Goal: Task Accomplishment & Management: Manage account settings

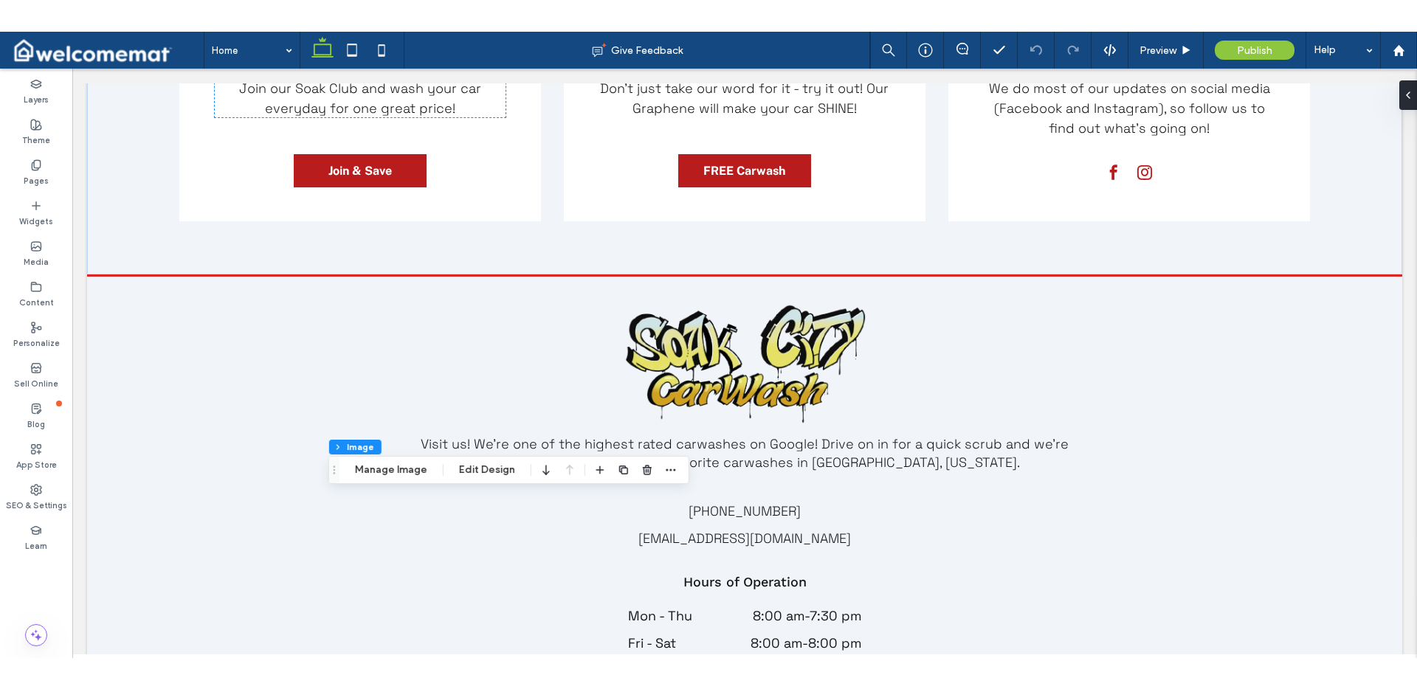
scroll to position [2059, 0]
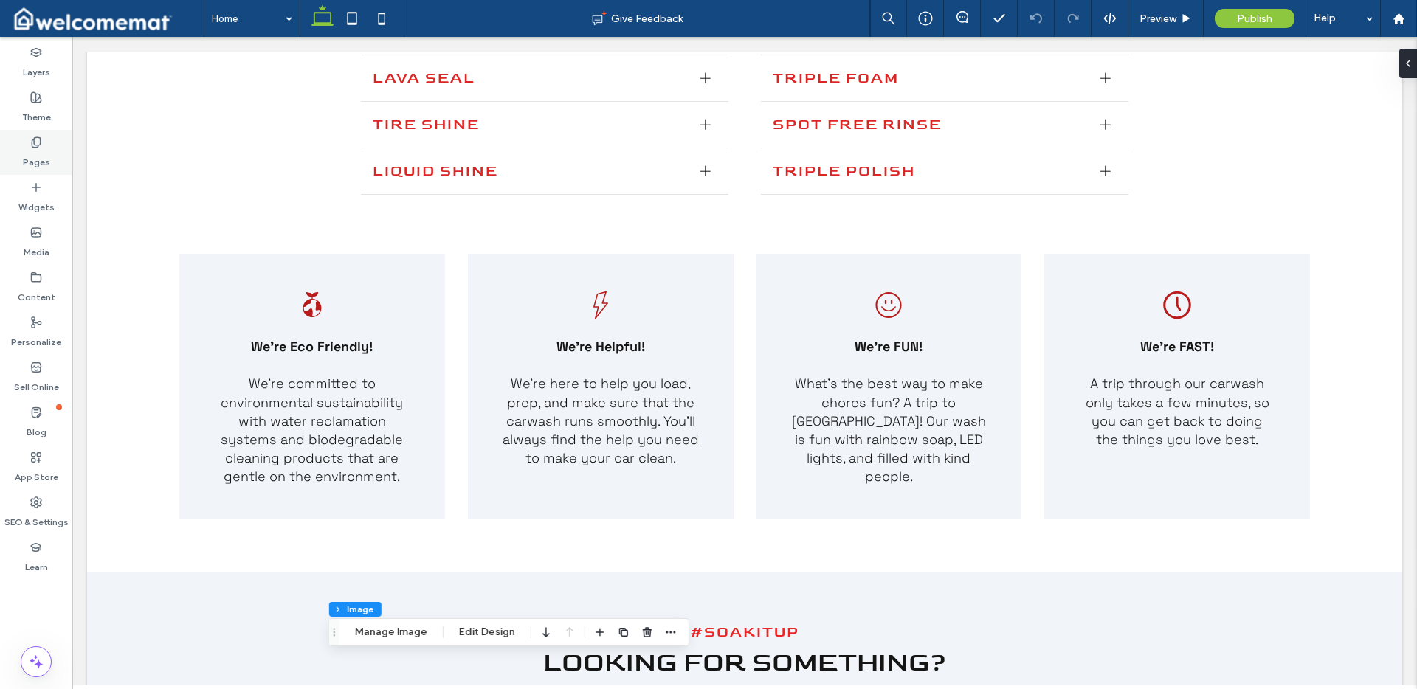
click at [36, 159] on label "Pages" at bounding box center [36, 158] width 27 height 21
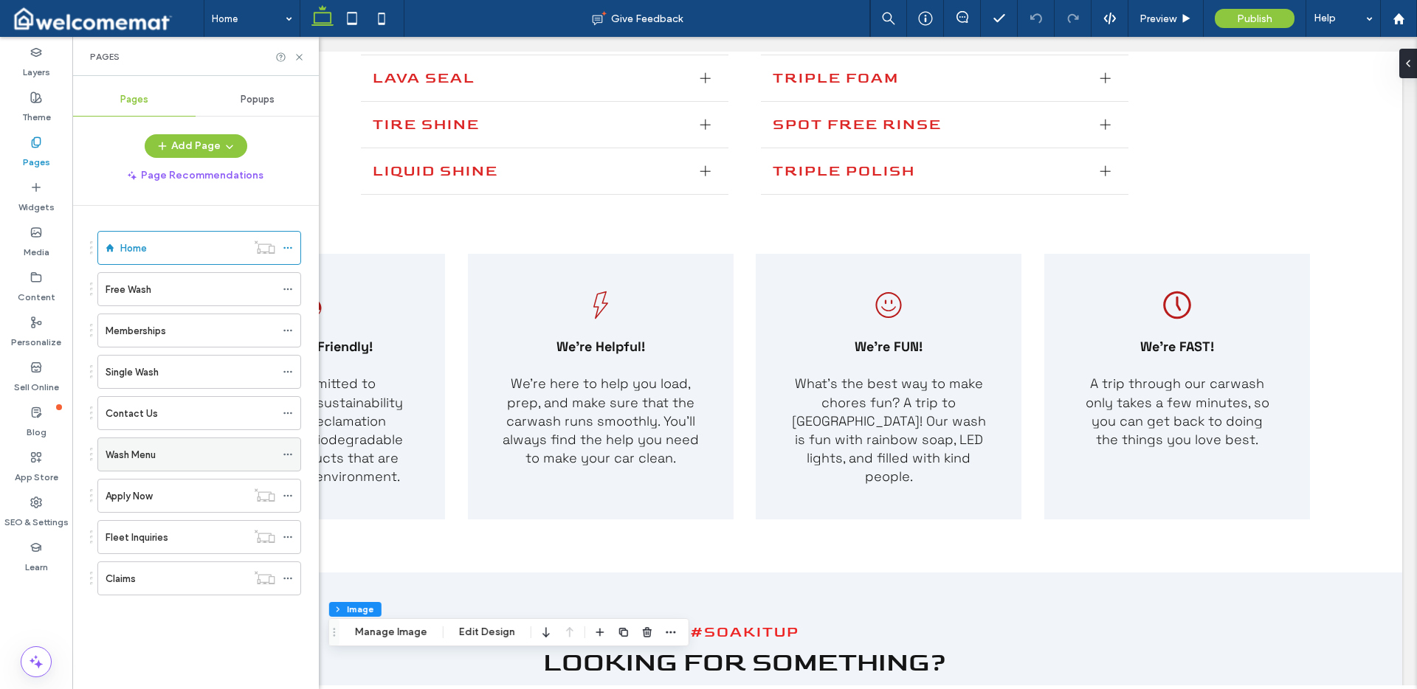
click at [287, 455] on use at bounding box center [287, 455] width 8 height 2
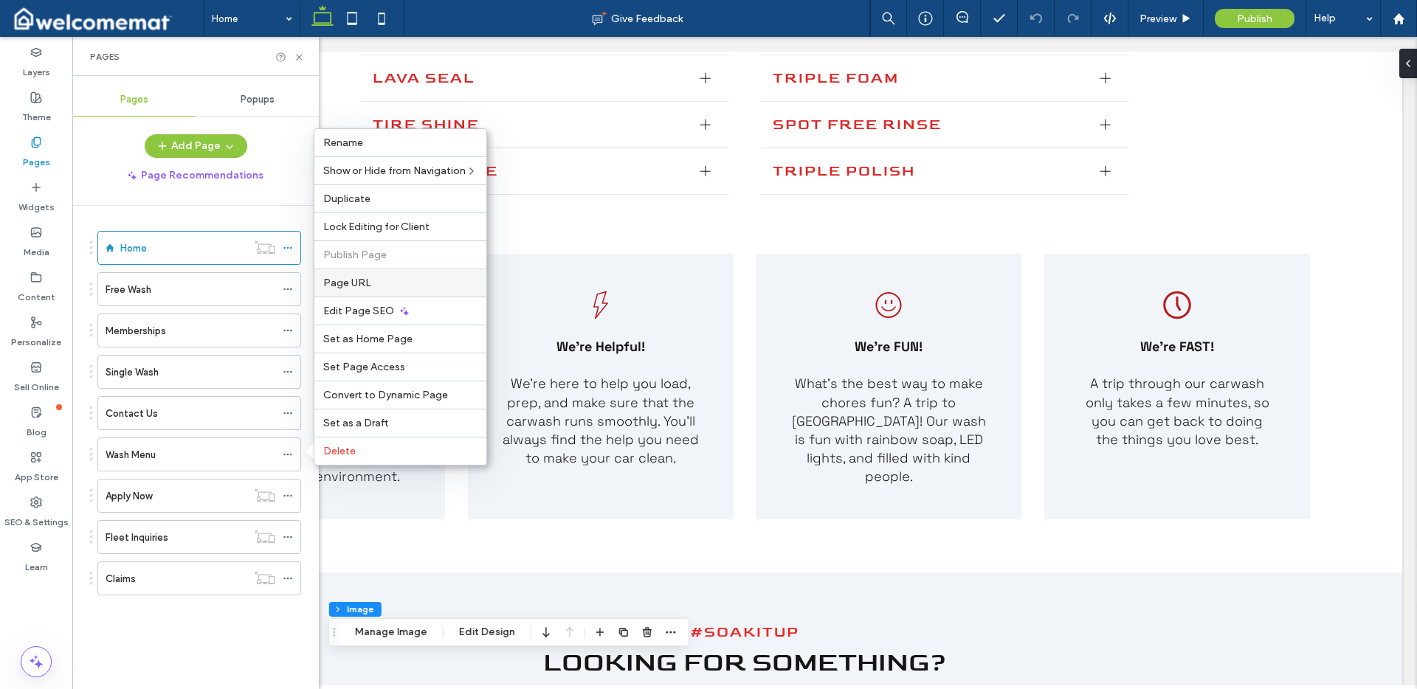
click at [378, 285] on label "Page URL" at bounding box center [400, 283] width 154 height 13
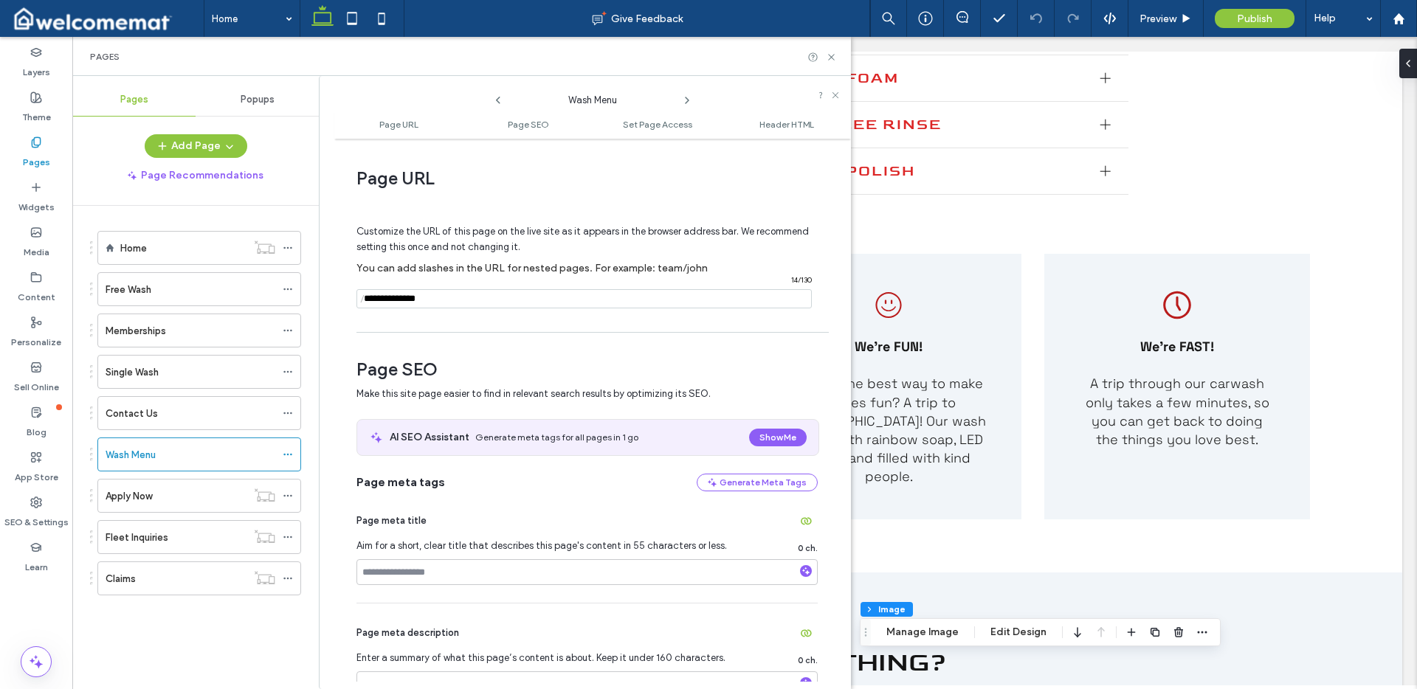
drag, startPoint x: 503, startPoint y: 296, endPoint x: 365, endPoint y: 300, distance: 137.4
click at [365, 300] on div "/ 14 / 130" at bounding box center [584, 298] width 455 height 19
paste input "**********"
type input "**********"
click at [442, 323] on div "Customize the URL of this page on the live site as it appears in the browser ad…" at bounding box center [587, 260] width 461 height 129
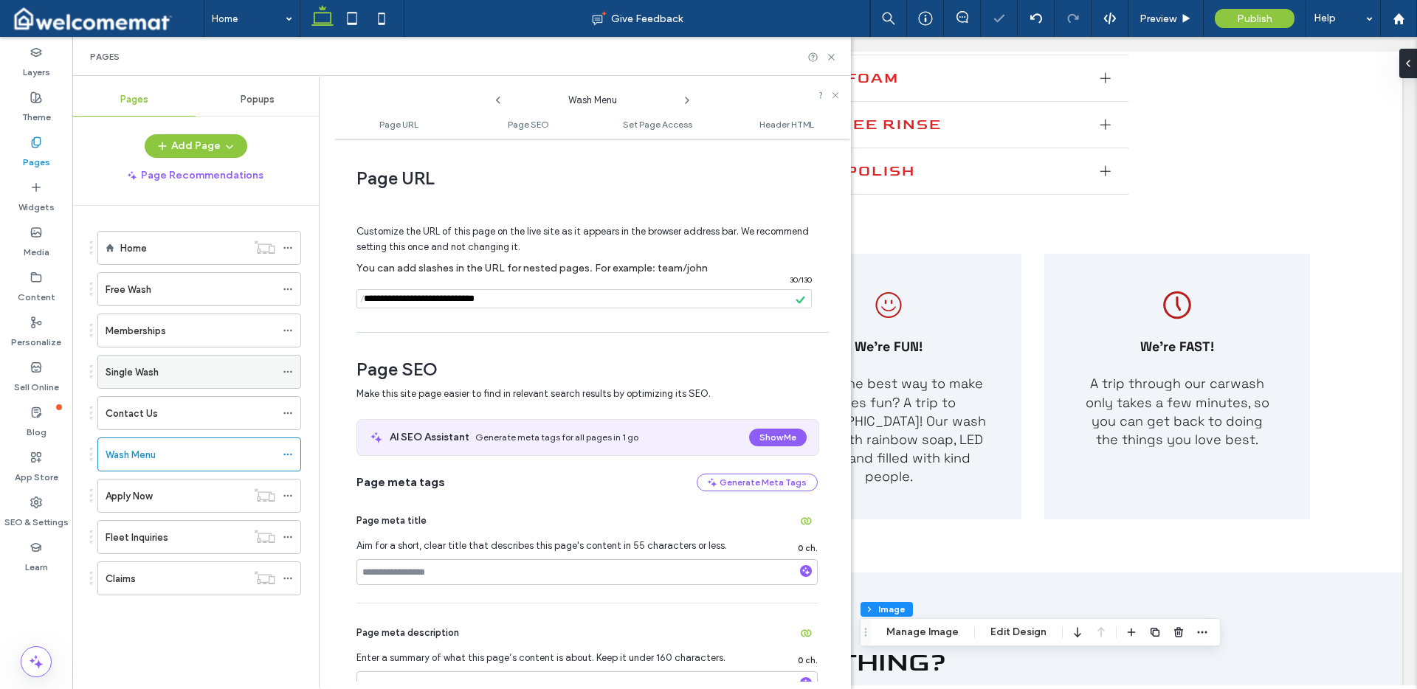
click at [193, 368] on div "Single Wash" at bounding box center [191, 373] width 170 height 16
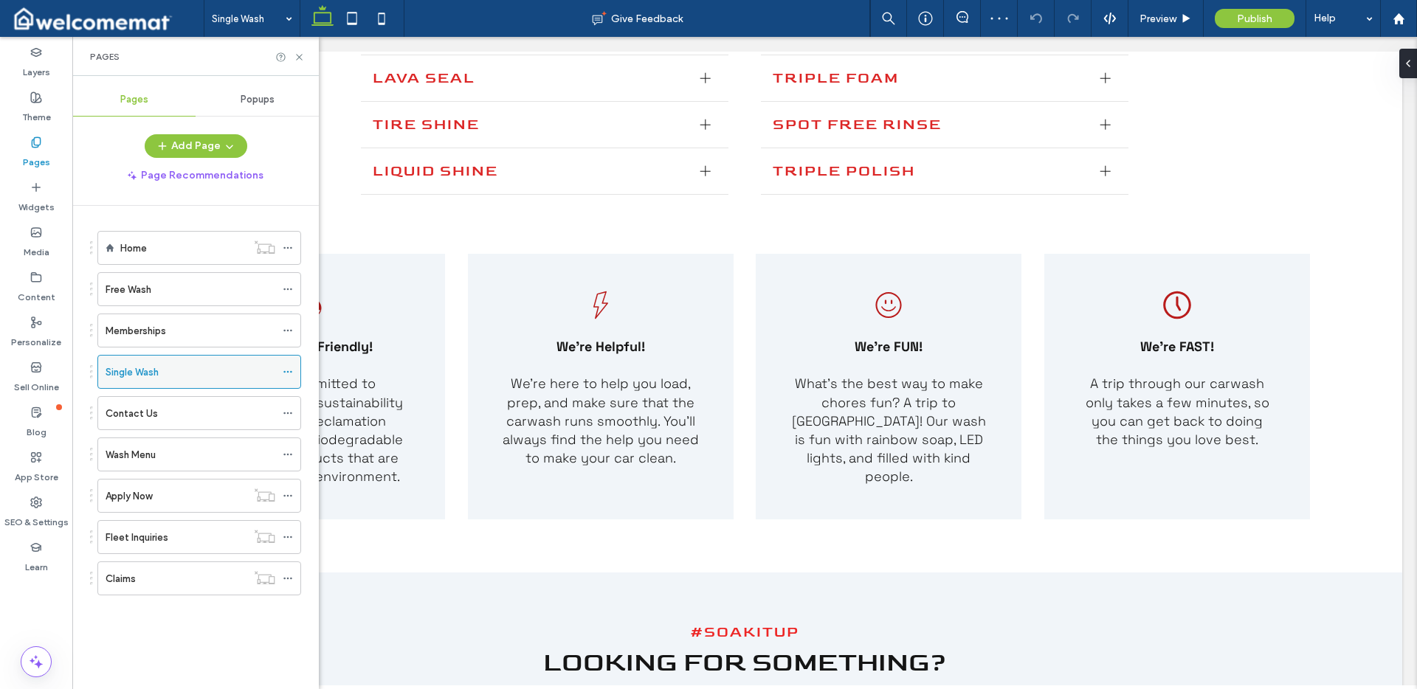
click at [289, 371] on icon at bounding box center [288, 372] width 10 height 10
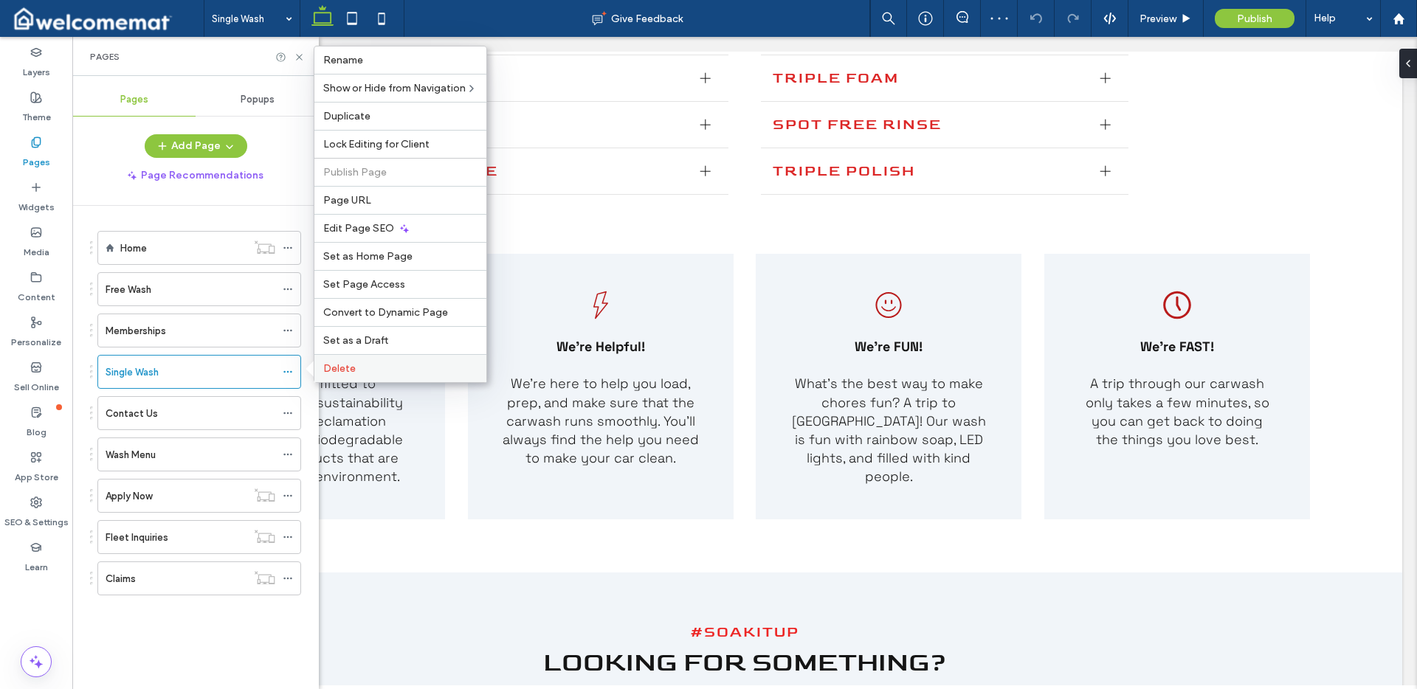
click at [365, 370] on label "Delete" at bounding box center [400, 368] width 154 height 13
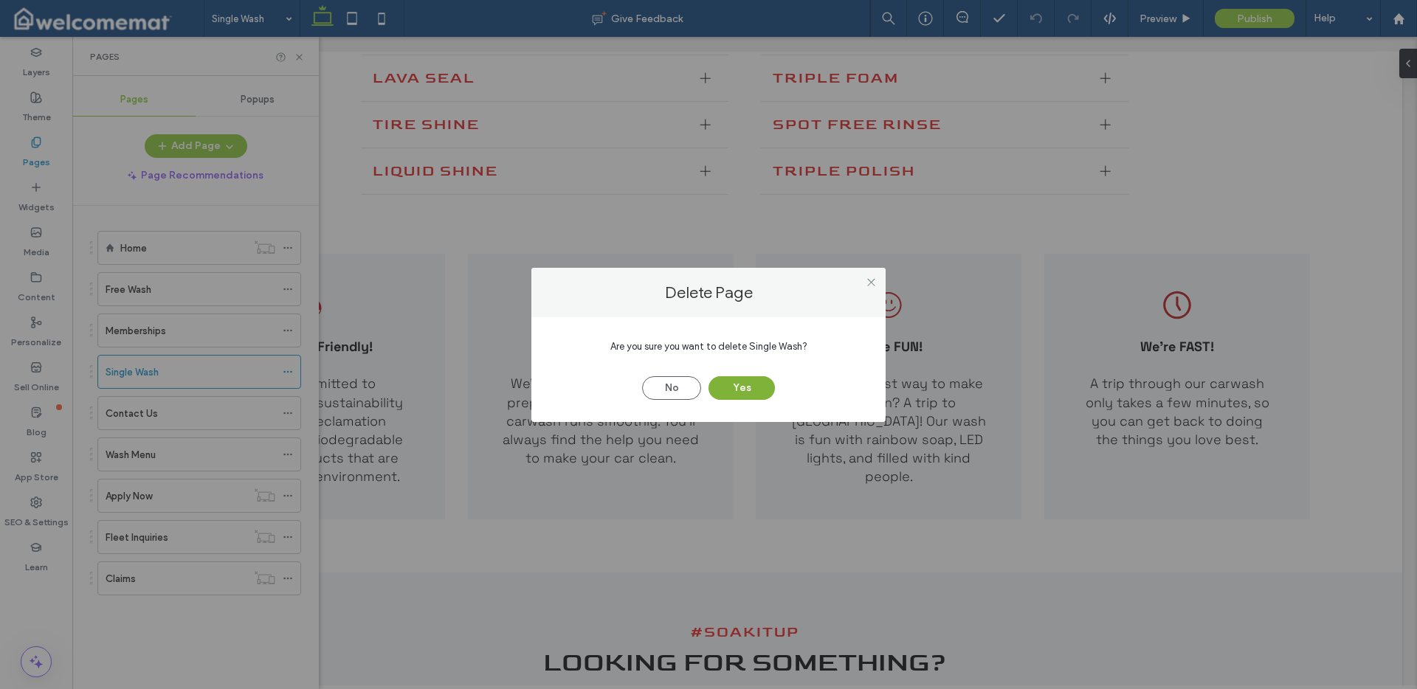
click at [735, 390] on button "Yes" at bounding box center [742, 388] width 66 height 24
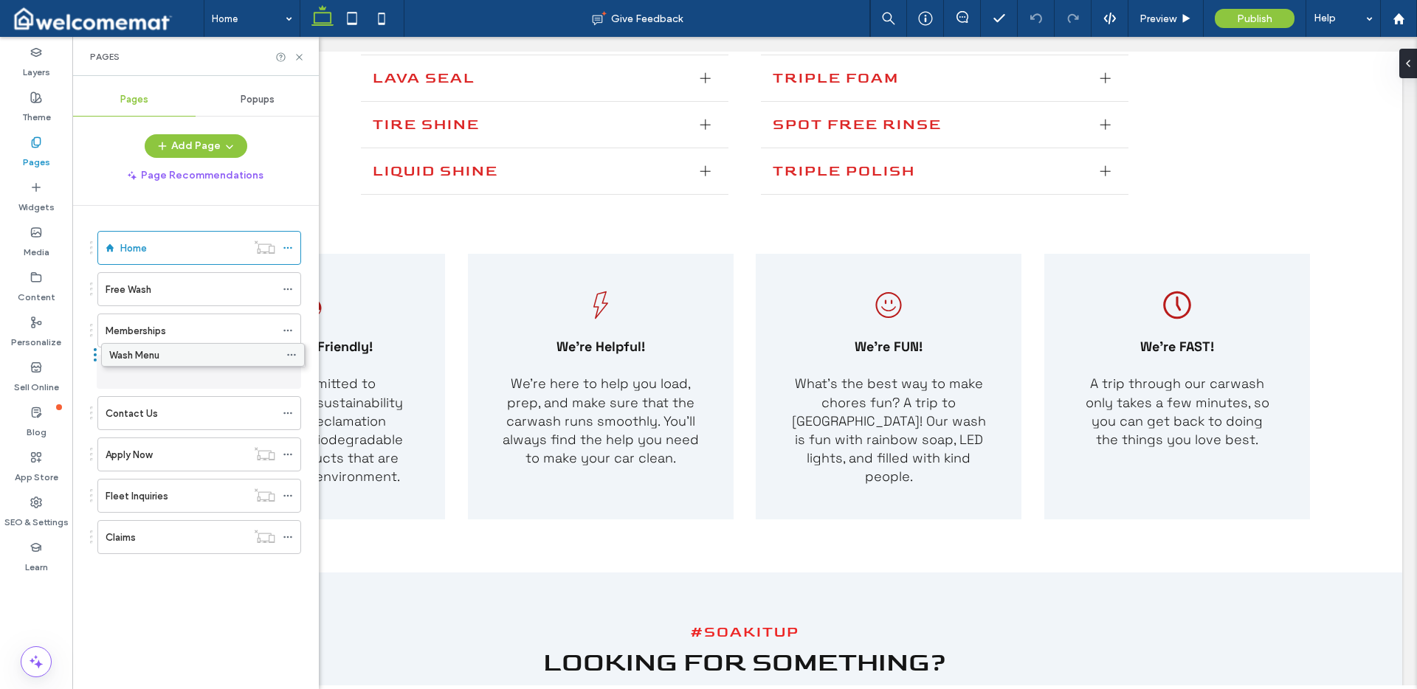
drag, startPoint x: 138, startPoint y: 413, endPoint x: 142, endPoint y: 359, distance: 54.0
click at [286, 371] on icon at bounding box center [288, 372] width 10 height 10
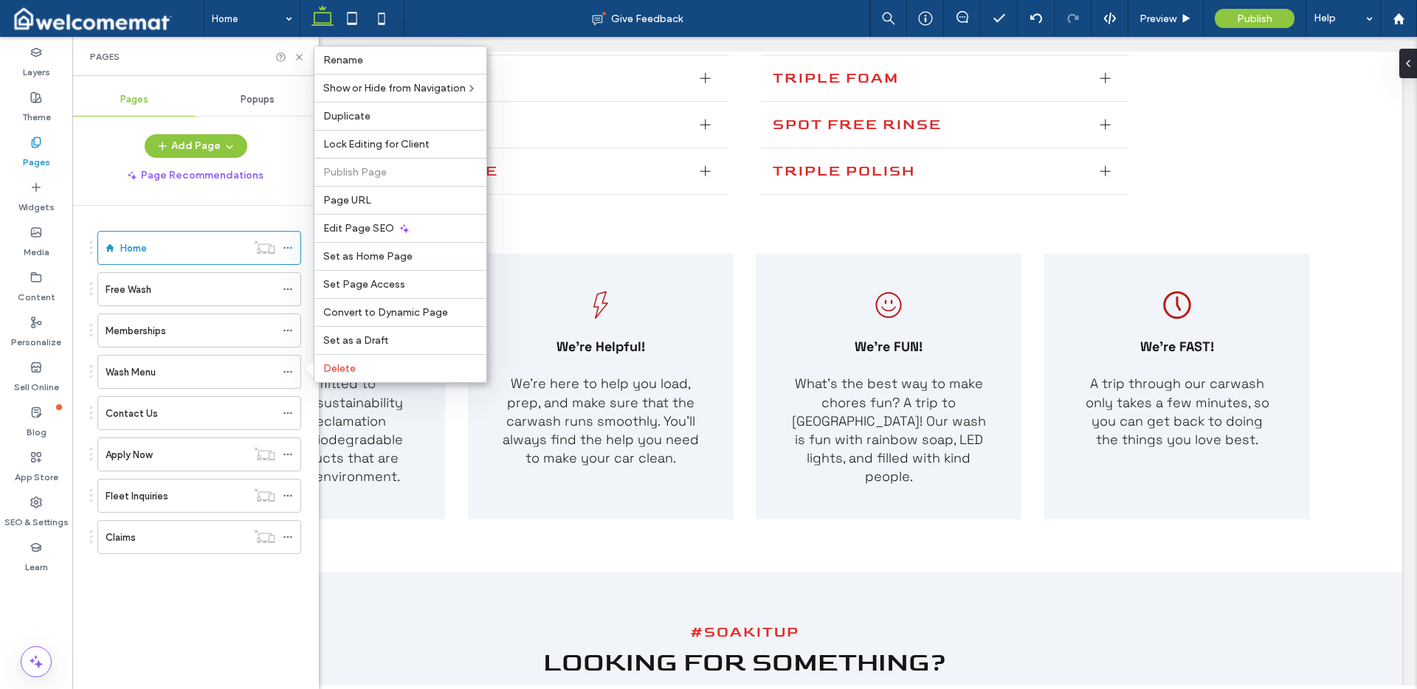
click at [180, 616] on div "Home Free Wash Memberships Wash Menu Contact Us Apply Now Fleet Inquiries Claims" at bounding box center [204, 444] width 229 height 476
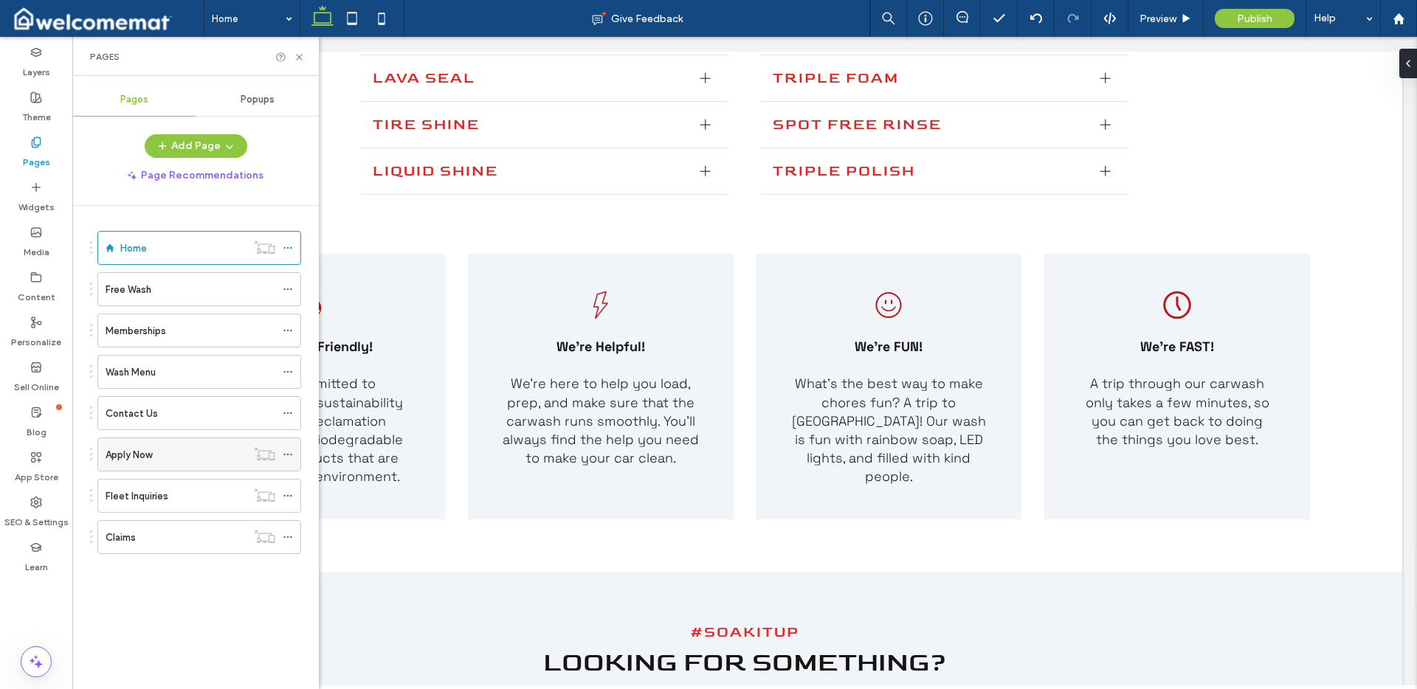
click at [286, 454] on icon at bounding box center [288, 455] width 10 height 10
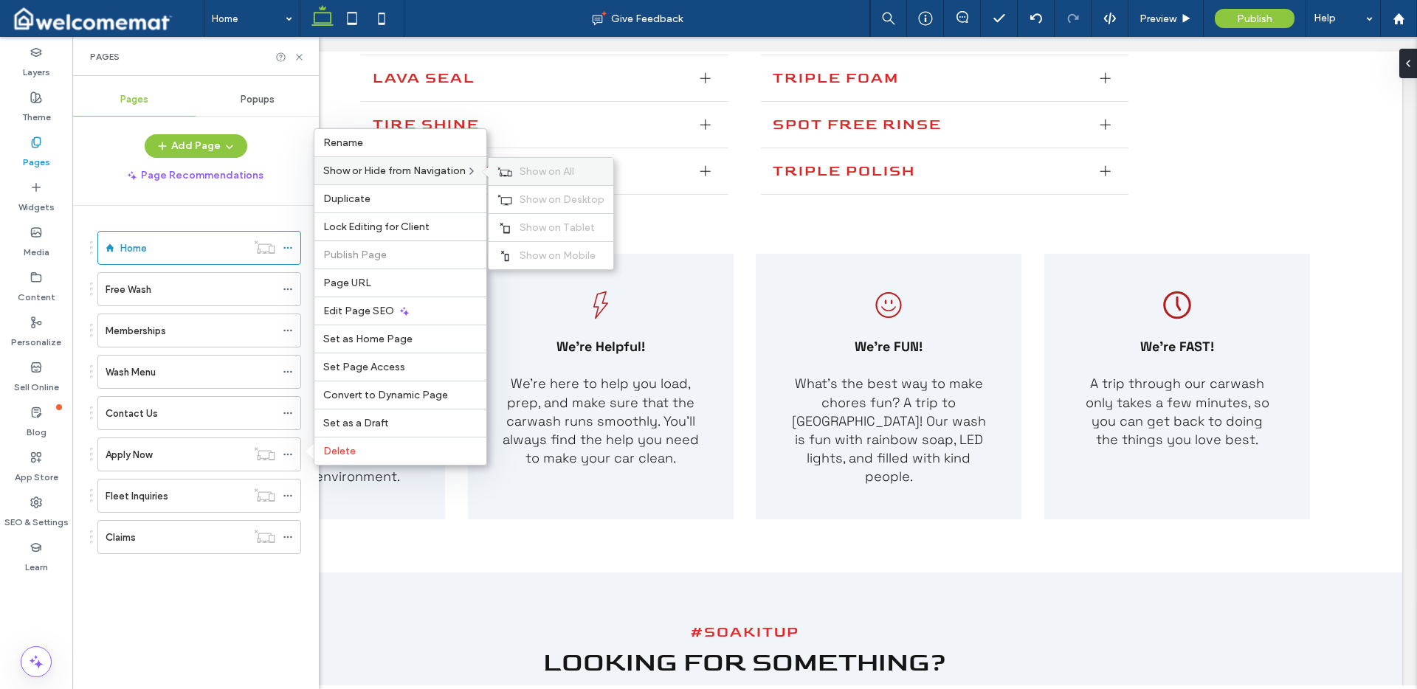
click at [537, 175] on span "Show on All" at bounding box center [547, 171] width 55 height 13
click at [233, 590] on div "Home Free Wash Memberships Wash Menu Contact Us Apply Now Fleet Inquiries Claims" at bounding box center [204, 444] width 229 height 476
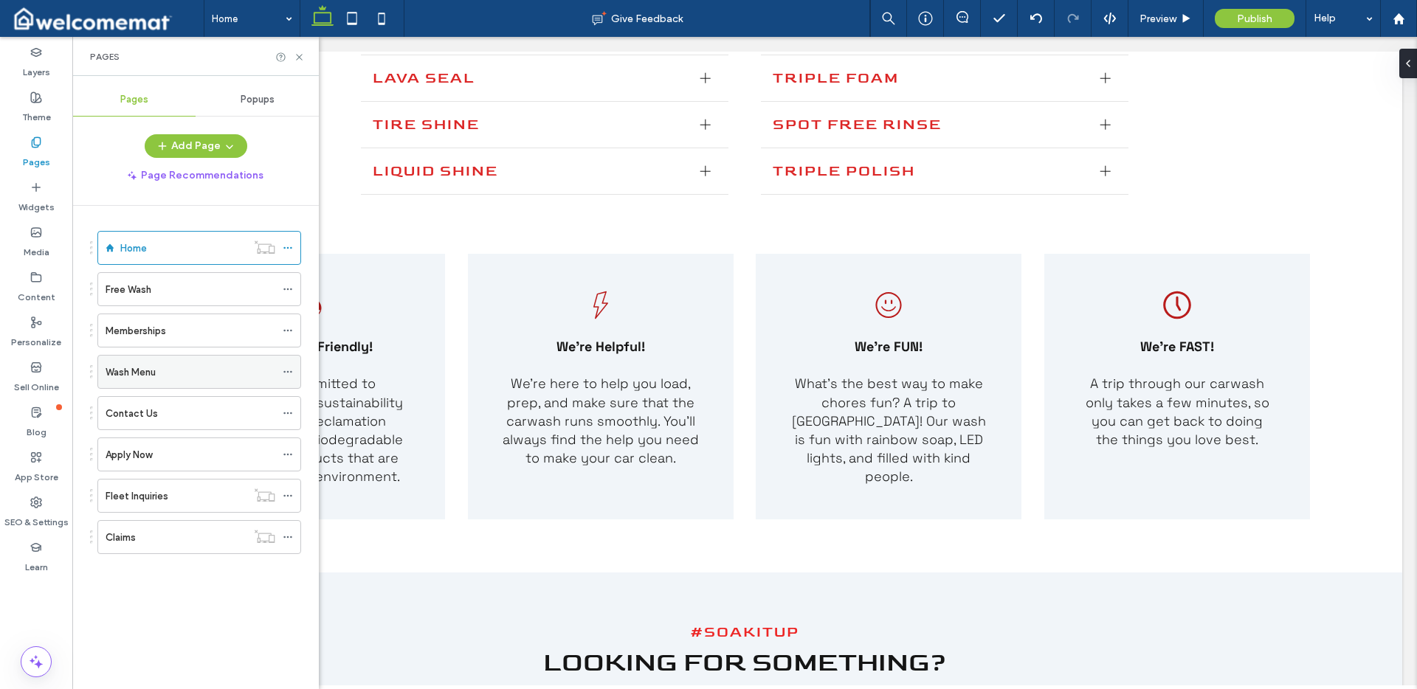
click at [286, 371] on icon at bounding box center [288, 372] width 10 height 10
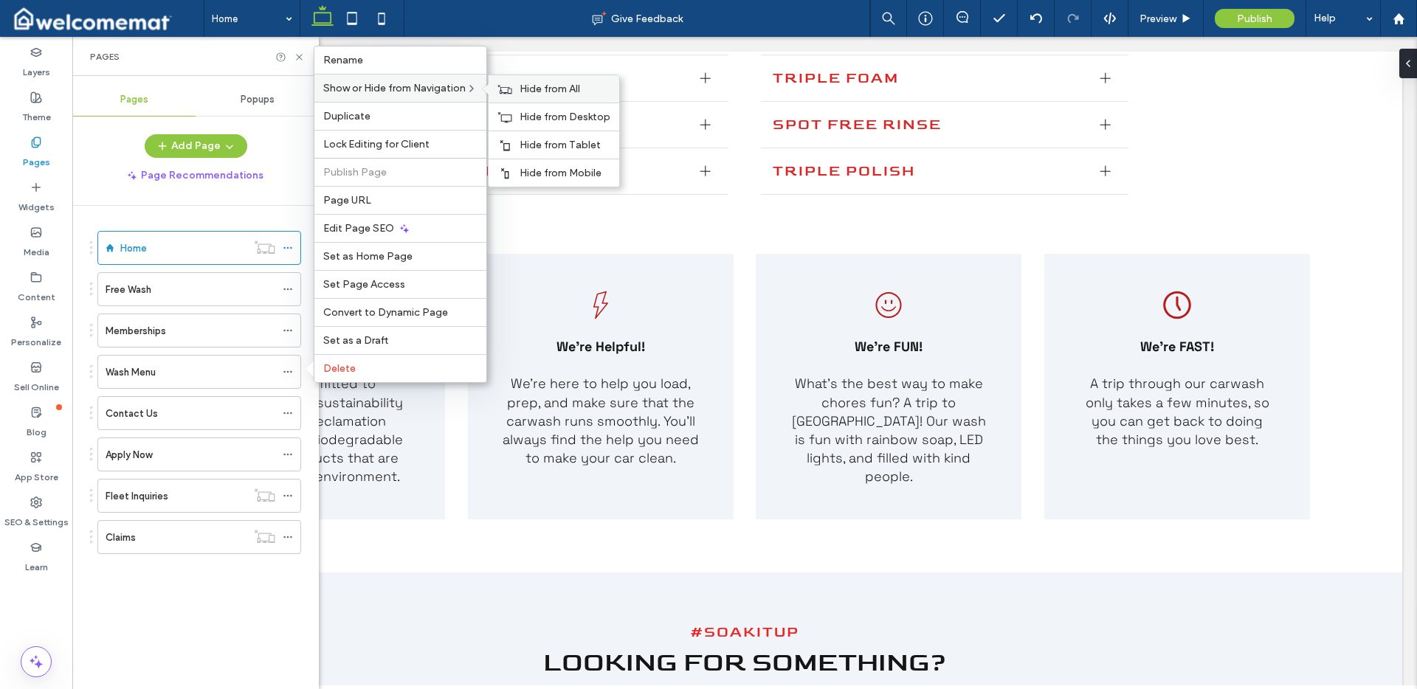
click at [531, 88] on span "Hide from All" at bounding box center [550, 89] width 61 height 13
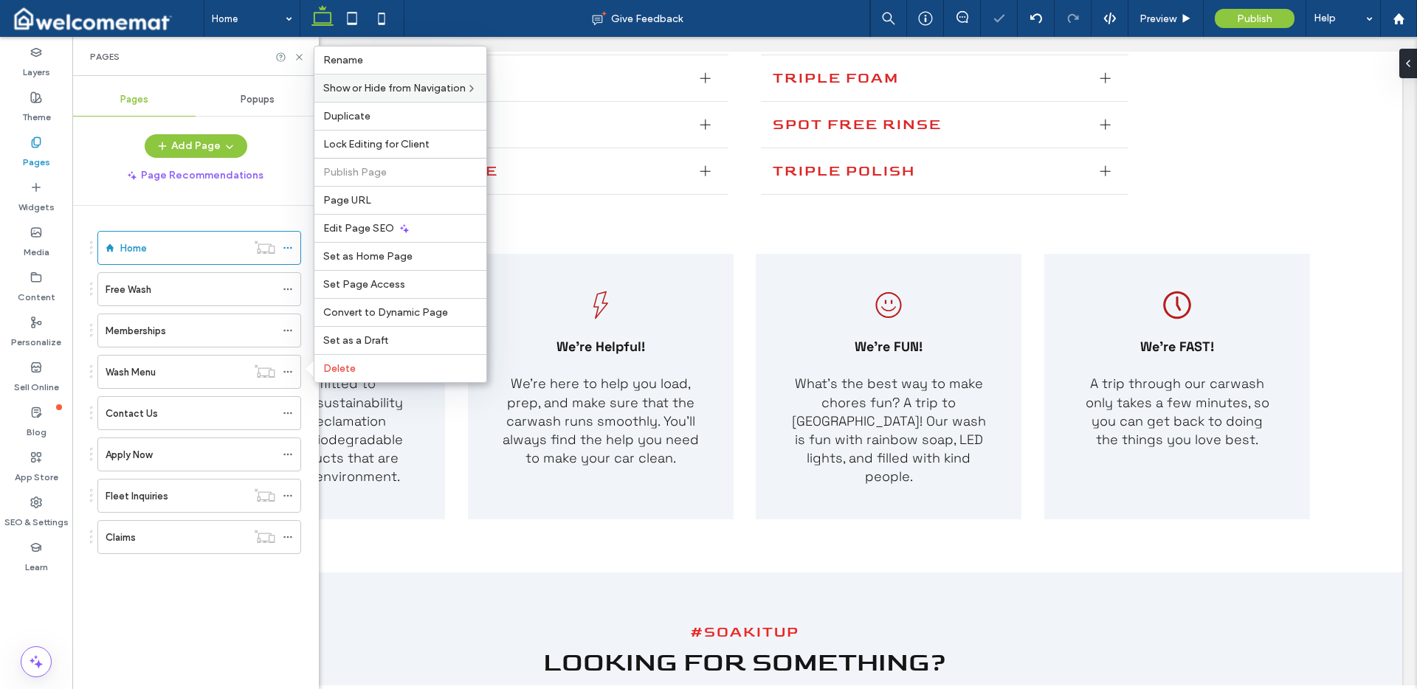
click at [189, 624] on div "Home Free Wash Memberships Wash Menu Contact Us Apply Now Fleet Inquiries Claims" at bounding box center [204, 444] width 229 height 476
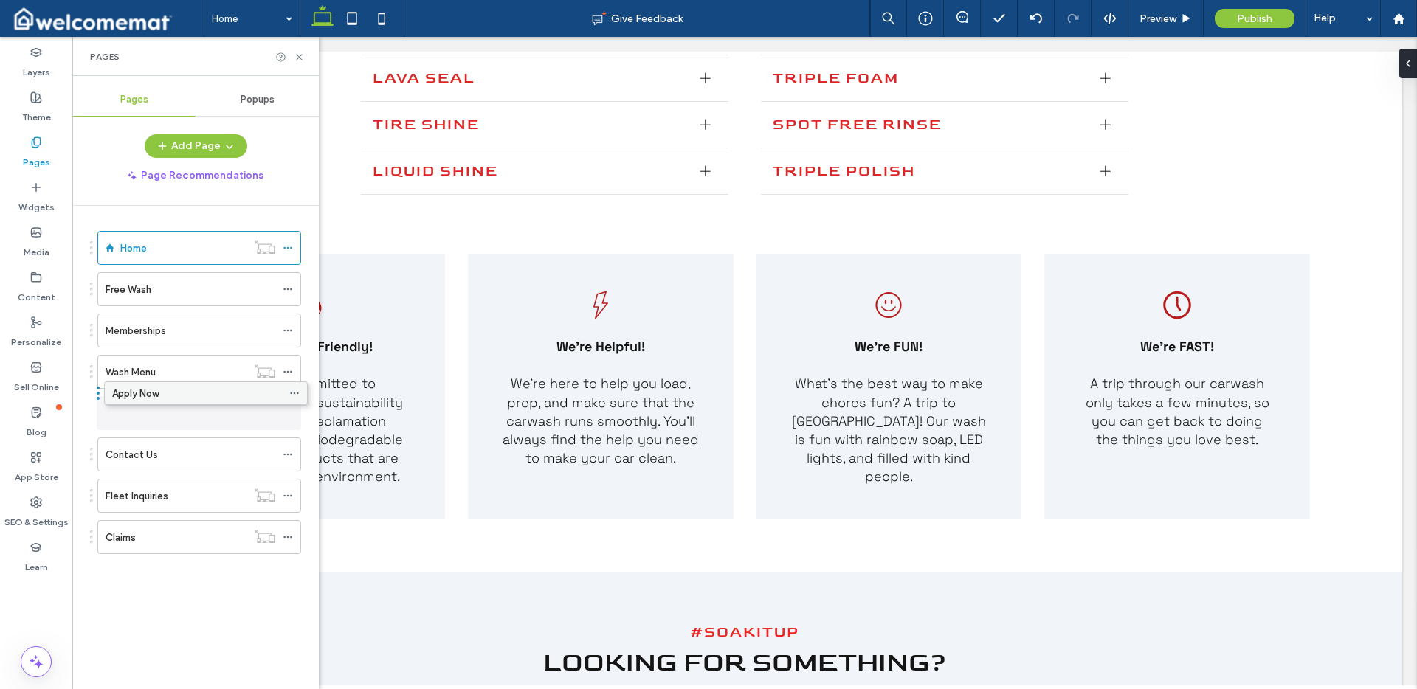
drag, startPoint x: 142, startPoint y: 456, endPoint x: 149, endPoint y: 400, distance: 56.5
click at [286, 496] on icon at bounding box center [288, 496] width 10 height 10
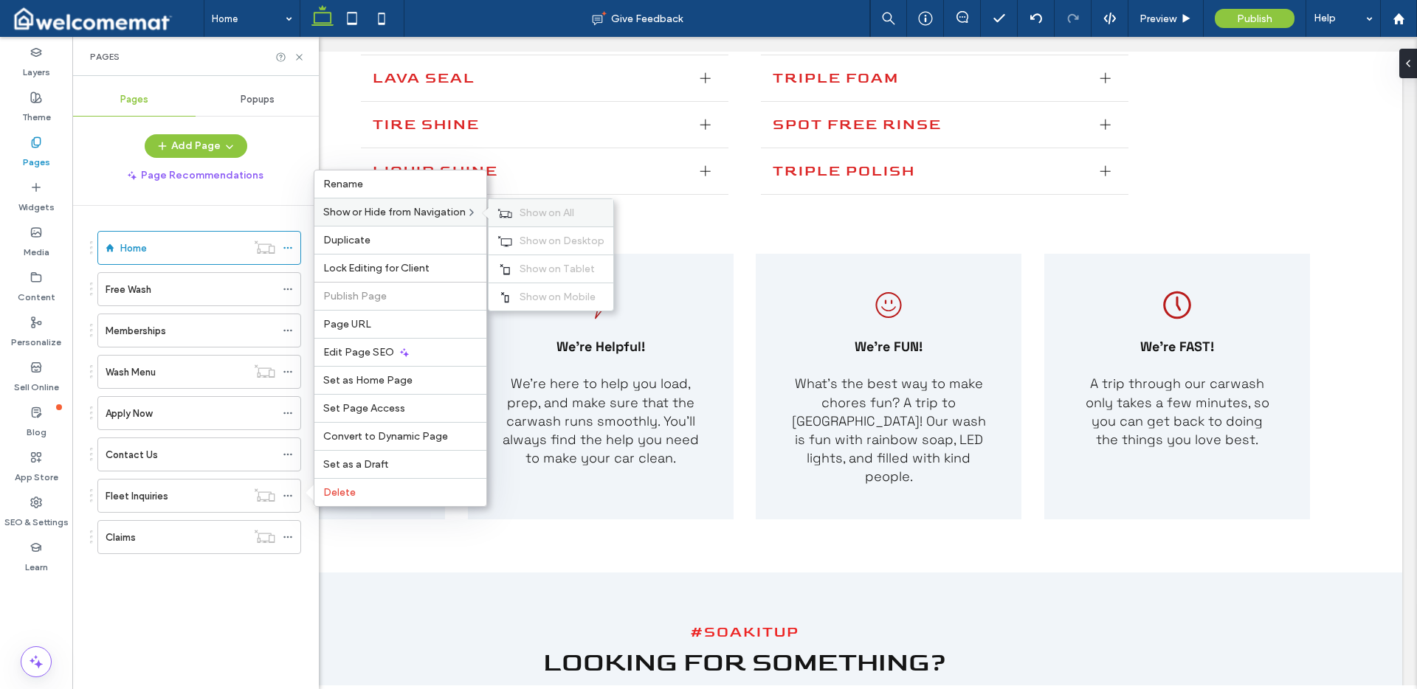
click at [528, 216] on span "Show on All" at bounding box center [547, 213] width 55 height 13
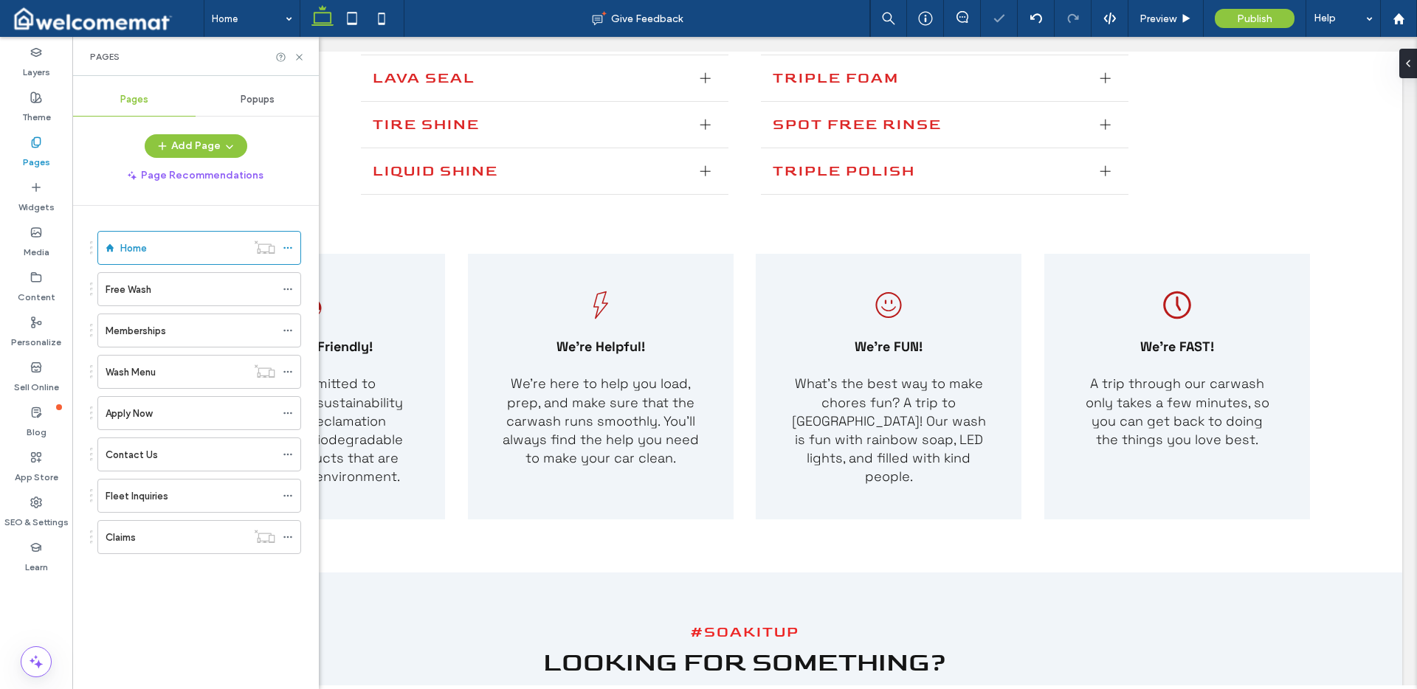
click at [186, 597] on div "Home Free Wash Memberships Wash Menu Apply Now Contact Us Fleet Inquiries Claims" at bounding box center [204, 444] width 229 height 476
drag, startPoint x: 169, startPoint y: 496, endPoint x: 174, endPoint y: 440, distance: 56.3
click at [287, 454] on use at bounding box center [287, 455] width 8 height 2
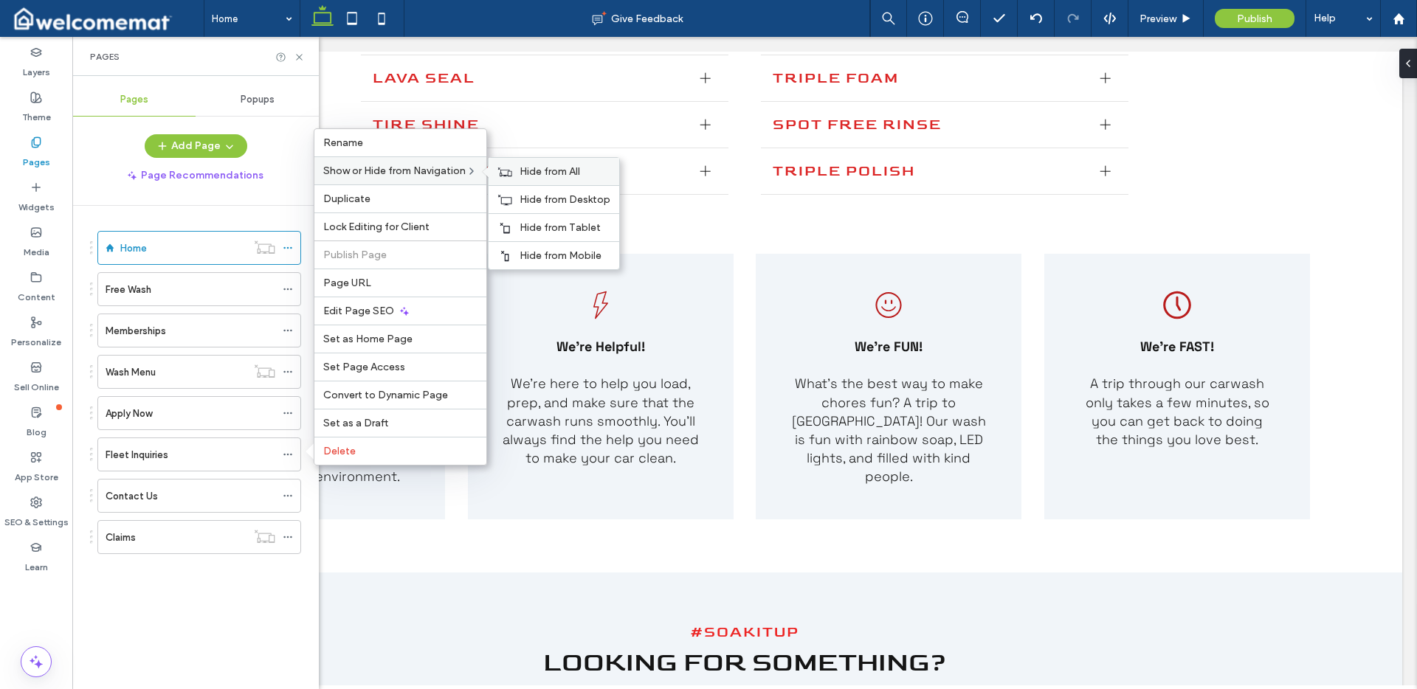
click at [561, 176] on span "Hide from All" at bounding box center [550, 171] width 61 height 13
click at [266, 599] on div "Home Free Wash Memberships Wash Menu Apply Now Fleet Inquiries Contact Us Claims" at bounding box center [204, 444] width 229 height 476
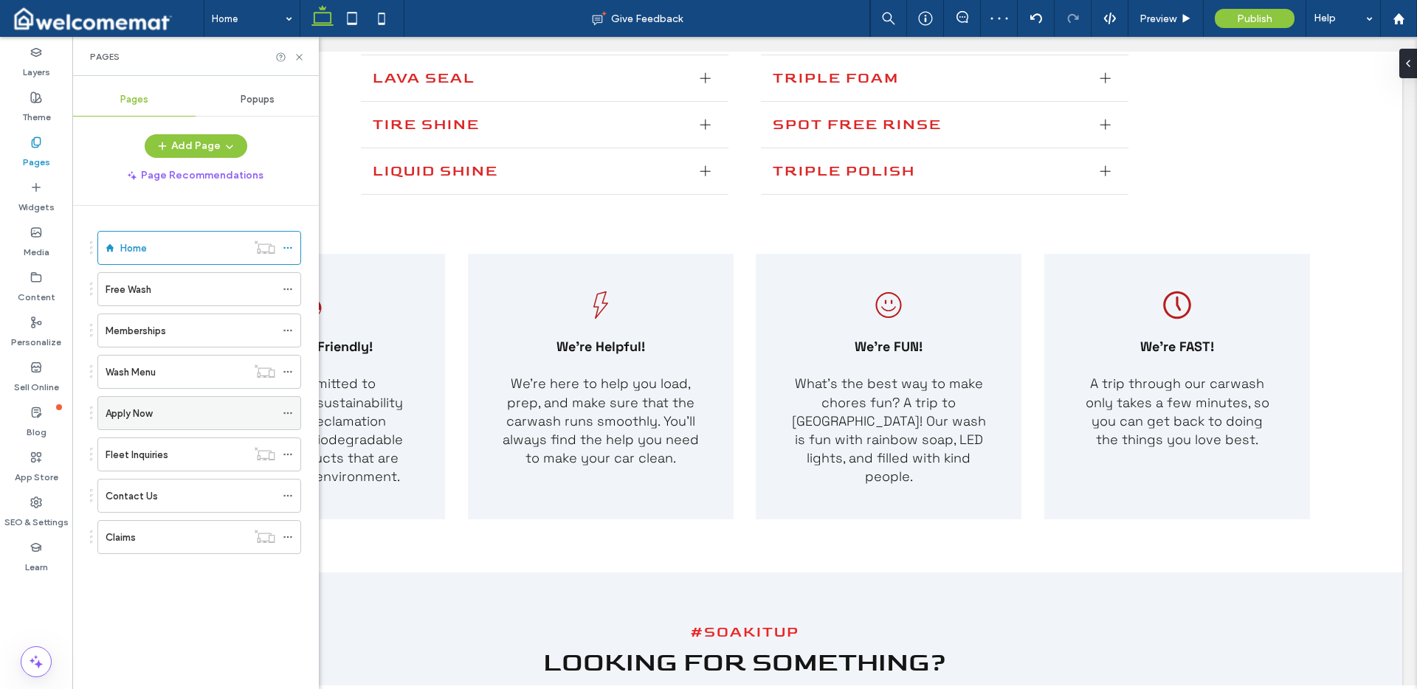
click at [175, 413] on div "Apply Now" at bounding box center [191, 414] width 170 height 16
click at [300, 61] on icon at bounding box center [299, 57] width 11 height 11
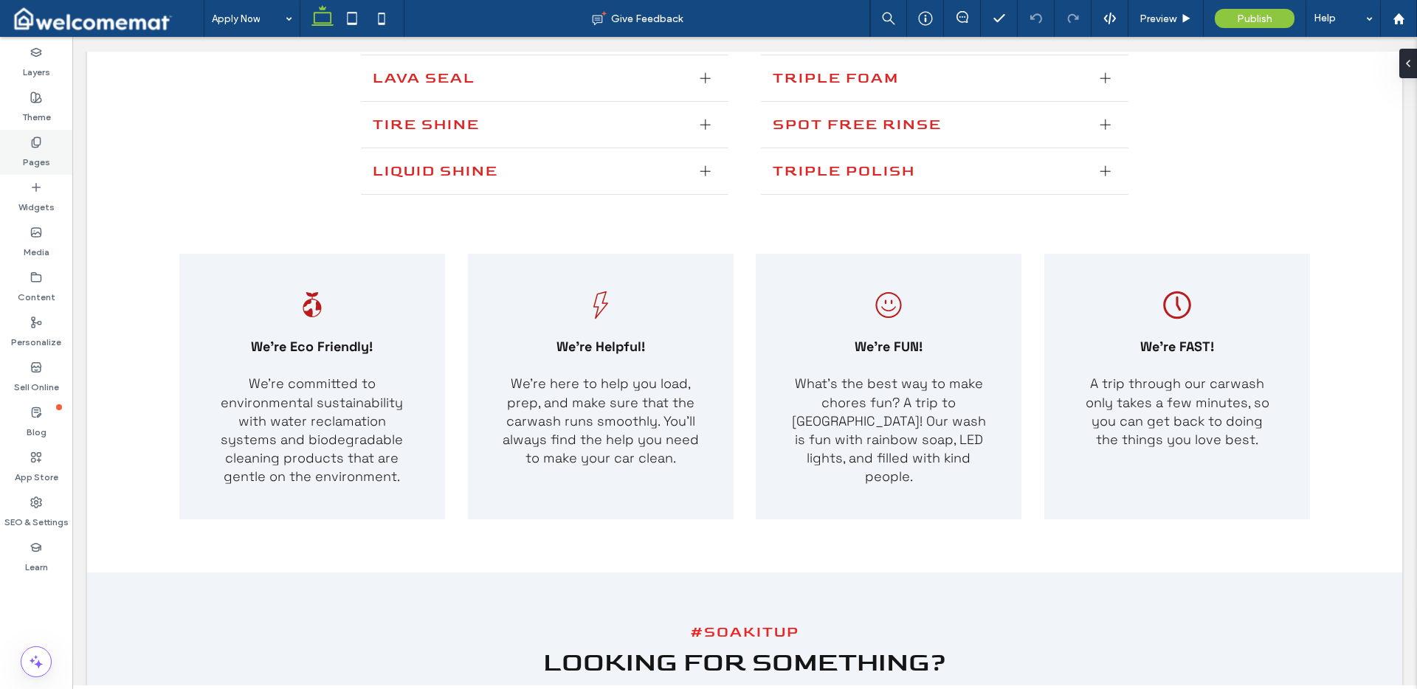
click at [35, 140] on icon at bounding box center [36, 143] width 12 height 12
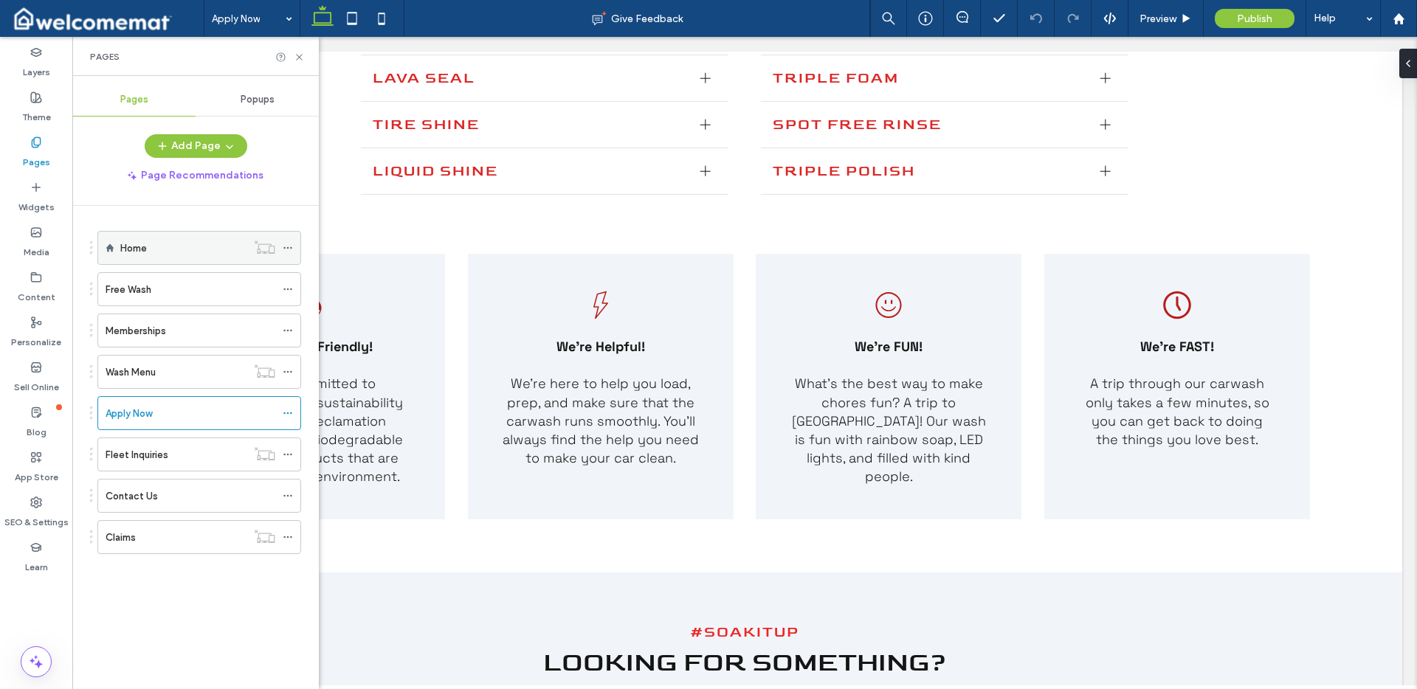
click at [136, 243] on label "Home" at bounding box center [133, 248] width 27 height 26
click at [299, 56] on use at bounding box center [299, 57] width 6 height 6
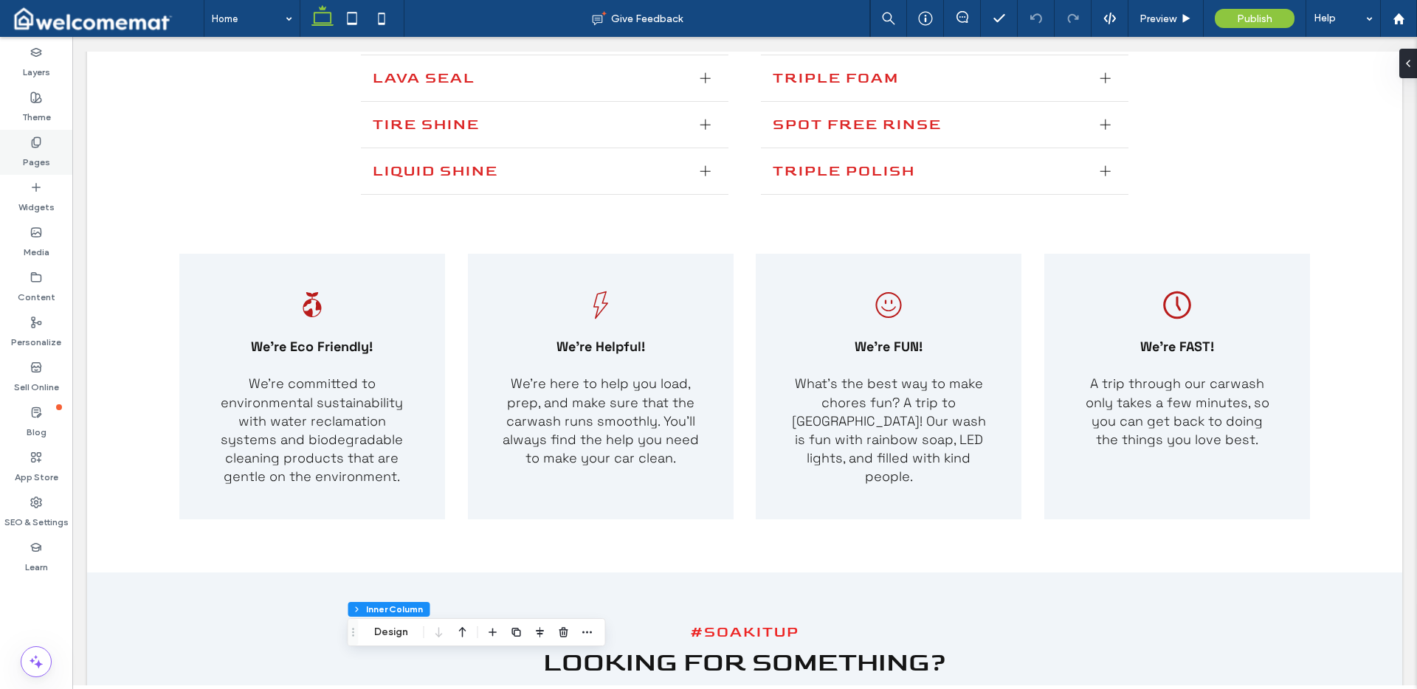
click at [47, 144] on div "Pages" at bounding box center [36, 152] width 72 height 45
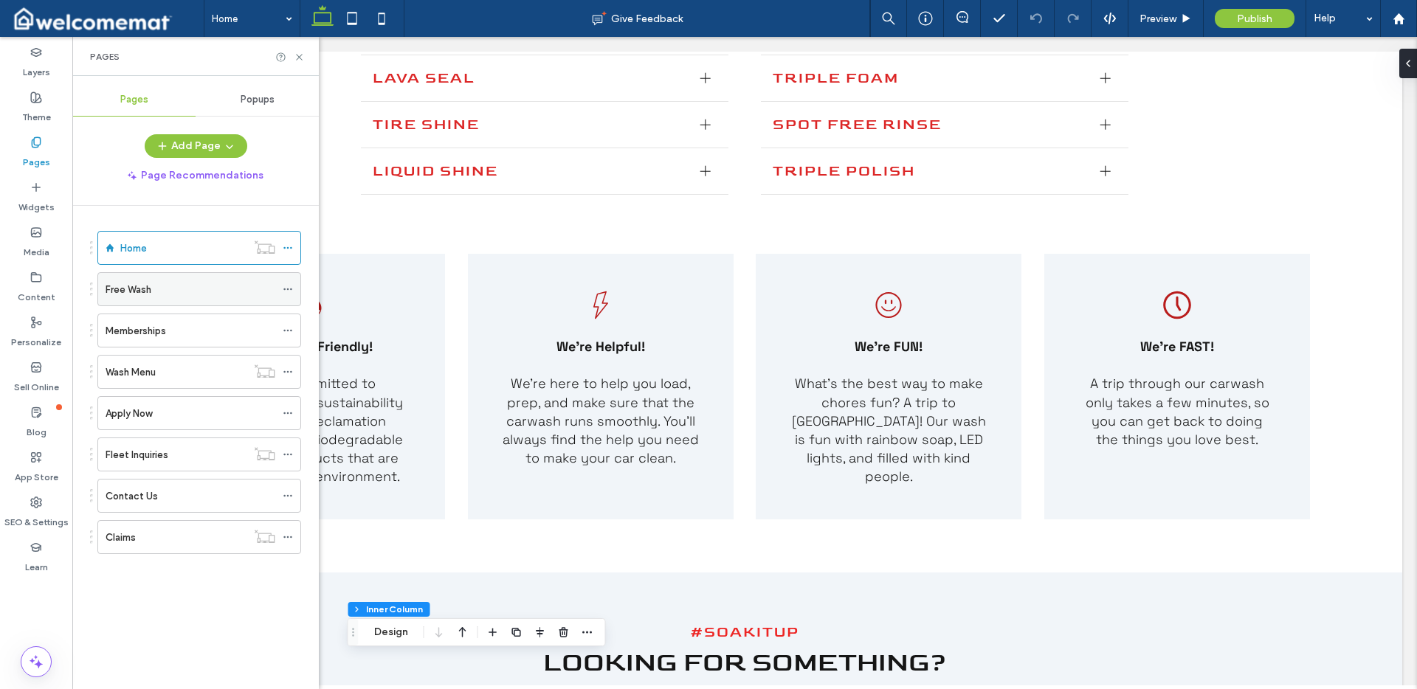
click at [139, 288] on label "Free Wash" at bounding box center [129, 290] width 46 height 26
click at [299, 58] on icon at bounding box center [299, 57] width 11 height 11
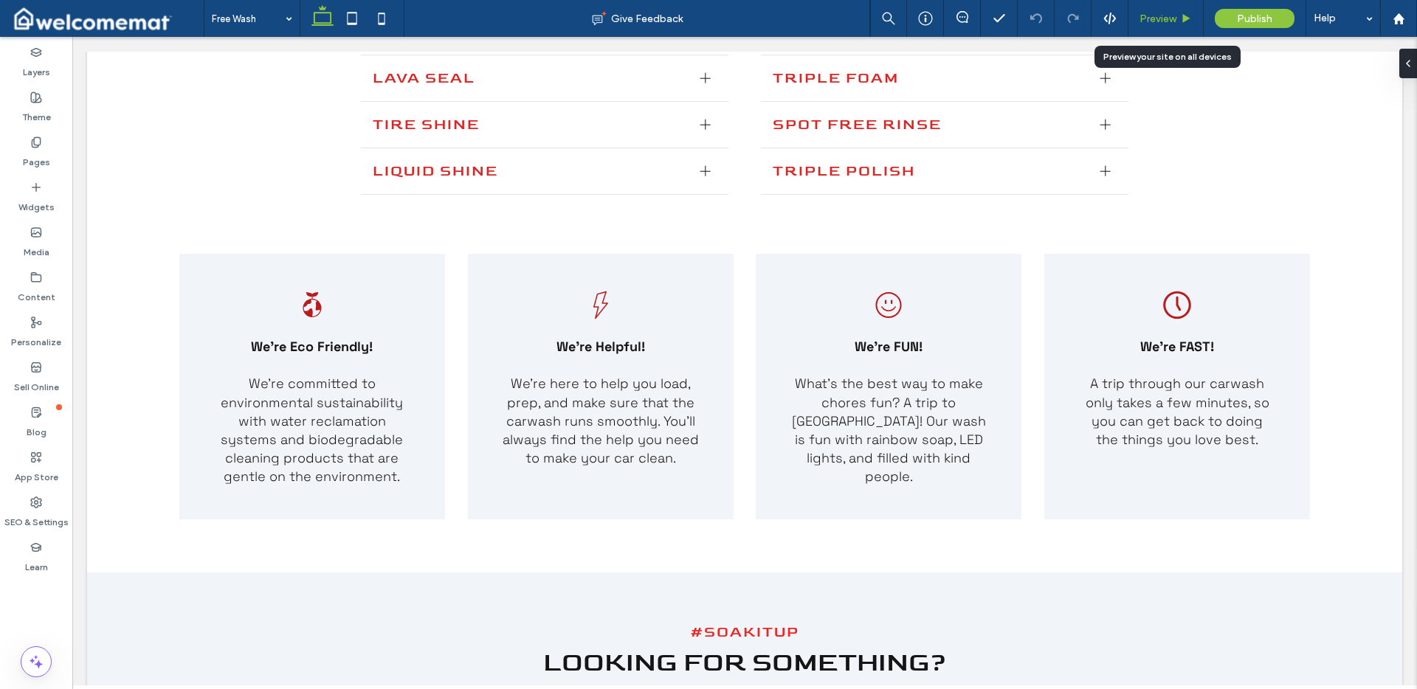
click at [1176, 22] on span "Preview" at bounding box center [1158, 19] width 37 height 13
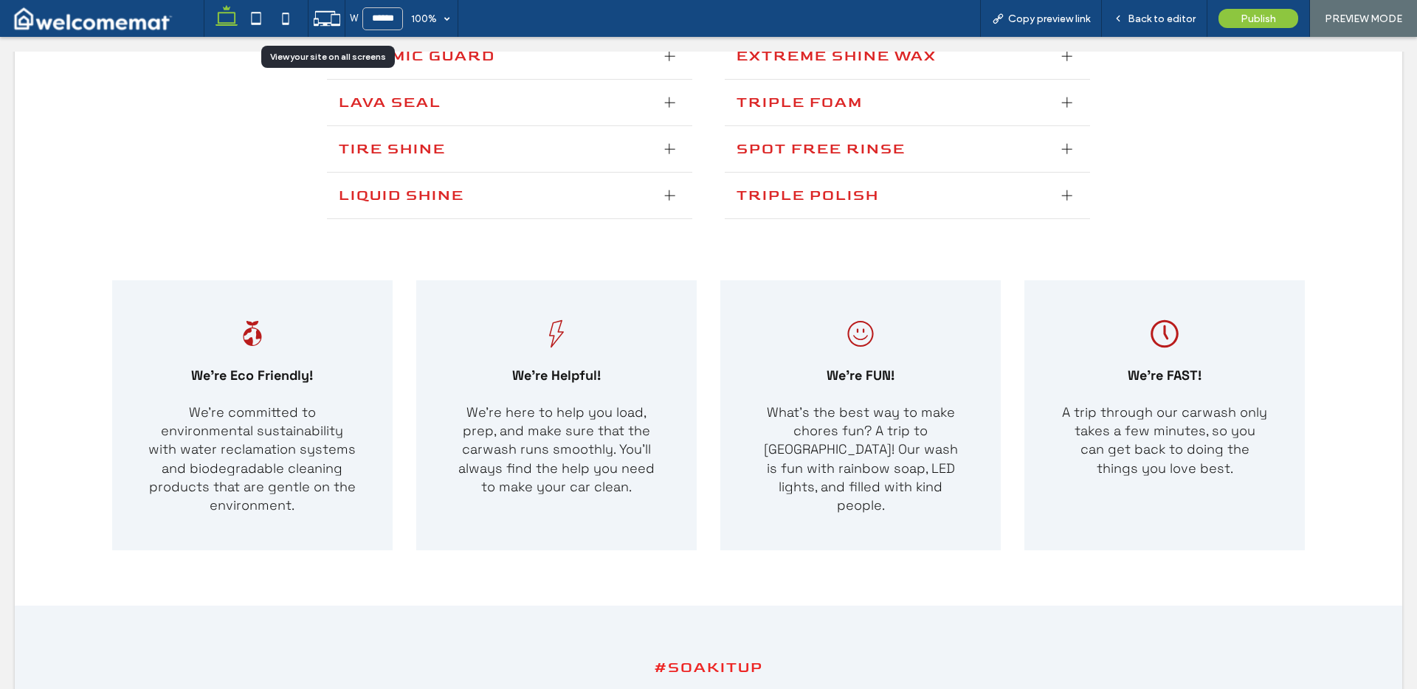
click at [337, 20] on icon at bounding box center [327, 18] width 28 height 28
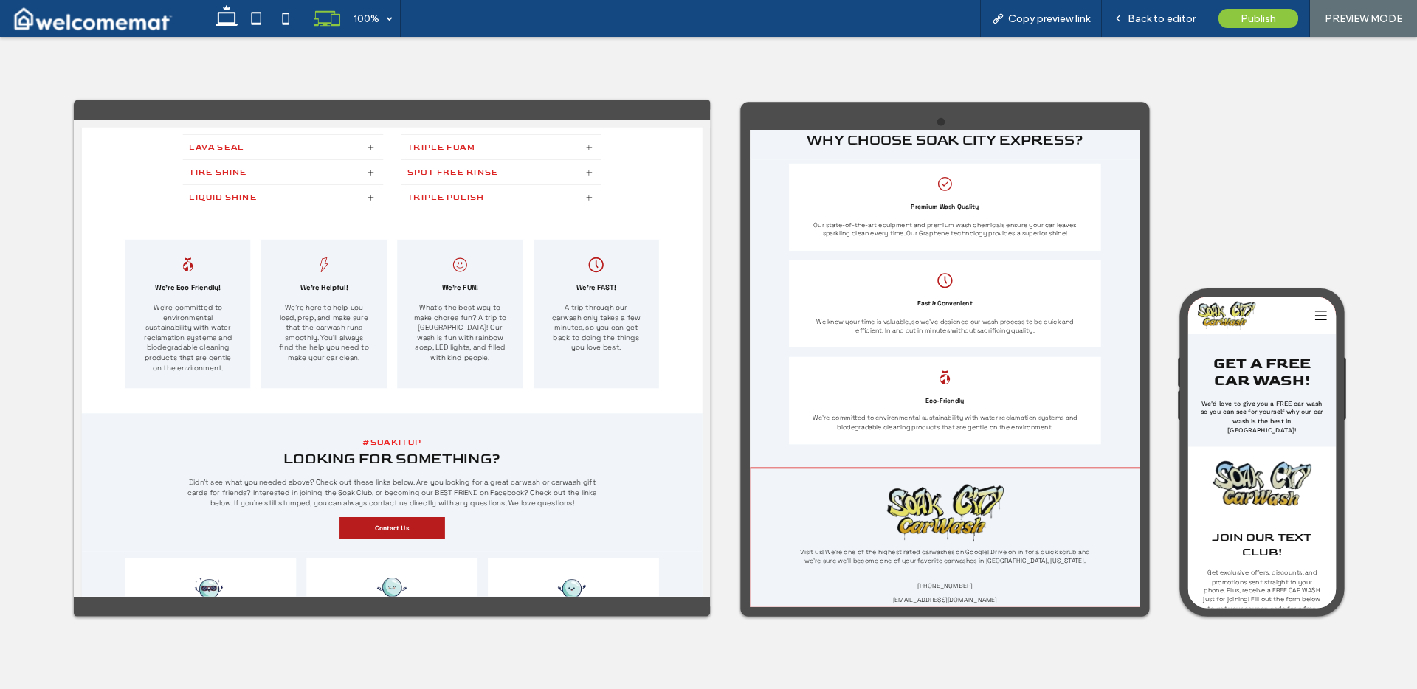
click at [1417, 323] on icon at bounding box center [1434, 331] width 22 height 22
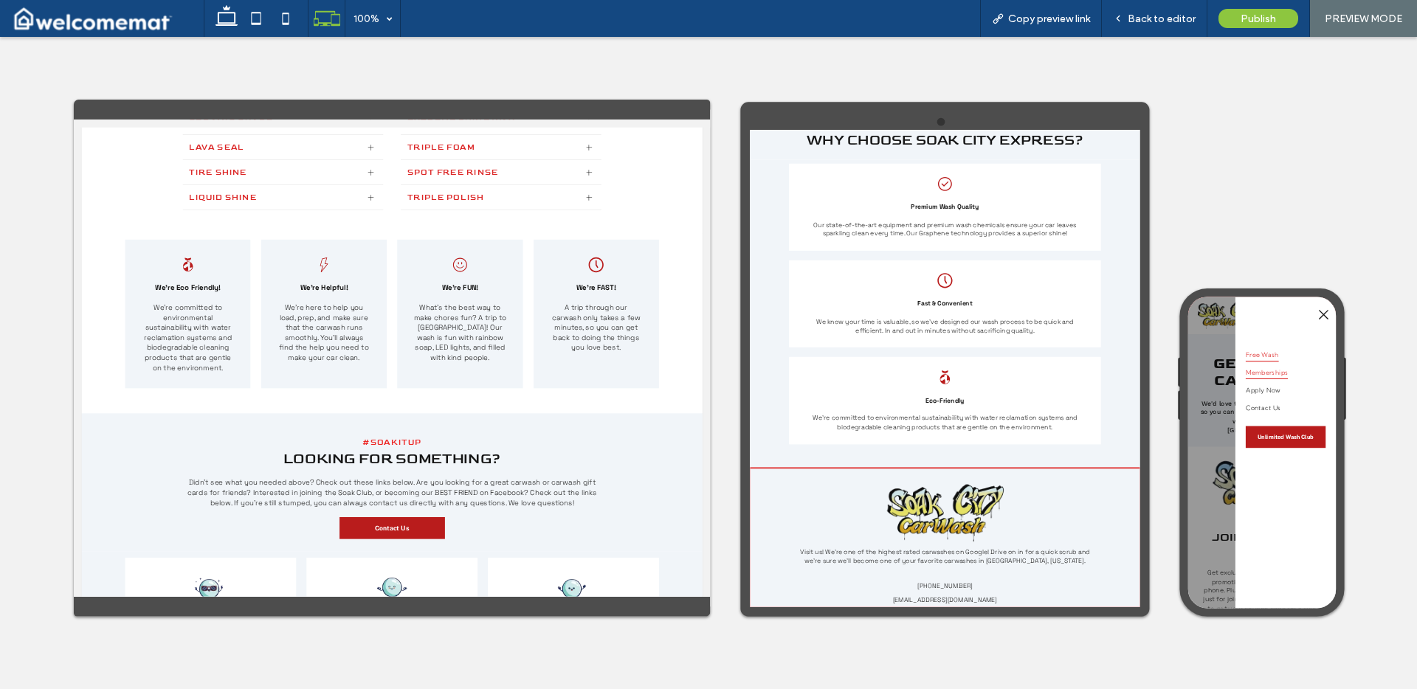
click at [1357, 443] on span "Memberships" at bounding box center [1334, 436] width 78 height 25
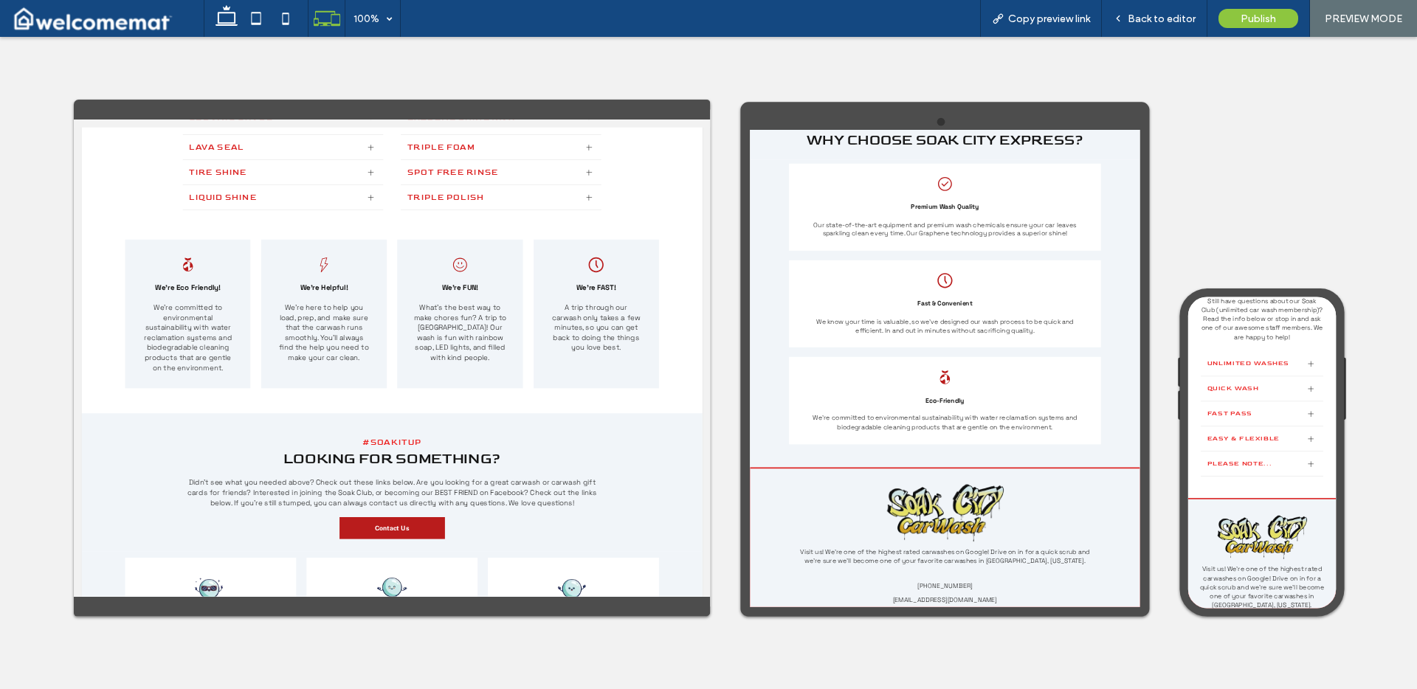
scroll to position [2000, 0]
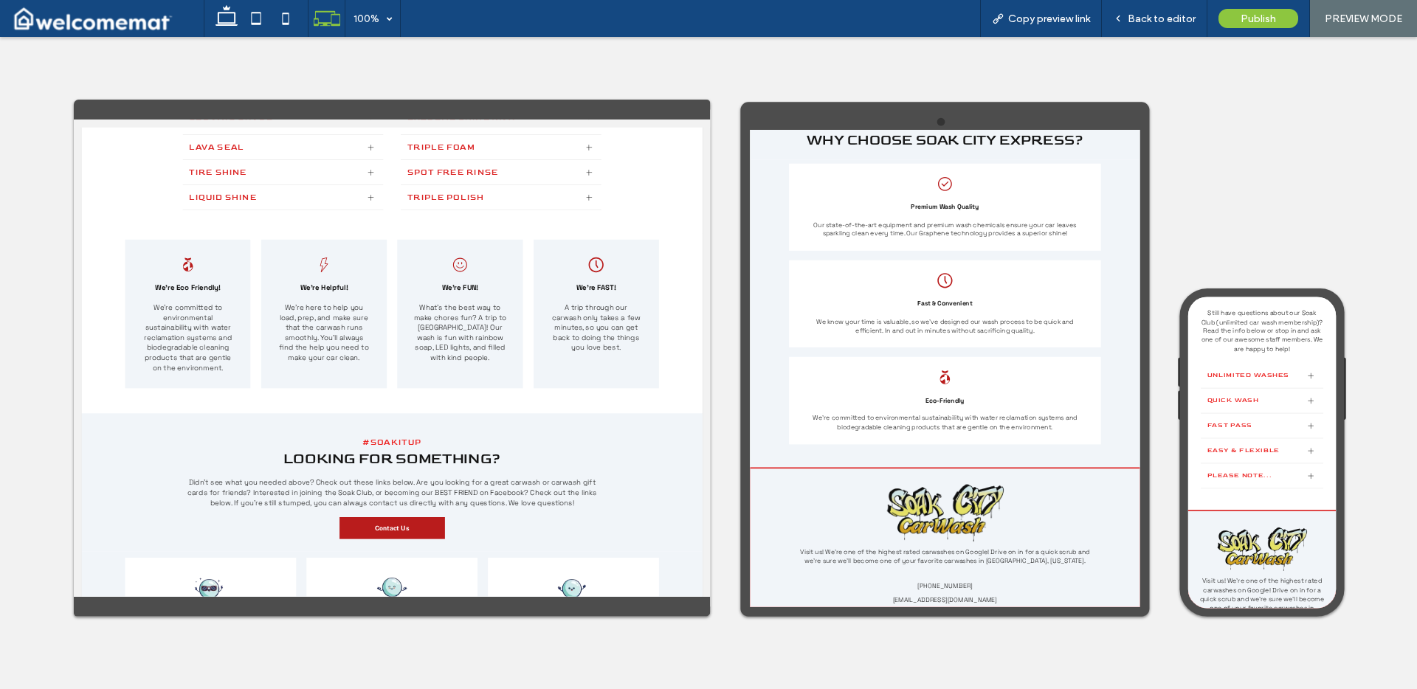
click at [1395, 453] on div "Unlimited Washes" at bounding box center [1324, 443] width 227 height 47
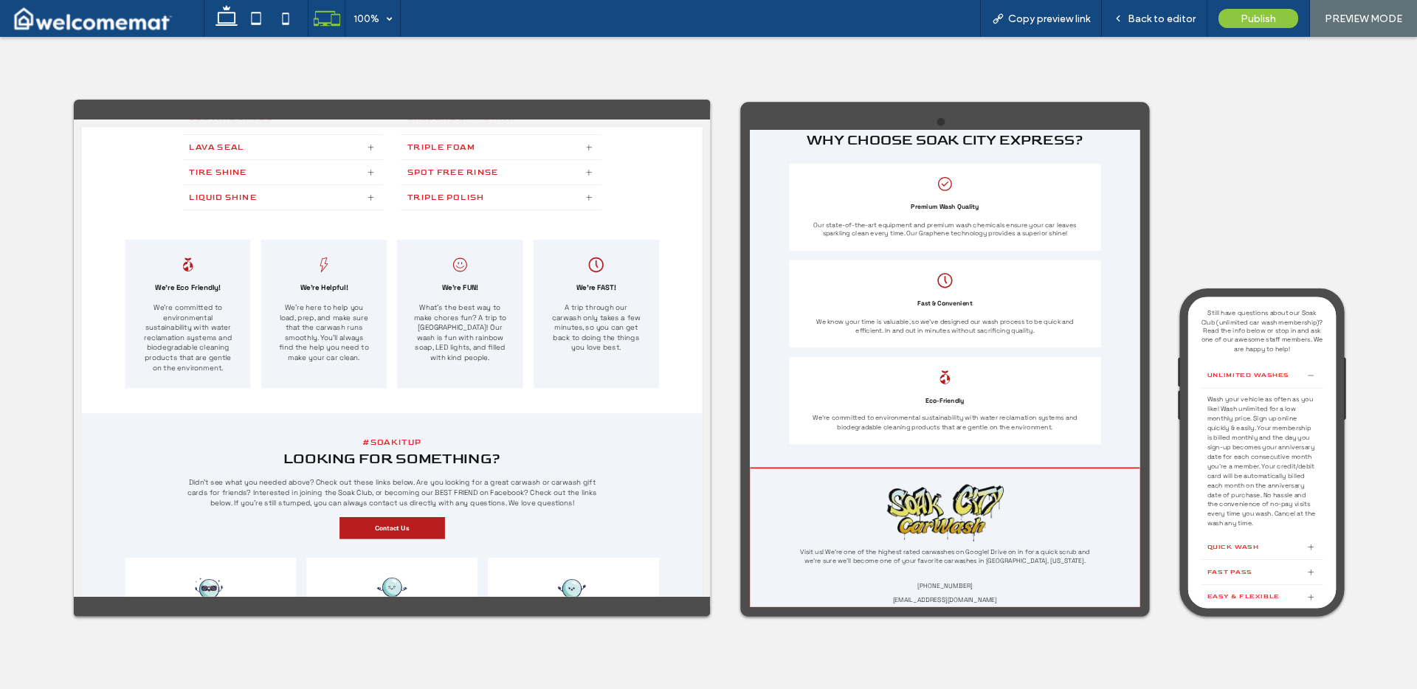
click at [1395, 453] on div "Unlimited Washes" at bounding box center [1324, 443] width 227 height 47
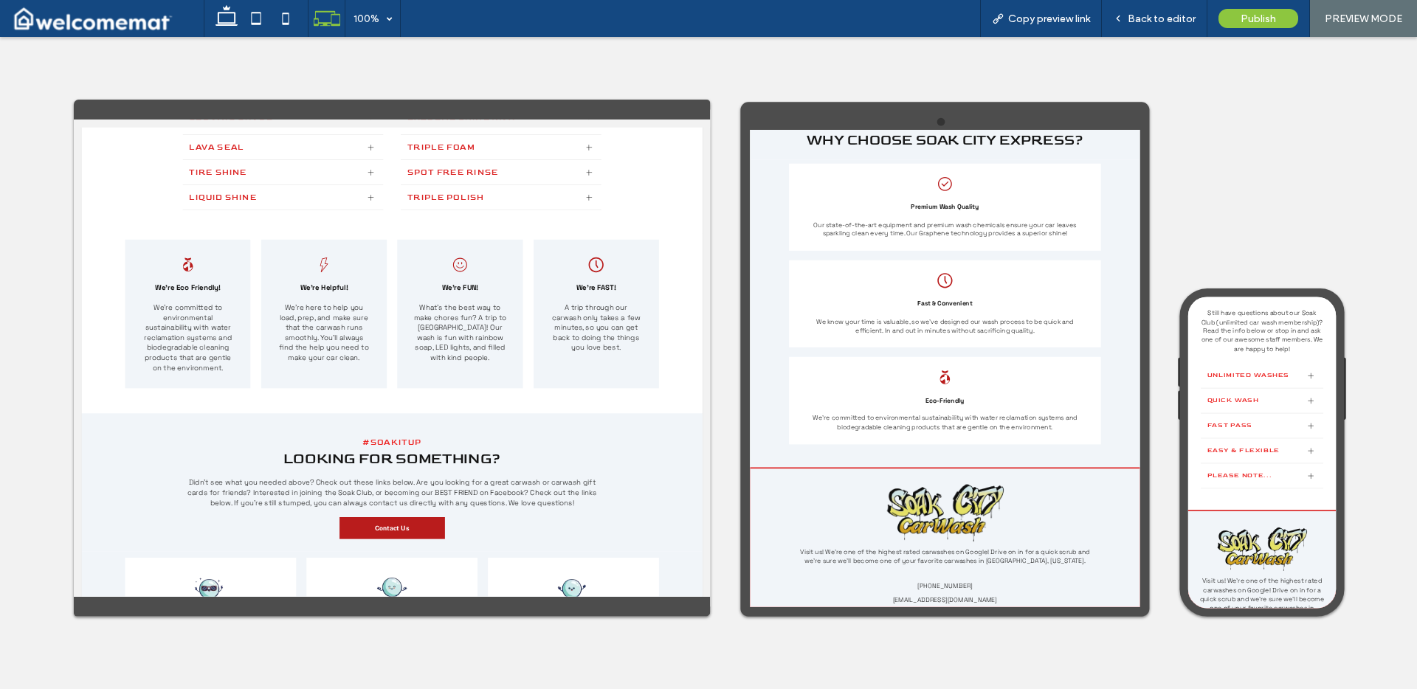
click at [1389, 513] on div "Quick Wash" at bounding box center [1324, 490] width 227 height 47
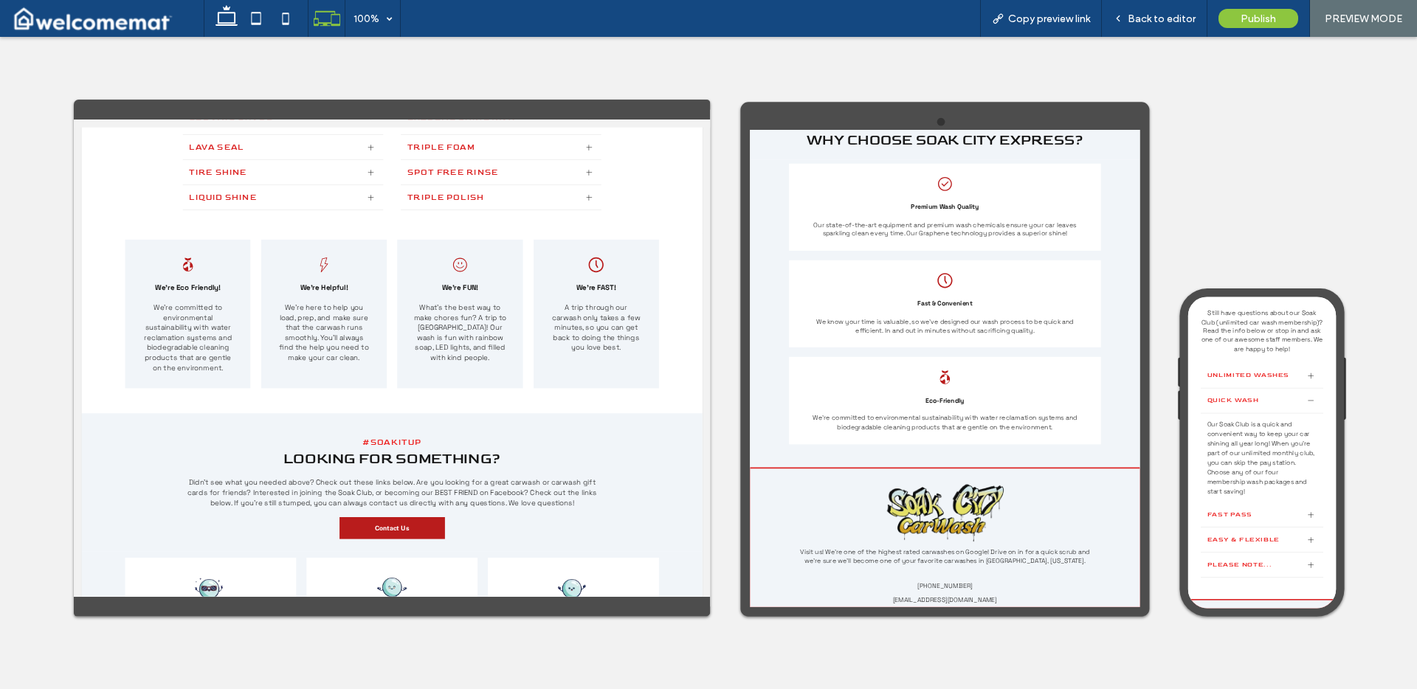
click at [1389, 513] on div "Quick Wash" at bounding box center [1324, 490] width 227 height 47
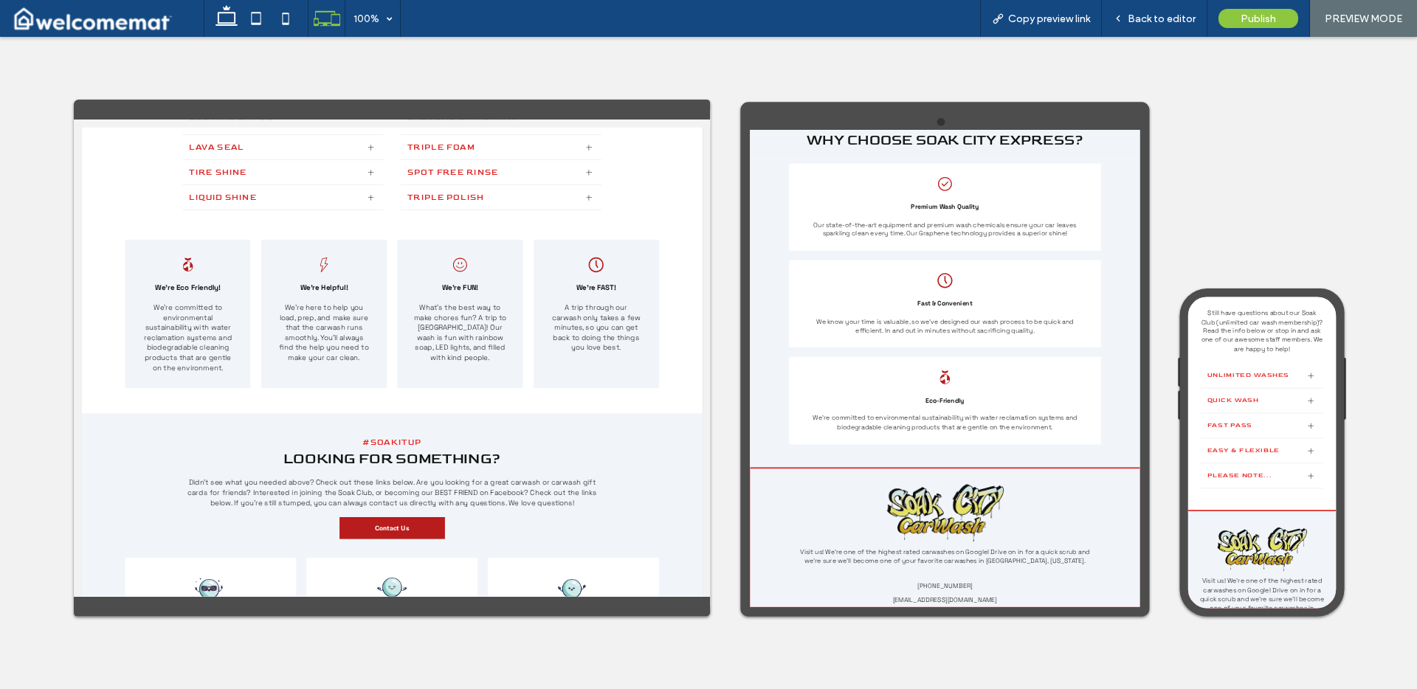
click at [1405, 626] on div at bounding box center [1416, 629] width 22 height 22
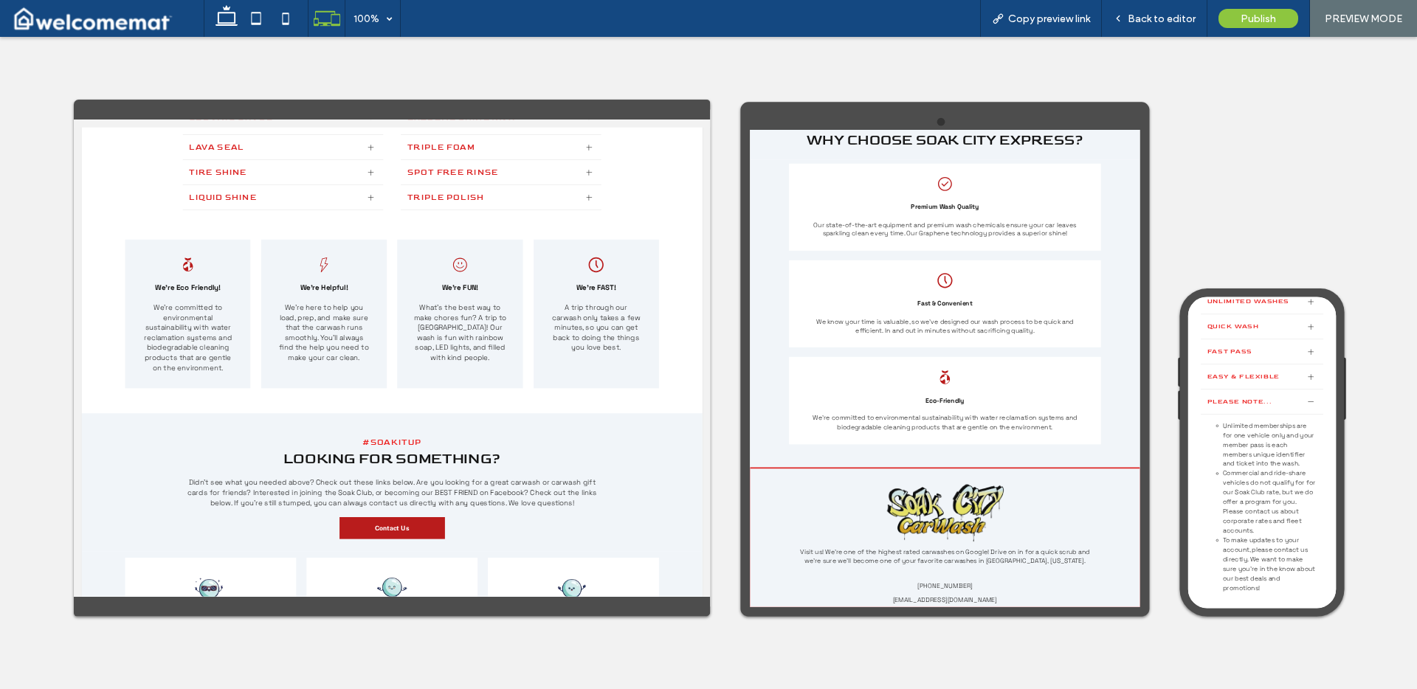
scroll to position [2142, 0]
click at [1390, 503] on div "Please note..." at bounding box center [1324, 487] width 227 height 47
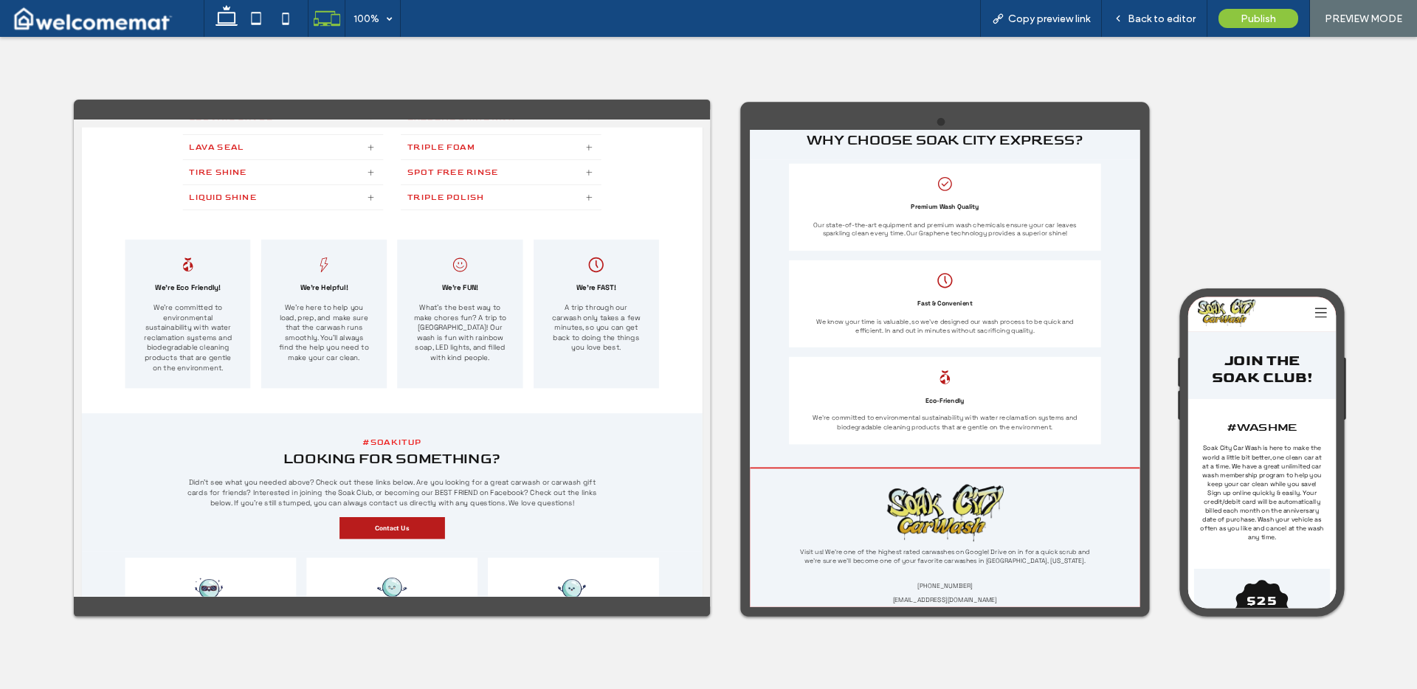
scroll to position [0, 0]
click at [1417, 324] on icon at bounding box center [1434, 331] width 22 height 22
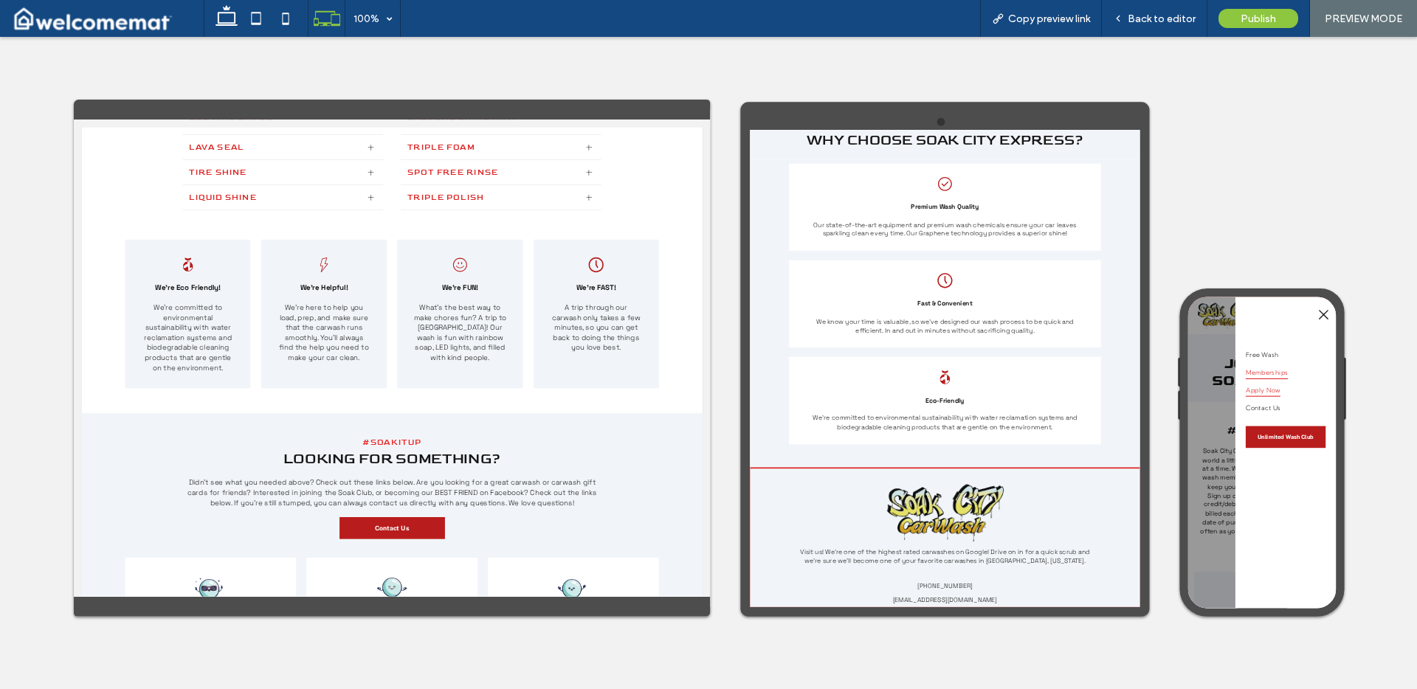
click at [1360, 464] on link "Apply Now" at bounding box center [1369, 469] width 148 height 32
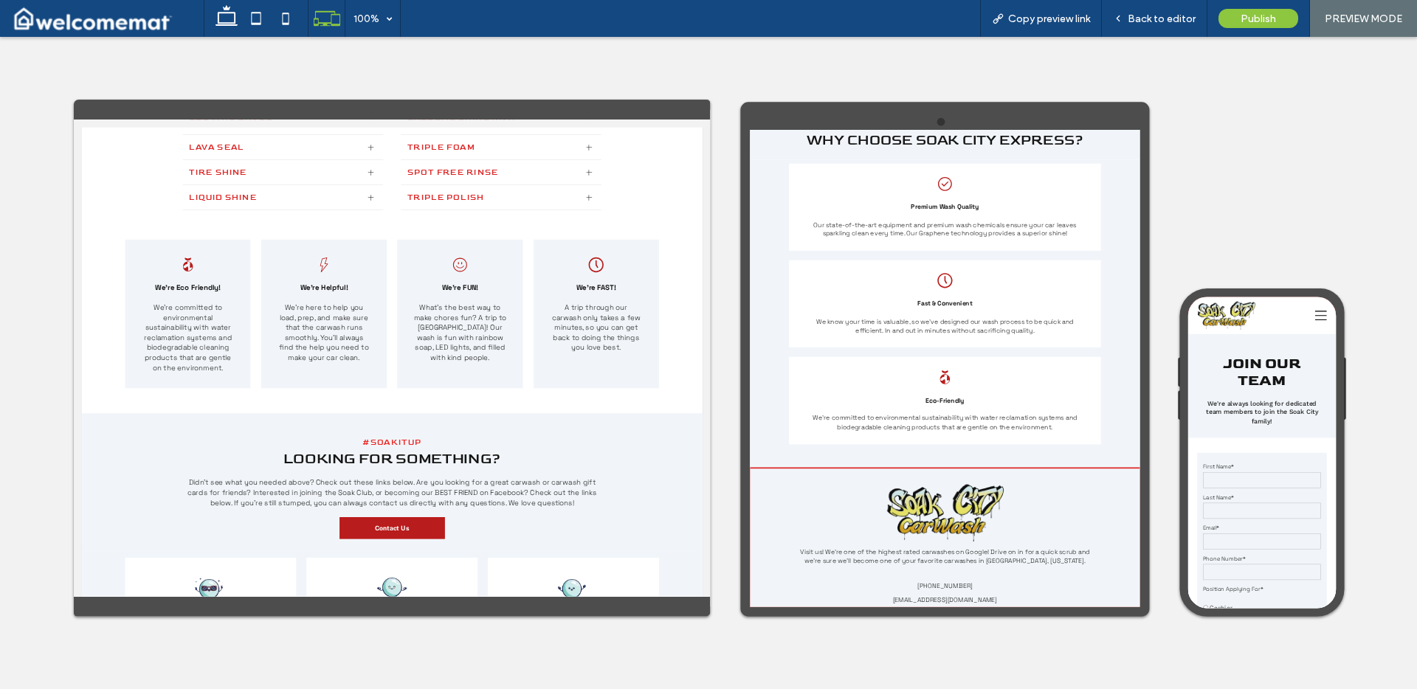
scroll to position [1464, 0]
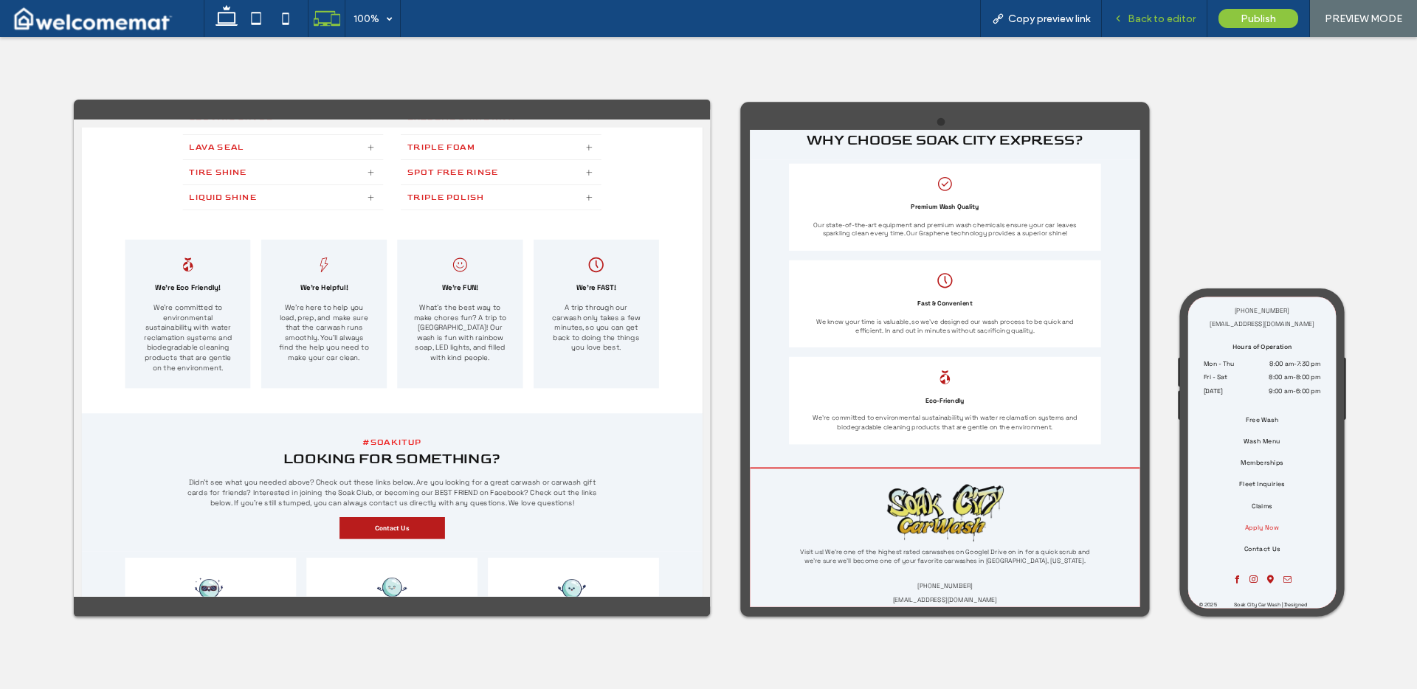
click at [1143, 27] on div "Back to editor" at bounding box center [1155, 18] width 106 height 37
click at [1136, 17] on span "Back to editor" at bounding box center [1162, 19] width 68 height 13
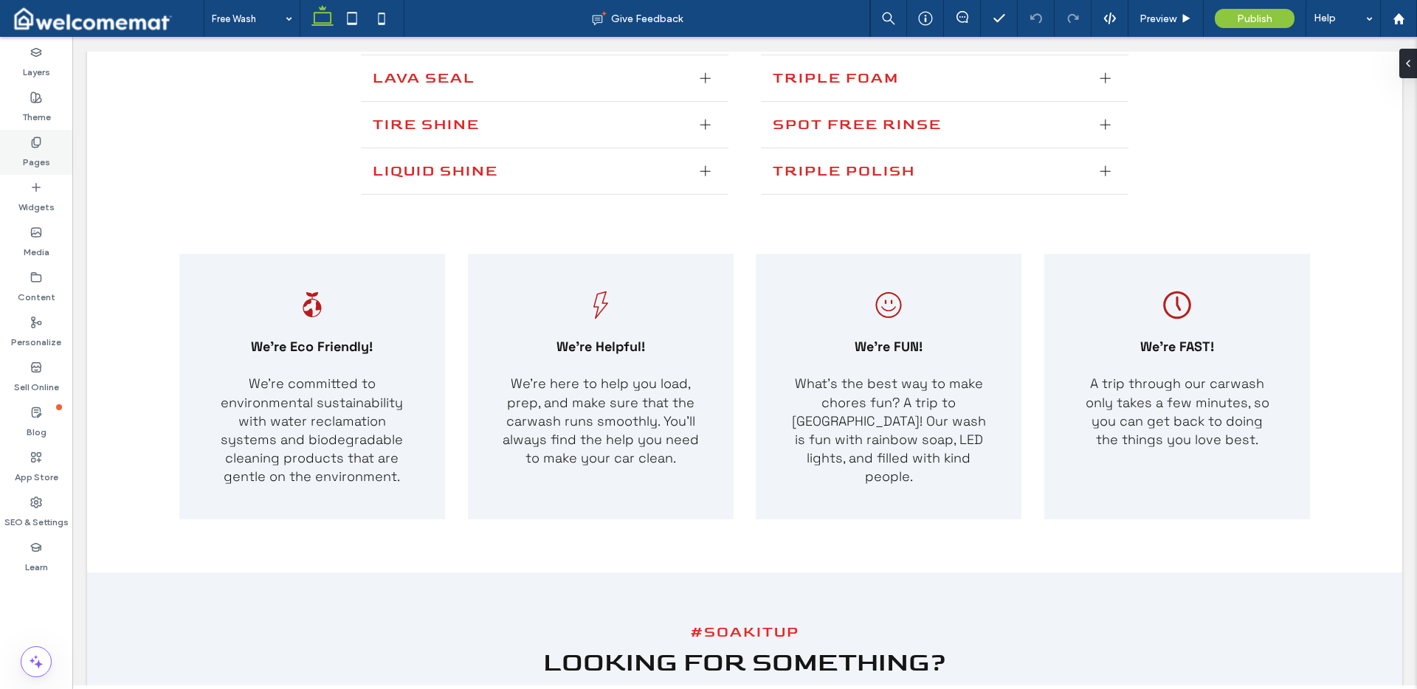
click at [53, 148] on div "Pages" at bounding box center [36, 152] width 72 height 45
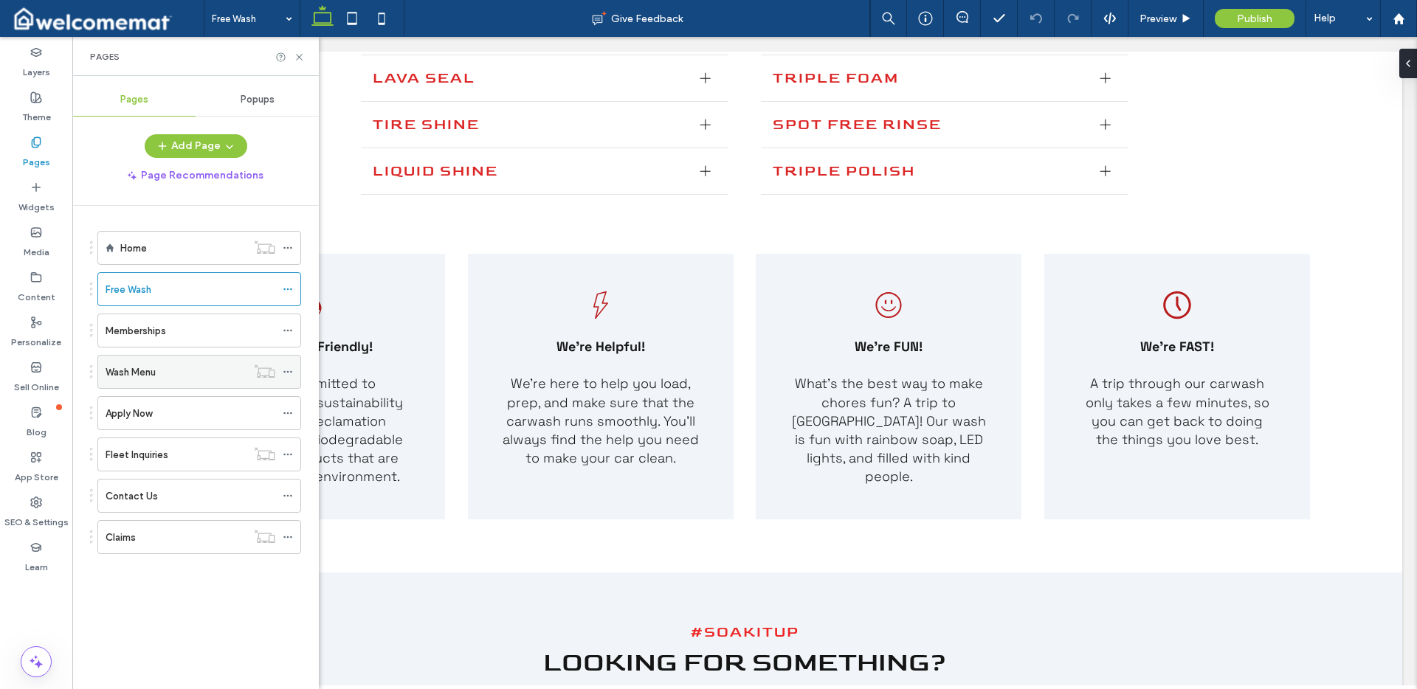
click at [288, 372] on use at bounding box center [287, 372] width 8 height 2
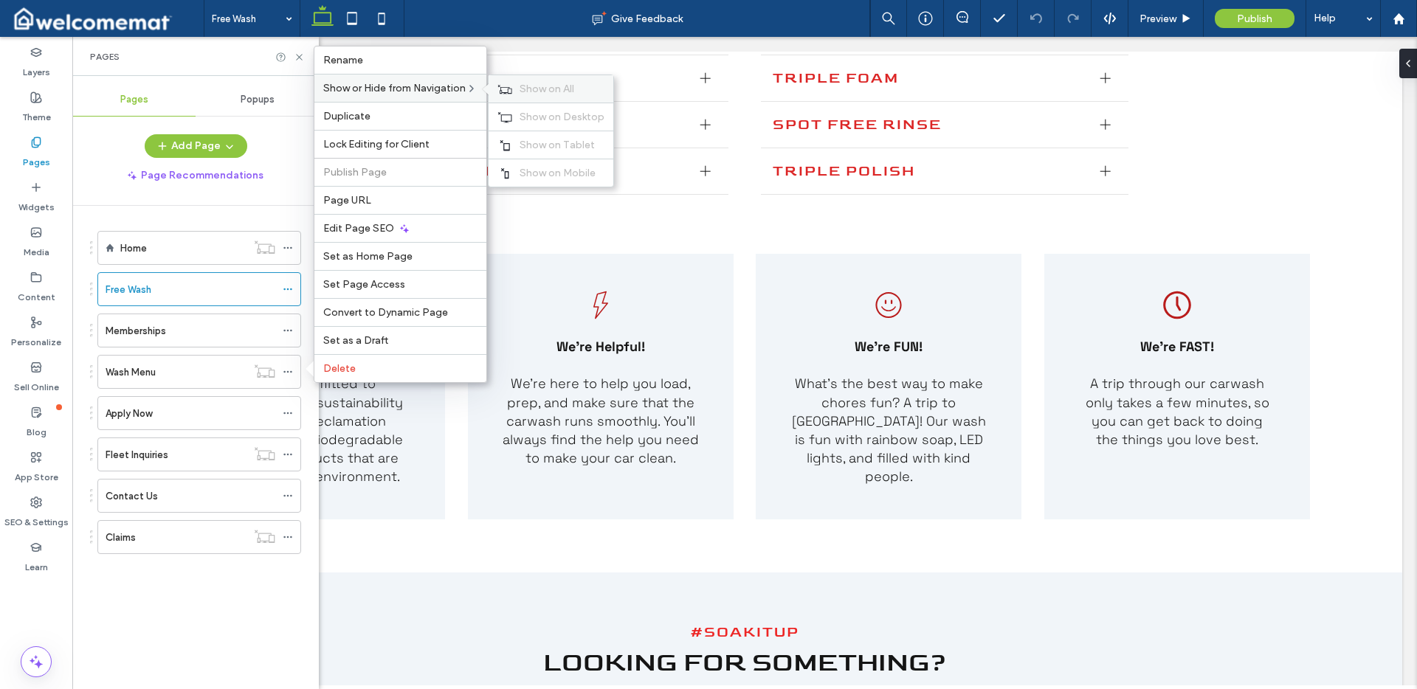
click at [534, 90] on span "Show on All" at bounding box center [547, 89] width 55 height 13
click at [291, 455] on icon at bounding box center [288, 455] width 10 height 10
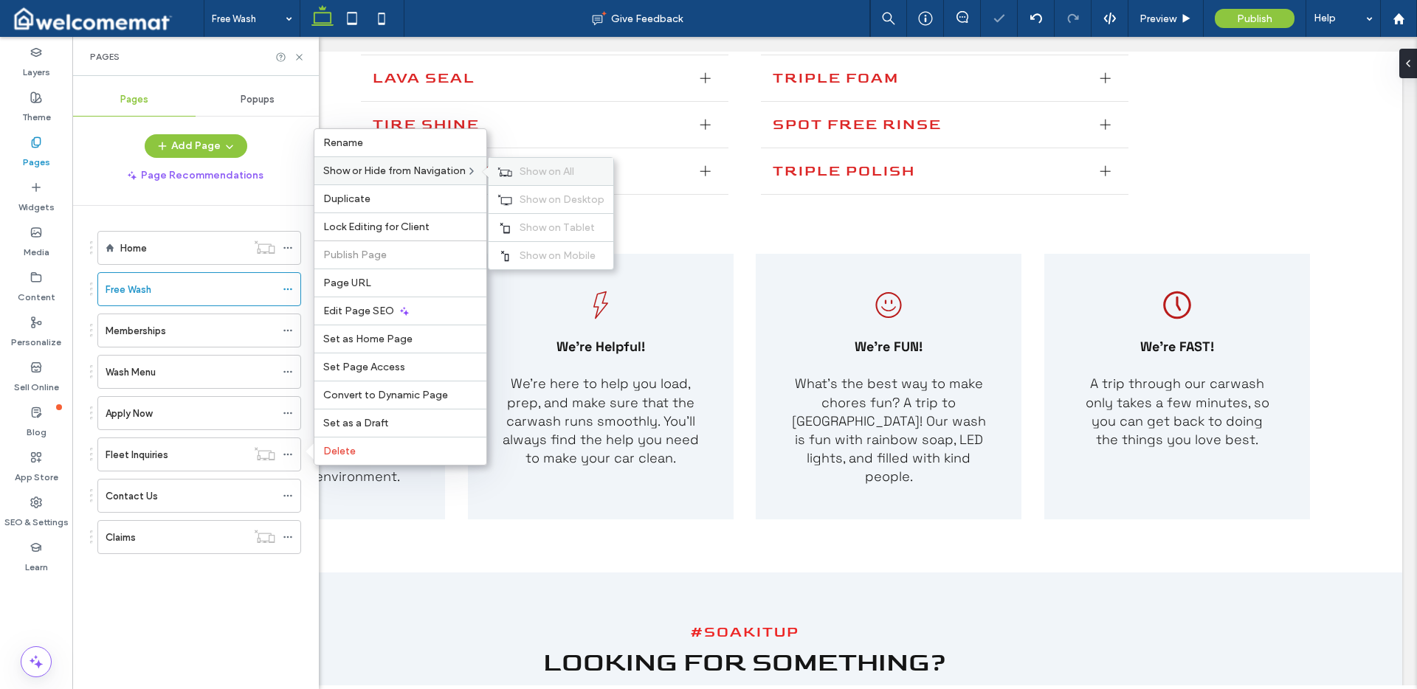
click at [537, 168] on span "Show on All" at bounding box center [547, 171] width 55 height 13
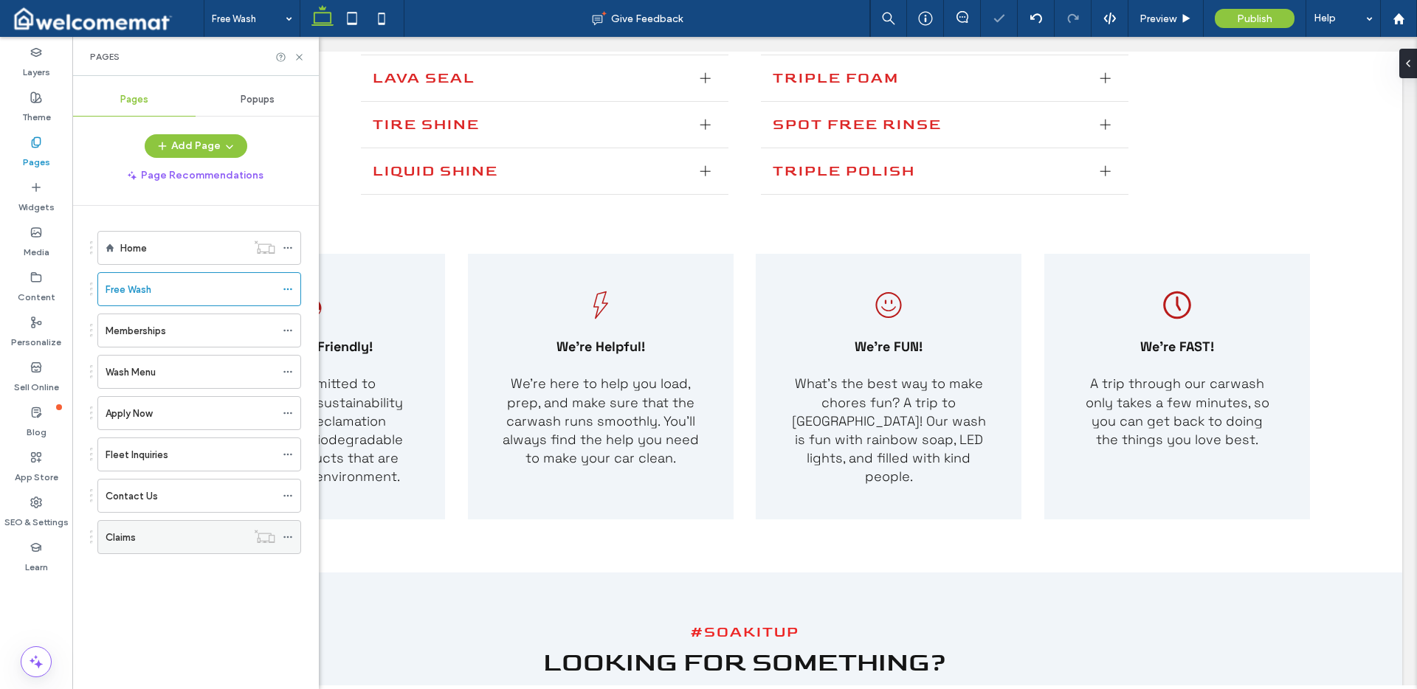
click at [287, 538] on icon at bounding box center [288, 537] width 10 height 10
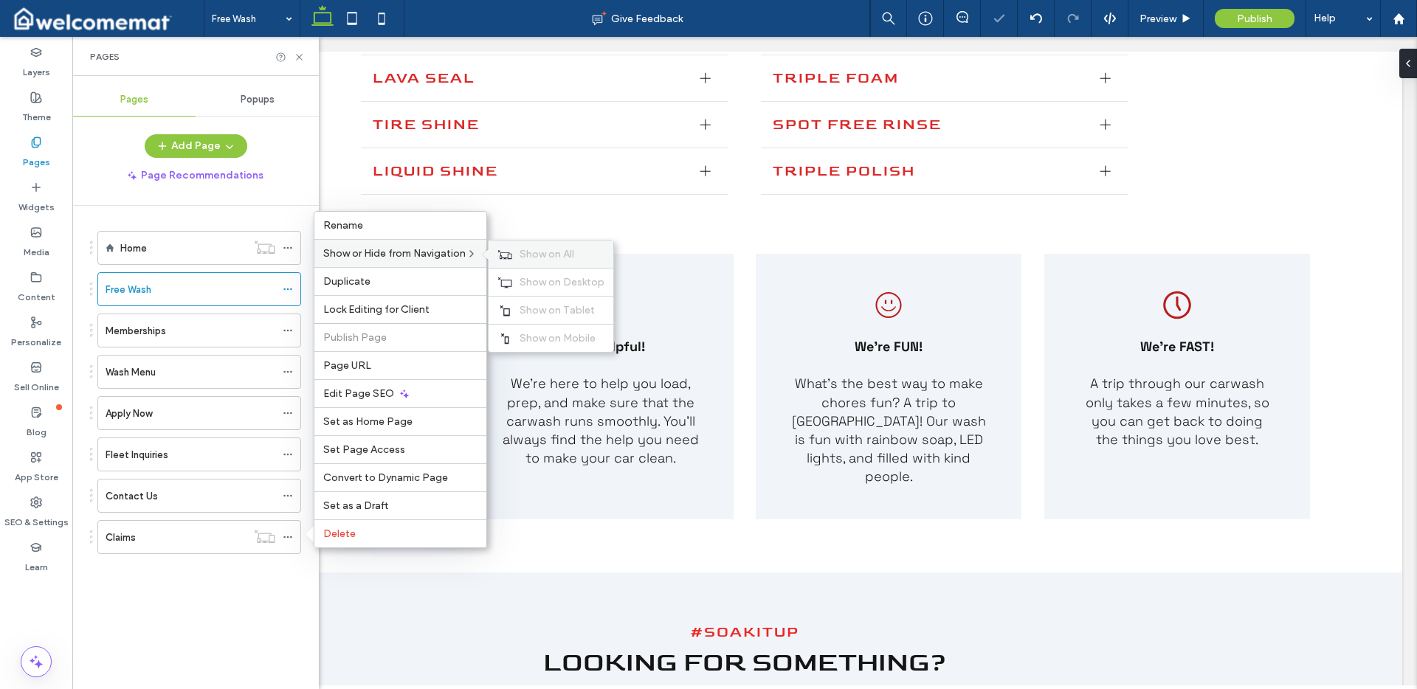
click at [542, 256] on span "Show on All" at bounding box center [547, 254] width 55 height 13
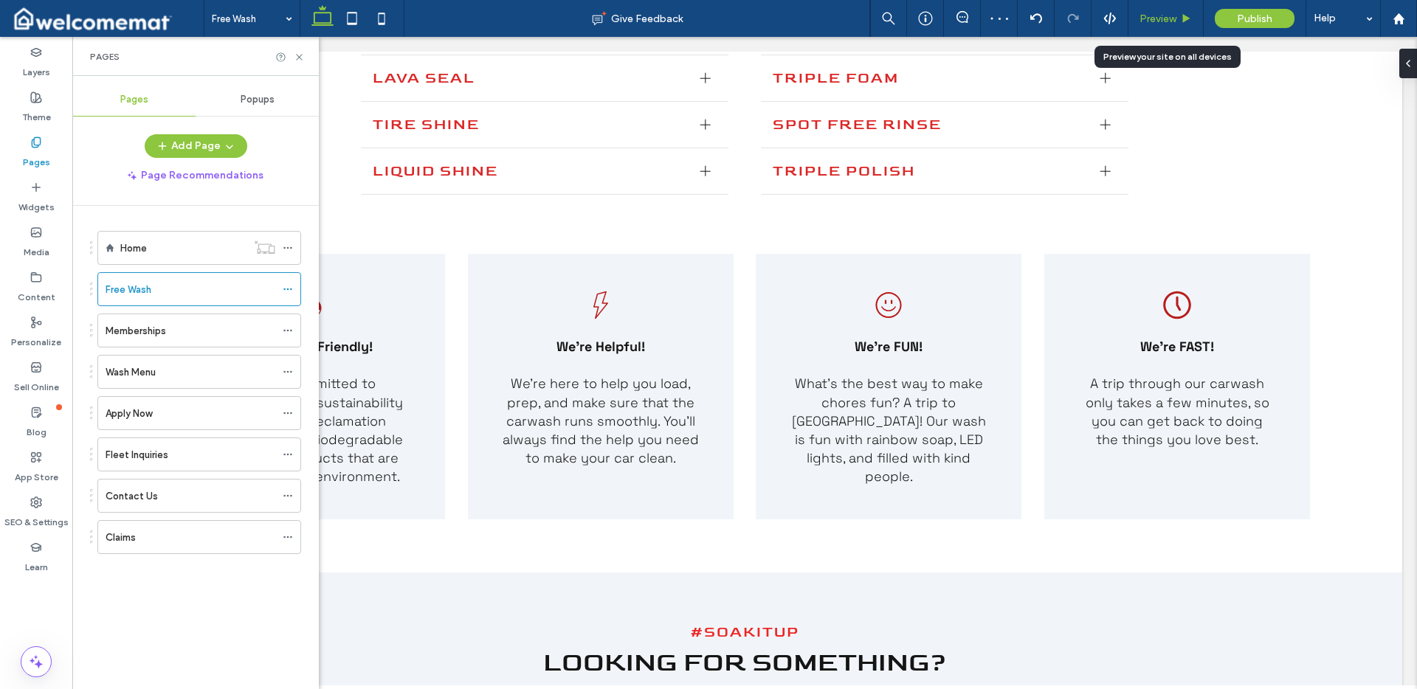
click at [1167, 10] on div "Preview" at bounding box center [1166, 18] width 75 height 37
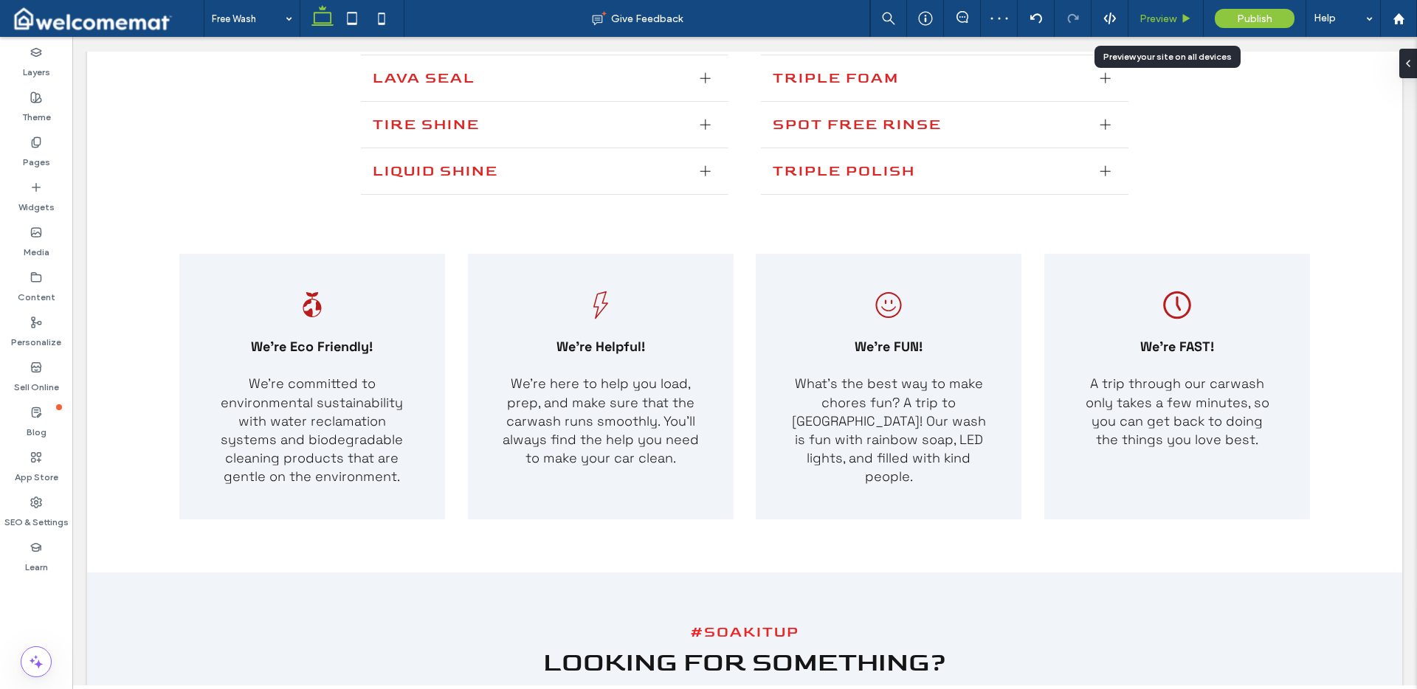
click at [1166, 15] on span "Preview" at bounding box center [1158, 19] width 37 height 13
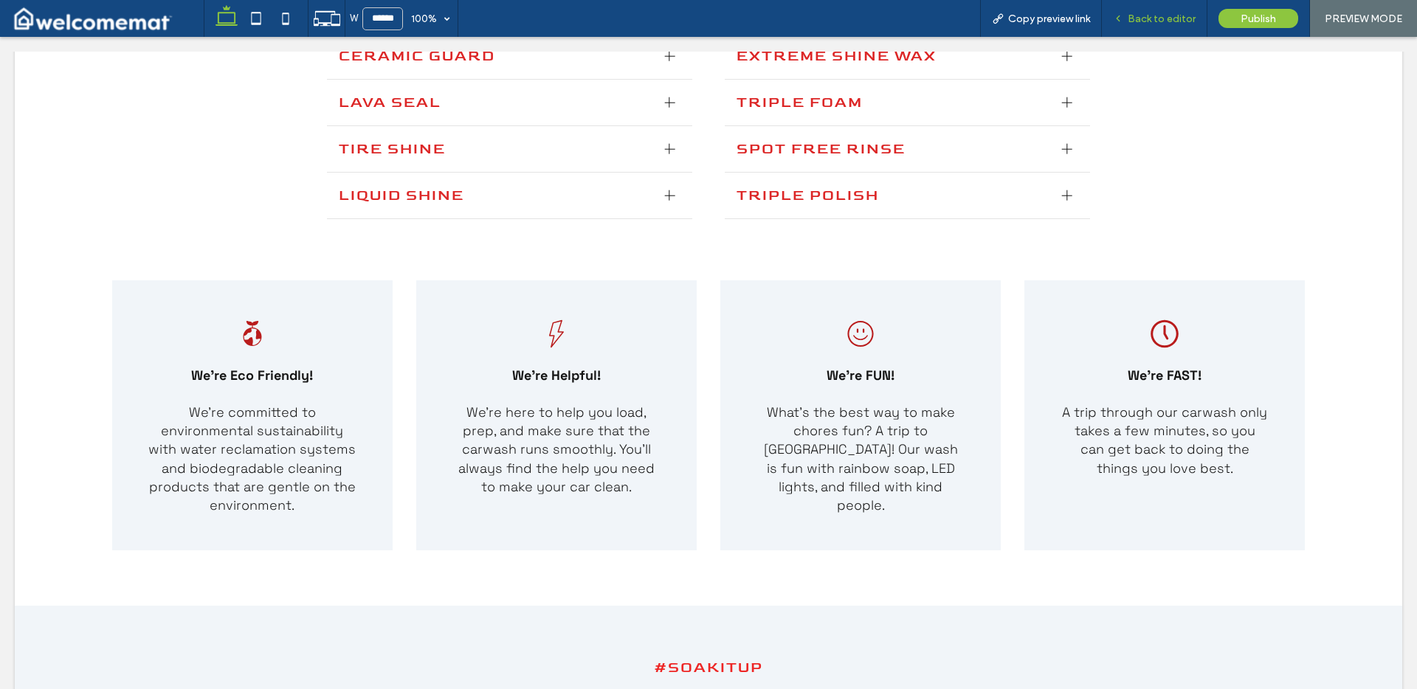
click at [1171, 18] on span "Back to editor" at bounding box center [1162, 19] width 68 height 13
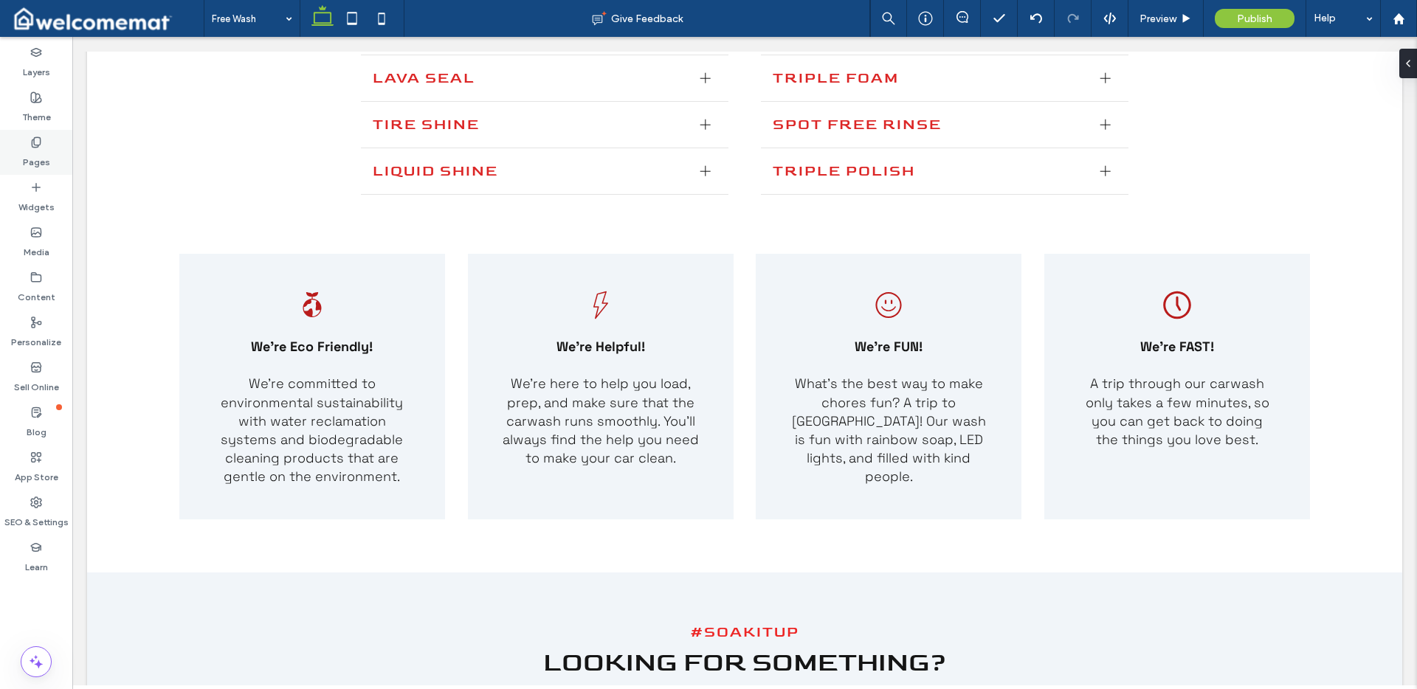
click at [30, 155] on label "Pages" at bounding box center [36, 158] width 27 height 21
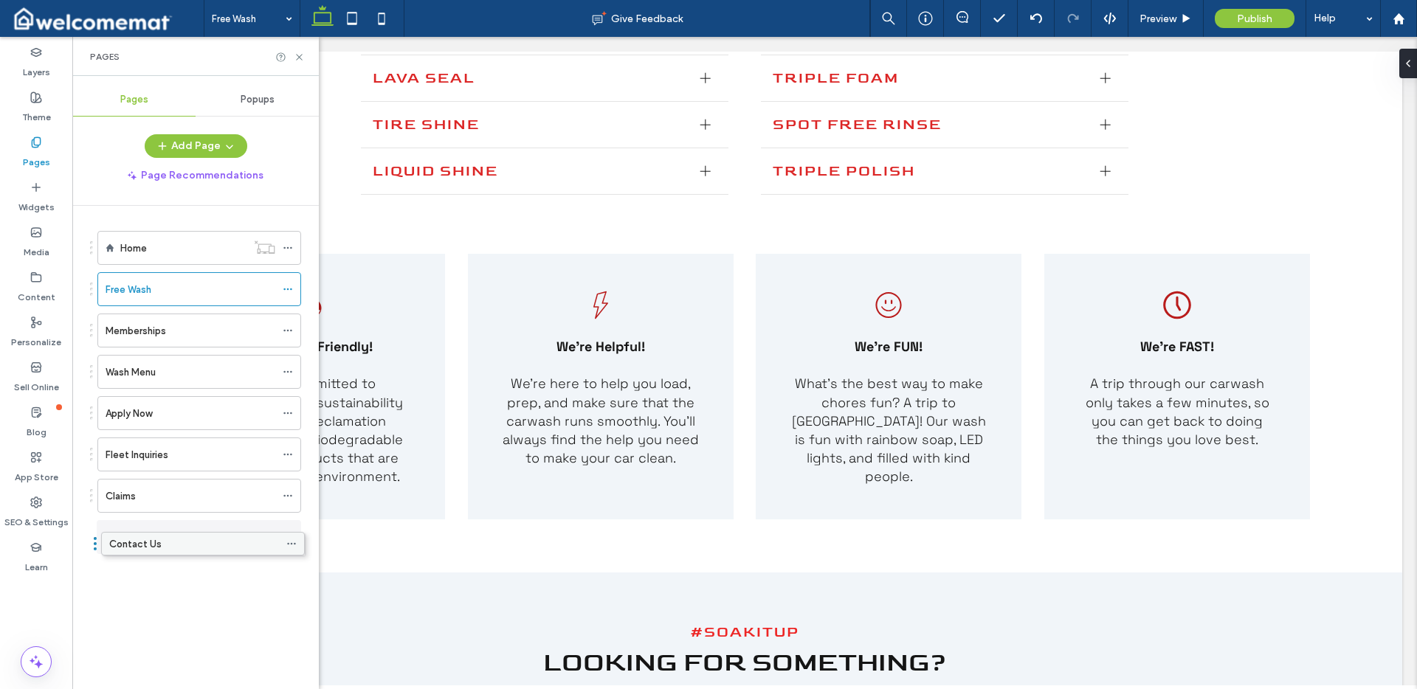
drag, startPoint x: 159, startPoint y: 500, endPoint x: 163, endPoint y: 554, distance: 53.3
drag, startPoint x: 161, startPoint y: 409, endPoint x: 164, endPoint y: 500, distance: 91.6
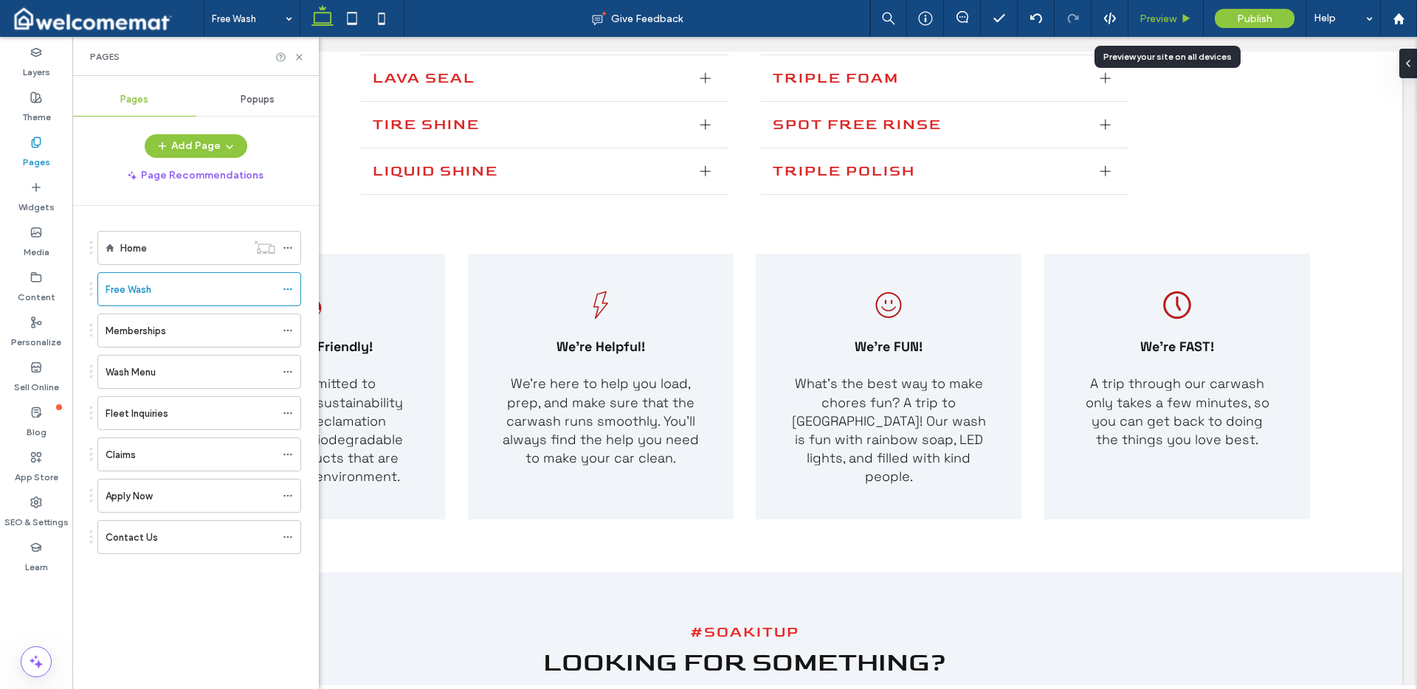
click at [1160, 16] on span "Preview" at bounding box center [1158, 19] width 37 height 13
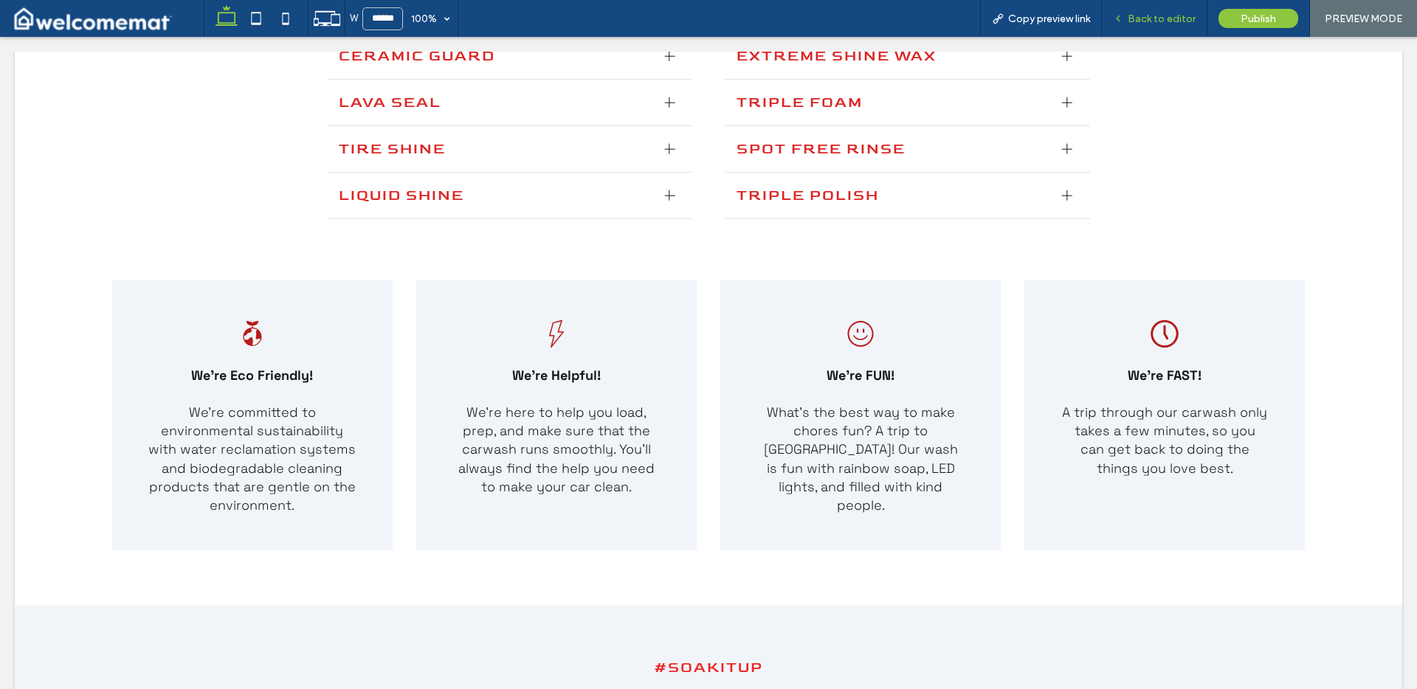
click at [1185, 17] on span "Back to editor" at bounding box center [1162, 19] width 68 height 13
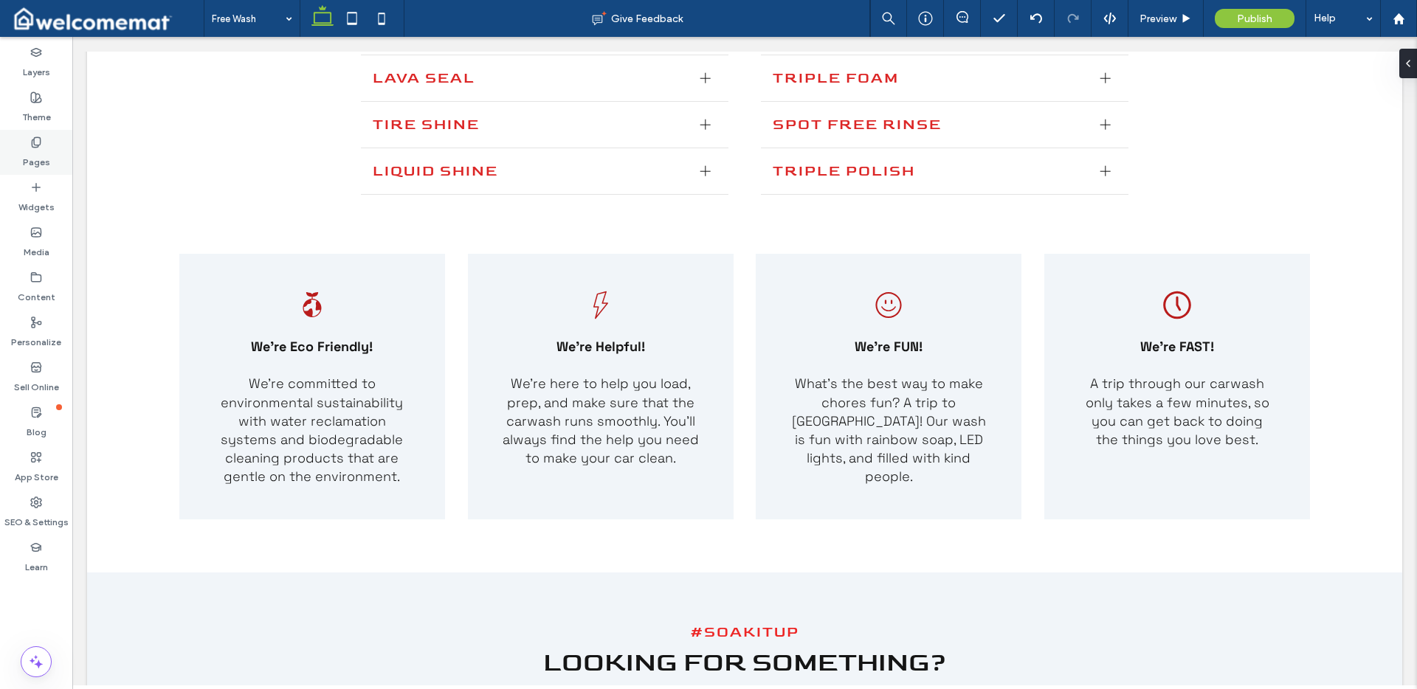
click at [38, 145] on use at bounding box center [36, 142] width 8 height 10
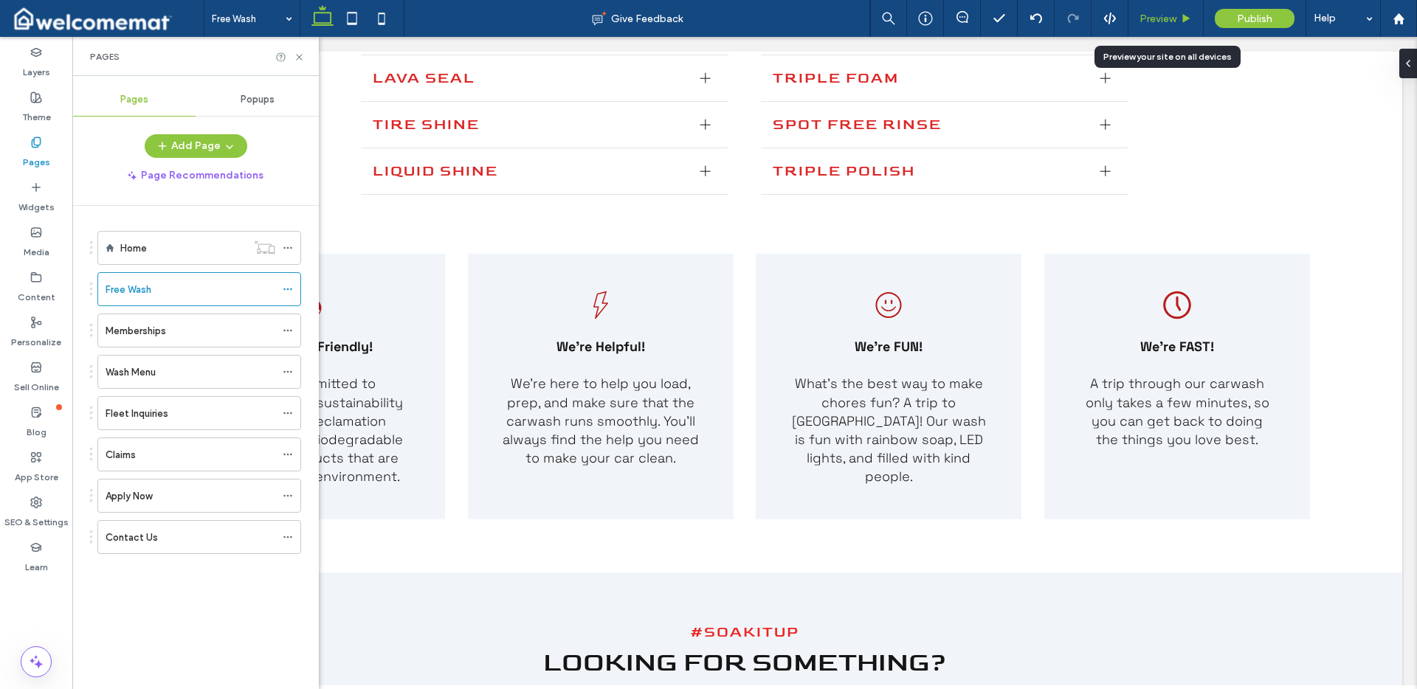
click at [1159, 25] on div "Preview" at bounding box center [1166, 18] width 75 height 37
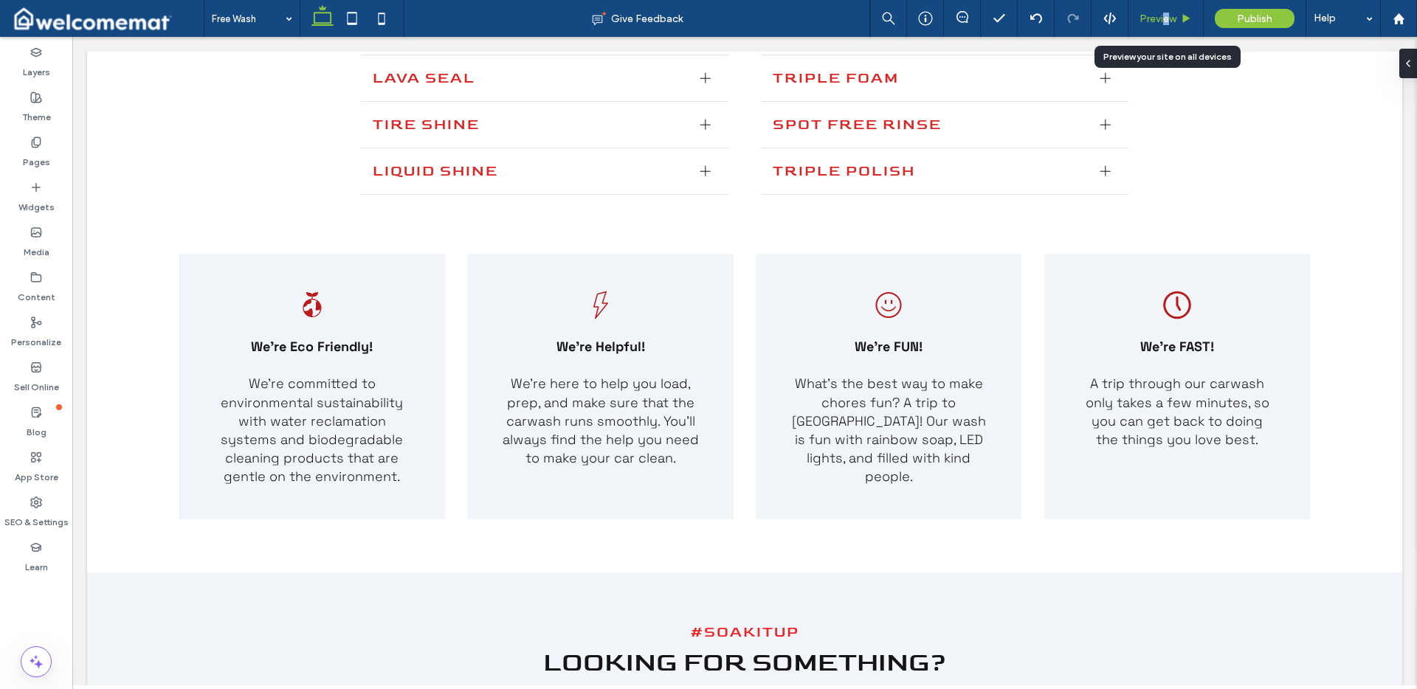
click at [1166, 21] on span "Preview" at bounding box center [1158, 19] width 37 height 13
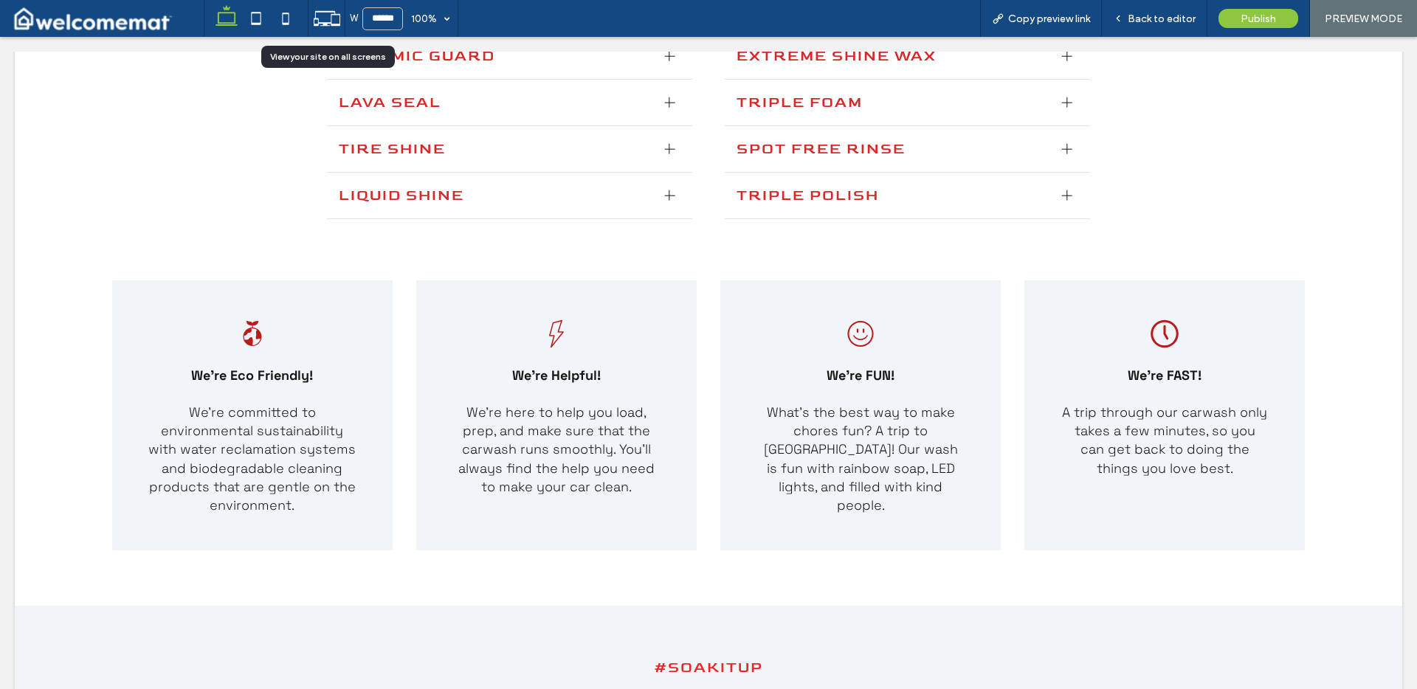
drag, startPoint x: 327, startPoint y: 18, endPoint x: 333, endPoint y: 27, distance: 11.3
click at [326, 18] on icon at bounding box center [327, 18] width 28 height 28
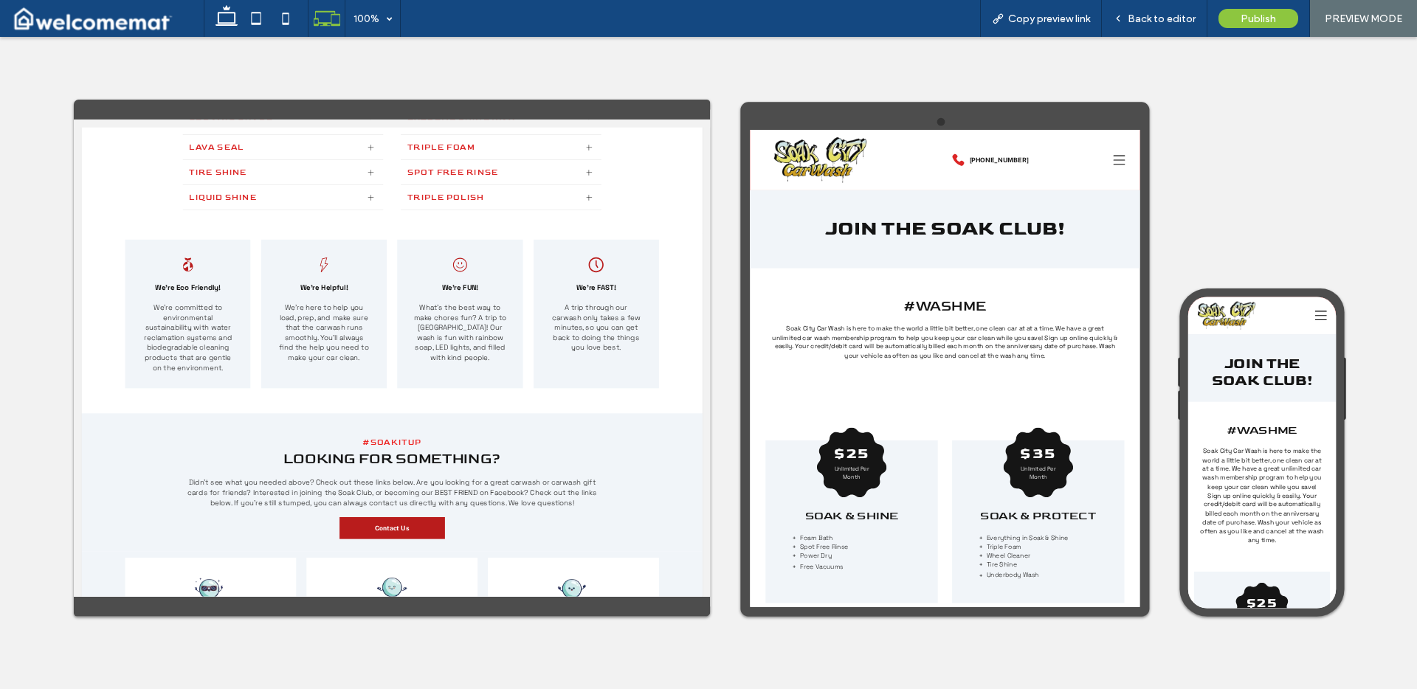
click at [1417, 191] on icon at bounding box center [1435, 186] width 22 height 22
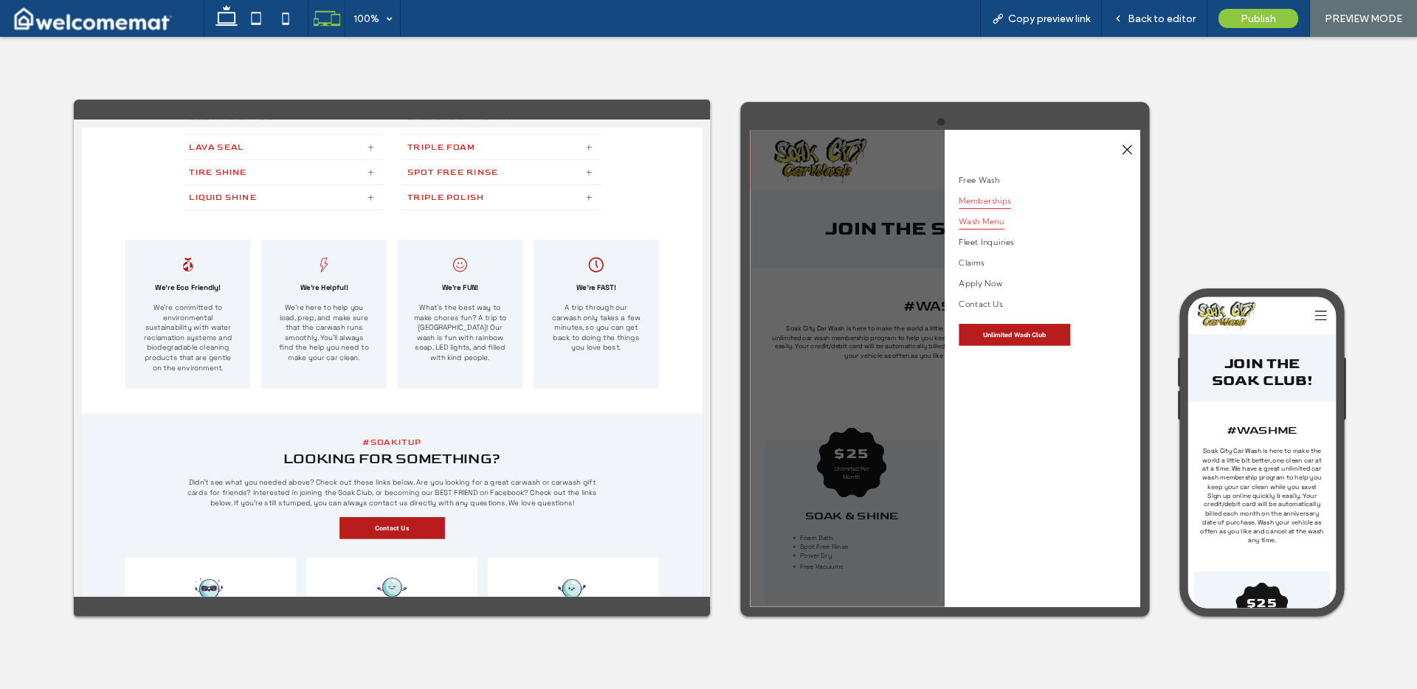
click at [1205, 297] on span "Wash Menu" at bounding box center [1180, 299] width 84 height 31
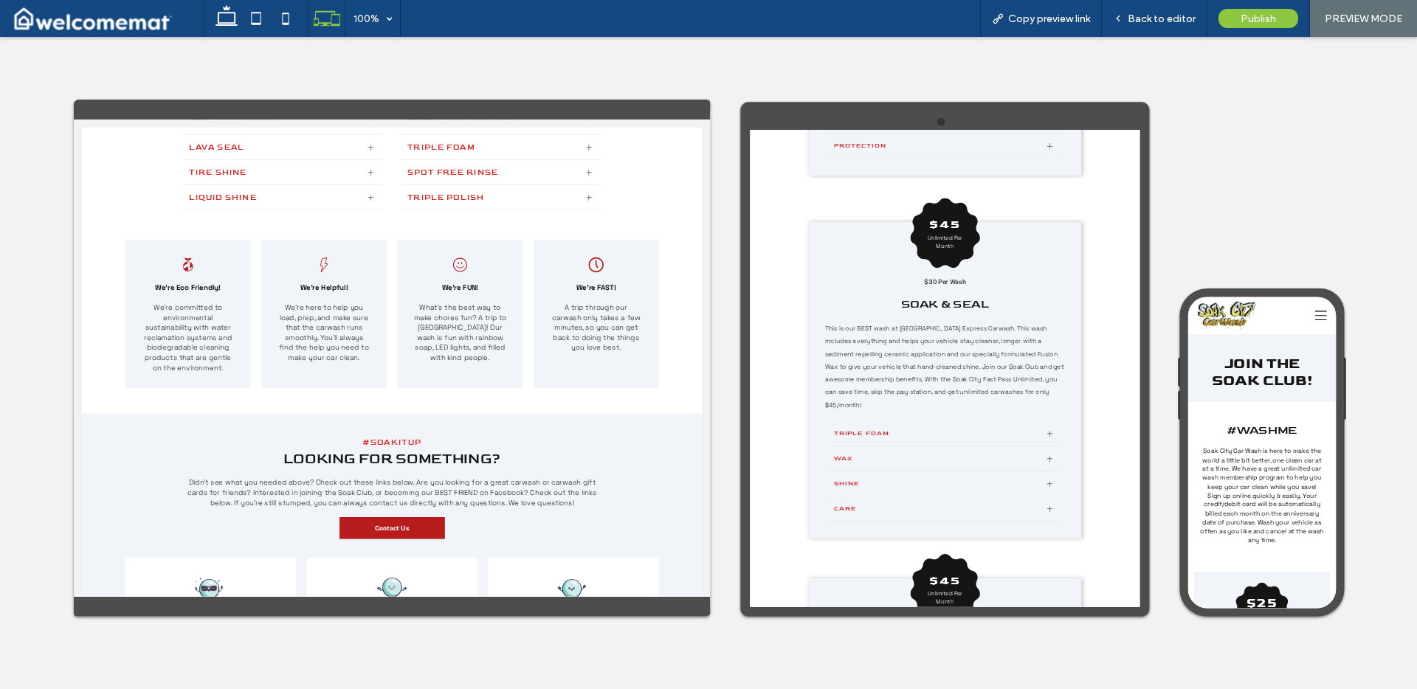
scroll to position [2593, 0]
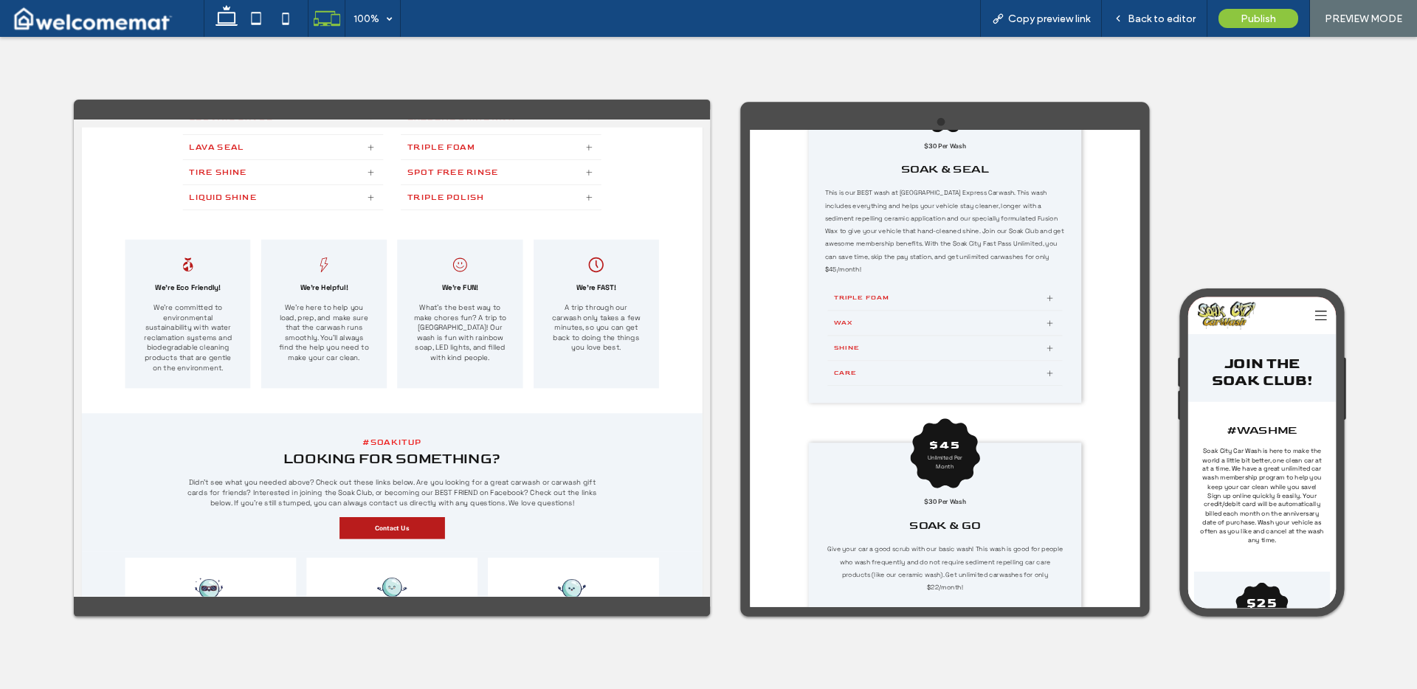
click at [1417, 332] on icon at bounding box center [1434, 331] width 22 height 22
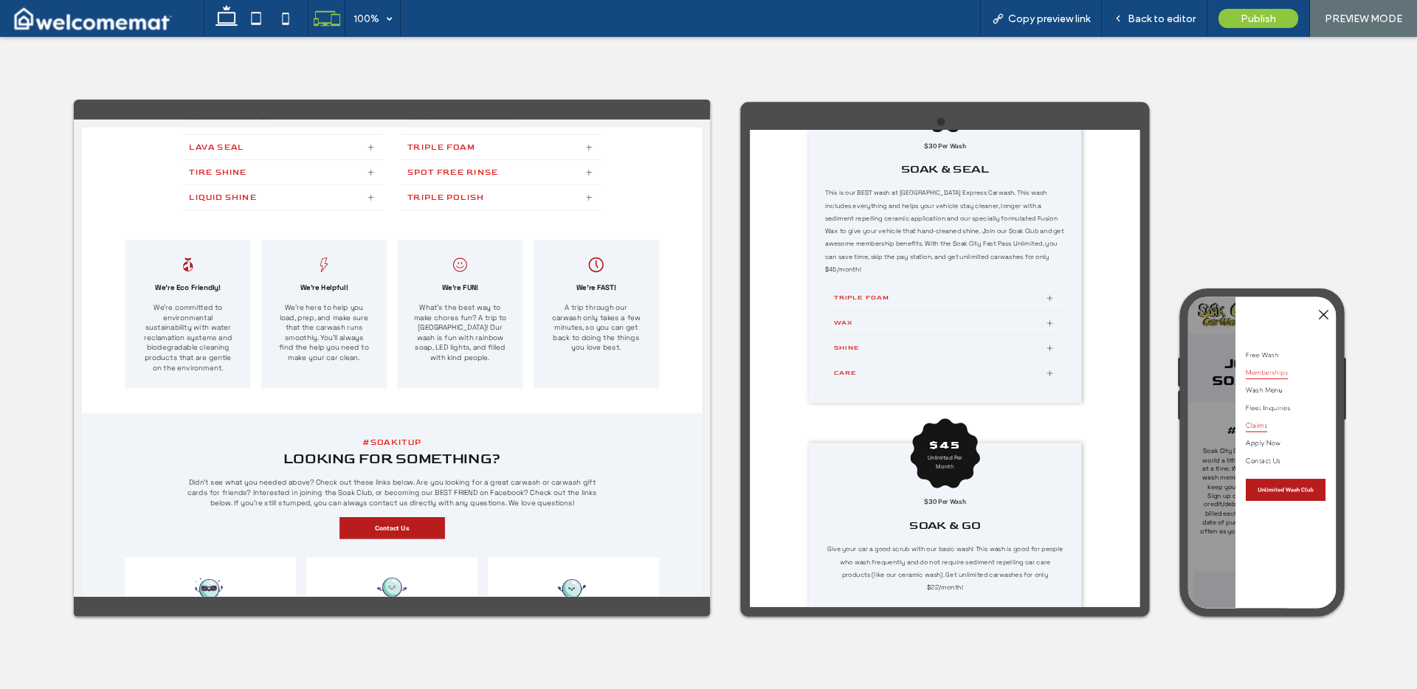
click at [1335, 534] on link "Claims" at bounding box center [1369, 535] width 148 height 32
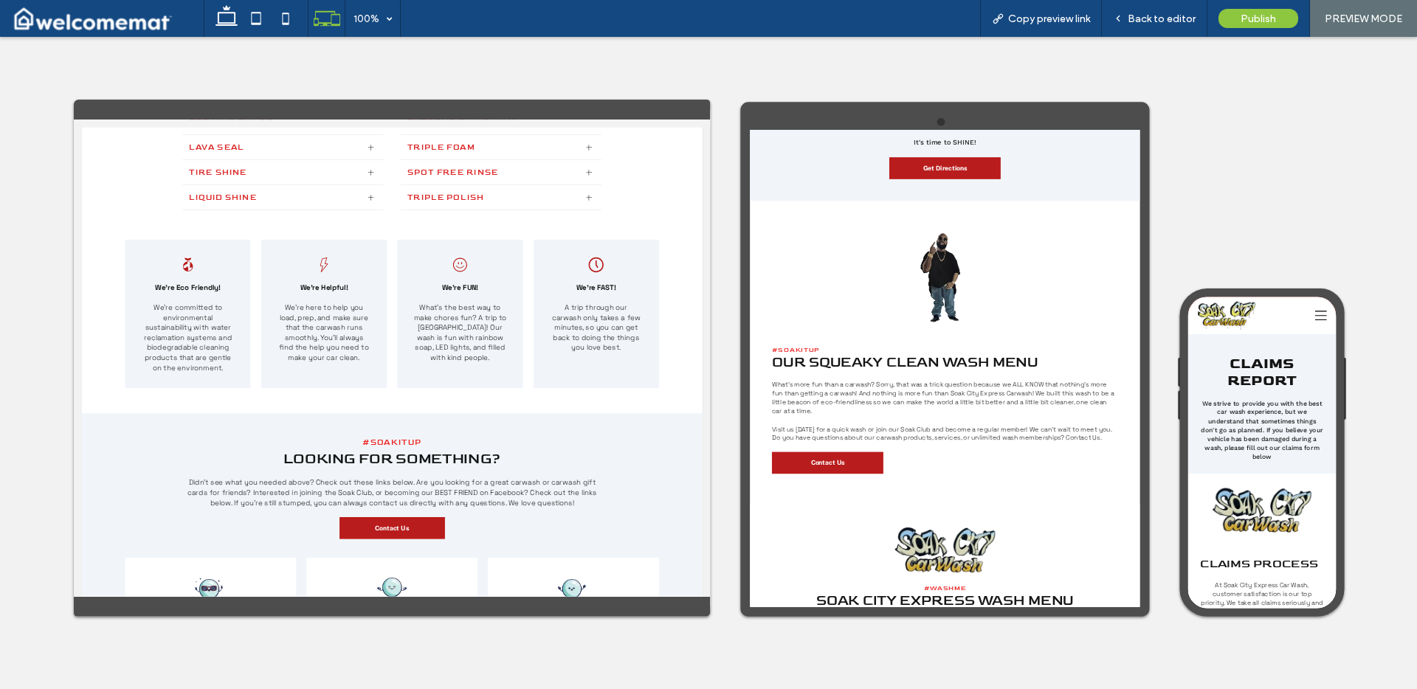
scroll to position [0, 0]
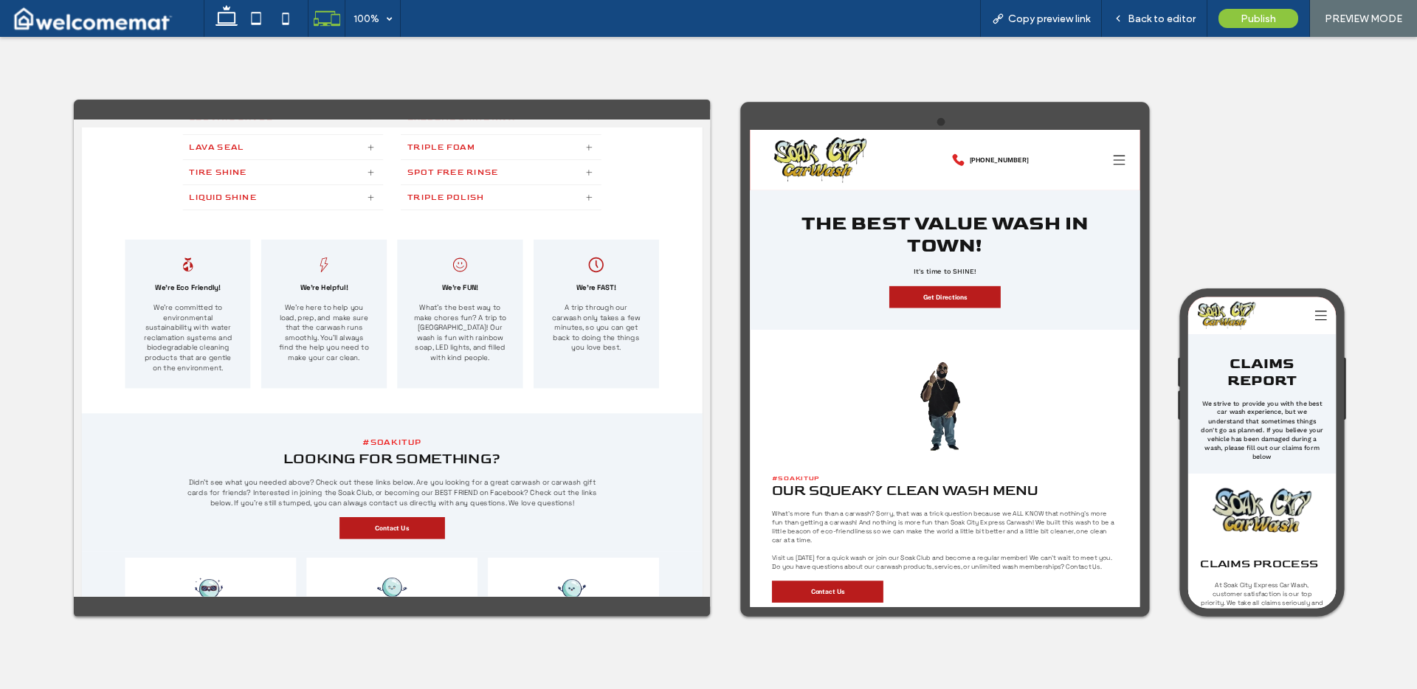
click at [1417, 185] on icon at bounding box center [1435, 186] width 22 height 18
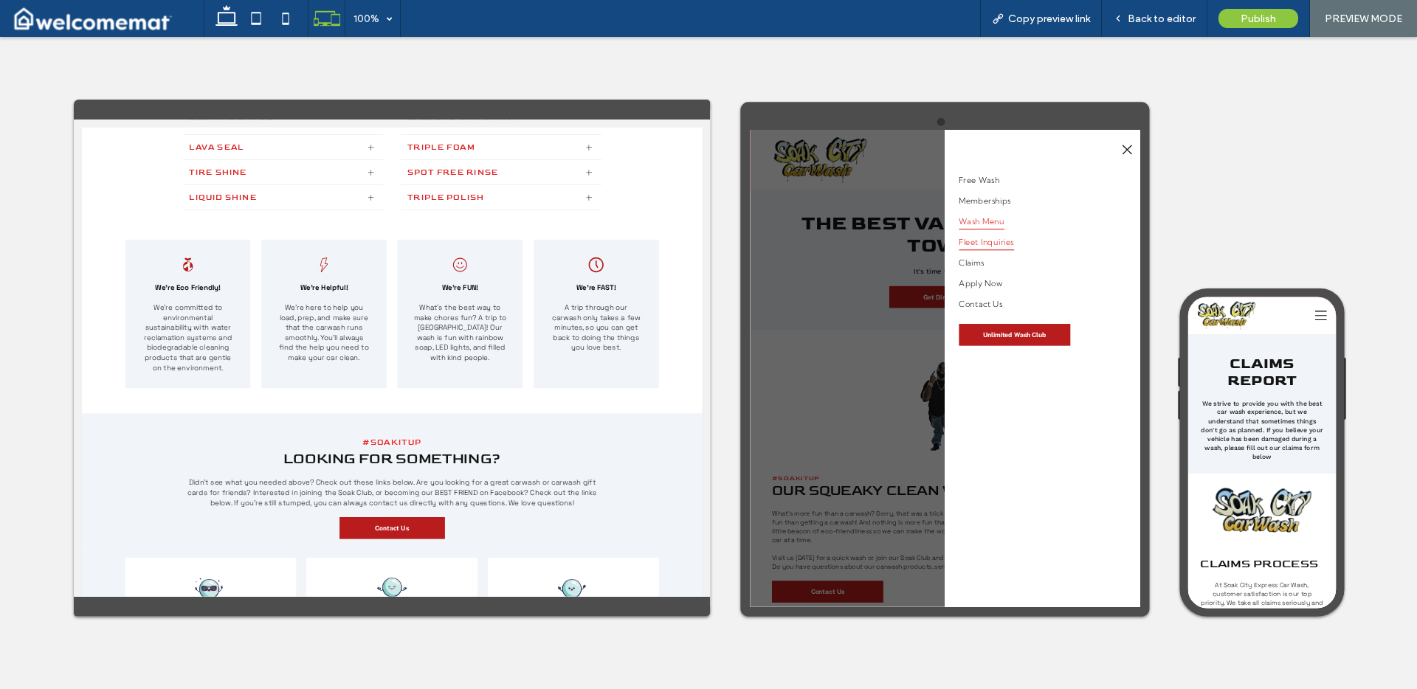
click at [1187, 351] on span "Fleet Inquiries" at bounding box center [1189, 338] width 103 height 31
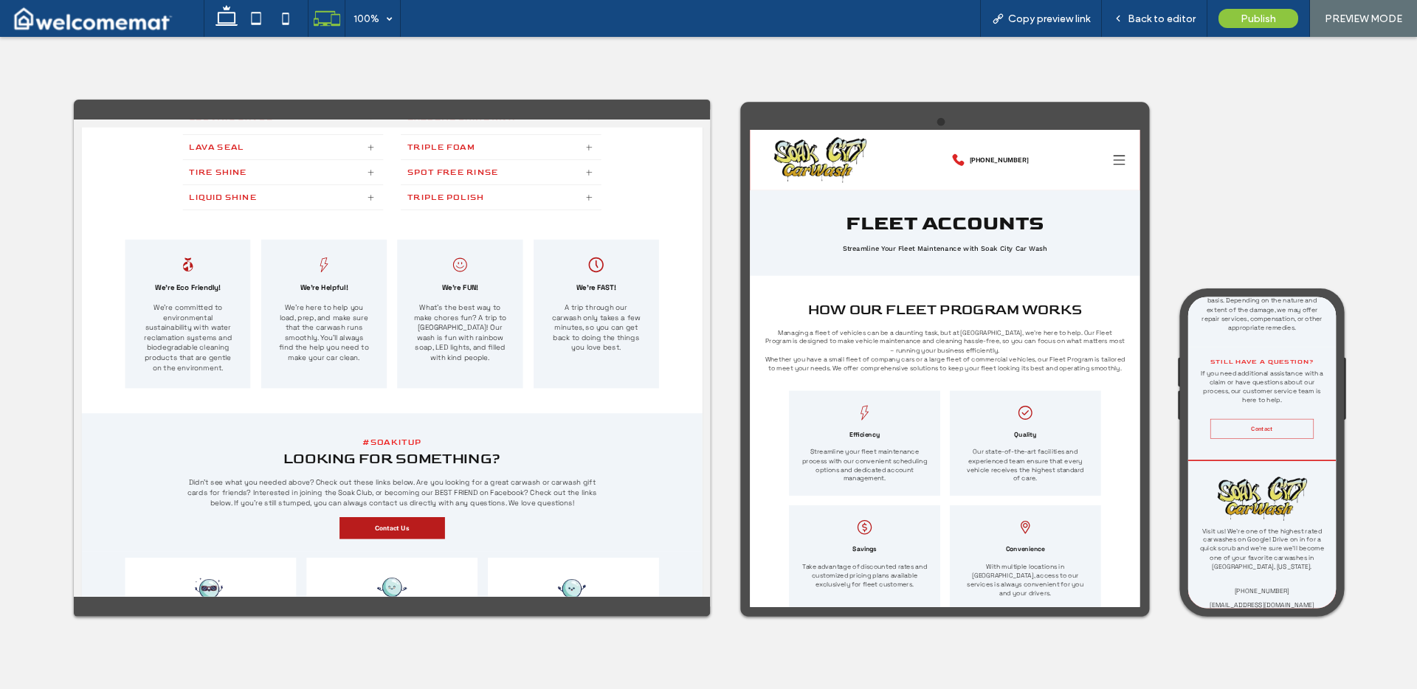
click at [1417, 193] on icon at bounding box center [1435, 186] width 22 height 18
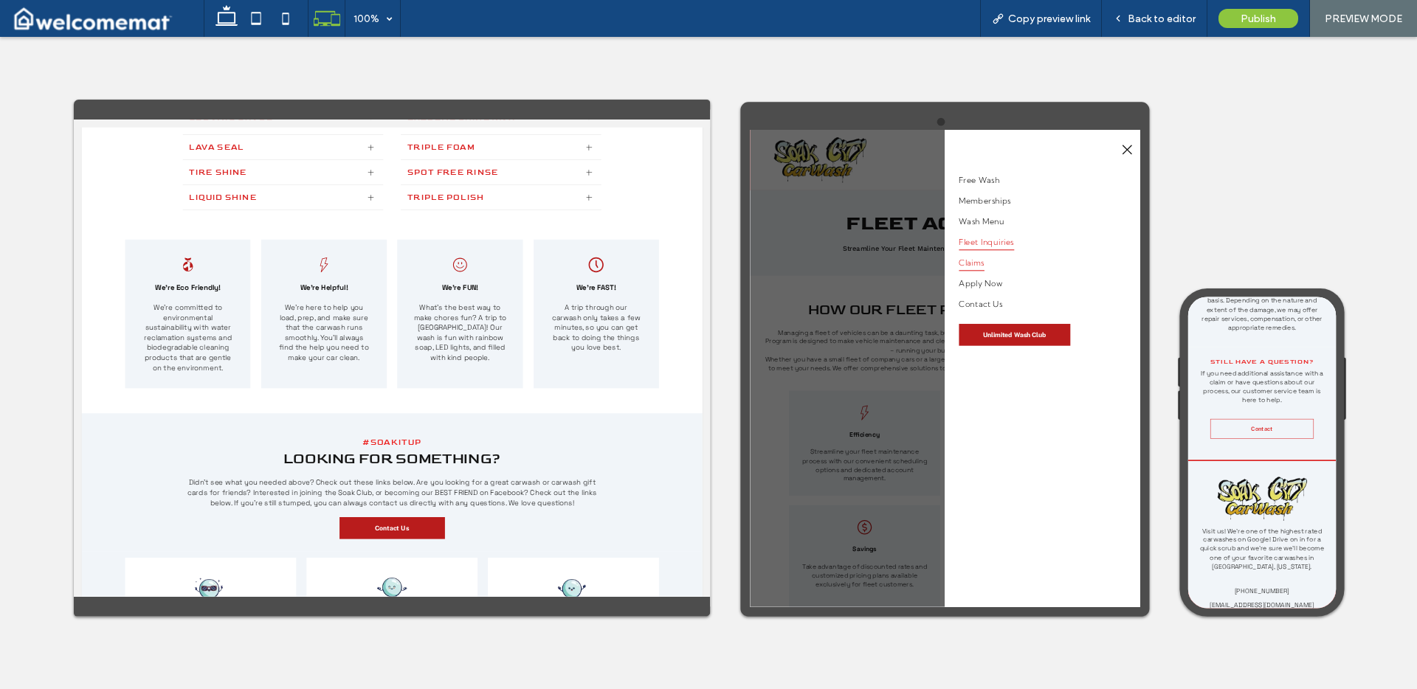
click at [1162, 381] on span "Claims" at bounding box center [1162, 376] width 48 height 31
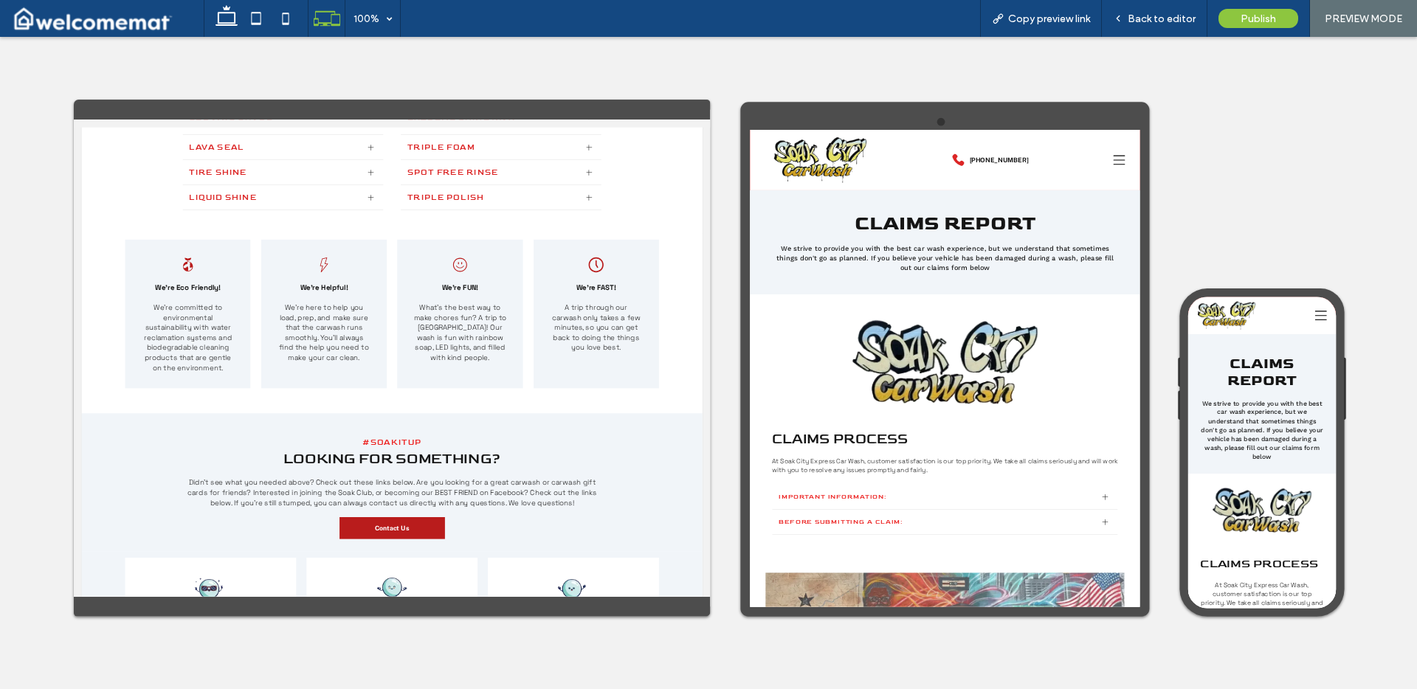
click at [1417, 336] on icon at bounding box center [1434, 331] width 22 height 22
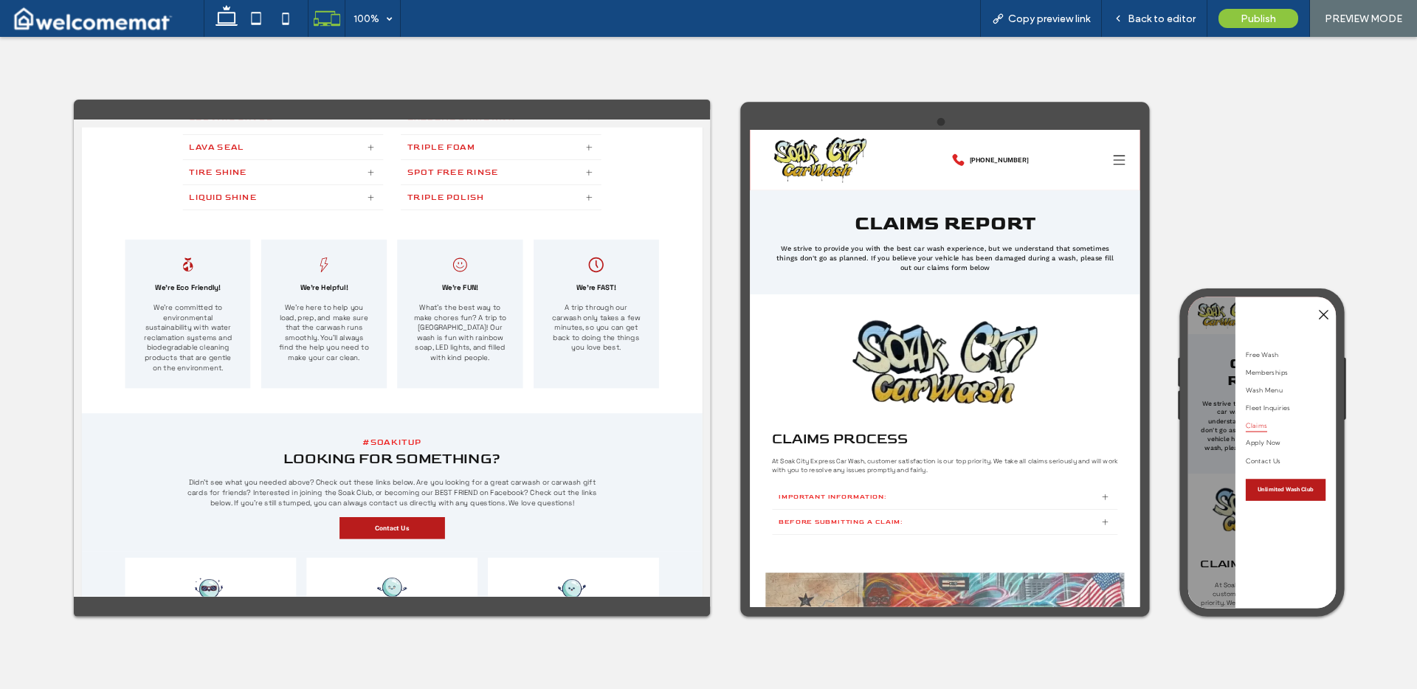
click at [1417, 176] on icon at bounding box center [1435, 186] width 22 height 22
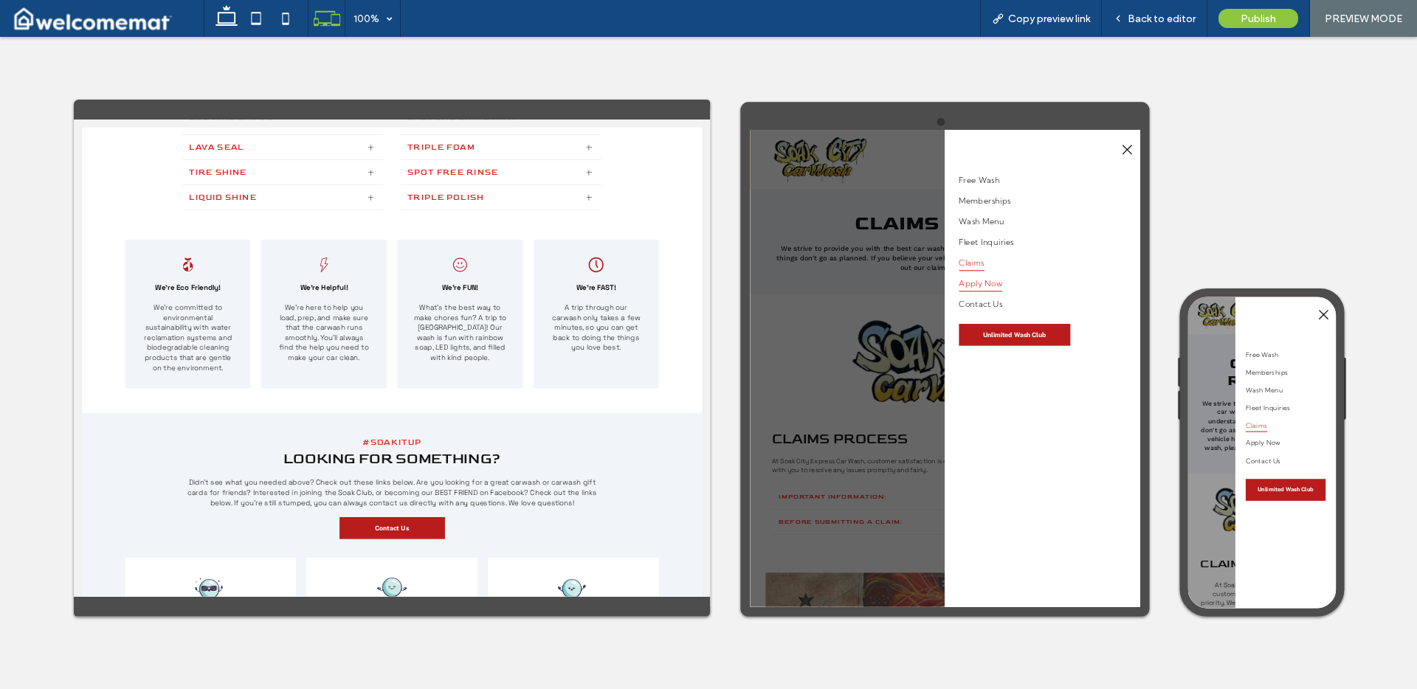
click at [1199, 416] on span "Apply Now" at bounding box center [1178, 414] width 80 height 31
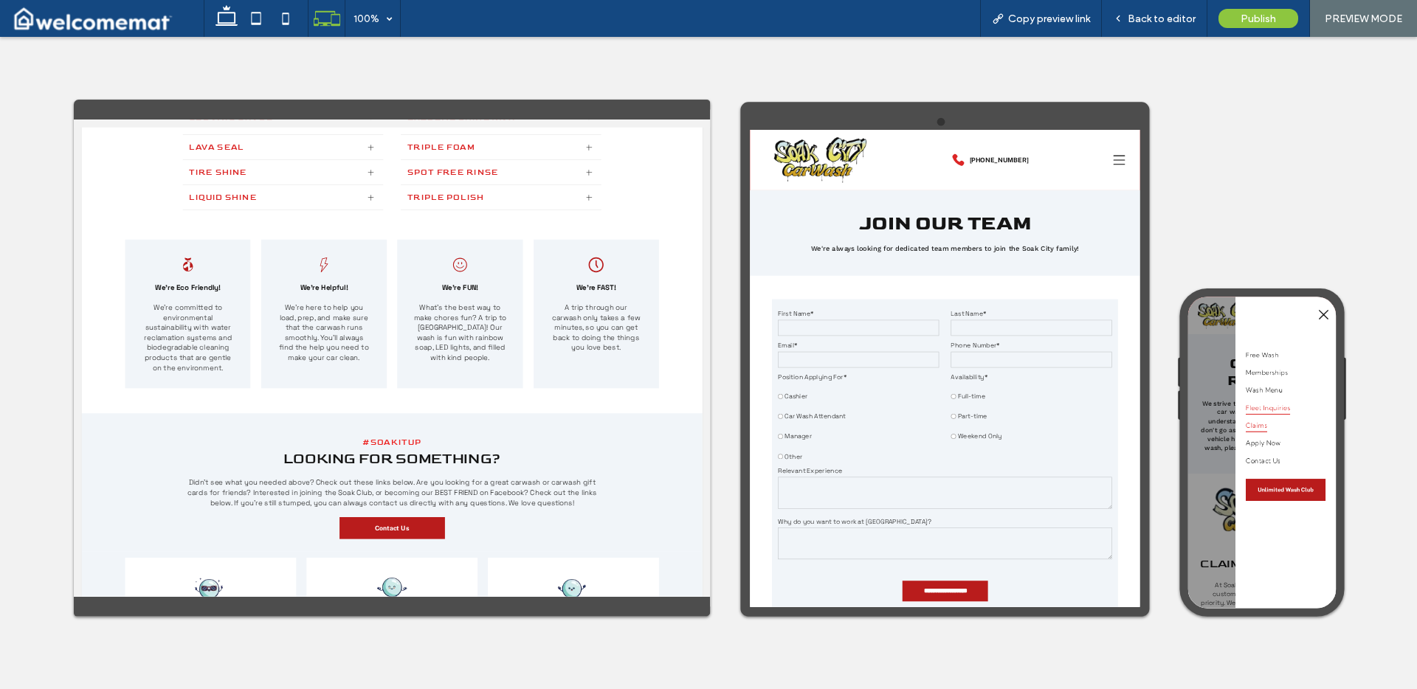
click at [1335, 503] on span "Fleet Inquiries" at bounding box center [1336, 501] width 83 height 25
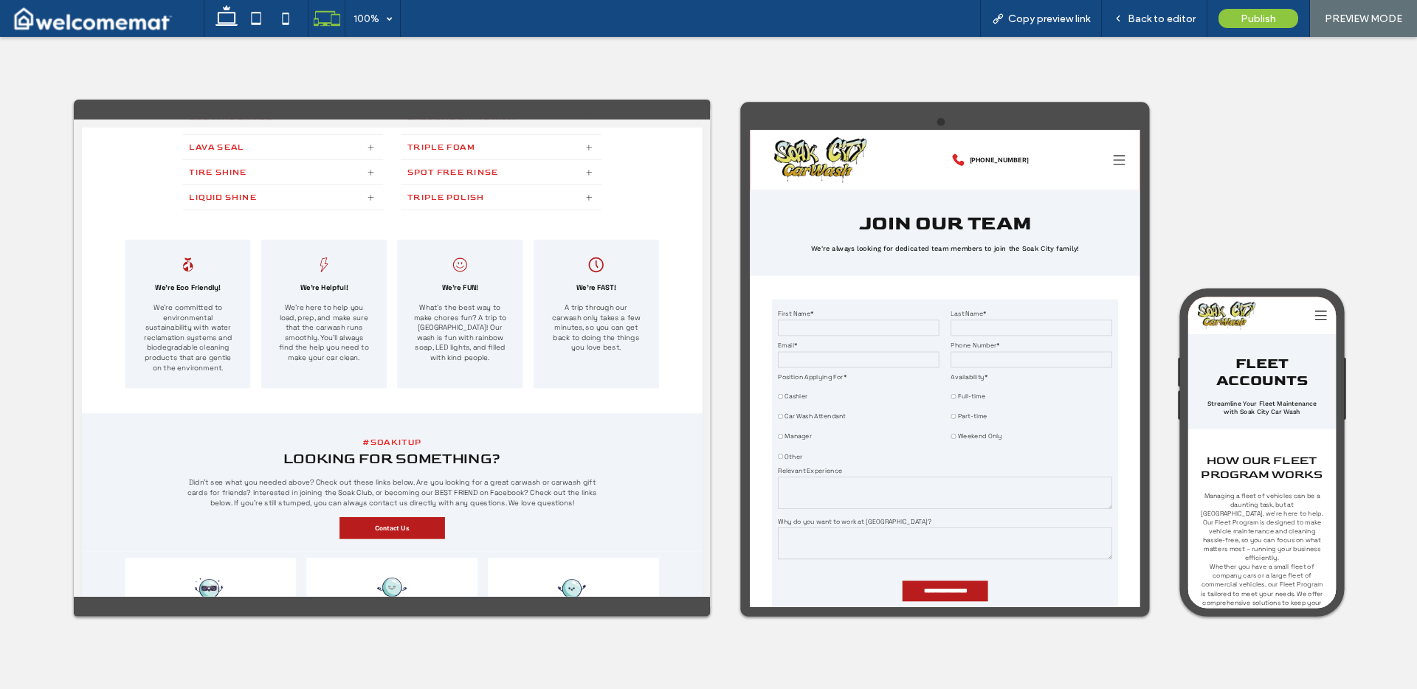
click at [1417, 334] on icon at bounding box center [1434, 331] width 22 height 22
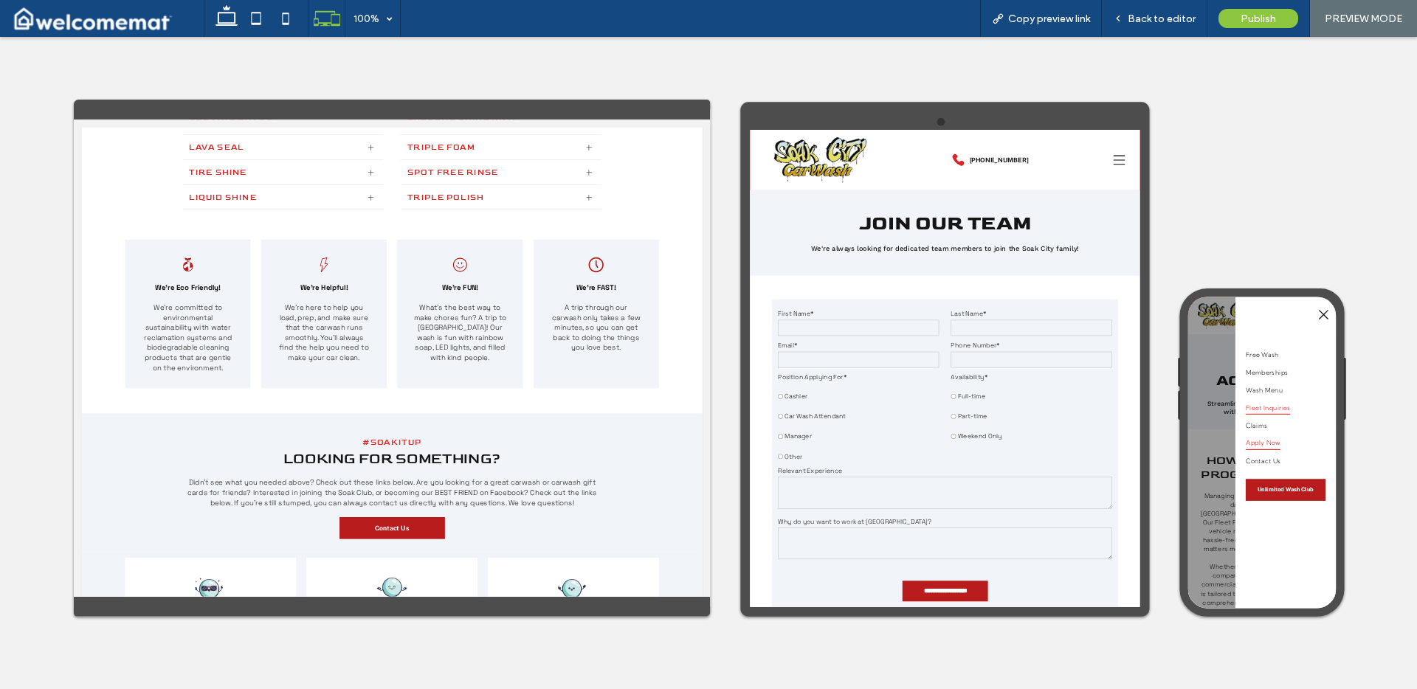
click at [1324, 568] on span "Apply Now" at bounding box center [1327, 567] width 64 height 25
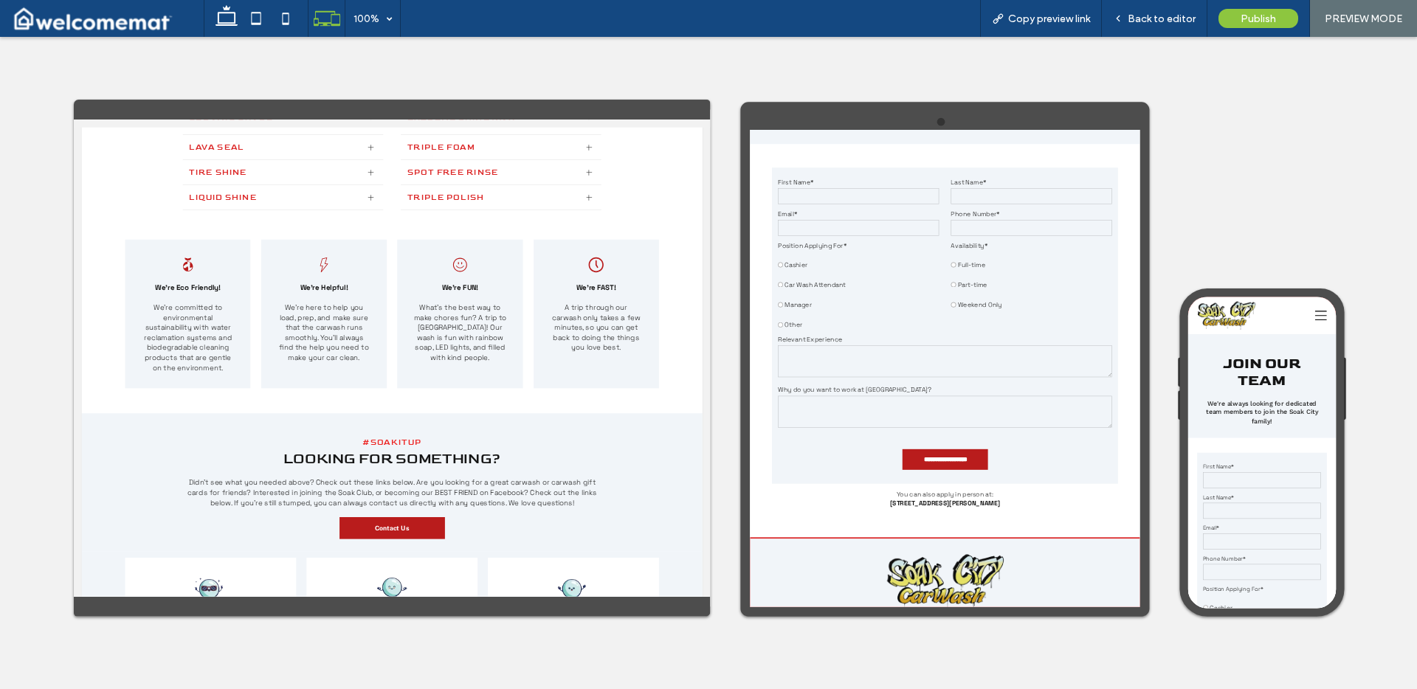
scroll to position [162, 0]
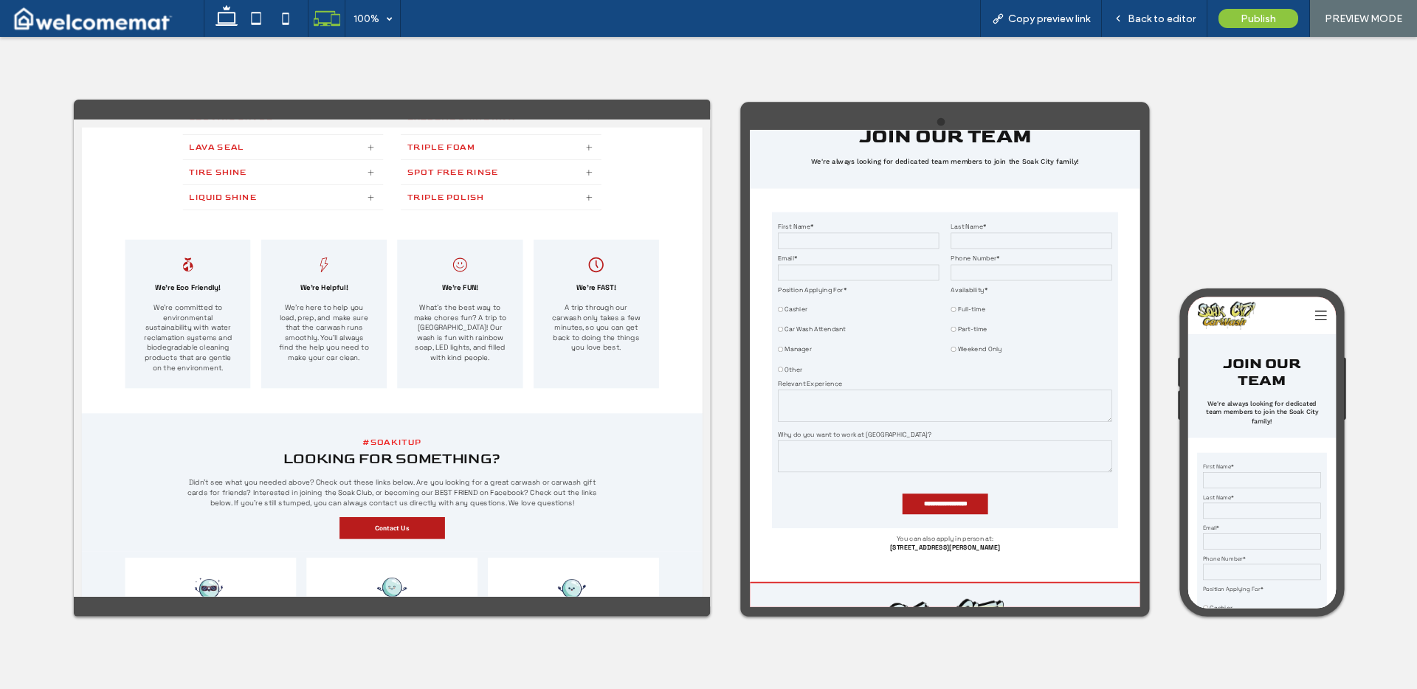
click at [1417, 332] on icon at bounding box center [1434, 331] width 22 height 22
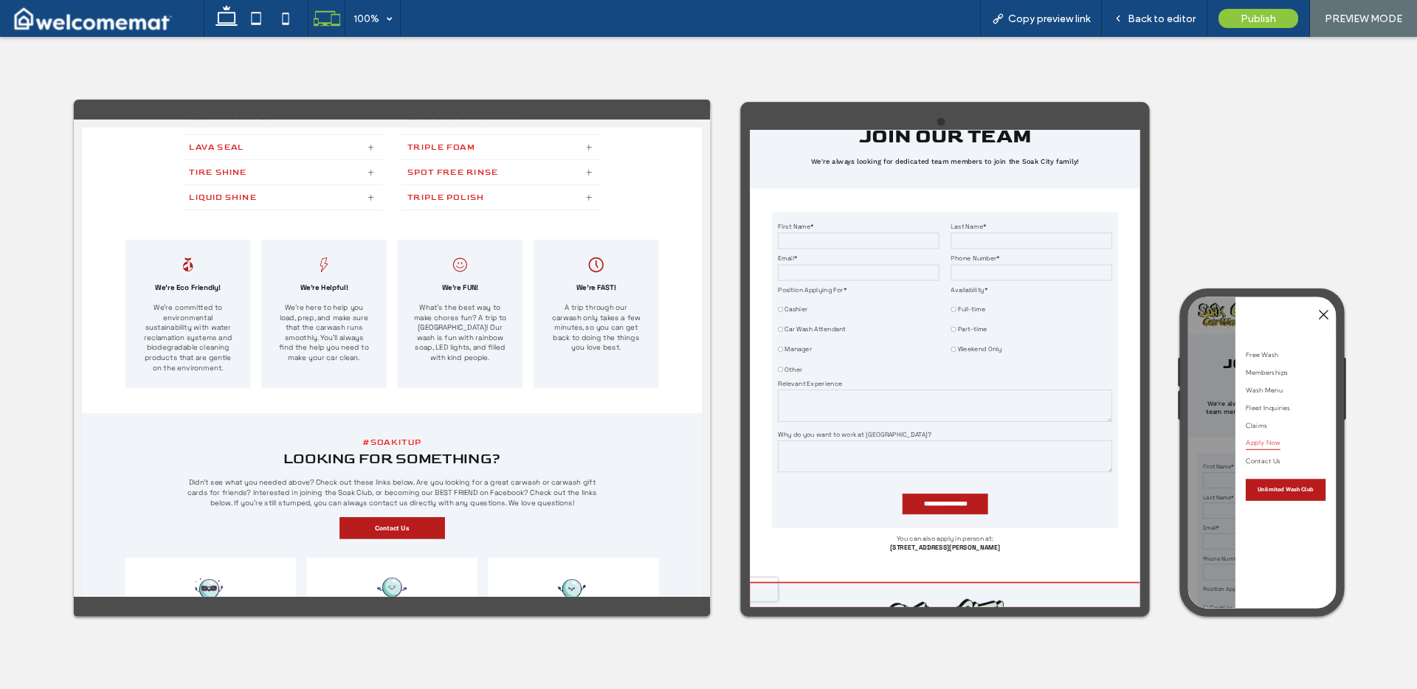
click at [1007, 388] on input "email" at bounding box center [951, 395] width 299 height 30
click at [1050, 398] on input "email" at bounding box center [951, 395] width 299 height 30
click at [1123, 402] on input "tel" at bounding box center [1272, 395] width 299 height 30
click at [923, 434] on label "Position Applying For*" at bounding box center [951, 428] width 299 height 18
click at [1342, 610] on span "Contact Us" at bounding box center [1327, 600] width 65 height 25
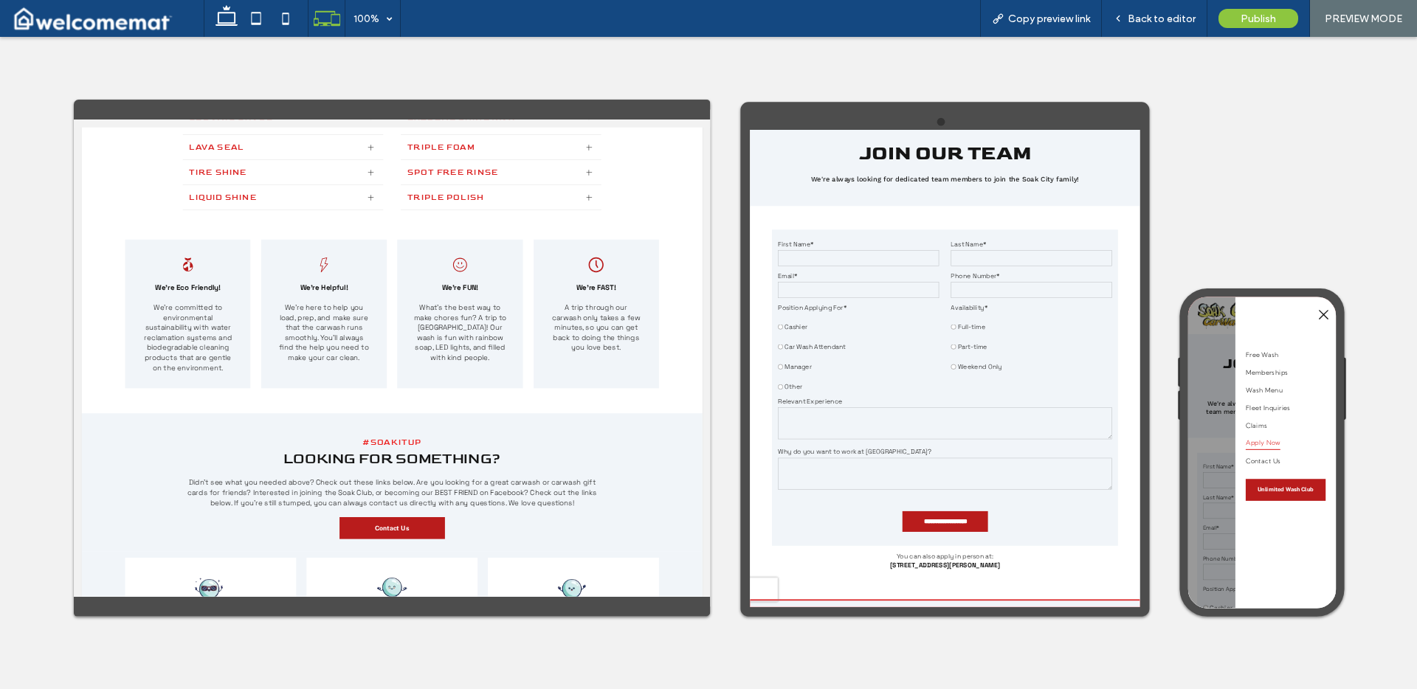
scroll to position [0, 0]
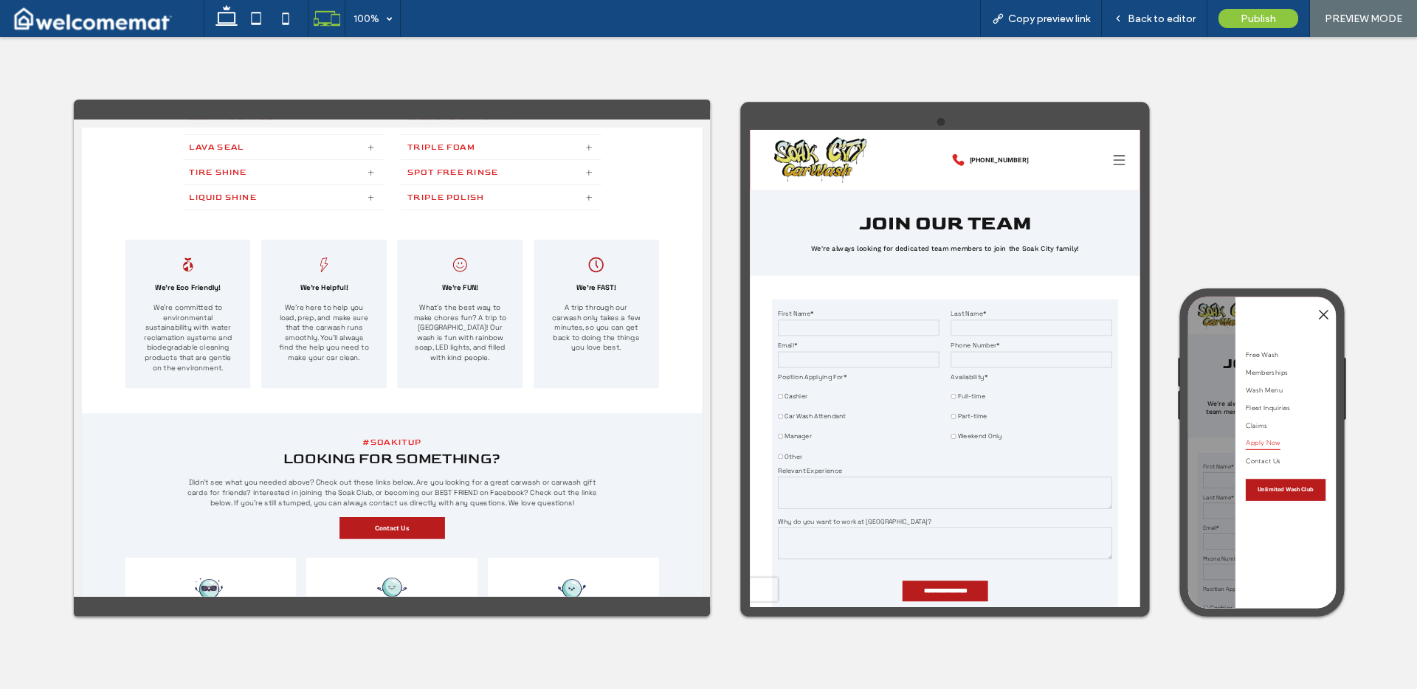
click at [1417, 192] on icon at bounding box center [1435, 186] width 22 height 22
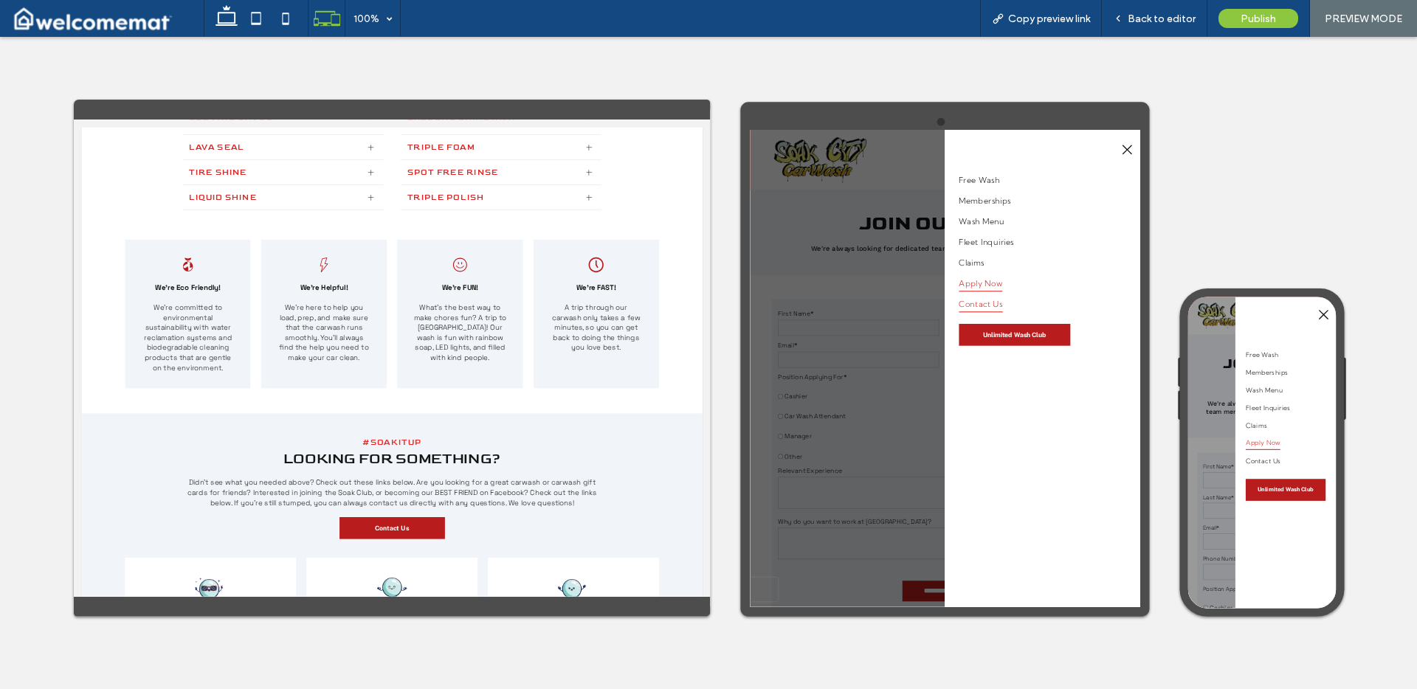
click at [1196, 455] on span "Contact Us" at bounding box center [1178, 453] width 81 height 31
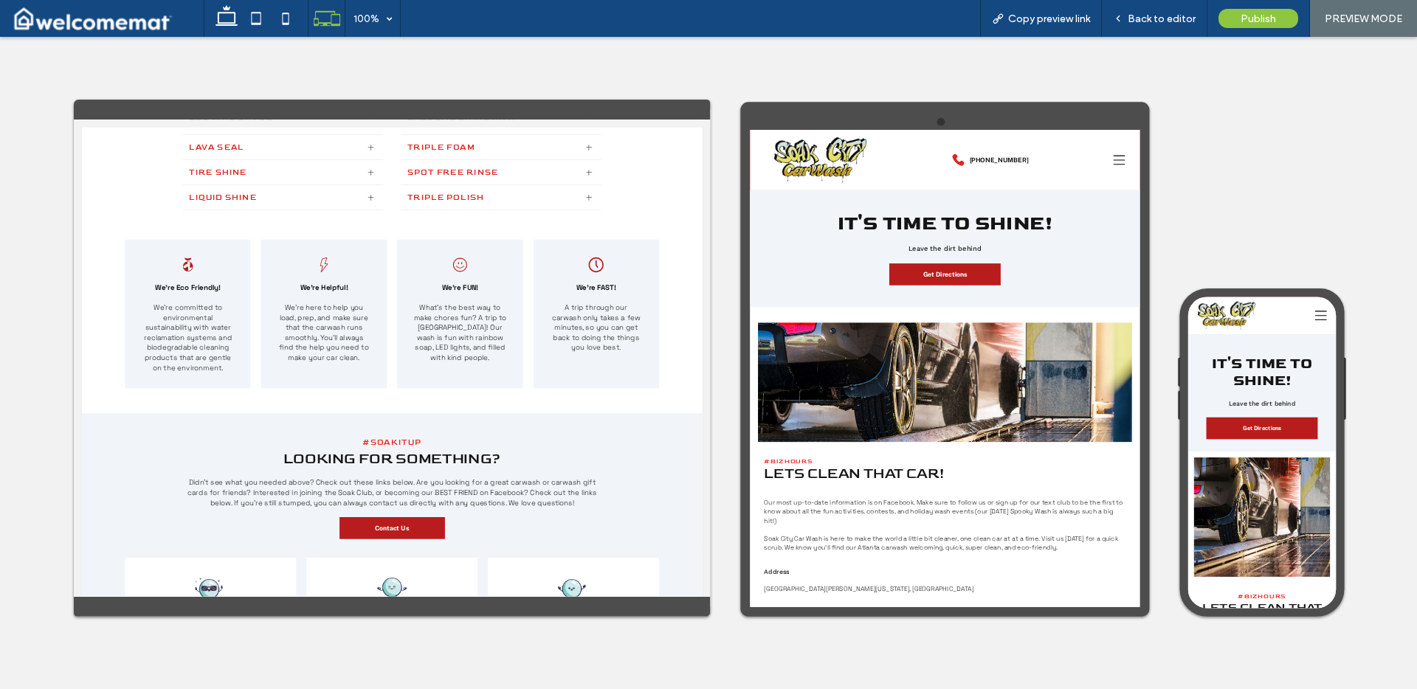
click at [1417, 183] on icon at bounding box center [1435, 186] width 22 height 22
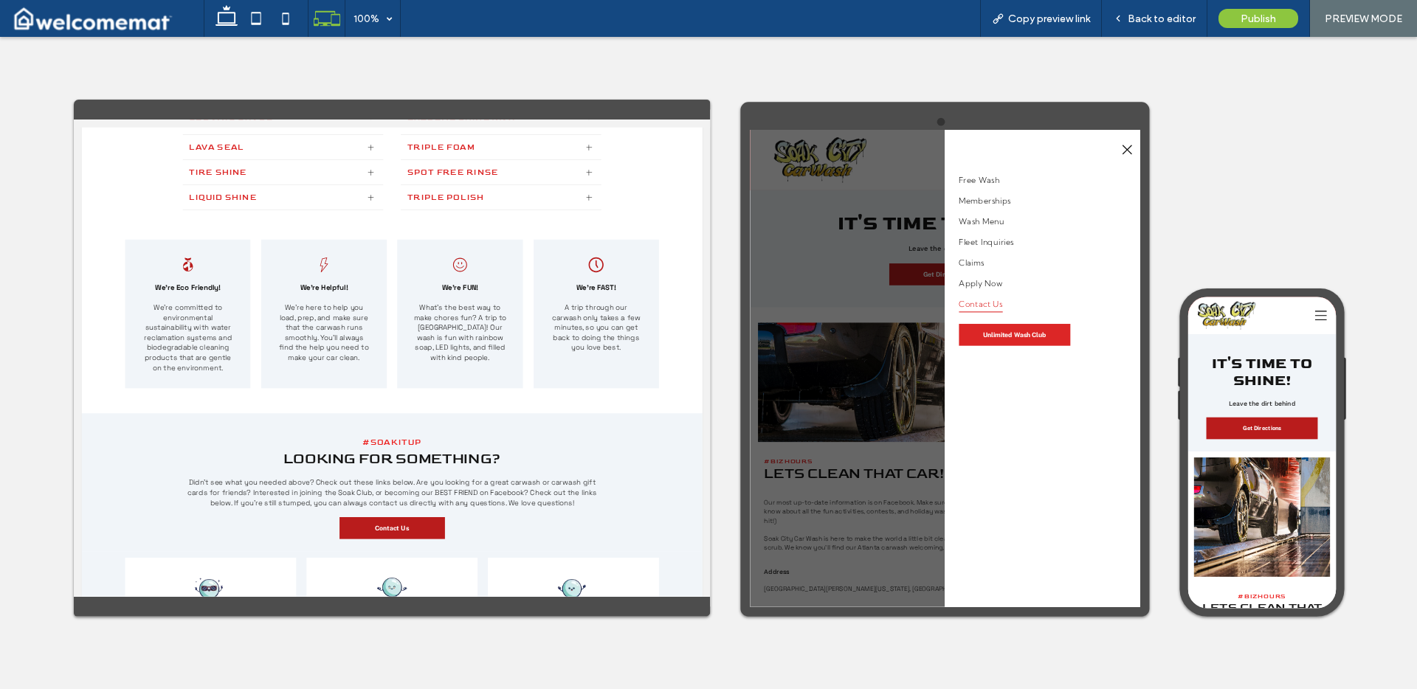
click at [1239, 500] on link "Unlimited Wash Club" at bounding box center [1241, 510] width 207 height 41
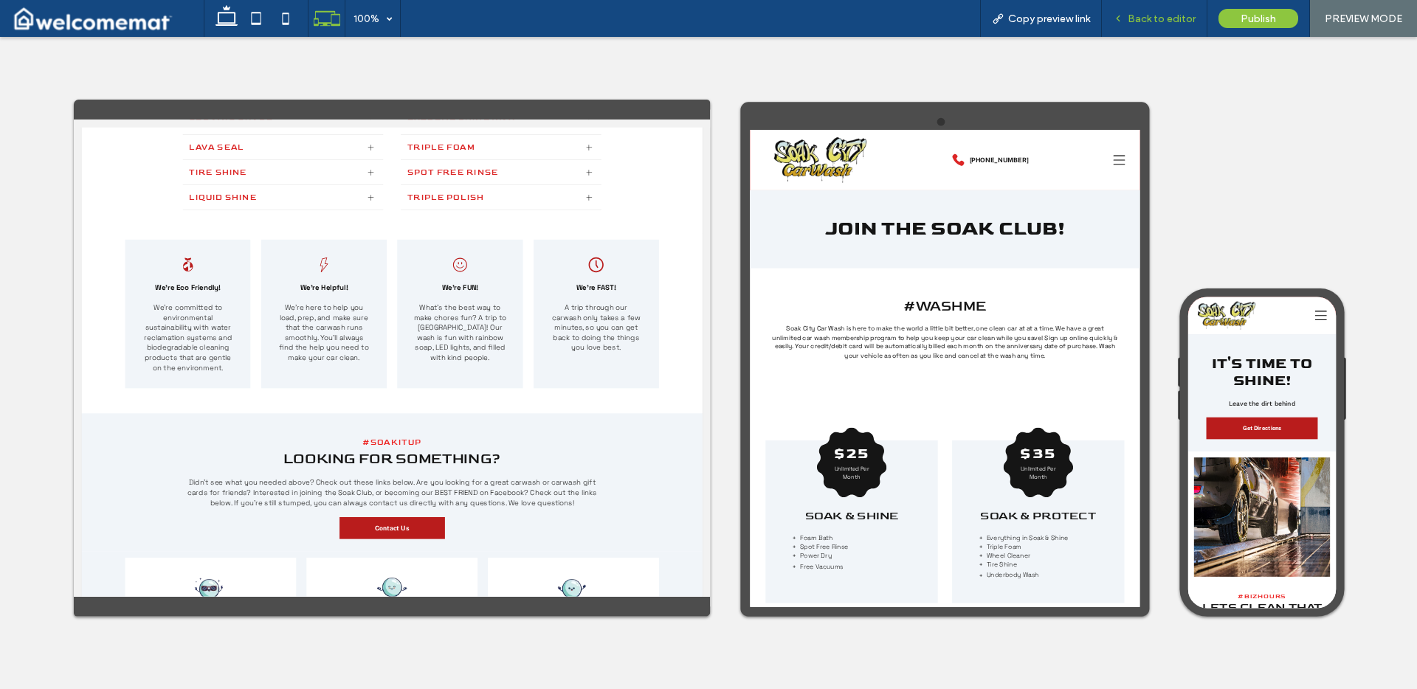
click at [1152, 18] on span "Back to editor" at bounding box center [1162, 19] width 68 height 13
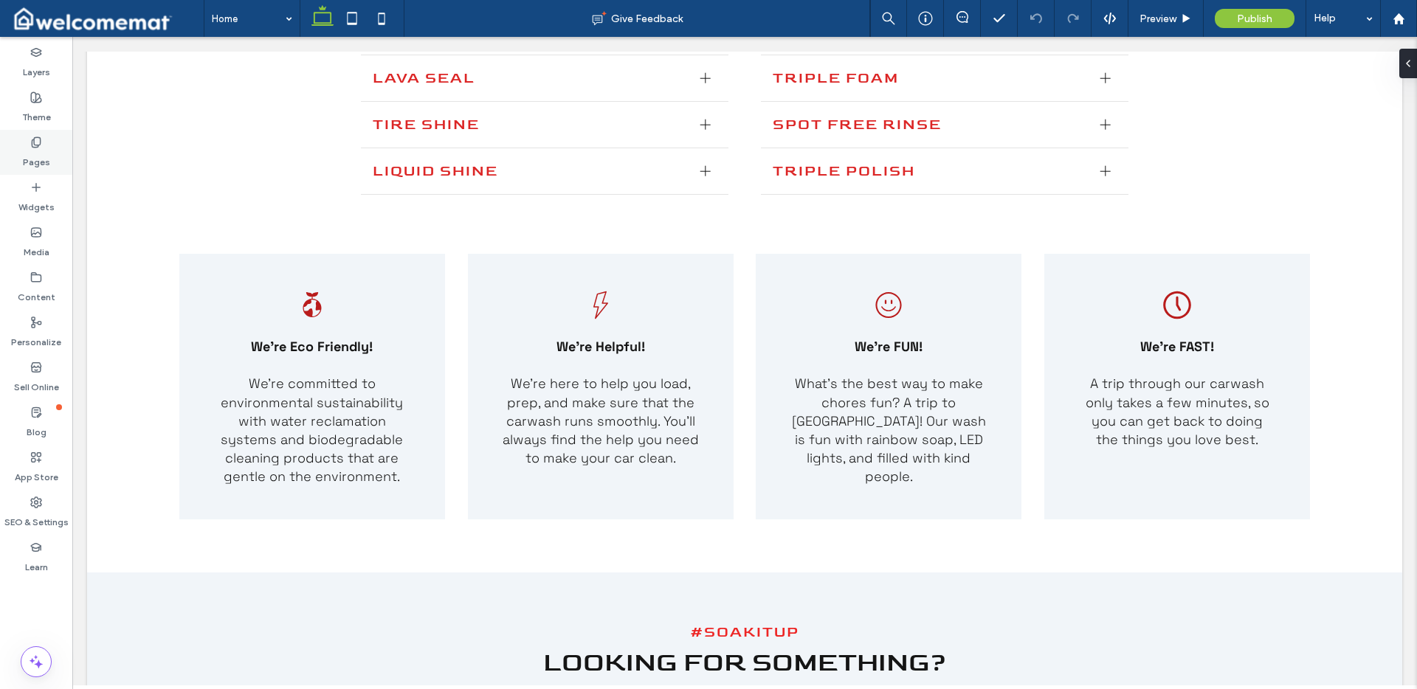
click at [34, 143] on use at bounding box center [36, 142] width 8 height 10
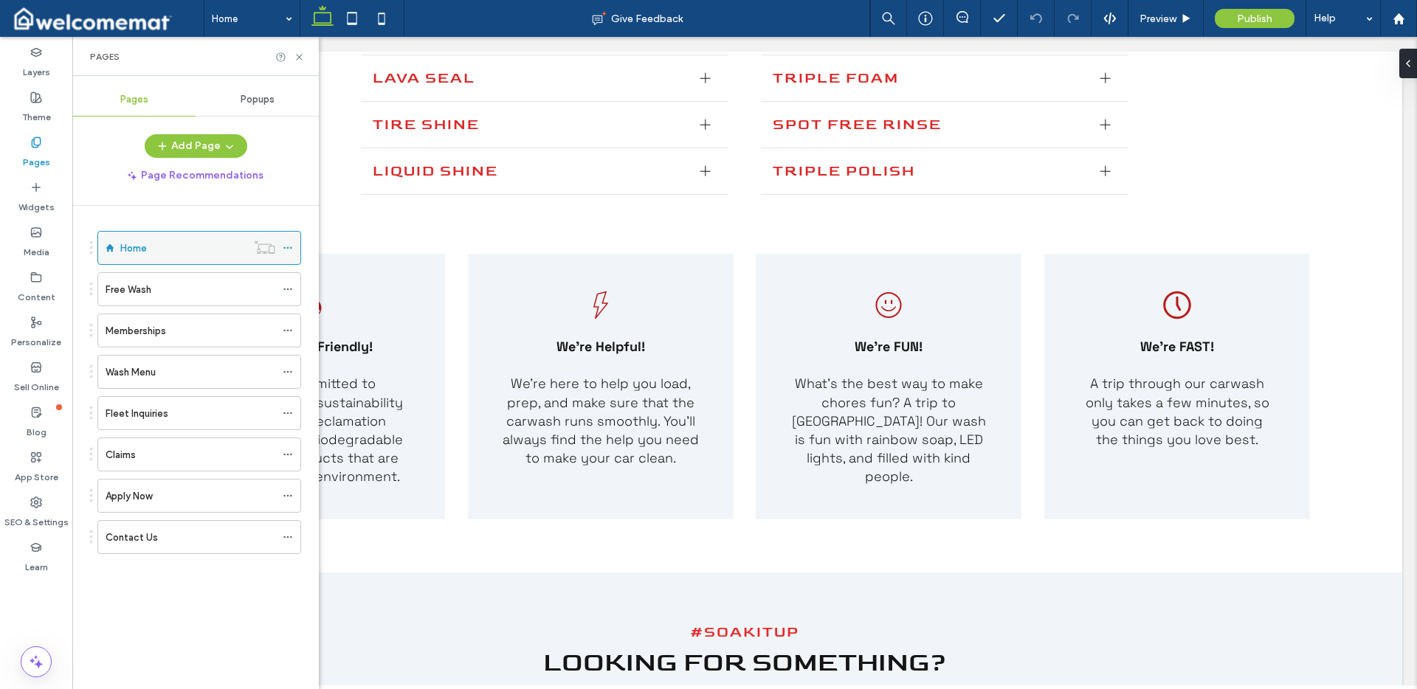
click at [289, 248] on icon at bounding box center [288, 248] width 10 height 10
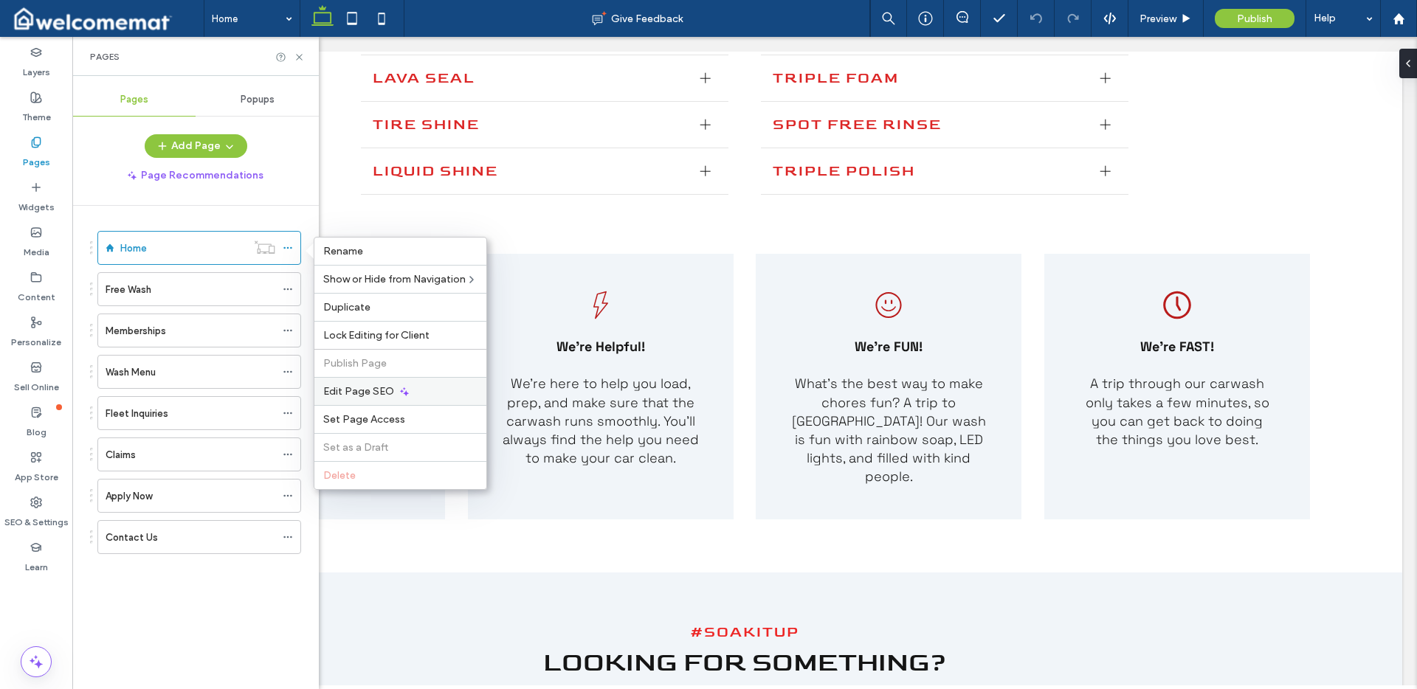
click at [376, 393] on span "Edit Page SEO" at bounding box center [358, 391] width 71 height 13
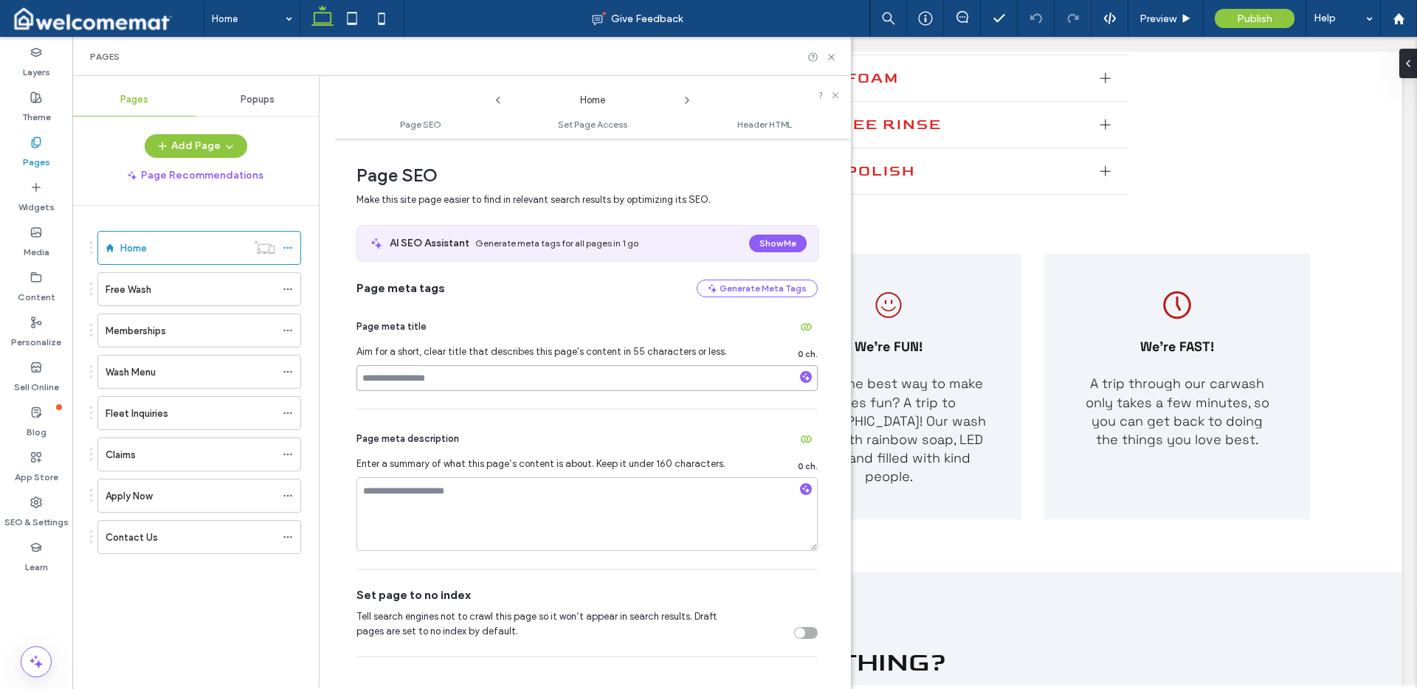
click at [553, 375] on input at bounding box center [587, 378] width 461 height 26
paste input "**********"
type input "**********"
click at [551, 448] on div "Page meta description" at bounding box center [587, 439] width 461 height 24
click at [485, 509] on textarea at bounding box center [587, 515] width 461 height 74
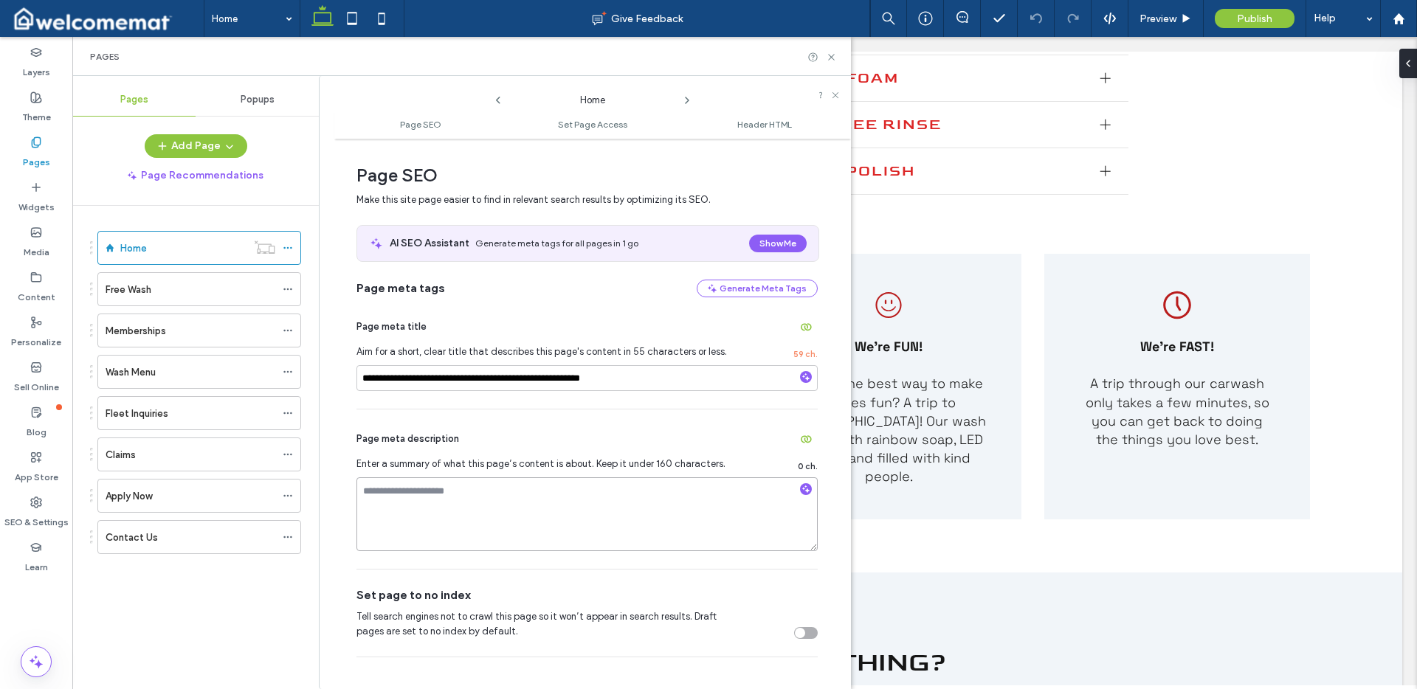
paste textarea "**********"
type textarea "**********"
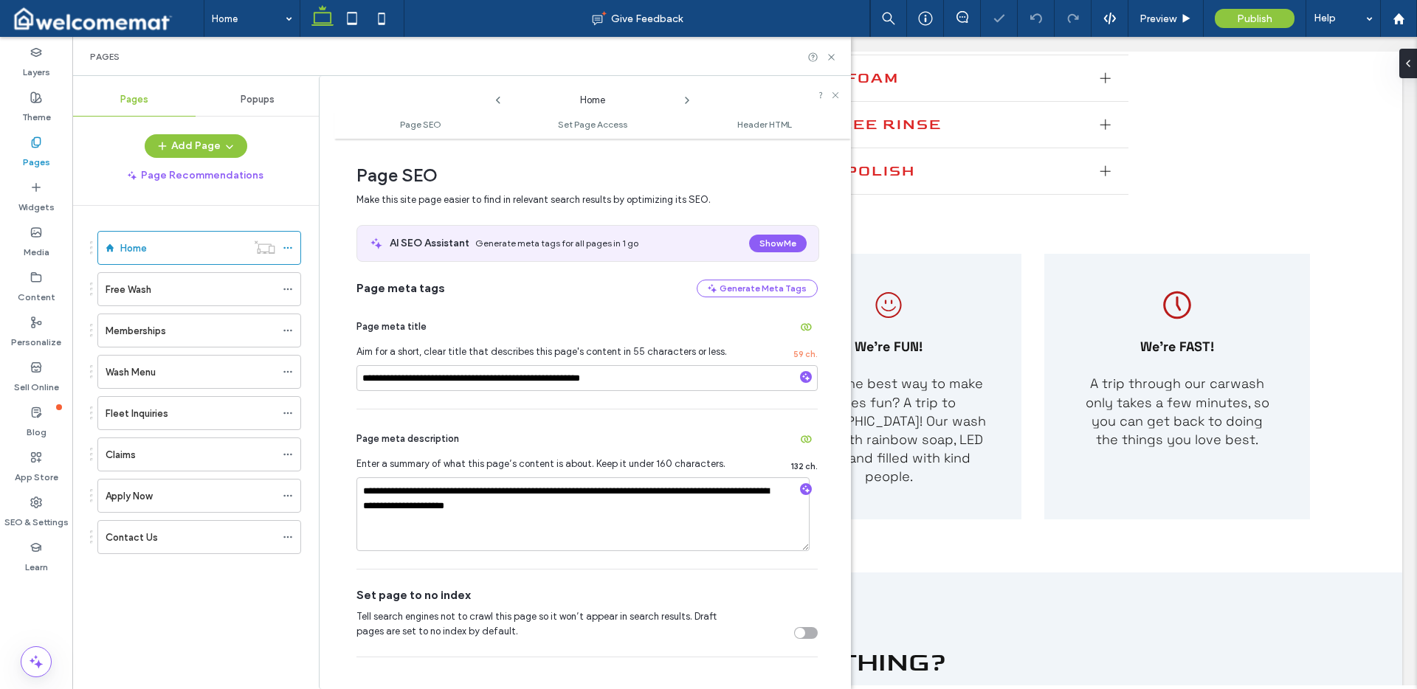
click at [574, 451] on div "**********" at bounding box center [587, 489] width 461 height 159
click at [289, 290] on icon at bounding box center [288, 289] width 10 height 10
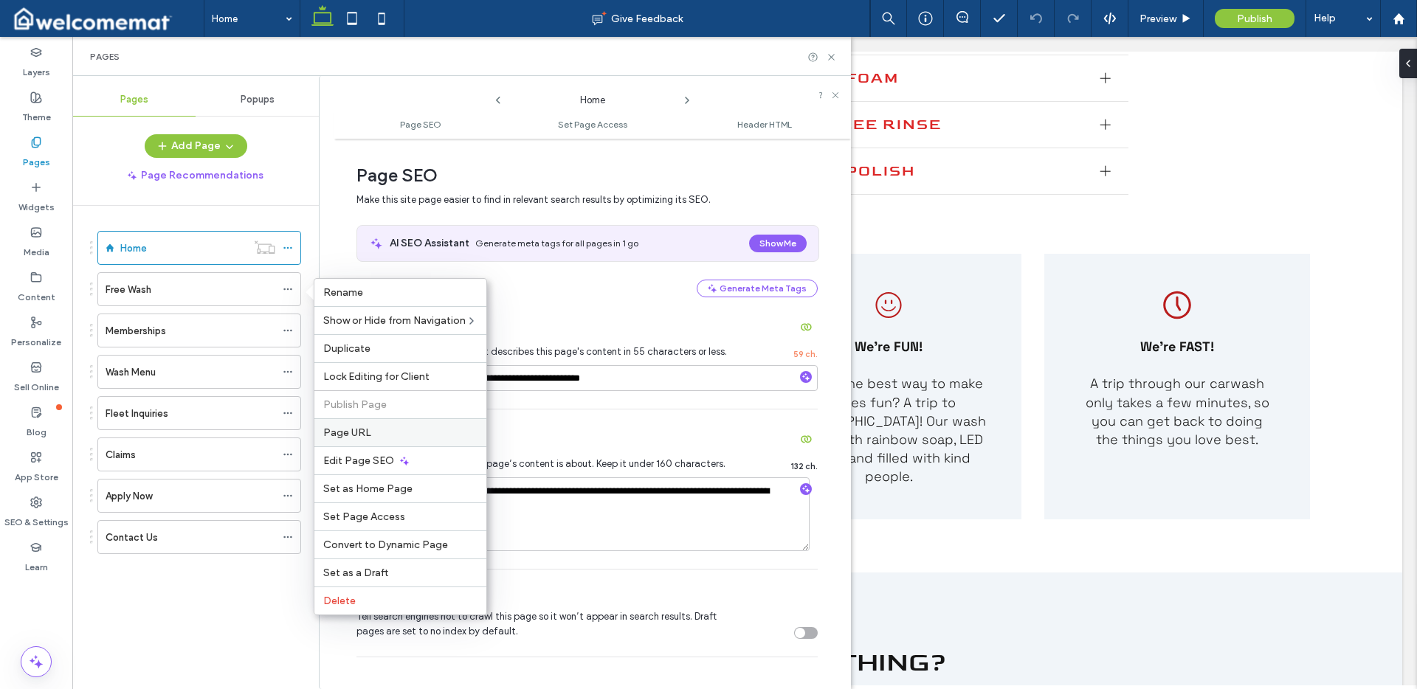
click at [373, 437] on label "Page URL" at bounding box center [400, 433] width 154 height 13
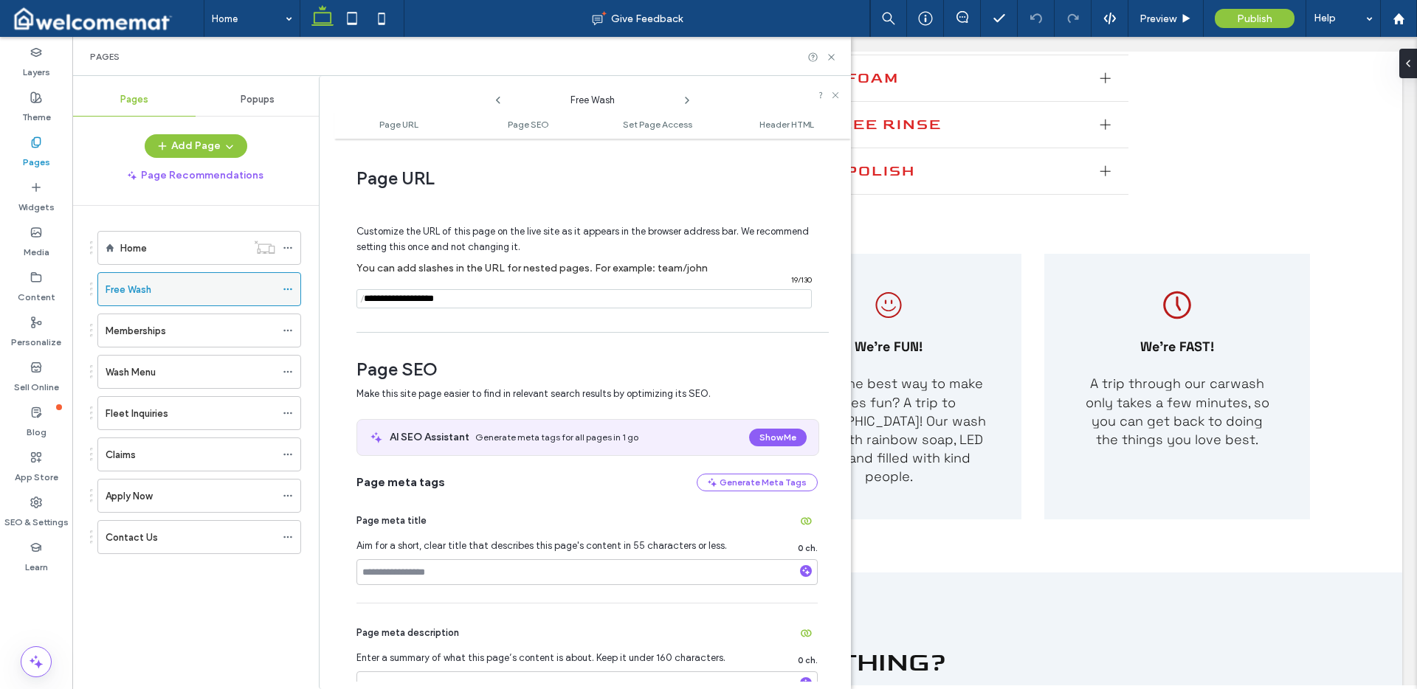
click at [289, 288] on icon at bounding box center [288, 289] width 10 height 10
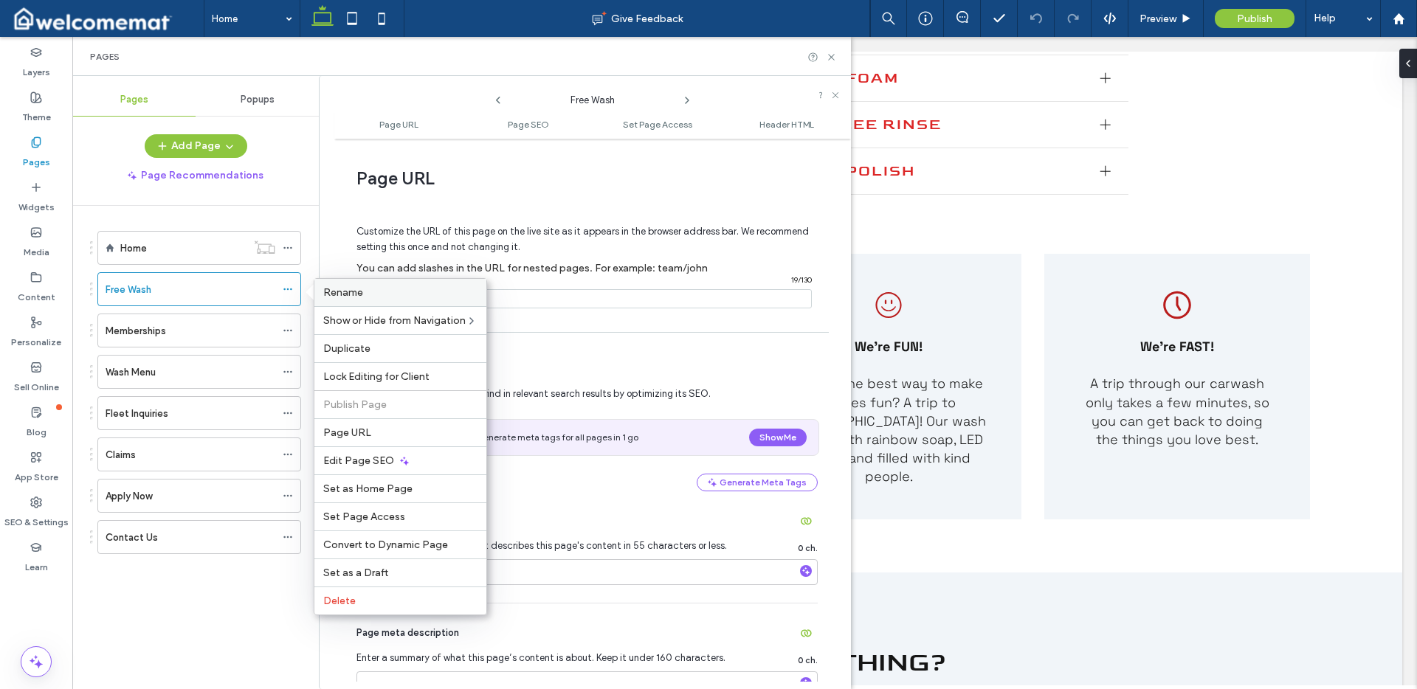
click at [357, 295] on span "Rename" at bounding box center [343, 292] width 40 height 13
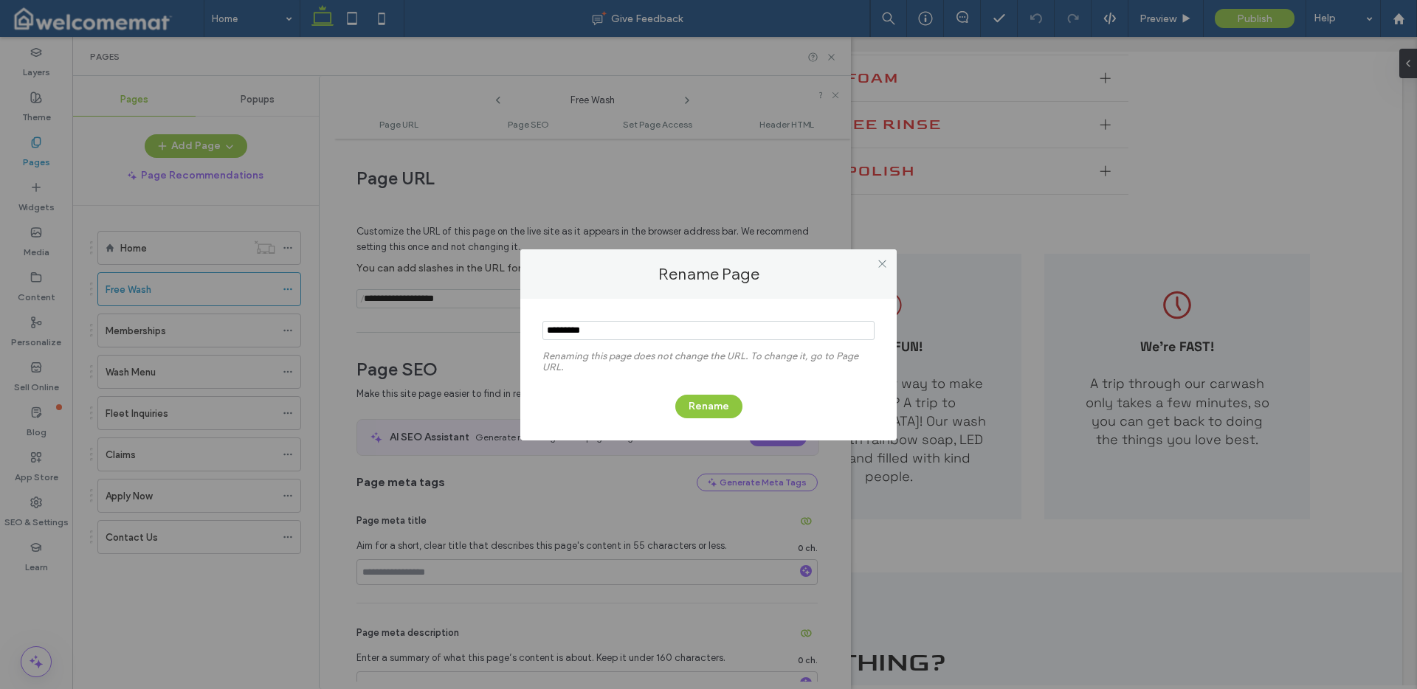
click at [627, 336] on input "notEmpty" at bounding box center [709, 330] width 332 height 19
click at [627, 335] on input "notEmpty" at bounding box center [709, 330] width 332 height 19
drag, startPoint x: 885, startPoint y: 267, endPoint x: 788, endPoint y: 149, distance: 152.6
click at [885, 267] on icon at bounding box center [882, 263] width 11 height 11
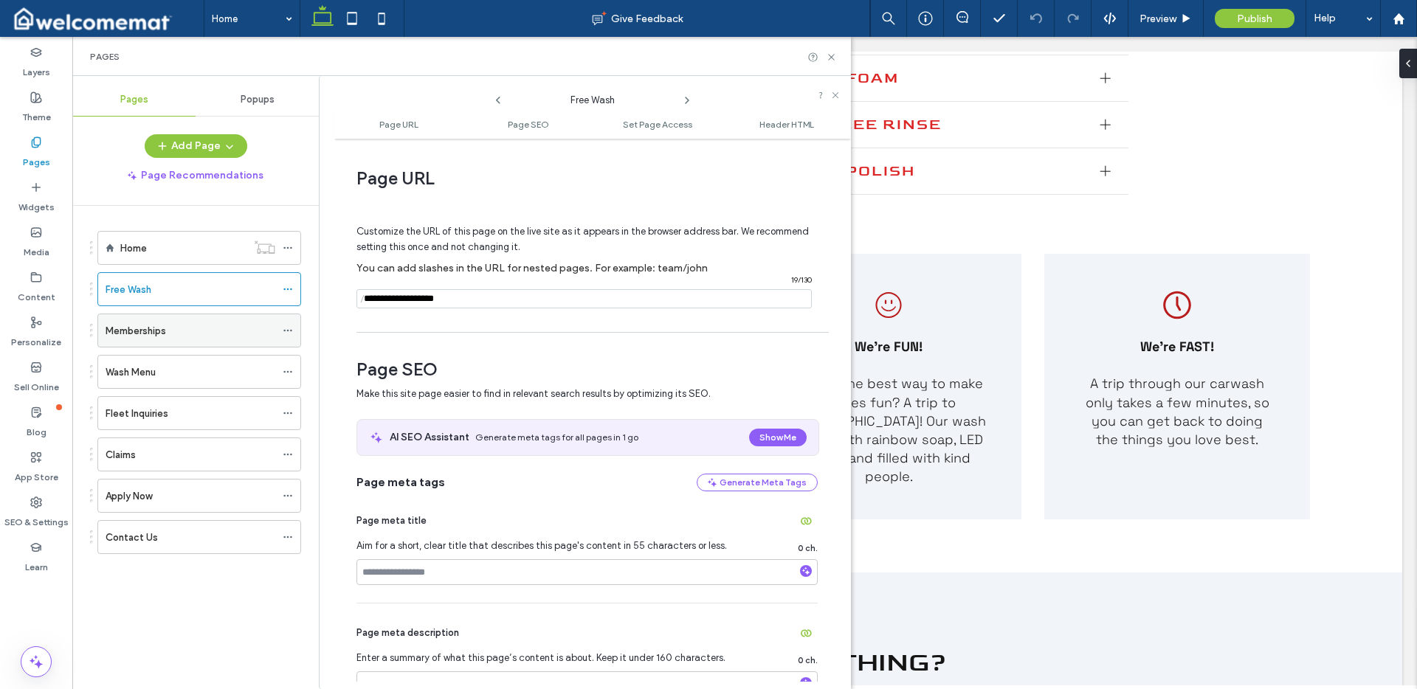
click at [288, 331] on use at bounding box center [287, 331] width 8 height 2
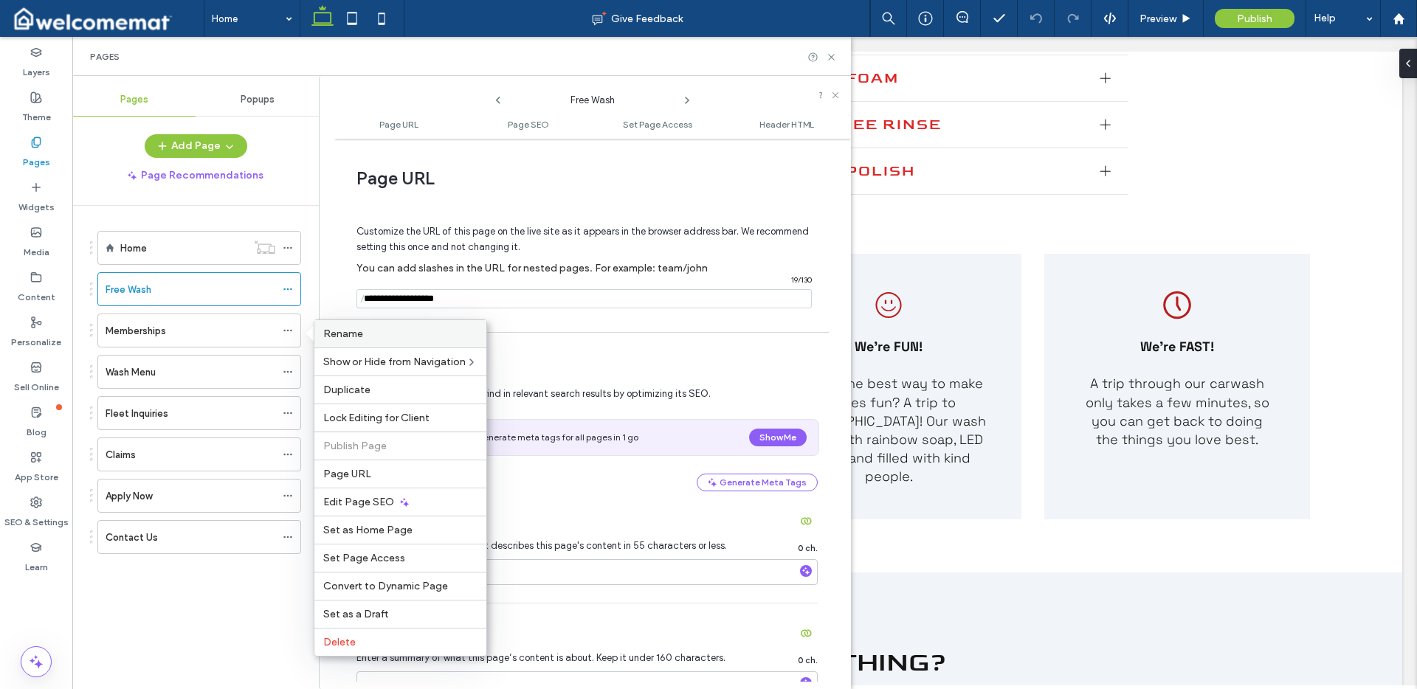
click at [383, 332] on label "Rename" at bounding box center [400, 334] width 154 height 13
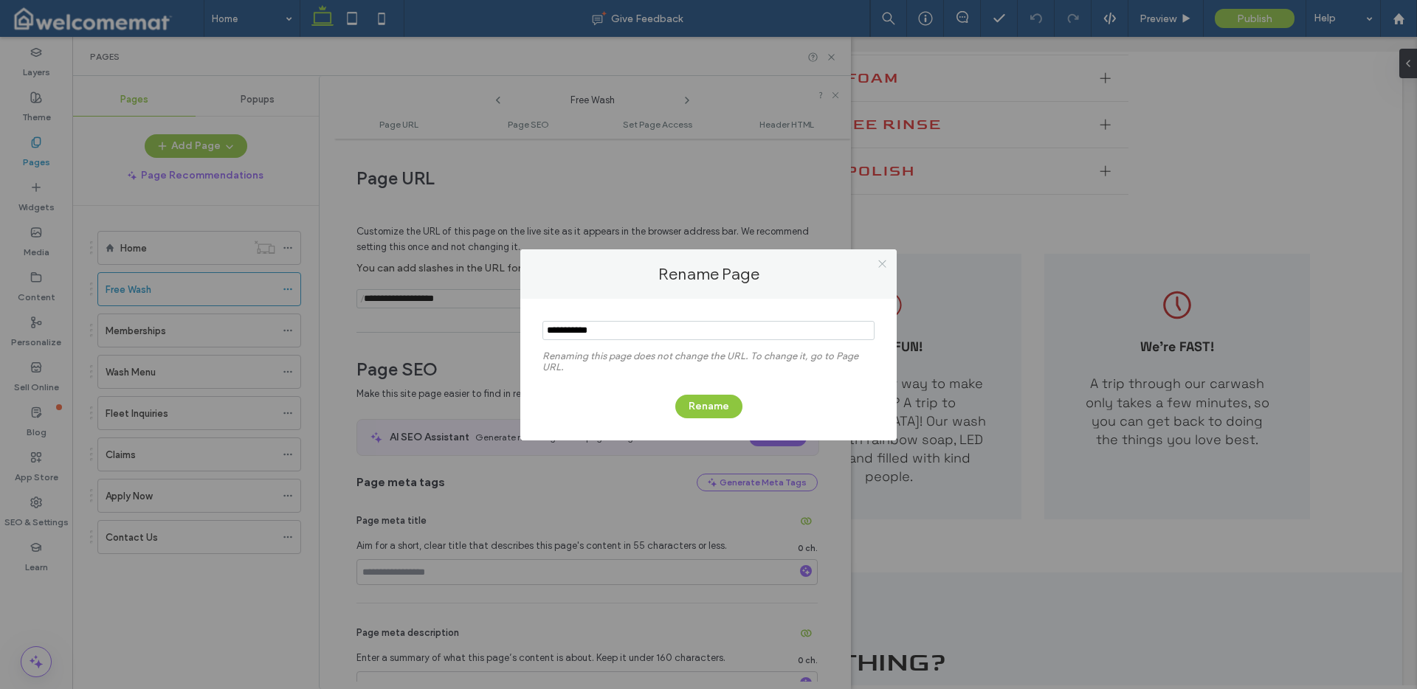
click at [881, 262] on icon at bounding box center [882, 263] width 11 height 11
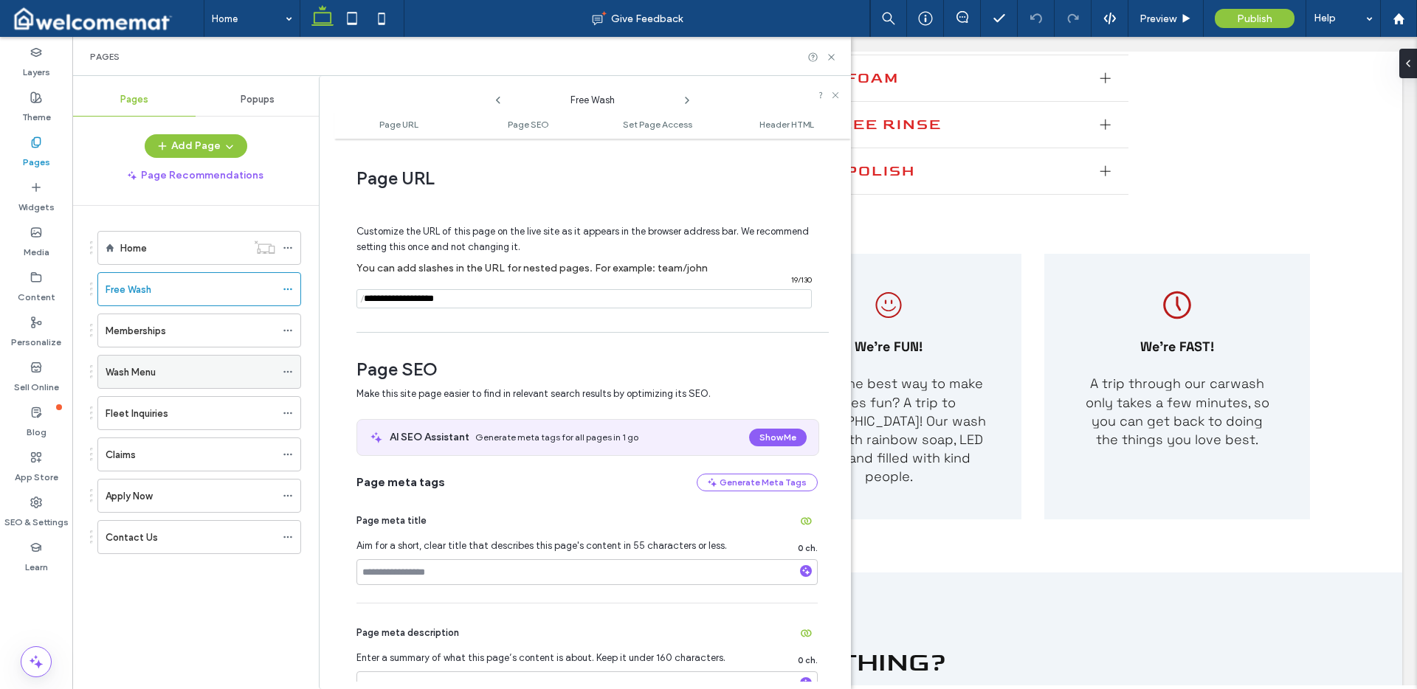
click at [289, 371] on icon at bounding box center [288, 372] width 10 height 10
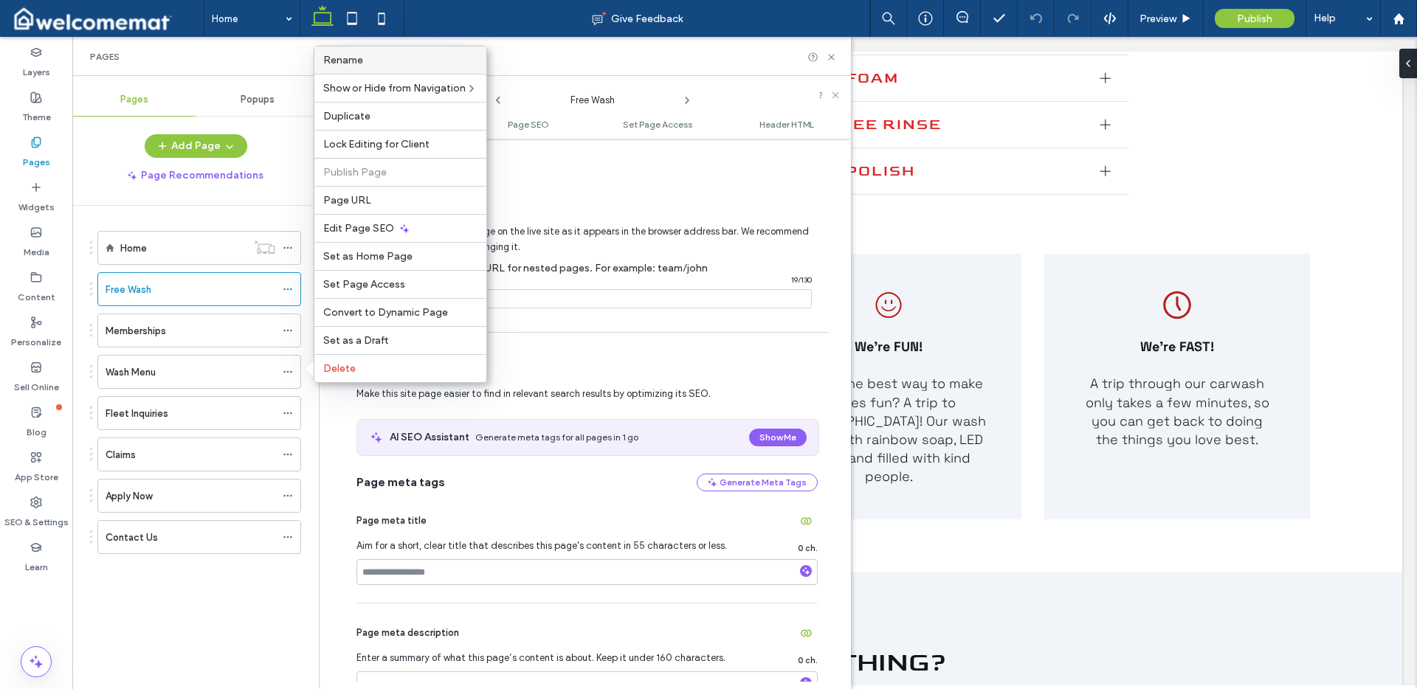
click at [387, 67] on div "Rename" at bounding box center [400, 60] width 172 height 27
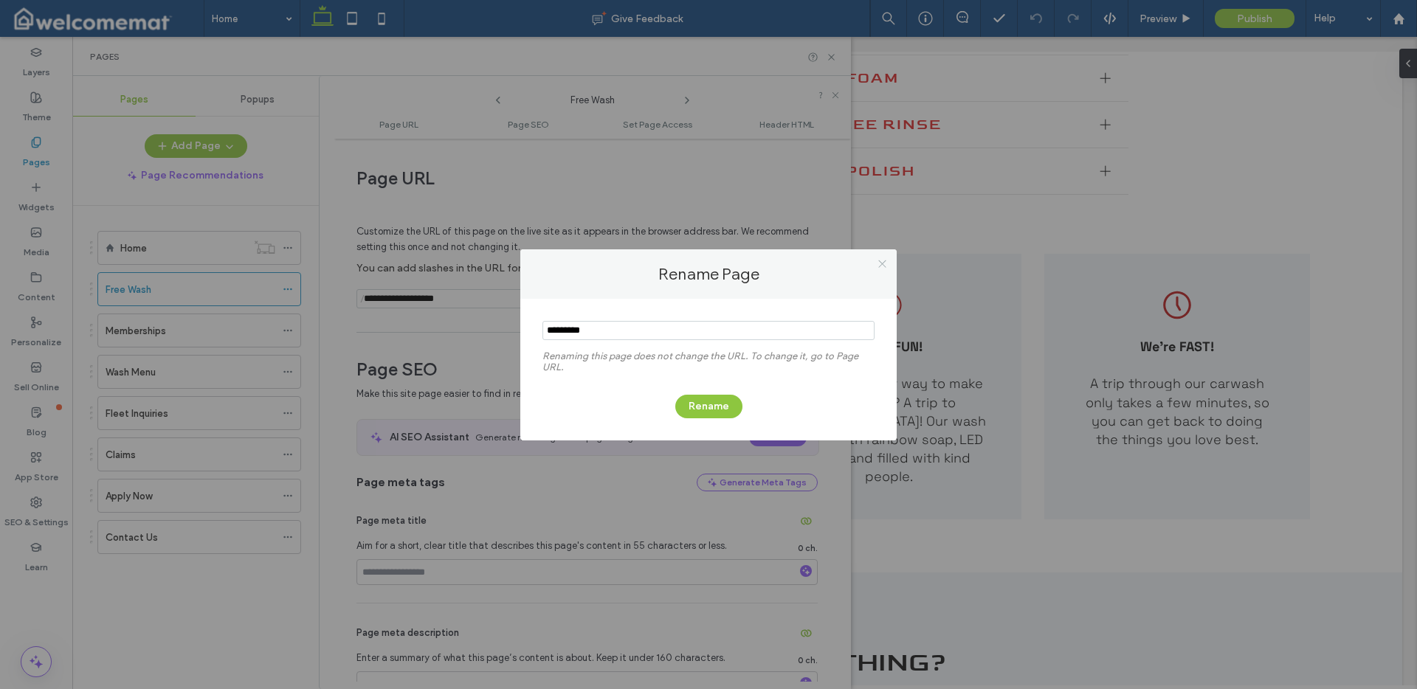
click at [884, 264] on icon at bounding box center [882, 263] width 11 height 11
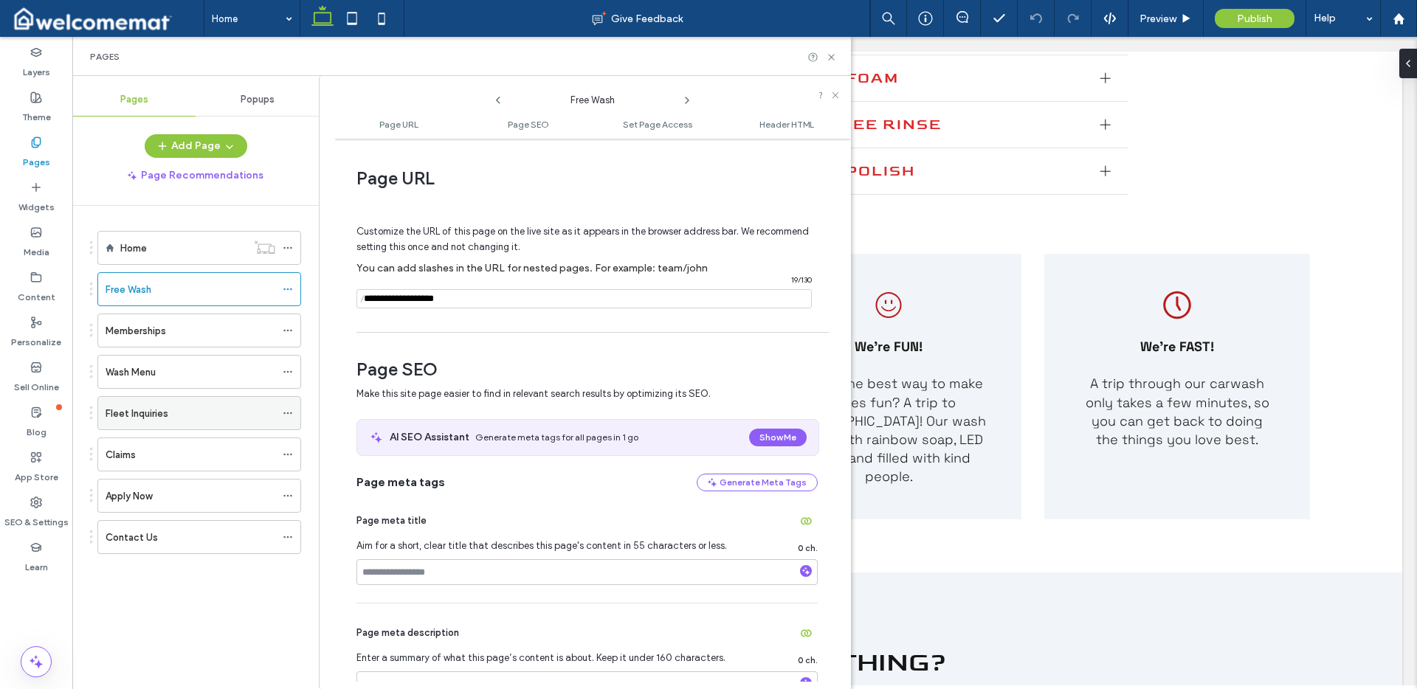
click at [288, 414] on icon at bounding box center [288, 413] width 10 height 10
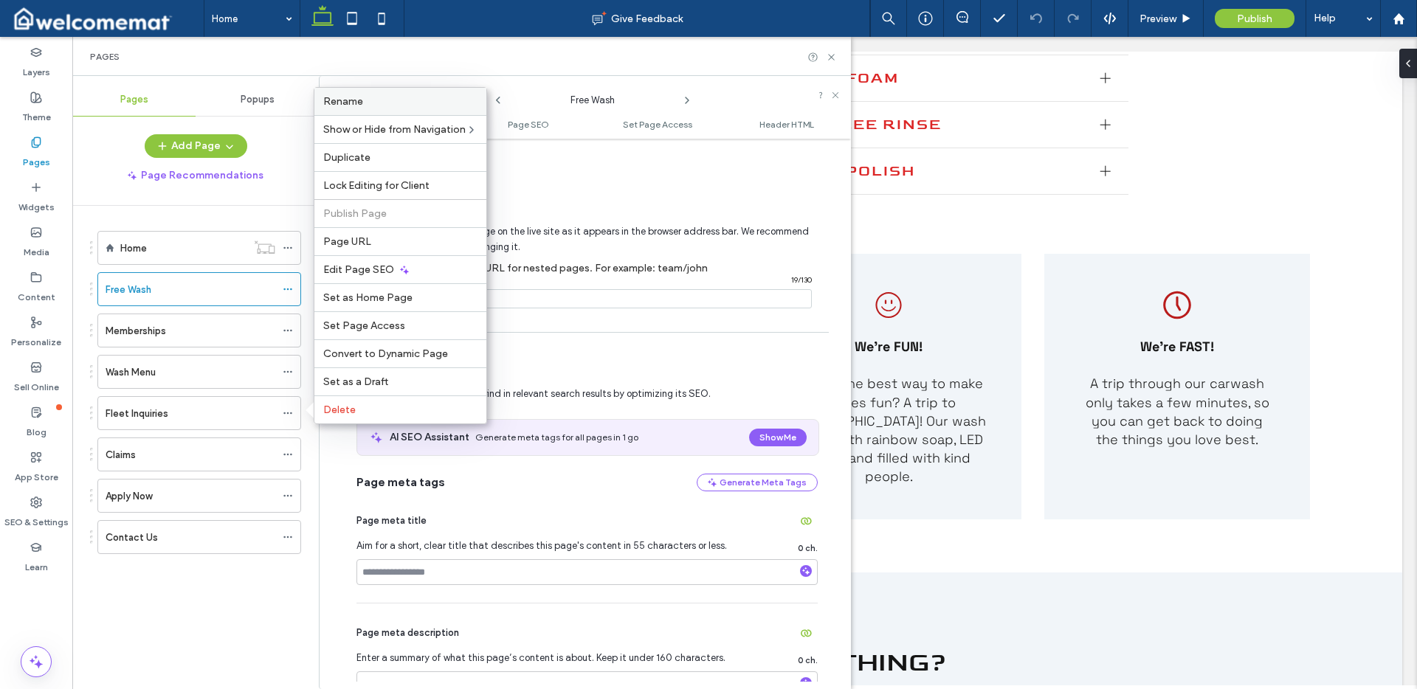
click at [359, 103] on span "Rename" at bounding box center [343, 101] width 40 height 13
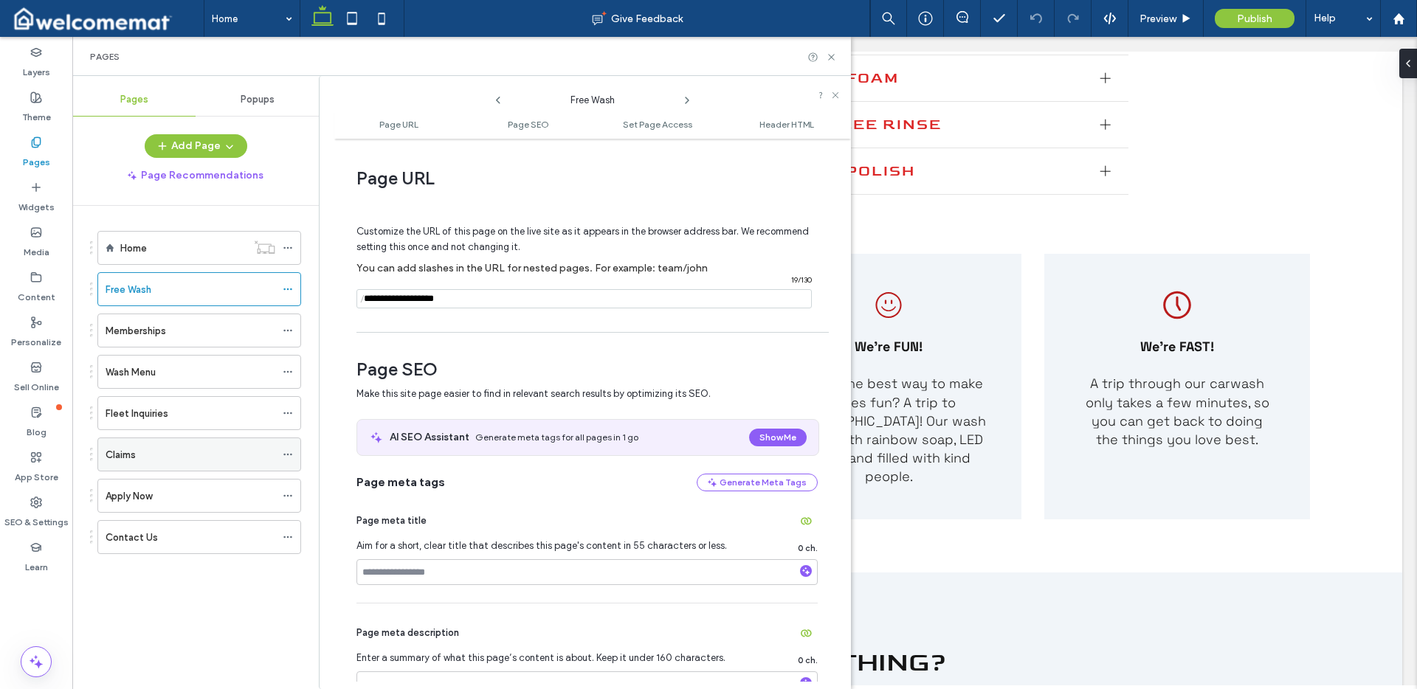
click at [289, 454] on icon at bounding box center [288, 455] width 10 height 10
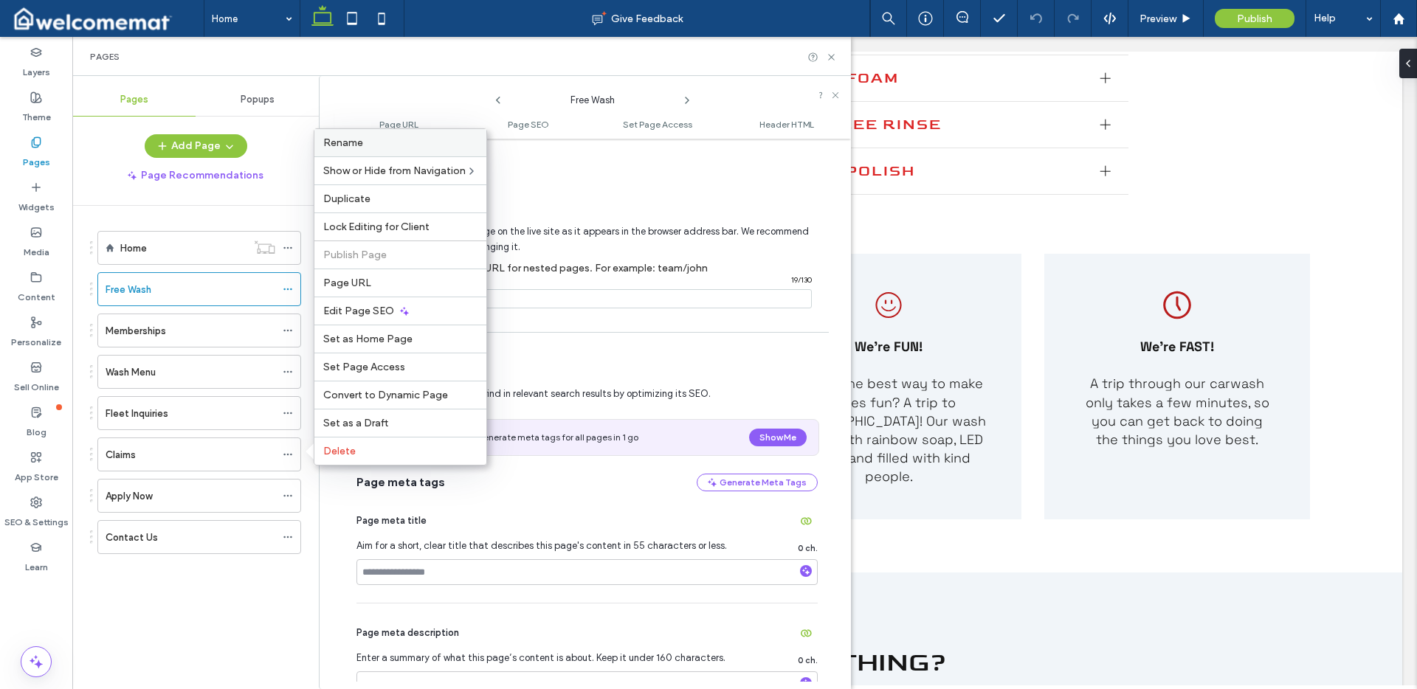
click at [387, 151] on div "Rename" at bounding box center [400, 142] width 172 height 27
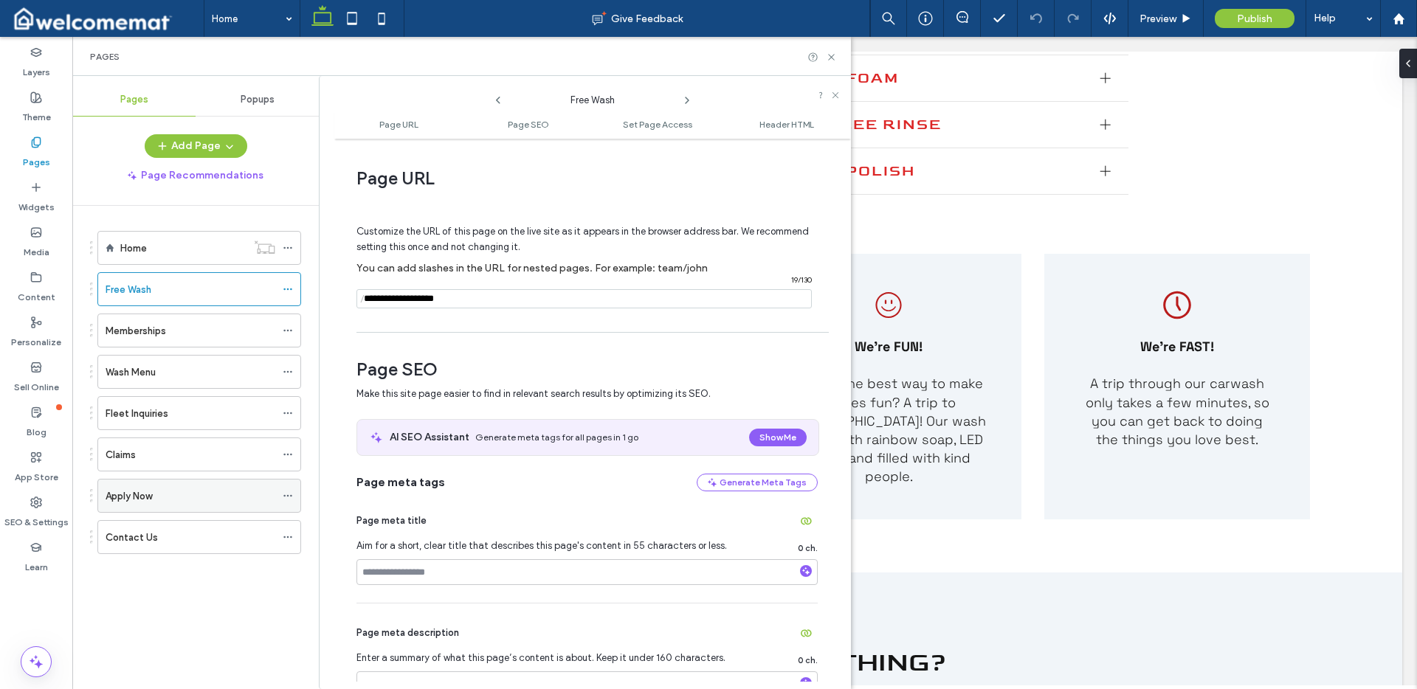
click at [288, 493] on icon at bounding box center [288, 496] width 10 height 10
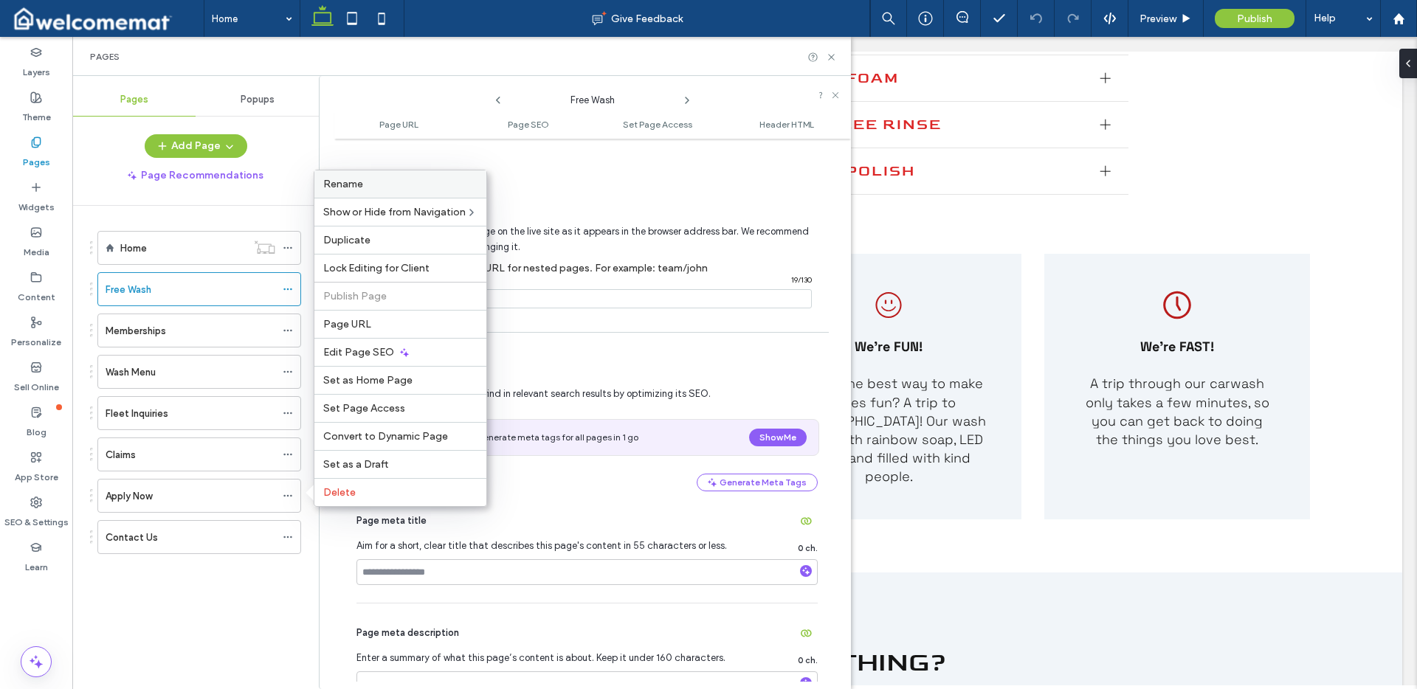
click at [378, 188] on label "Rename" at bounding box center [400, 184] width 154 height 13
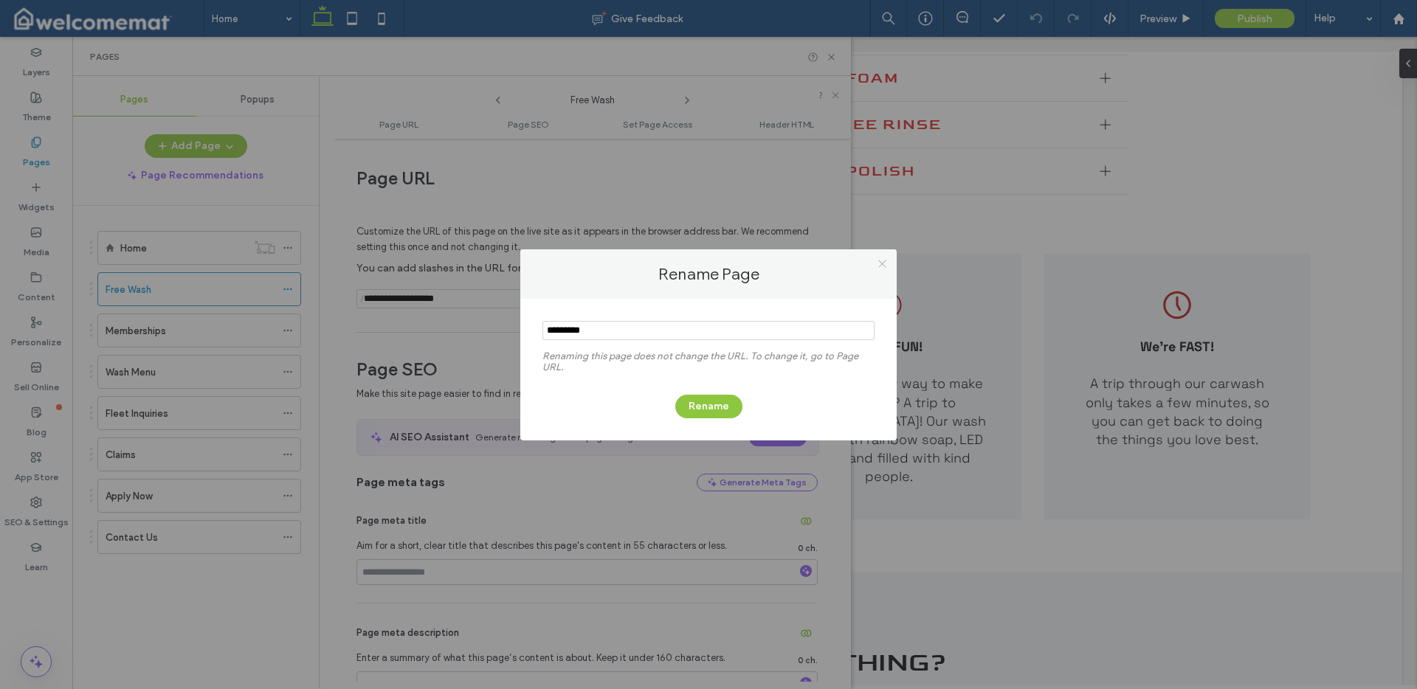
click at [884, 266] on use at bounding box center [881, 264] width 7 height 7
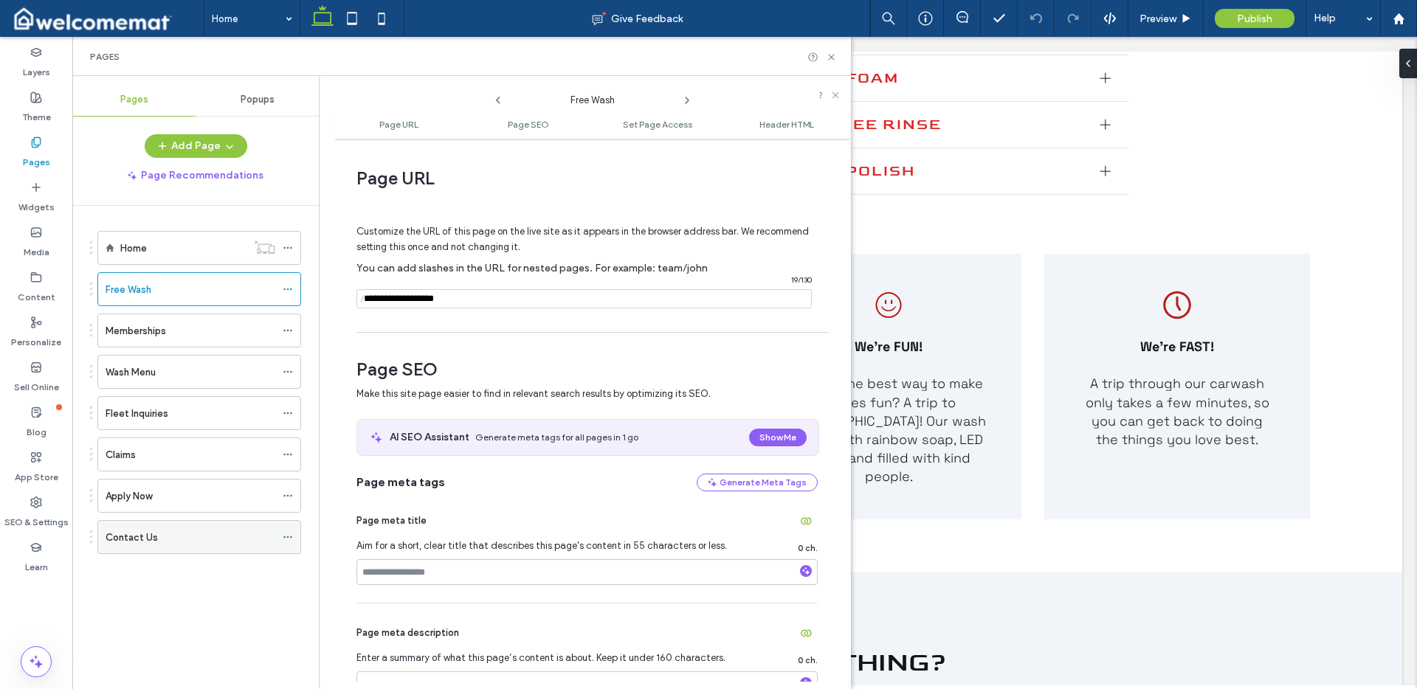
click at [288, 538] on use at bounding box center [287, 538] width 8 height 2
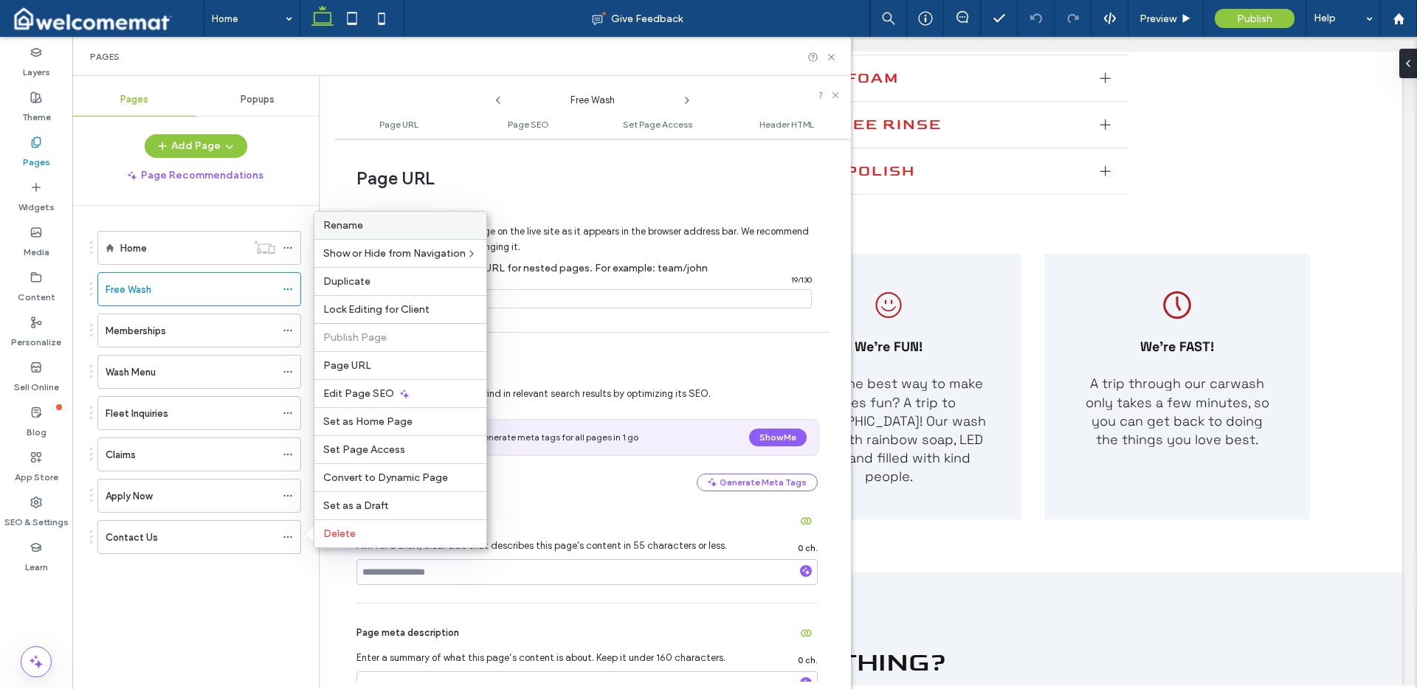
click at [371, 228] on label "Rename" at bounding box center [400, 225] width 154 height 13
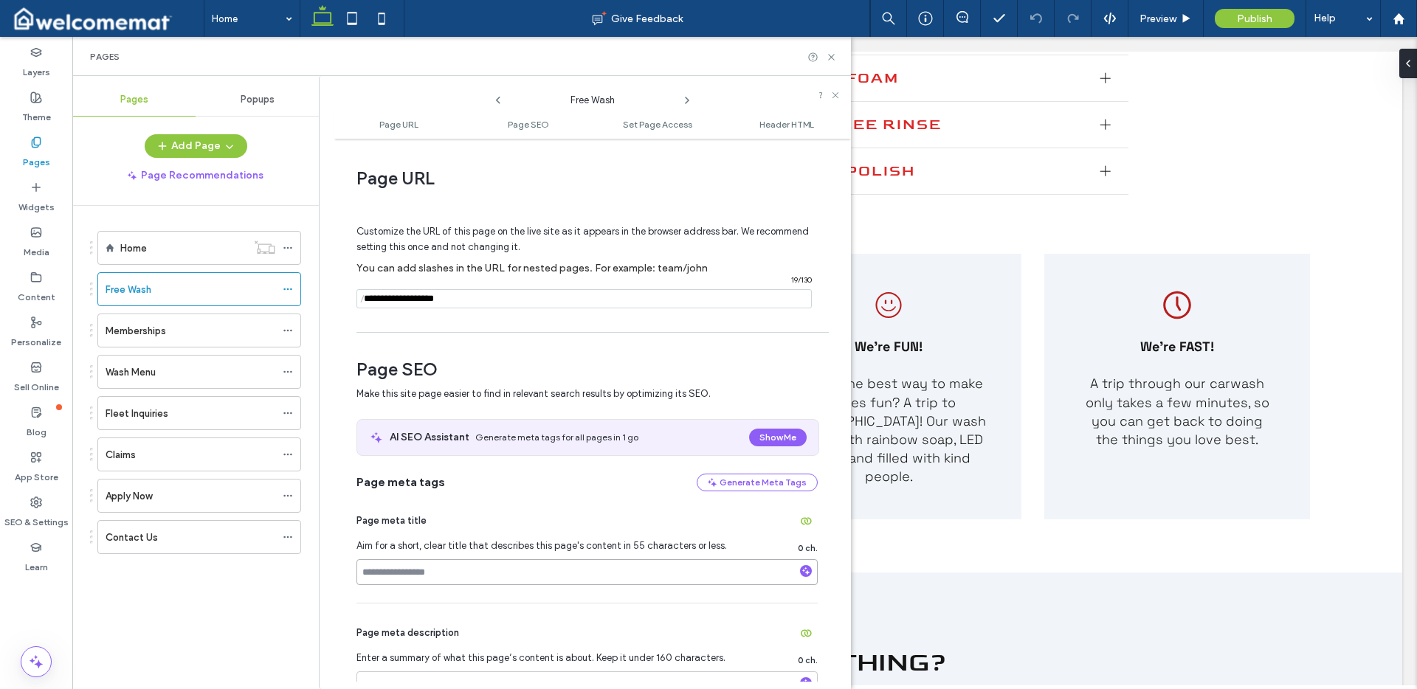
click at [480, 565] on input at bounding box center [587, 573] width 461 height 26
paste input "**********"
type input "**********"
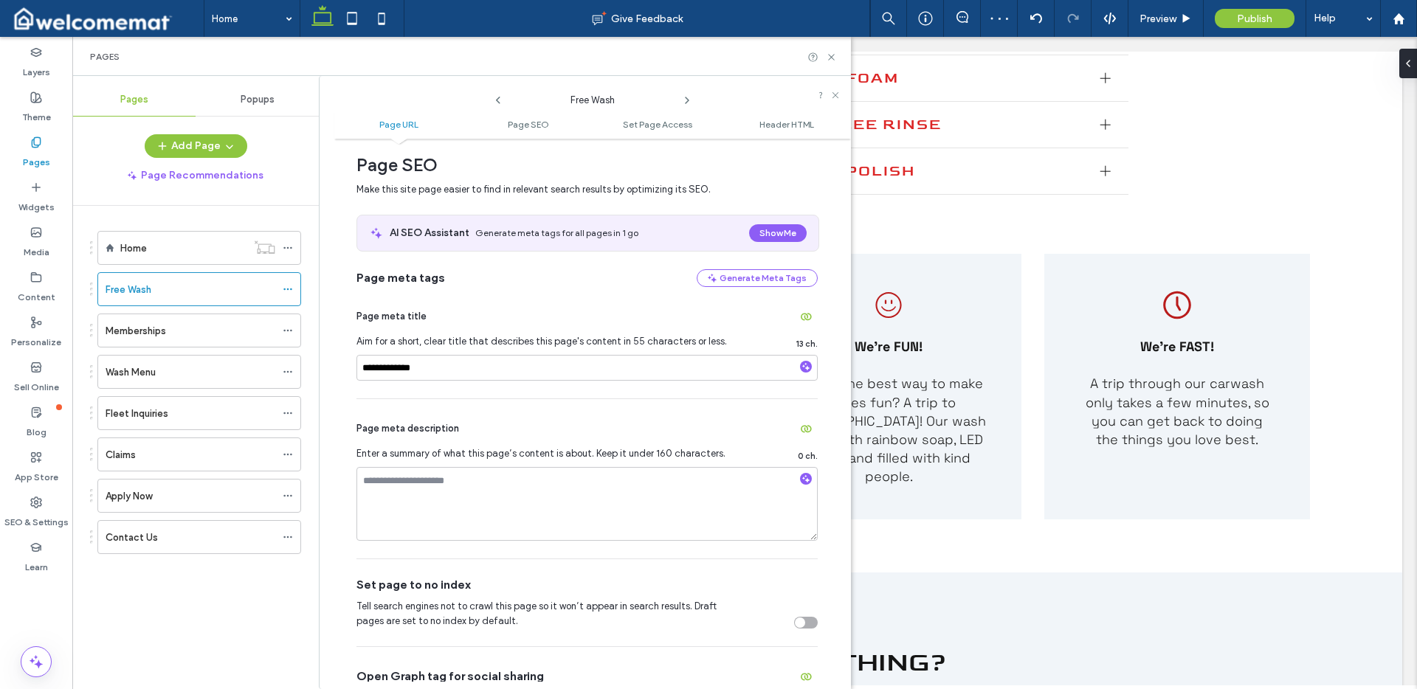
scroll to position [223, 0]
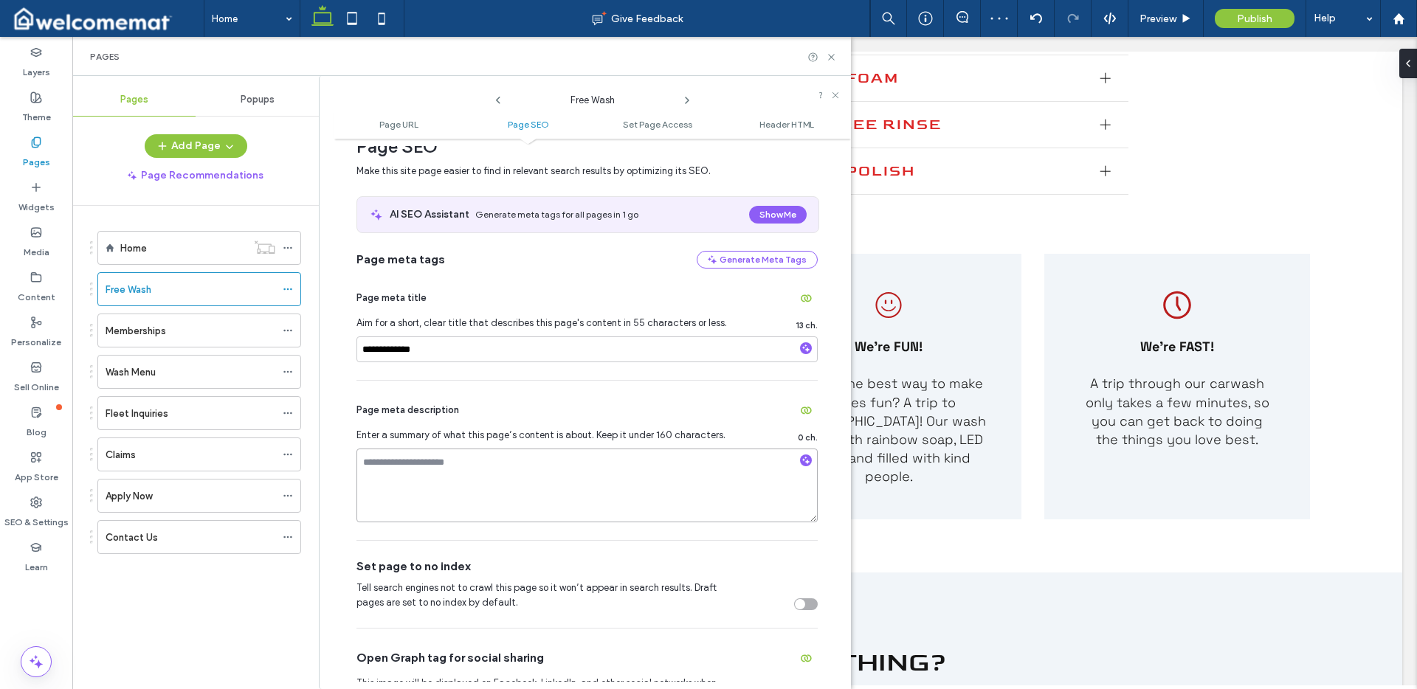
click at [481, 472] on textarea at bounding box center [587, 486] width 461 height 74
paste textarea "**********"
type textarea "**********"
click at [560, 410] on div "Page meta description" at bounding box center [587, 411] width 461 height 24
click at [289, 330] on icon at bounding box center [288, 331] width 10 height 10
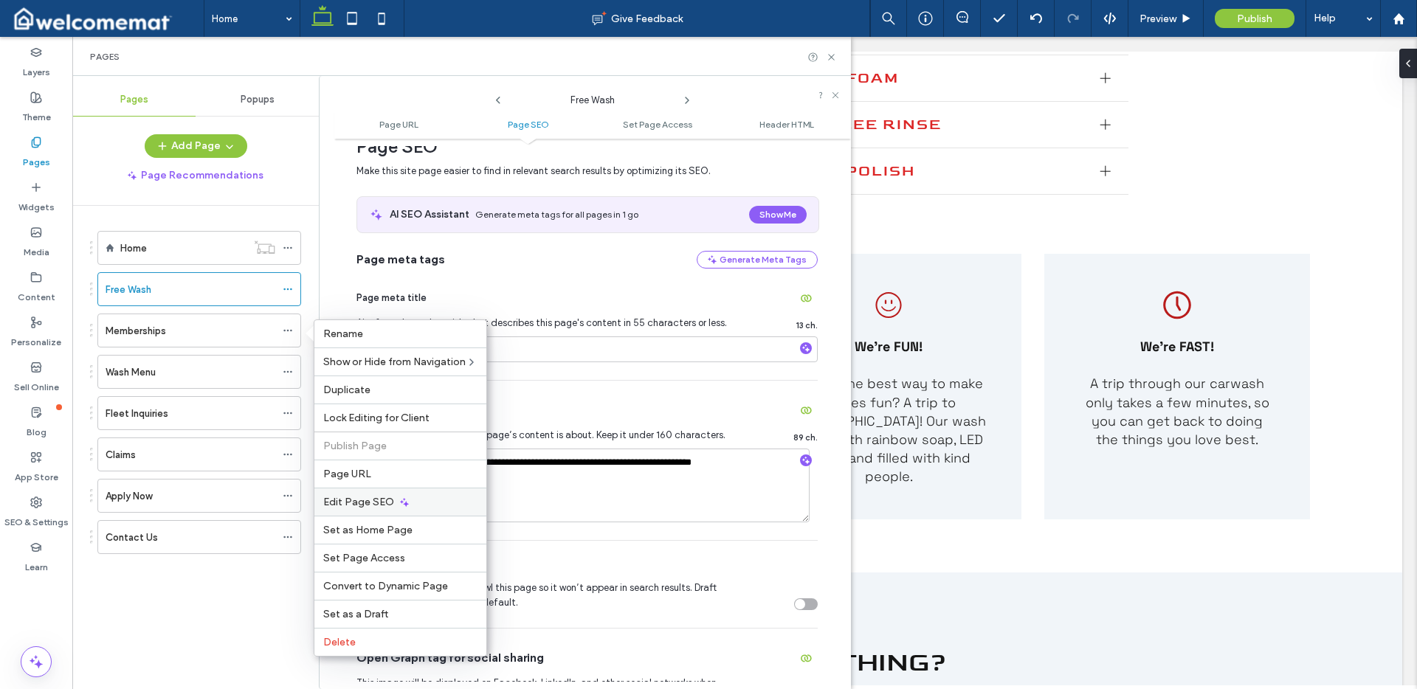
click at [379, 496] on span "Edit Page SEO" at bounding box center [358, 502] width 71 height 13
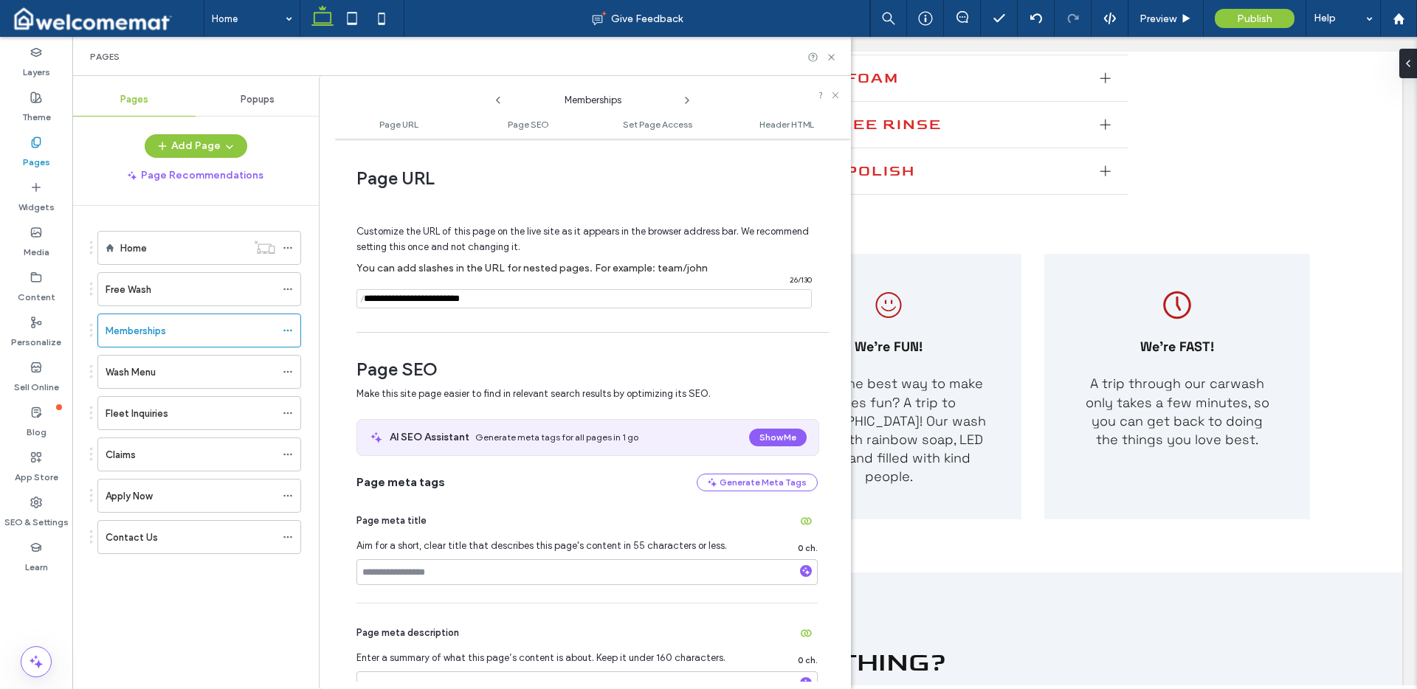
click at [550, 301] on input "notEmpty" at bounding box center [584, 298] width 455 height 19
drag, startPoint x: 546, startPoint y: 300, endPoint x: 365, endPoint y: 300, distance: 180.8
click at [365, 300] on div "/ 26 / 130" at bounding box center [584, 298] width 455 height 19
paste input "**********"
type input "**********"
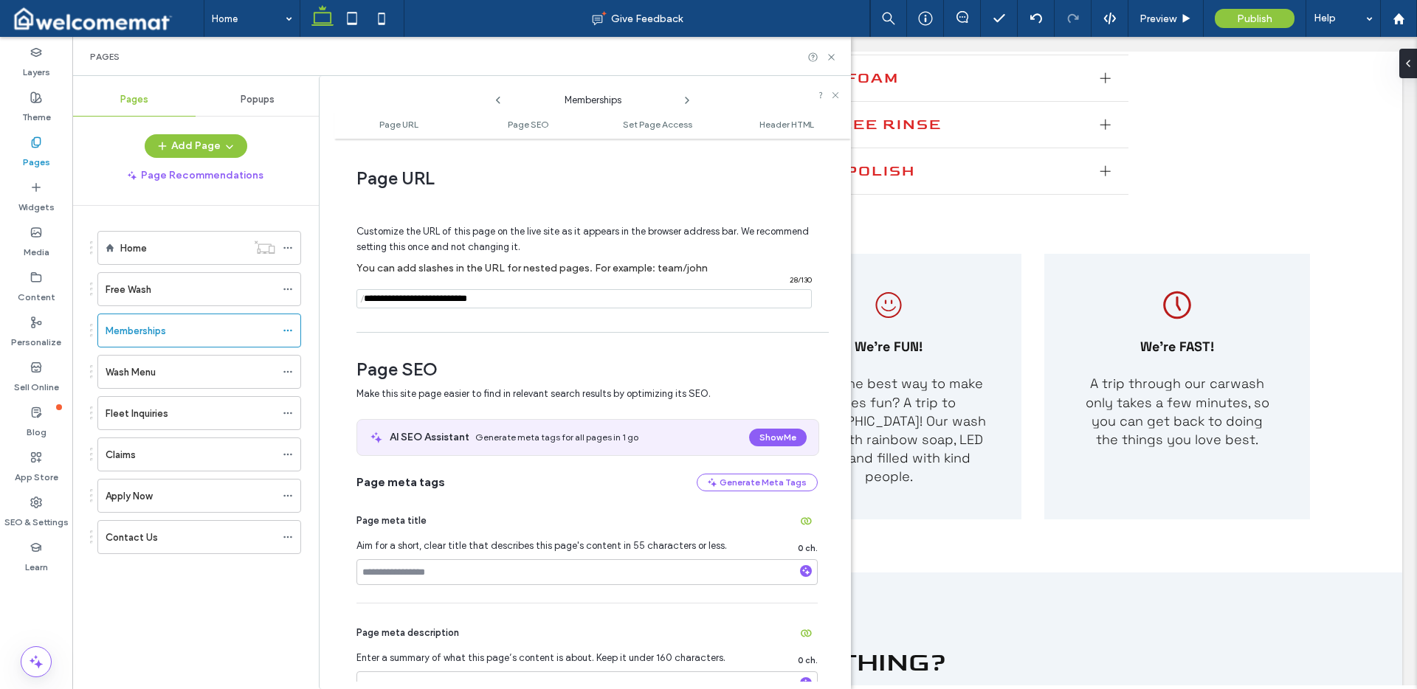
click at [662, 329] on div "Page URL Customize the URL of this page on the live site as it appears in the b…" at bounding box center [592, 414] width 517 height 536
click at [827, 56] on icon at bounding box center [831, 57] width 11 height 11
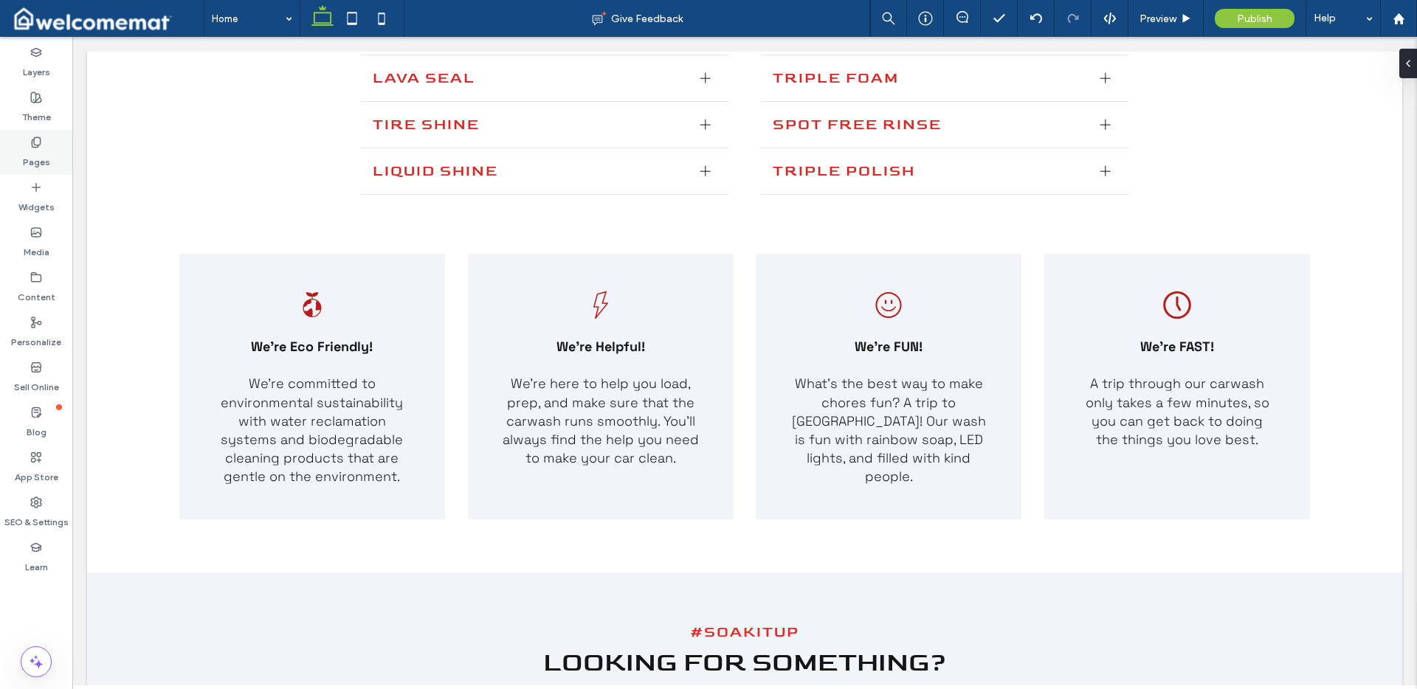
click at [39, 160] on label "Pages" at bounding box center [36, 158] width 27 height 21
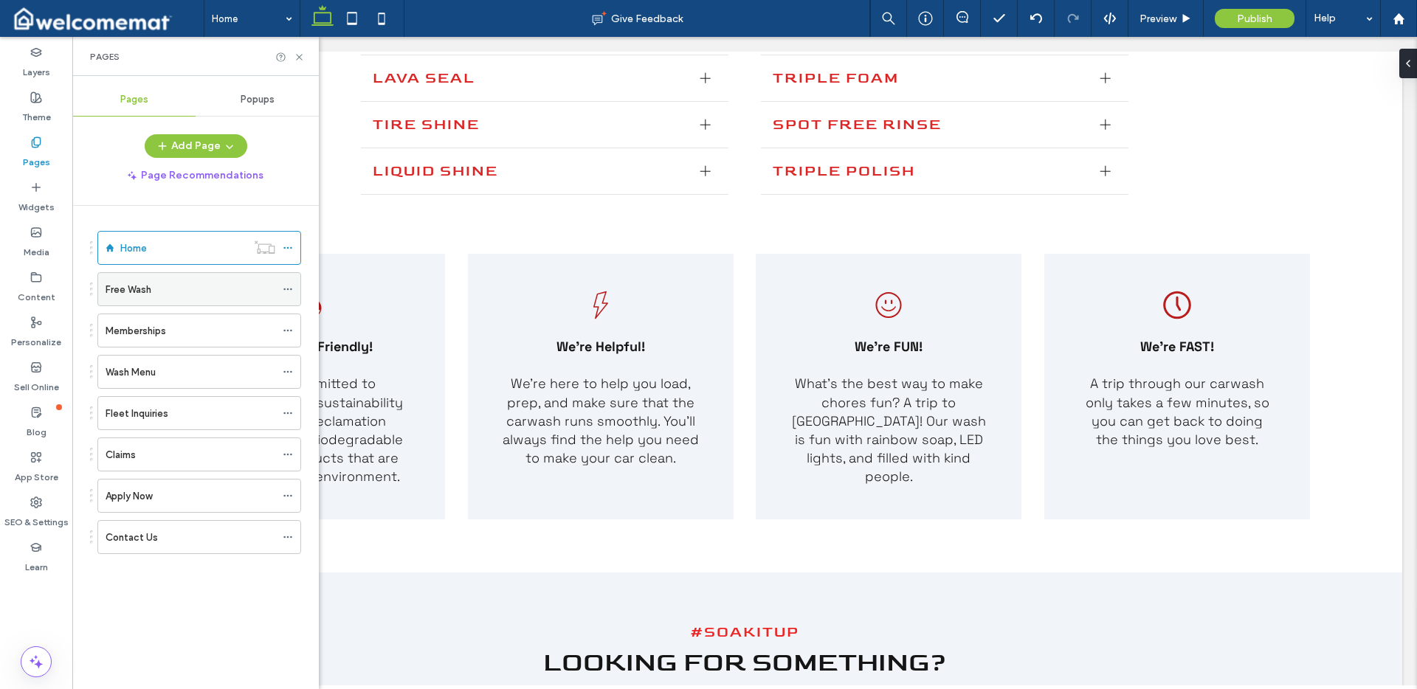
click at [290, 292] on icon at bounding box center [288, 289] width 10 height 10
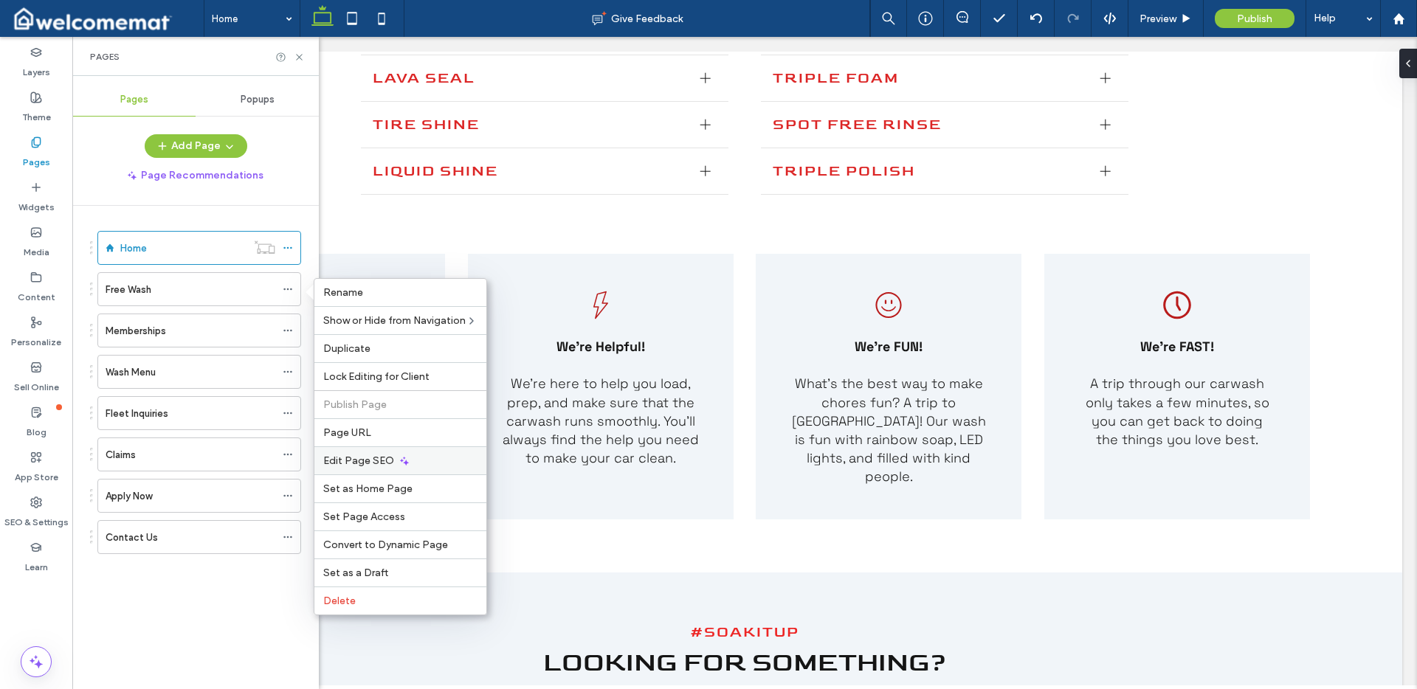
click at [389, 455] on span "Edit Page SEO" at bounding box center [358, 461] width 71 height 13
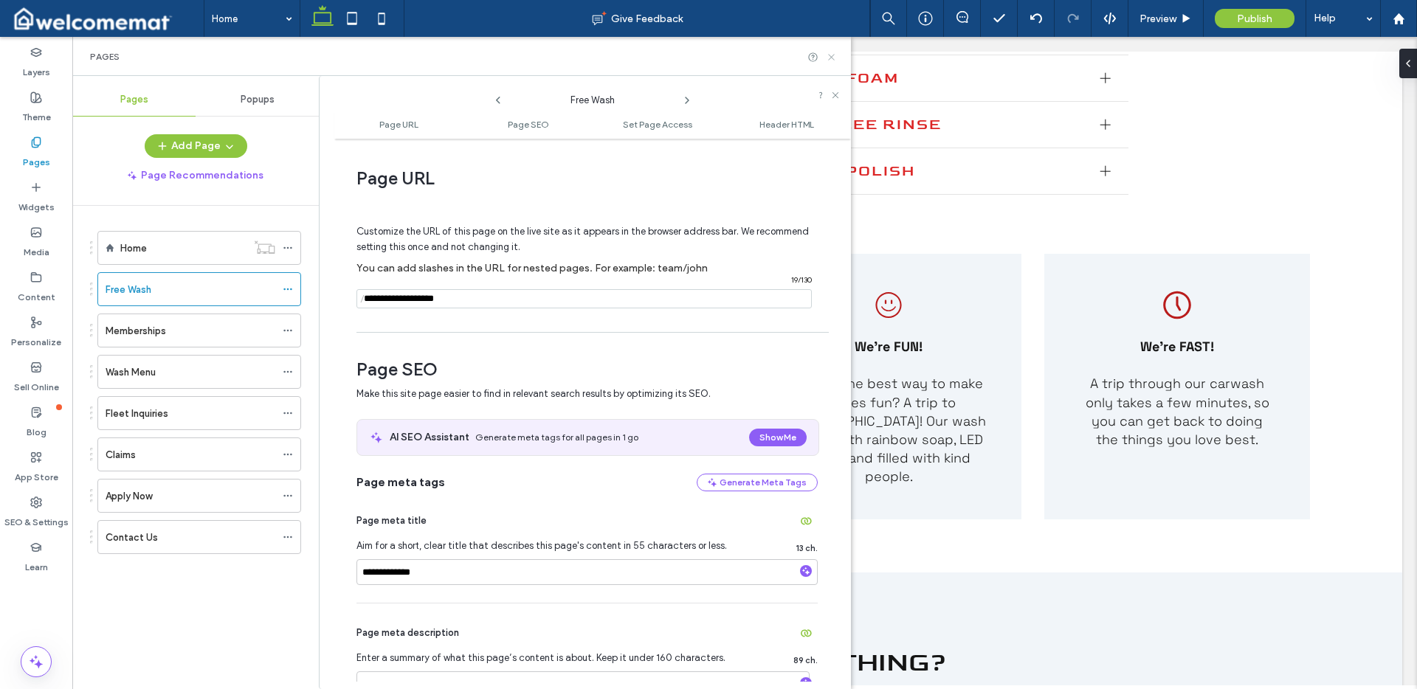
click at [835, 57] on icon at bounding box center [831, 57] width 11 height 11
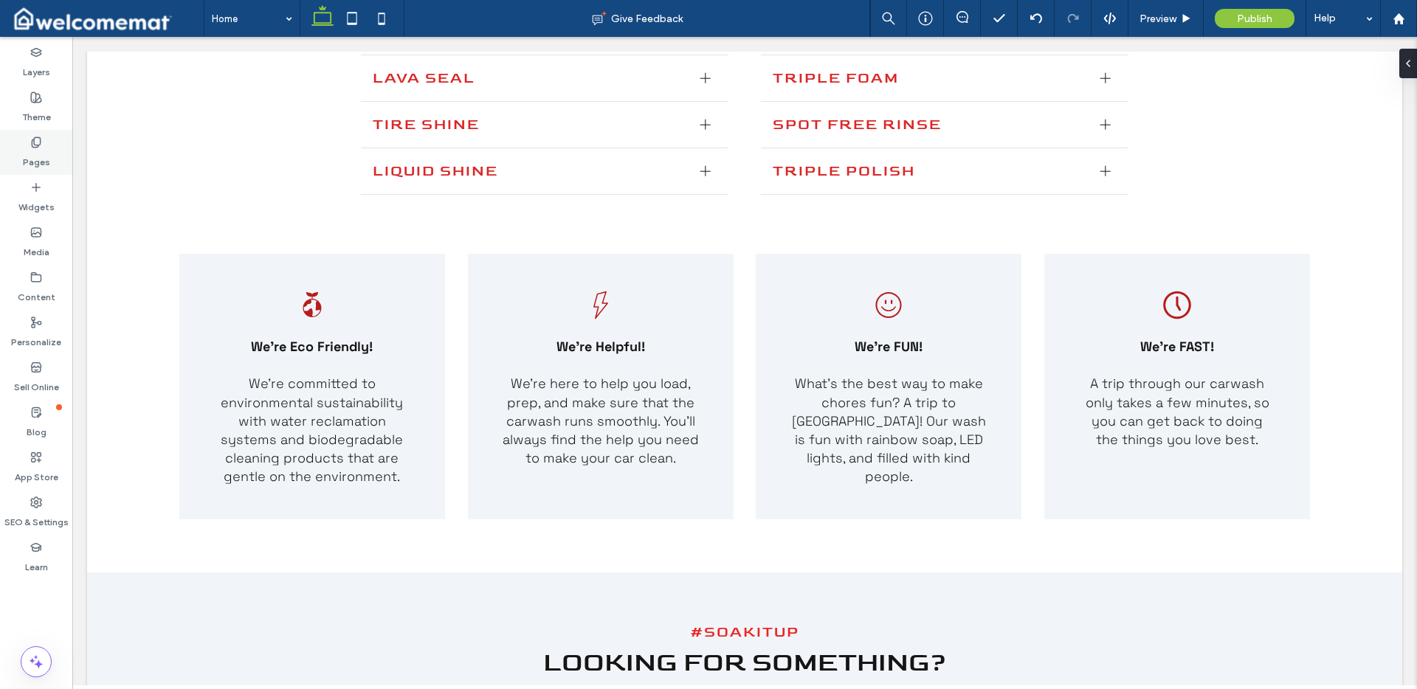
click at [55, 157] on div "Pages" at bounding box center [36, 152] width 72 height 45
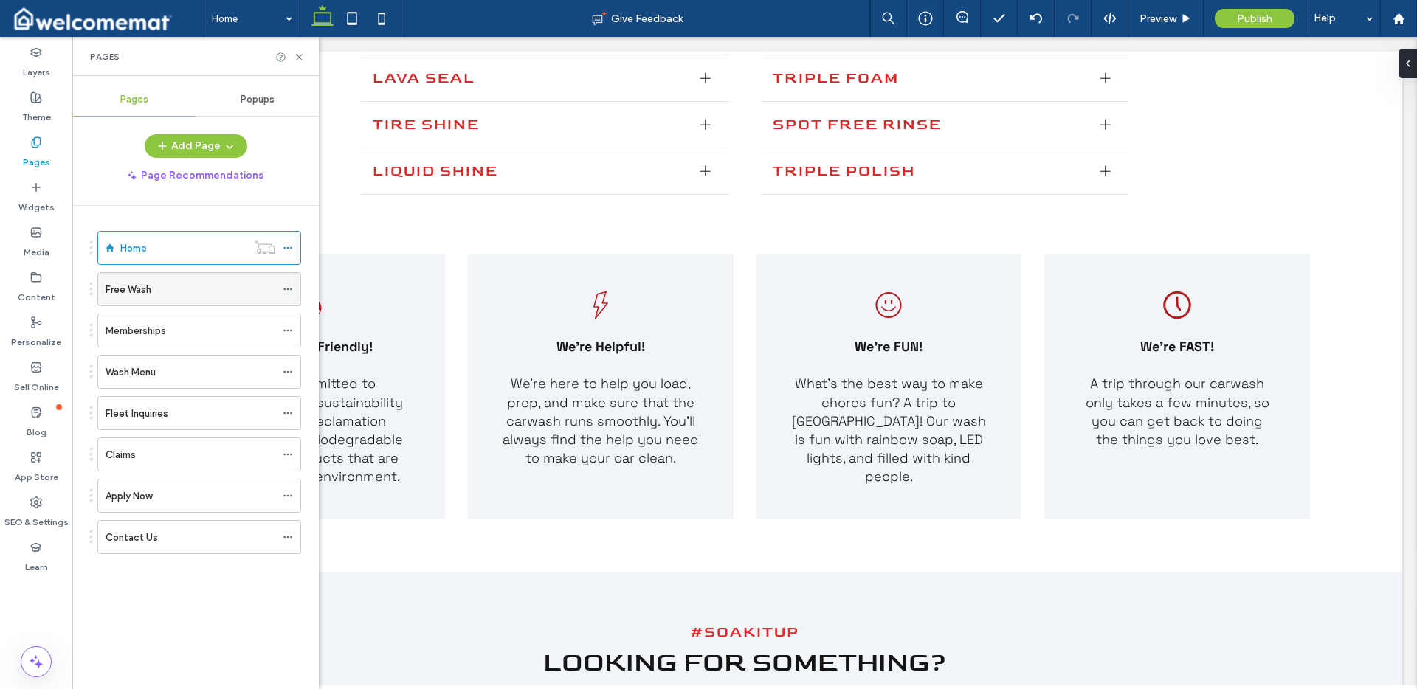
click at [289, 289] on icon at bounding box center [288, 289] width 10 height 10
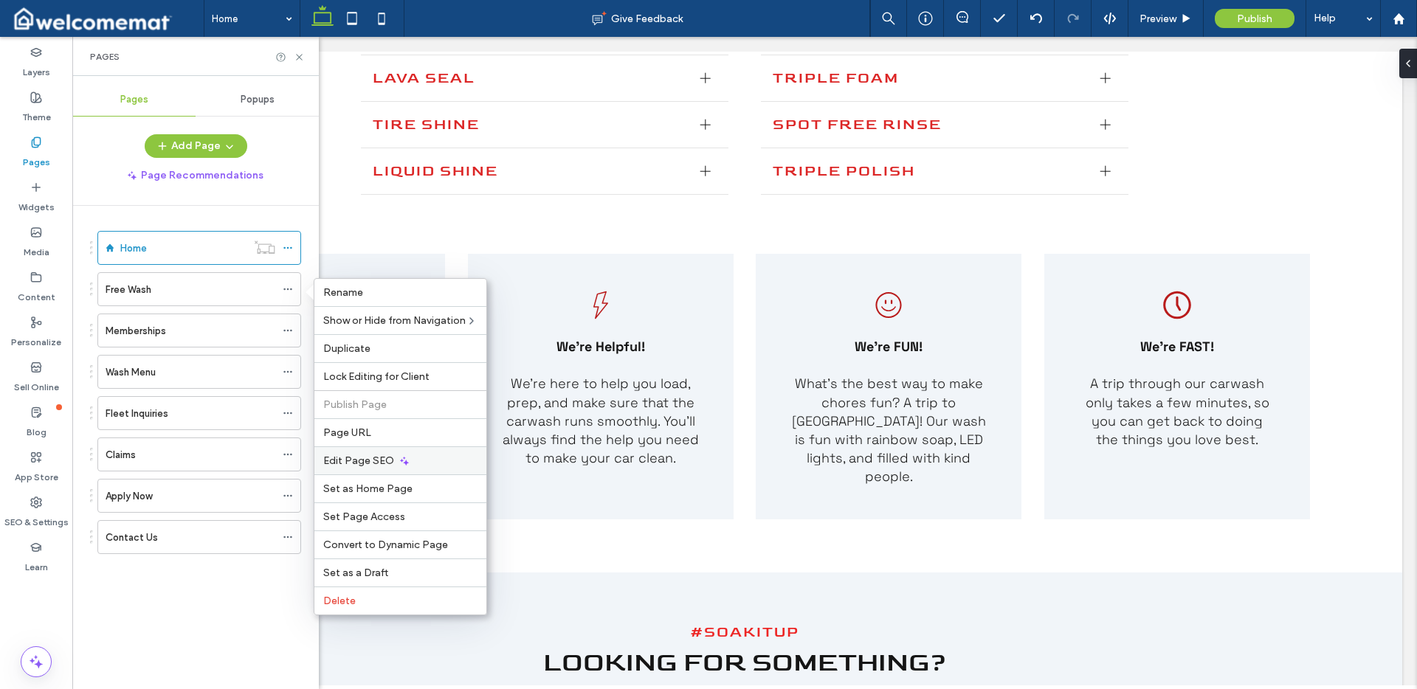
click at [408, 464] on div "Edit Page SEO" at bounding box center [400, 461] width 172 height 28
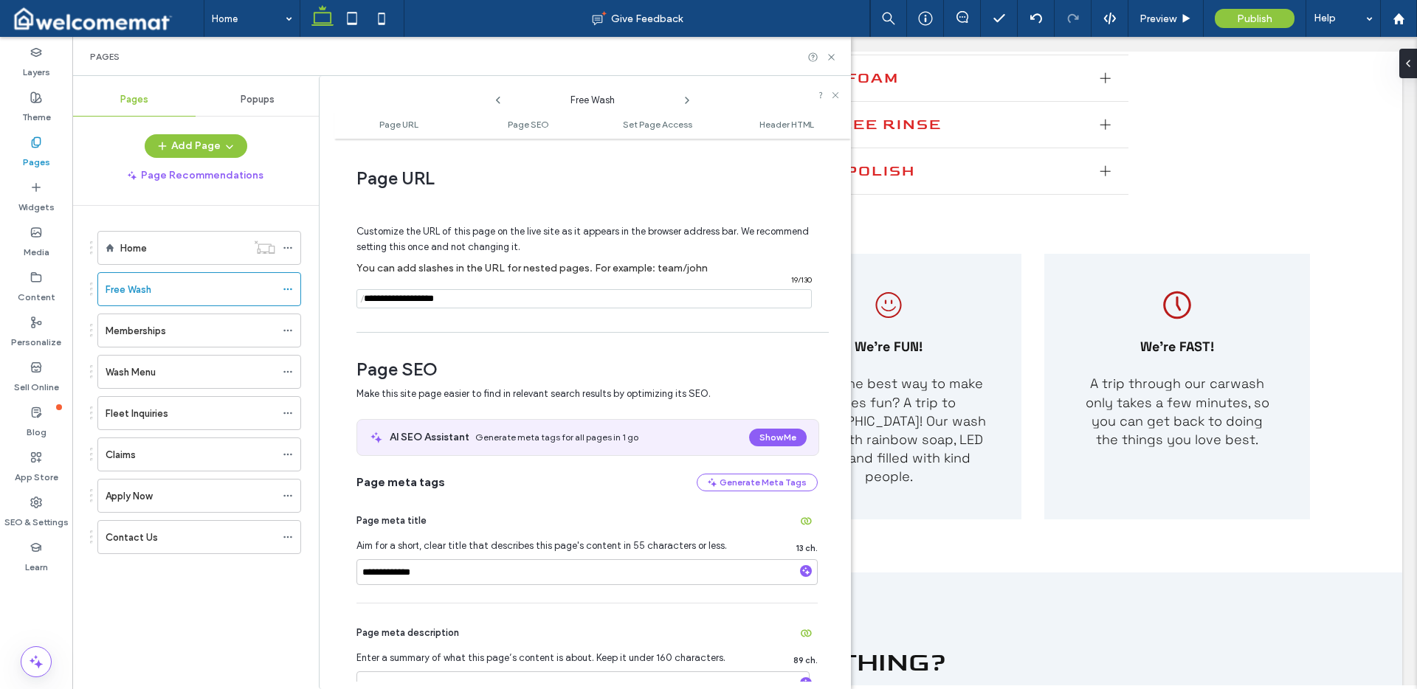
click at [532, 428] on div "AI SEO Assistant Generate meta tags for all pages in 1 go Show Me" at bounding box center [587, 437] width 461 height 35
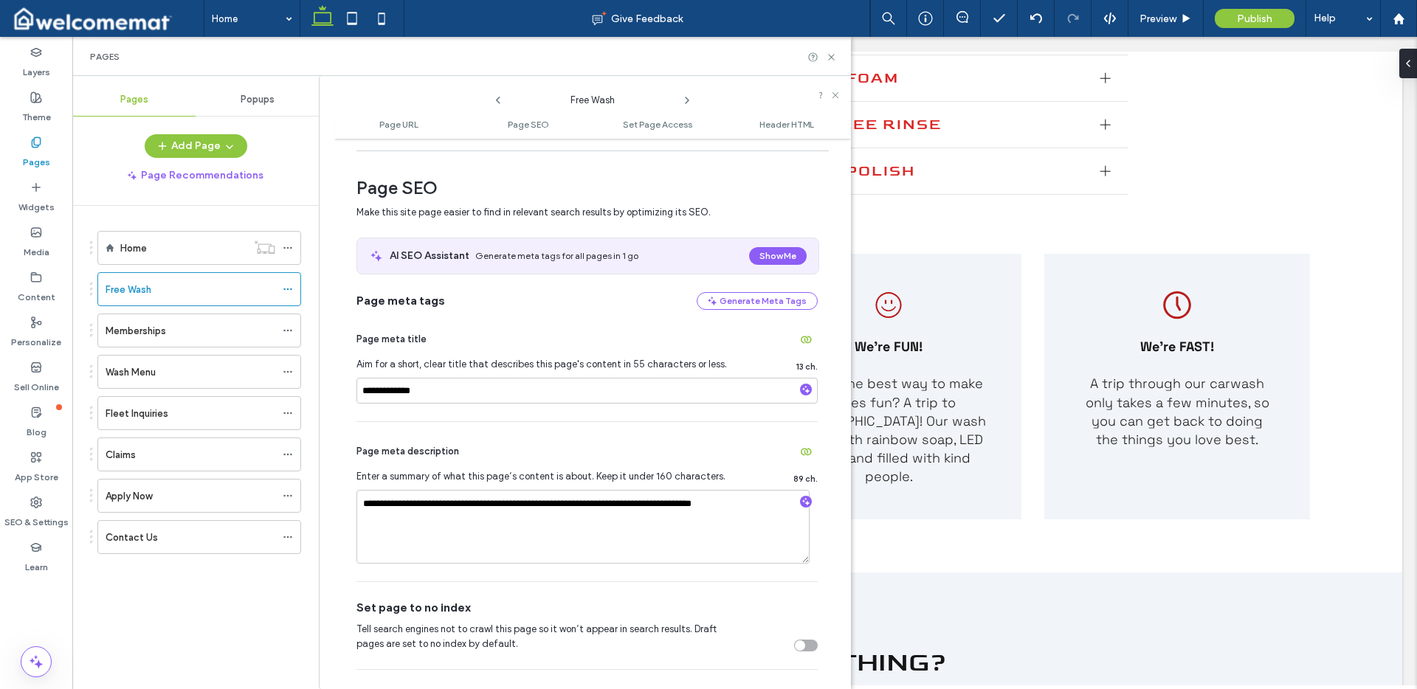
scroll to position [182, 0]
click at [289, 329] on icon at bounding box center [288, 331] width 10 height 10
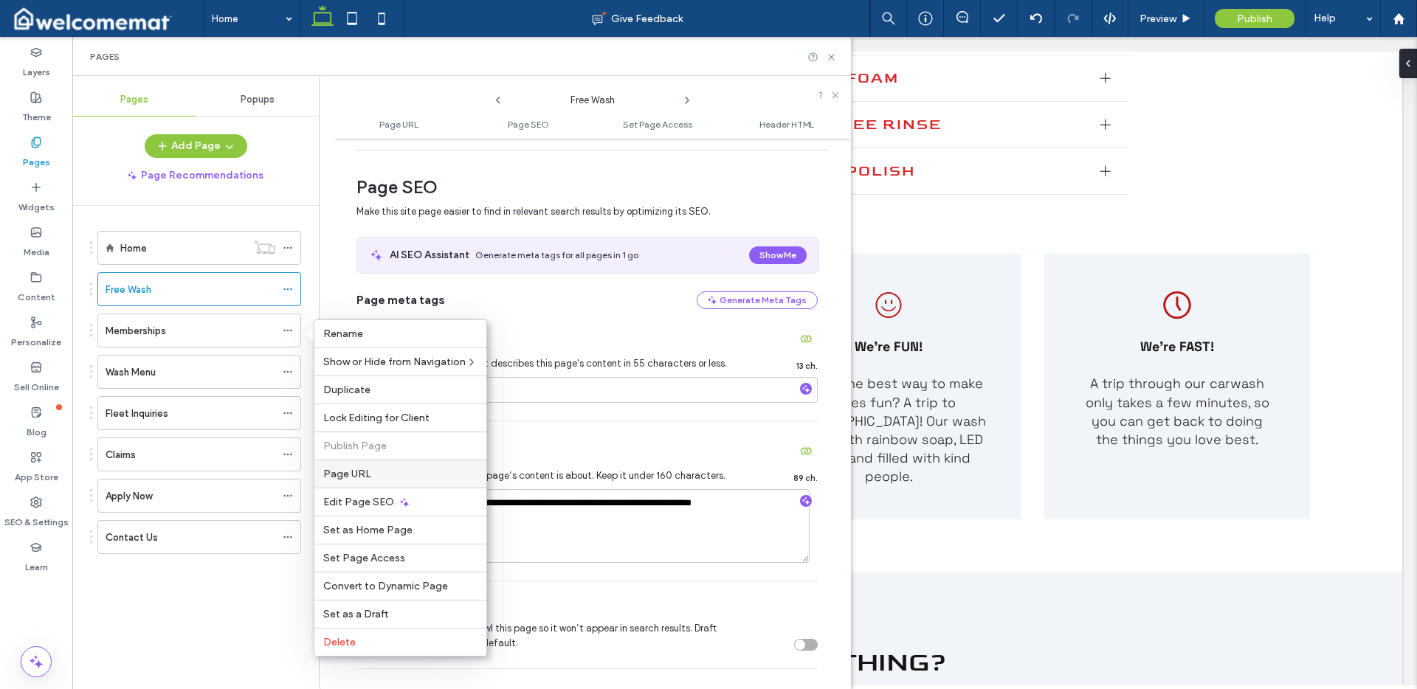
click at [374, 468] on label "Page URL" at bounding box center [400, 474] width 154 height 13
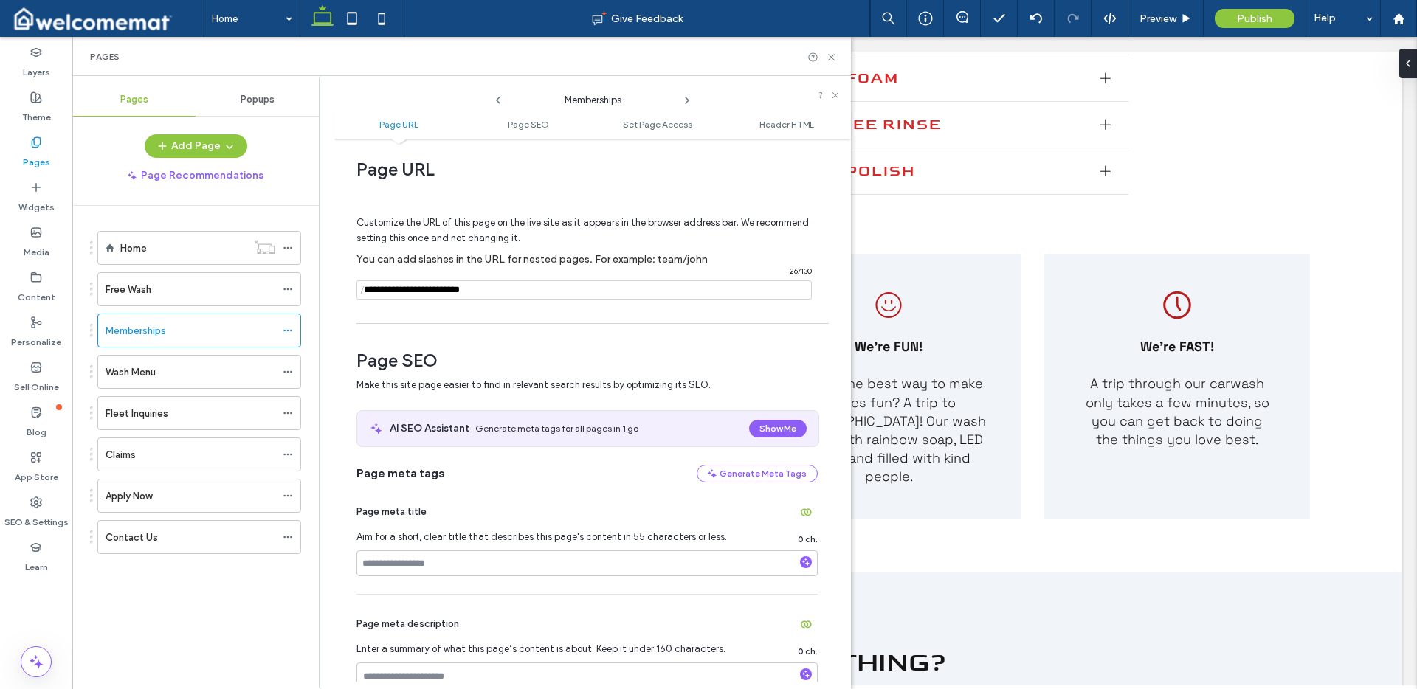
scroll to position [32, 0]
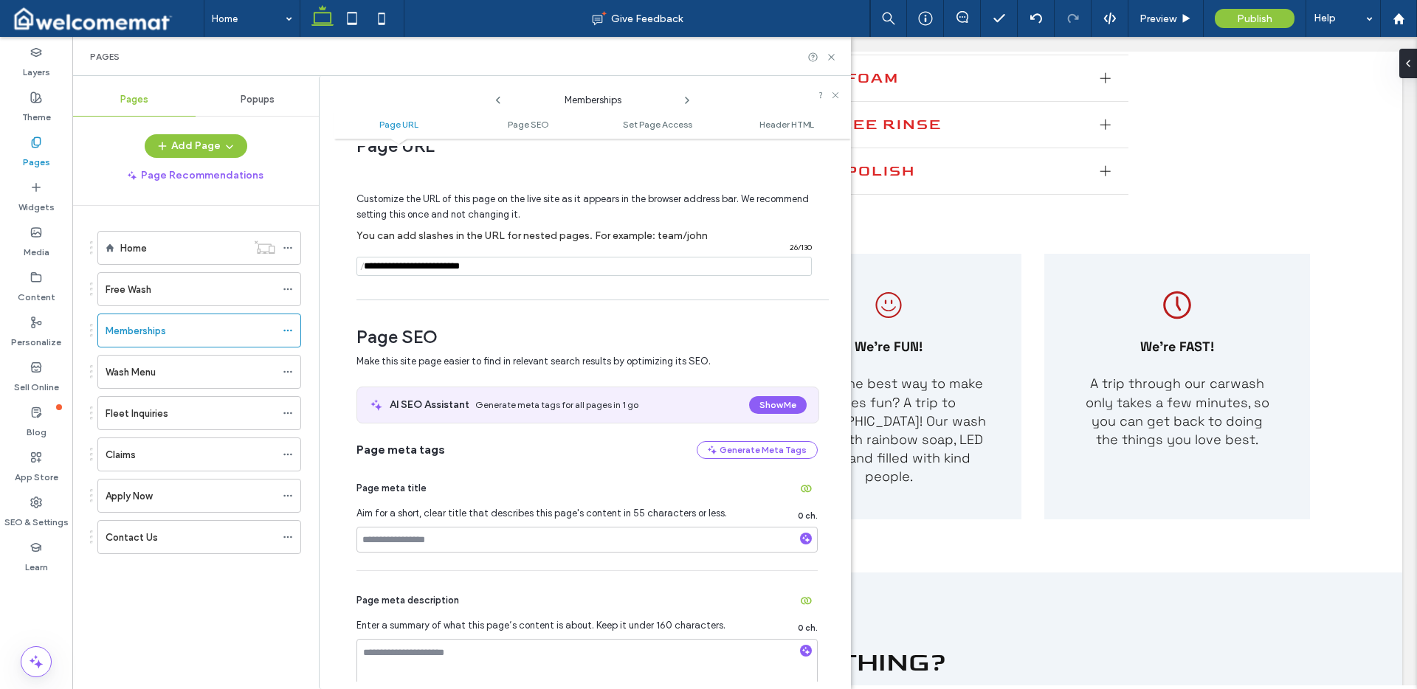
click at [455, 263] on input "notEmpty" at bounding box center [584, 266] width 455 height 19
paste input "**********"
type input "**********"
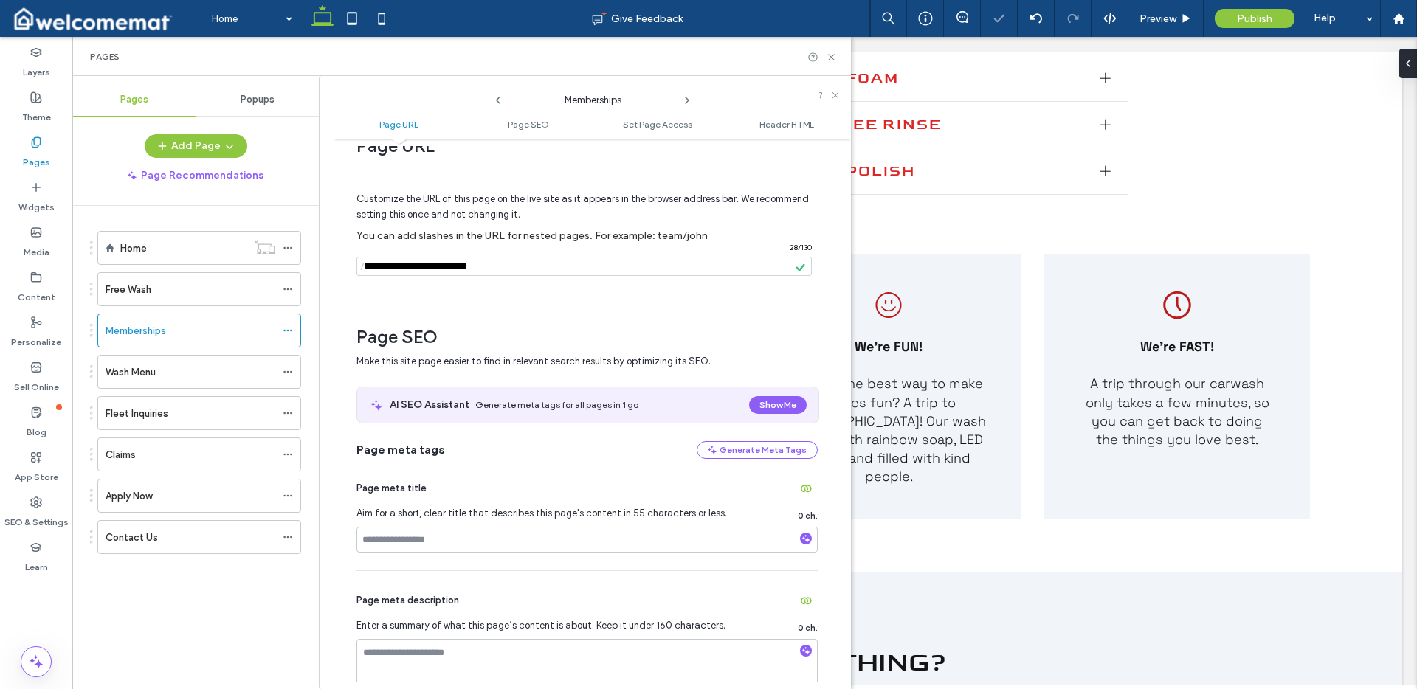
click at [481, 280] on div "Customize the URL of this page on the live site as it appears in the browser ad…" at bounding box center [587, 227] width 461 height 129
click at [570, 540] on input at bounding box center [587, 540] width 461 height 26
paste input "**********"
type input "**********"
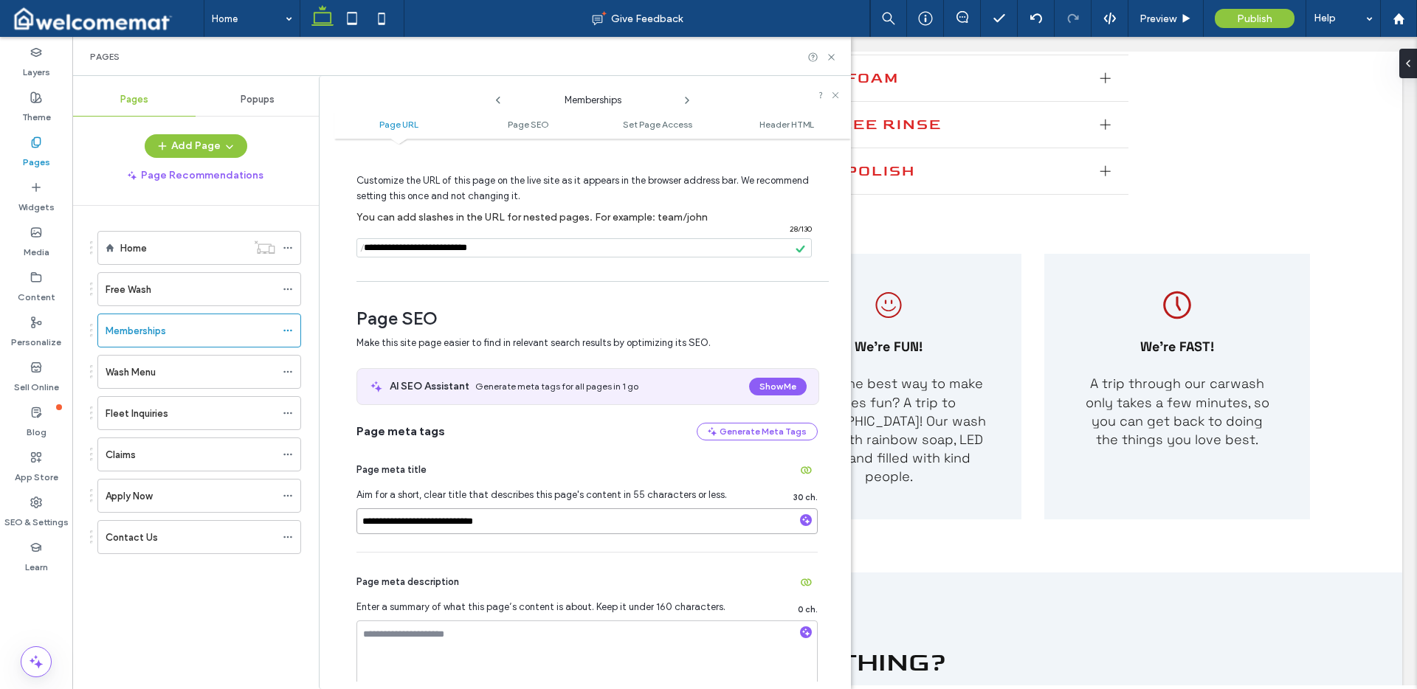
scroll to position [265, 0]
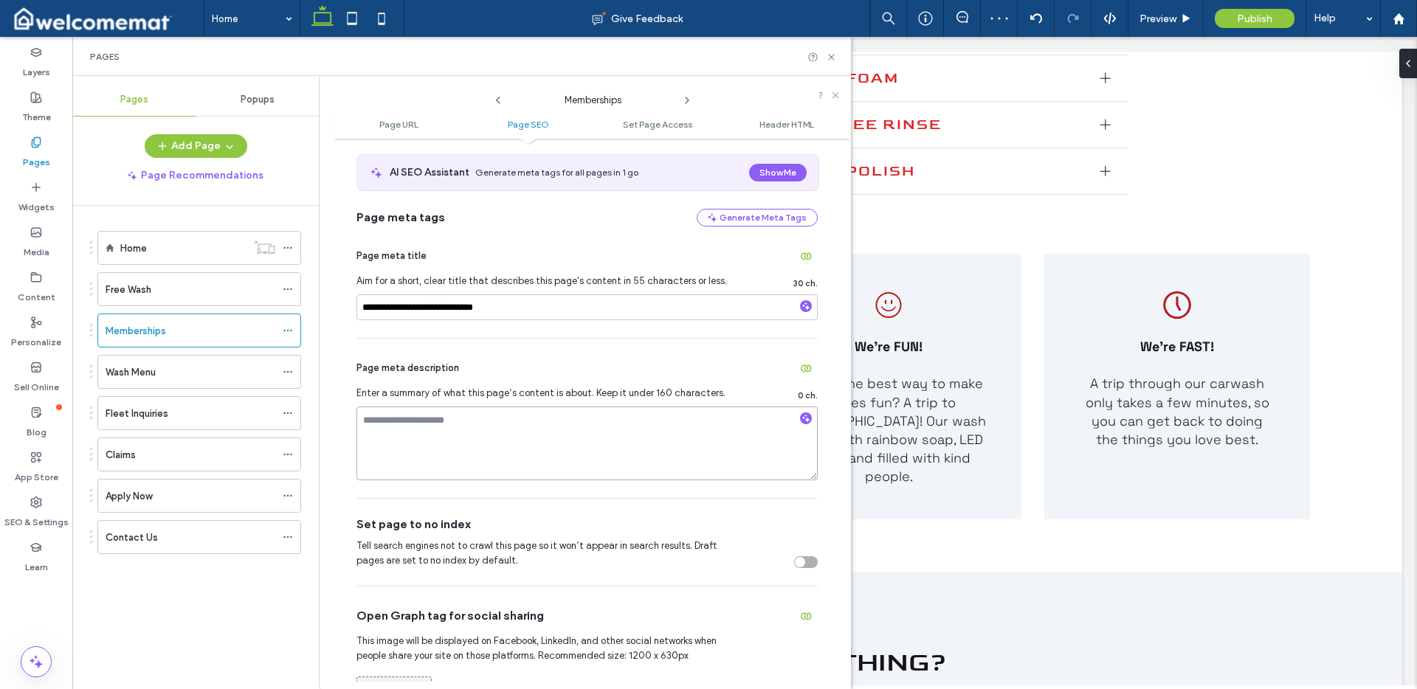
click at [507, 430] on textarea at bounding box center [587, 444] width 461 height 74
paste textarea "**********"
type textarea "**********"
click at [569, 371] on div "Page meta description" at bounding box center [587, 369] width 461 height 24
click at [288, 369] on icon at bounding box center [288, 372] width 10 height 10
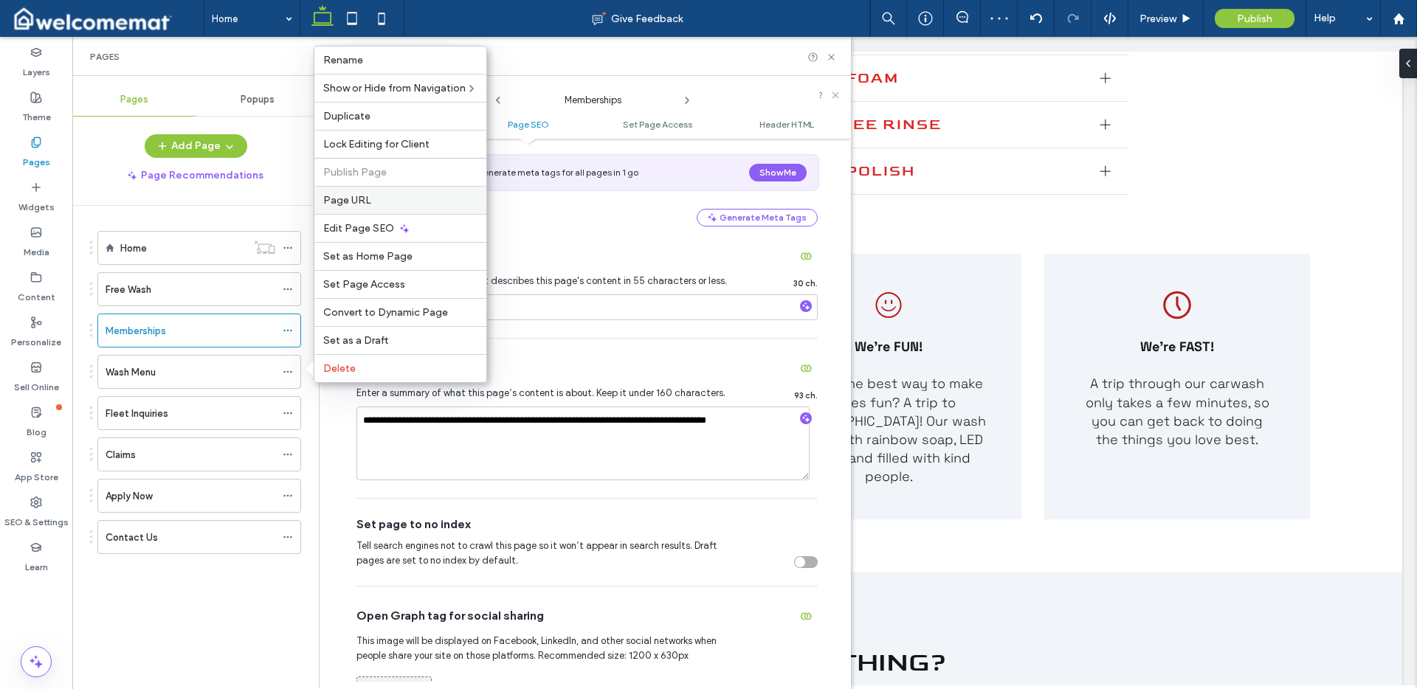
click at [385, 192] on div "Page URL" at bounding box center [400, 200] width 172 height 28
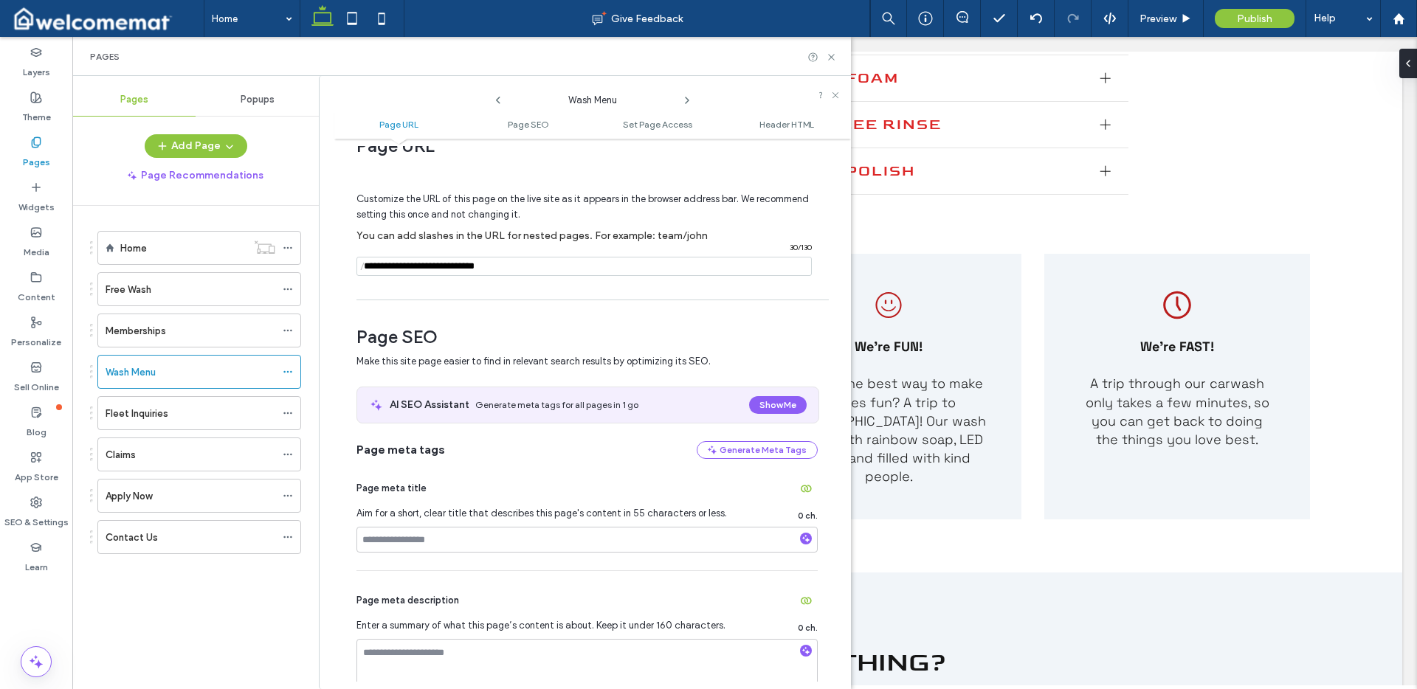
scroll to position [38, 0]
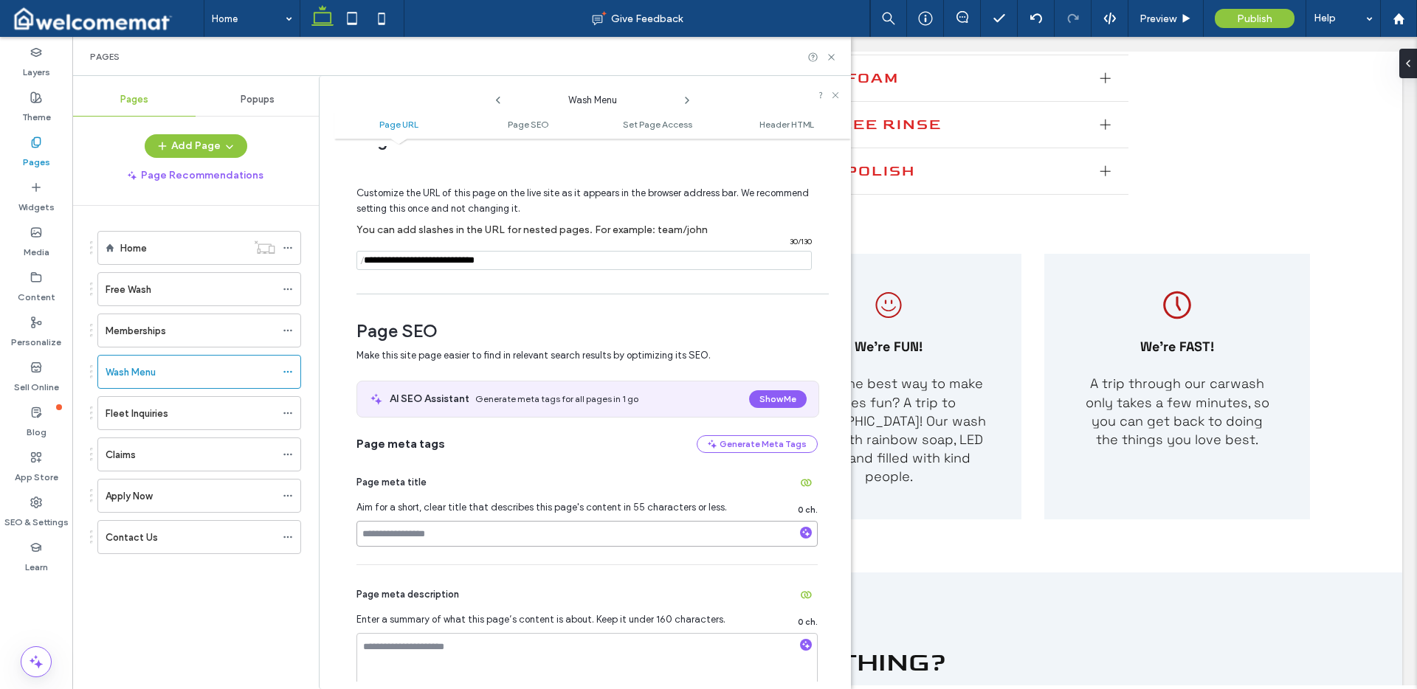
click at [491, 532] on input at bounding box center [587, 534] width 461 height 26
paste input "**********"
type input "**********"
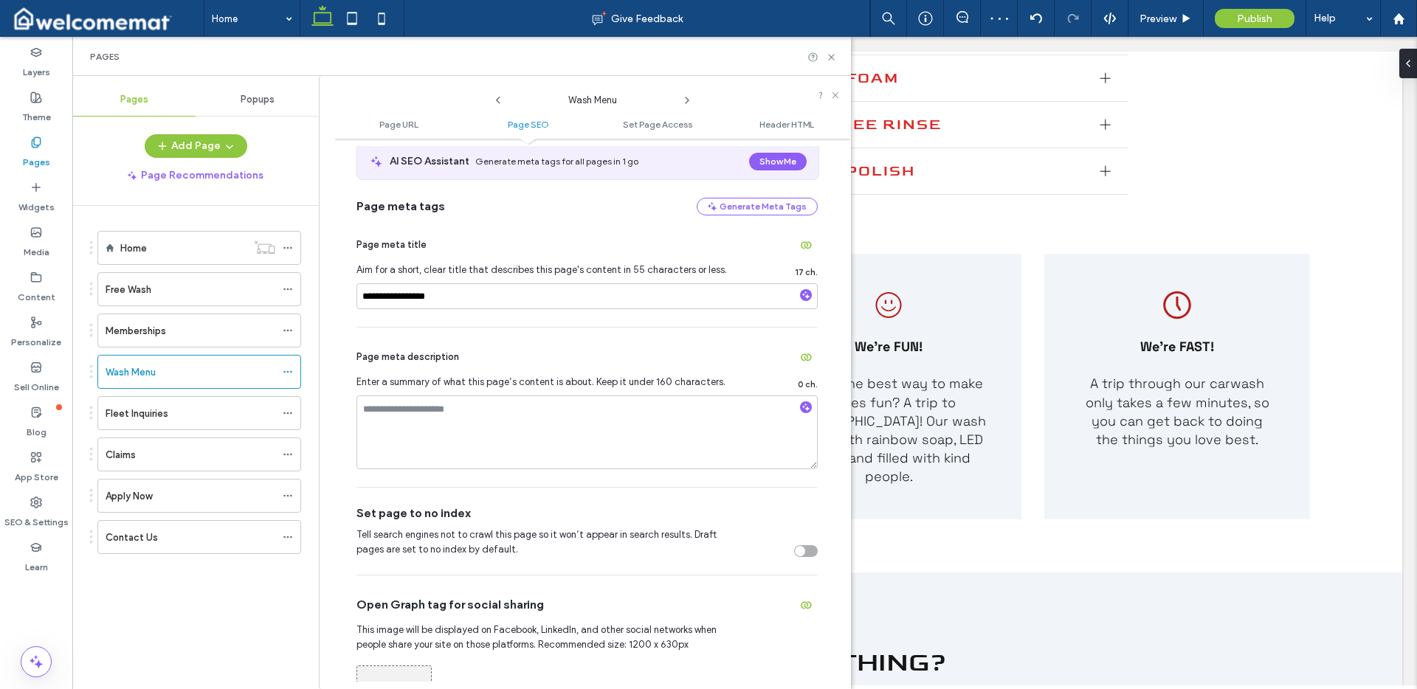
scroll to position [280, 0]
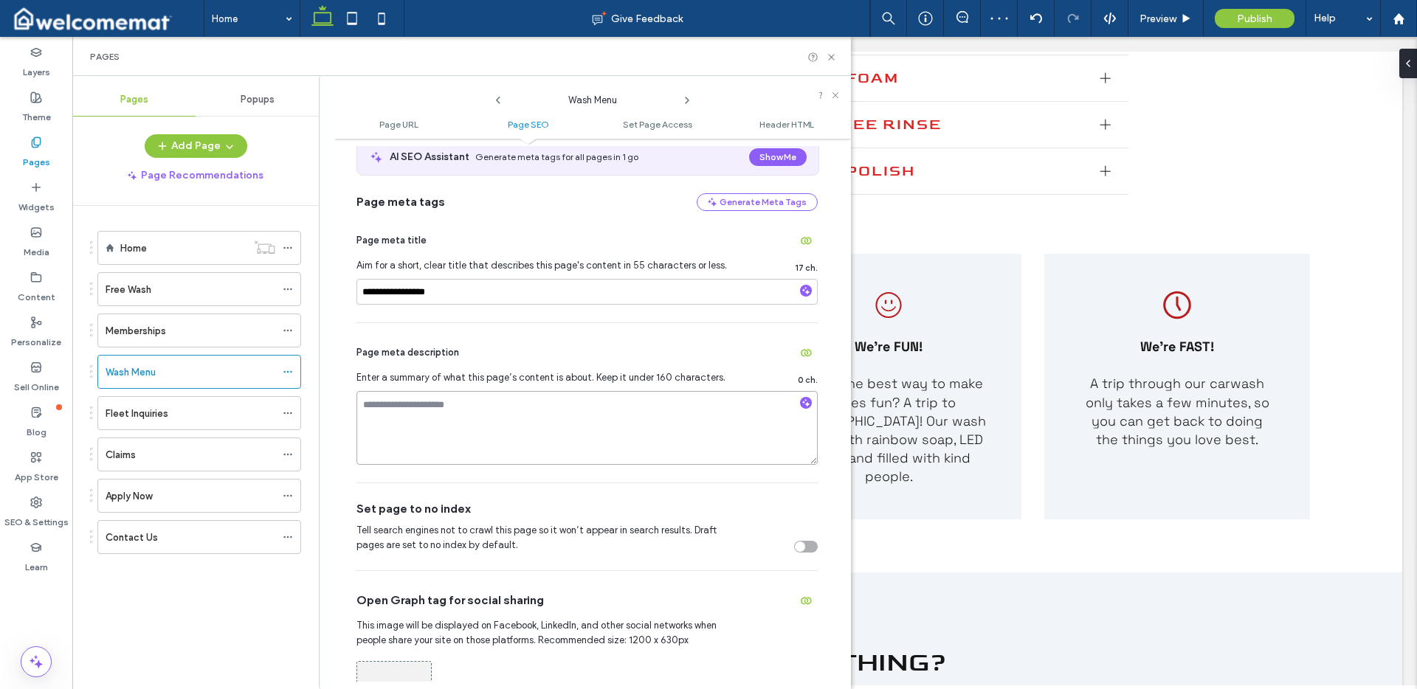
click at [477, 428] on textarea at bounding box center [587, 428] width 461 height 74
paste textarea "**********"
type textarea "**********"
click at [289, 413] on icon at bounding box center [288, 413] width 10 height 10
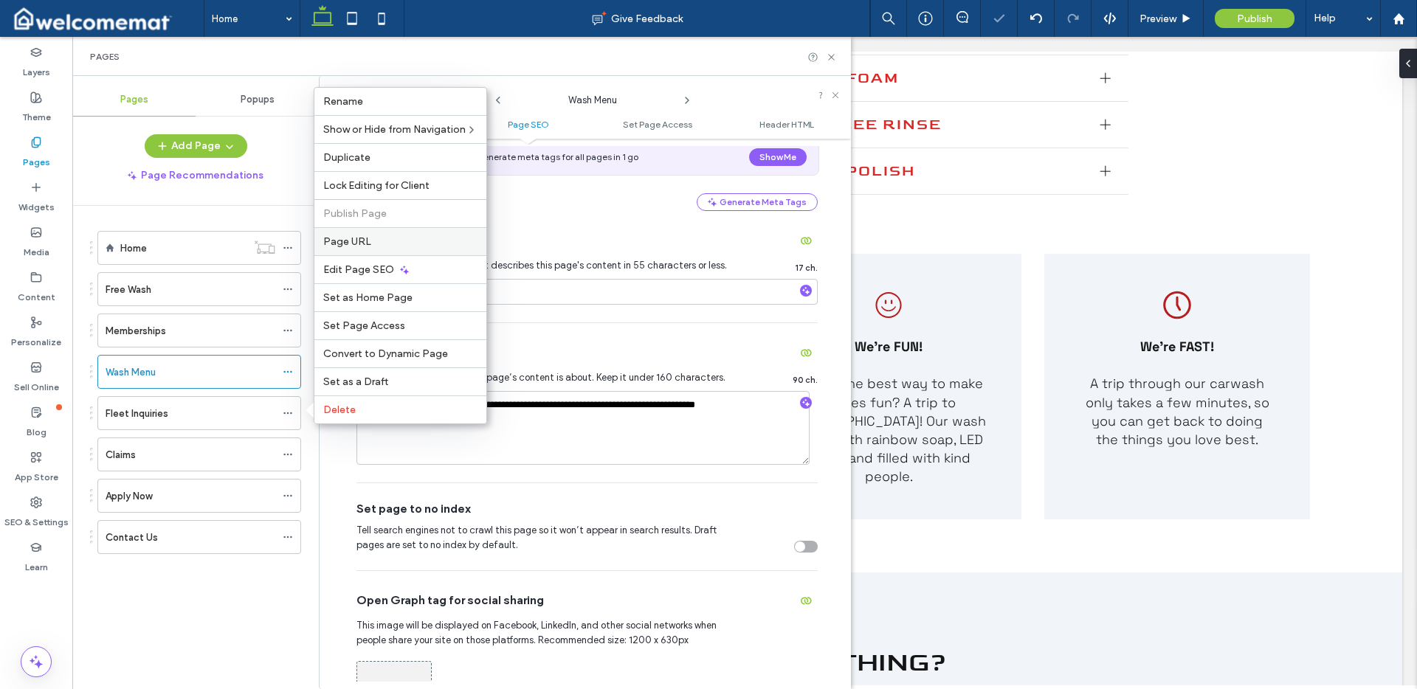
click at [386, 244] on label "Page URL" at bounding box center [400, 241] width 154 height 13
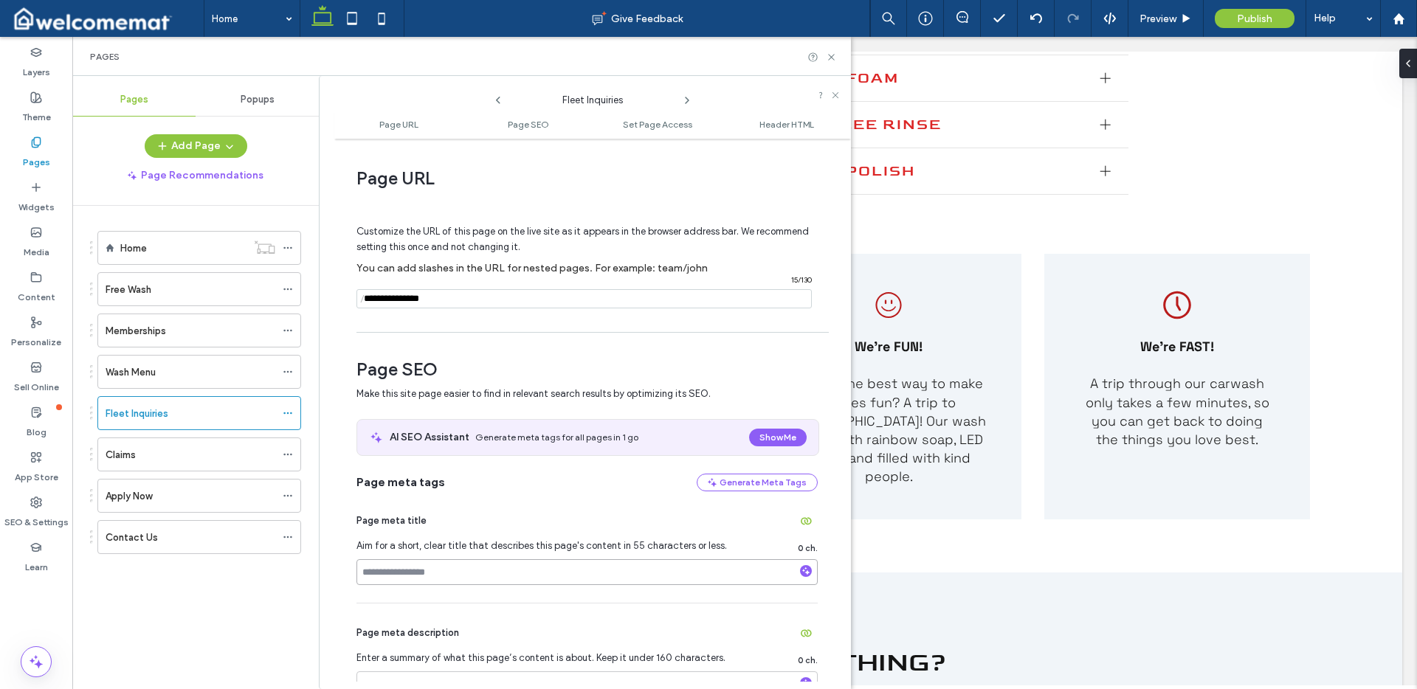
click at [531, 571] on input at bounding box center [587, 573] width 461 height 26
paste input "**********"
type input "**********"
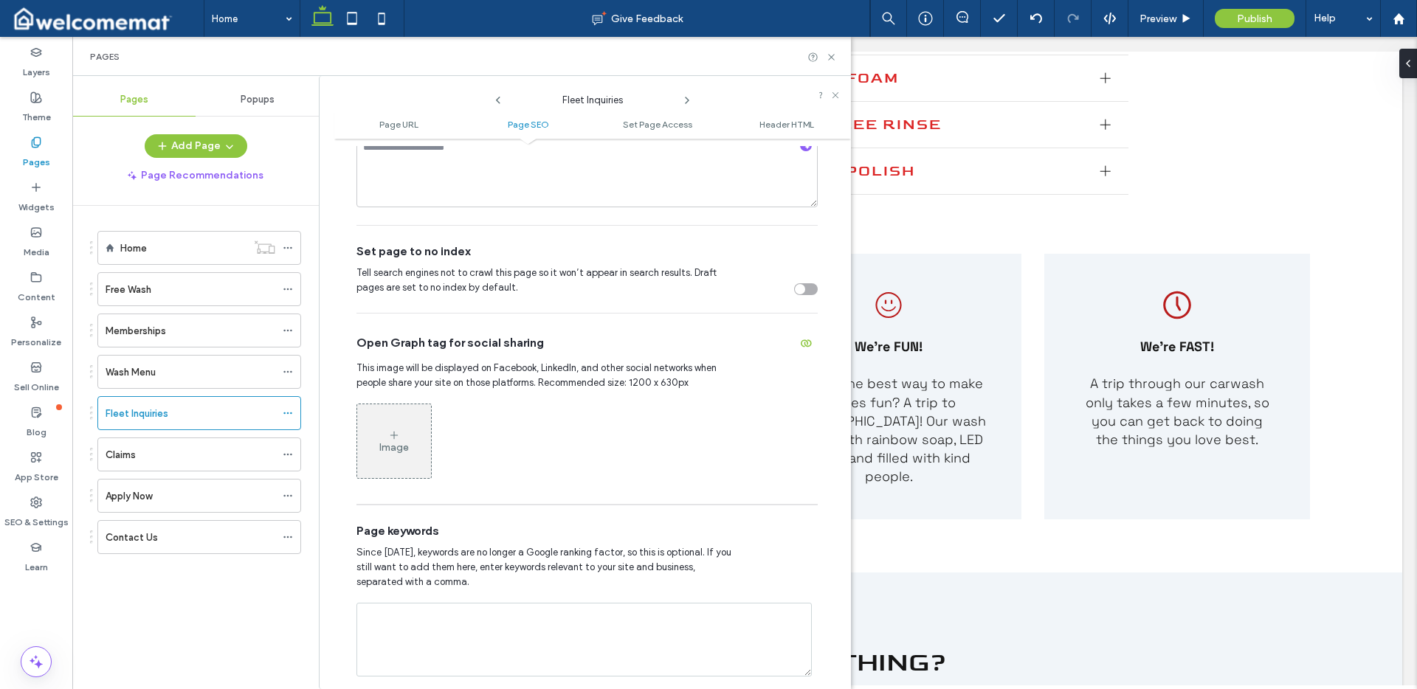
scroll to position [535, 0]
click at [507, 169] on textarea at bounding box center [587, 174] width 461 height 74
paste textarea "**********"
type textarea "**********"
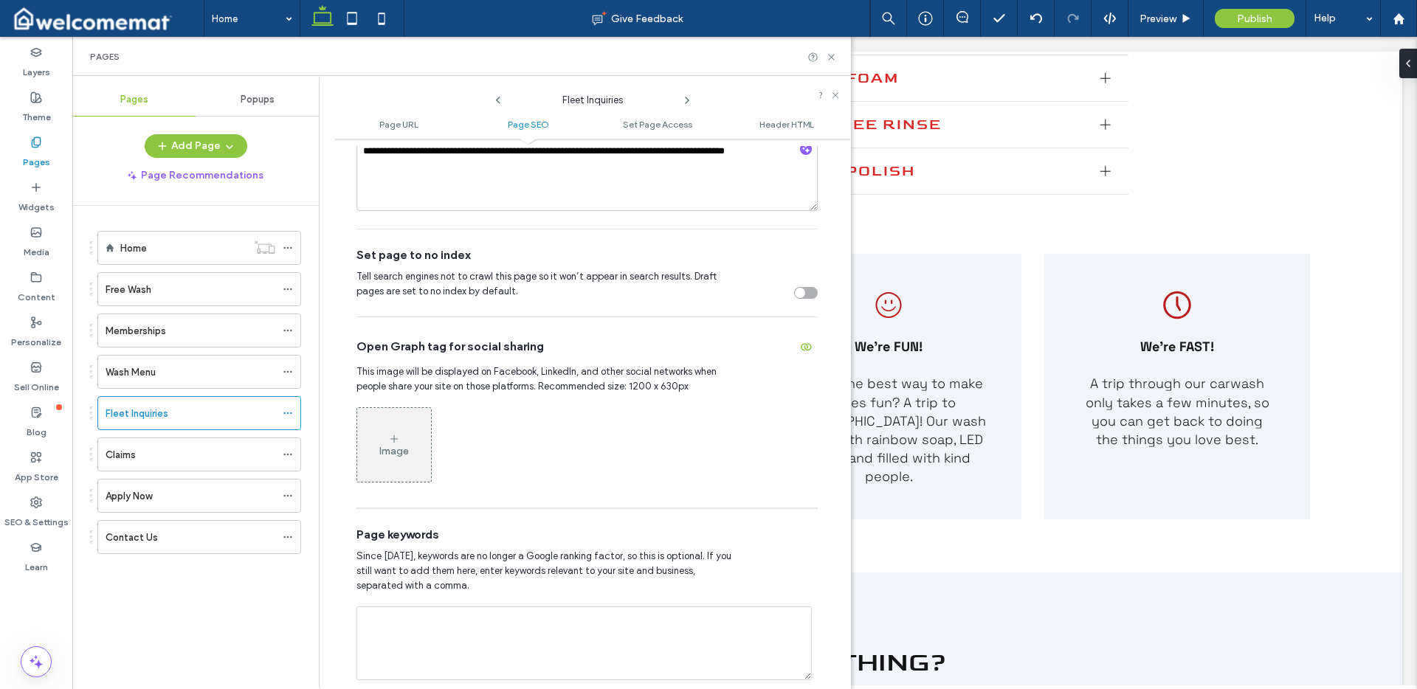
click at [556, 230] on div "Set page to no index Tell search engines not to crawl this page so it won’t app…" at bounding box center [587, 273] width 461 height 87
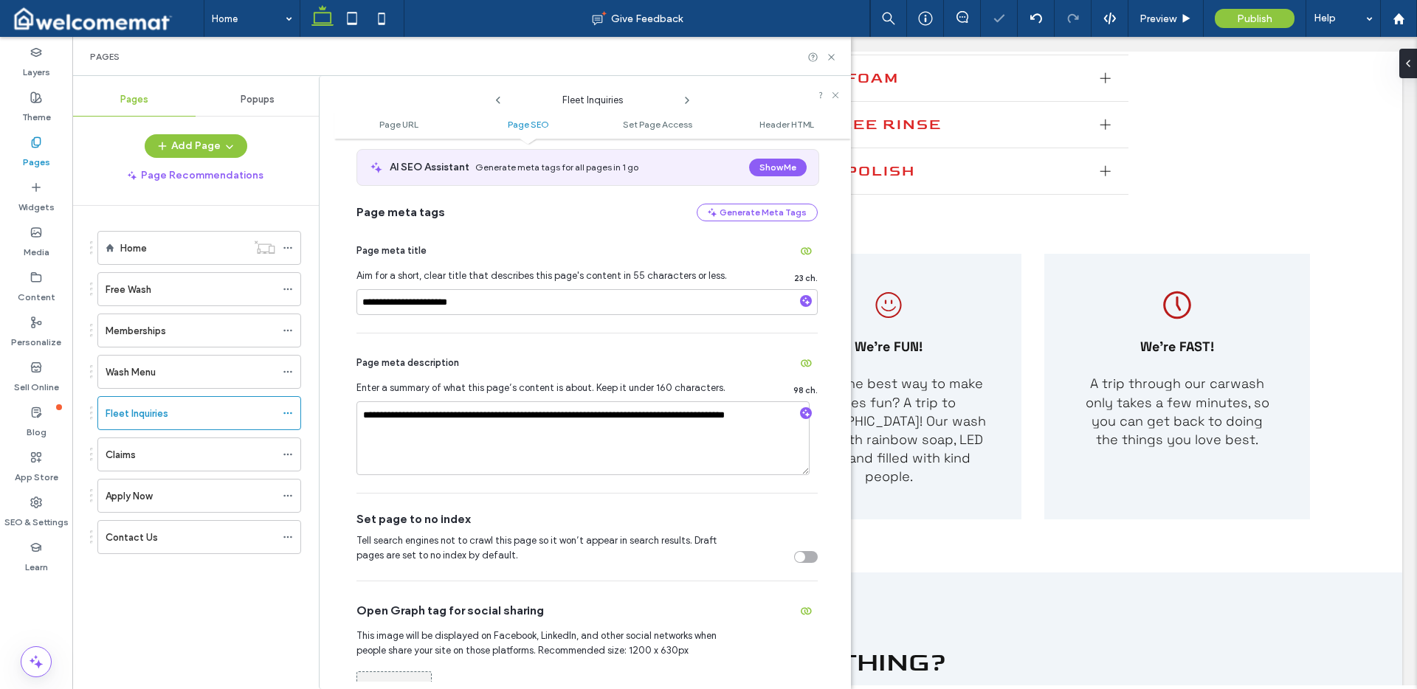
scroll to position [250, 0]
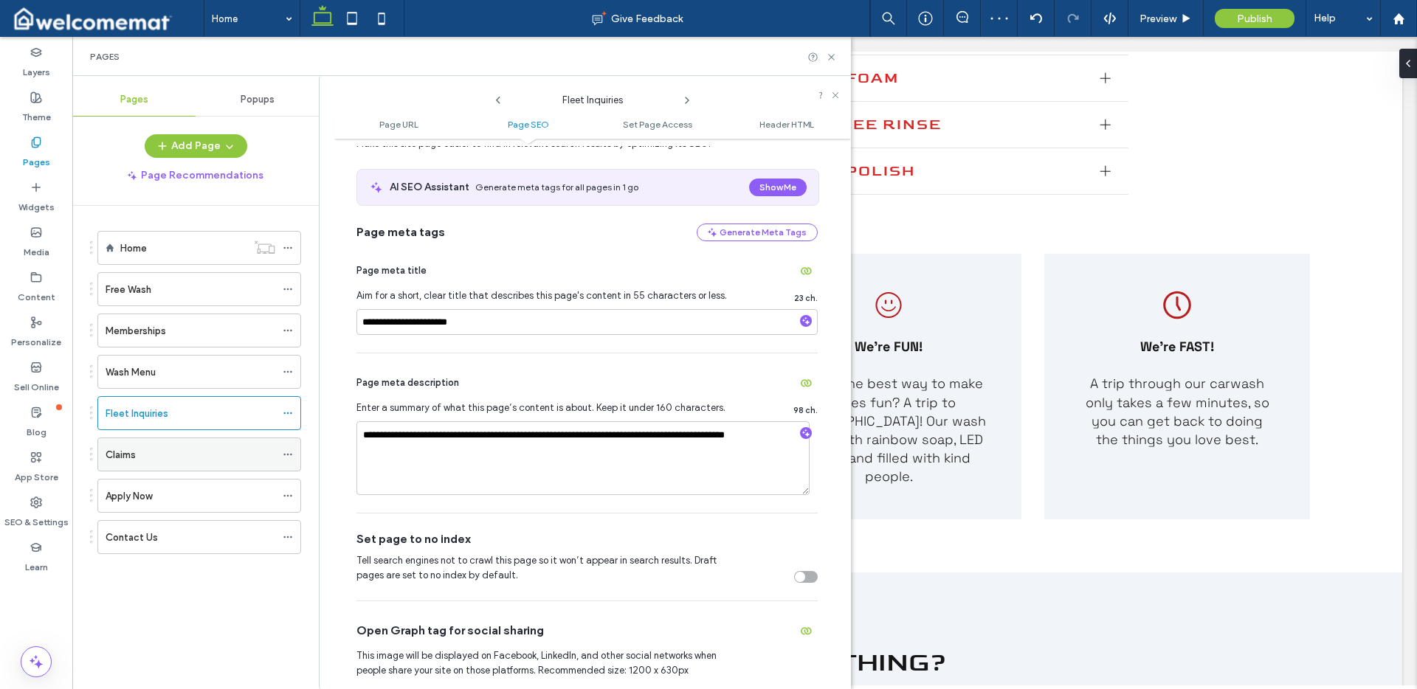
click at [289, 454] on icon at bounding box center [288, 455] width 10 height 10
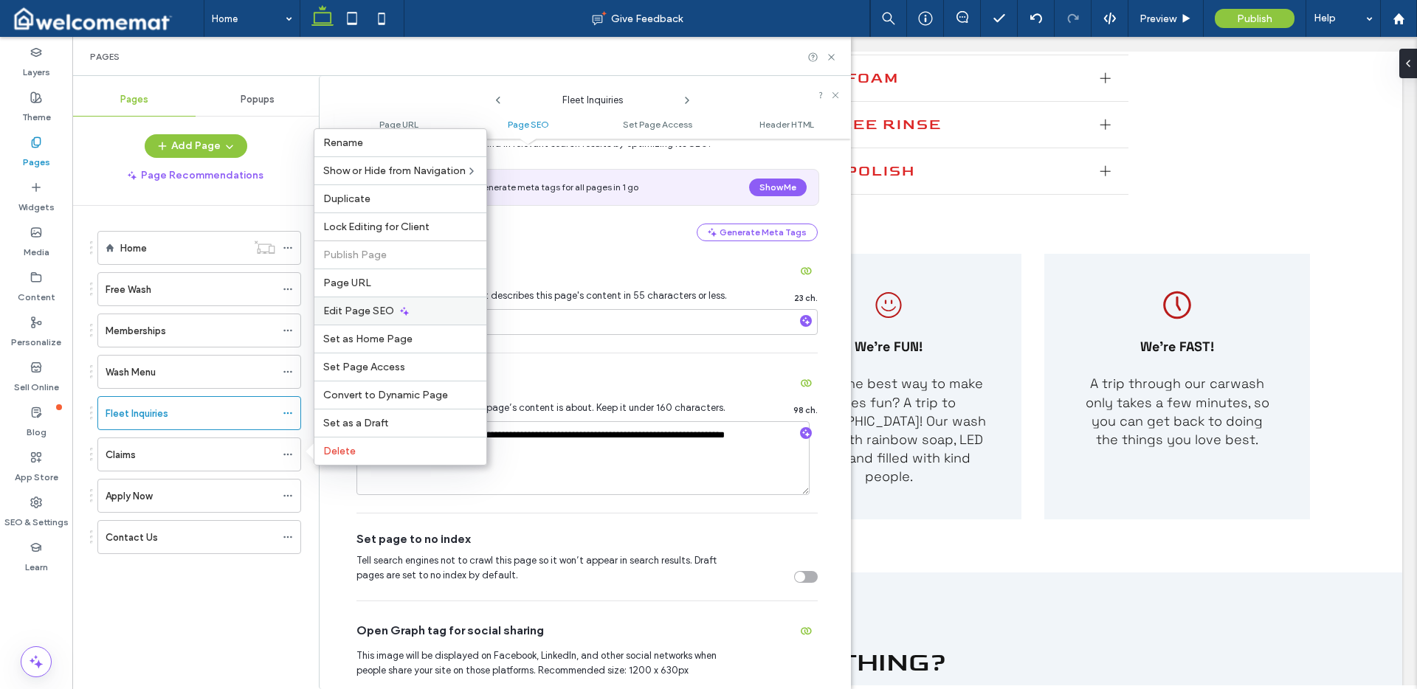
click at [399, 314] on icon at bounding box center [405, 312] width 12 height 12
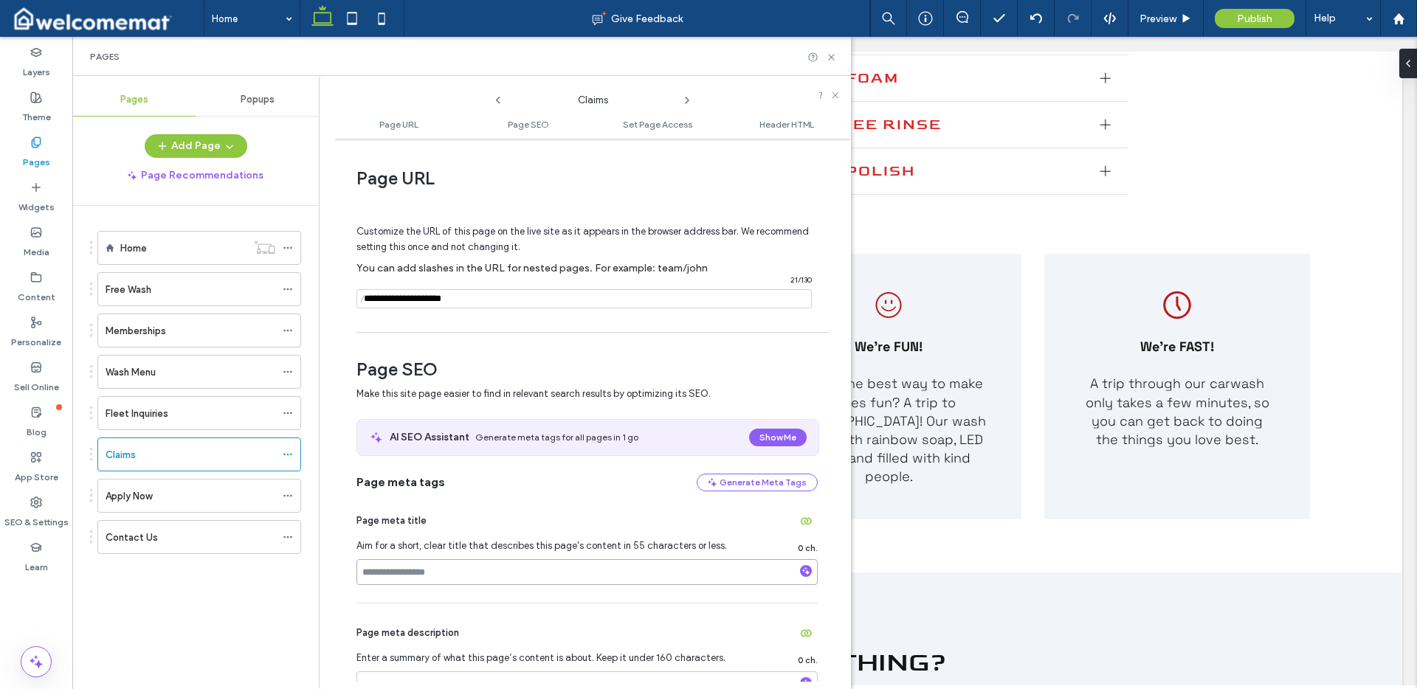
click at [458, 576] on input at bounding box center [587, 573] width 461 height 26
paste input "**********"
type input "**********"
click at [483, 588] on div "**********" at bounding box center [587, 547] width 461 height 111
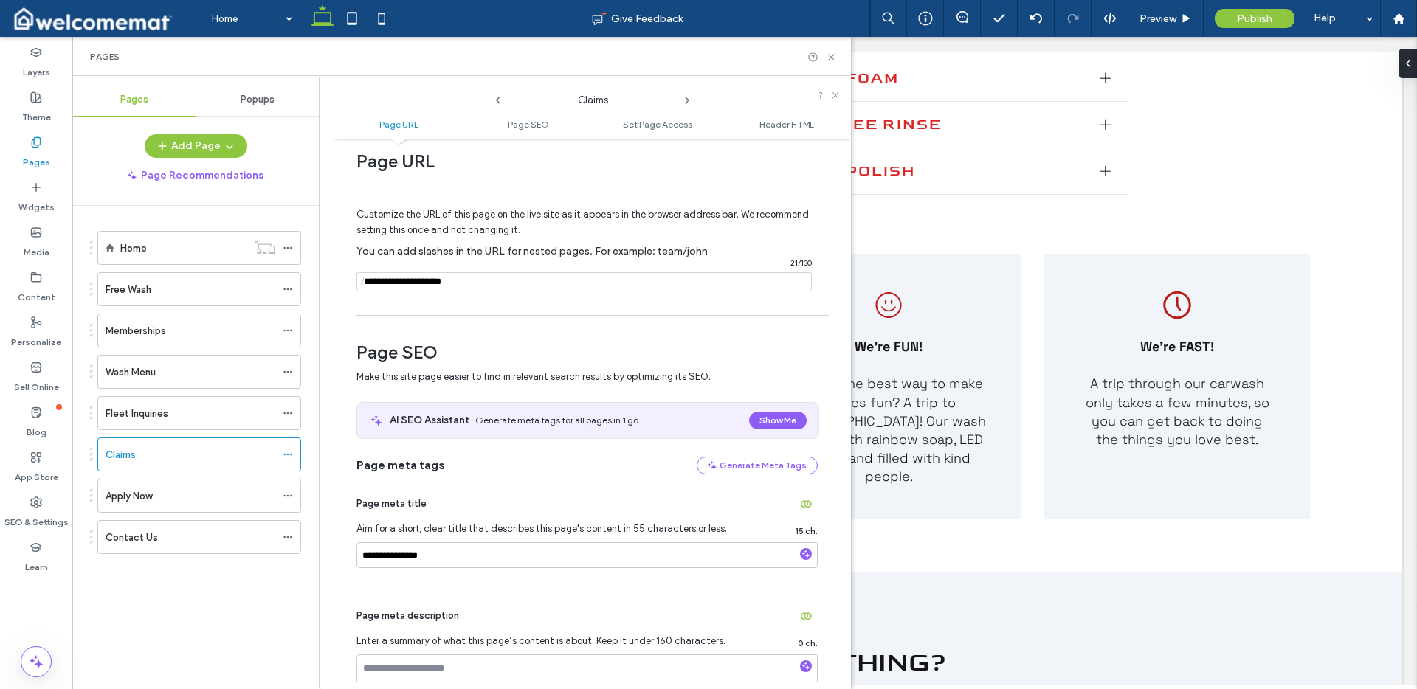
scroll to position [69, 0]
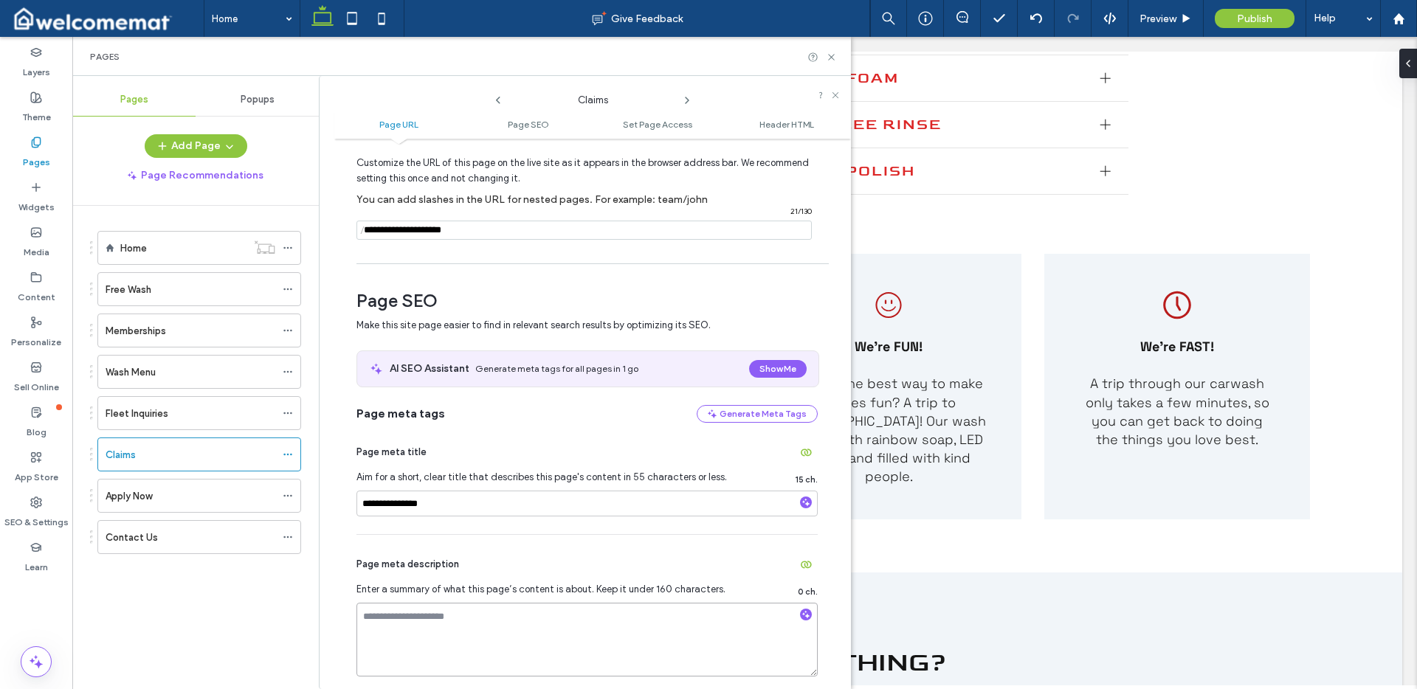
click at [506, 626] on textarea at bounding box center [587, 640] width 461 height 74
paste textarea "**********"
type textarea "**********"
click at [557, 567] on div "Page meta description" at bounding box center [587, 565] width 461 height 24
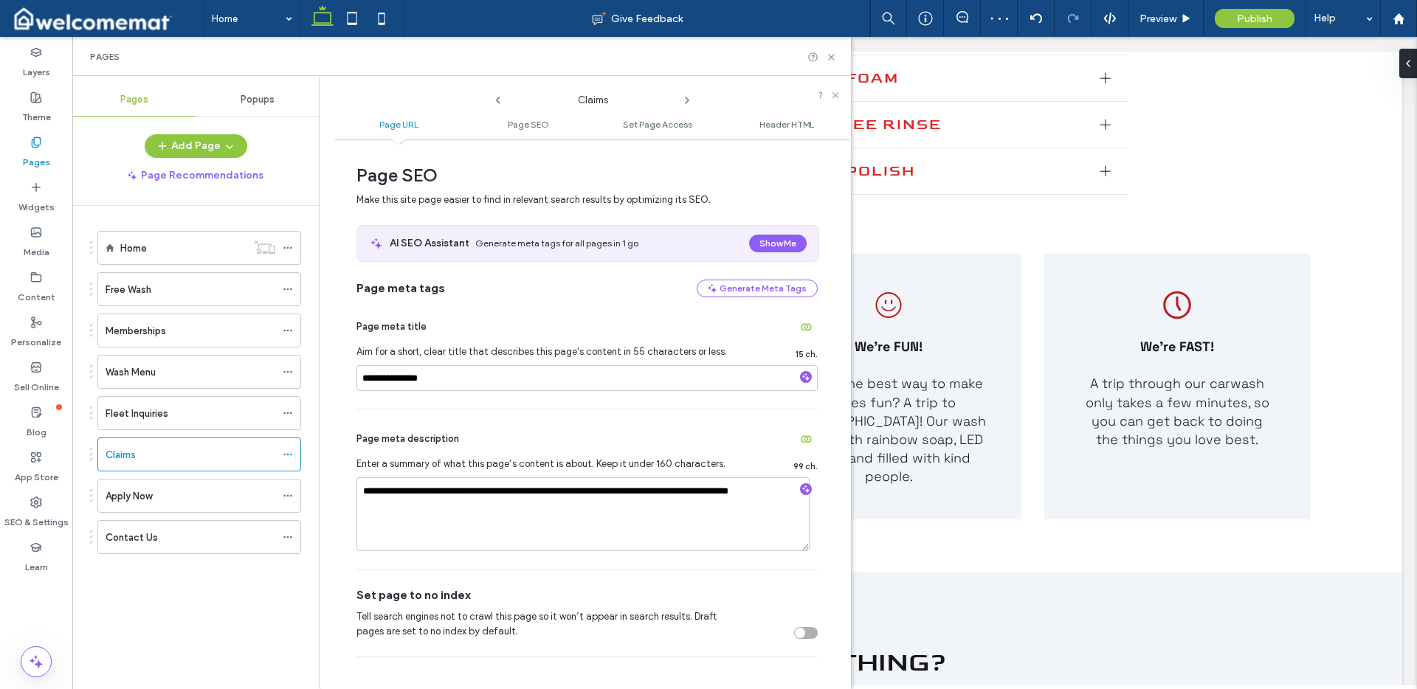
scroll to position [219, 0]
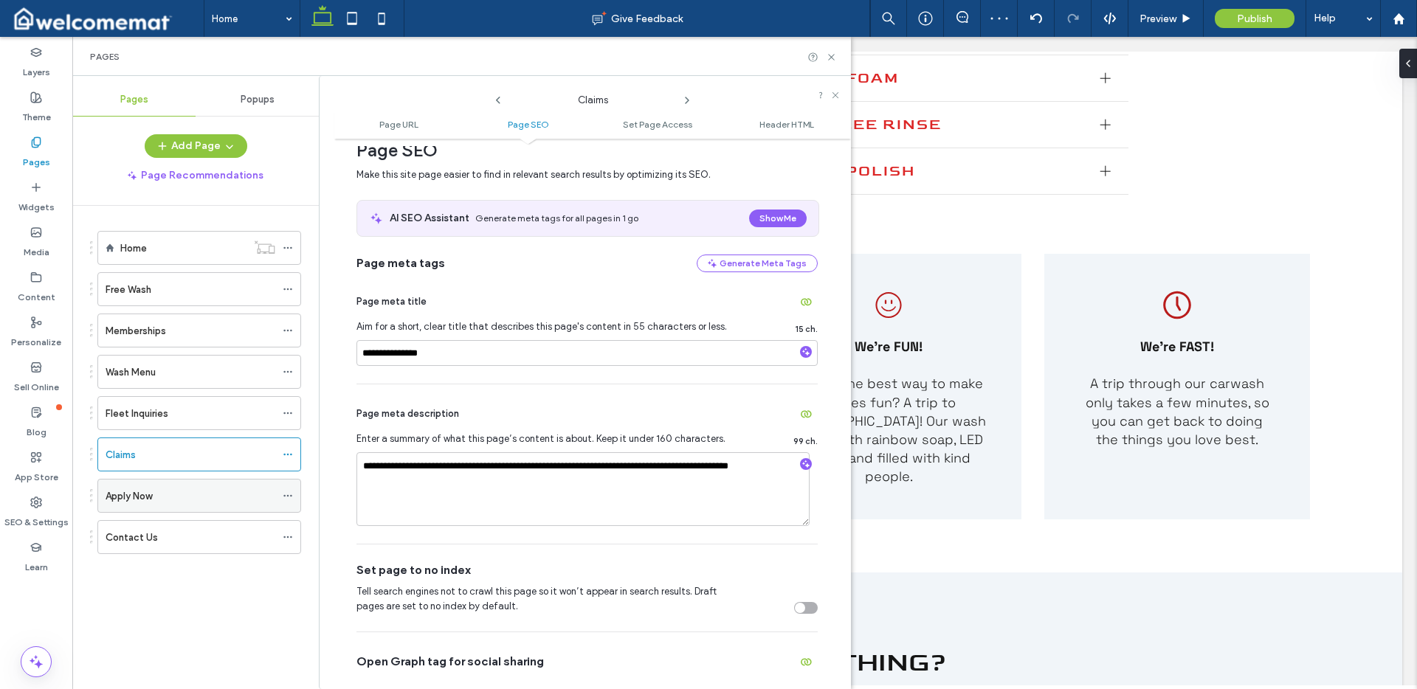
click at [286, 497] on icon at bounding box center [288, 496] width 10 height 10
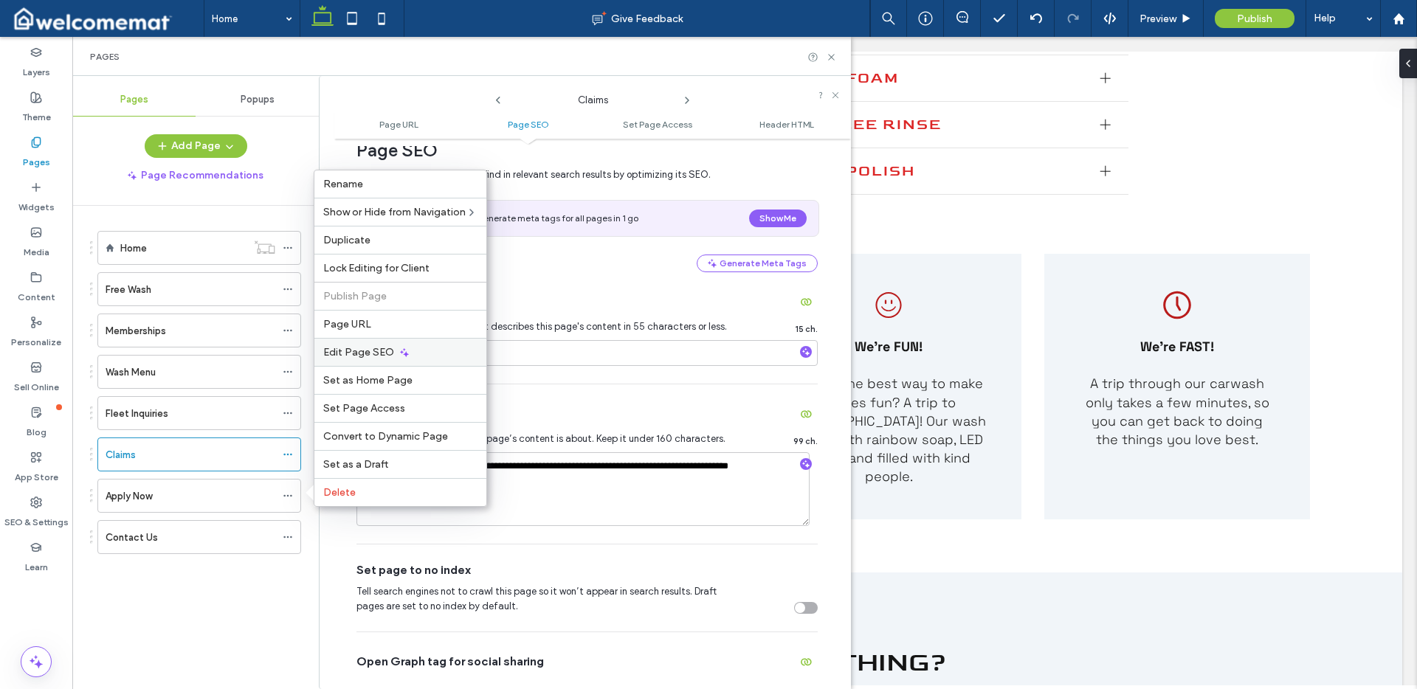
click at [375, 352] on span "Edit Page SEO" at bounding box center [358, 352] width 71 height 13
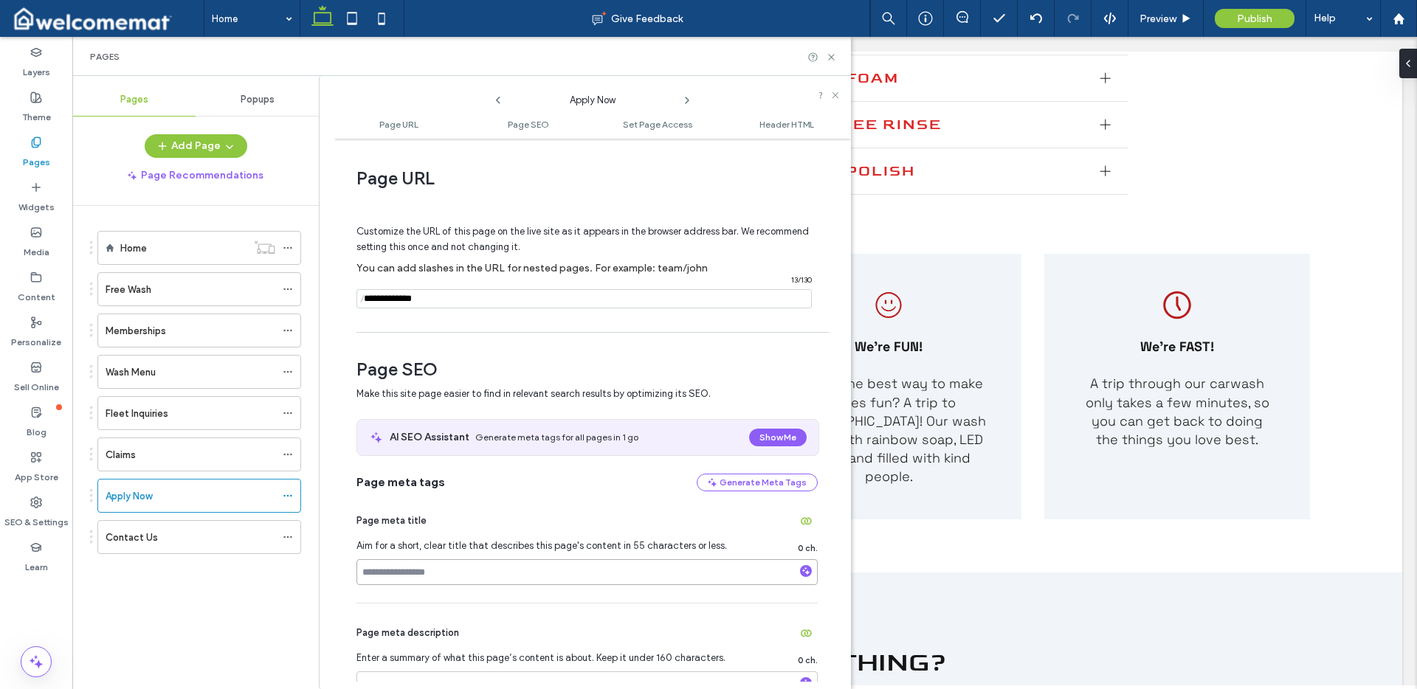
click at [460, 571] on input at bounding box center [587, 573] width 461 height 26
paste input "**********"
type input "**********"
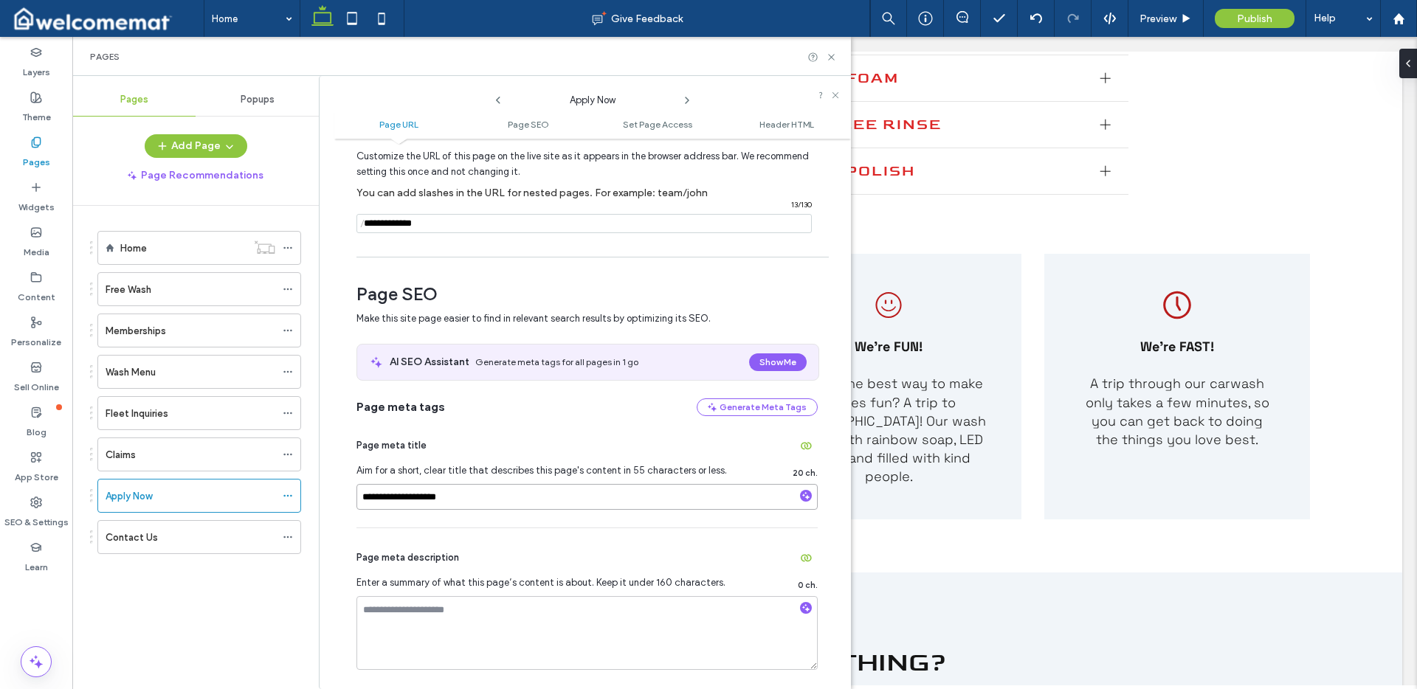
scroll to position [242, 0]
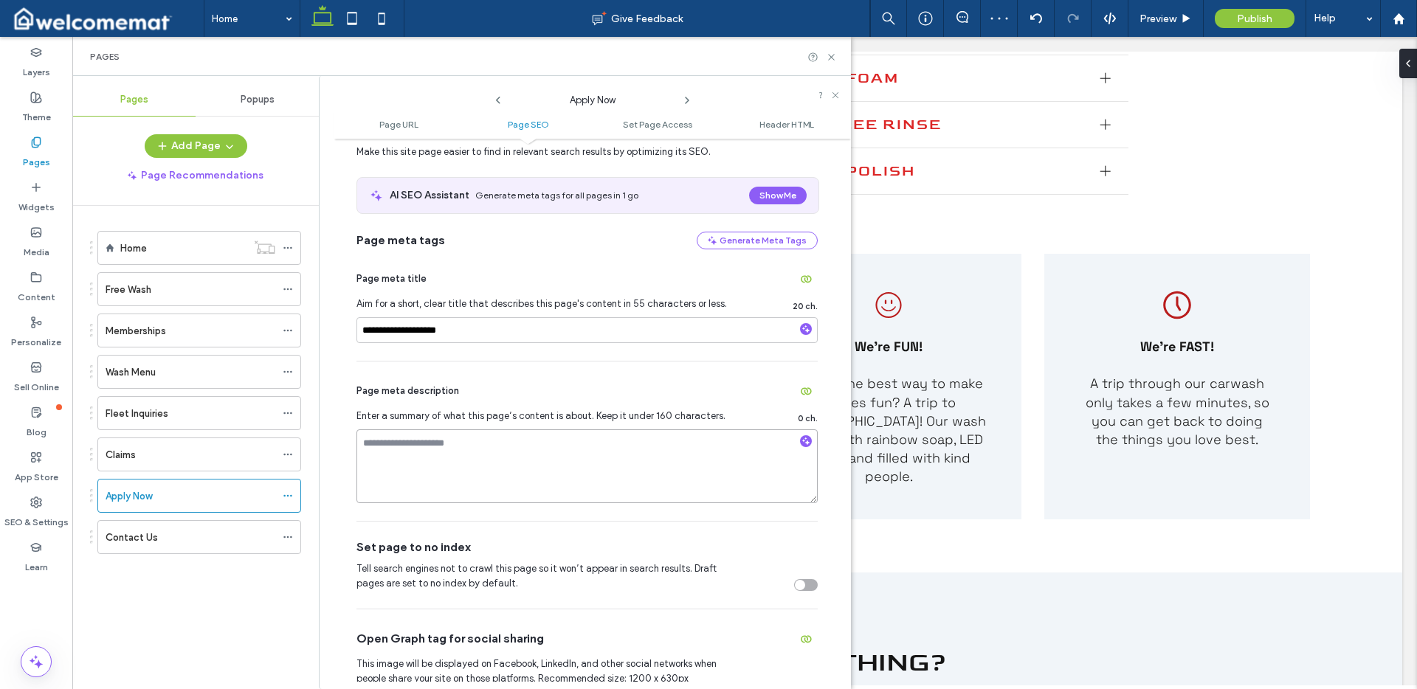
click at [540, 464] on textarea at bounding box center [587, 467] width 461 height 74
paste textarea "**********"
type textarea "**********"
drag, startPoint x: 576, startPoint y: 517, endPoint x: 517, endPoint y: 506, distance: 59.9
click at [576, 517] on div "**********" at bounding box center [587, 441] width 461 height 159
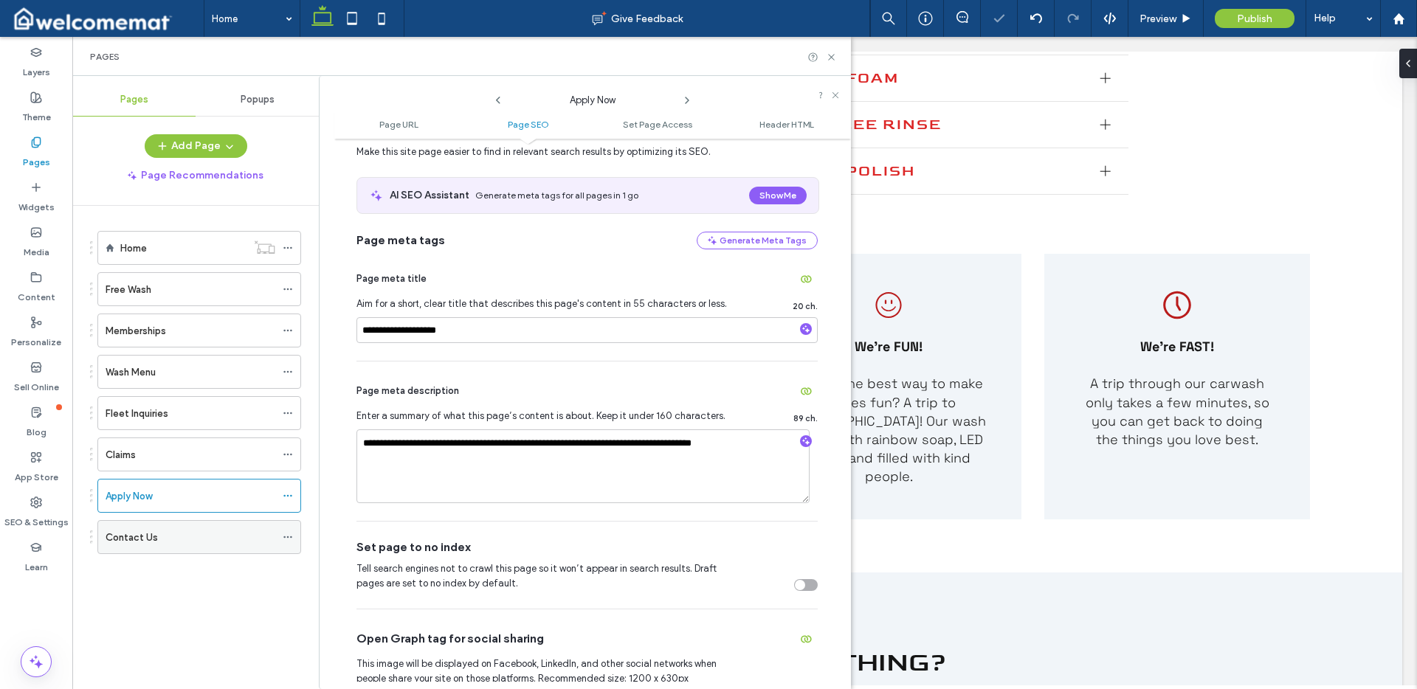
click at [289, 538] on icon at bounding box center [288, 537] width 10 height 10
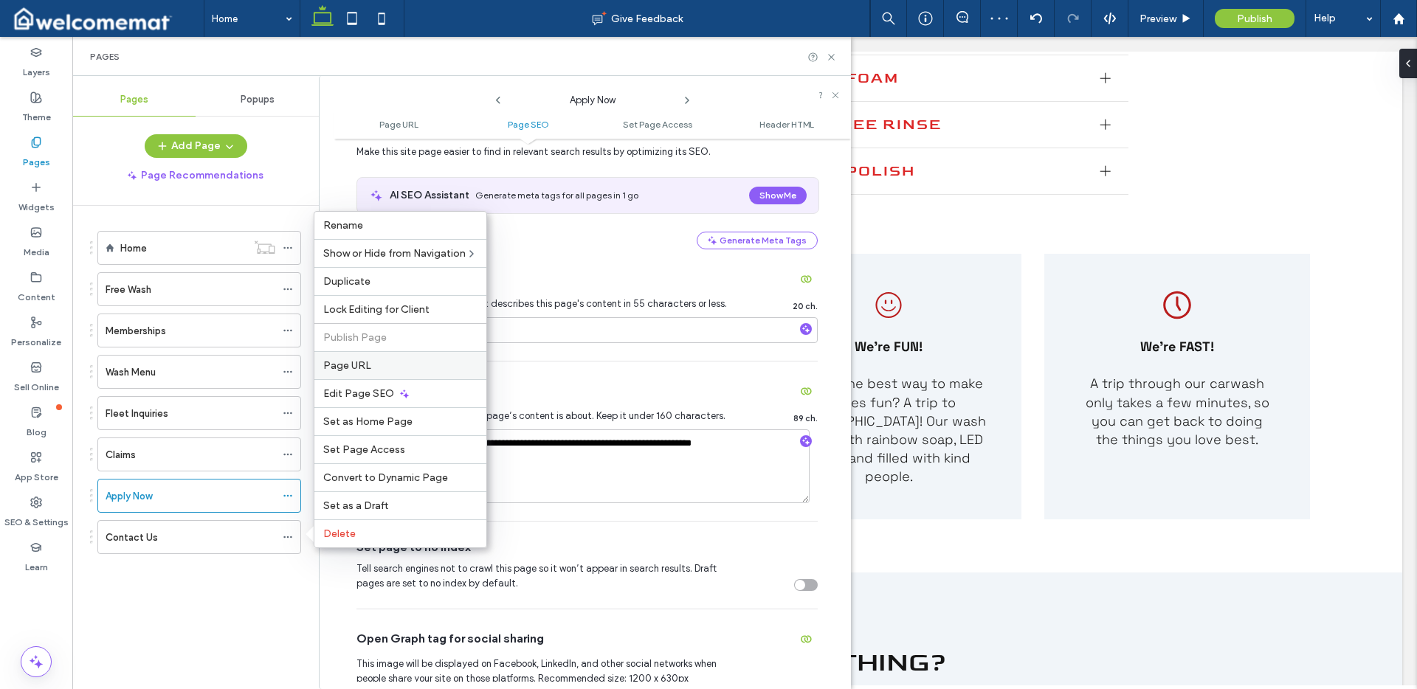
click at [358, 354] on div "Page URL" at bounding box center [400, 365] width 172 height 28
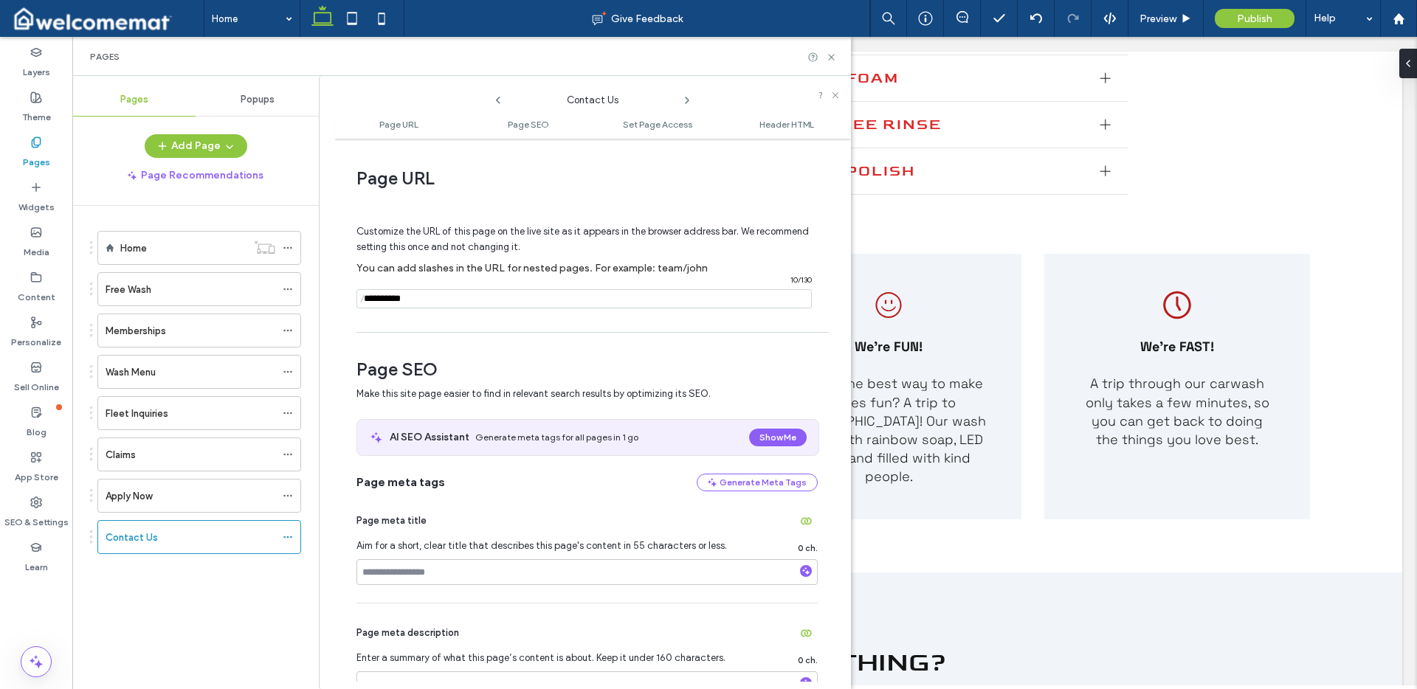
click at [444, 296] on input "notEmpty" at bounding box center [584, 298] width 455 height 19
paste input "**********"
type input "**********"
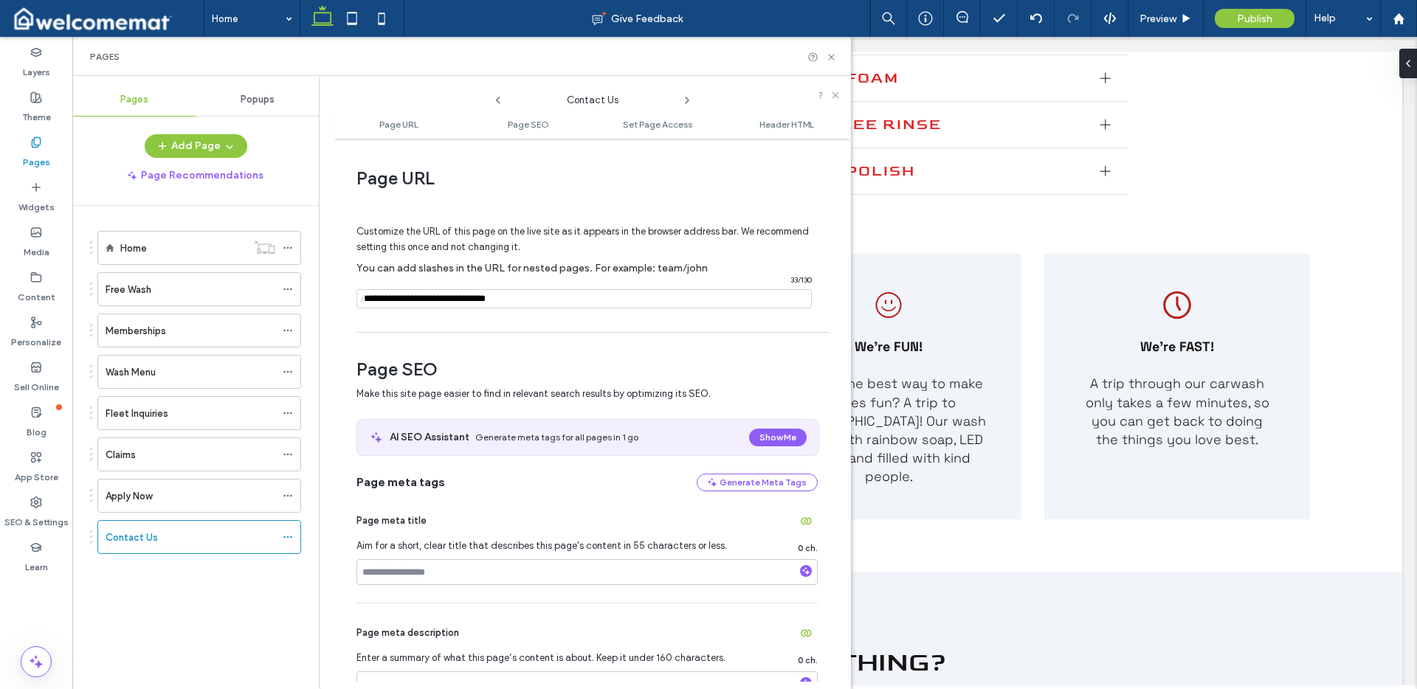
drag, startPoint x: 497, startPoint y: 329, endPoint x: 554, endPoint y: 345, distance: 59.8
click at [498, 329] on div "Page URL Customize the URL of this page on the live site as it appears in the b…" at bounding box center [592, 414] width 517 height 536
click at [486, 571] on input at bounding box center [587, 573] width 461 height 26
paste input "**********"
type input "**********"
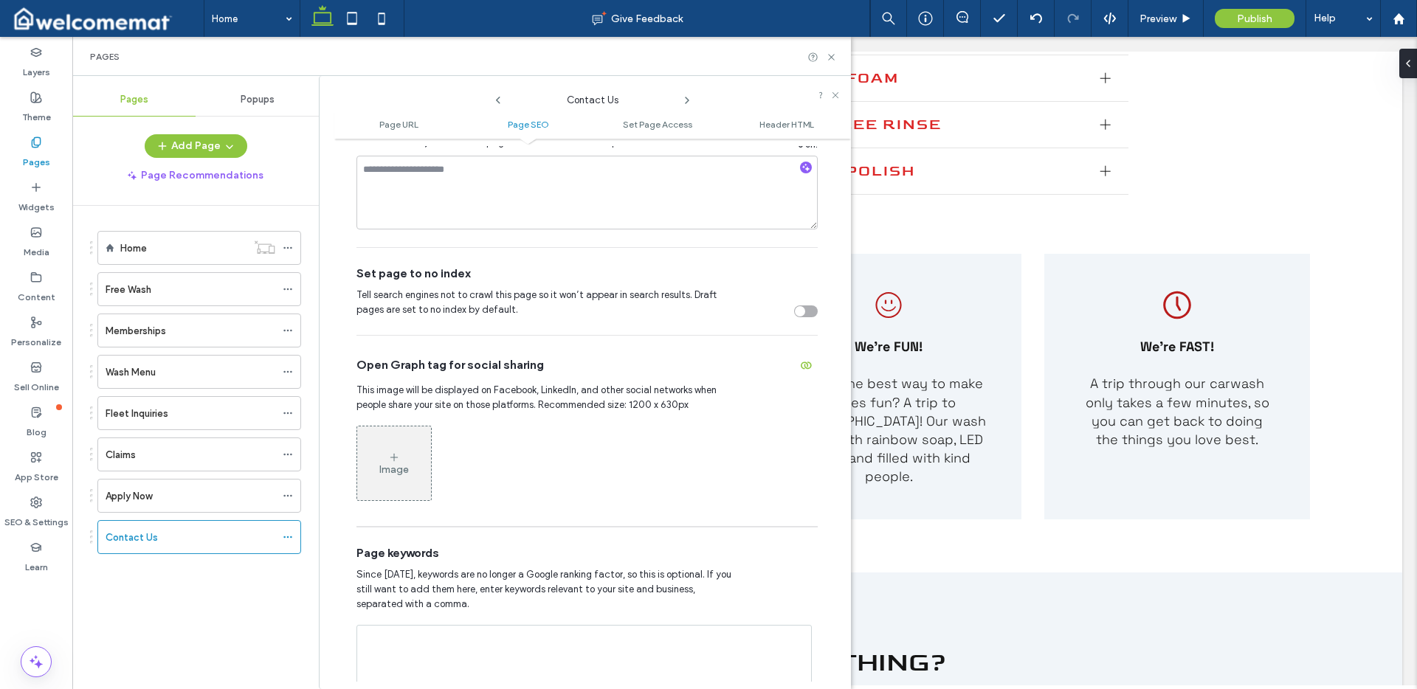
scroll to position [402, 0]
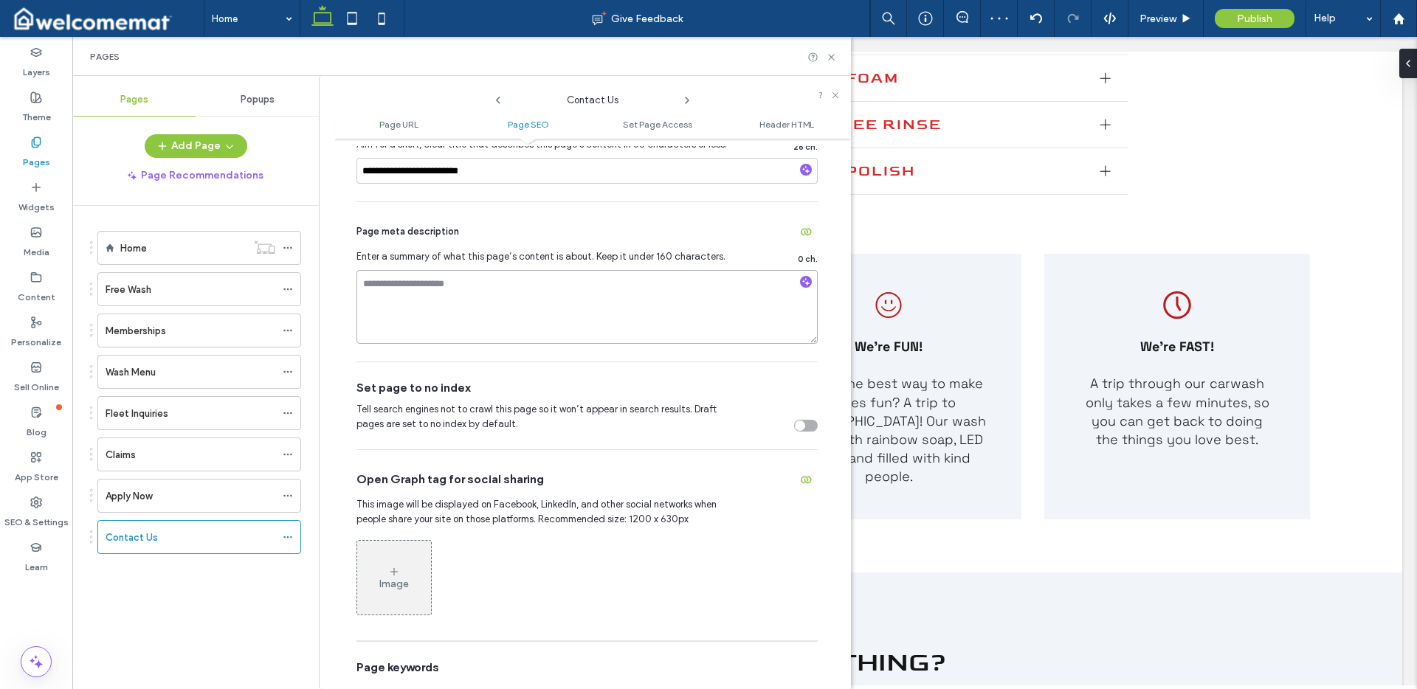
click at [481, 296] on textarea at bounding box center [587, 307] width 461 height 74
paste textarea "**********"
type textarea "**********"
click at [619, 370] on div "Set page to no index Tell search engines not to crawl this page so it won’t app…" at bounding box center [587, 405] width 461 height 87
click at [833, 58] on use at bounding box center [831, 57] width 6 height 6
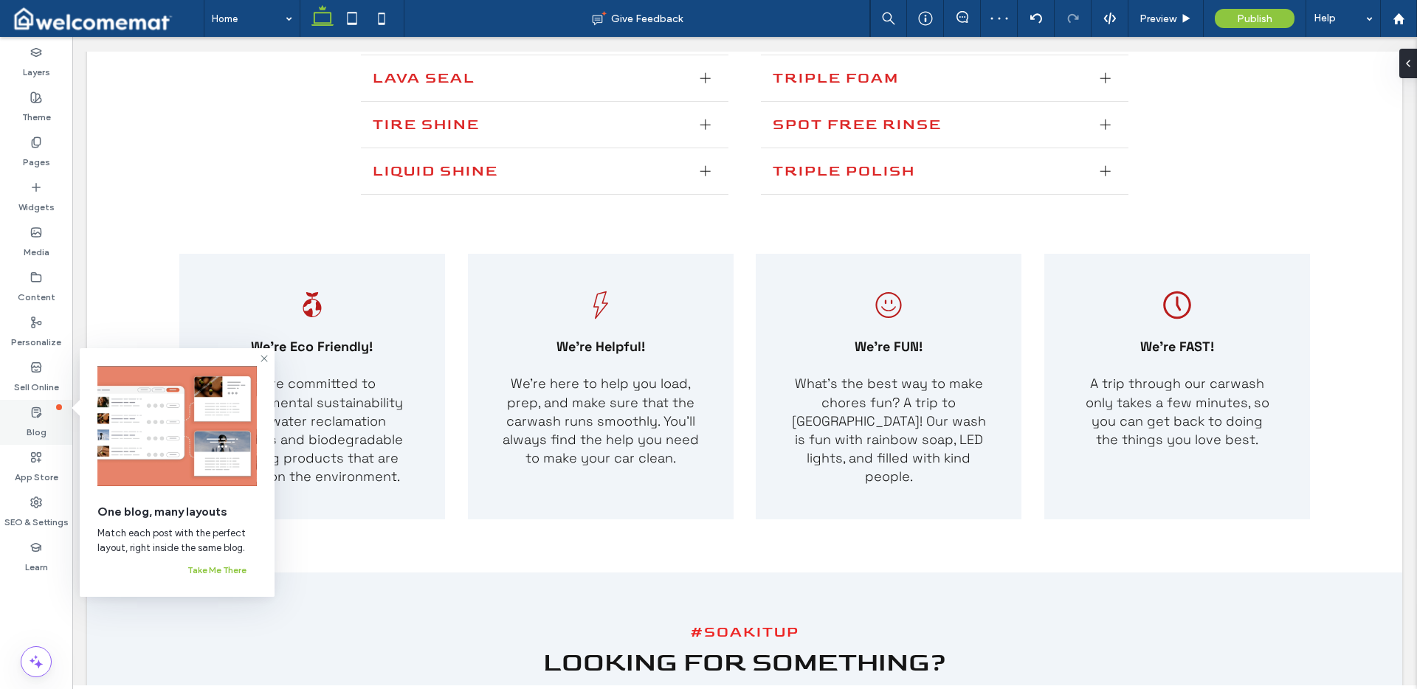
click at [49, 437] on div "Blog" at bounding box center [36, 422] width 72 height 45
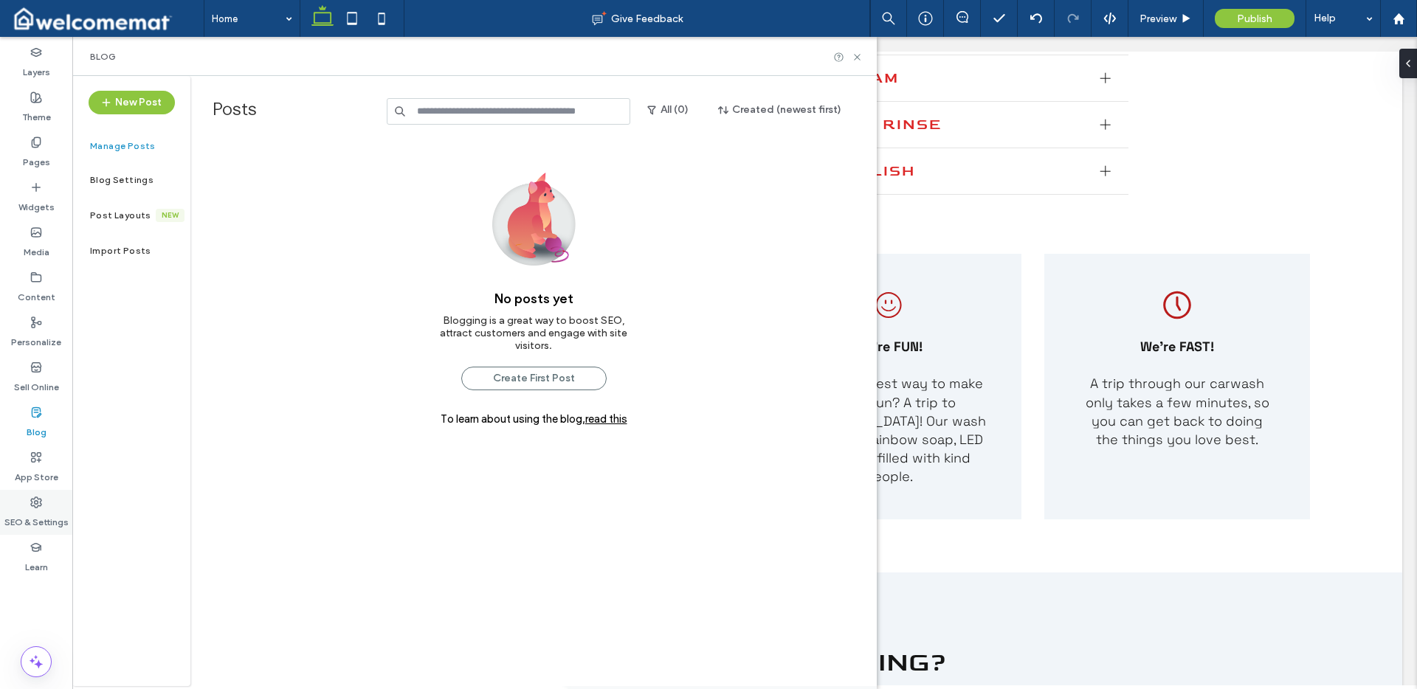
click at [44, 499] on div "SEO & Settings" at bounding box center [36, 512] width 72 height 45
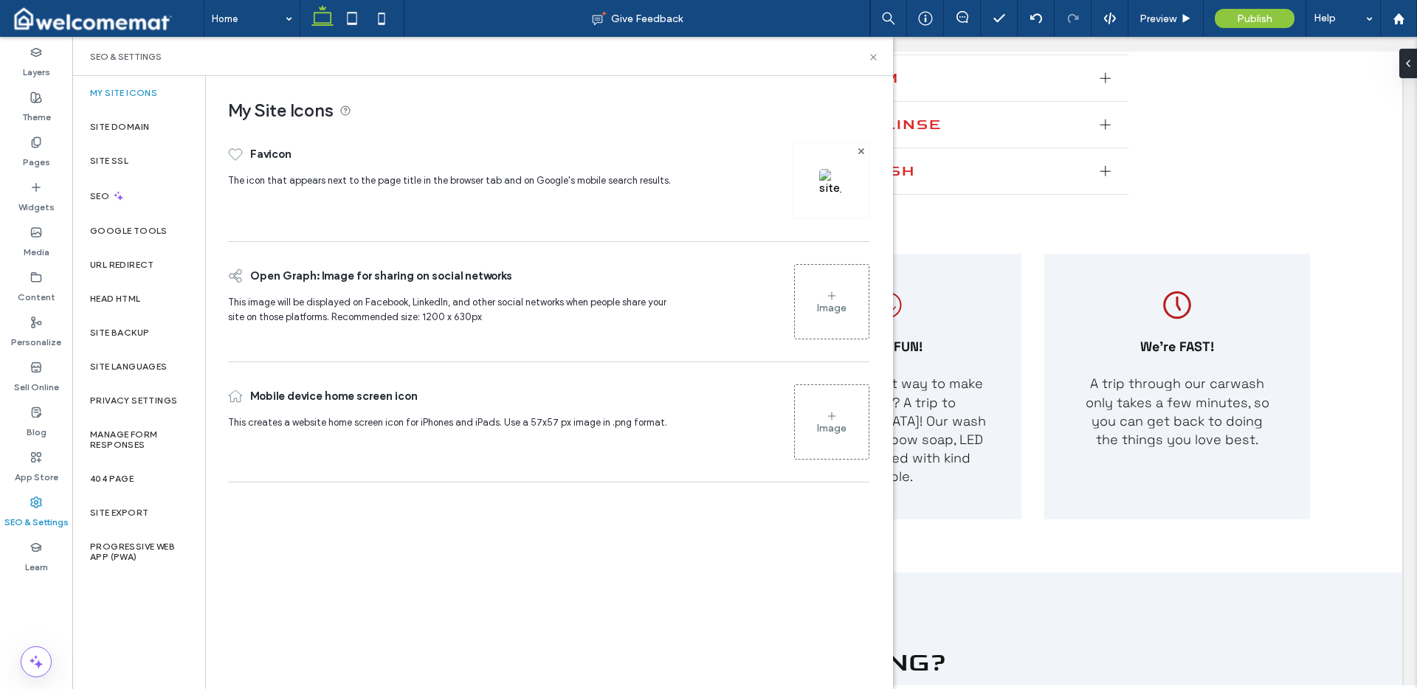
click at [831, 175] on img at bounding box center [831, 181] width 24 height 24
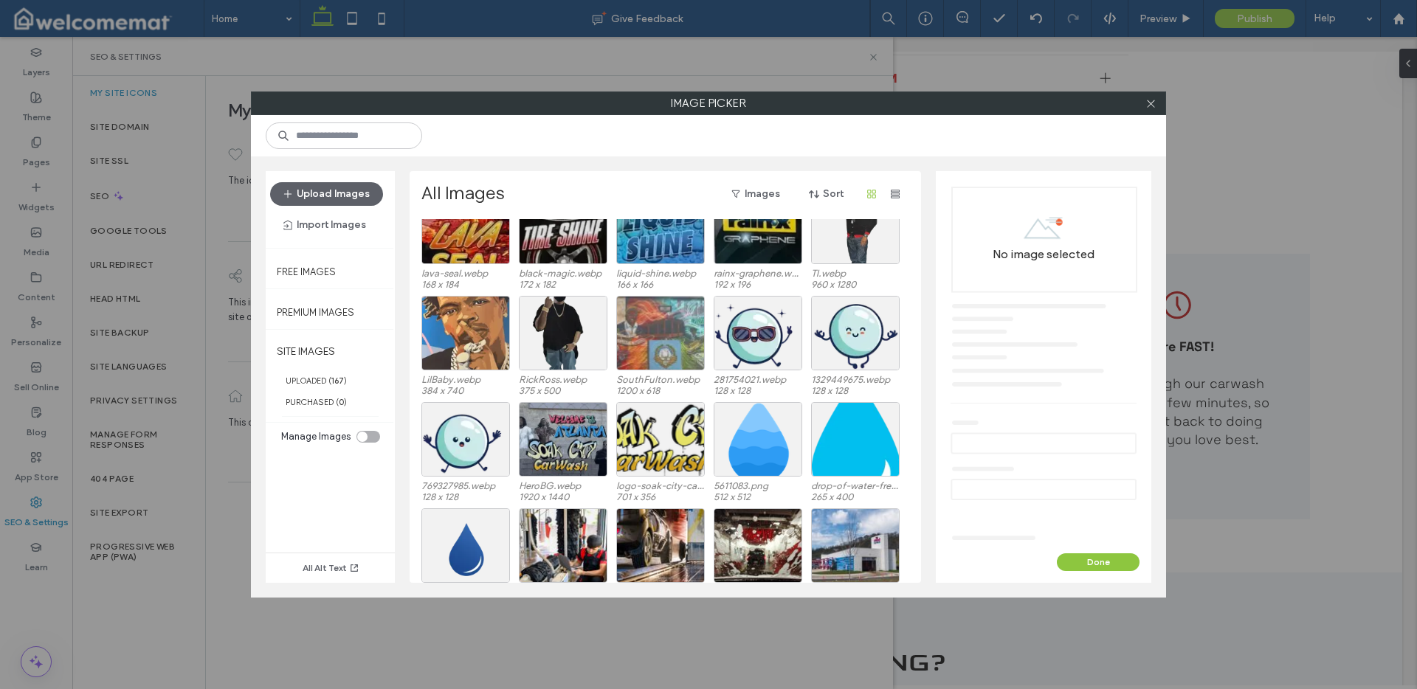
scroll to position [418, 0]
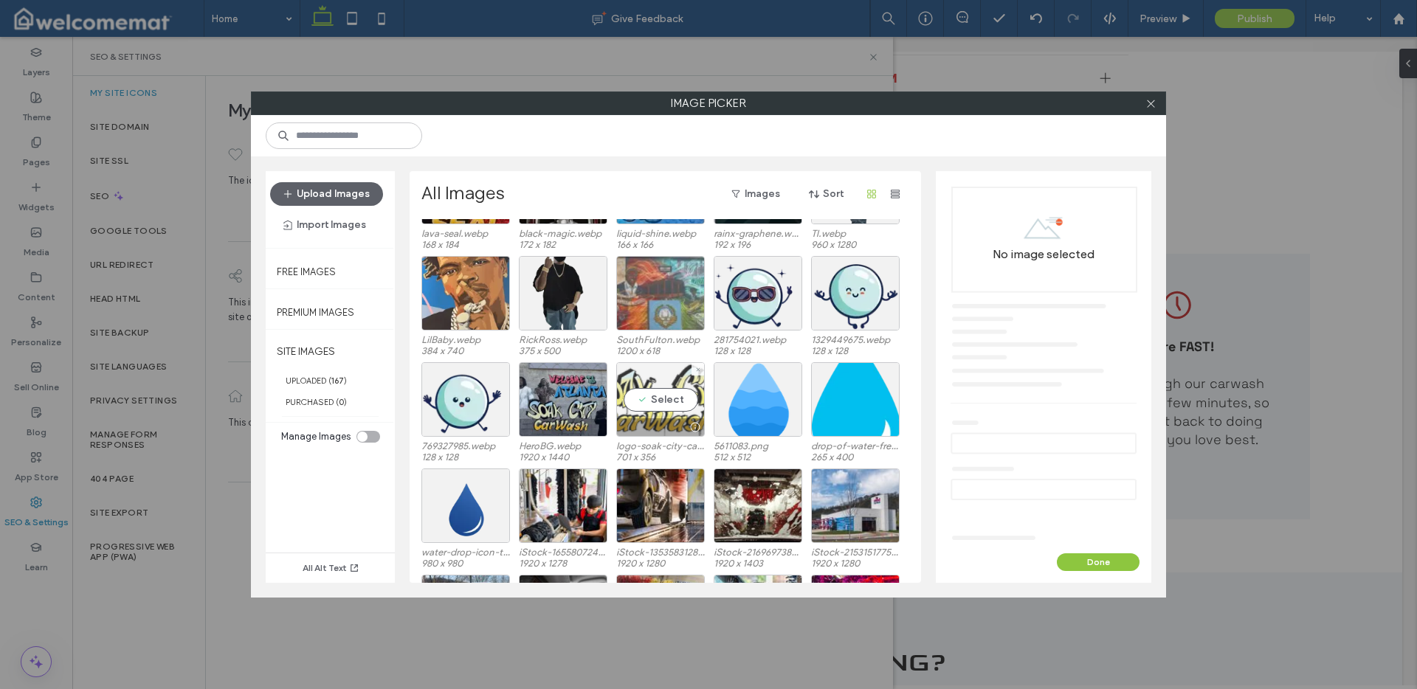
click at [679, 399] on div "Select" at bounding box center [660, 399] width 89 height 75
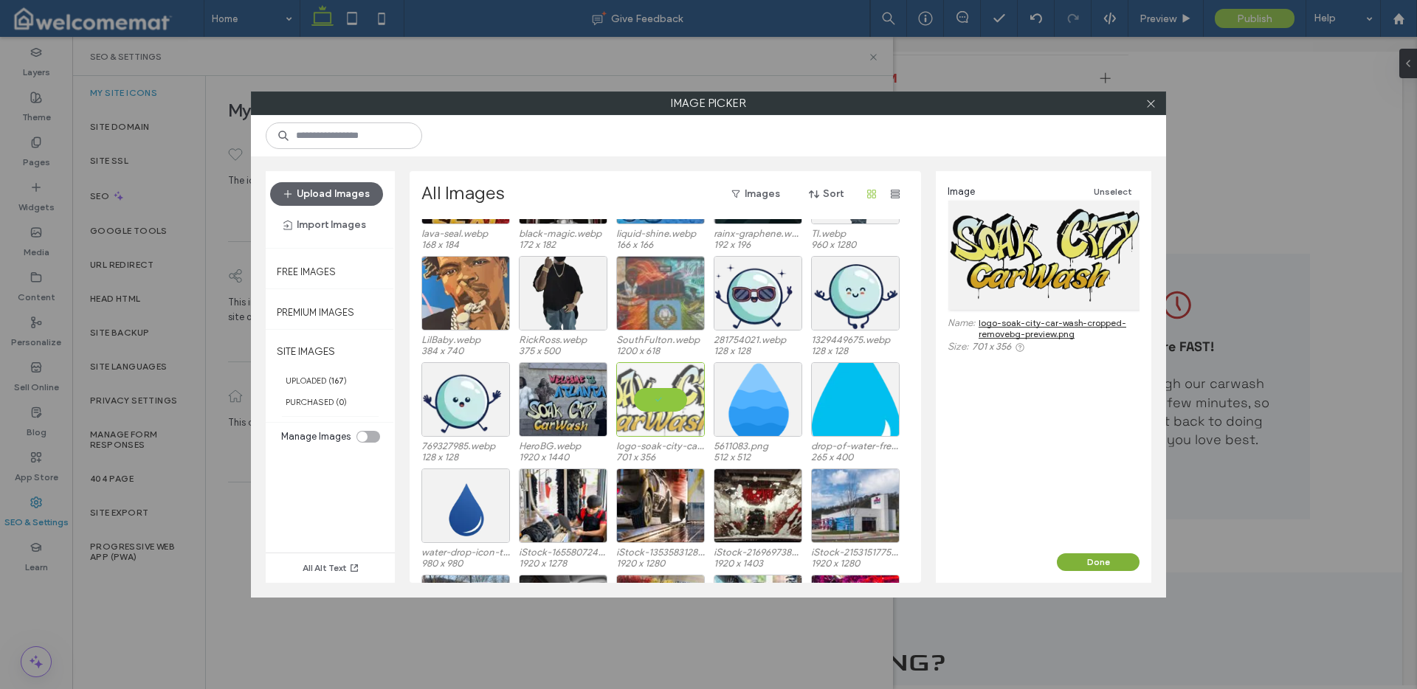
click at [1103, 564] on button "Done" at bounding box center [1098, 563] width 83 height 18
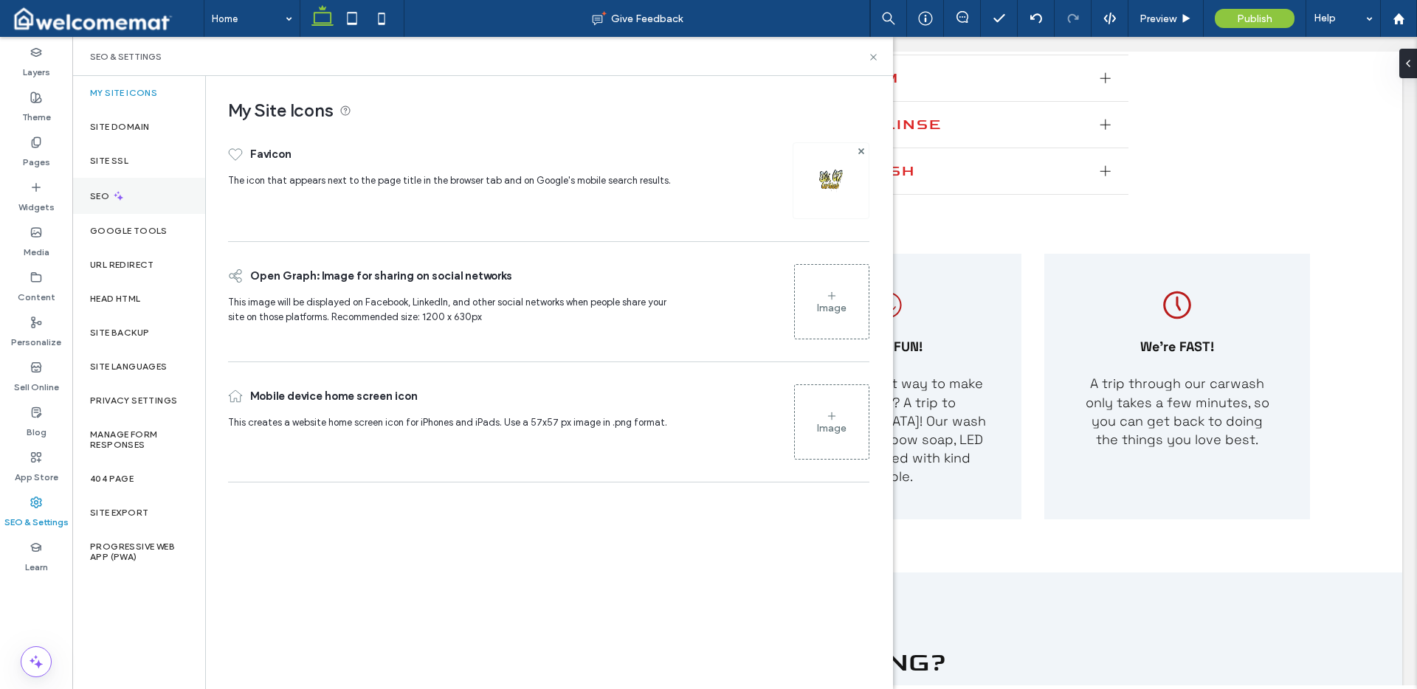
click at [140, 182] on div "SEO" at bounding box center [138, 196] width 133 height 36
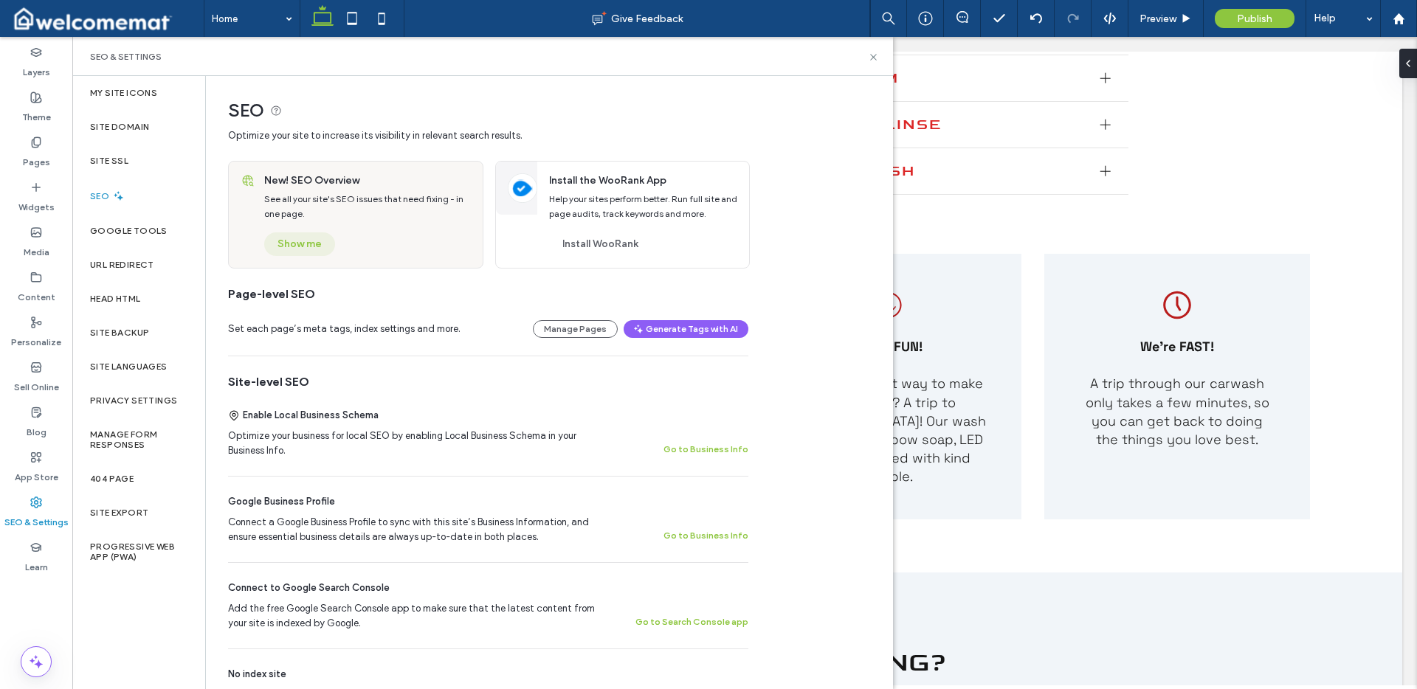
click at [315, 241] on button "Show me" at bounding box center [299, 245] width 71 height 24
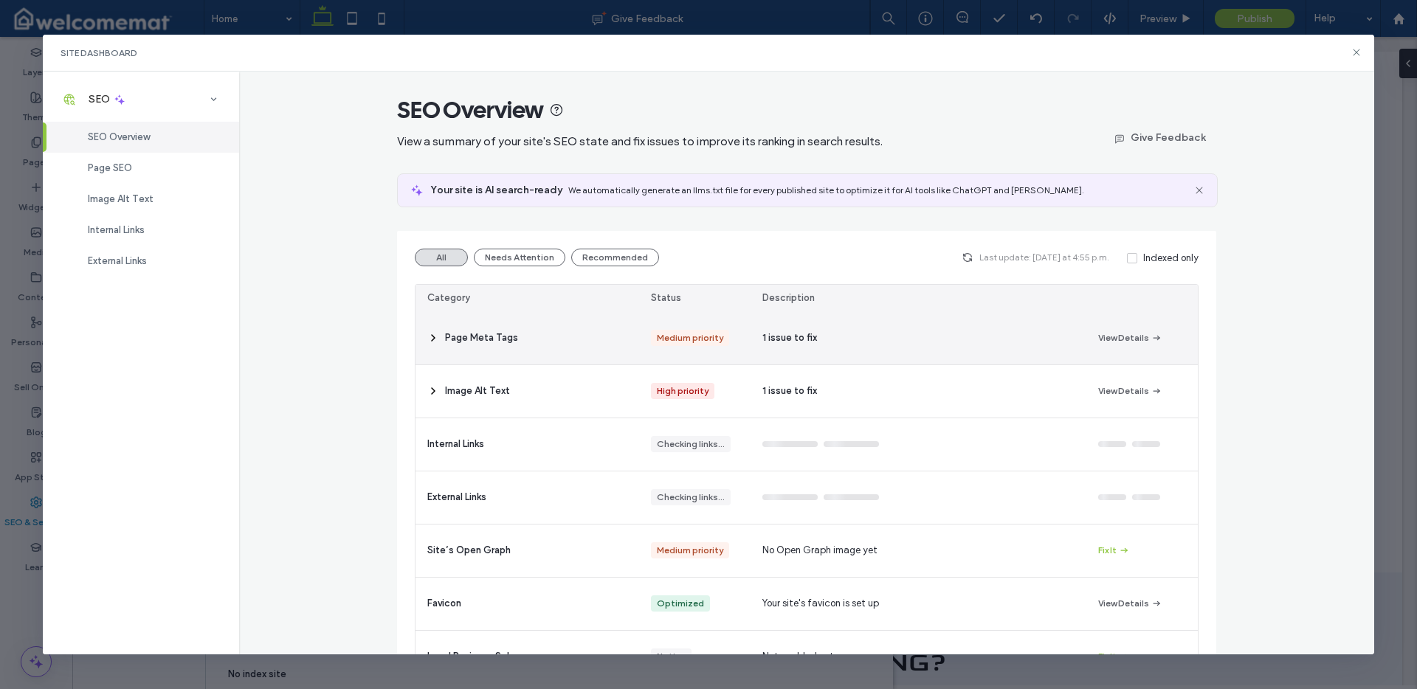
click at [427, 337] on icon at bounding box center [433, 338] width 12 height 12
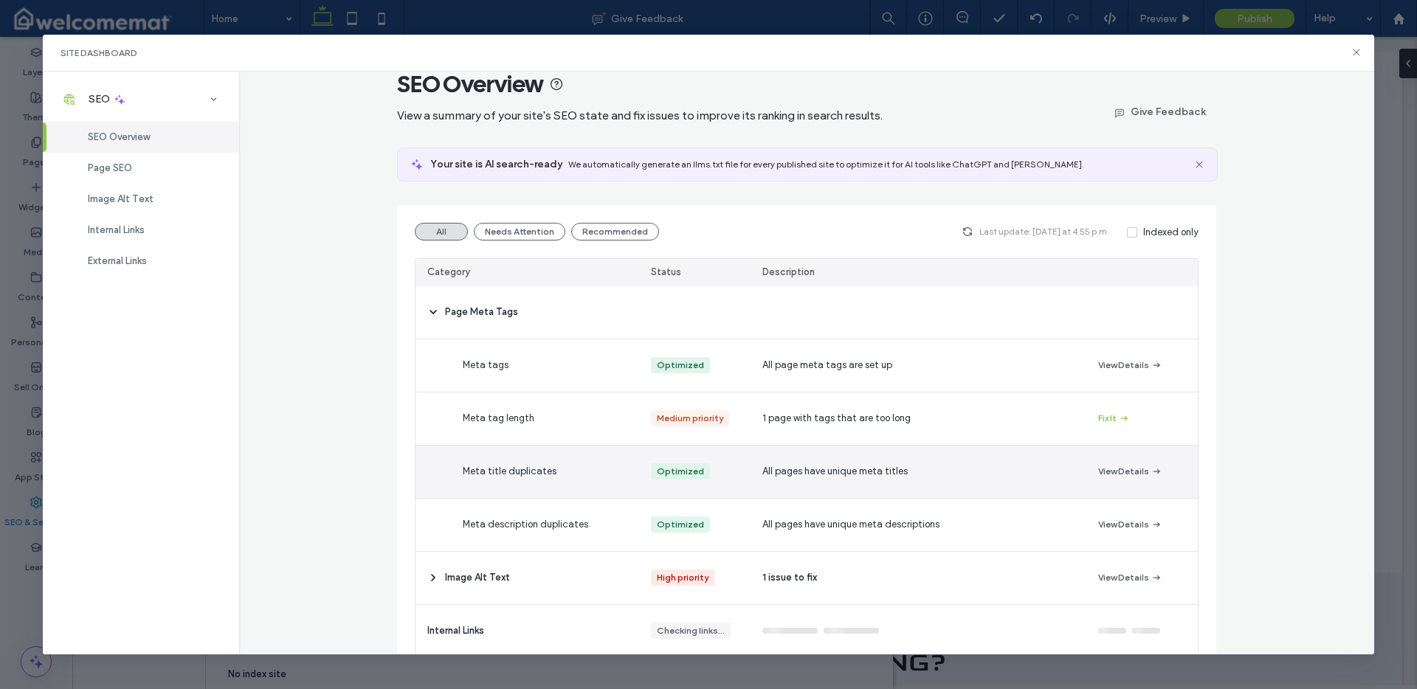
scroll to position [32, 0]
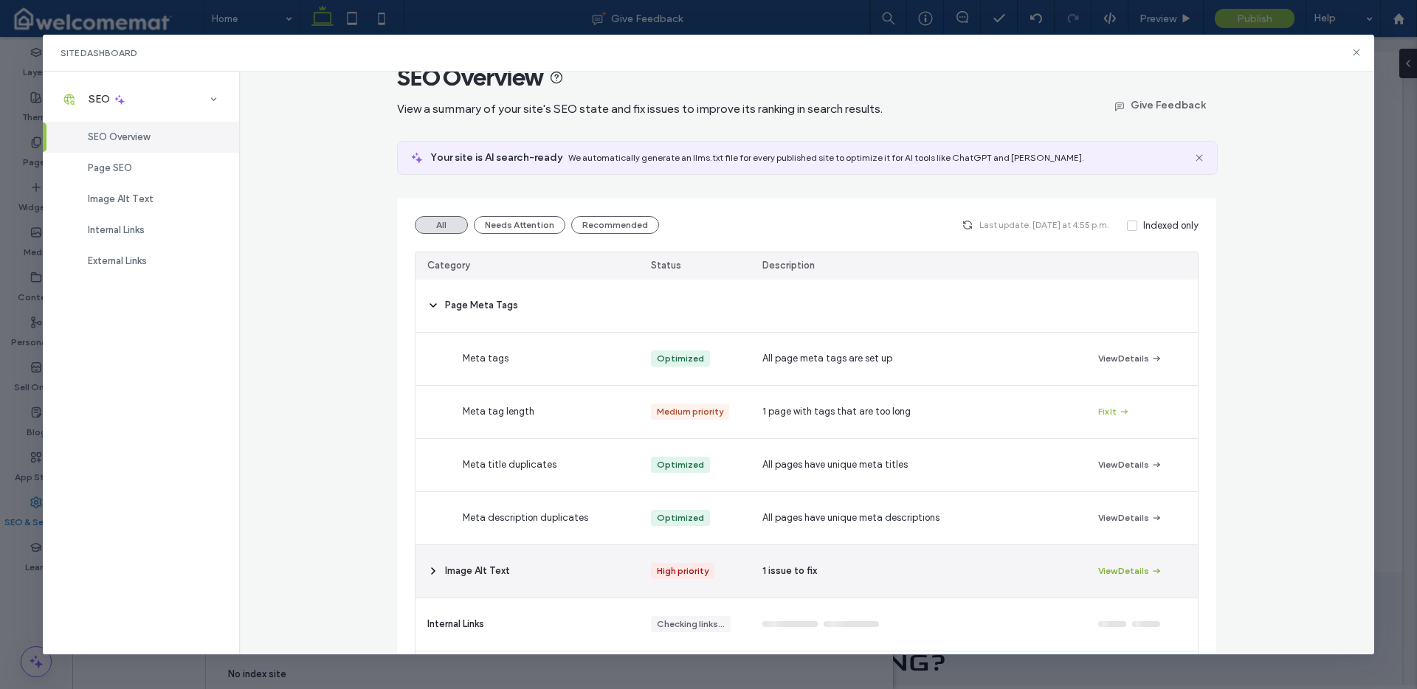
click at [1132, 574] on button "View Details" at bounding box center [1130, 571] width 64 height 18
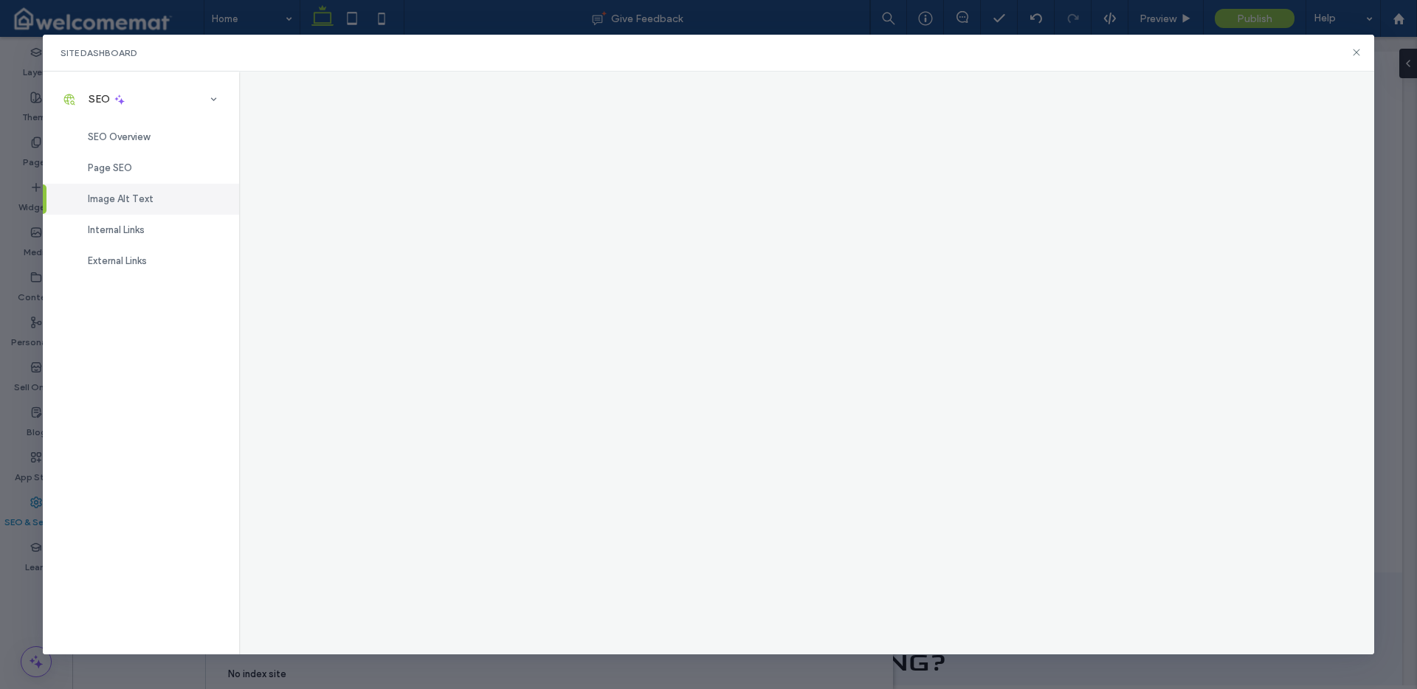
scroll to position [0, 0]
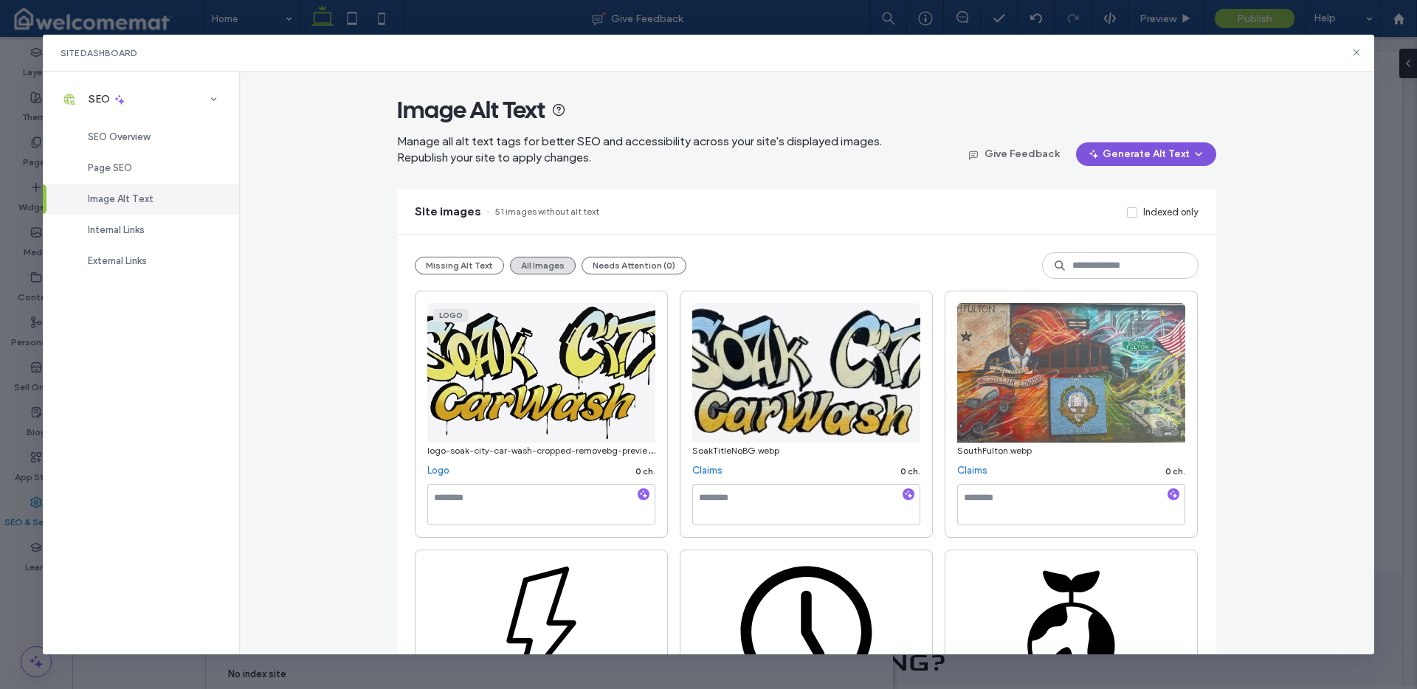
click at [1172, 152] on button "Generate Alt Text" at bounding box center [1146, 154] width 140 height 24
click at [1171, 217] on span "Generate Alt Text for All Images" at bounding box center [1129, 220] width 140 height 15
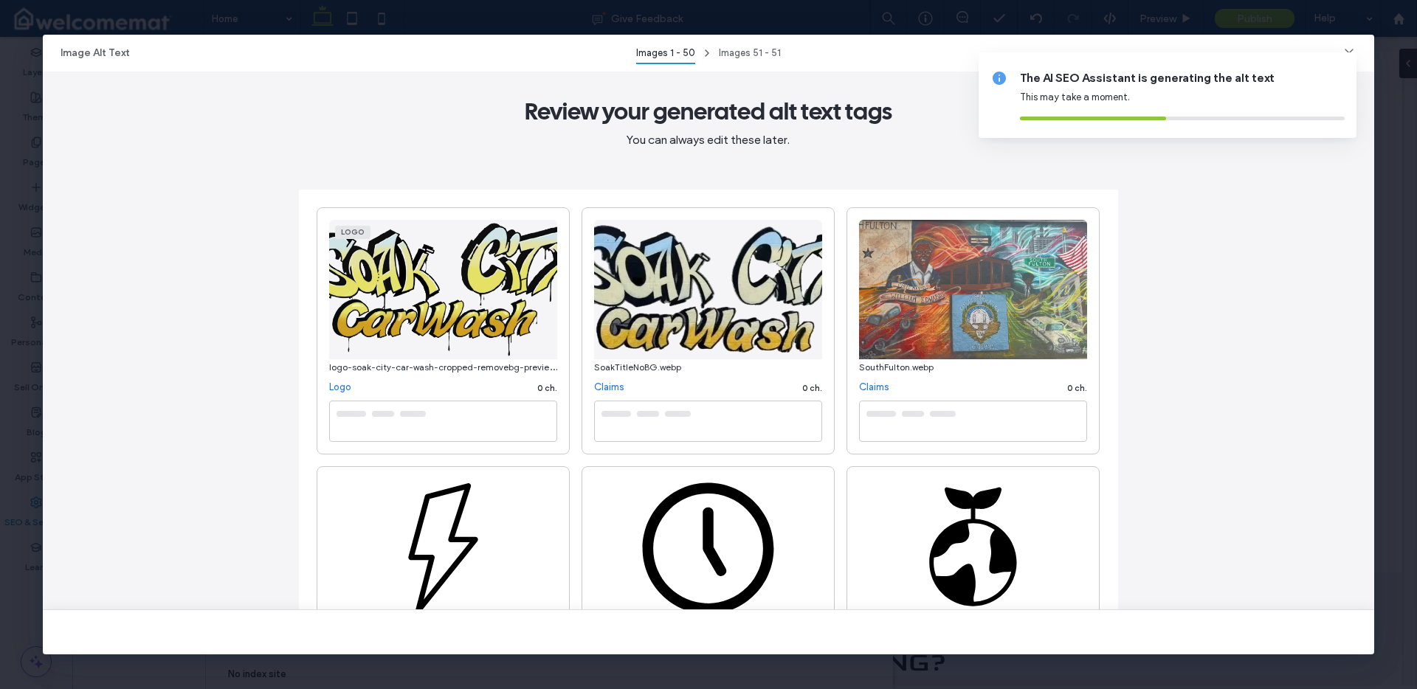
type textarea "**********"
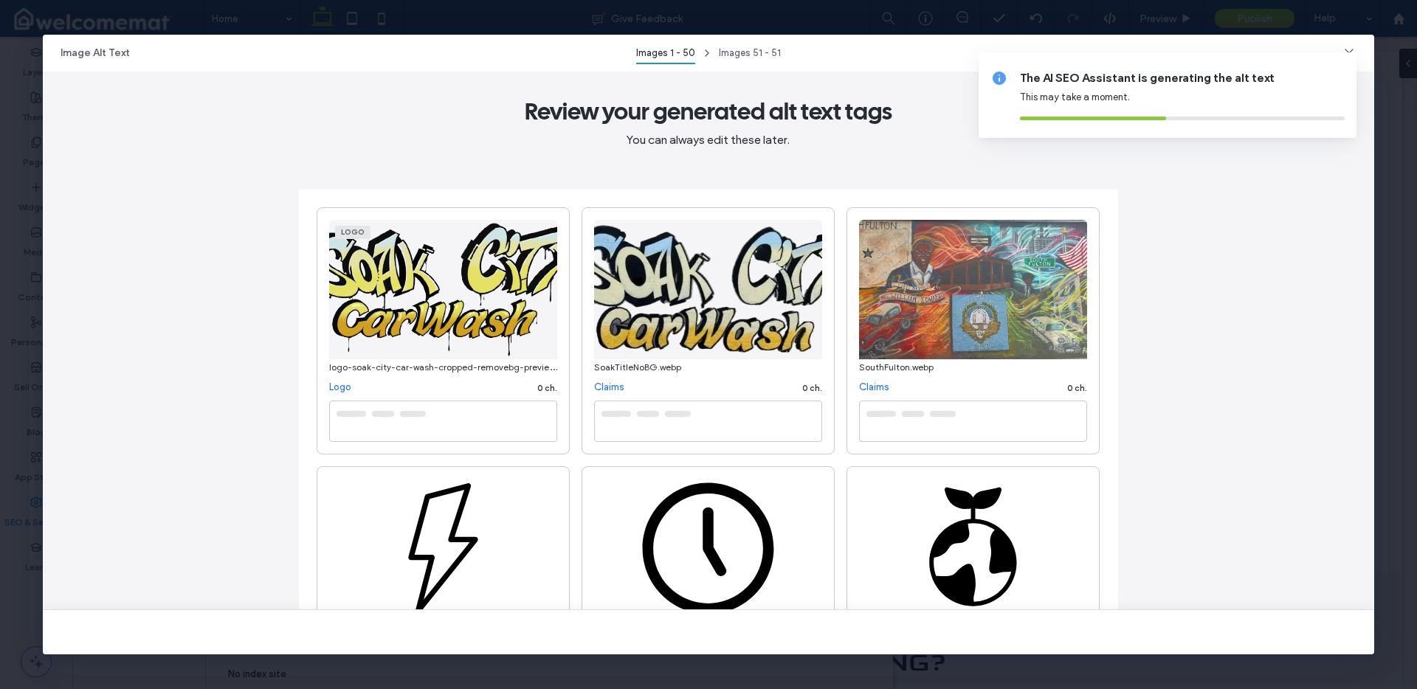
type textarea "**********"
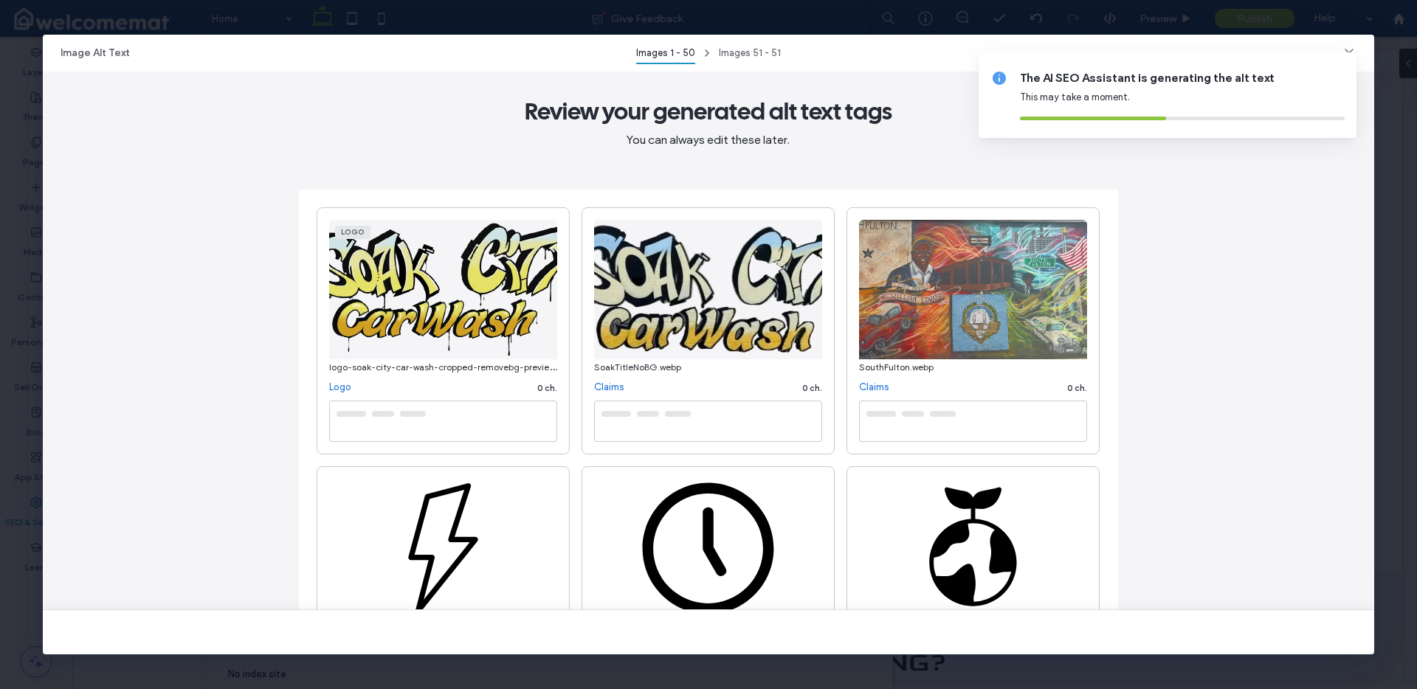
type textarea "**********"
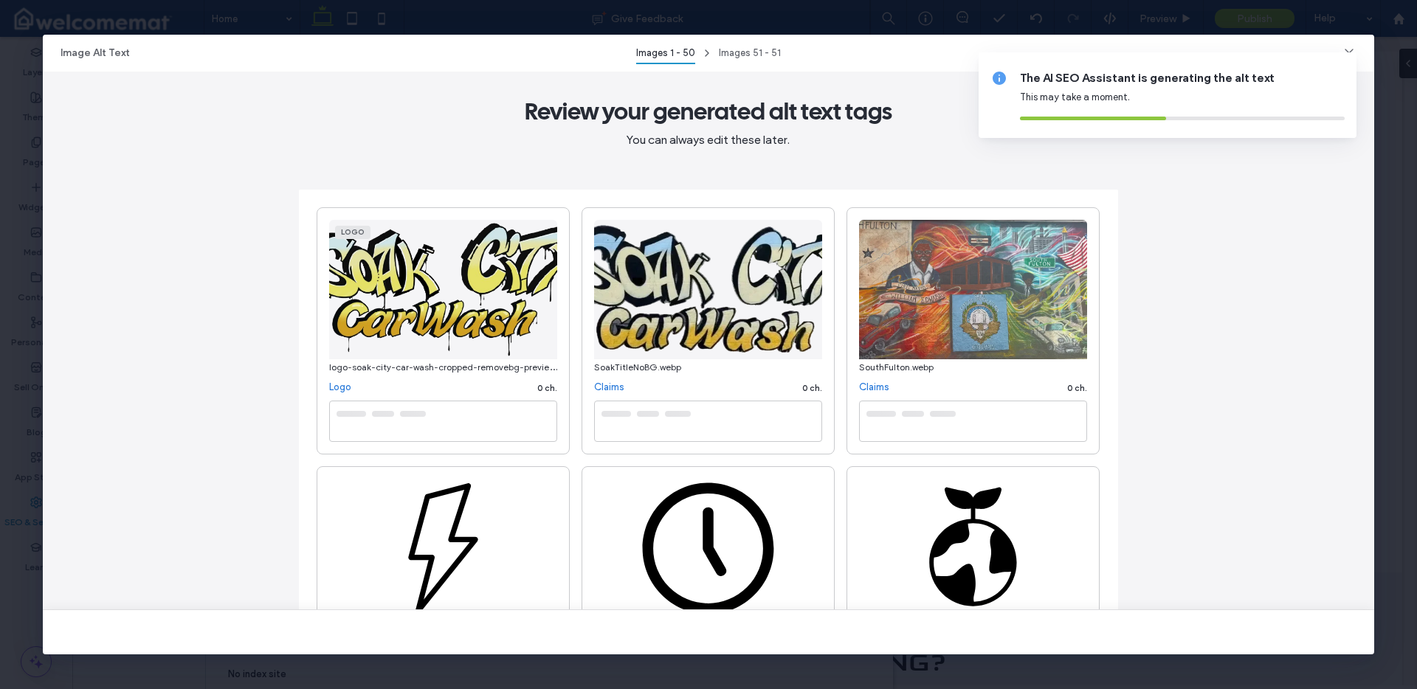
type textarea "**********"
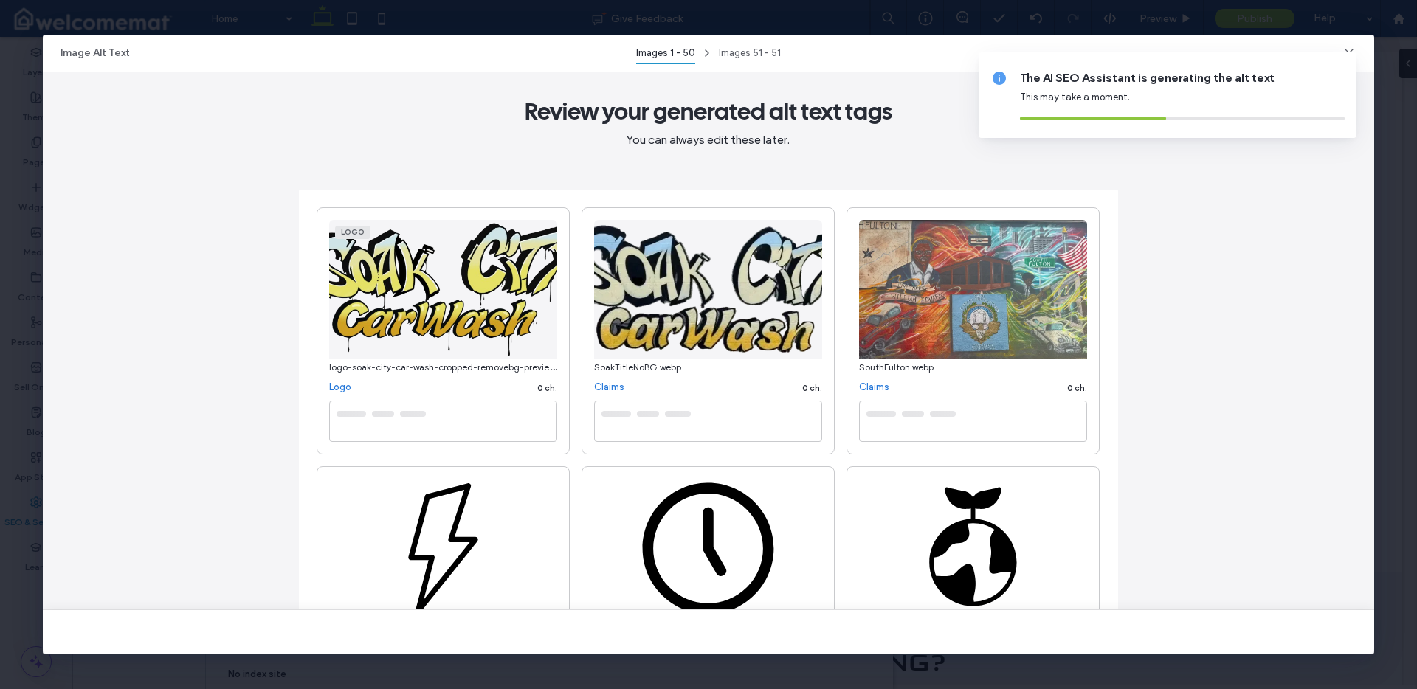
type textarea "**********"
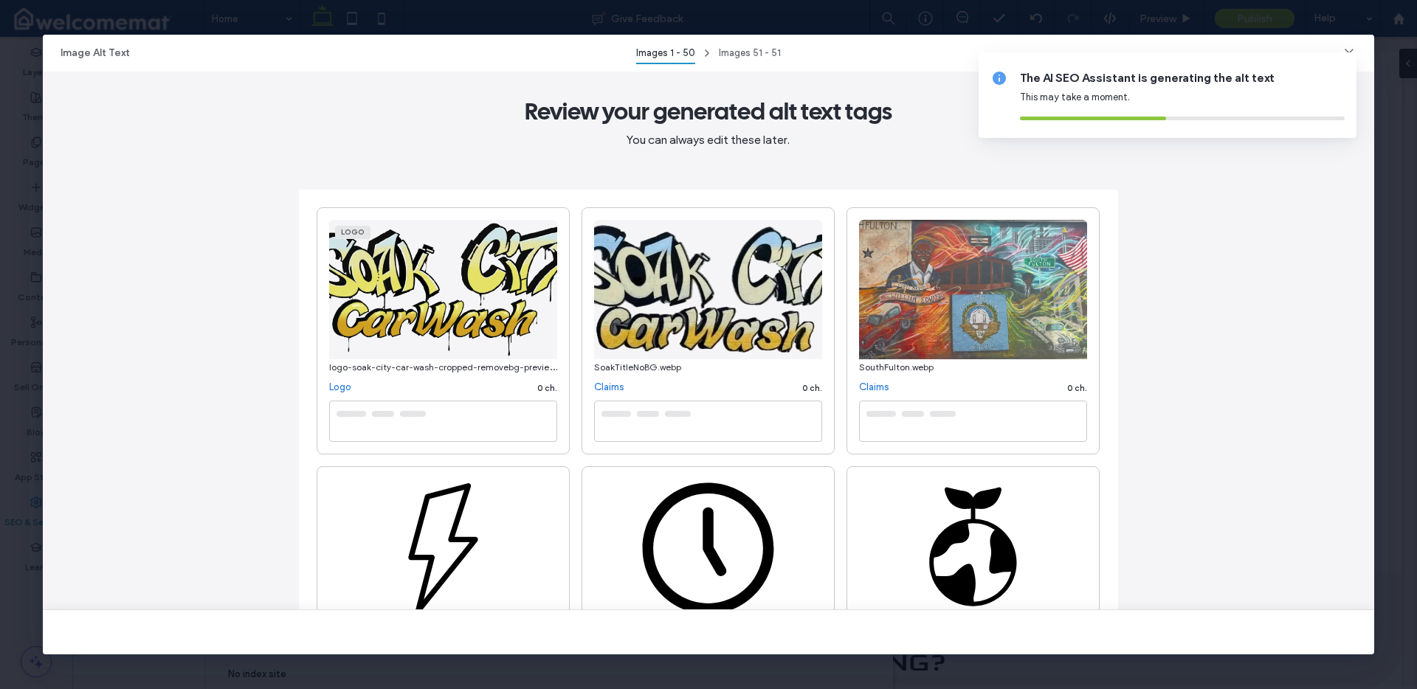
type textarea "**********"
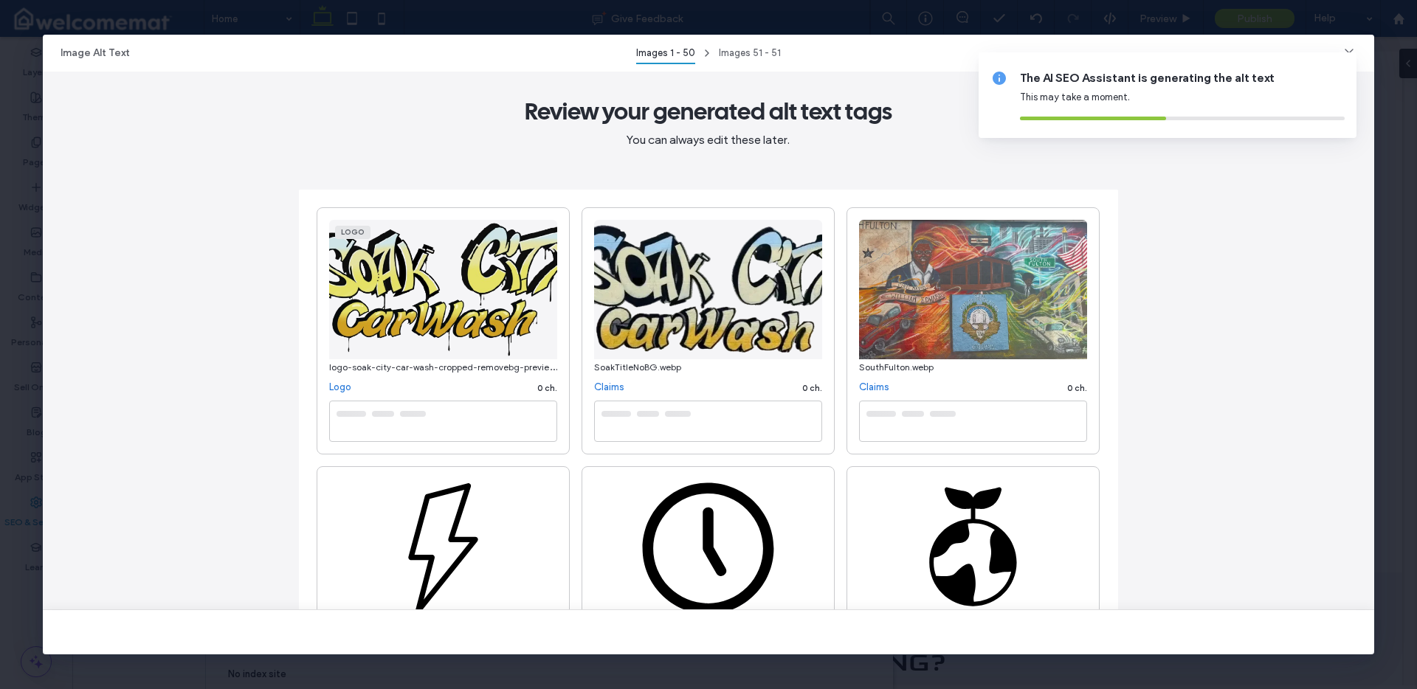
type textarea "**********"
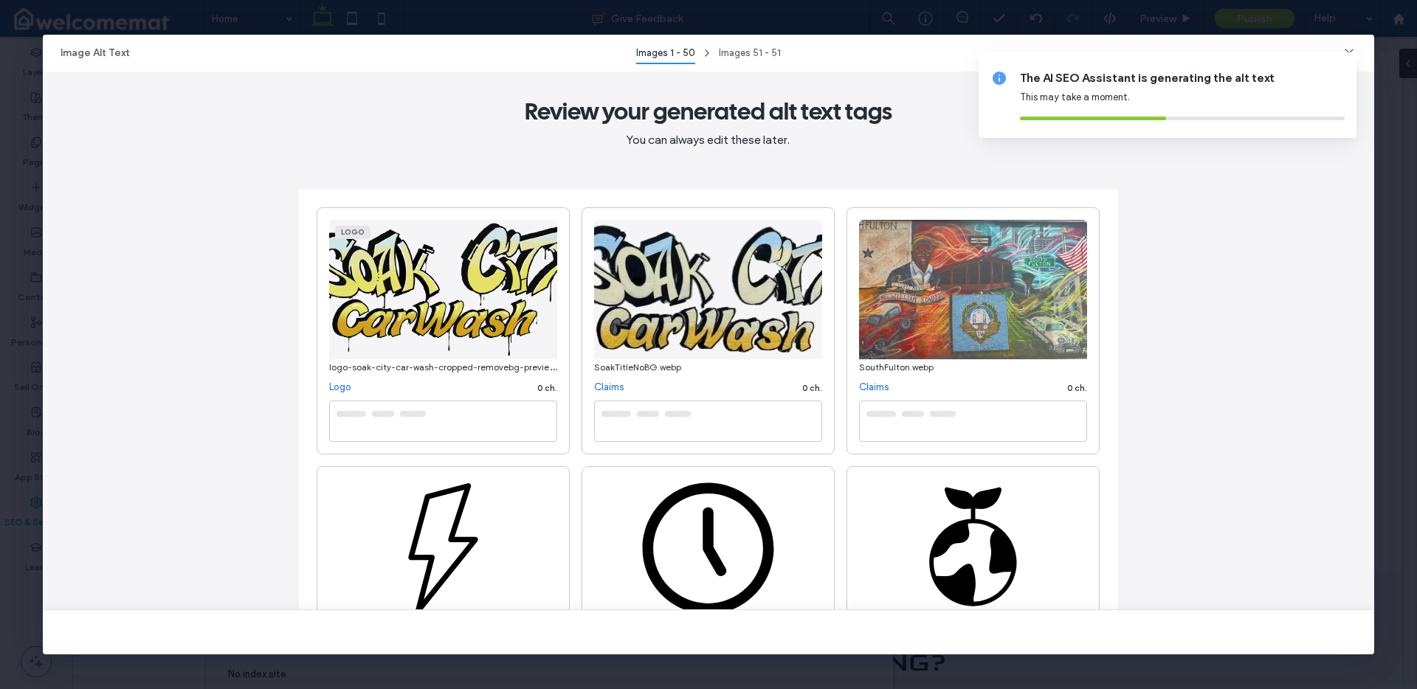
type textarea "**********"
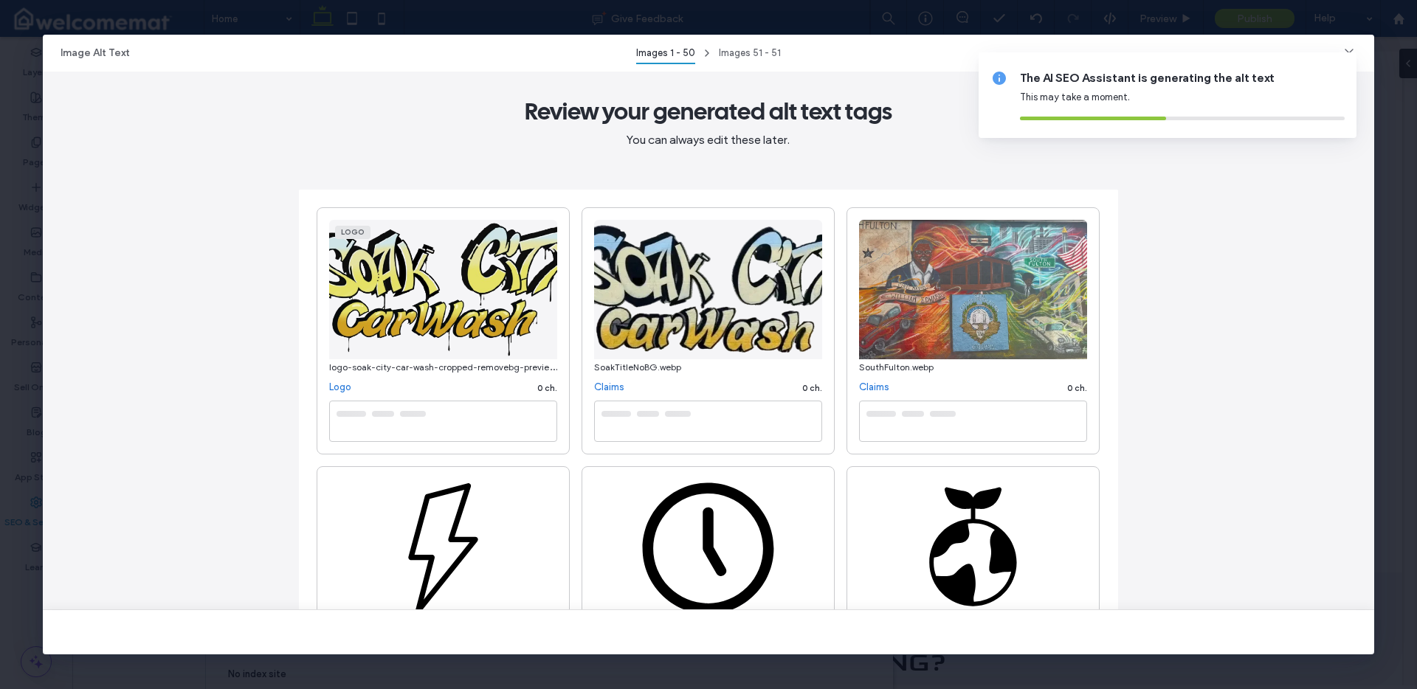
type textarea "**********"
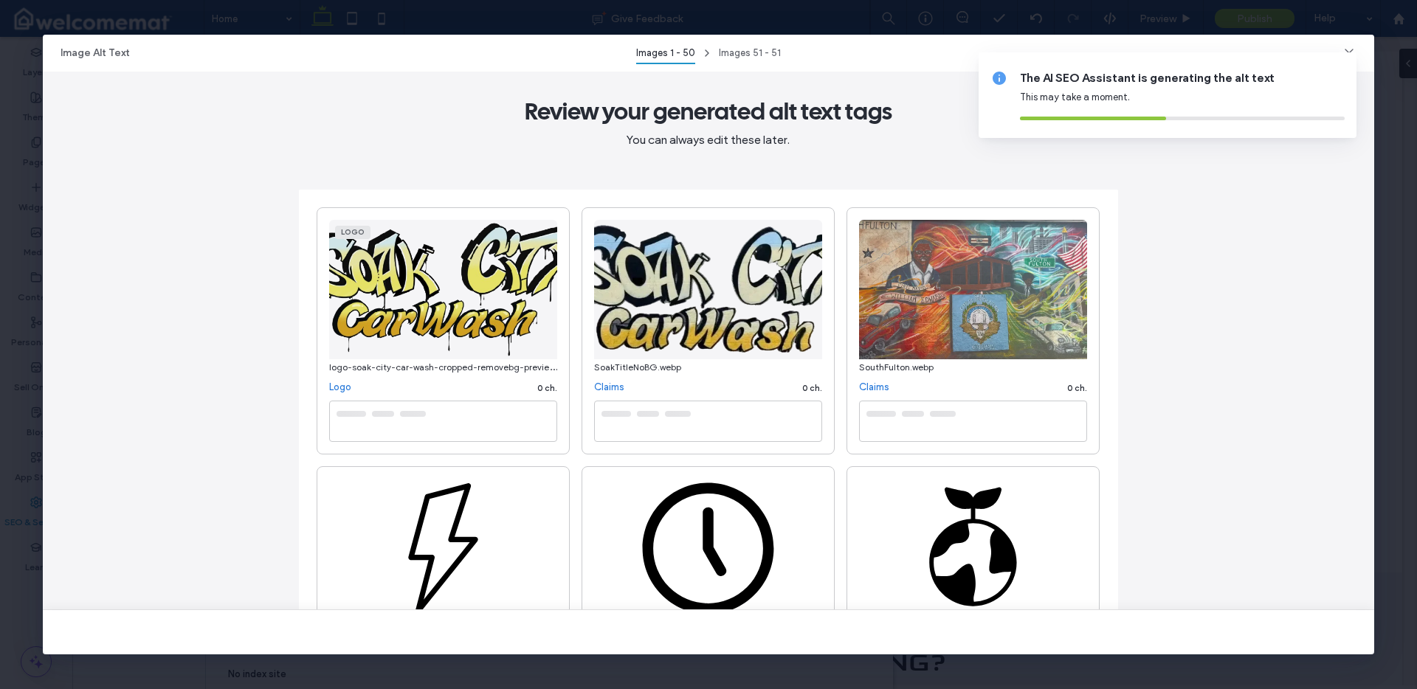
type textarea "**********"
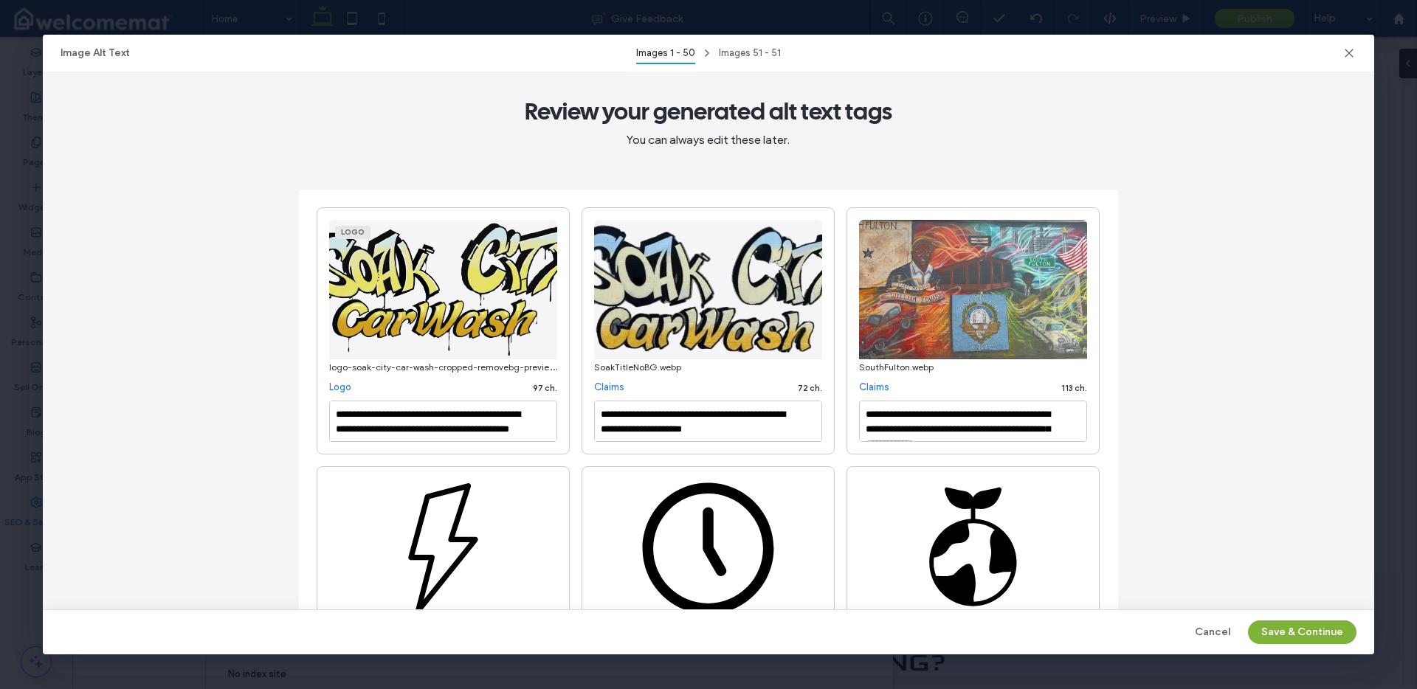
click at [1294, 626] on button "Save & Continue" at bounding box center [1302, 633] width 109 height 24
type textarea "**********"
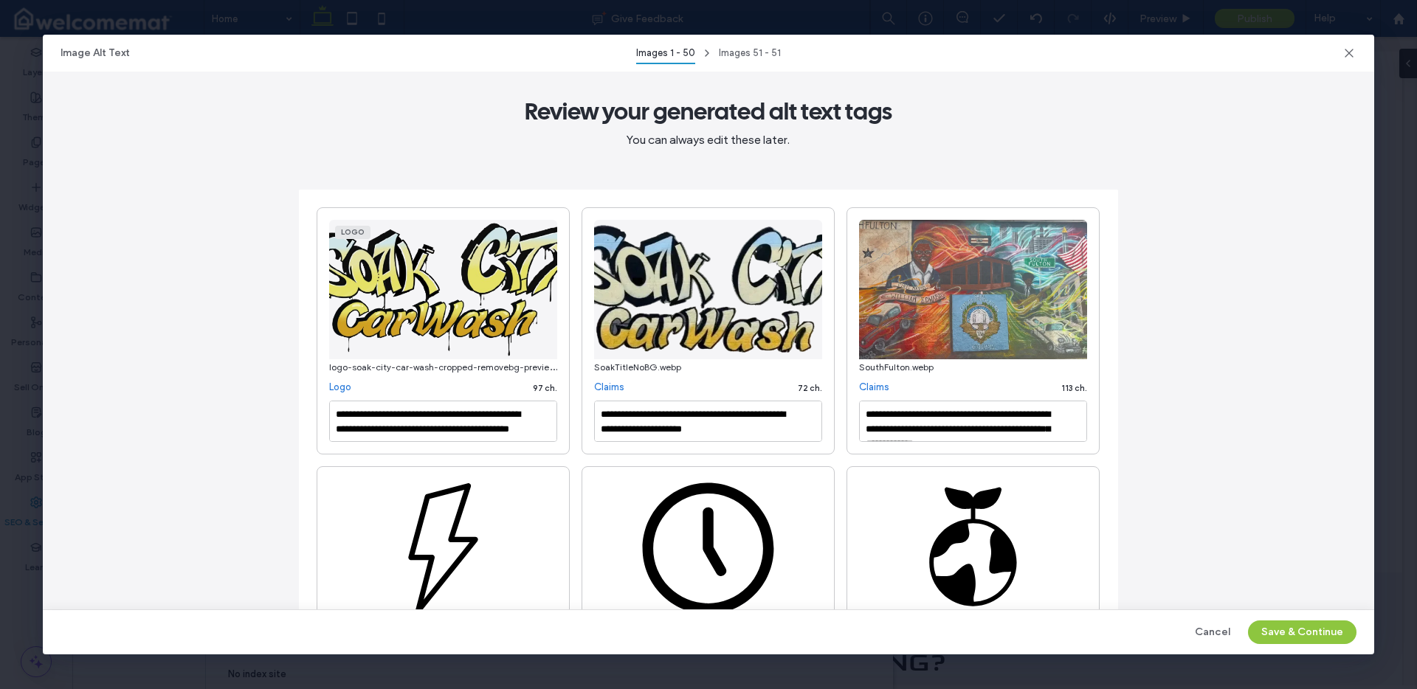
type textarea "**********"
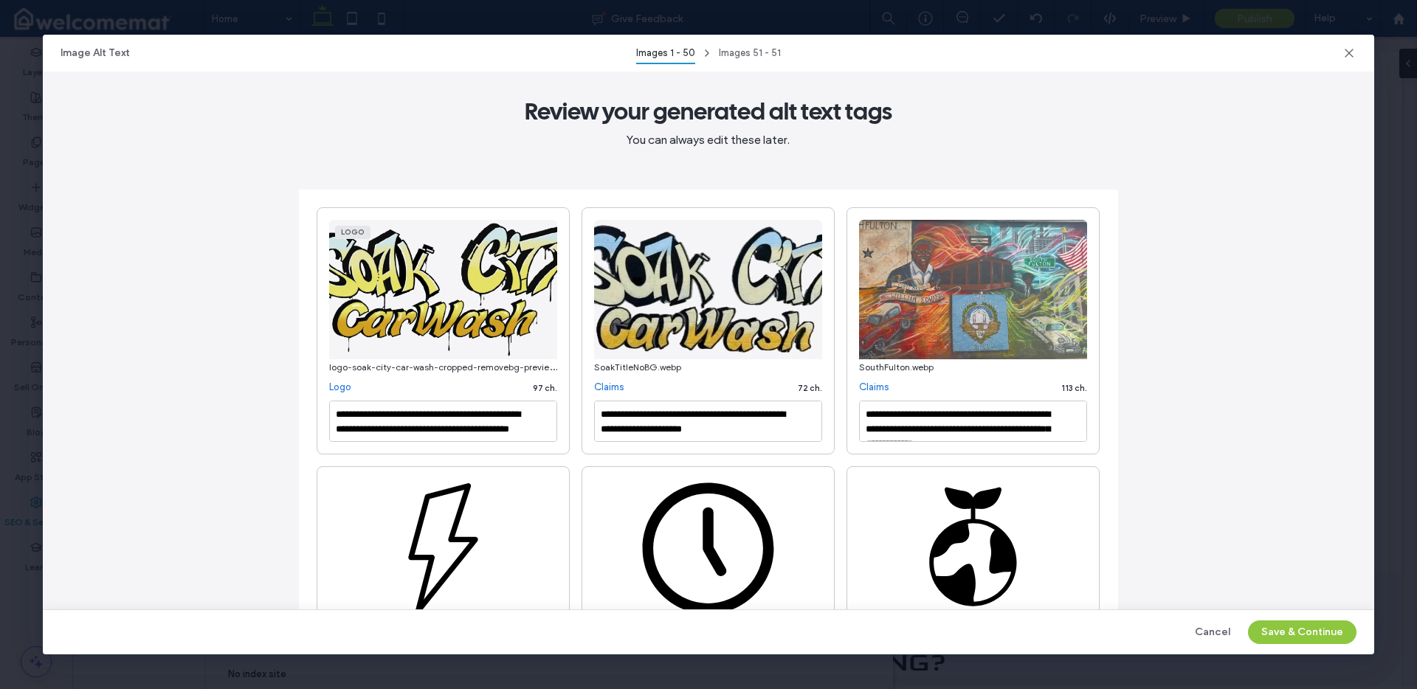
type textarea "**********"
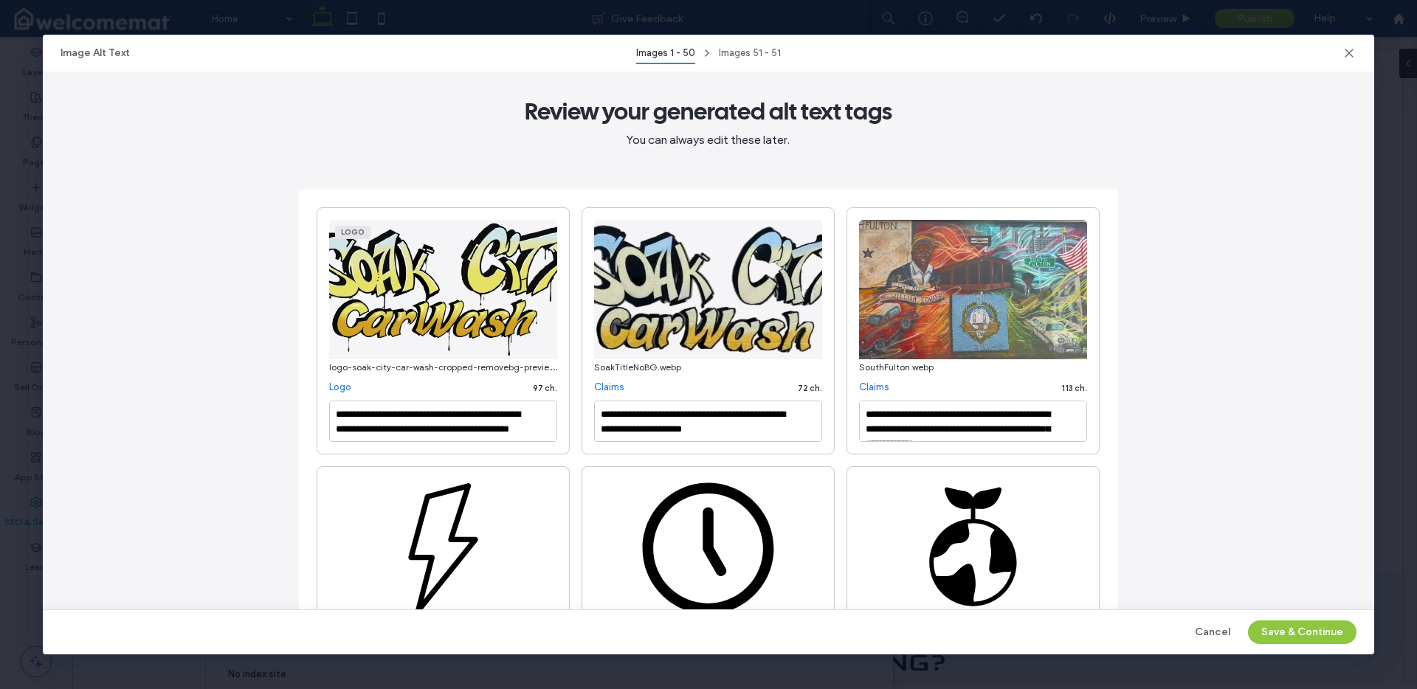
type textarea "**********"
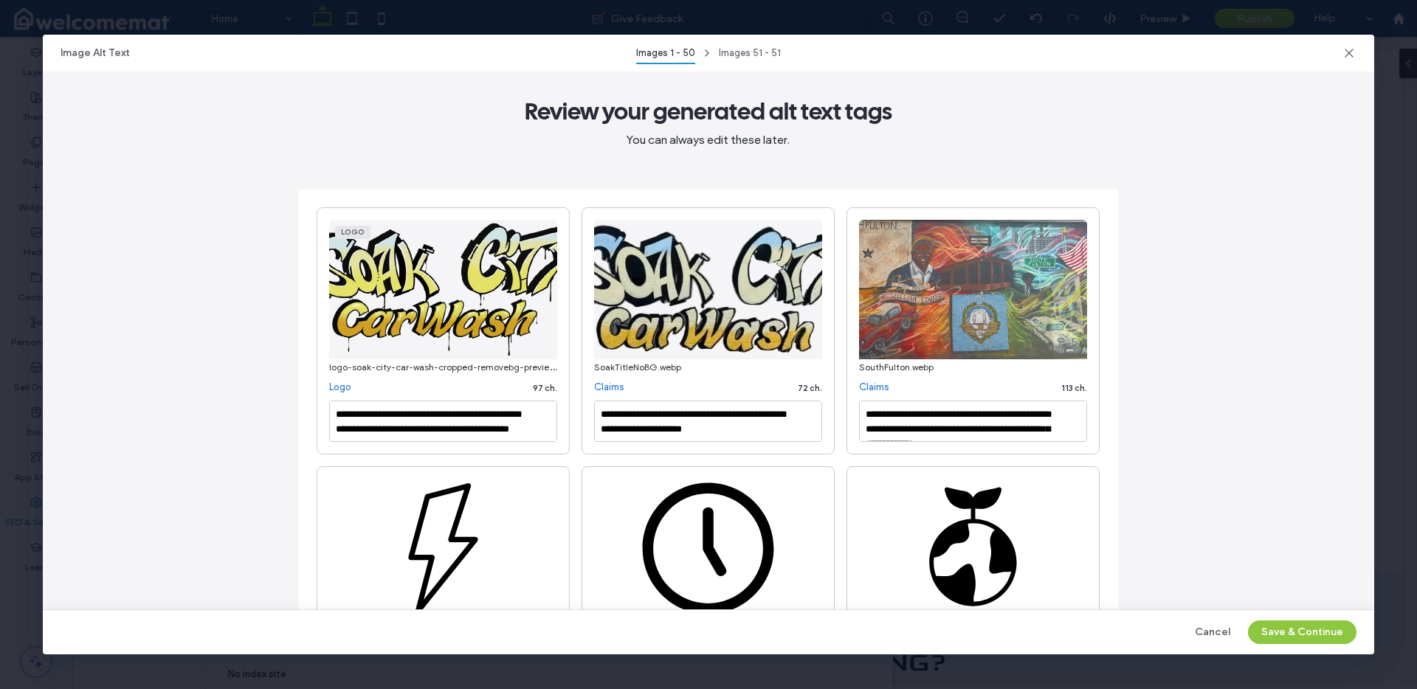
type textarea "**********"
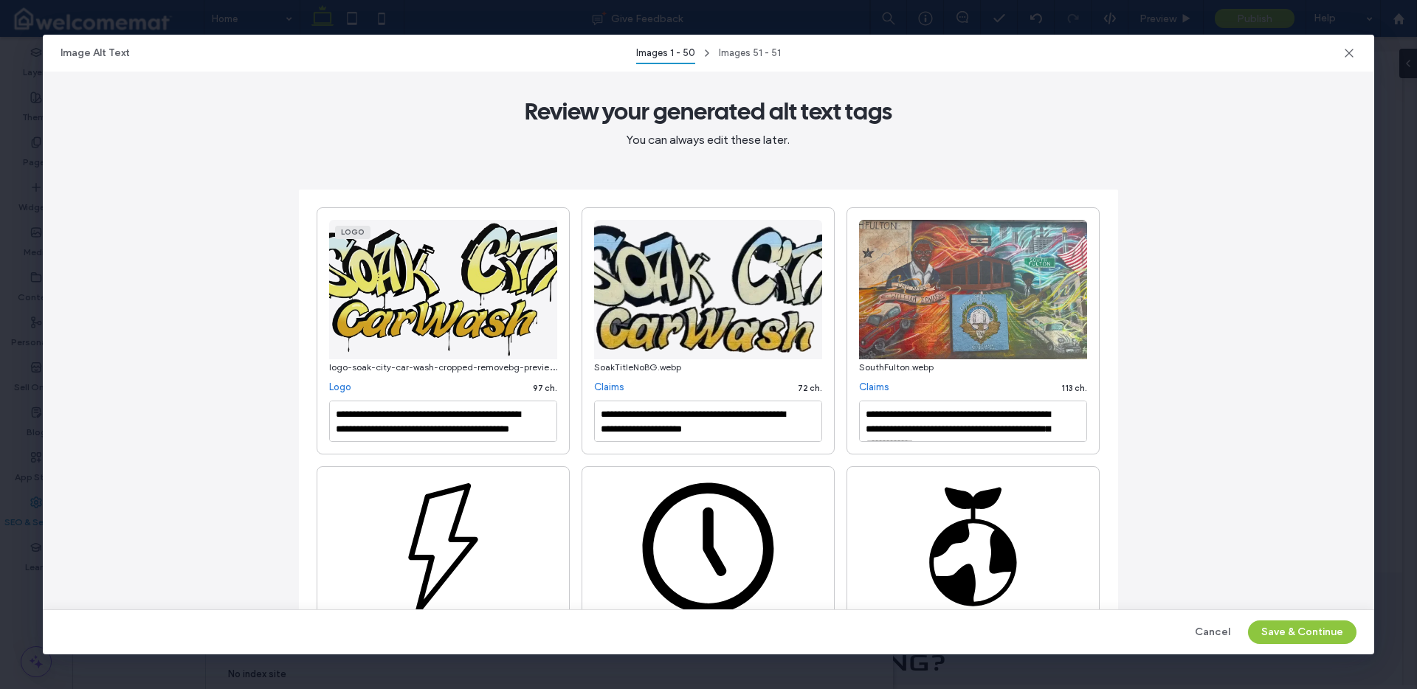
type textarea "**********"
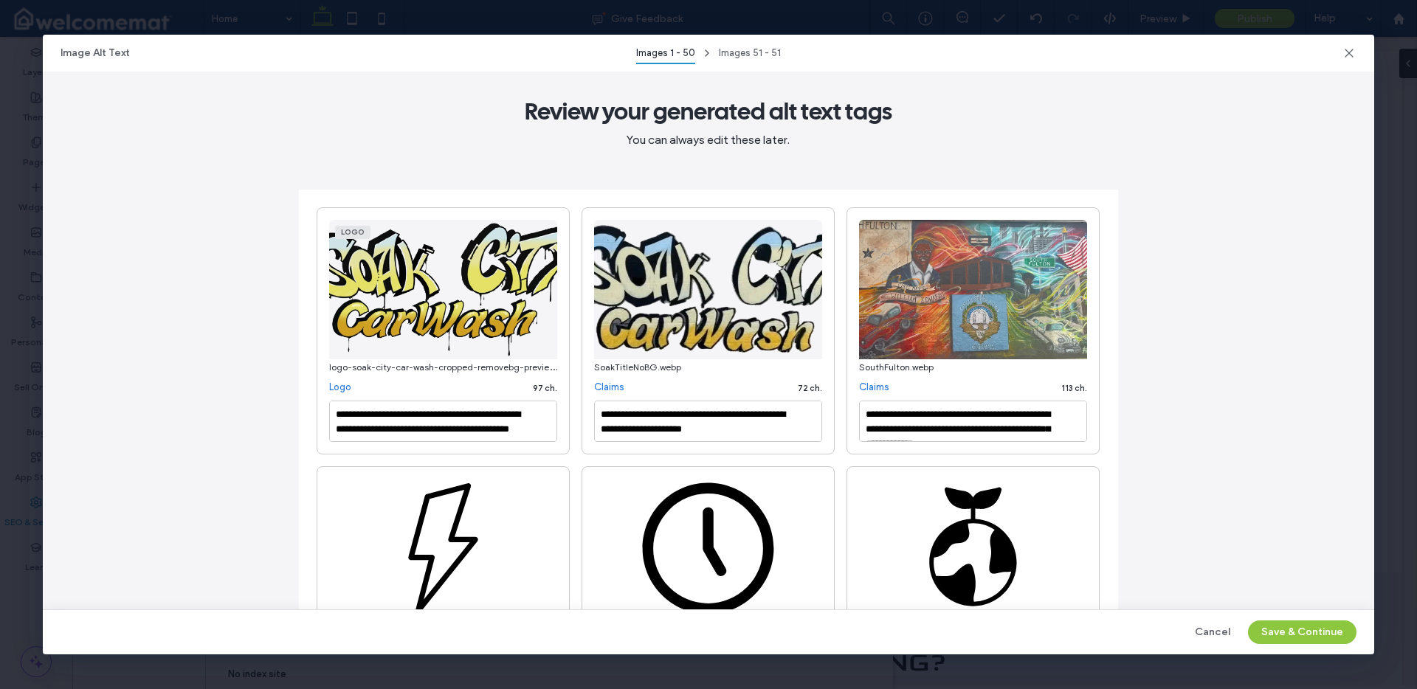
type textarea "**********"
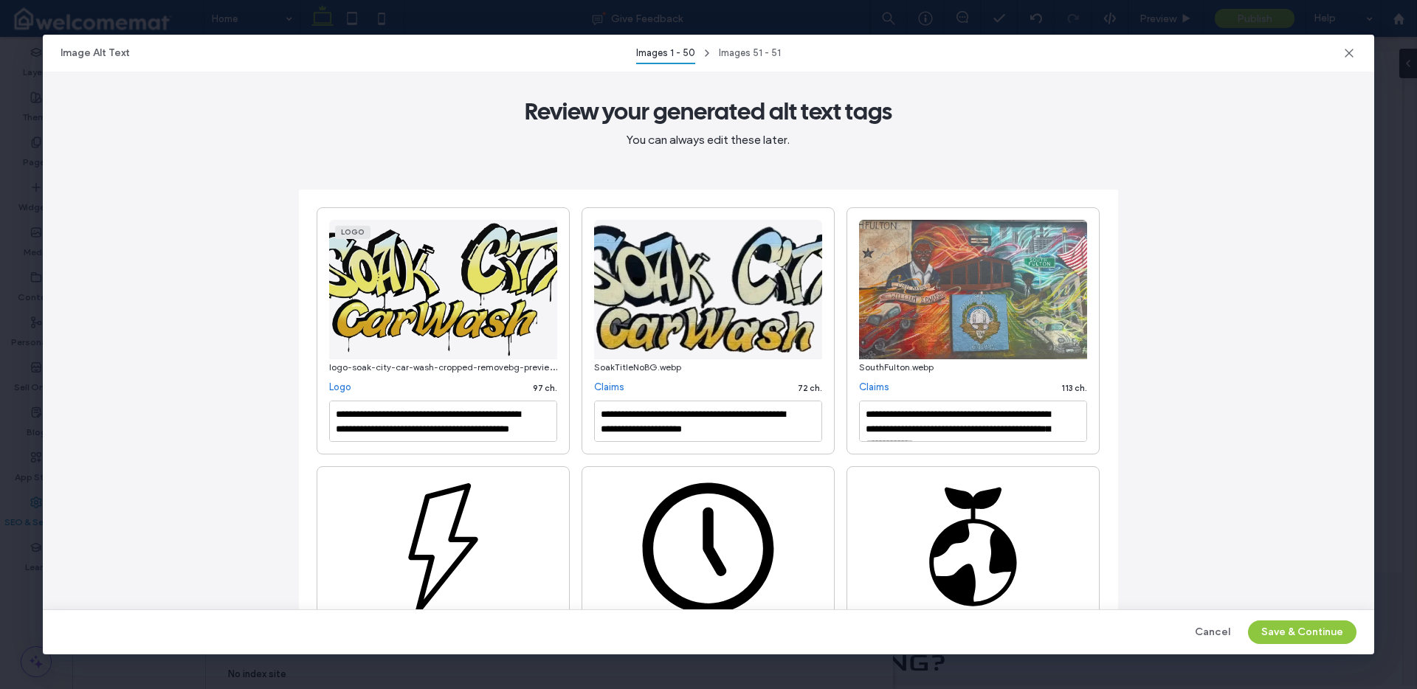
type textarea "**********"
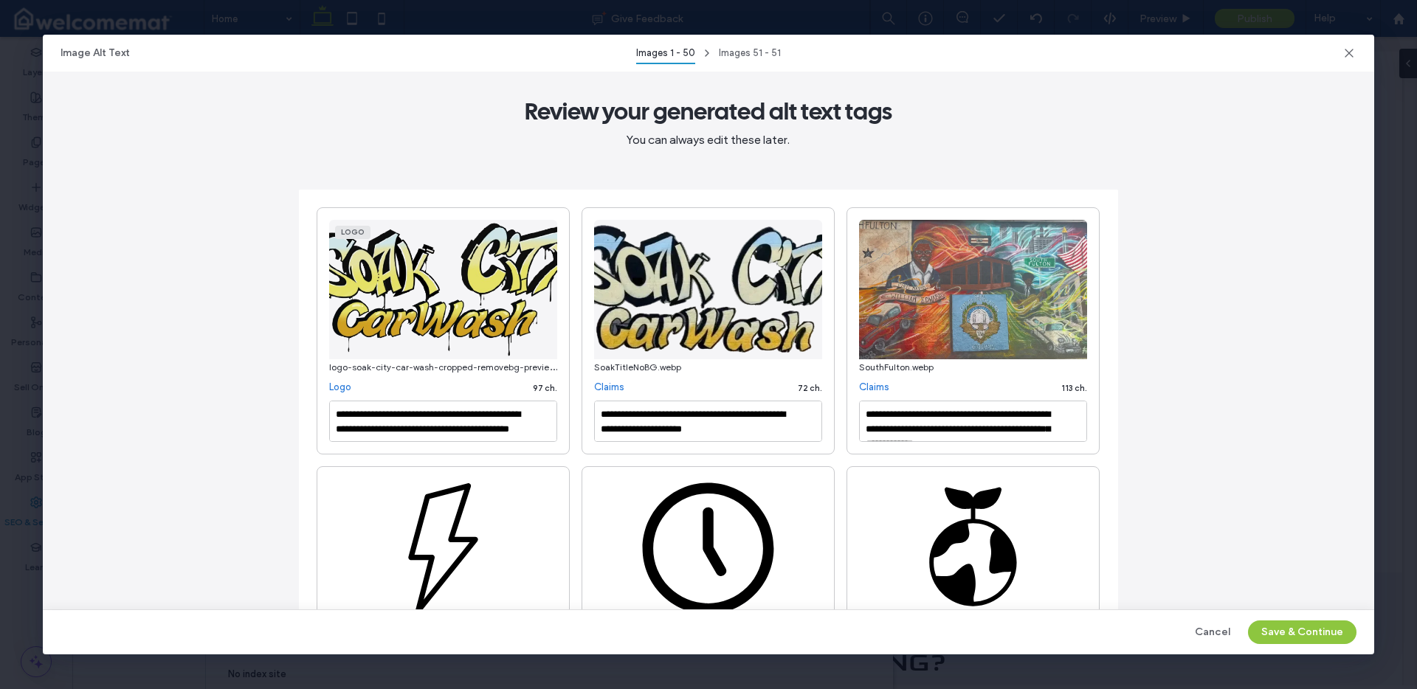
type textarea "**********"
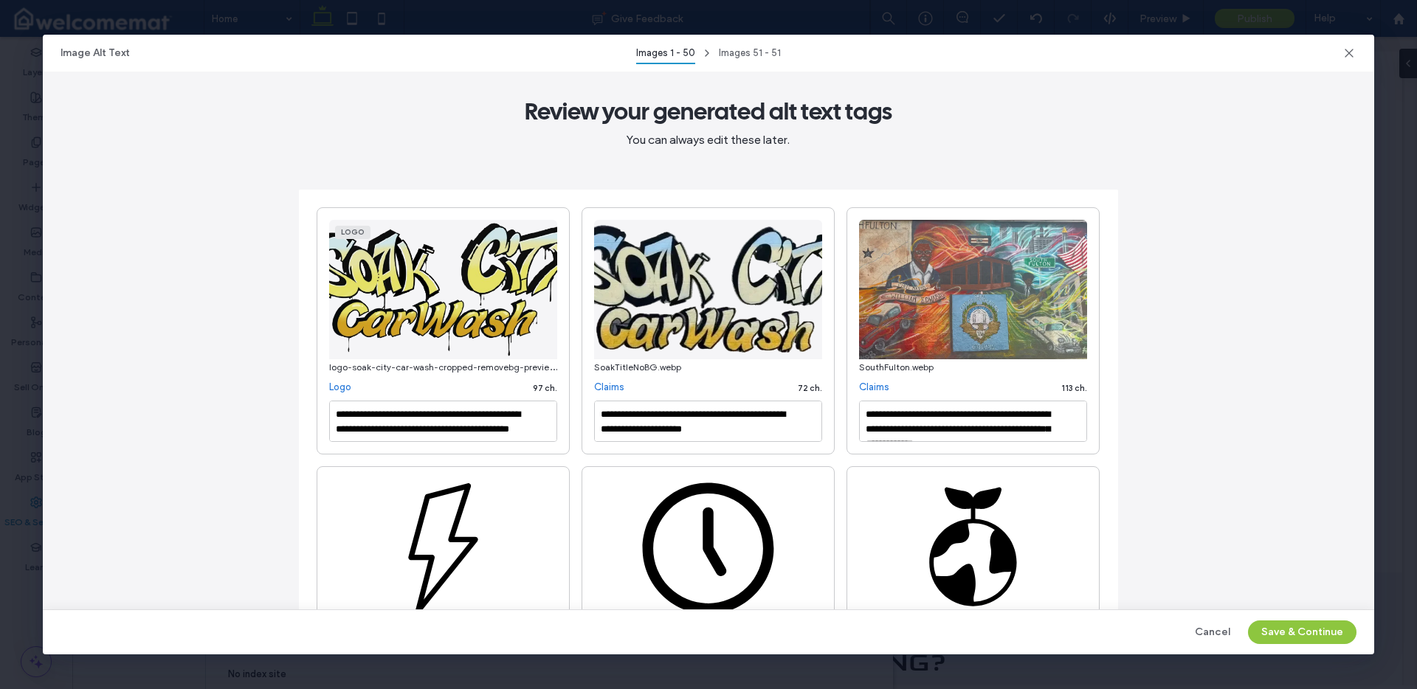
type textarea "**********"
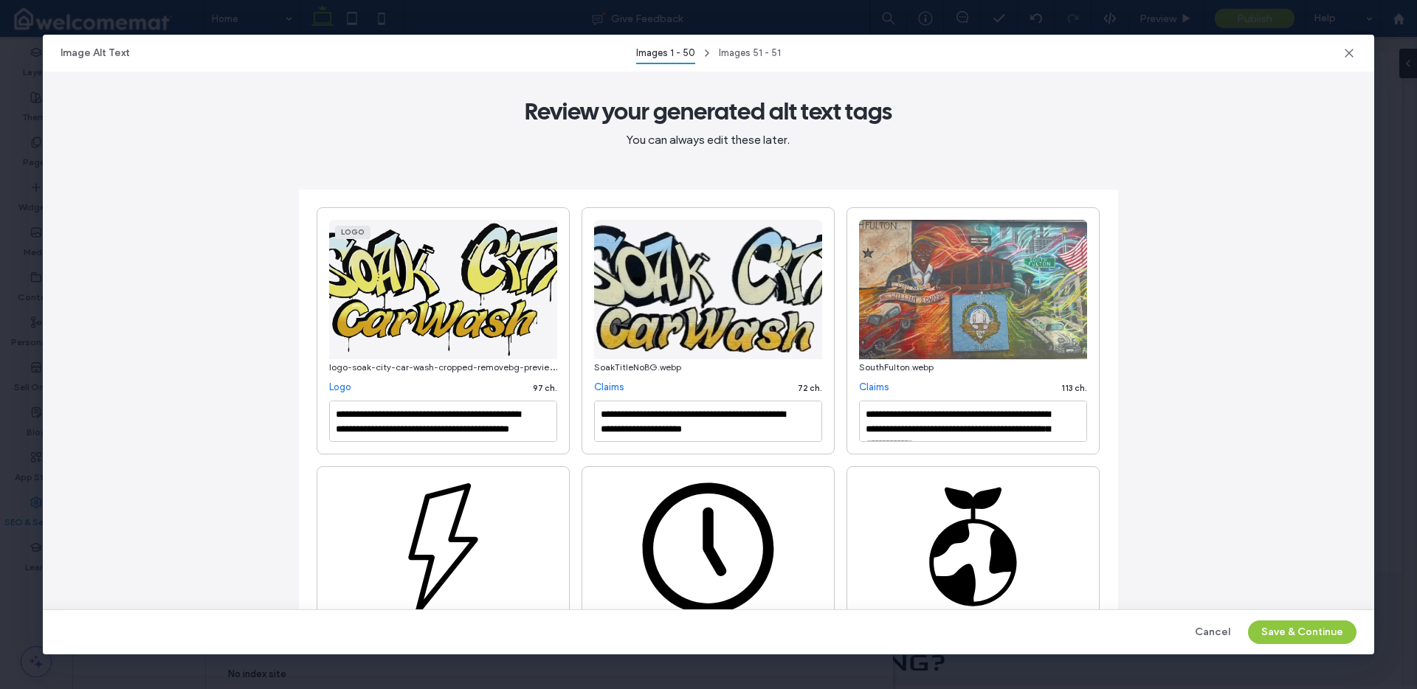
type textarea "**********"
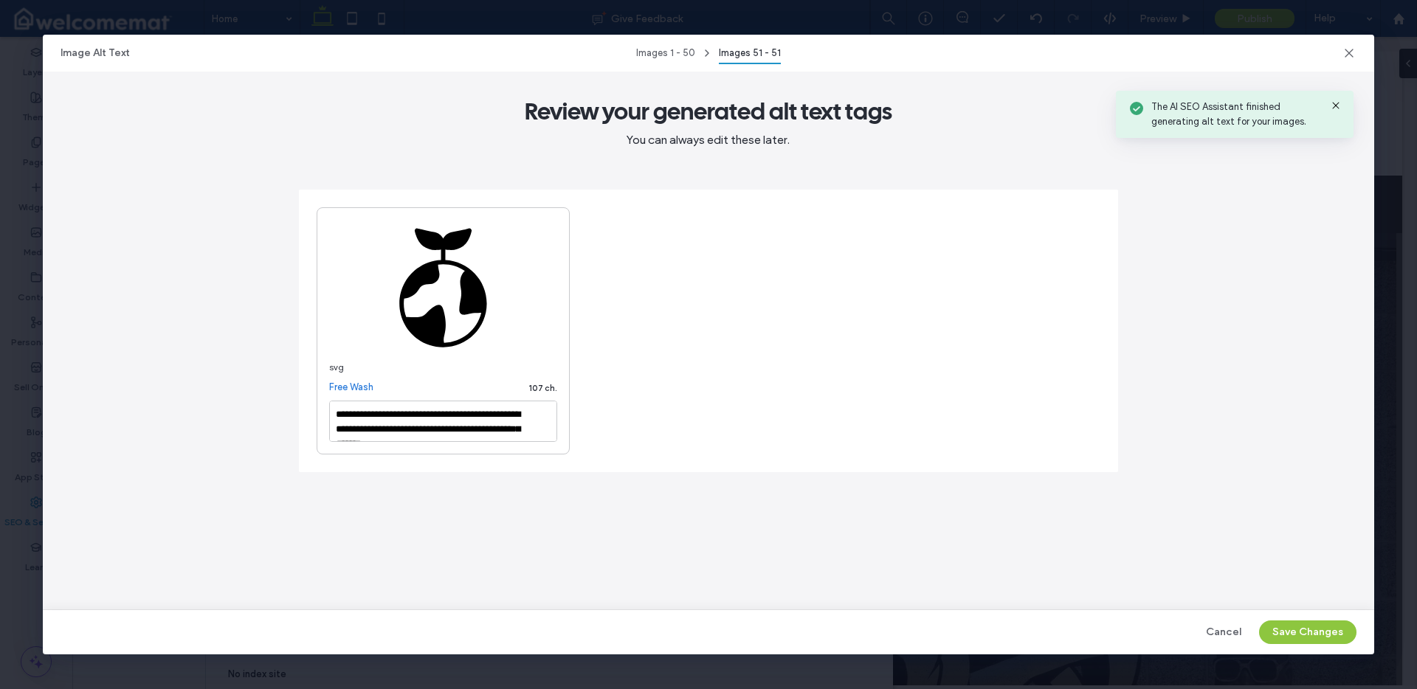
scroll to position [2197, 0]
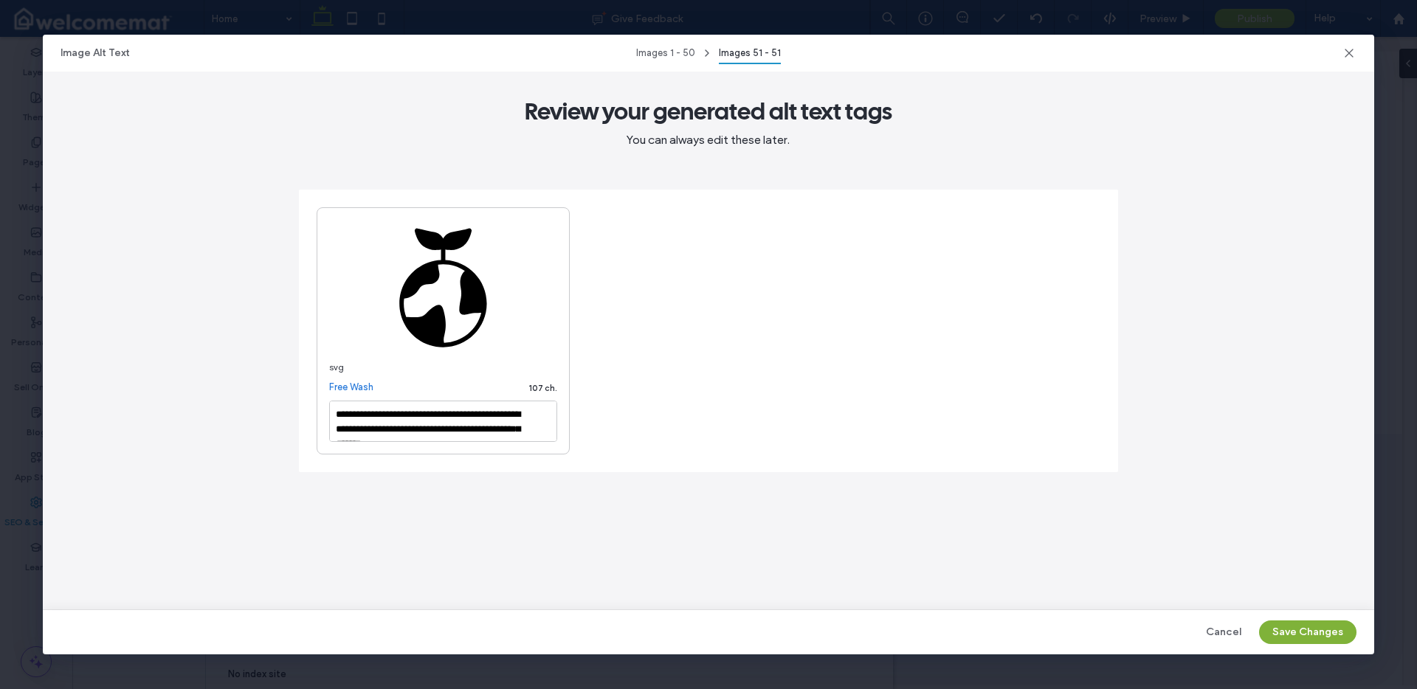
click at [1317, 638] on button "Save Changes" at bounding box center [1307, 633] width 97 height 24
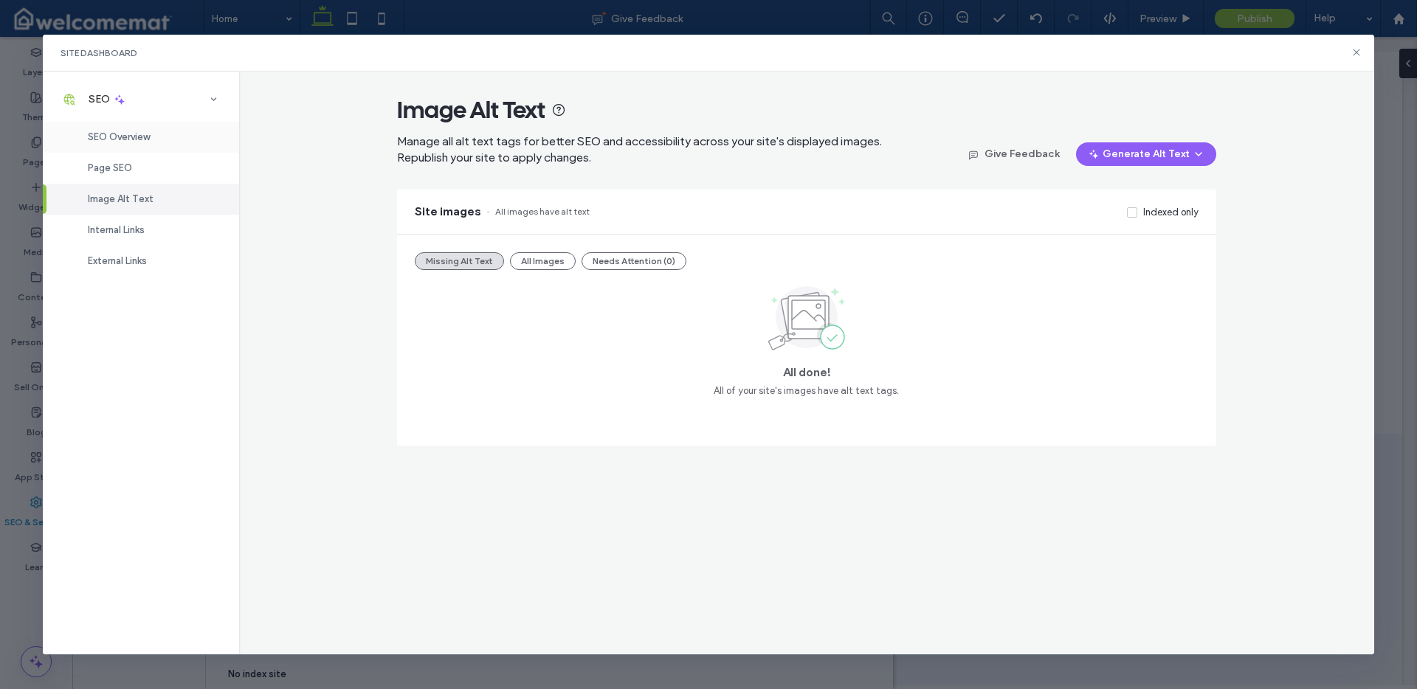
click at [116, 132] on span "SEO Overview" at bounding box center [119, 136] width 62 height 11
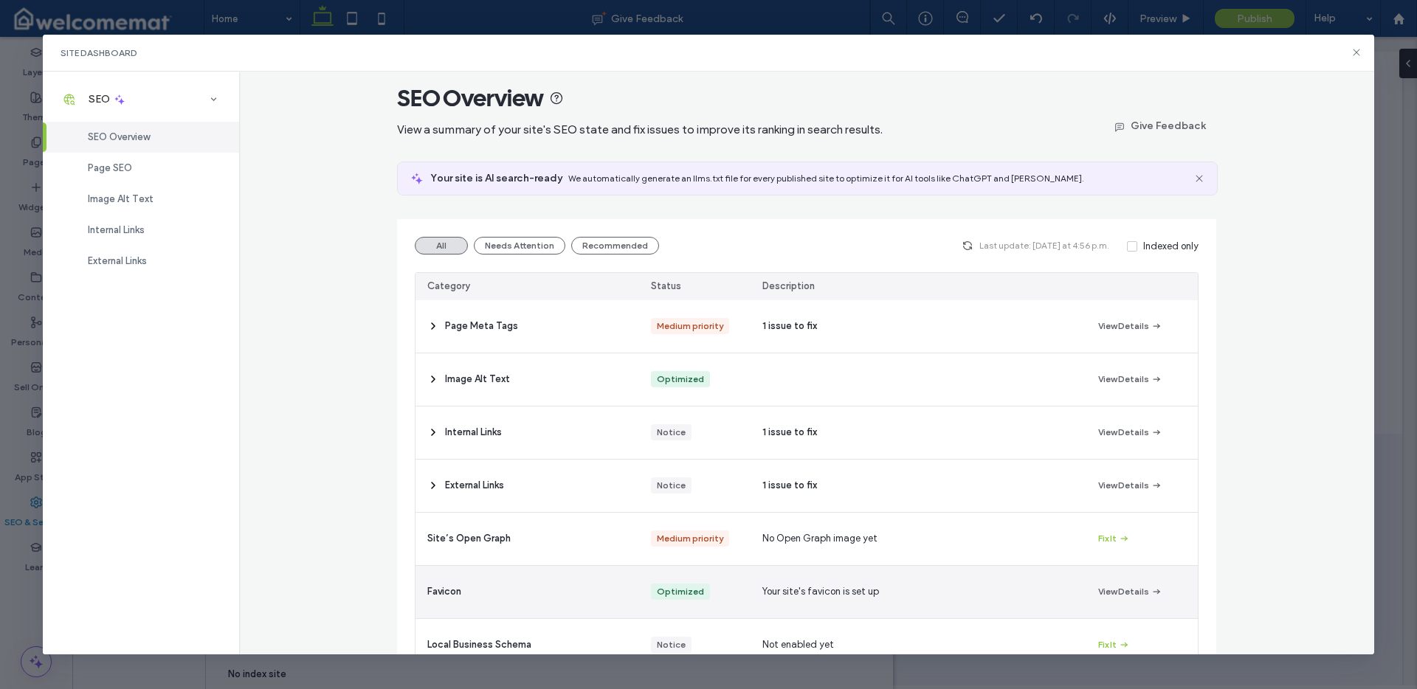
scroll to position [0, 0]
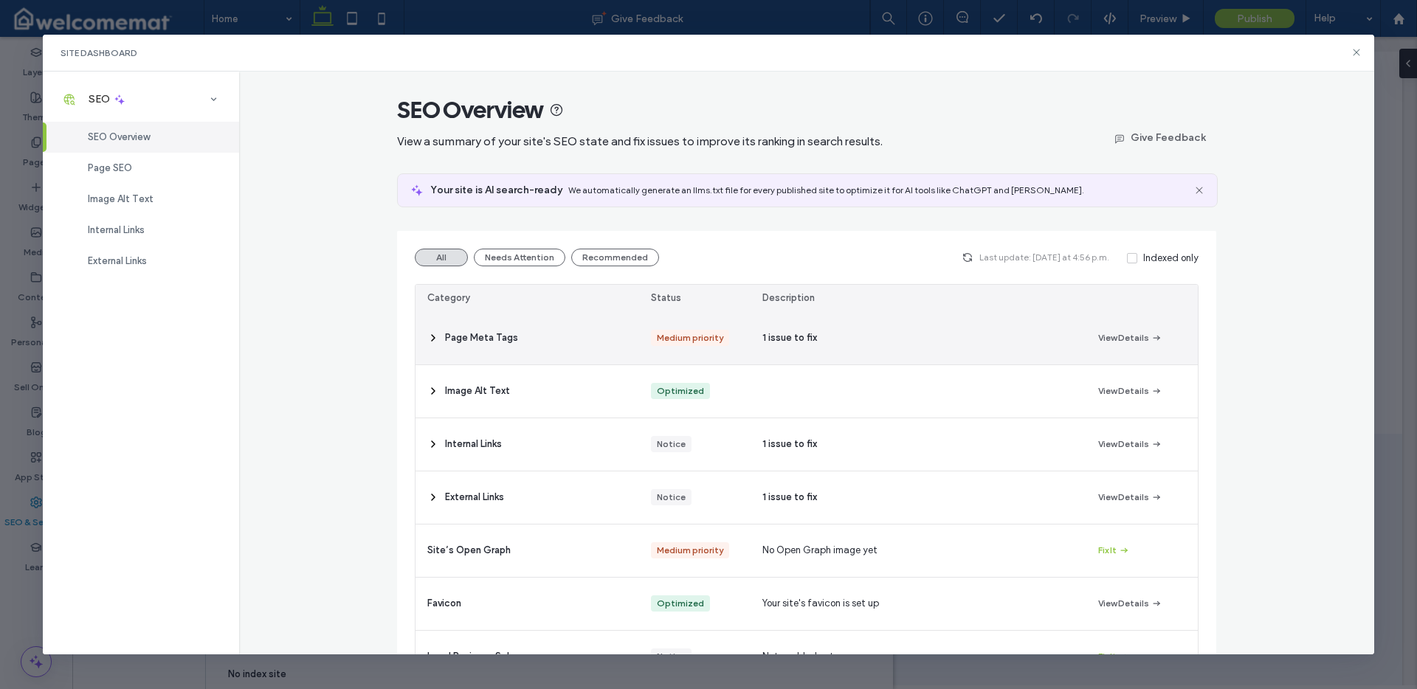
click at [428, 334] on icon at bounding box center [433, 338] width 12 height 12
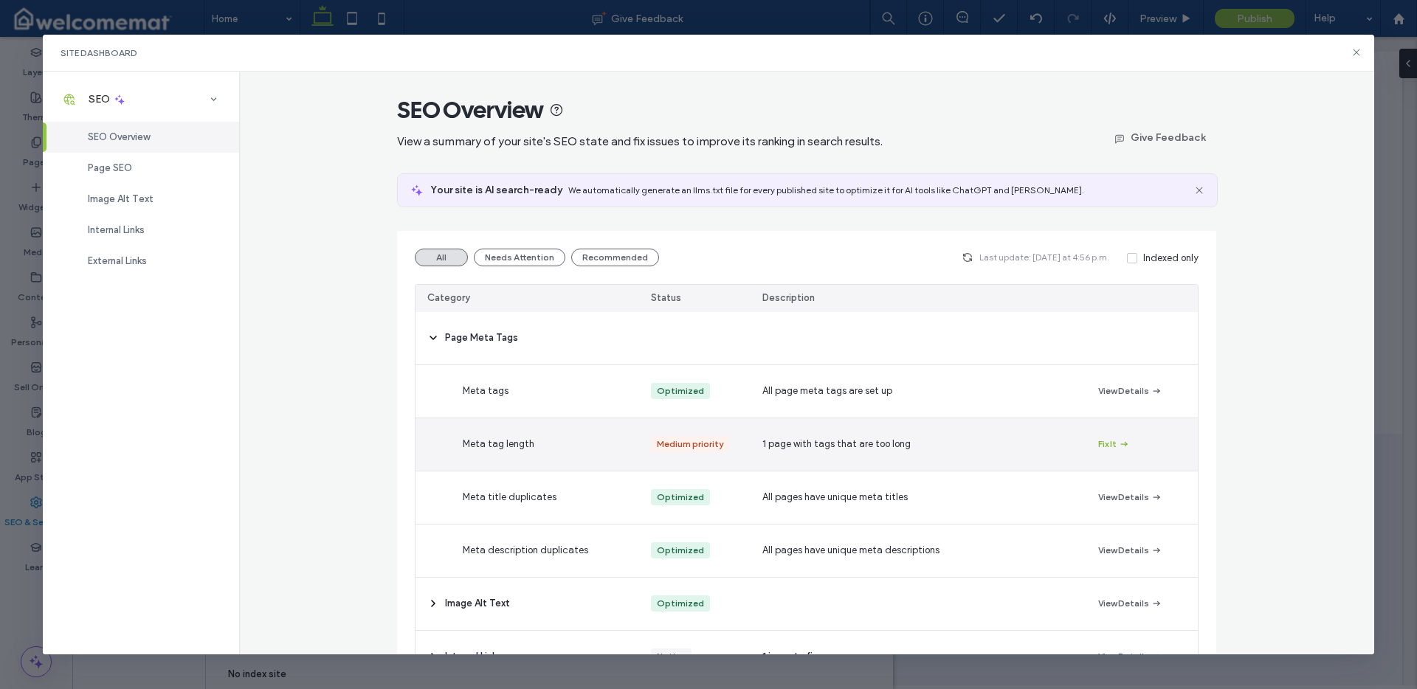
click at [1121, 444] on use "button" at bounding box center [1124, 444] width 7 height 5
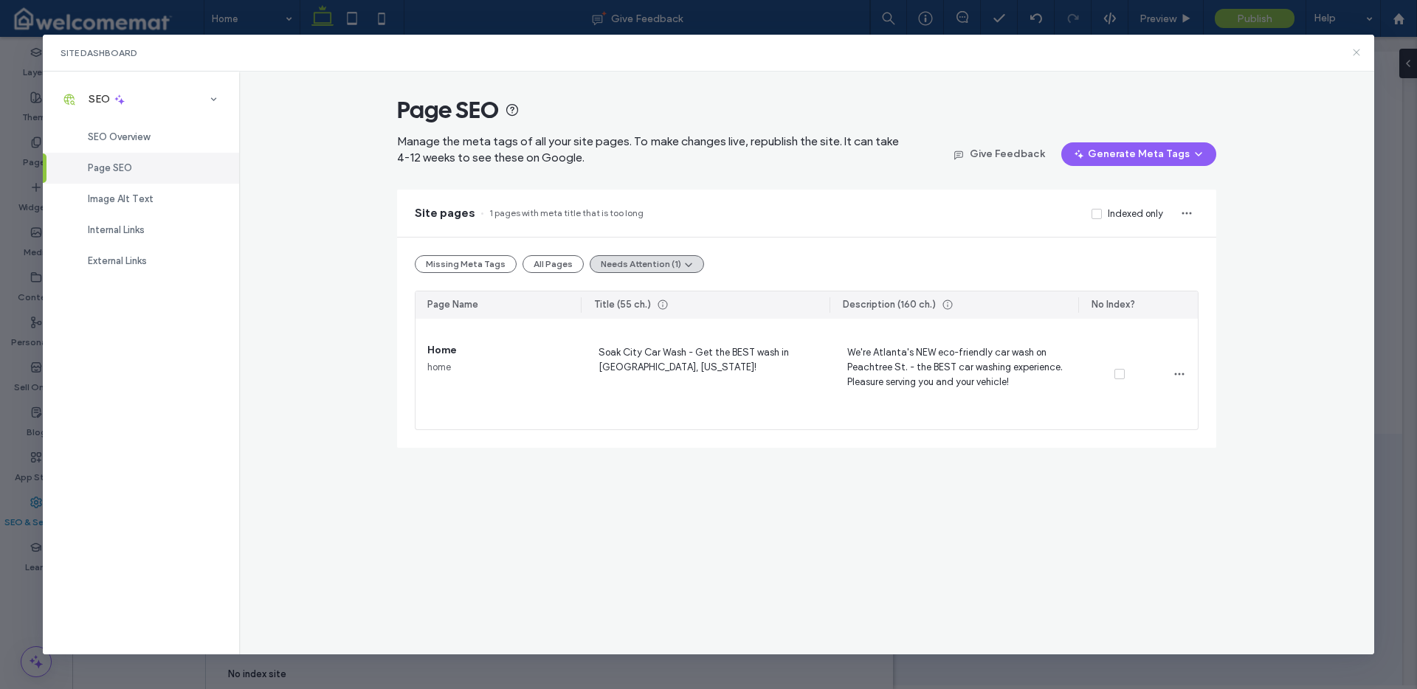
click at [1356, 52] on use at bounding box center [1357, 52] width 7 height 7
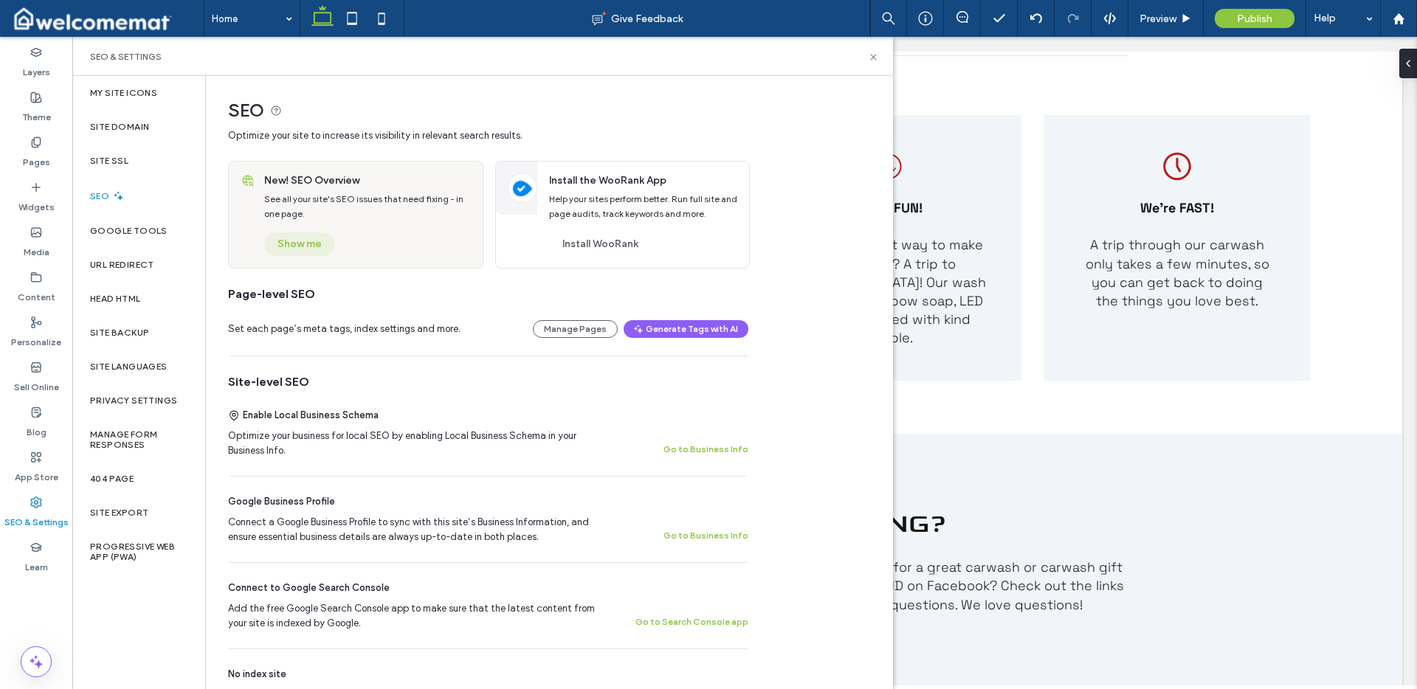
click at [294, 235] on button "Show me" at bounding box center [299, 245] width 71 height 24
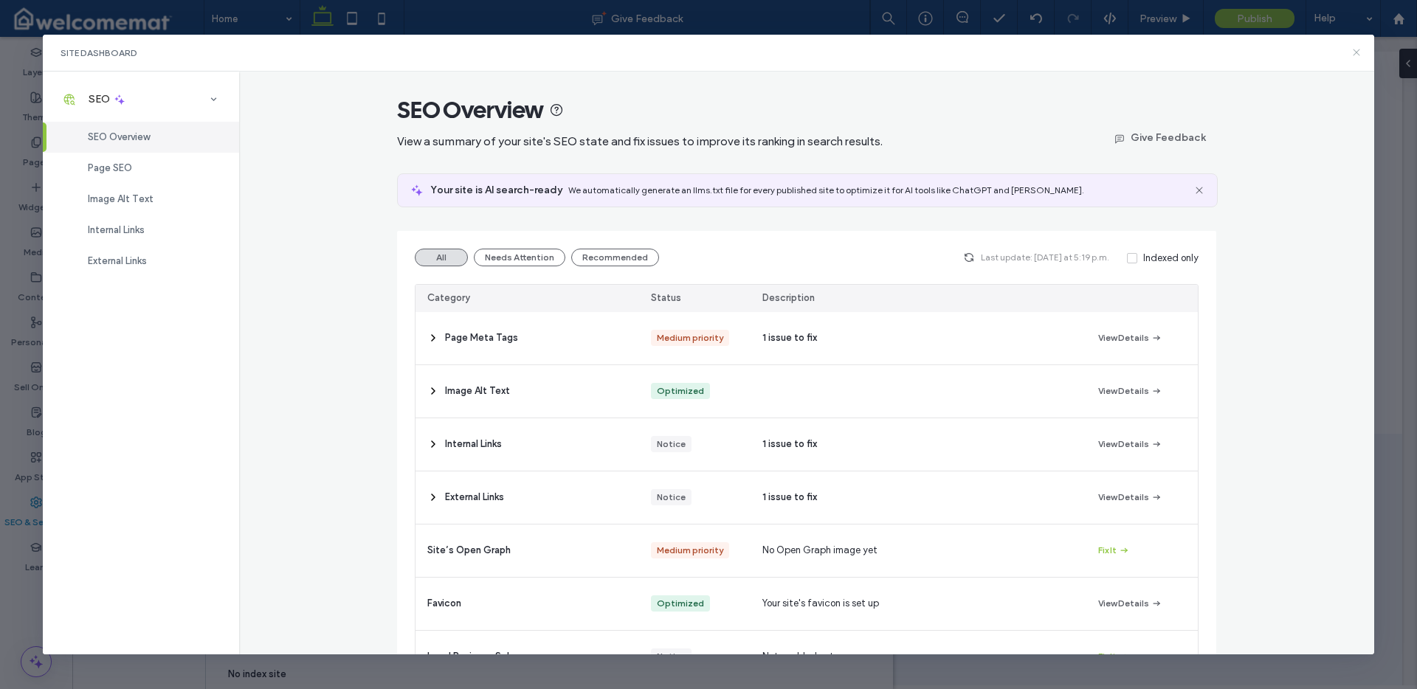
click at [1358, 51] on icon at bounding box center [1357, 53] width 12 height 12
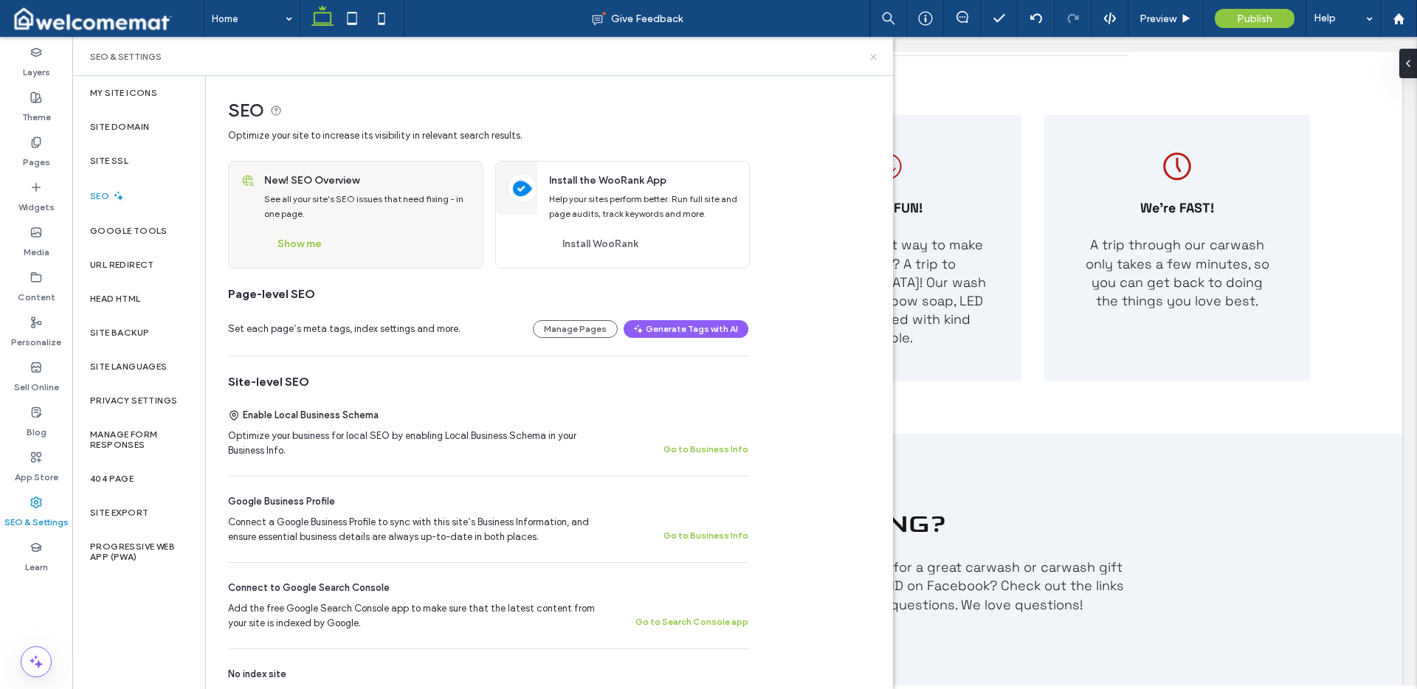
click at [875, 57] on icon at bounding box center [873, 57] width 11 height 11
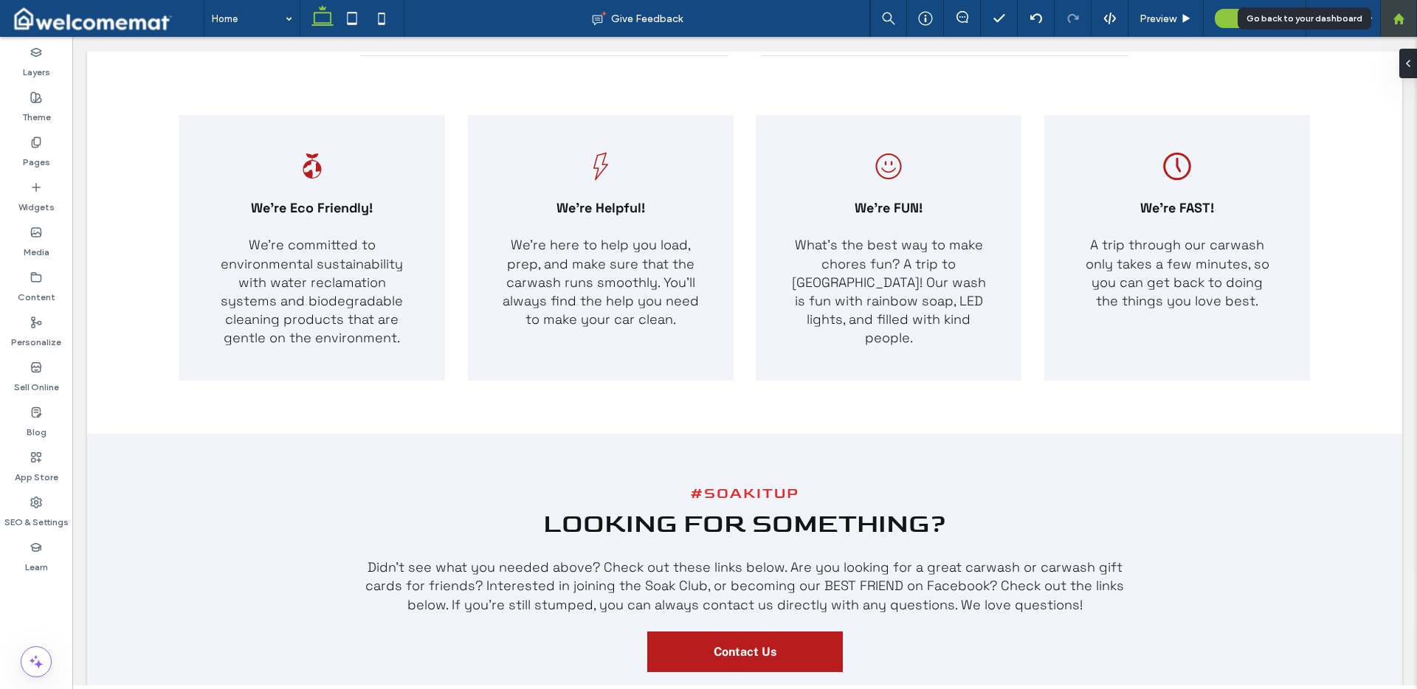
click at [1398, 16] on use at bounding box center [1398, 18] width 11 height 11
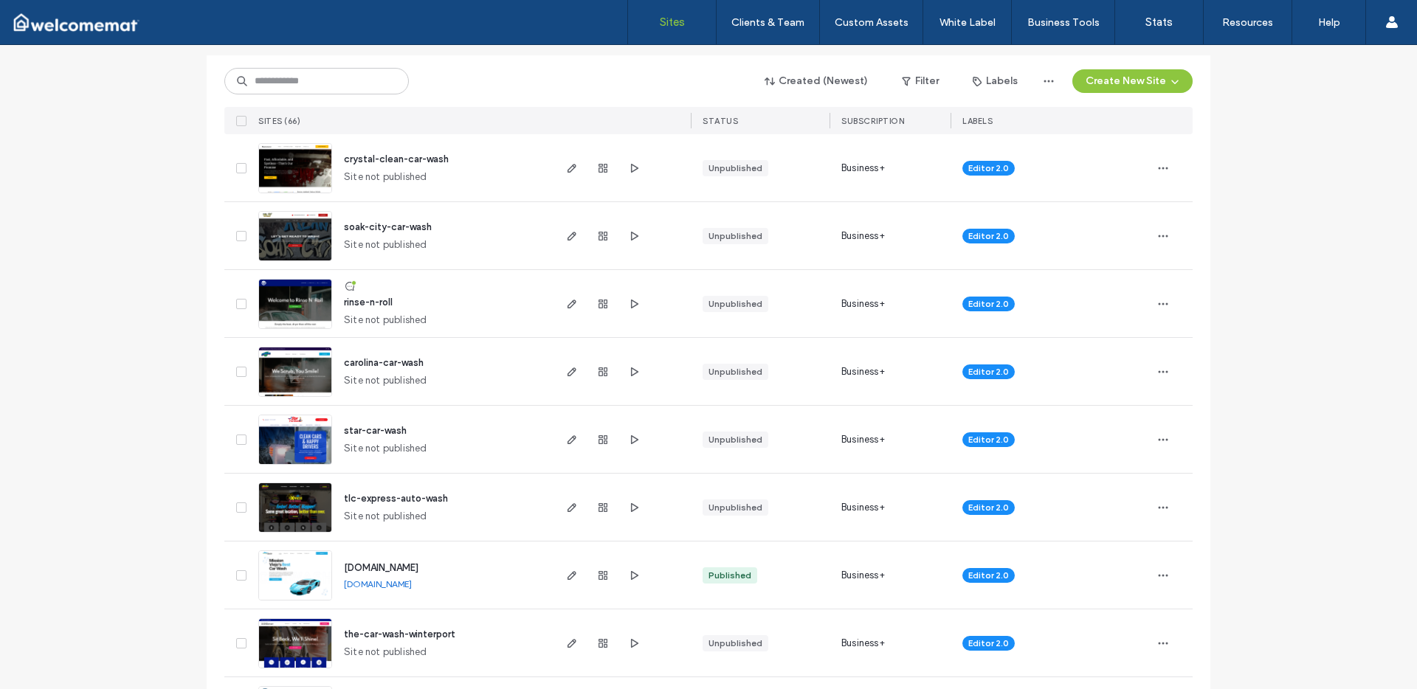
scroll to position [209, 0]
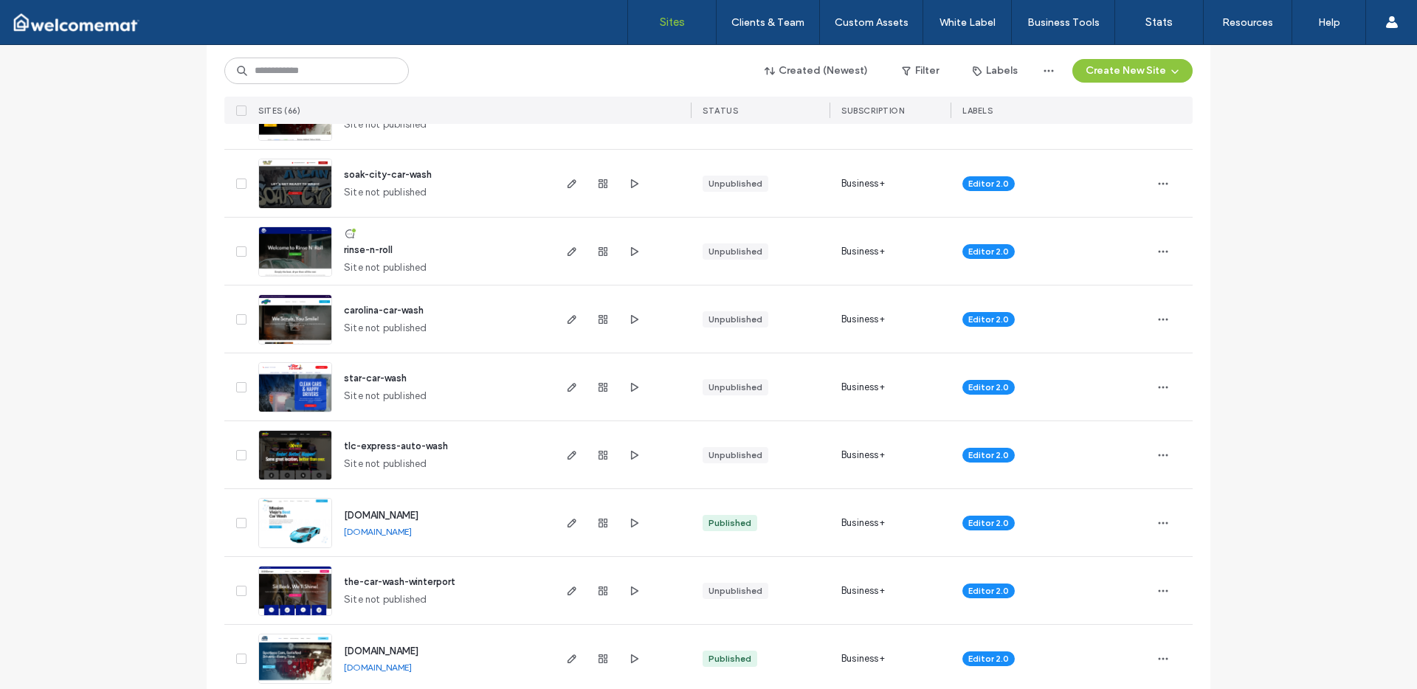
click at [385, 379] on span "star-car-wash" at bounding box center [375, 378] width 63 height 11
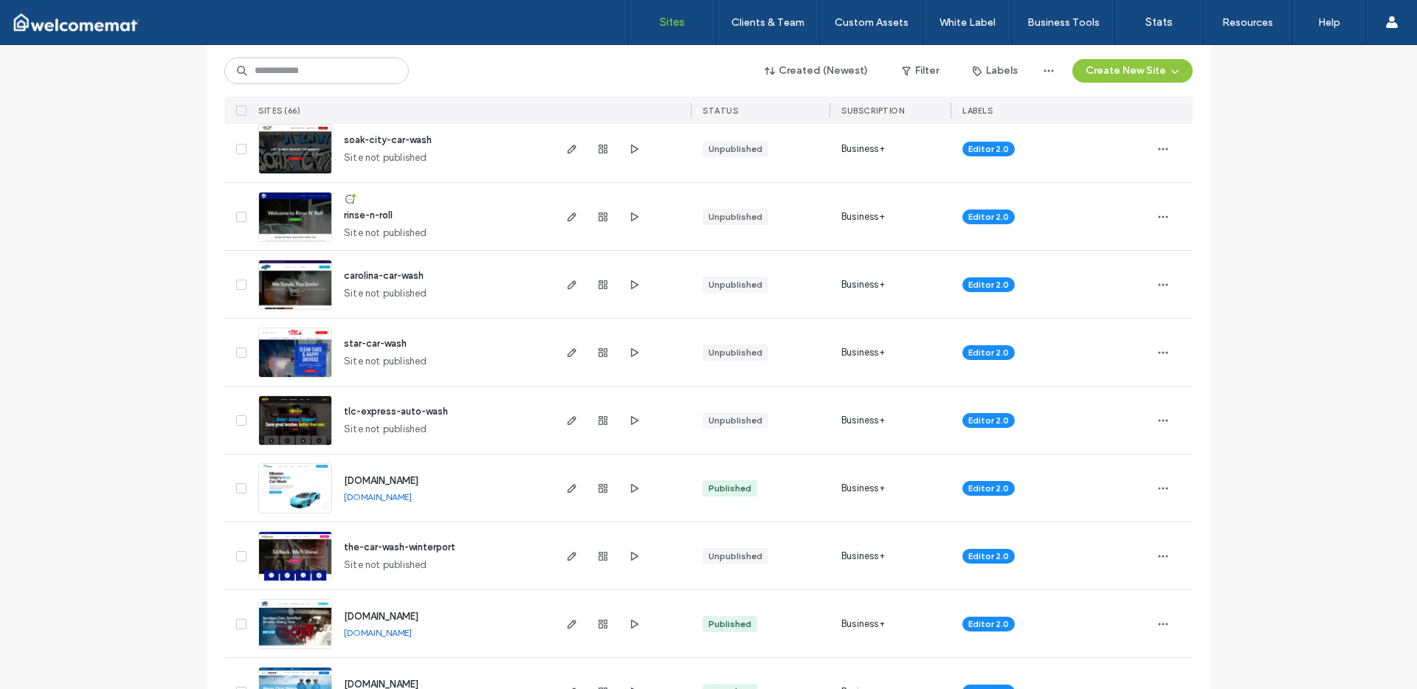
scroll to position [249, 0]
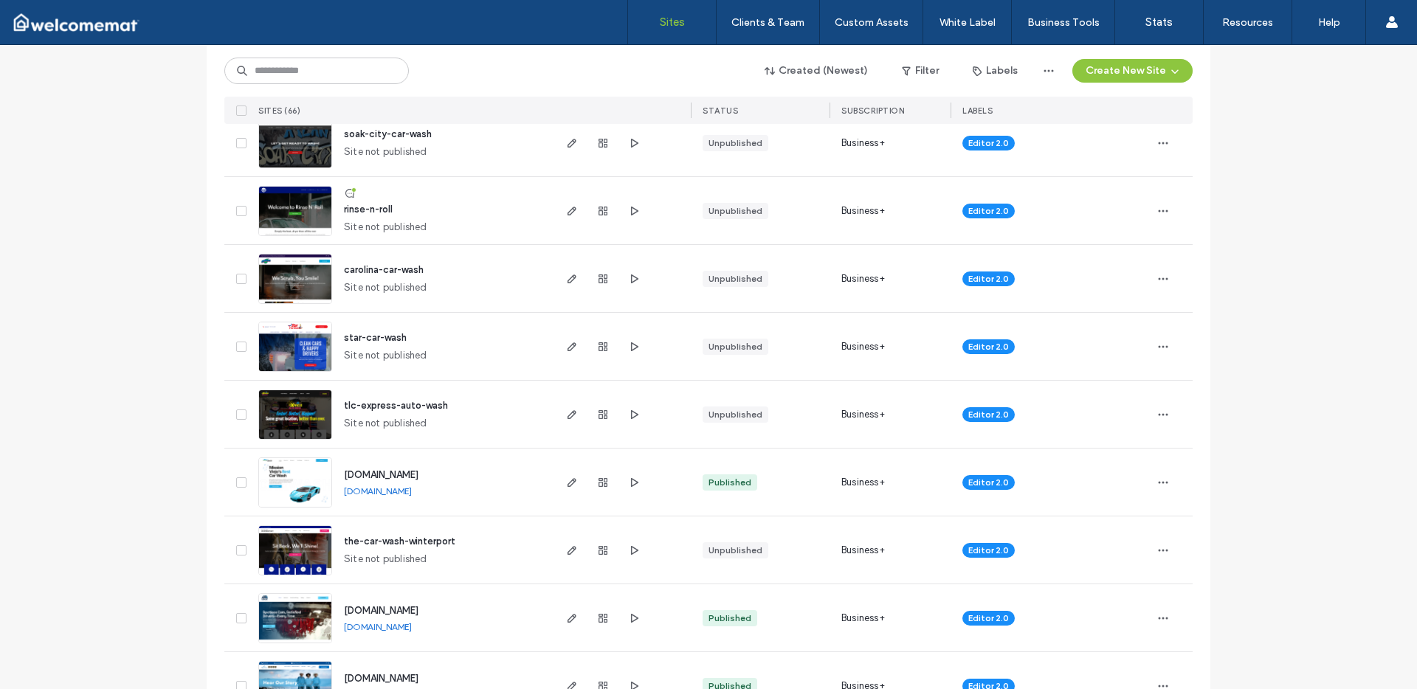
click at [409, 473] on span "[DOMAIN_NAME]" at bounding box center [381, 474] width 75 height 11
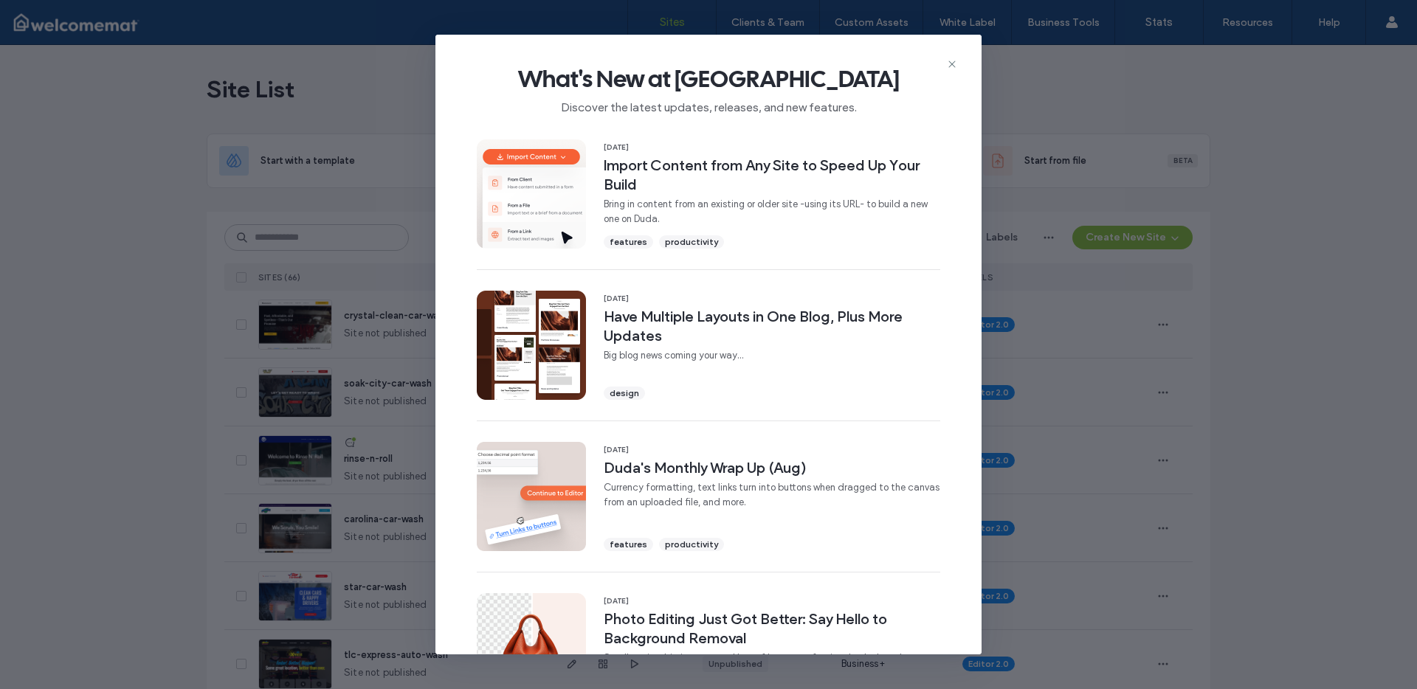
click at [951, 61] on icon at bounding box center [952, 64] width 12 height 12
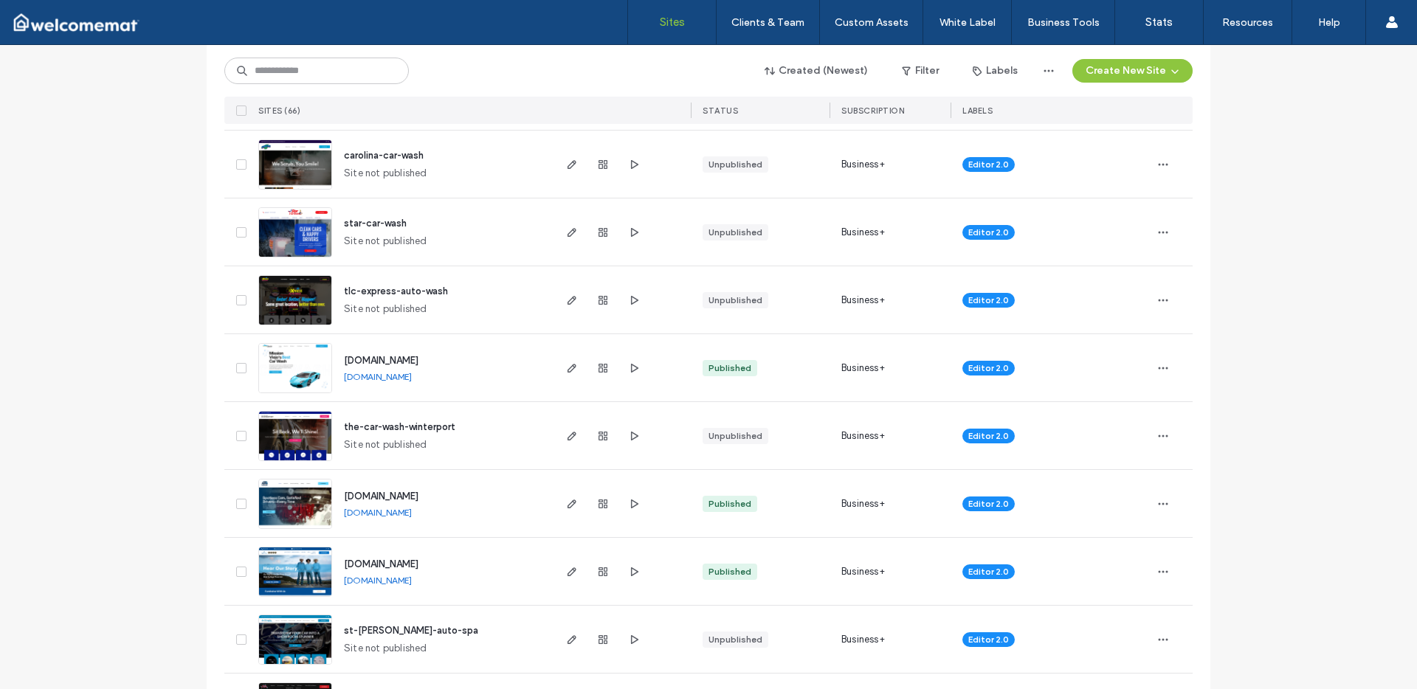
scroll to position [367, 0]
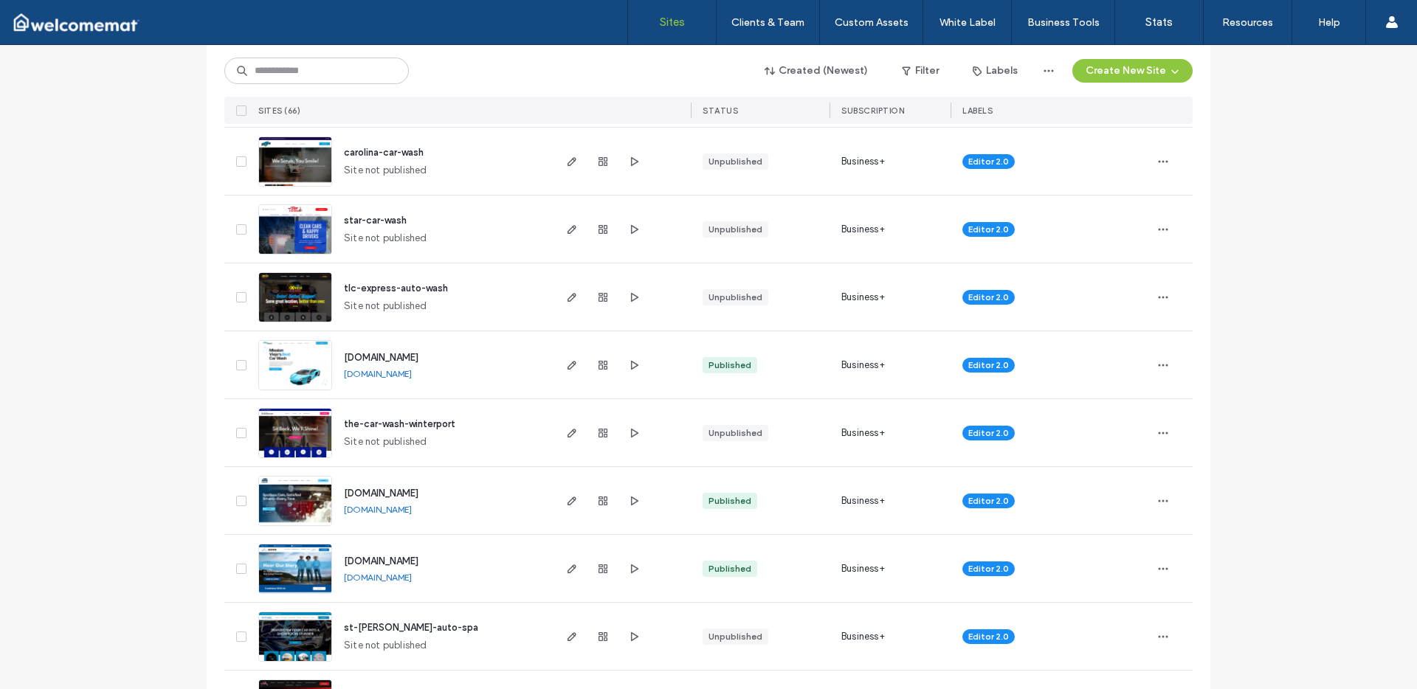
click at [407, 493] on span "www.midwaywash.com" at bounding box center [381, 493] width 75 height 11
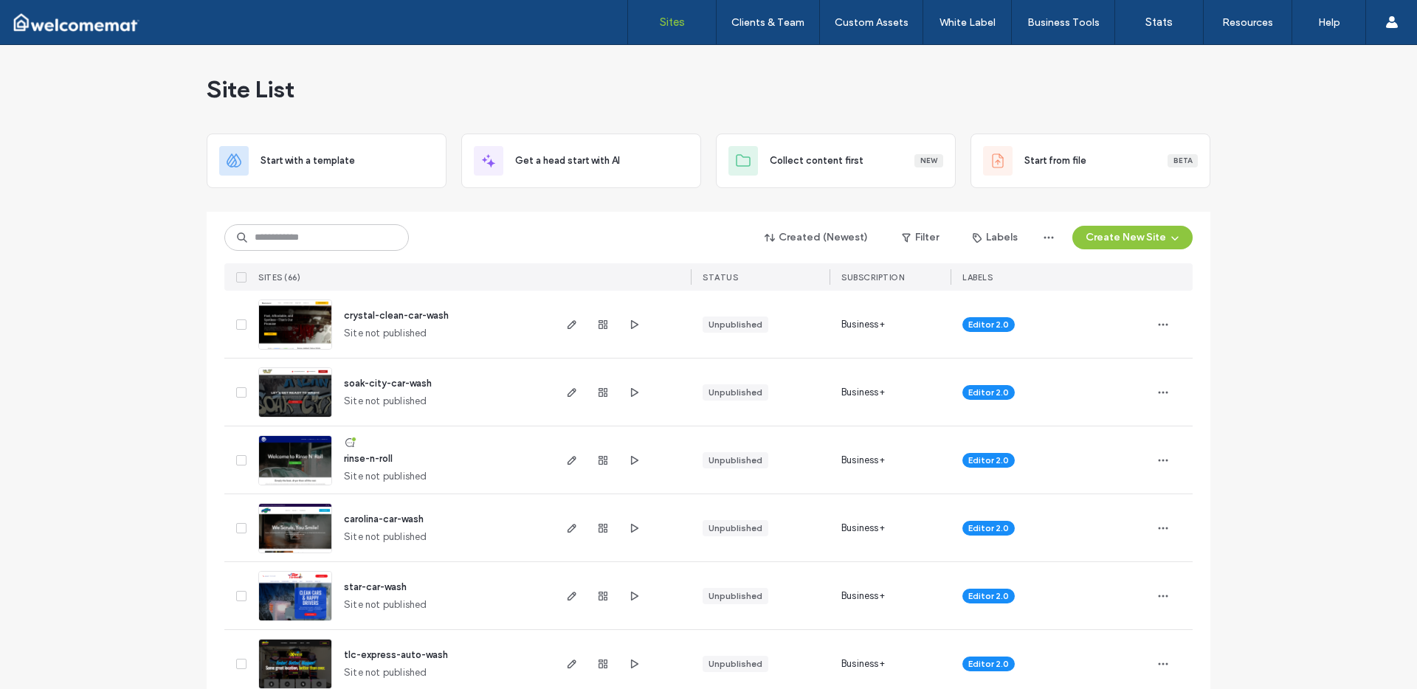
click at [400, 520] on span "carolina-car-wash" at bounding box center [384, 519] width 80 height 11
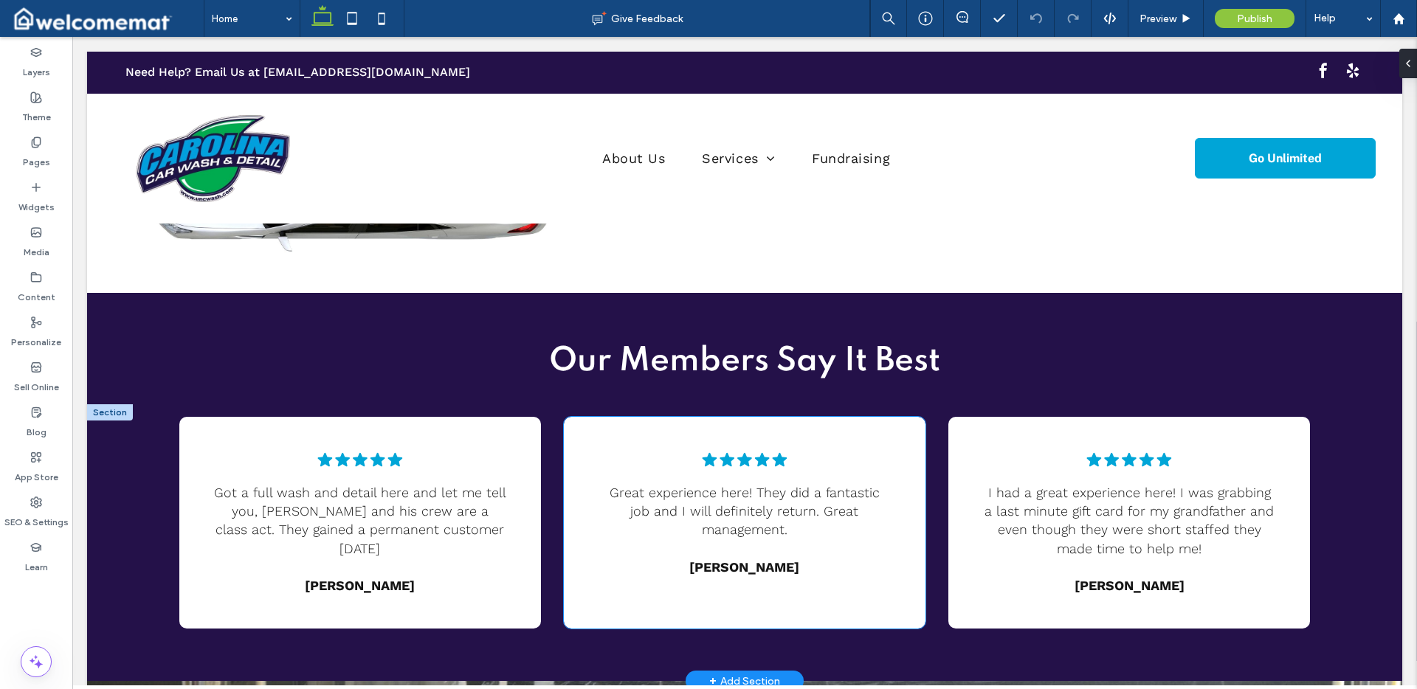
scroll to position [2492, 0]
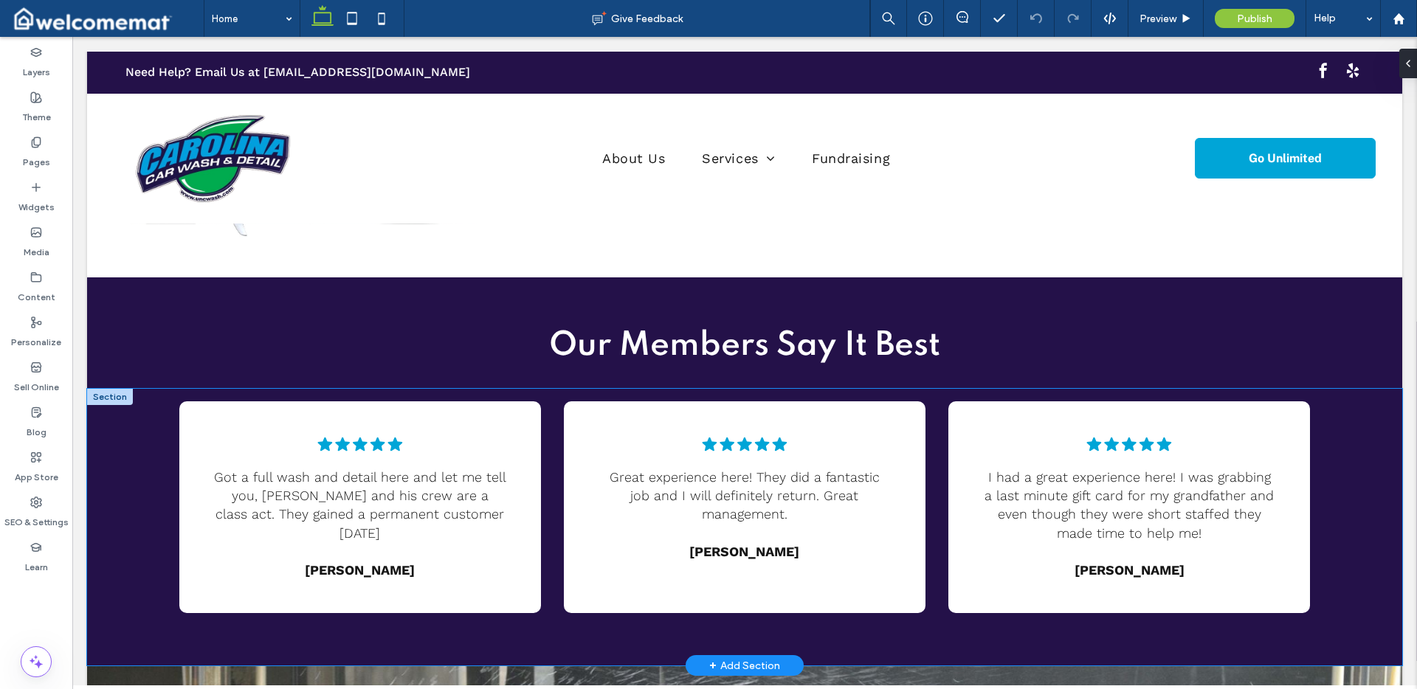
click at [126, 455] on div "Five black stars. .cls-1-1788903176-1788903176 { fill: #00000; stroke-width: 0p…" at bounding box center [744, 528] width 1315 height 278
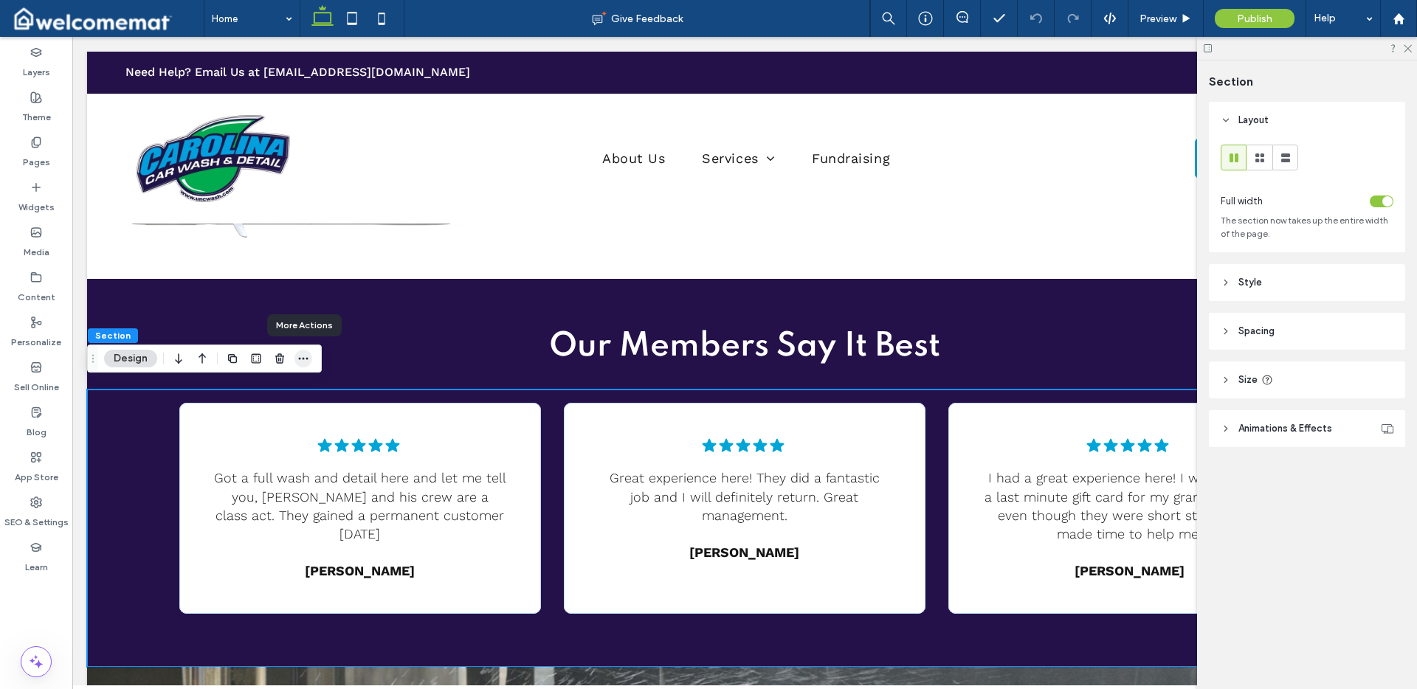
click at [297, 359] on icon "button" at bounding box center [303, 359] width 12 height 12
click at [359, 13] on icon at bounding box center [352, 19] width 30 height 30
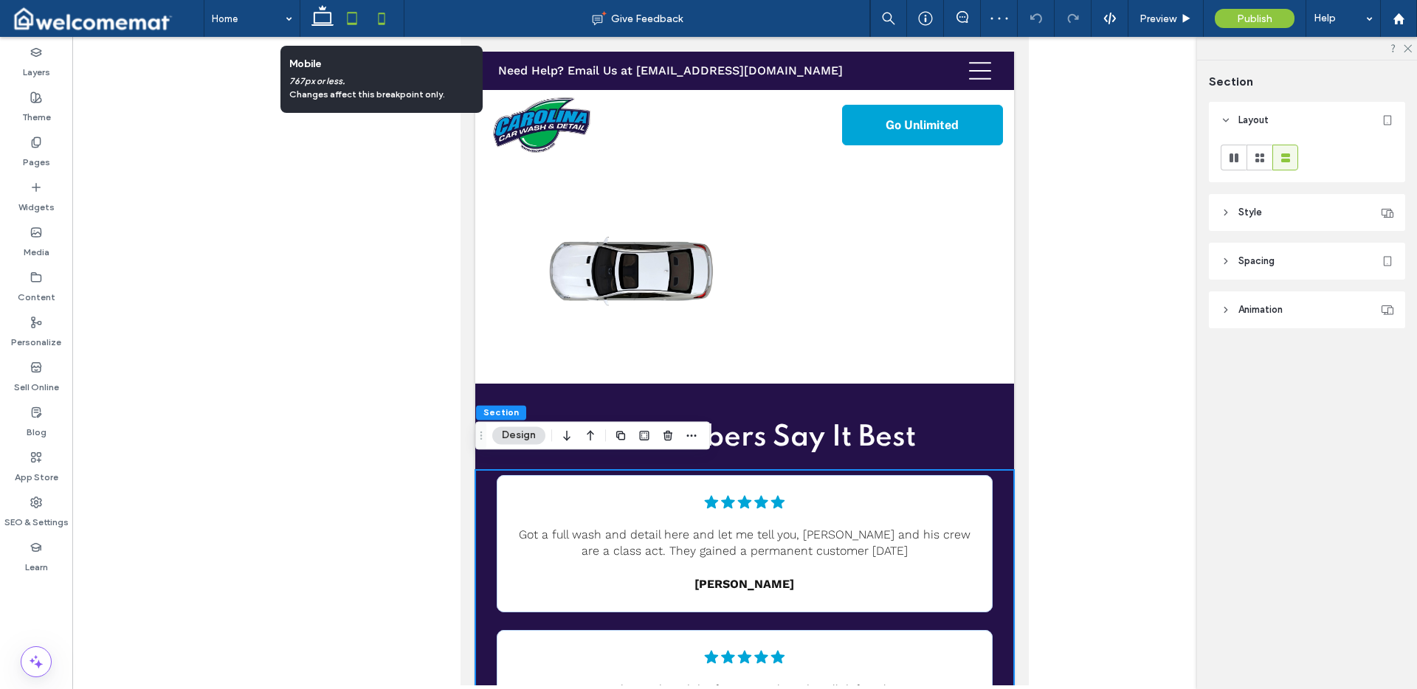
click at [380, 19] on icon at bounding box center [382, 19] width 30 height 30
type input "**"
type input "****"
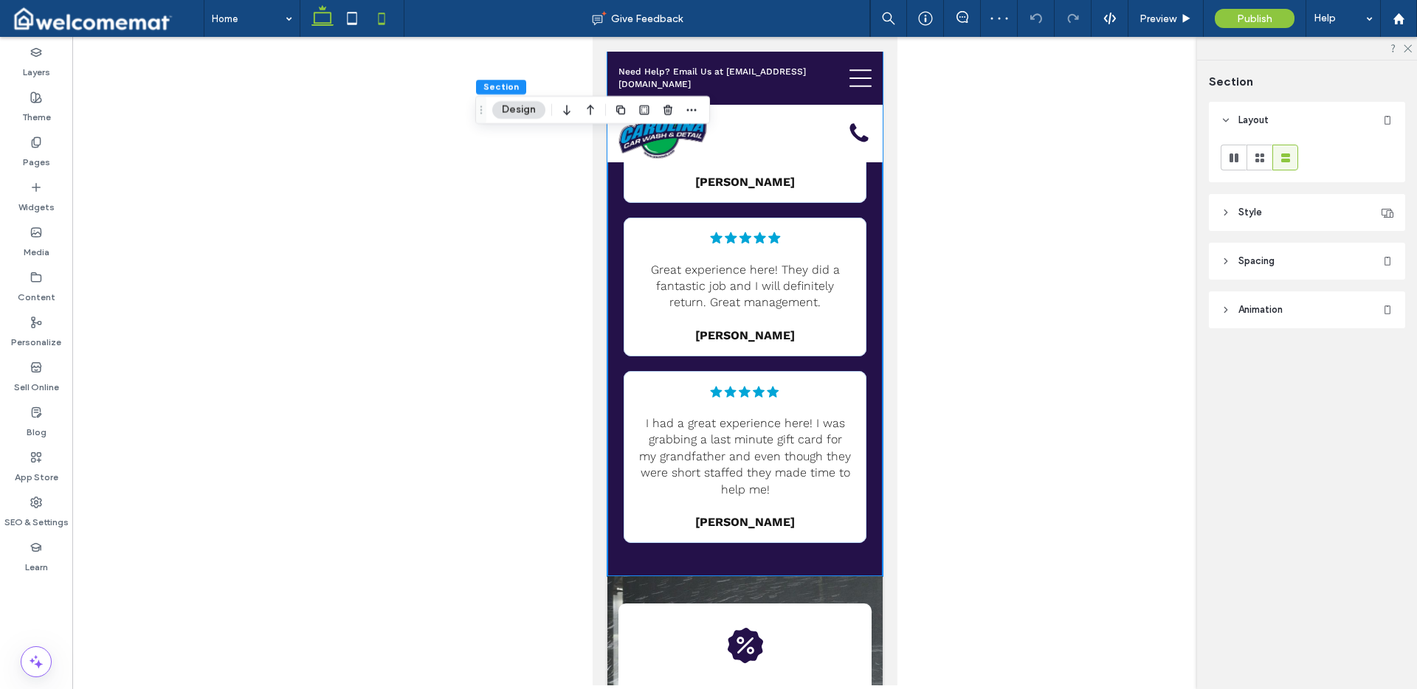
click at [328, 18] on icon at bounding box center [323, 19] width 30 height 30
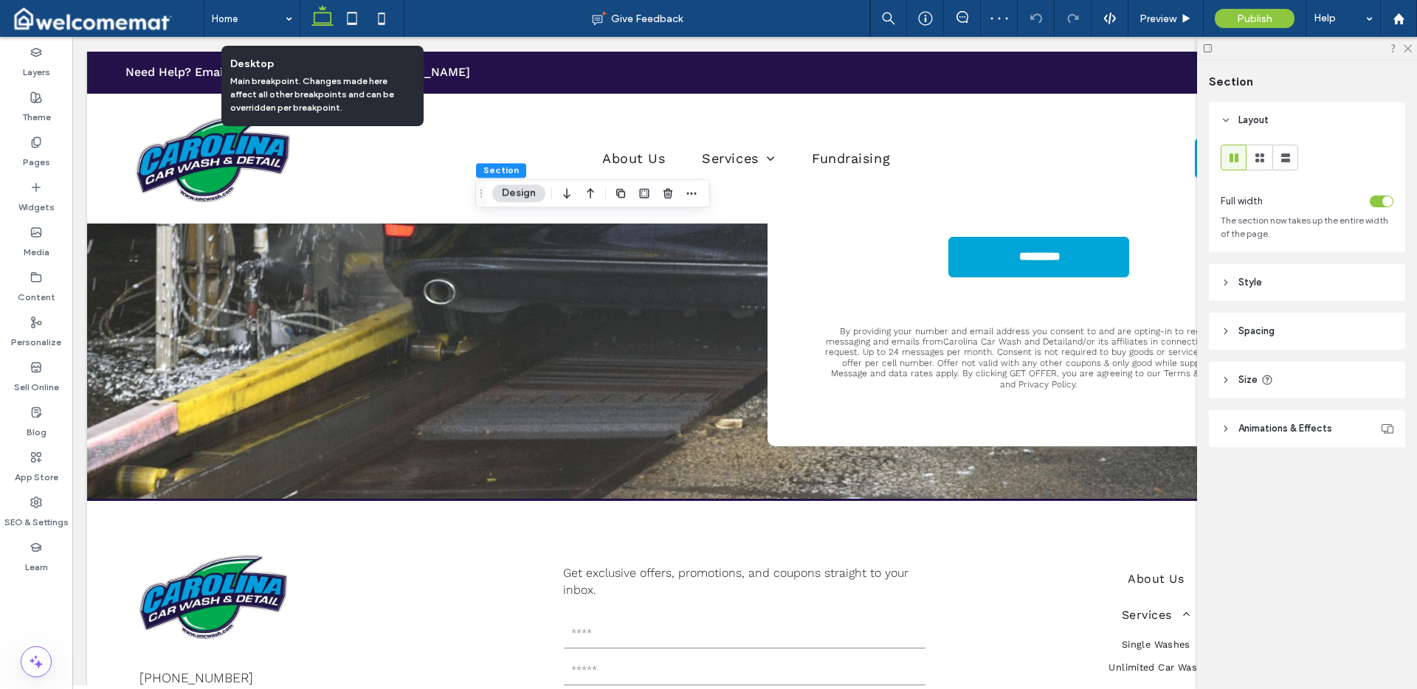
type input "*"
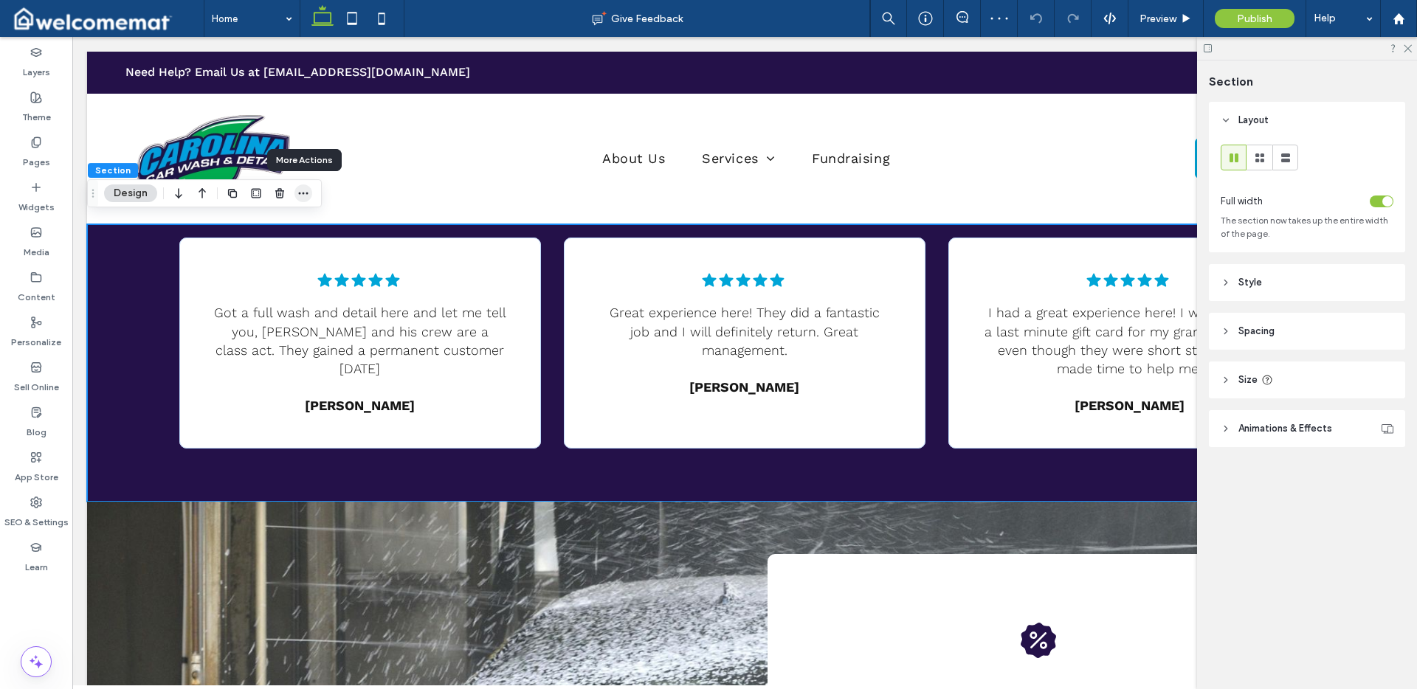
click at [302, 195] on icon "button" at bounding box center [303, 193] width 12 height 12
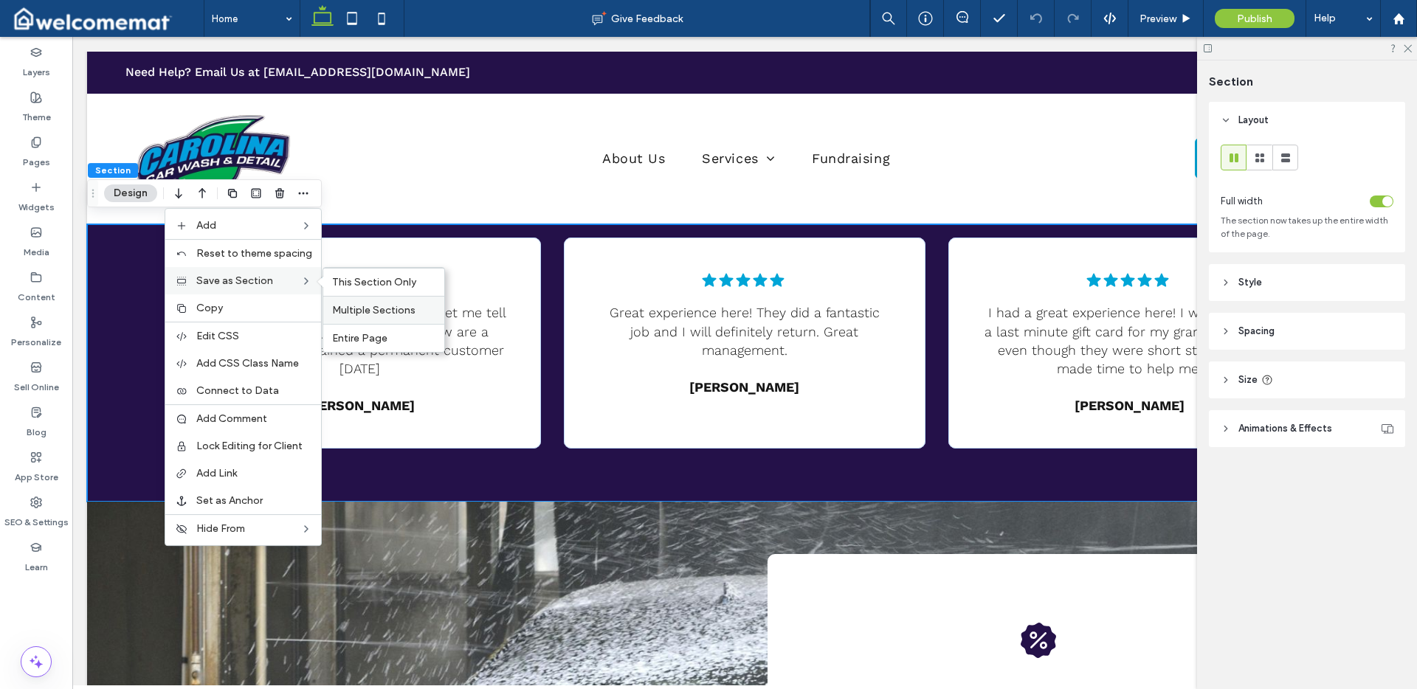
click at [371, 307] on span "Multiple Sections" at bounding box center [373, 310] width 83 height 13
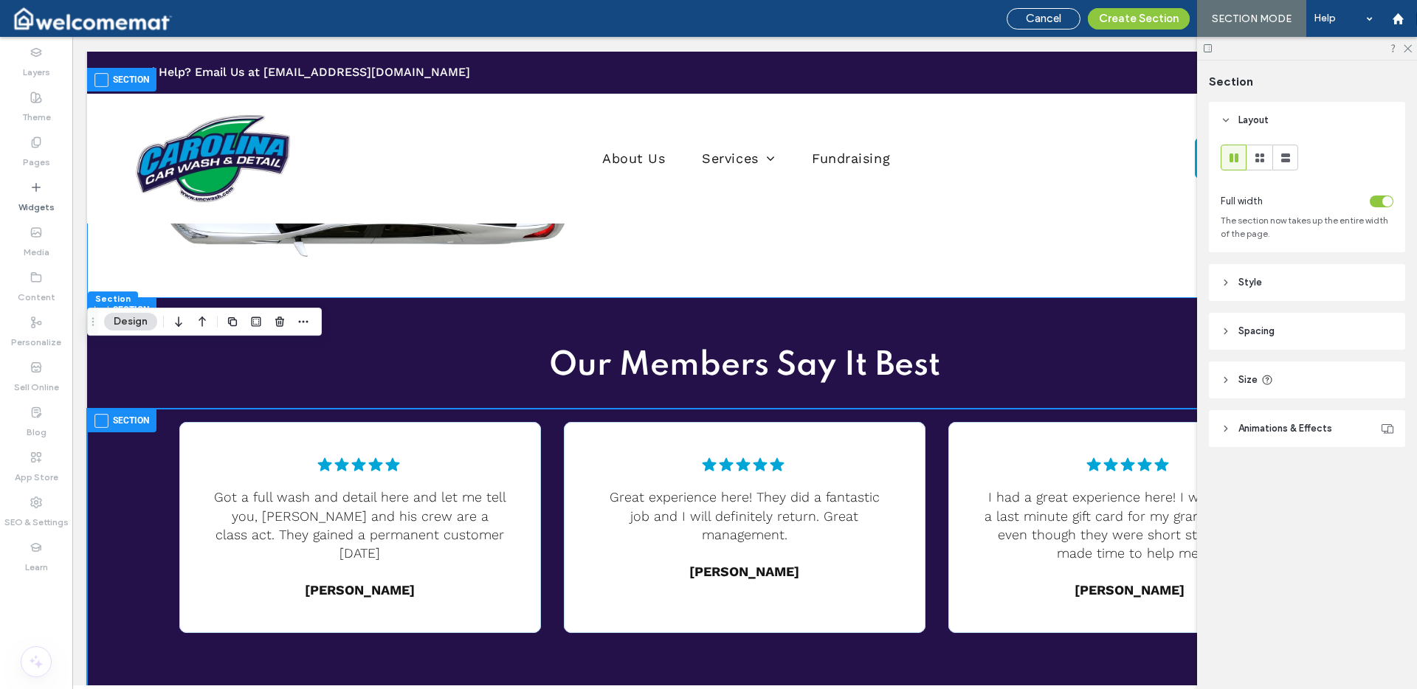
scroll to position [2446, 0]
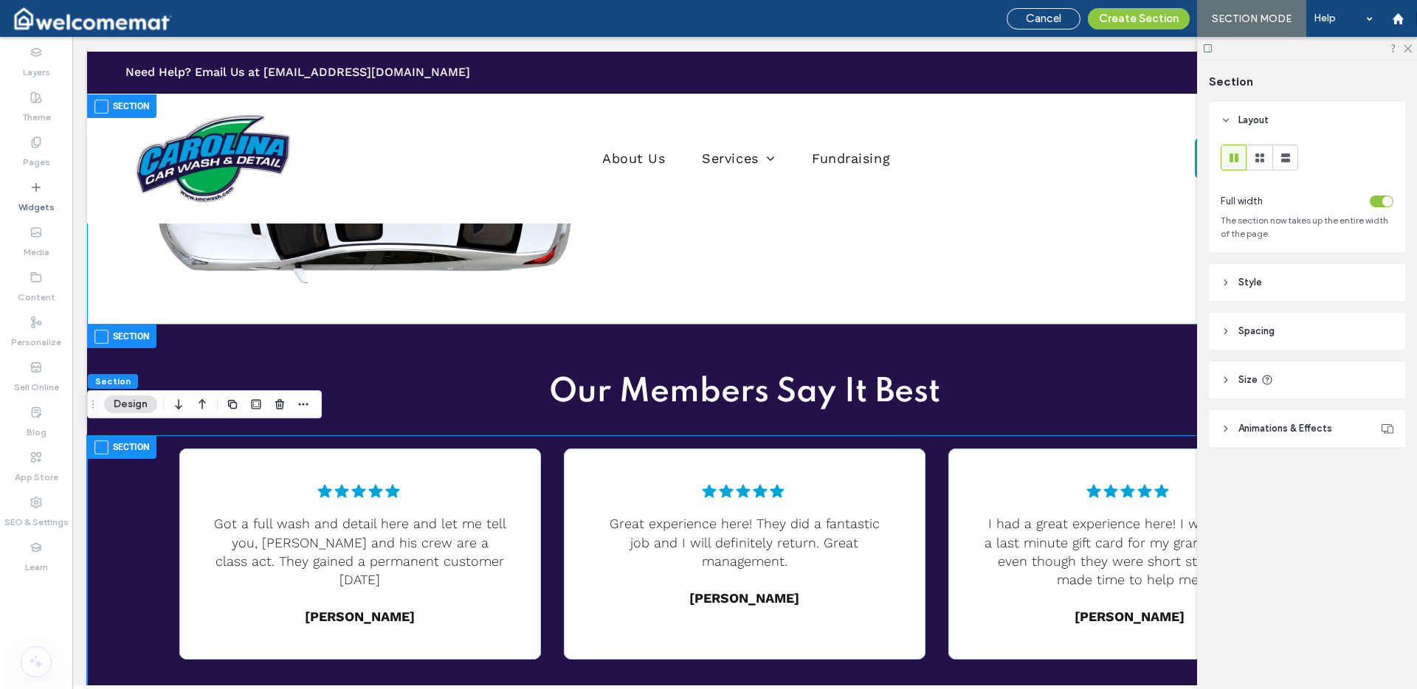
click at [100, 331] on span at bounding box center [101, 337] width 14 height 14
click at [1123, 22] on button "Create Section" at bounding box center [1139, 18] width 102 height 21
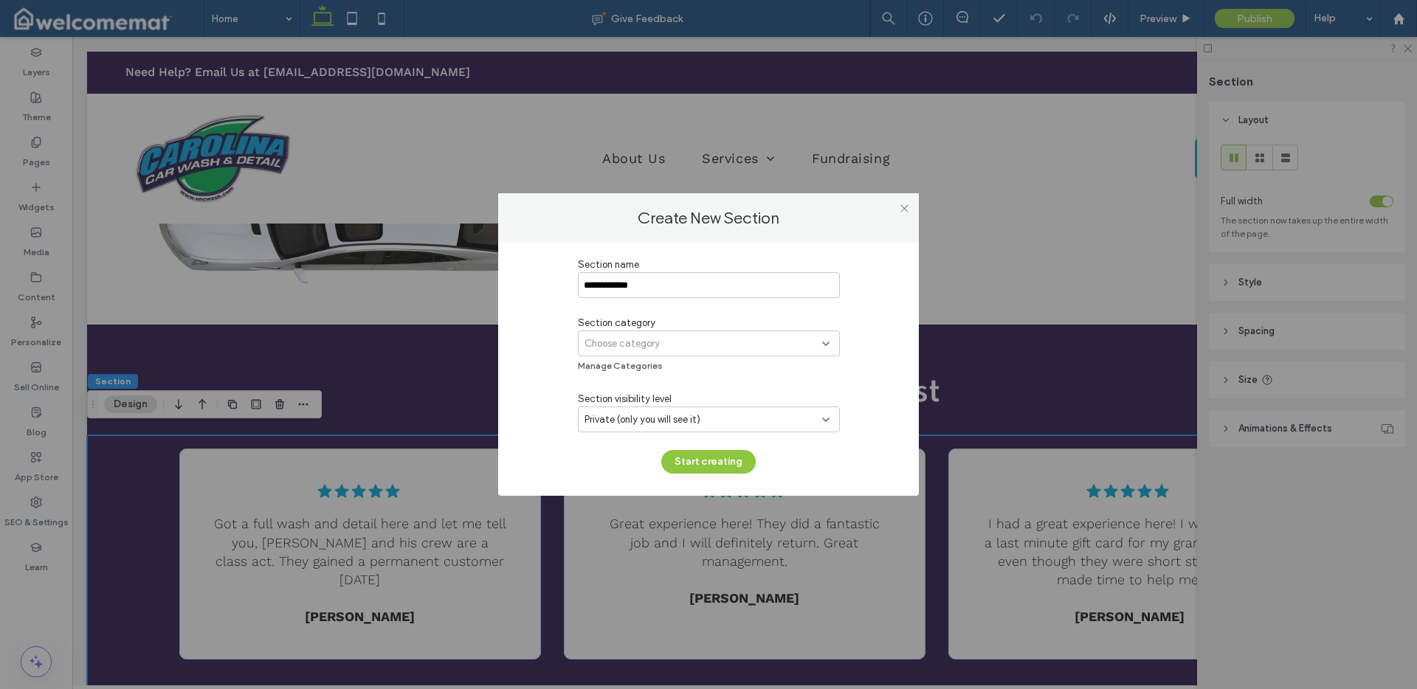
type input "**********"
click at [780, 338] on div "Choose category" at bounding box center [704, 344] width 238 height 15
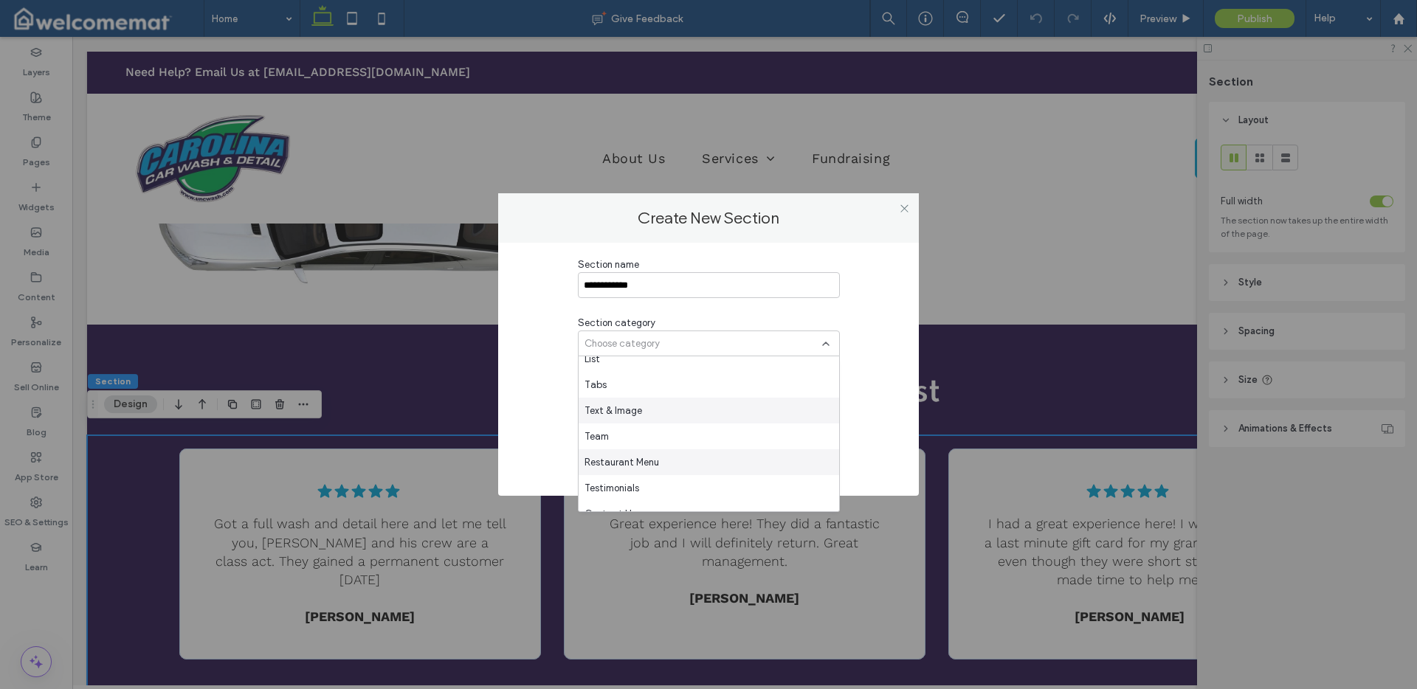
scroll to position [326, 0]
click at [658, 475] on div "Testimonials" at bounding box center [709, 483] width 261 height 26
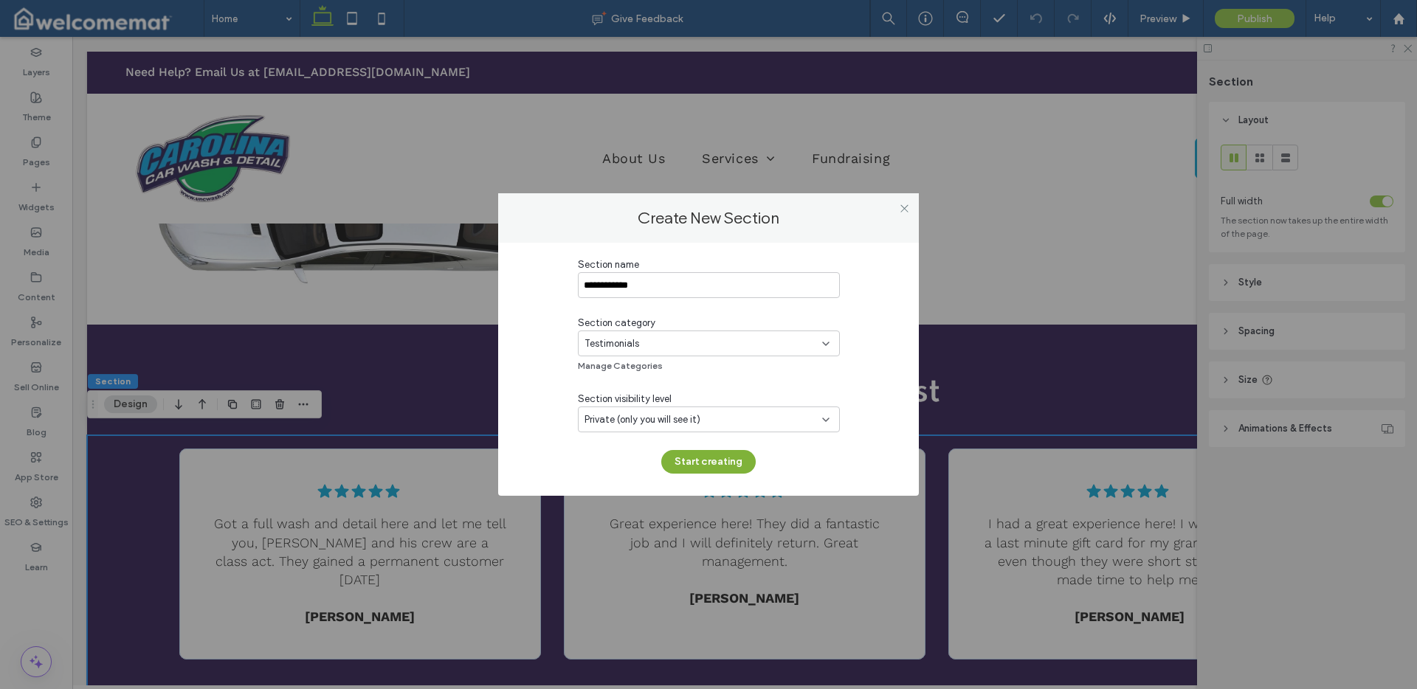
click at [728, 458] on button "Start creating" at bounding box center [708, 462] width 94 height 24
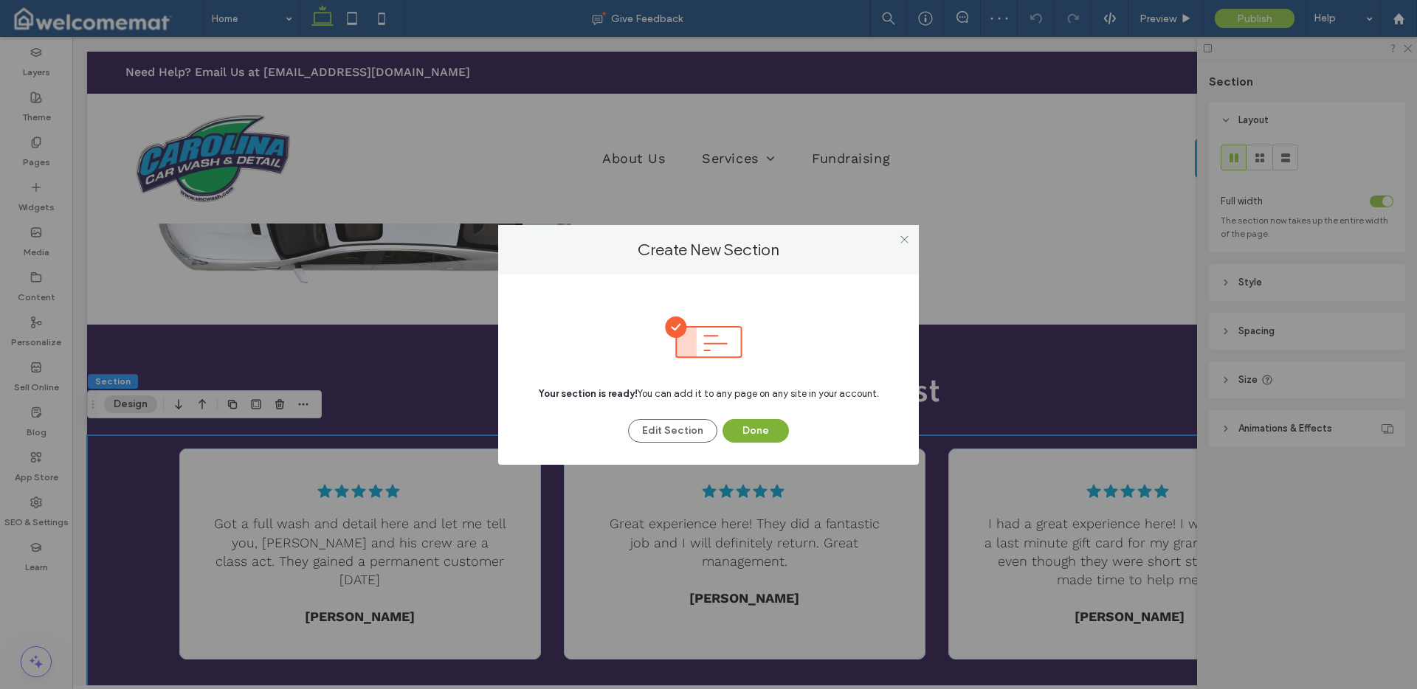
click at [748, 433] on button "Done" at bounding box center [756, 431] width 66 height 24
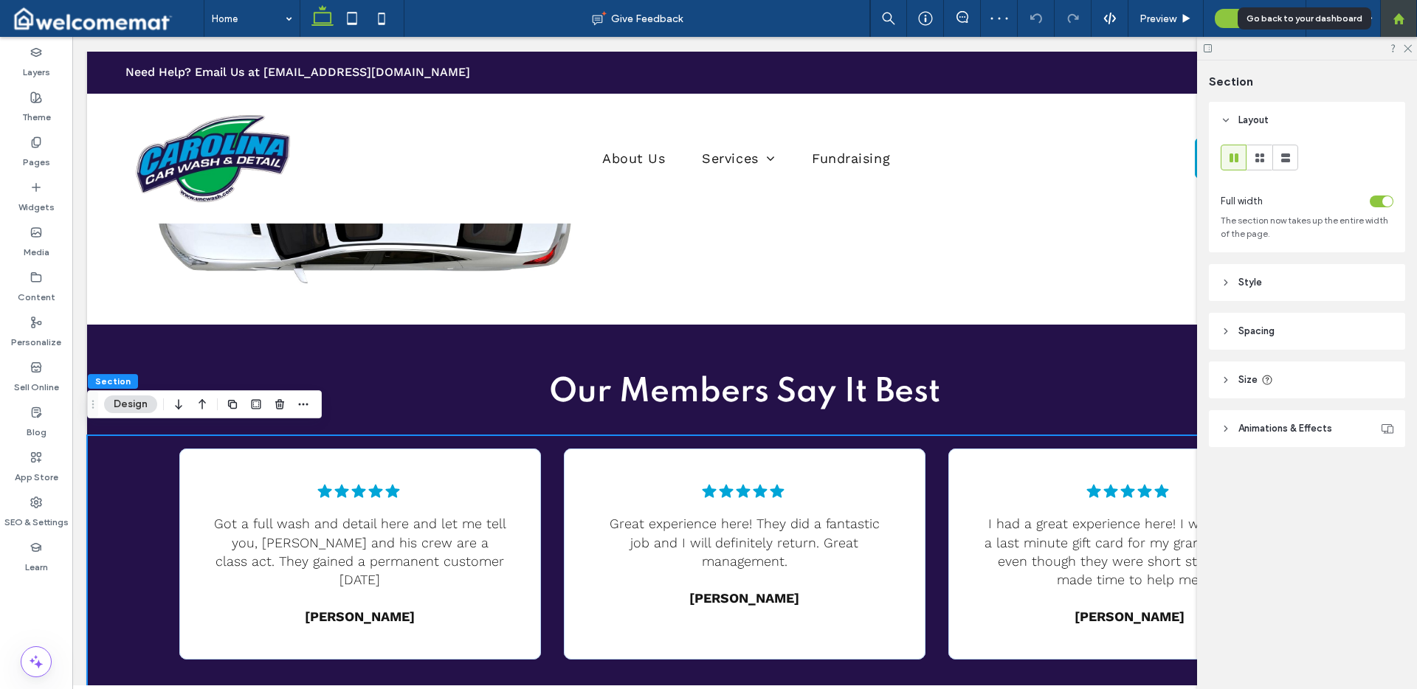
click at [1397, 24] on use at bounding box center [1398, 18] width 11 height 11
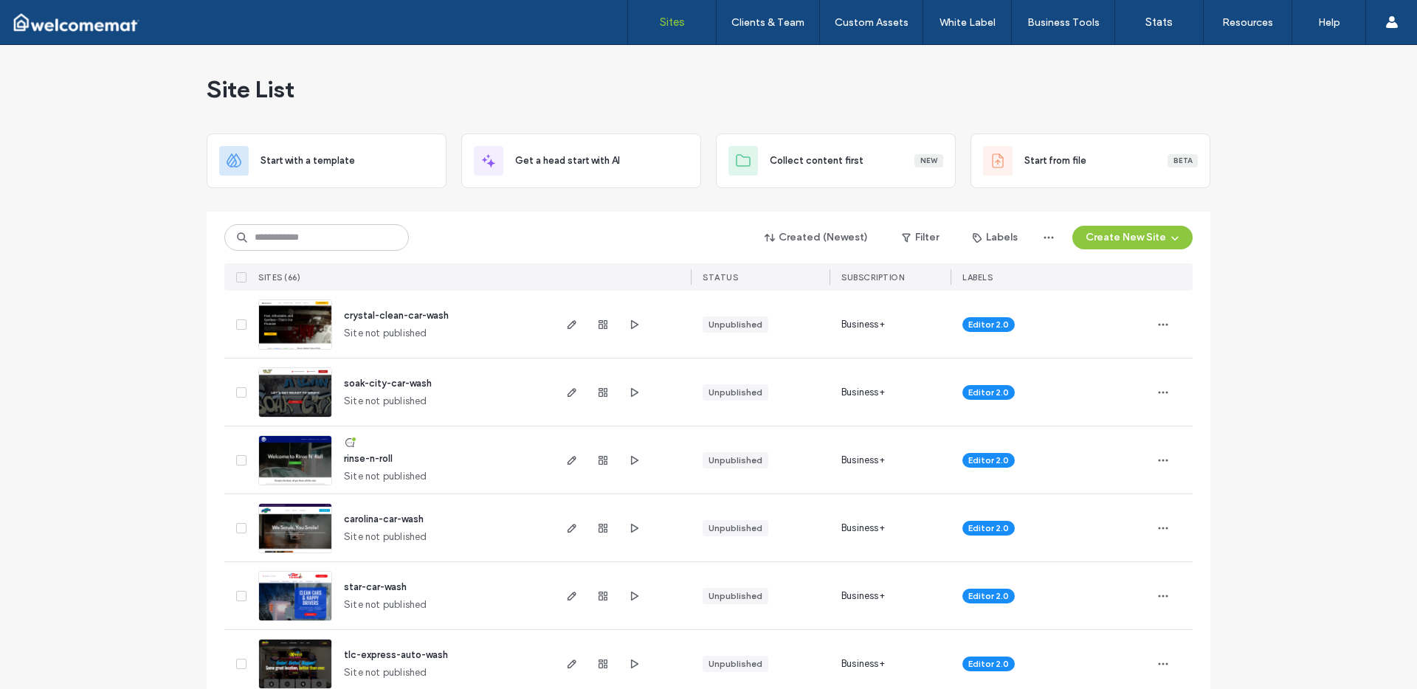
click at [398, 386] on span "soak-city-car-wash" at bounding box center [388, 383] width 88 height 11
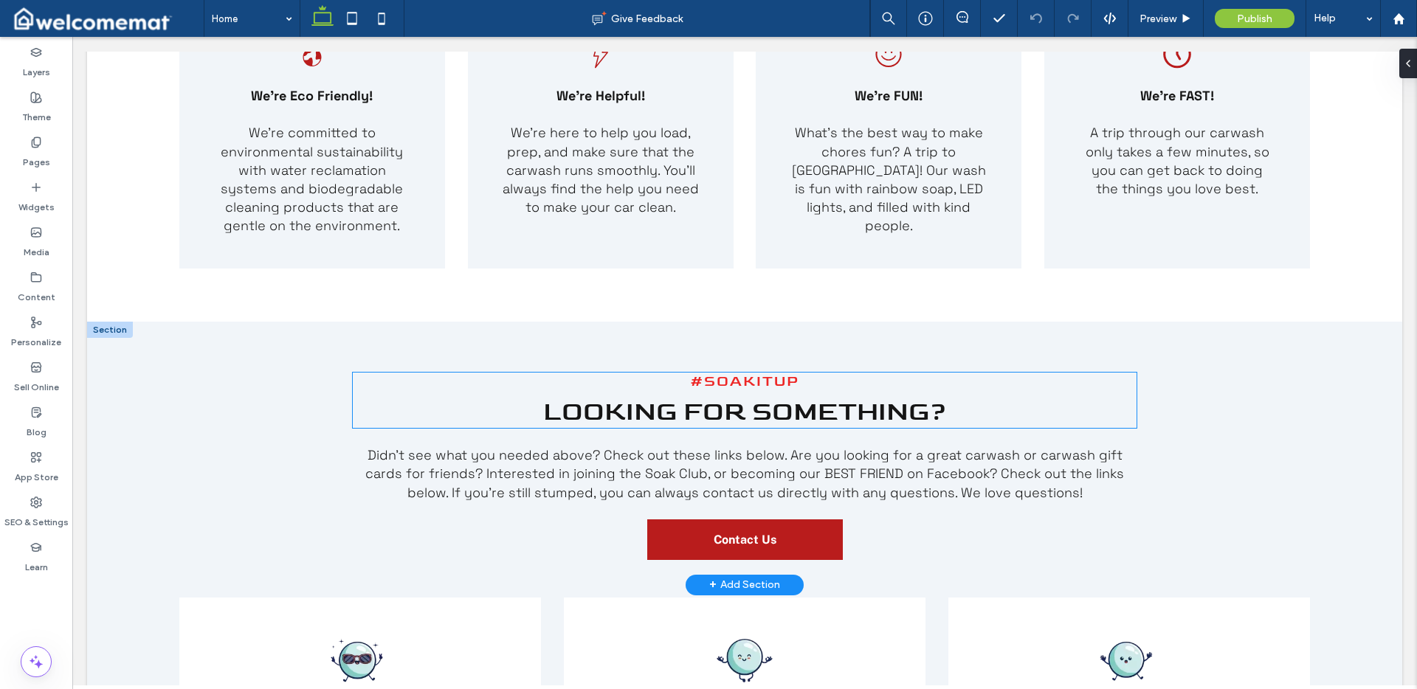
scroll to position [2305, 0]
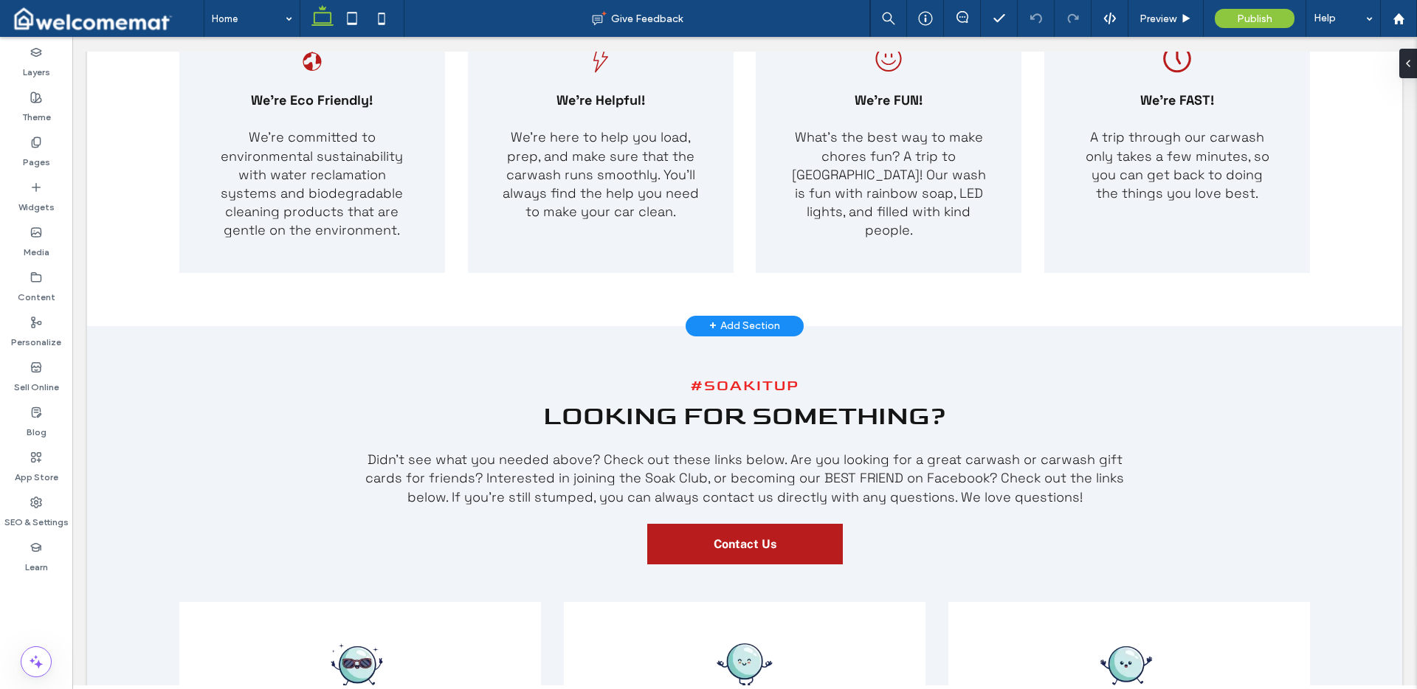
click at [763, 317] on div "+ Add Section" at bounding box center [744, 326] width 71 height 19
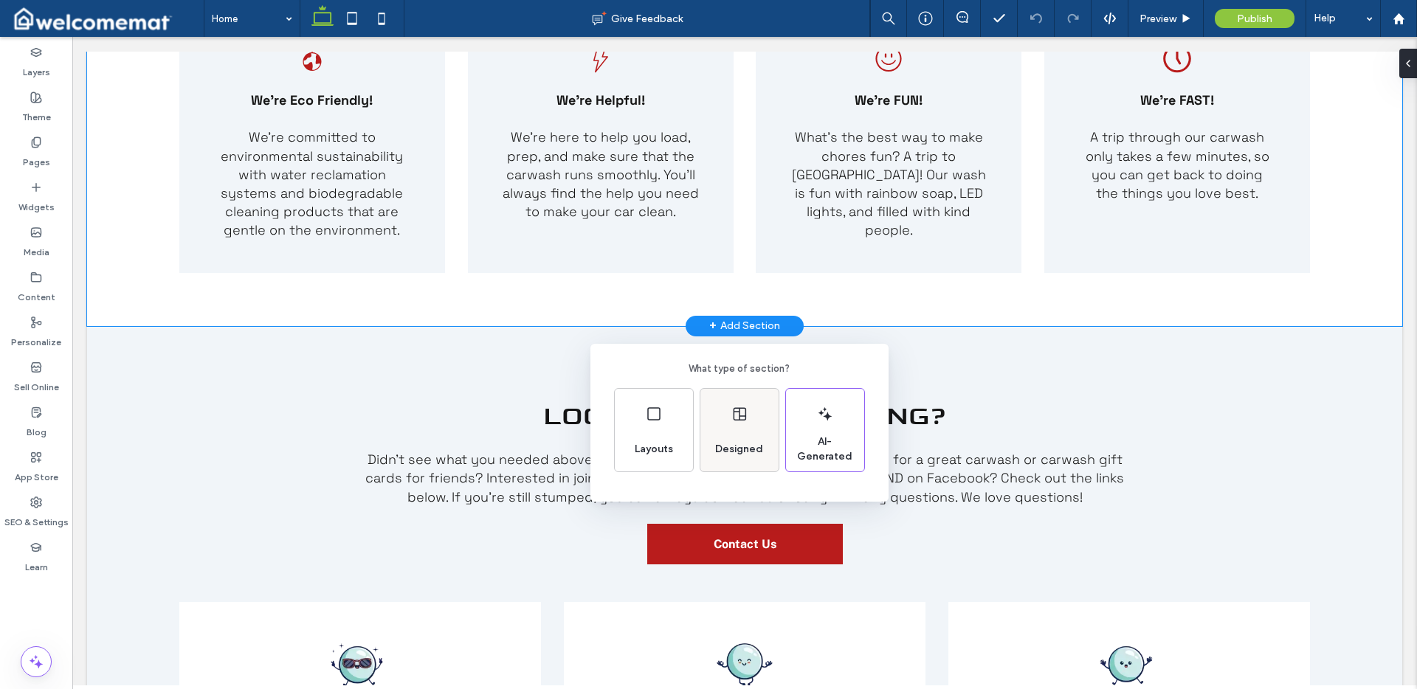
click at [731, 413] on icon at bounding box center [740, 414] width 18 height 18
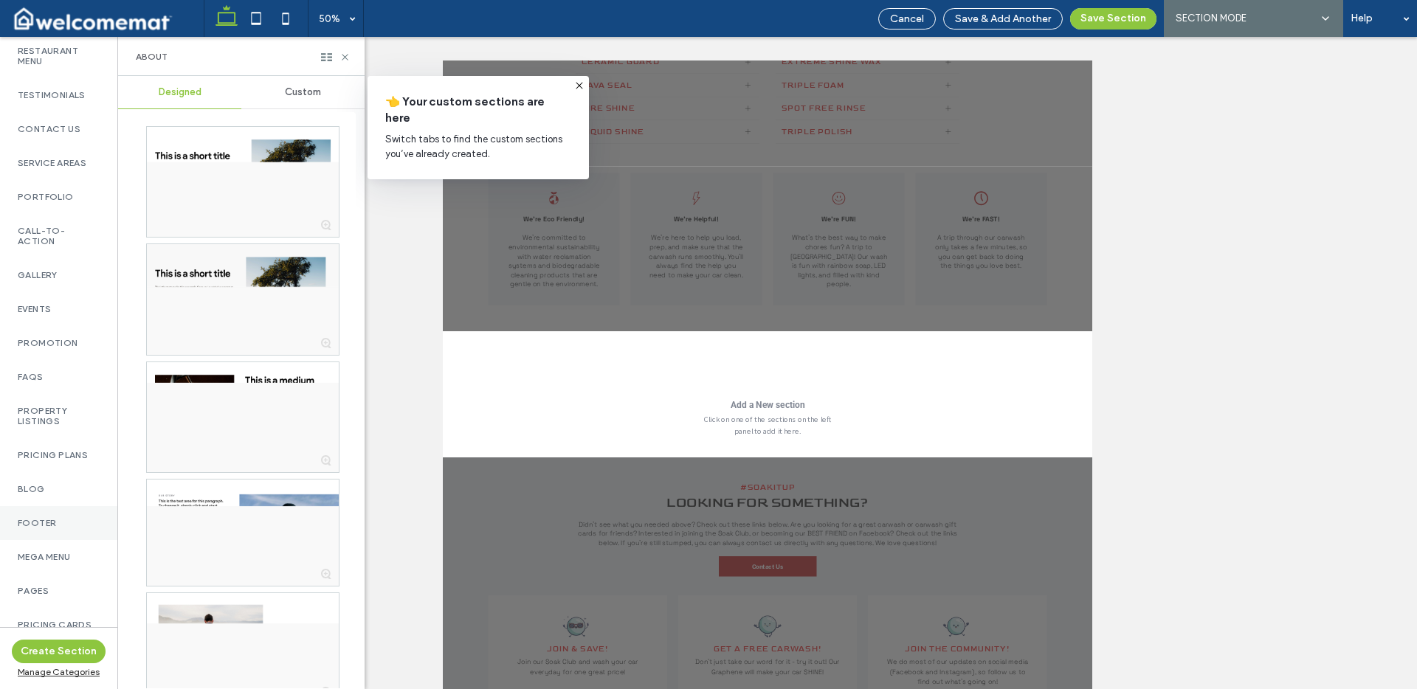
scroll to position [607, 0]
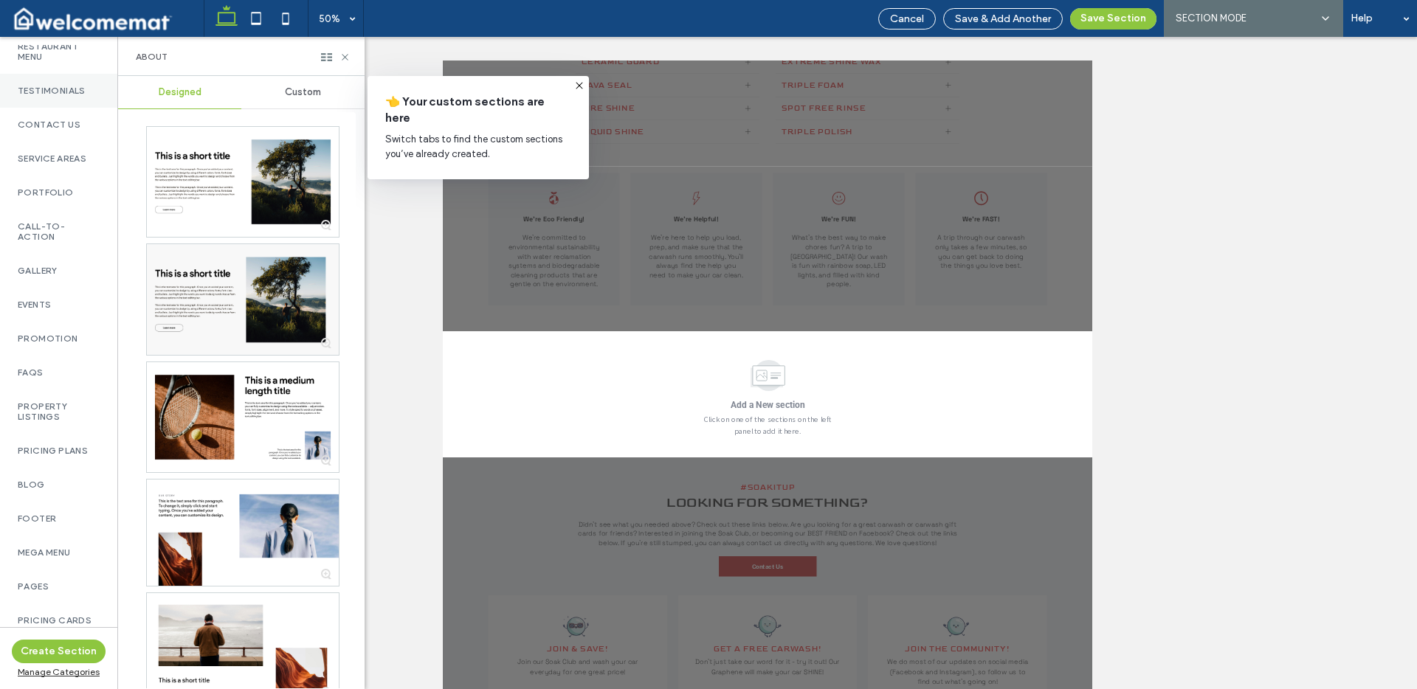
click at [59, 89] on div "Testimonials" at bounding box center [58, 91] width 117 height 34
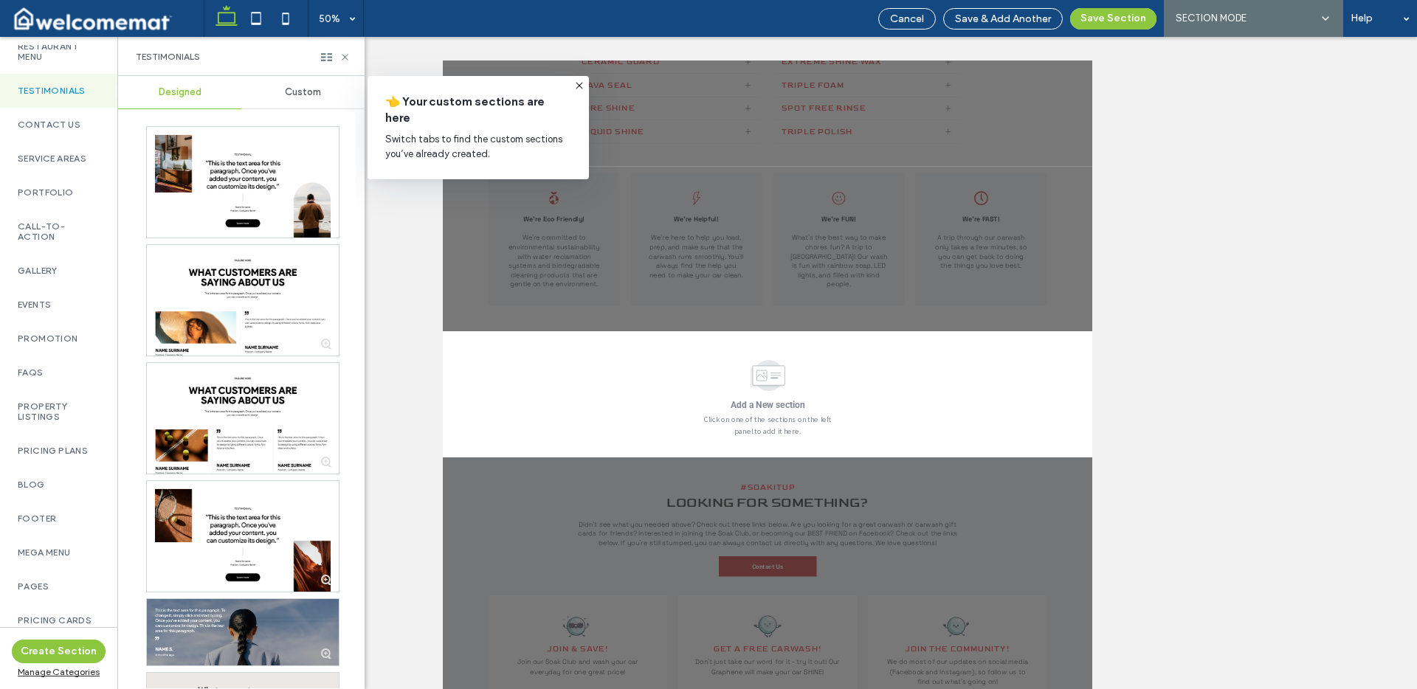
click at [299, 100] on div "Custom" at bounding box center [302, 92] width 123 height 32
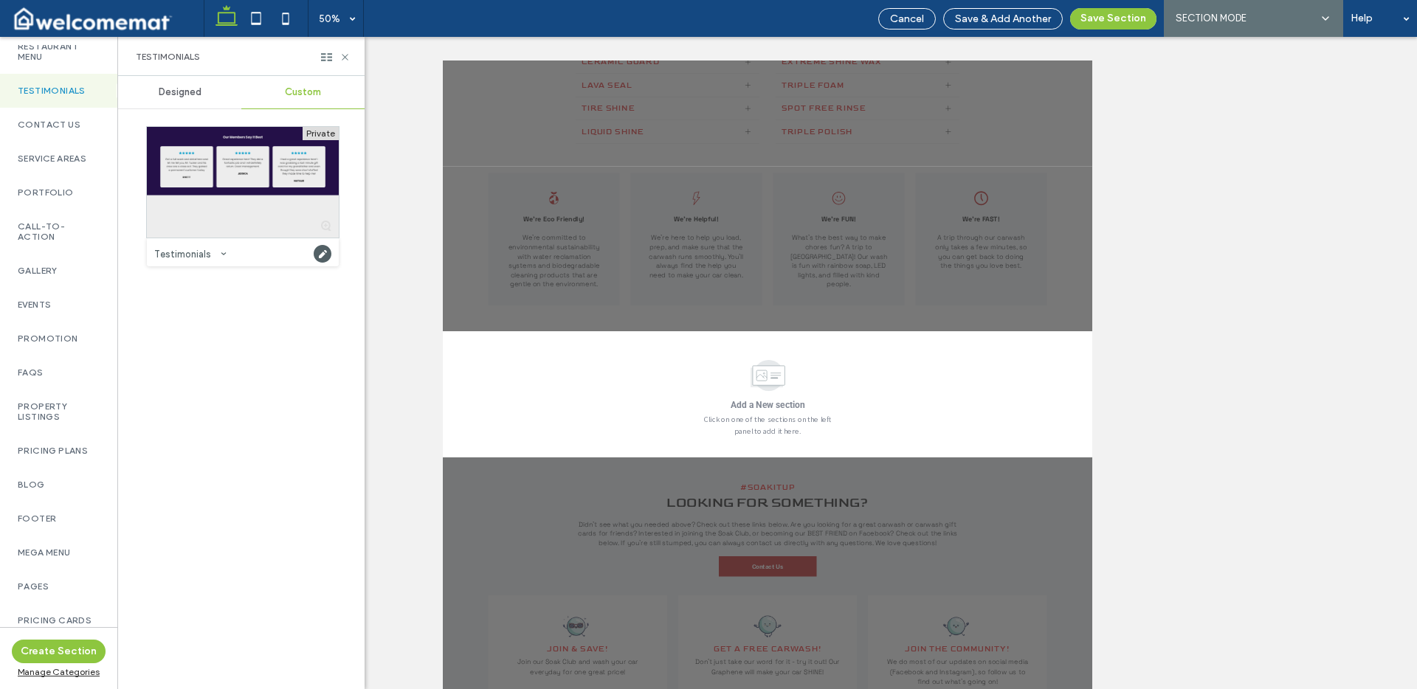
click at [241, 161] on div at bounding box center [243, 182] width 192 height 111
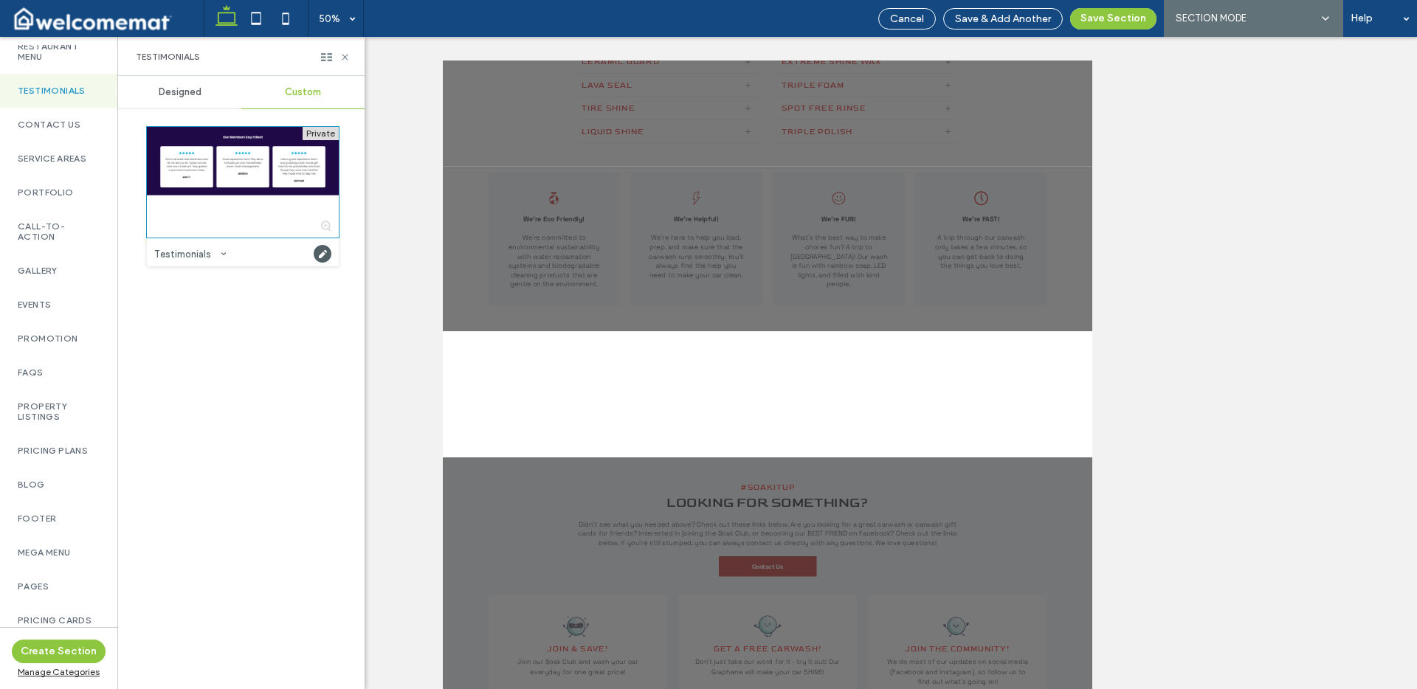
scroll to position [2186, 0]
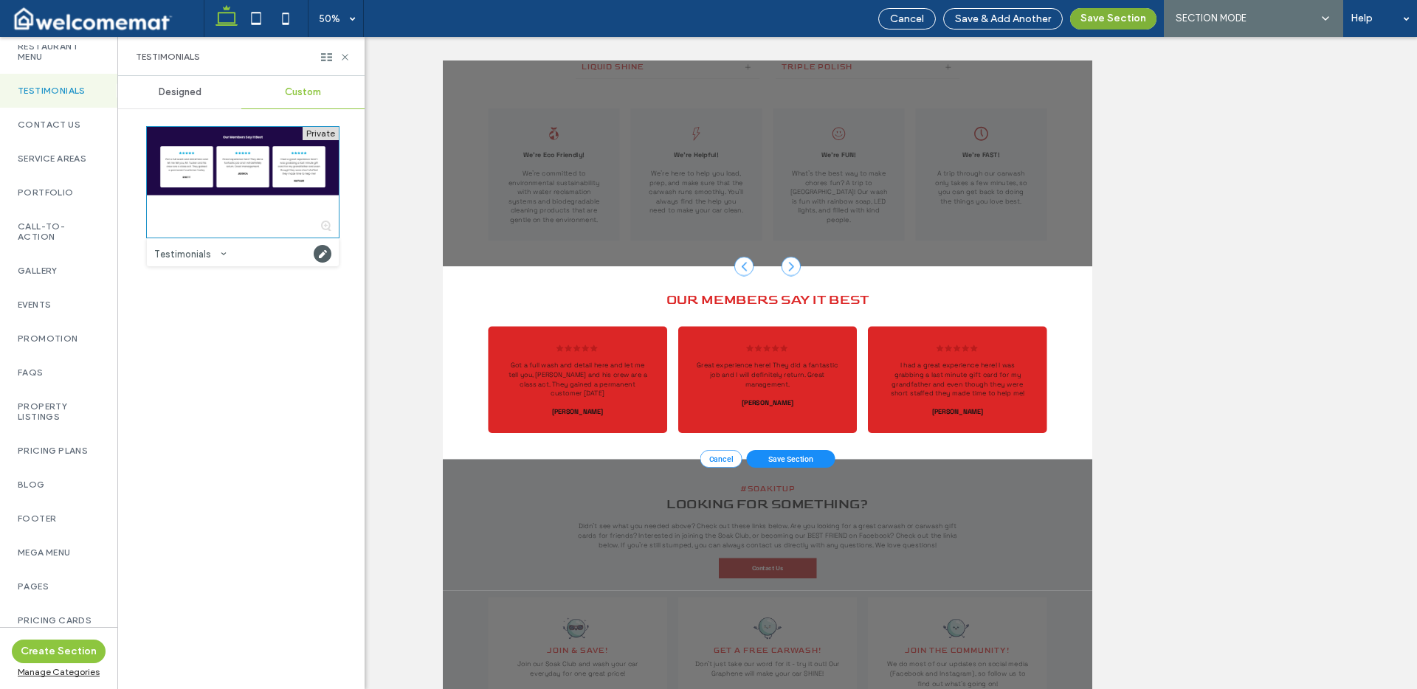
click at [1106, 22] on button "Save Section" at bounding box center [1113, 18] width 86 height 21
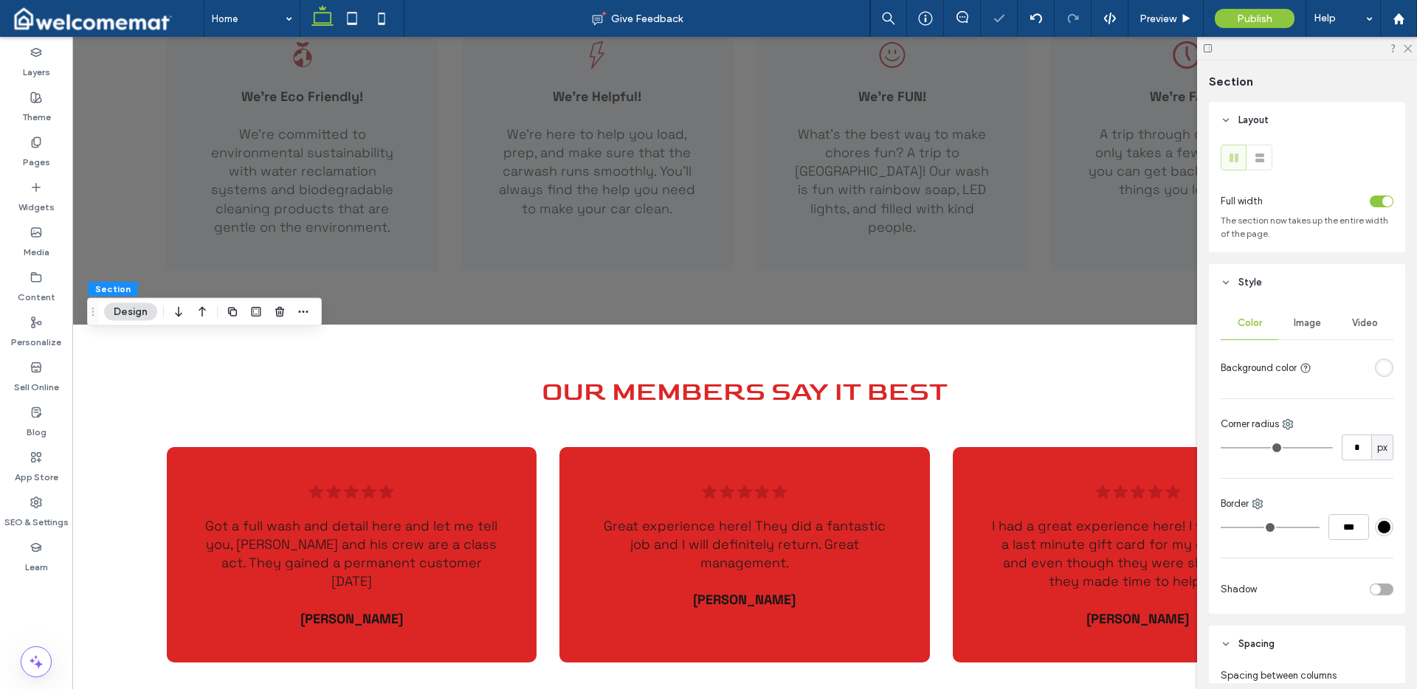
scroll to position [2290, 0]
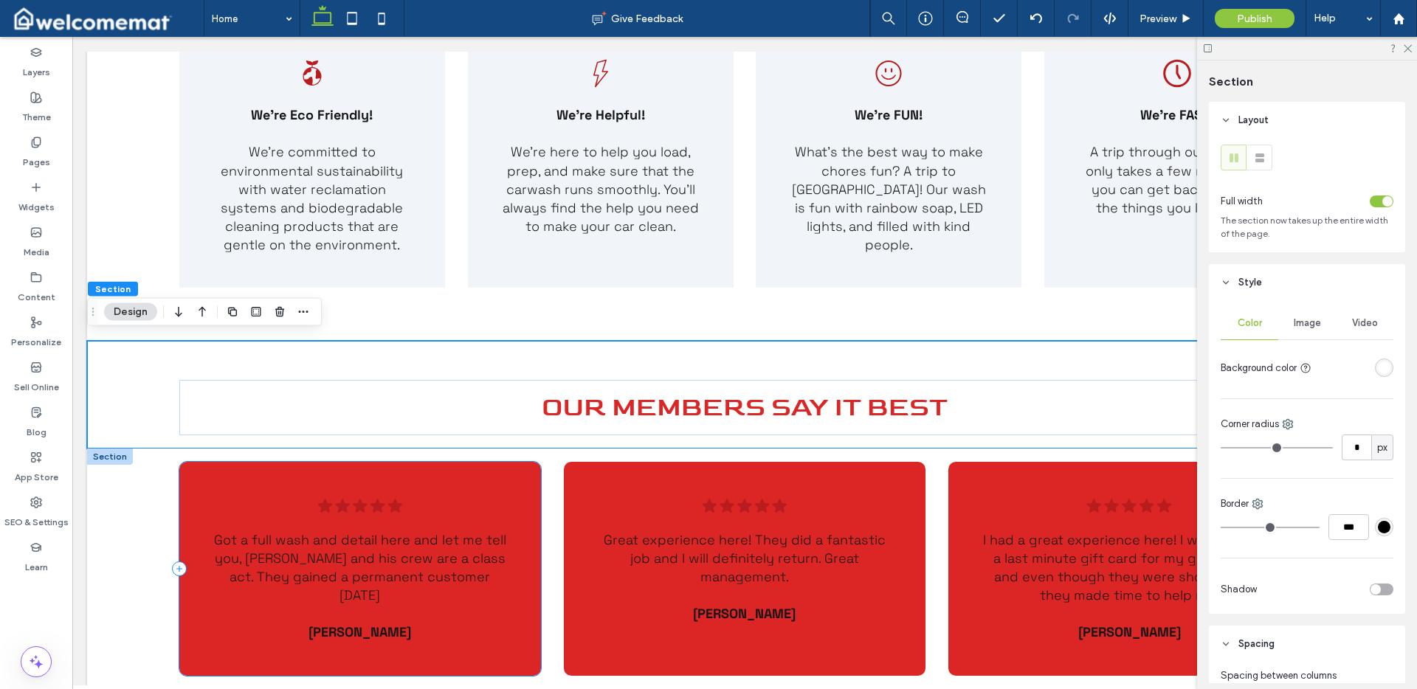
click at [517, 487] on div "Five black stars. .cls-1-1788903176-1788903176 { fill: #00000; stroke-width: 0p…" at bounding box center [360, 569] width 362 height 214
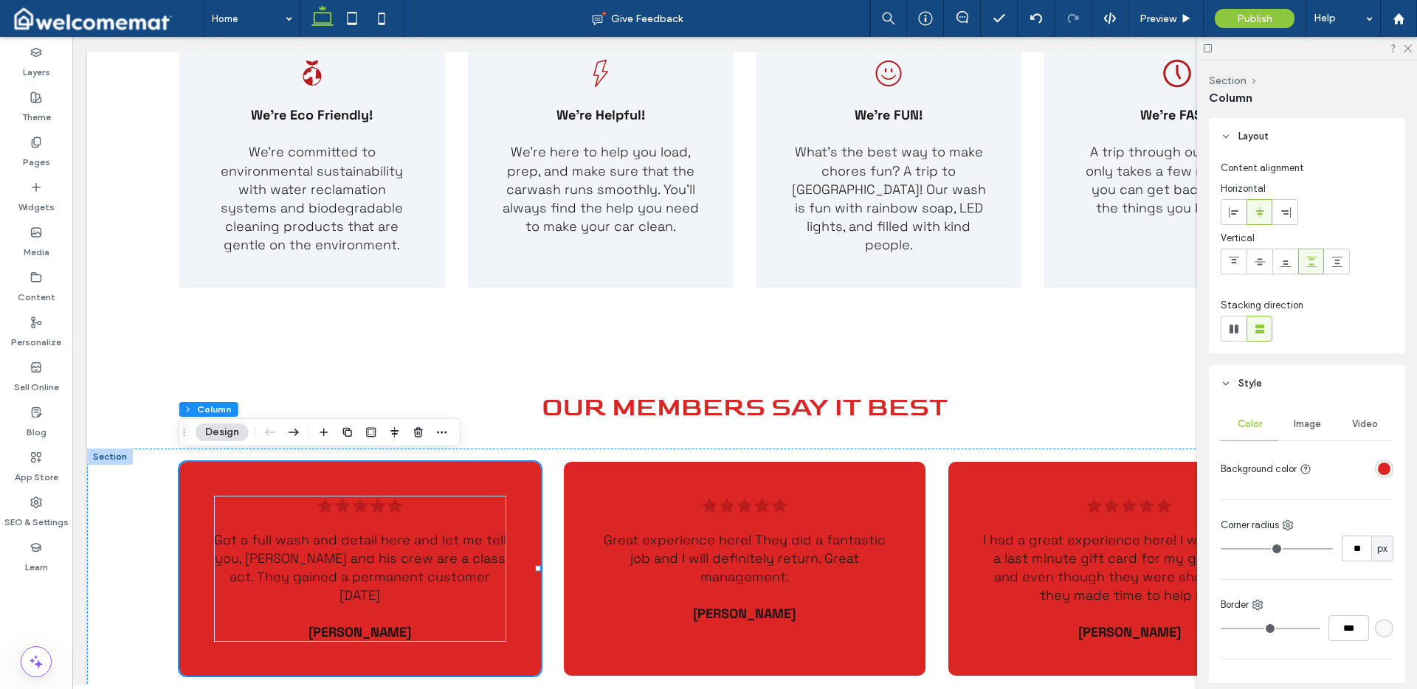
click at [1380, 467] on div "rgba(220, 38, 38, 1)" at bounding box center [1384, 469] width 13 height 13
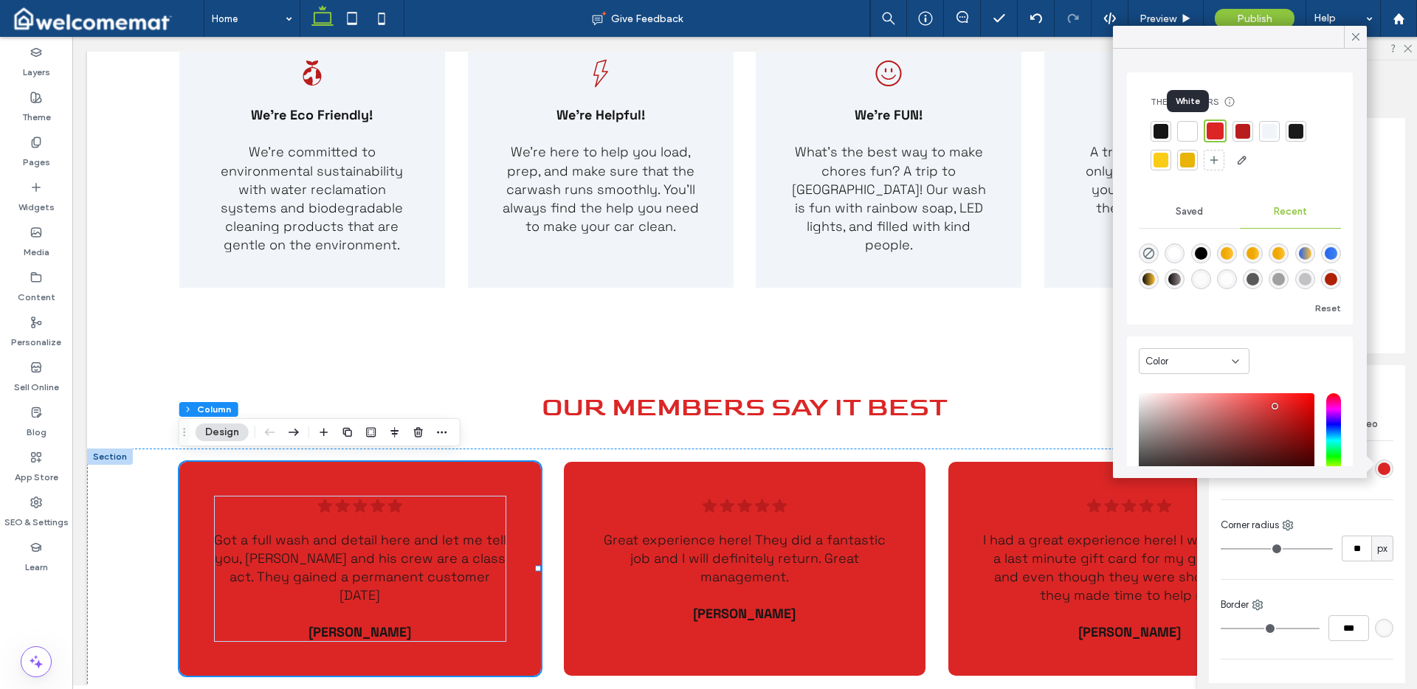
click at [1194, 134] on div at bounding box center [1187, 131] width 15 height 15
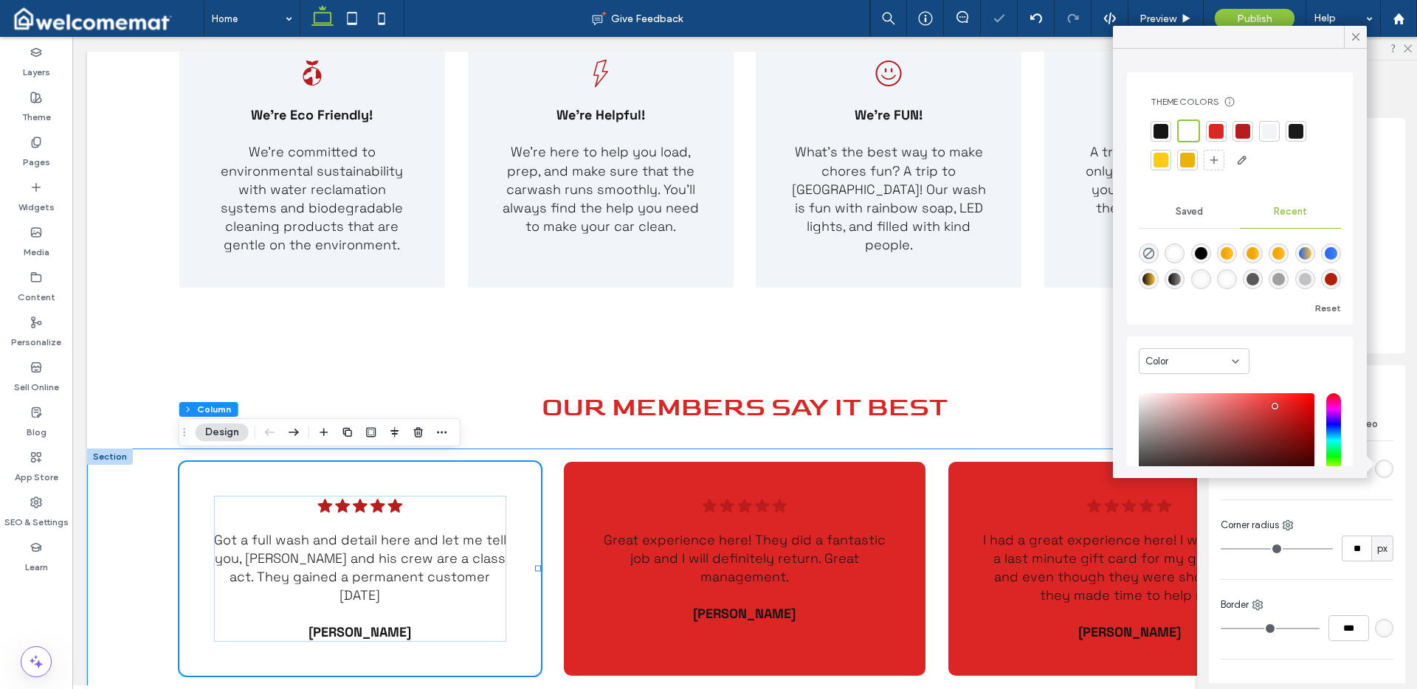
drag, startPoint x: 147, startPoint y: 503, endPoint x: 269, endPoint y: 502, distance: 122.5
click at [150, 504] on div "Five black stars. .cls-1-1788903176-1788903176 { fill: #00000; stroke-width: 0p…" at bounding box center [744, 589] width 1315 height 280
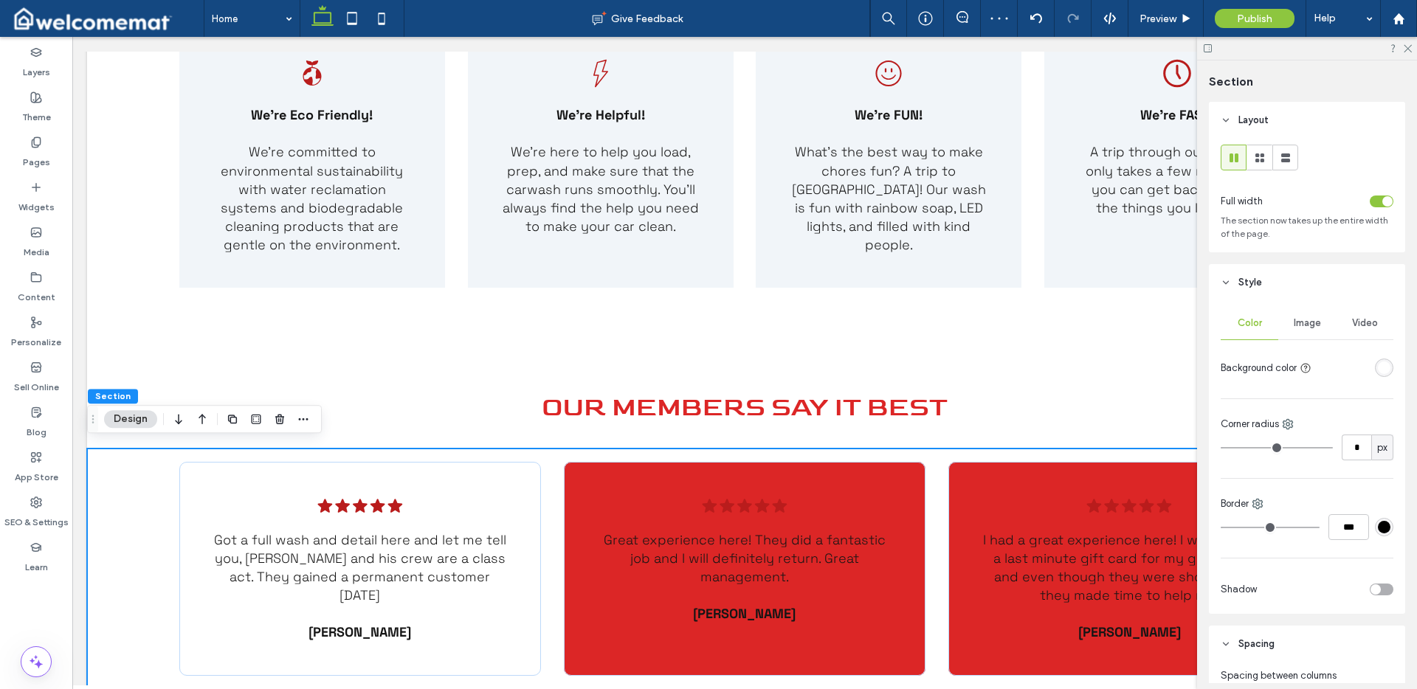
click at [1378, 368] on div "rgba(255, 255, 255, 1)" at bounding box center [1384, 368] width 13 height 13
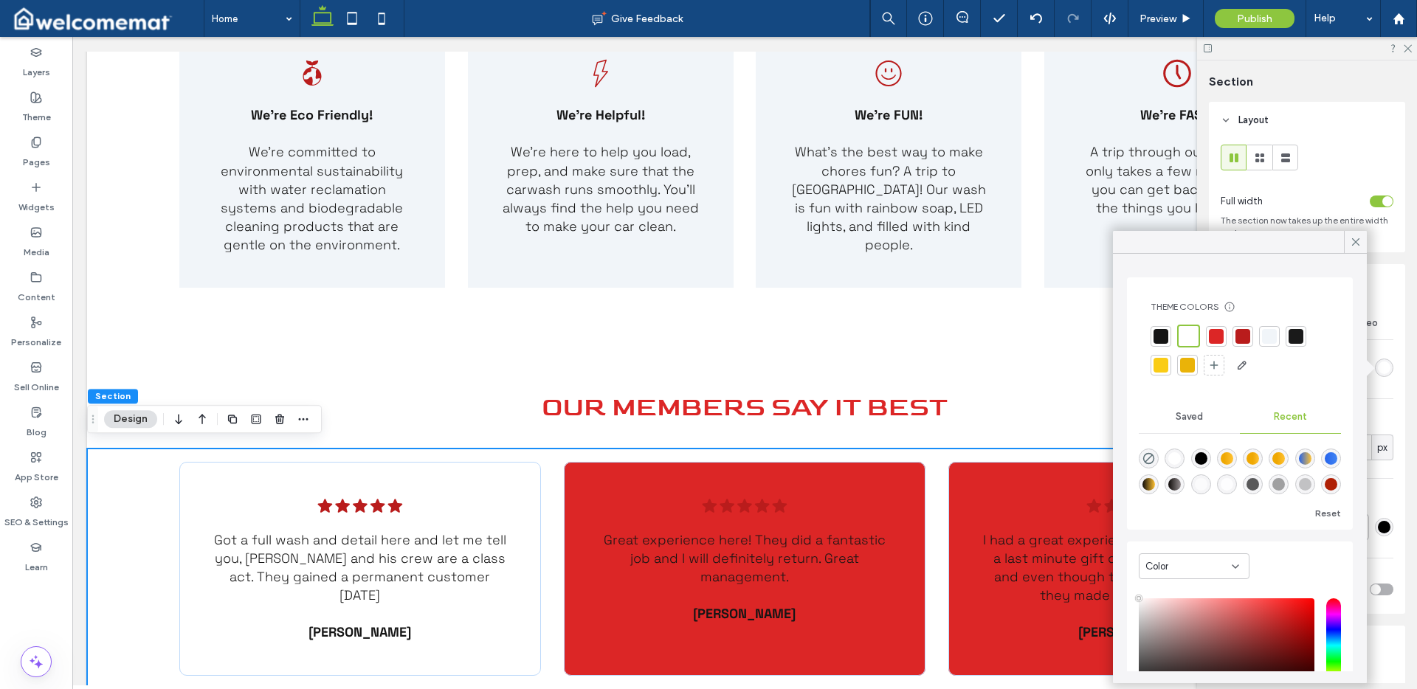
click at [1270, 341] on div at bounding box center [1269, 336] width 15 height 15
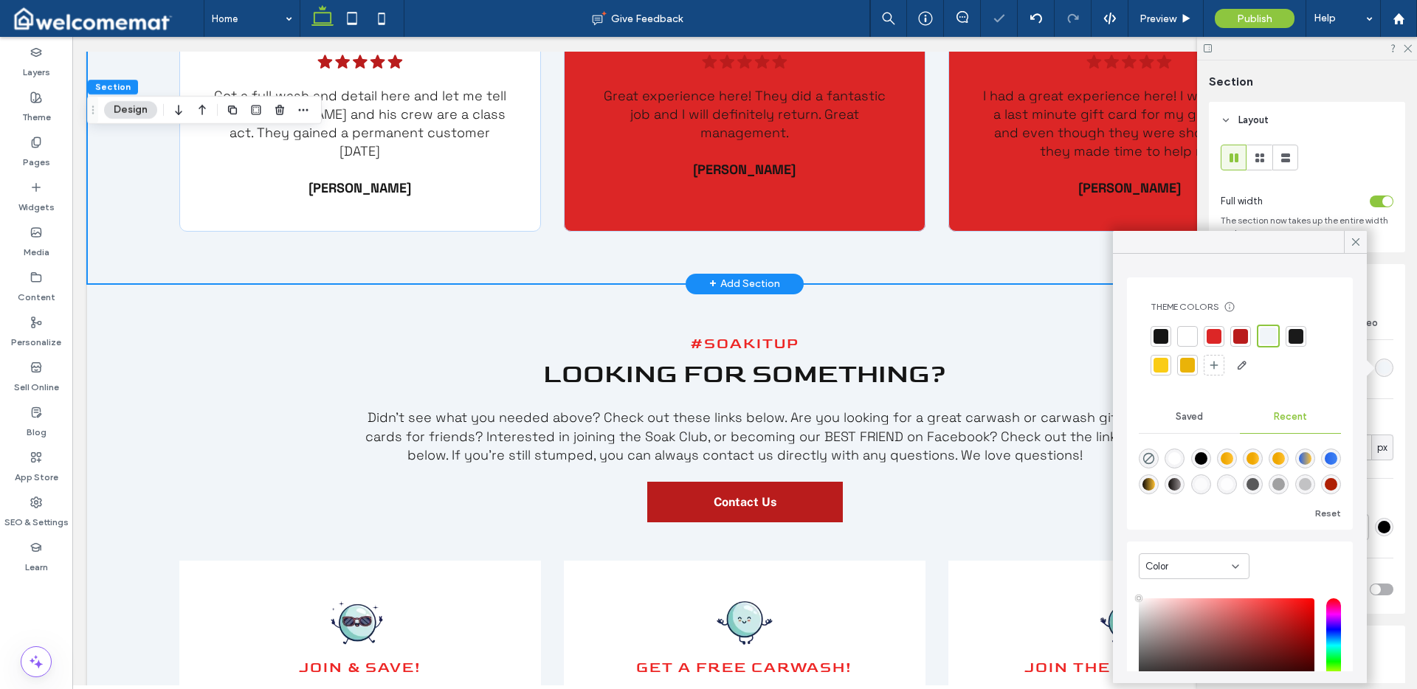
scroll to position [2758, 0]
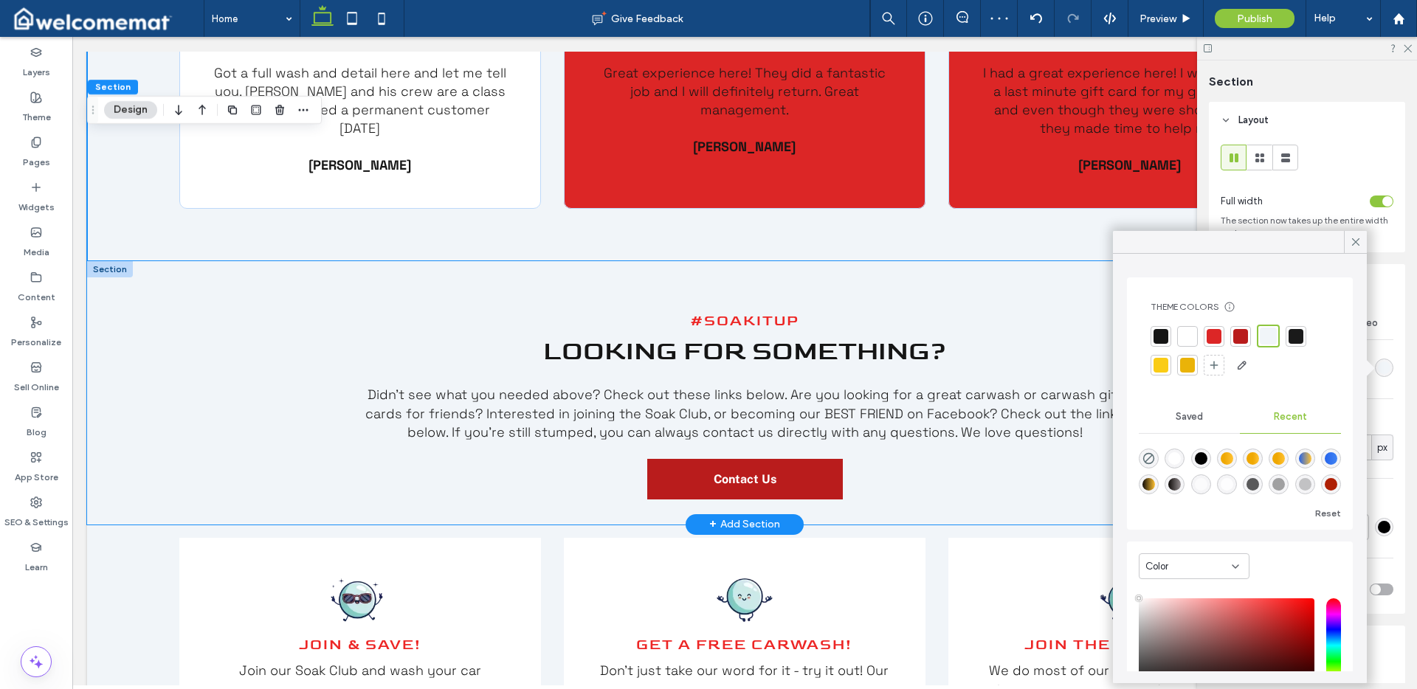
click at [289, 345] on div "#SoakItUp Looking for Something? Didn't see what you needed above? Check out th…" at bounding box center [744, 393] width 1315 height 264
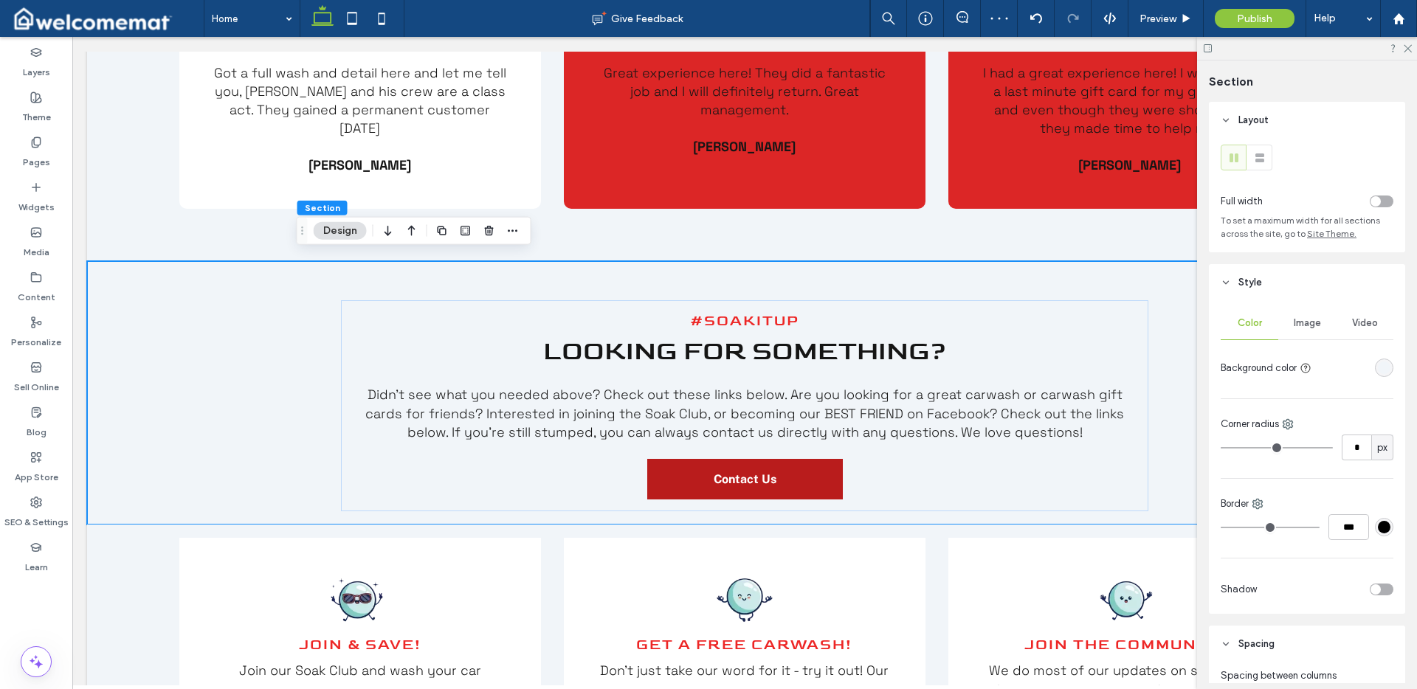
click at [1380, 367] on div "rgba(241, 245, 249, 1)" at bounding box center [1384, 368] width 13 height 13
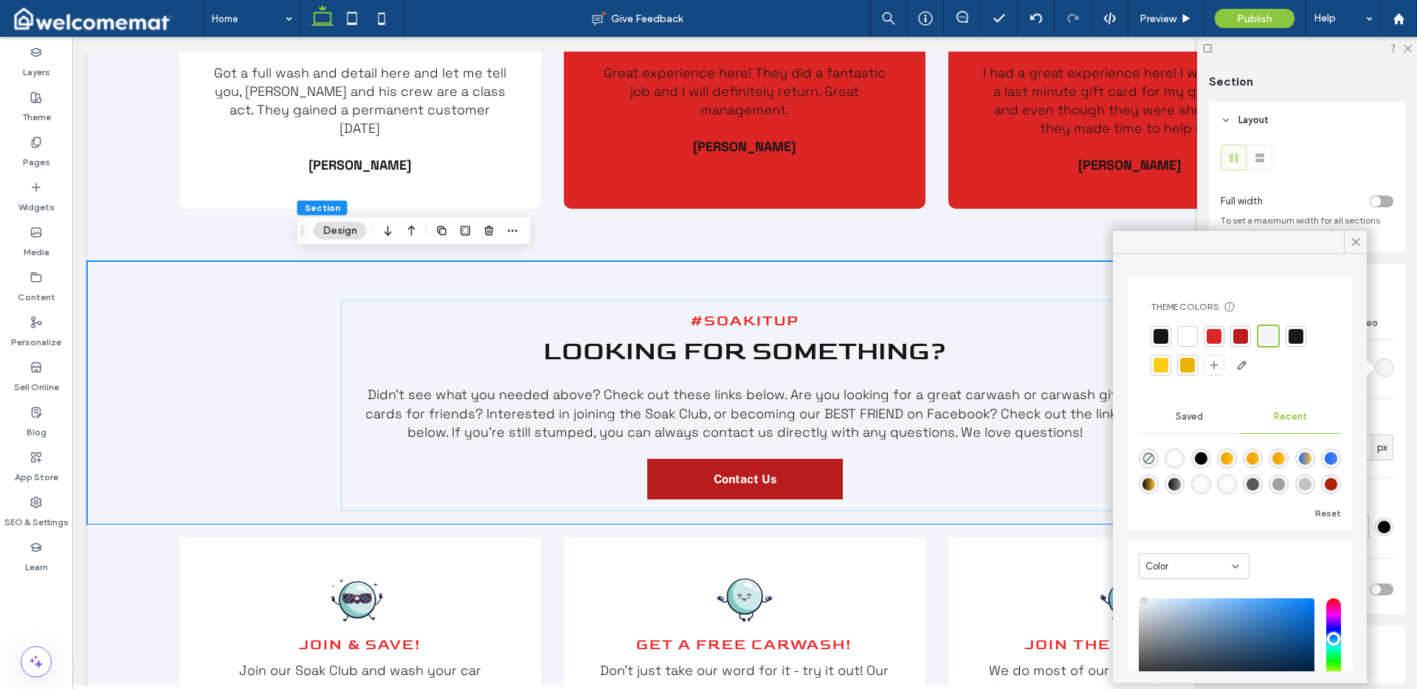
click at [1189, 340] on div at bounding box center [1187, 336] width 15 height 15
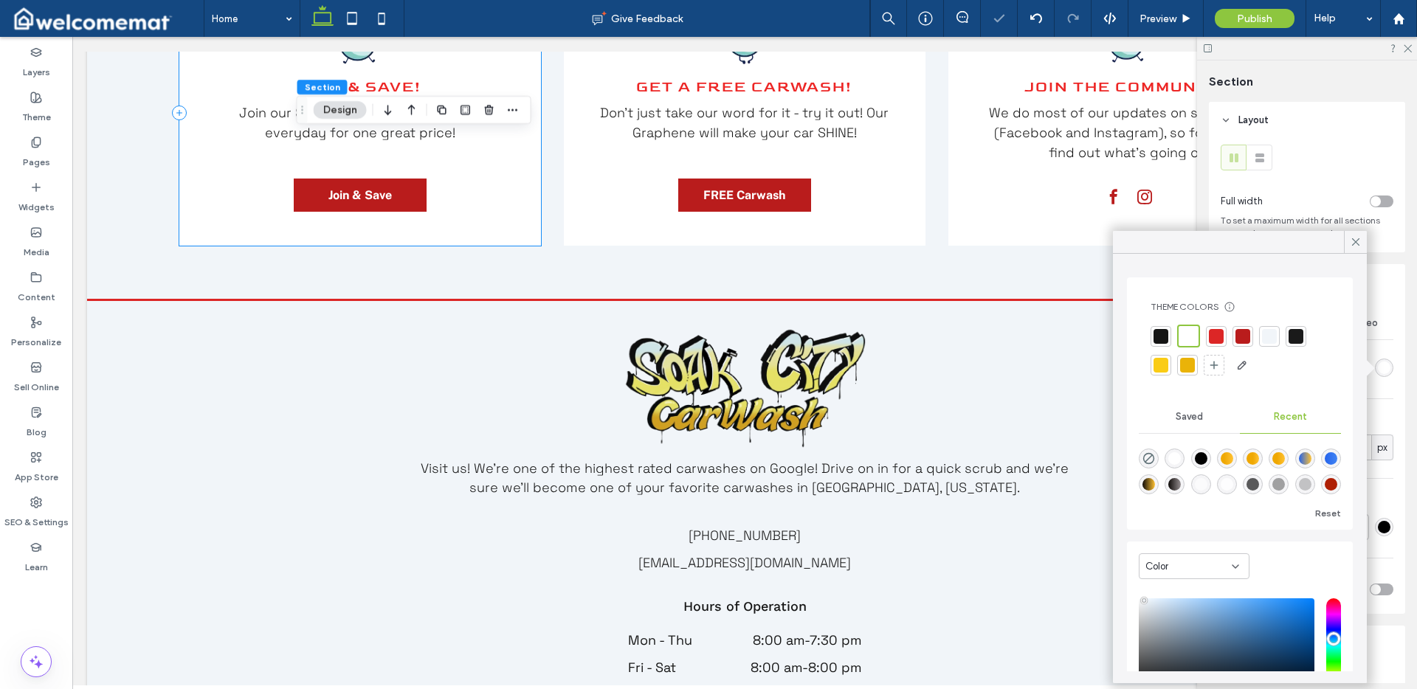
scroll to position [3096, 0]
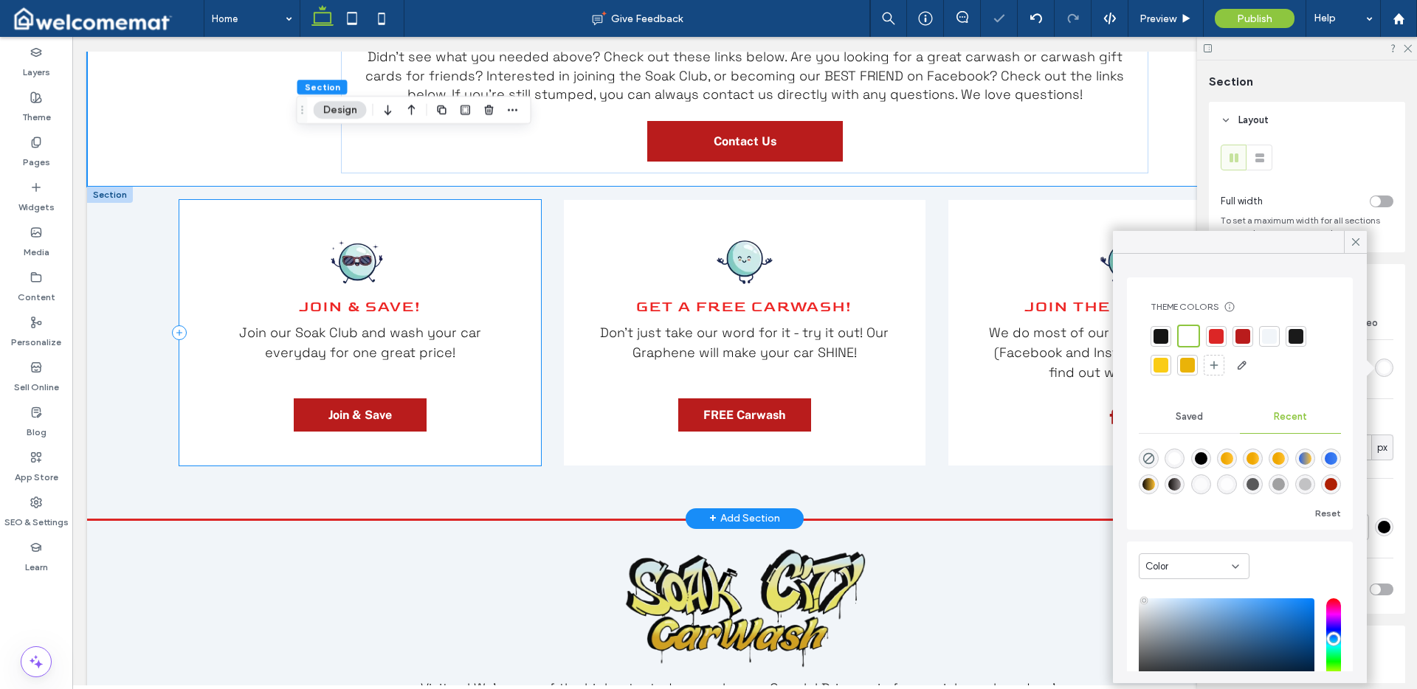
click at [509, 284] on div "Join & SAVE! ﻿ Join our Soak Club and wash your car everyday for one great pric…" at bounding box center [360, 333] width 362 height 266
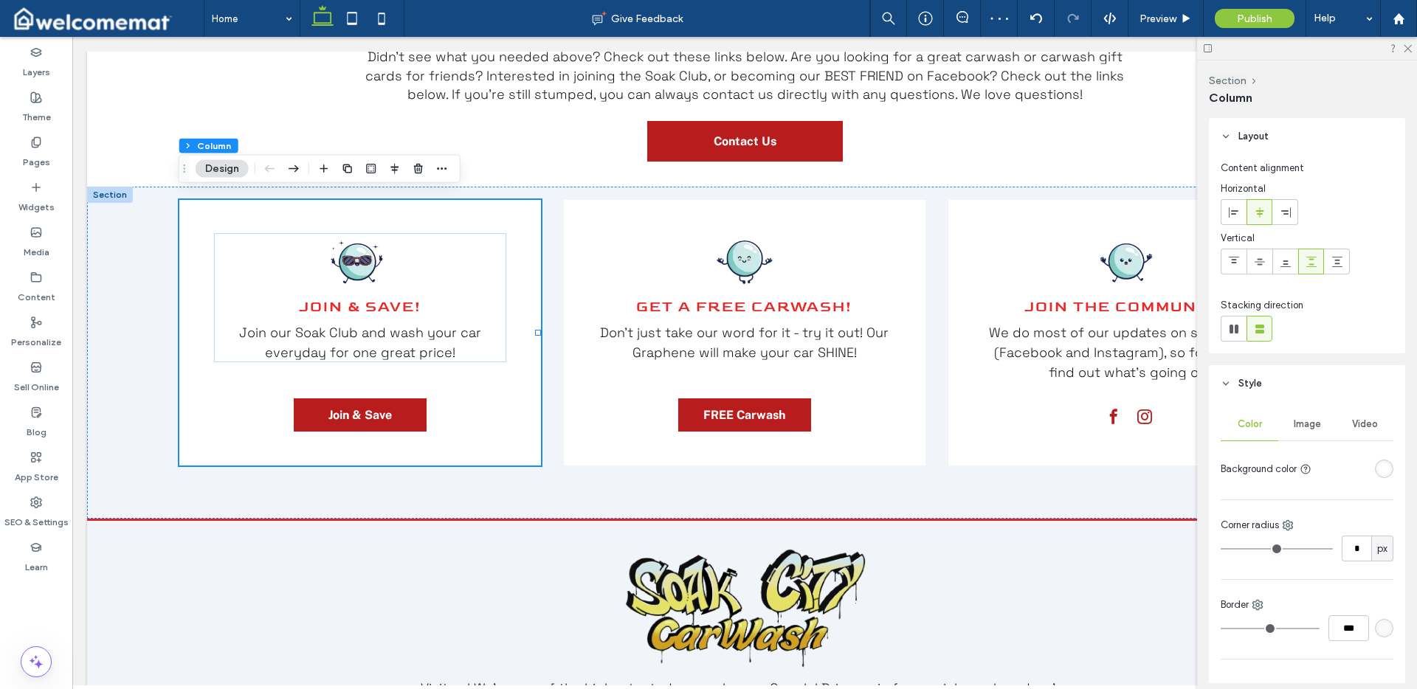
click at [1378, 469] on div "rgba(255, 255, 255, 1)" at bounding box center [1384, 469] width 13 height 13
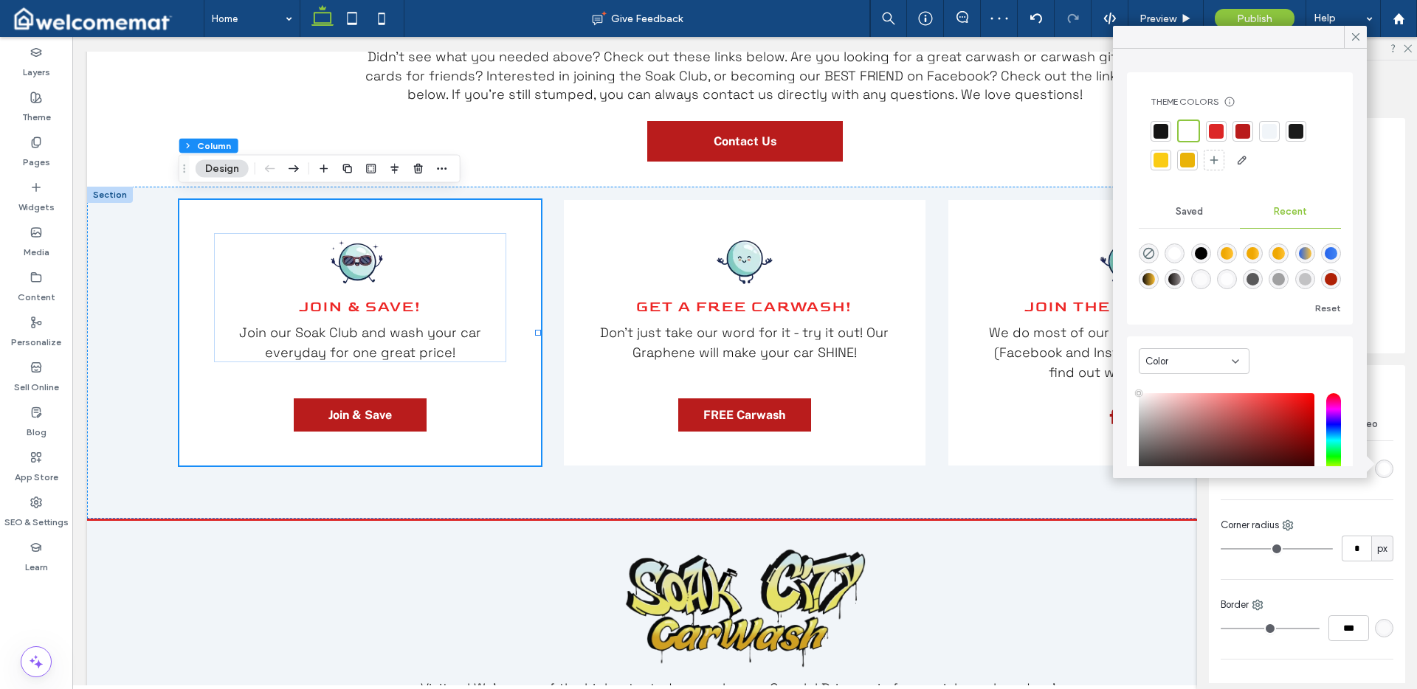
click at [1273, 125] on div at bounding box center [1269, 131] width 15 height 15
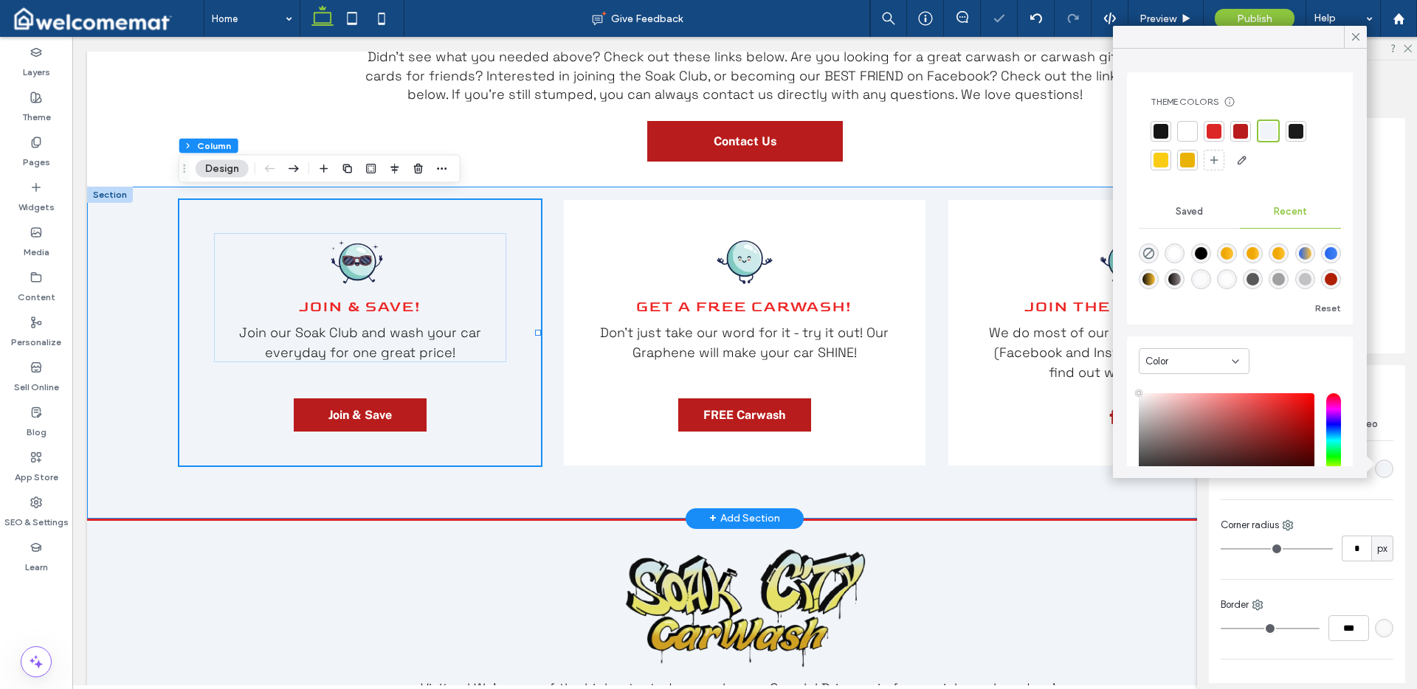
click at [116, 299] on div "Join & SAVE! ﻿ Join our Soak Club and wash your car everyday for one great pric…" at bounding box center [744, 353] width 1315 height 332
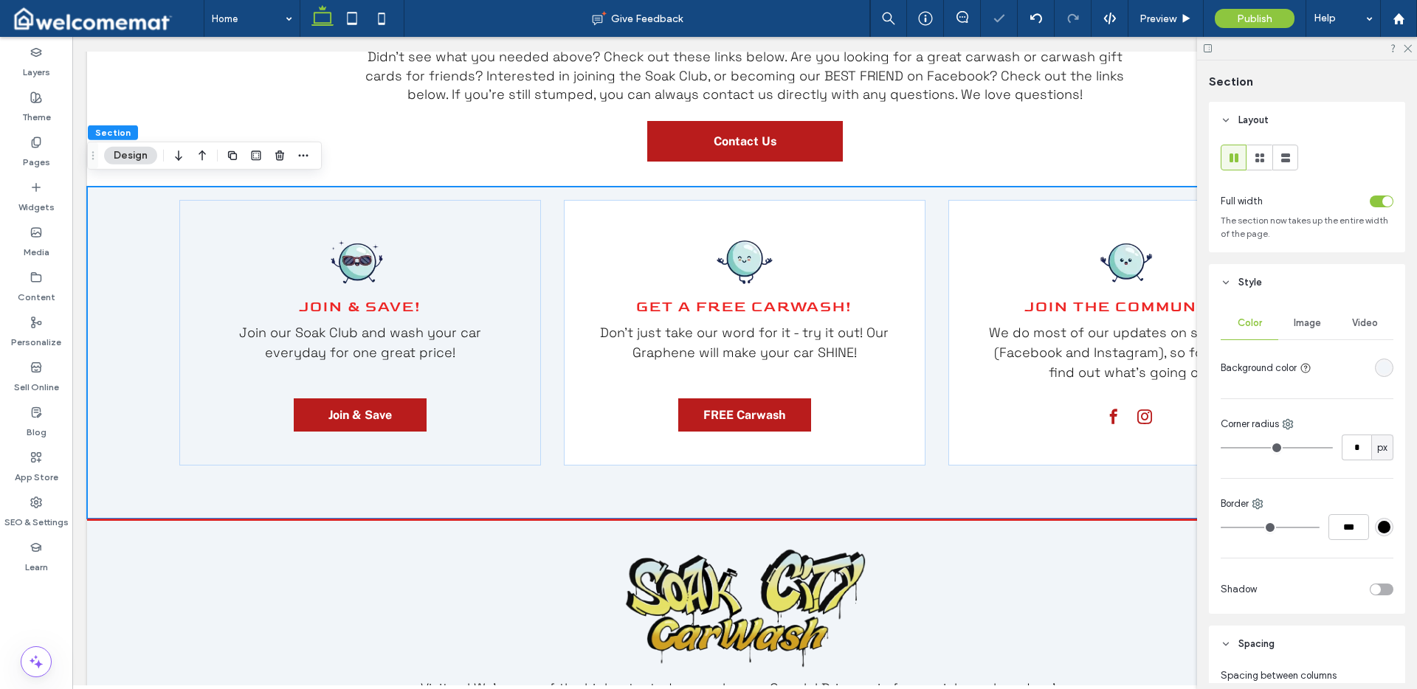
click at [1378, 368] on div "rgba(241, 245, 249, 1)" at bounding box center [1384, 368] width 13 height 13
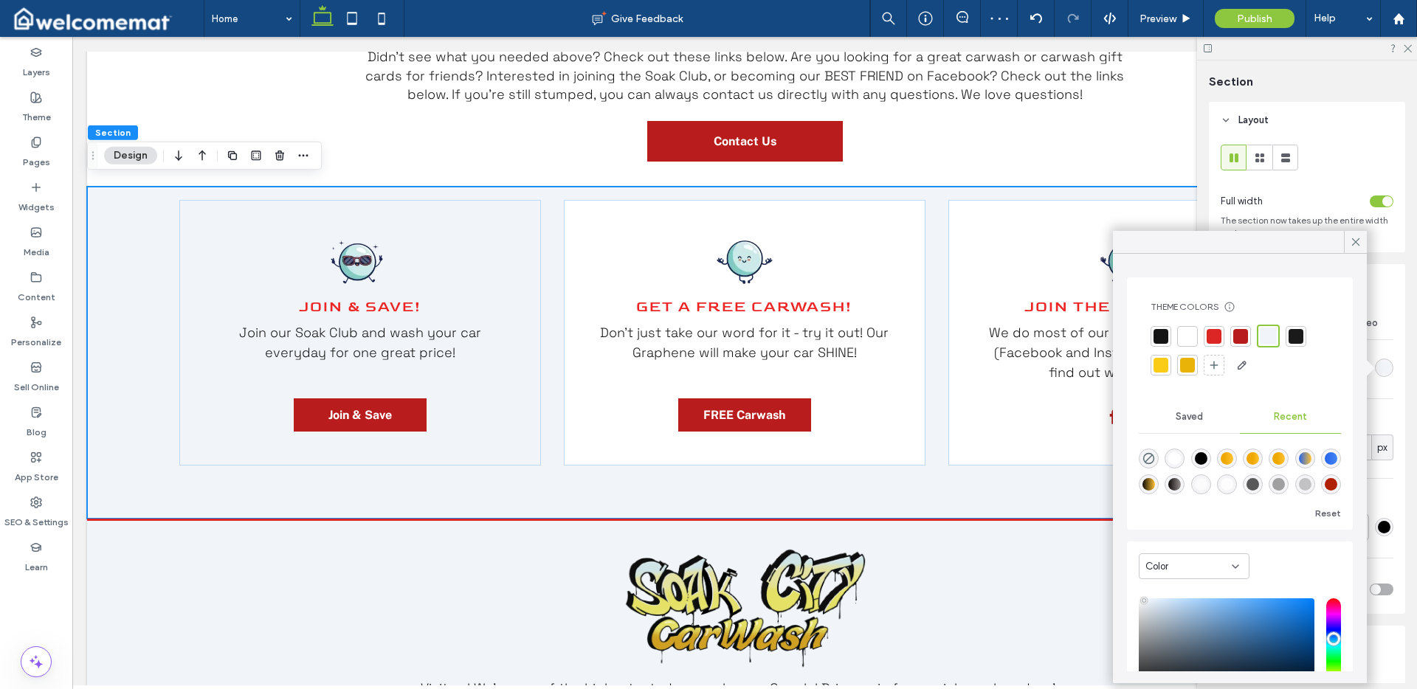
click at [1191, 343] on div at bounding box center [1187, 336] width 15 height 15
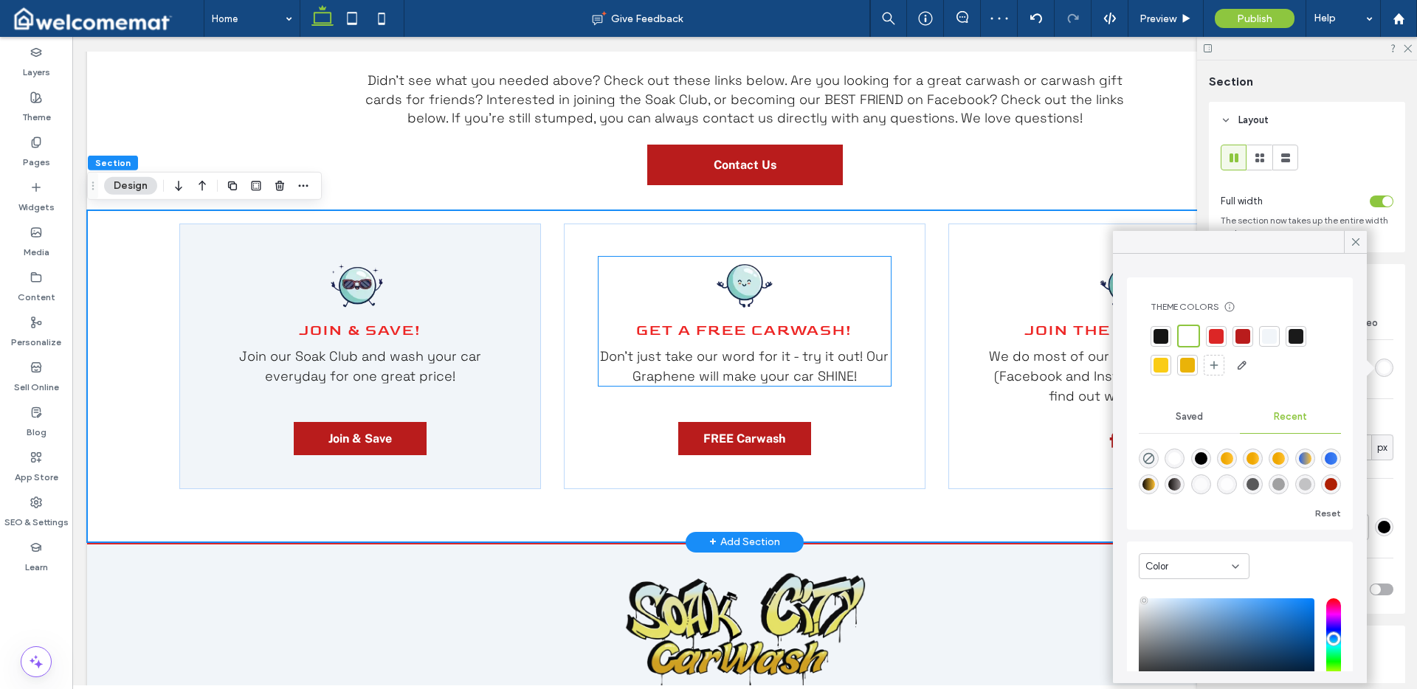
scroll to position [3059, 0]
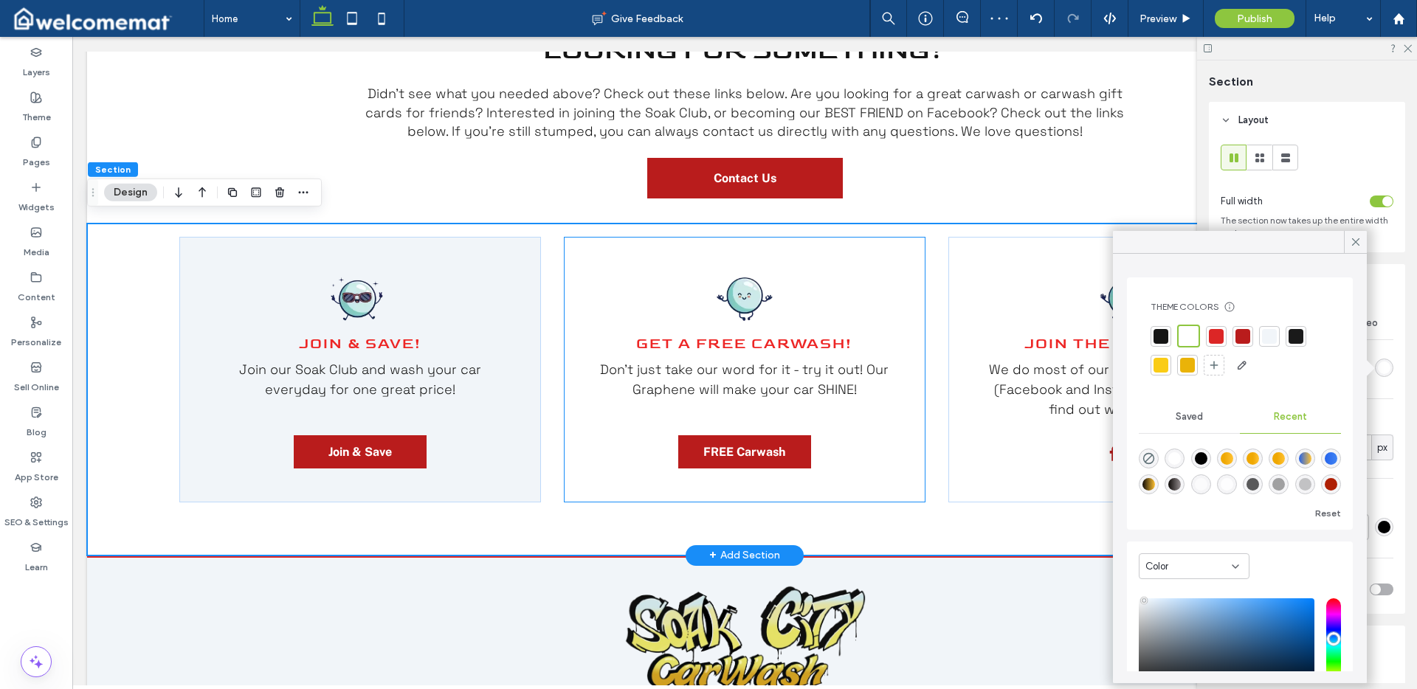
click at [586, 273] on div "Get a FREE Carwash! ﻿ Don't just take our word for it - try it out! Our Graphen…" at bounding box center [745, 370] width 362 height 266
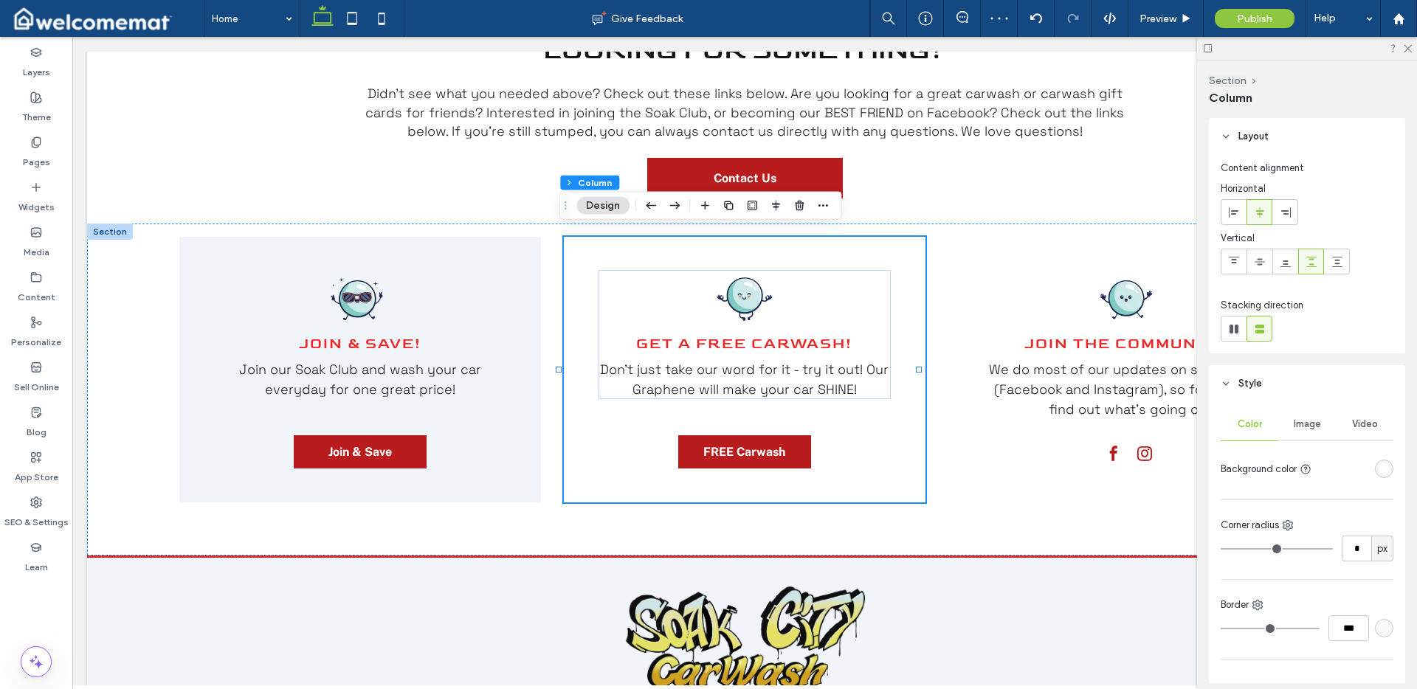
click at [1378, 469] on div "rgba(255, 255, 255, 1)" at bounding box center [1384, 469] width 13 height 13
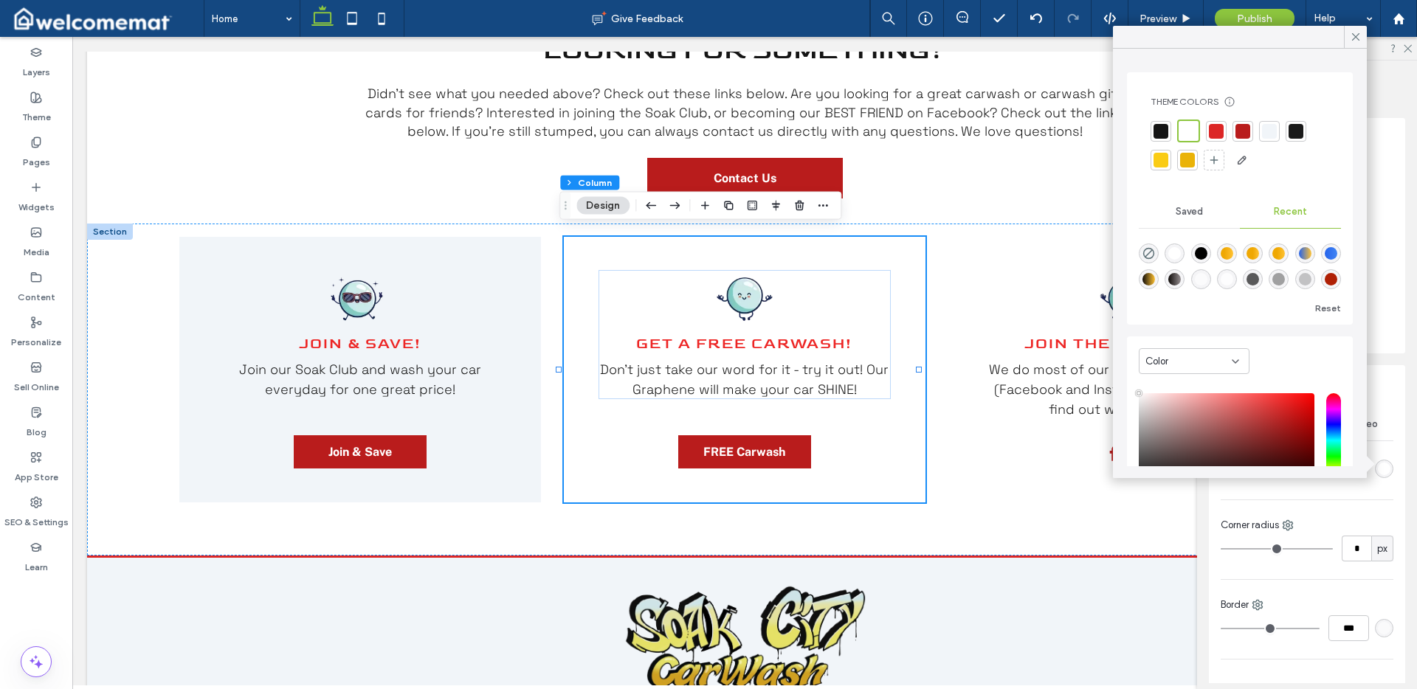
click at [1270, 127] on div at bounding box center [1269, 131] width 15 height 15
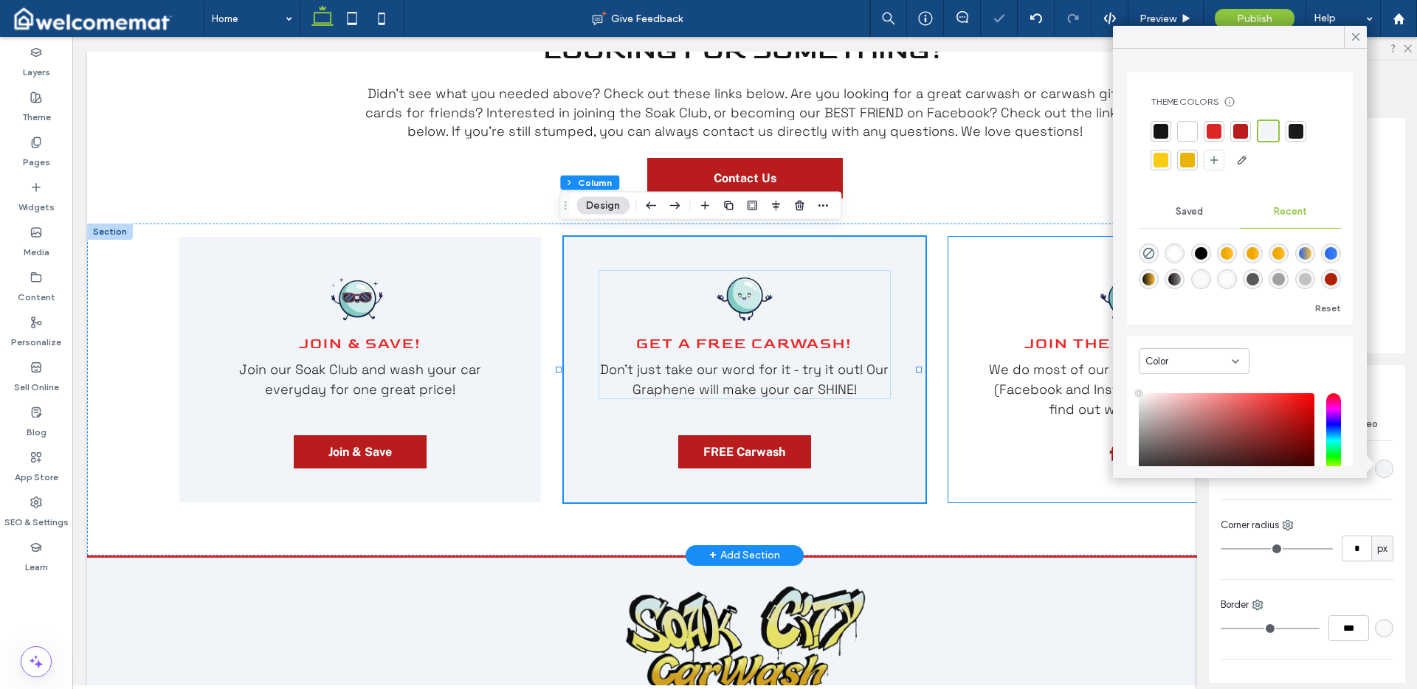
click at [985, 252] on div "Join the Community! ﻿ We do most of our updates on social media (Facebook and I…" at bounding box center [1130, 370] width 362 height 266
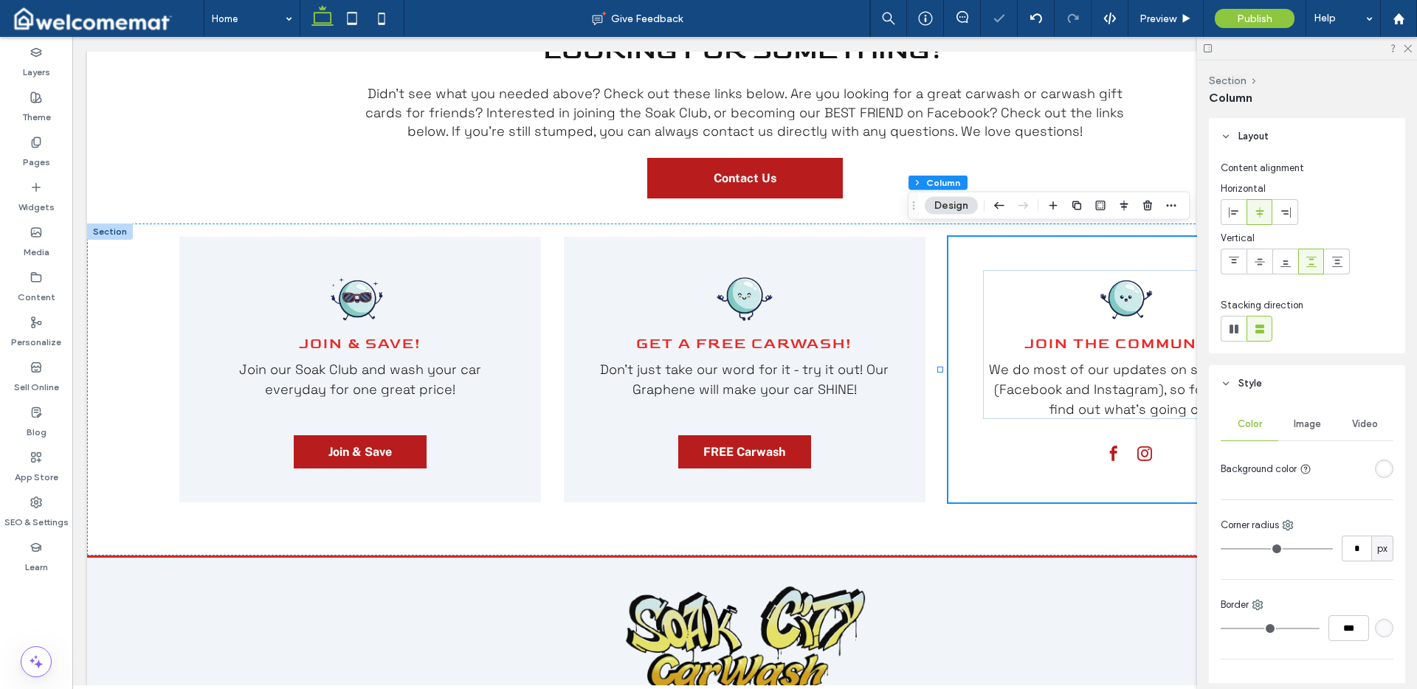
click at [1378, 469] on div "rgba(255, 255, 255, 1)" at bounding box center [1384, 469] width 13 height 13
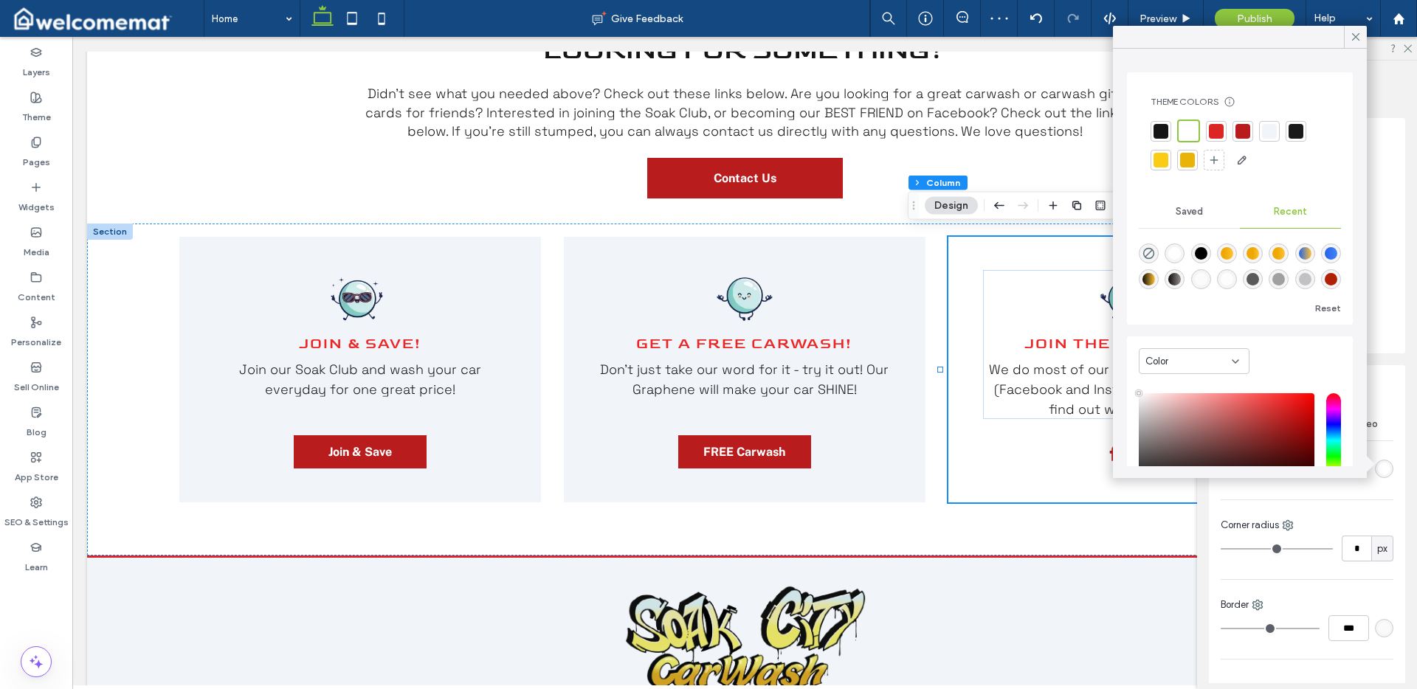
drag, startPoint x: 1270, startPoint y: 128, endPoint x: 1137, endPoint y: 154, distance: 135.4
click at [1270, 128] on div at bounding box center [1269, 131] width 15 height 15
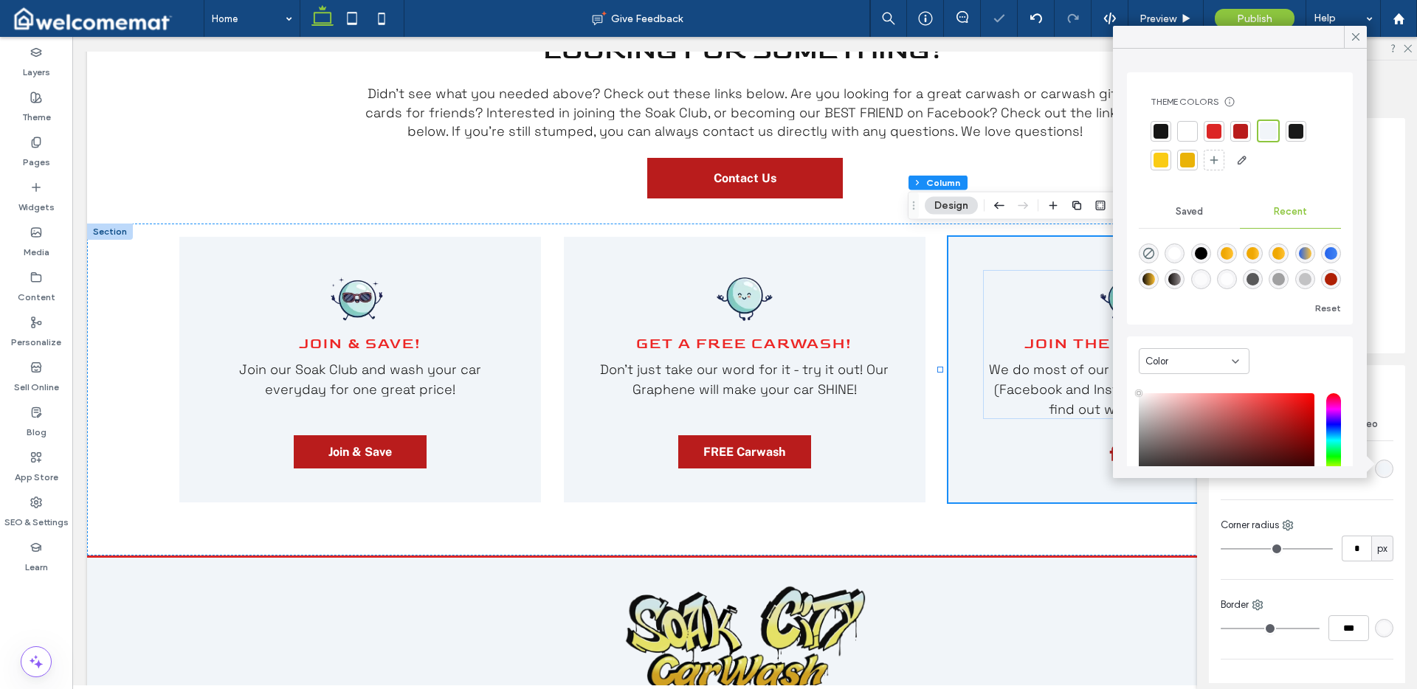
click at [106, 303] on div "Join & SAVE! ﻿ Join our Soak Club and wash your car everyday for one great pric…" at bounding box center [744, 390] width 1315 height 332
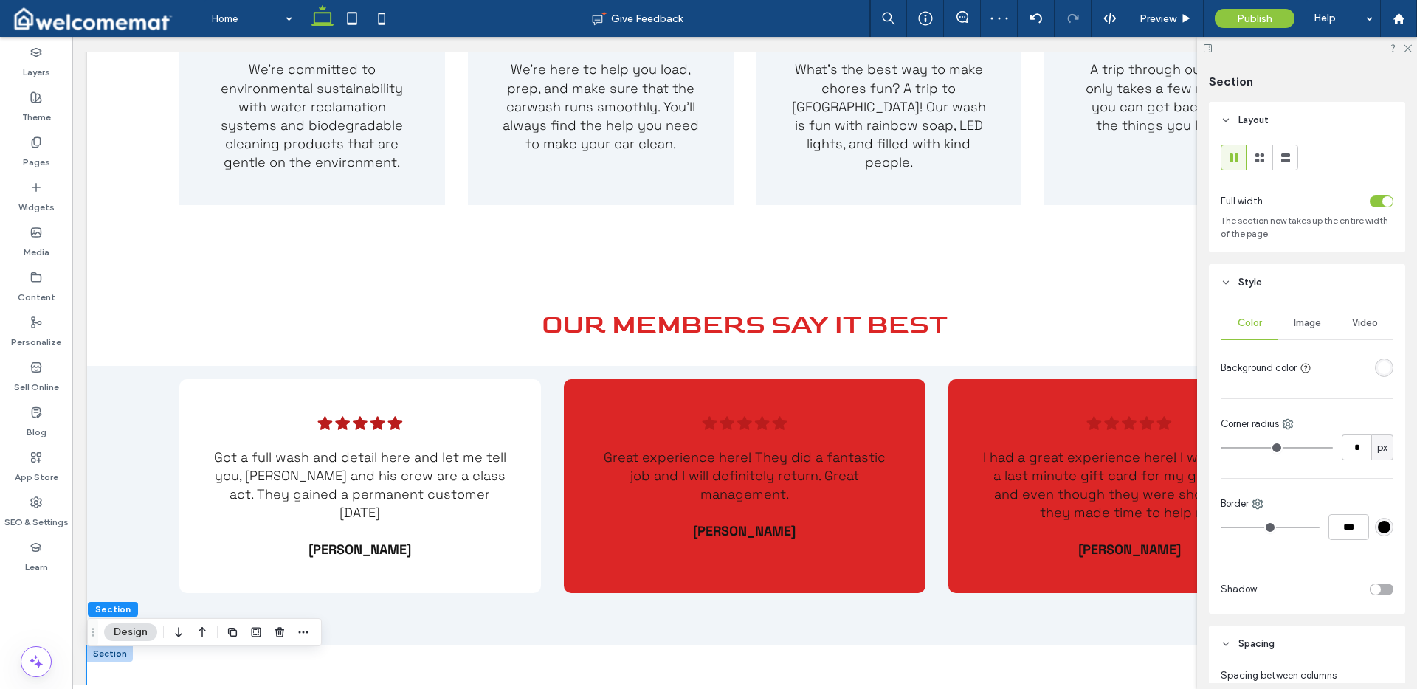
scroll to position [2310, 0]
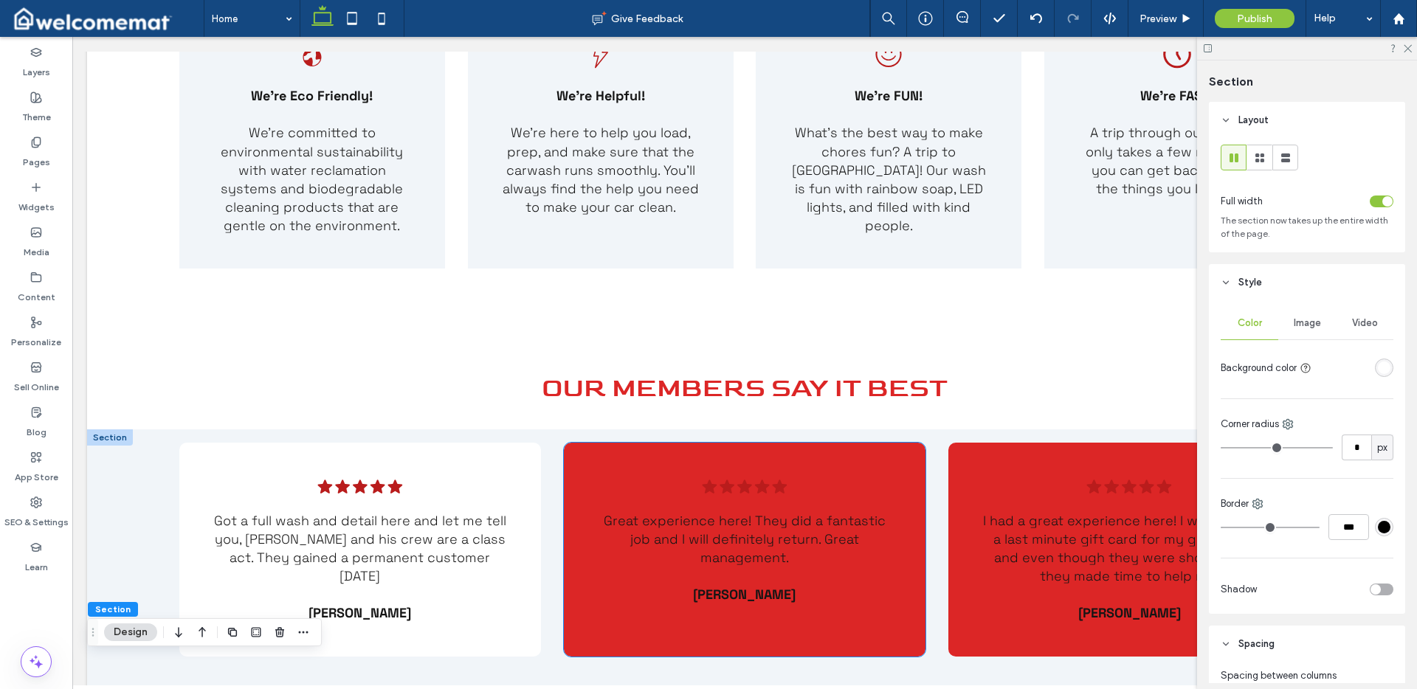
click at [577, 467] on div "Five black stars. .cls-1-1788903176-1788903176 { fill: #00000; stroke-width: 0p…" at bounding box center [745, 550] width 362 height 214
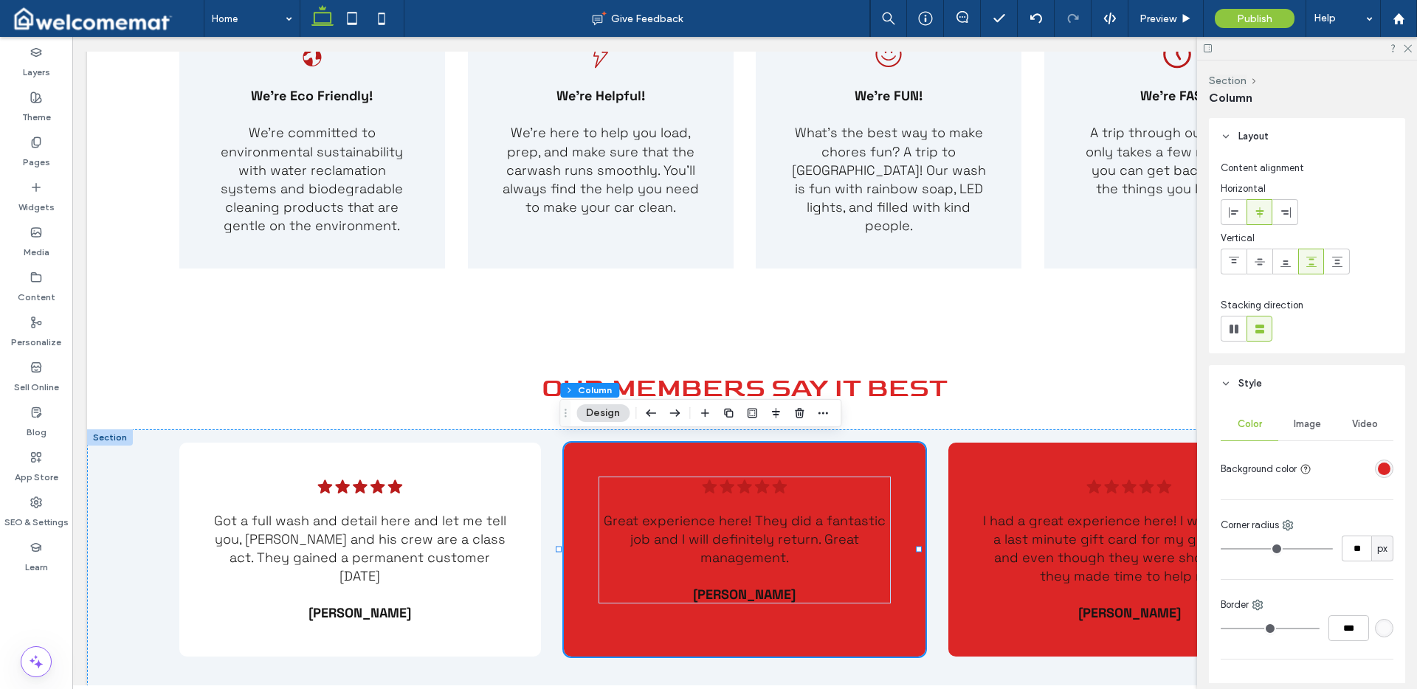
click at [1378, 471] on div "rgba(220, 38, 38, 1)" at bounding box center [1384, 469] width 13 height 13
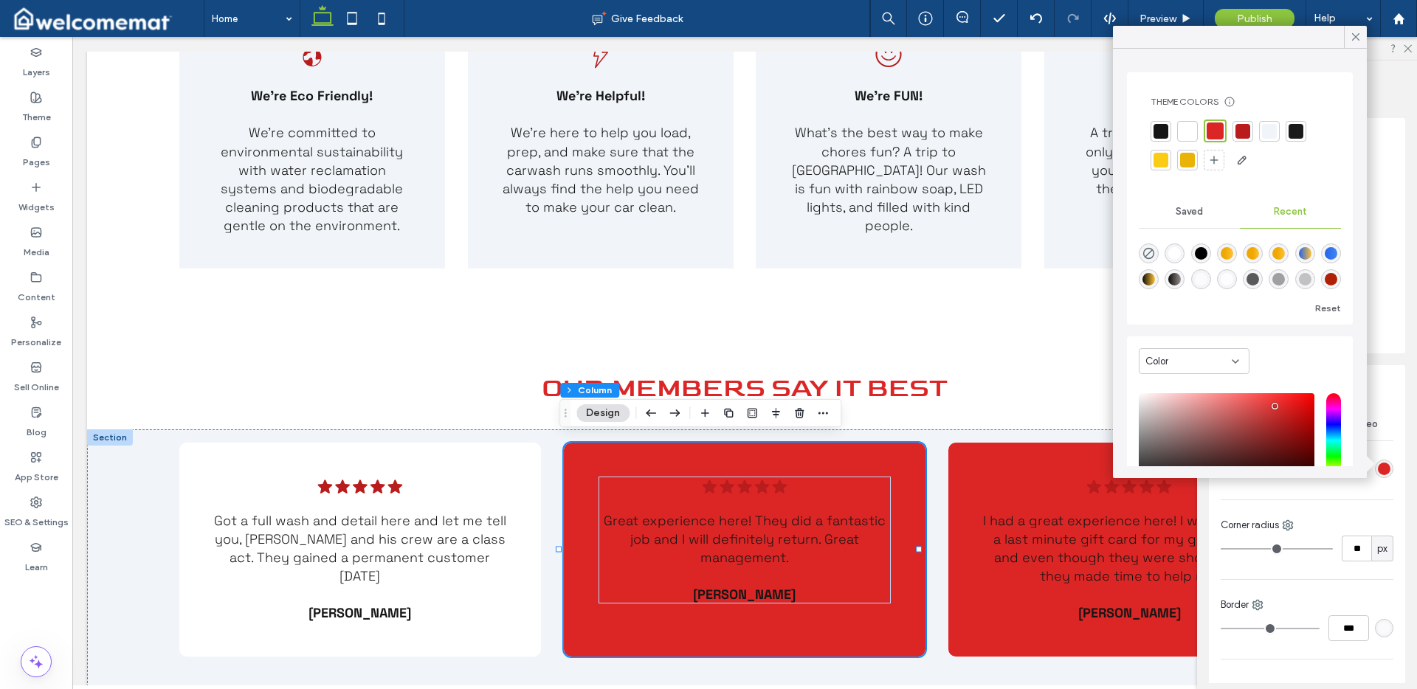
click at [1189, 132] on div at bounding box center [1187, 131] width 15 height 15
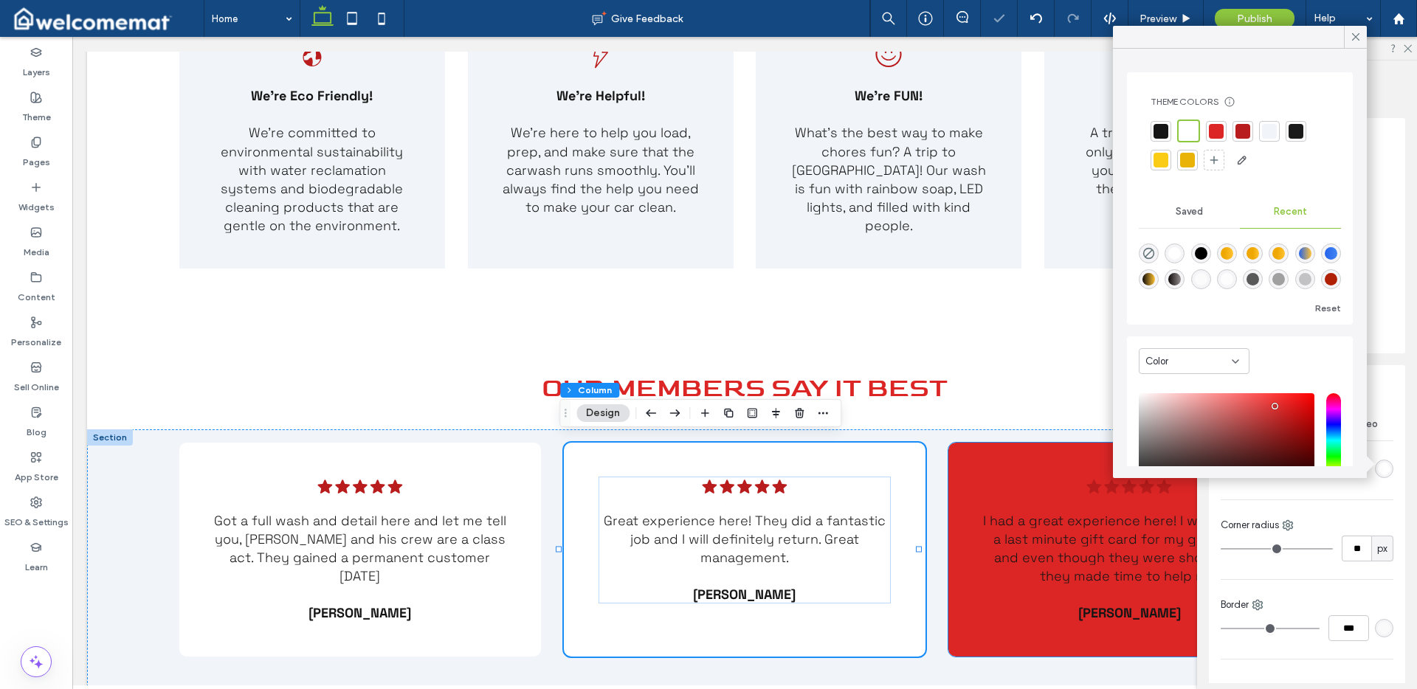
click at [980, 464] on div "Five black stars. .cls-1-1788903176-1788903176 { fill: #00000; stroke-width: 0p…" at bounding box center [1130, 550] width 362 height 214
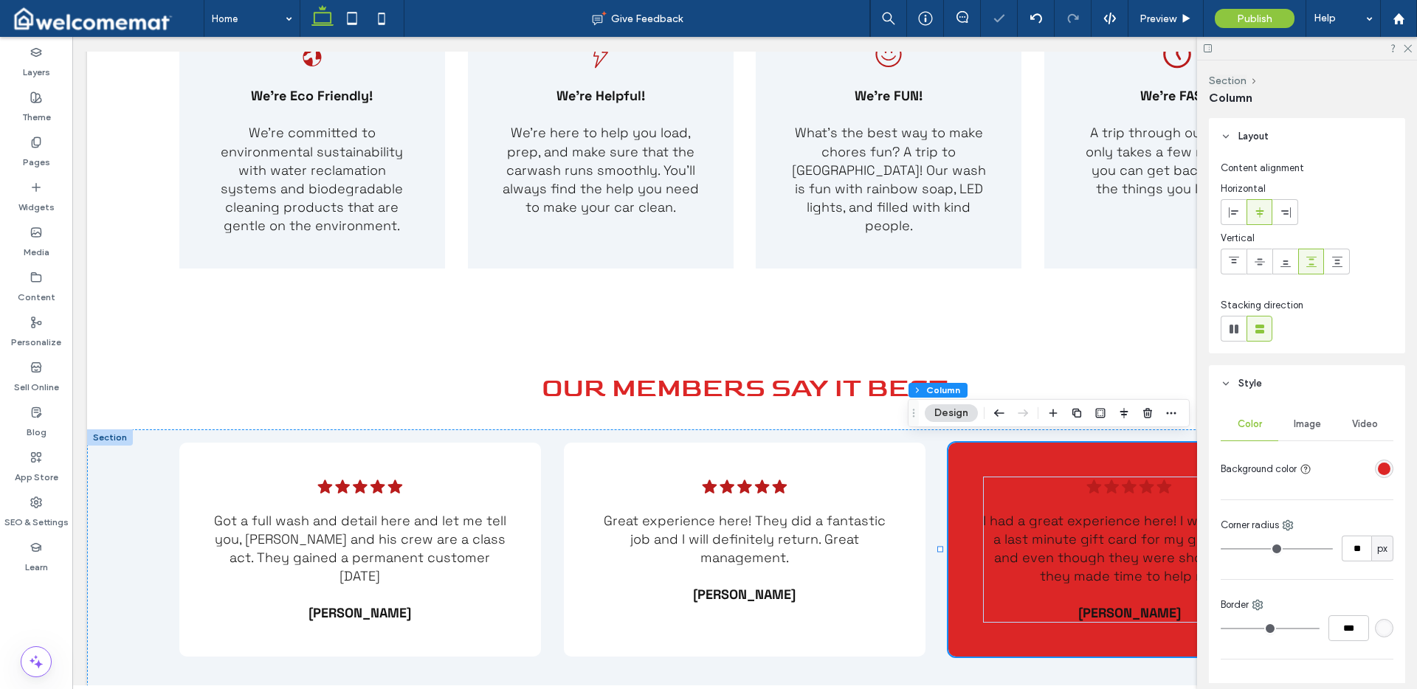
click at [1380, 470] on div "rgba(220, 38, 38, 1)" at bounding box center [1384, 469] width 13 height 13
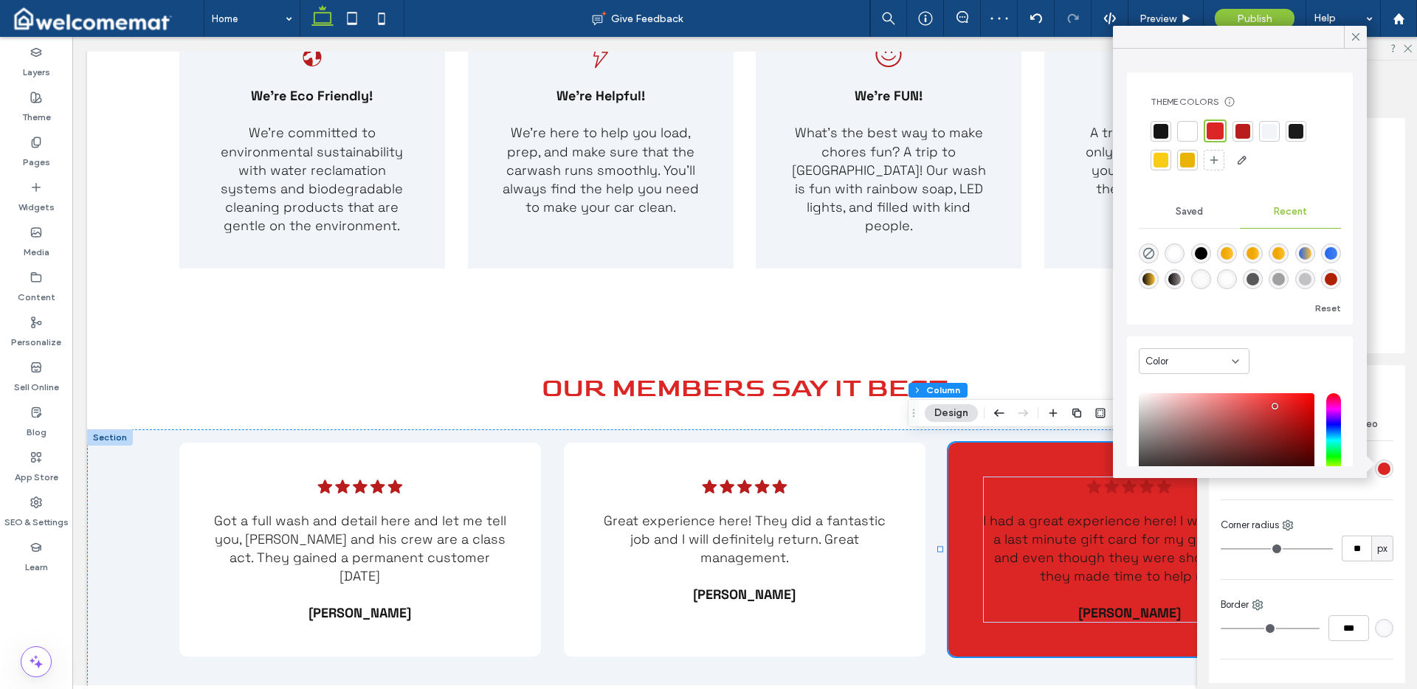
click at [1191, 125] on div at bounding box center [1187, 131] width 15 height 15
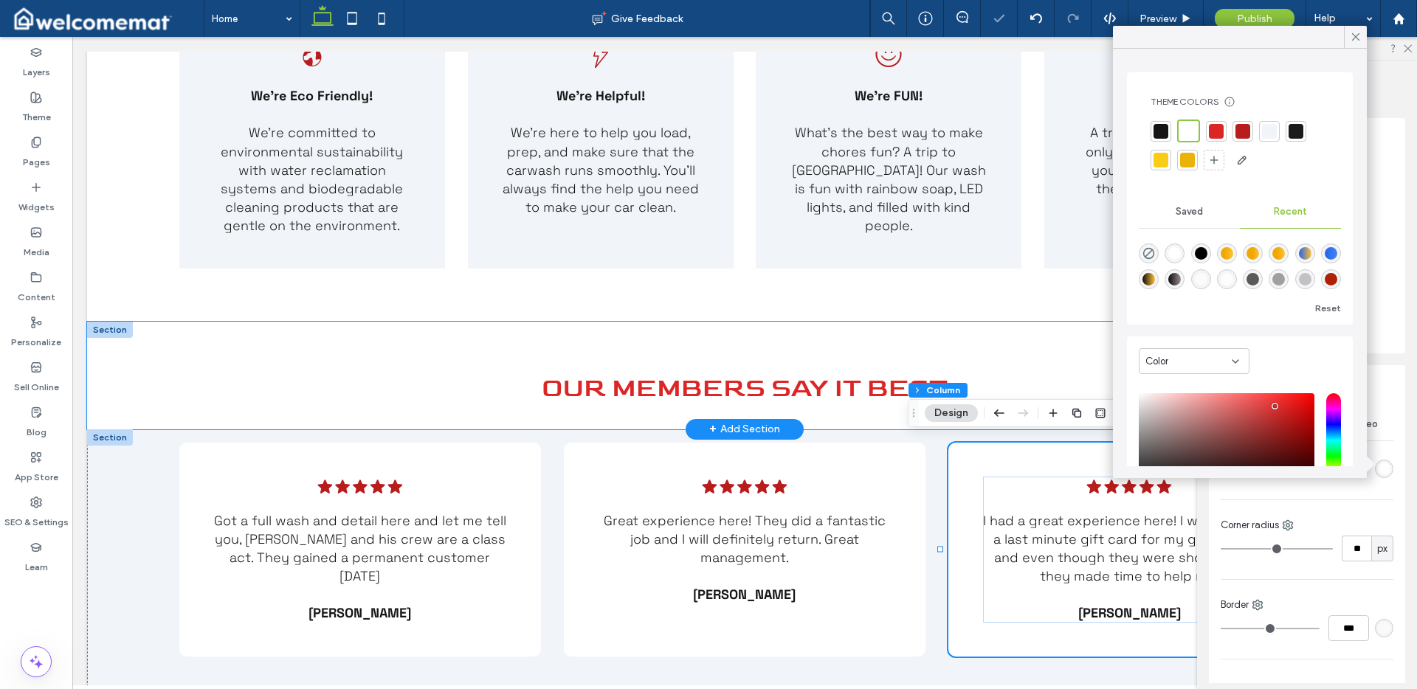
click at [433, 339] on div "Our Members Say It Best" at bounding box center [744, 376] width 1315 height 108
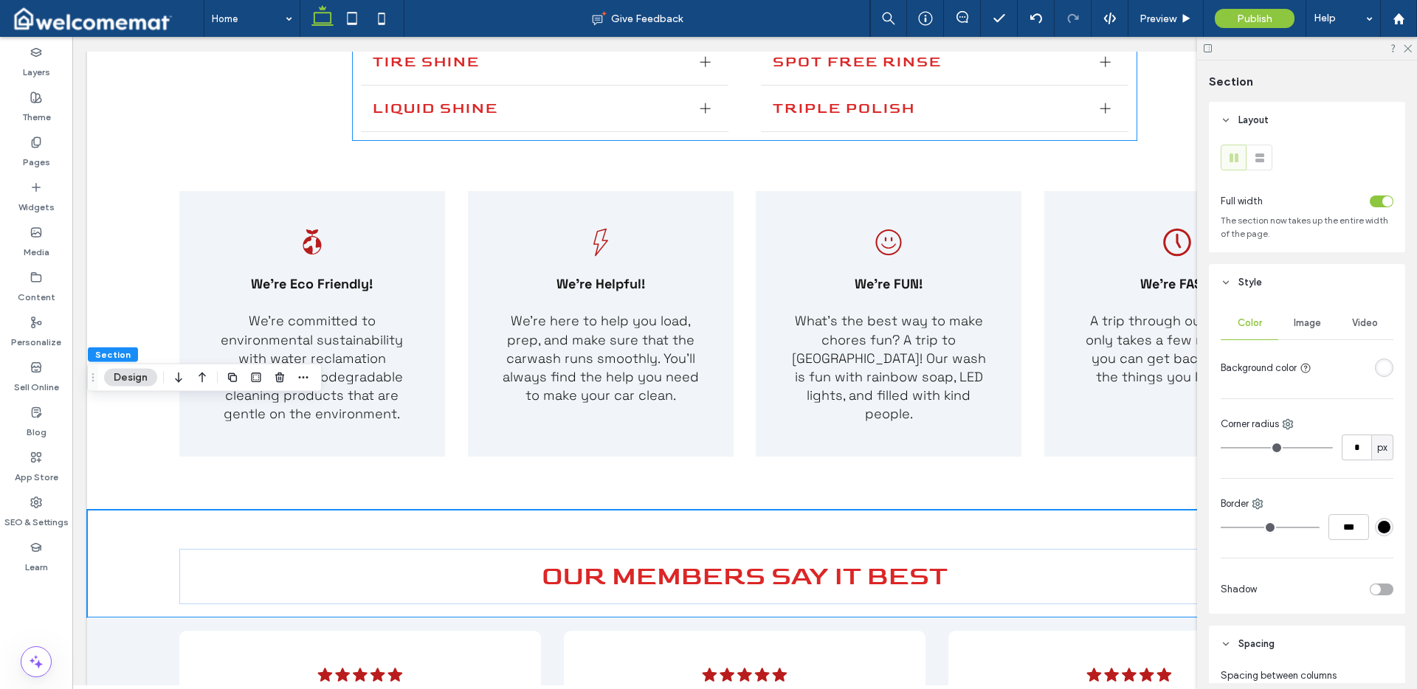
scroll to position [2342, 0]
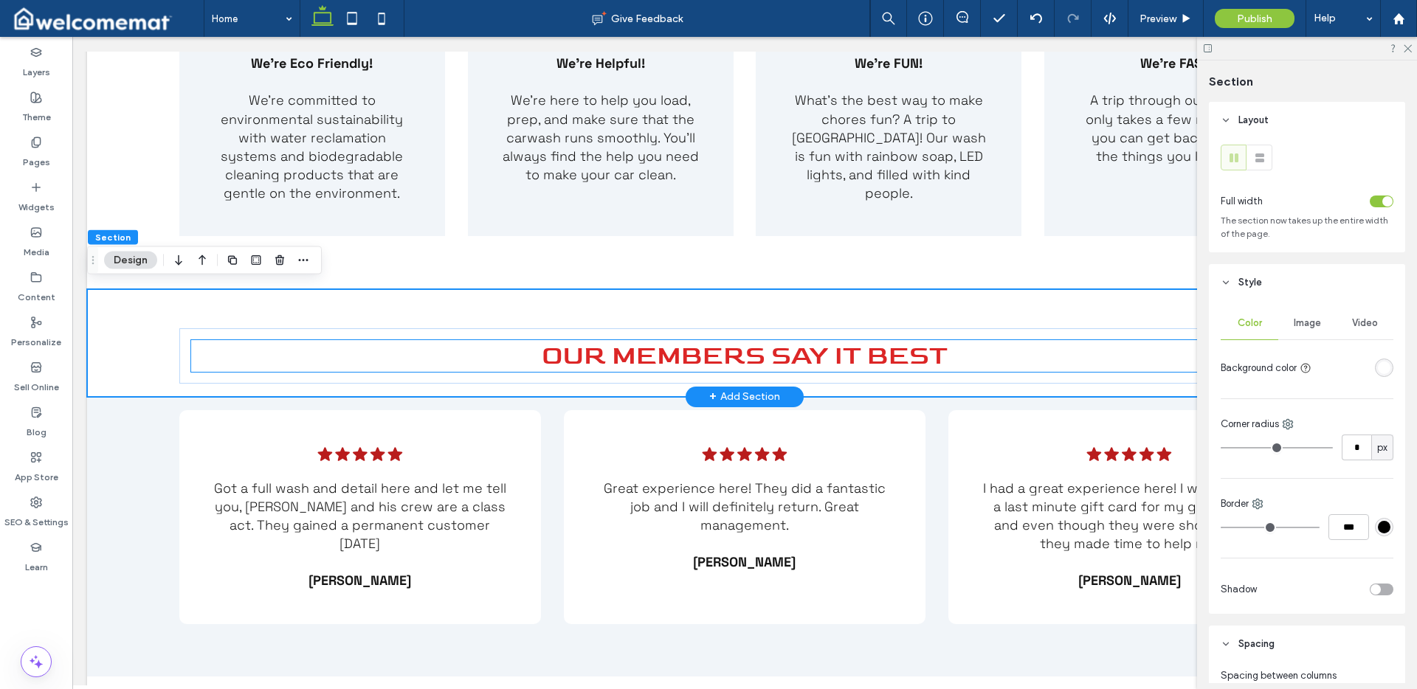
click at [693, 343] on div "Our Members Say It Best" at bounding box center [745, 356] width 1108 height 32
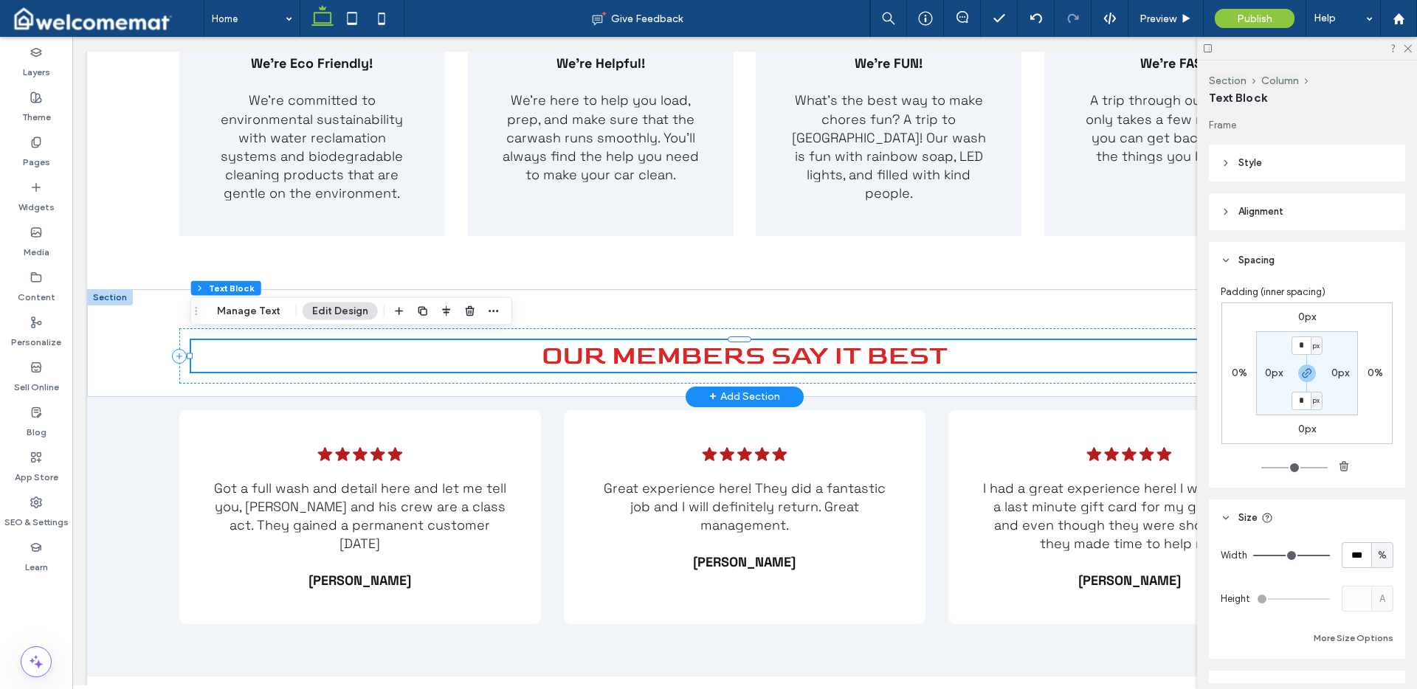
click at [693, 343] on span "Our Members Say It Best" at bounding box center [745, 356] width 406 height 32
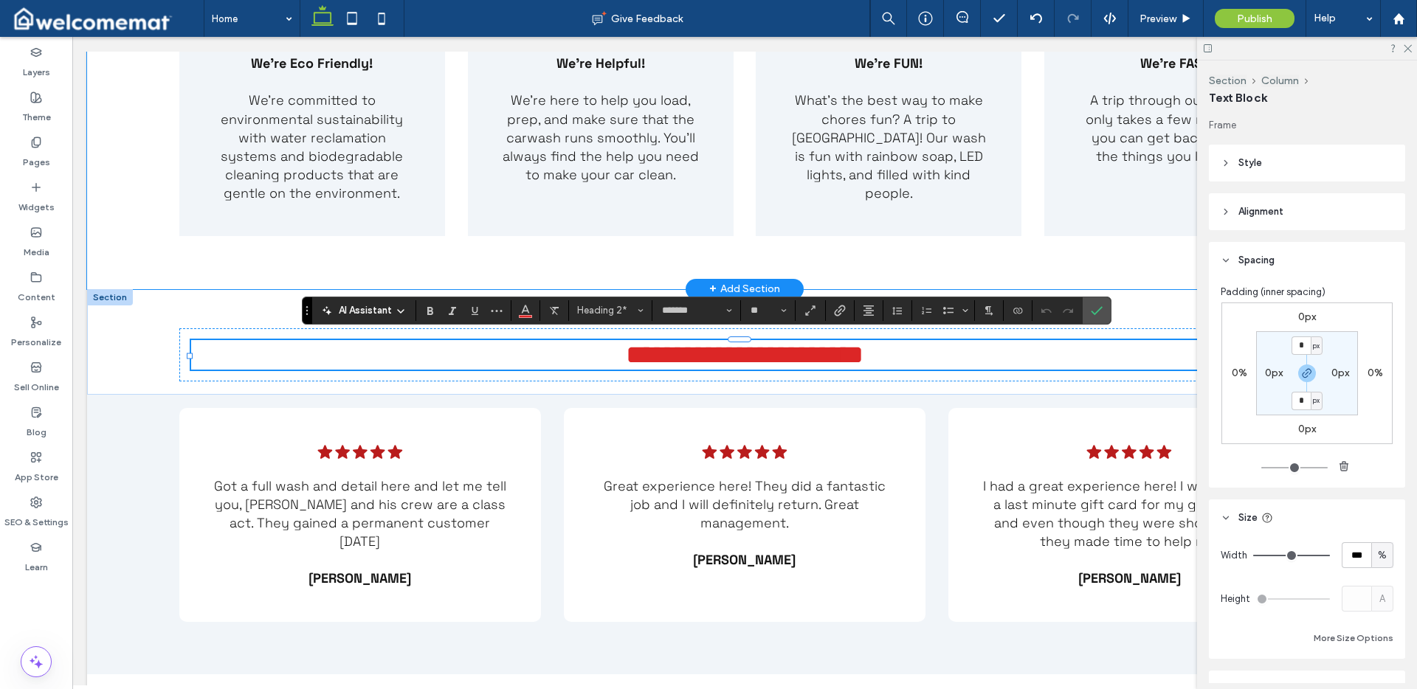
click at [629, 266] on div "Globe with sprouting leaves. We're Eco Friendly! We're committed to environment…" at bounding box center [744, 123] width 1315 height 332
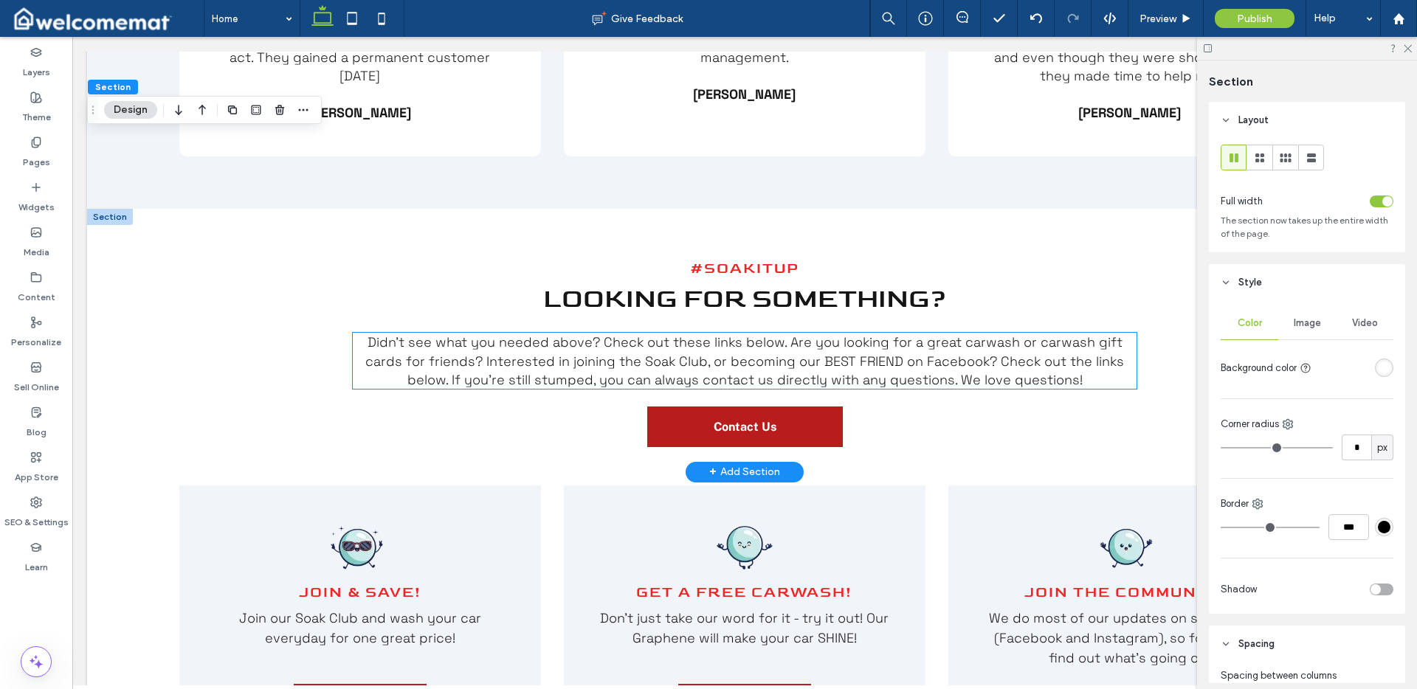
scroll to position [2705, 0]
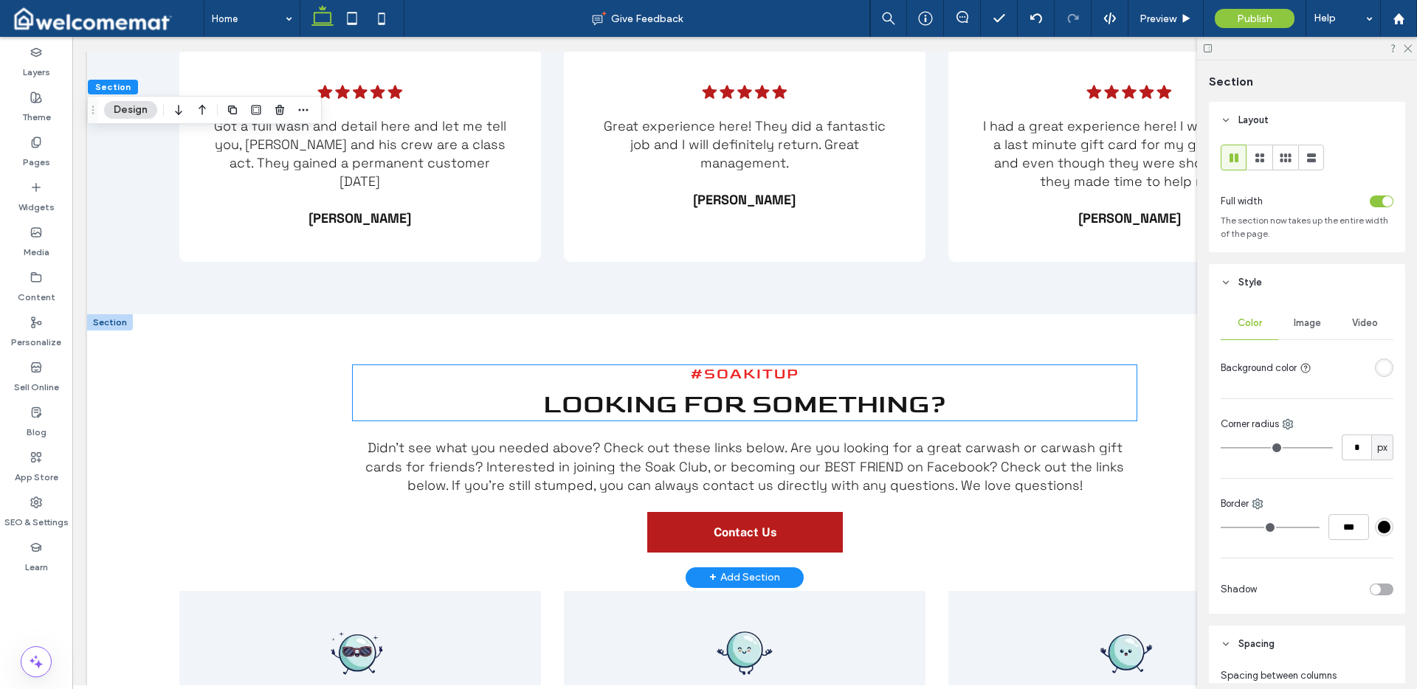
click at [734, 389] on span "Looking for Something?" at bounding box center [745, 405] width 404 height 32
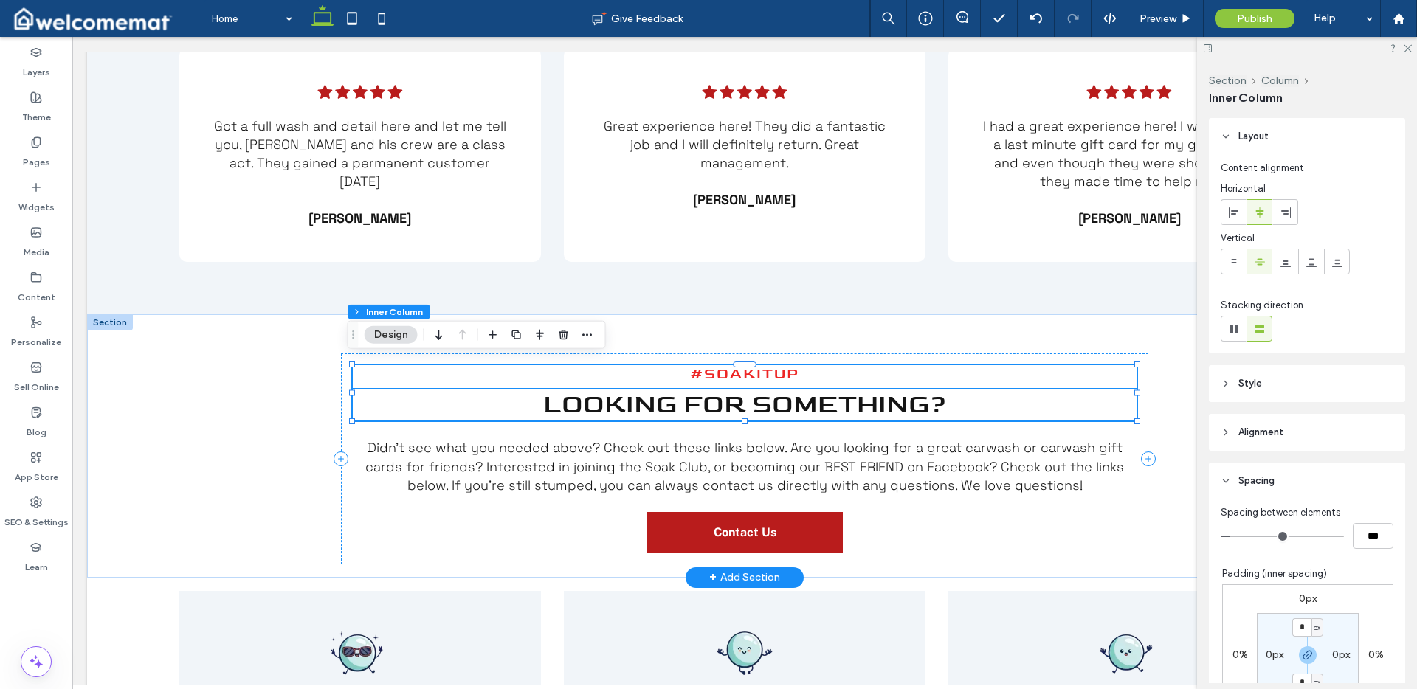
click at [598, 389] on span "Looking for Something?" at bounding box center [745, 405] width 404 height 32
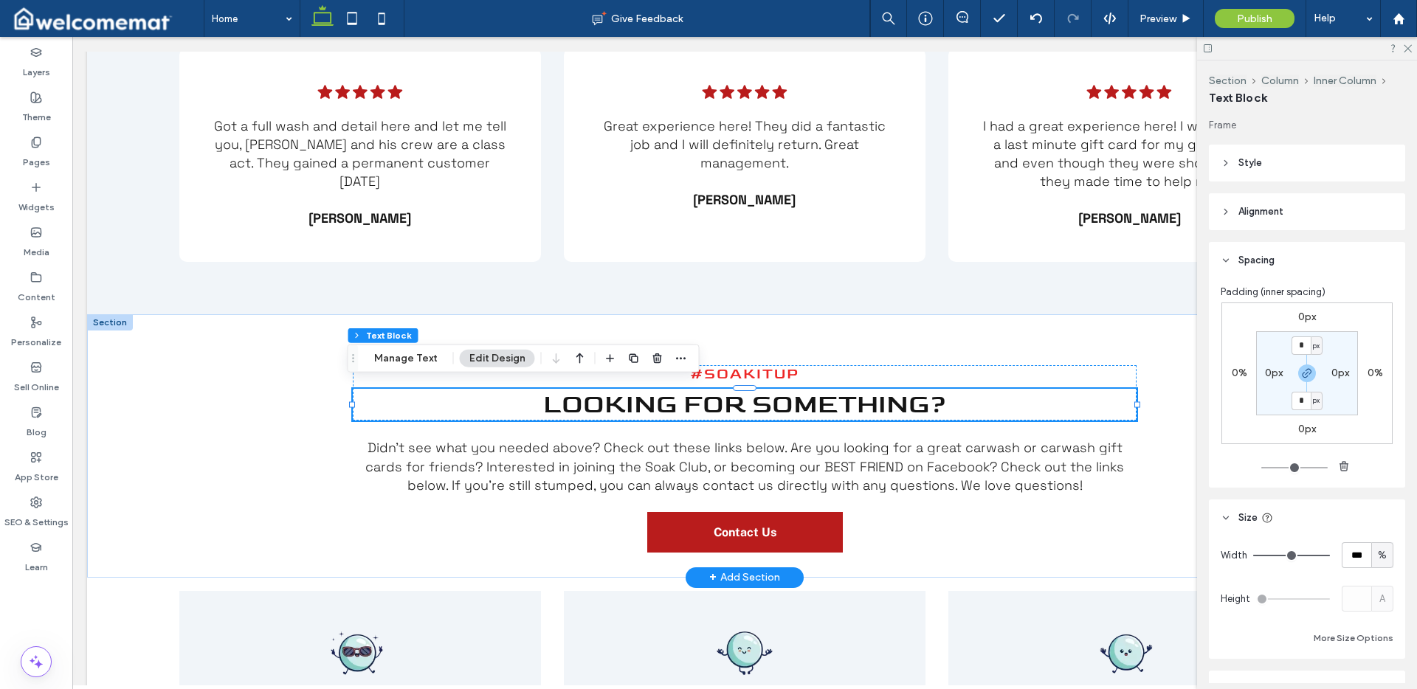
click at [621, 390] on span "Looking for Something?" at bounding box center [745, 405] width 404 height 32
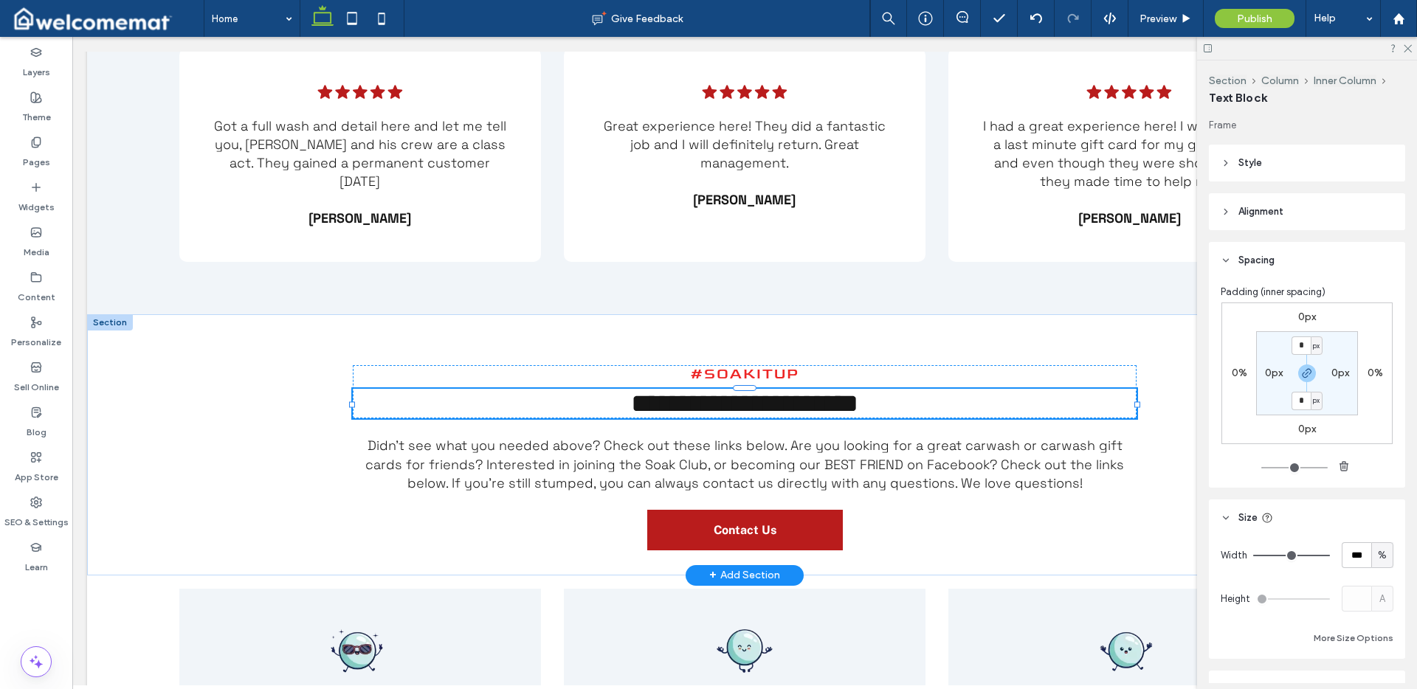
type input "*******"
type input "**"
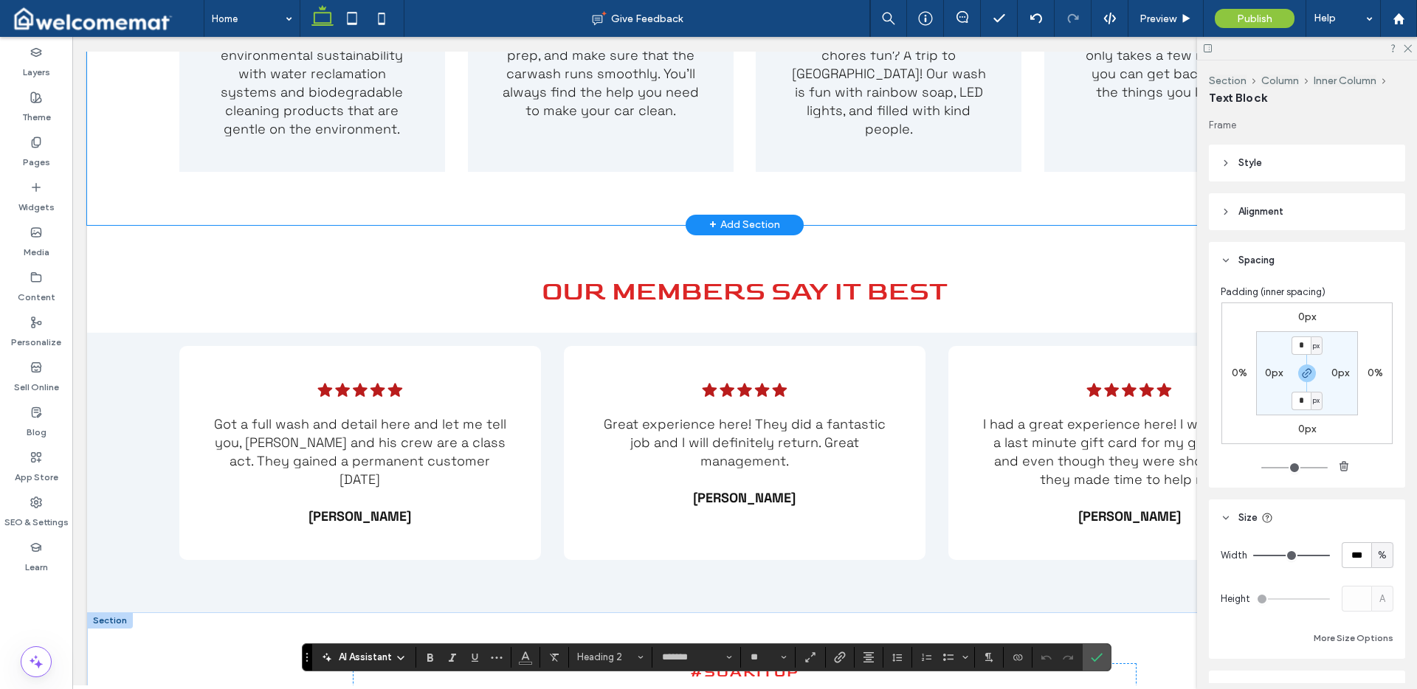
scroll to position [2405, 0]
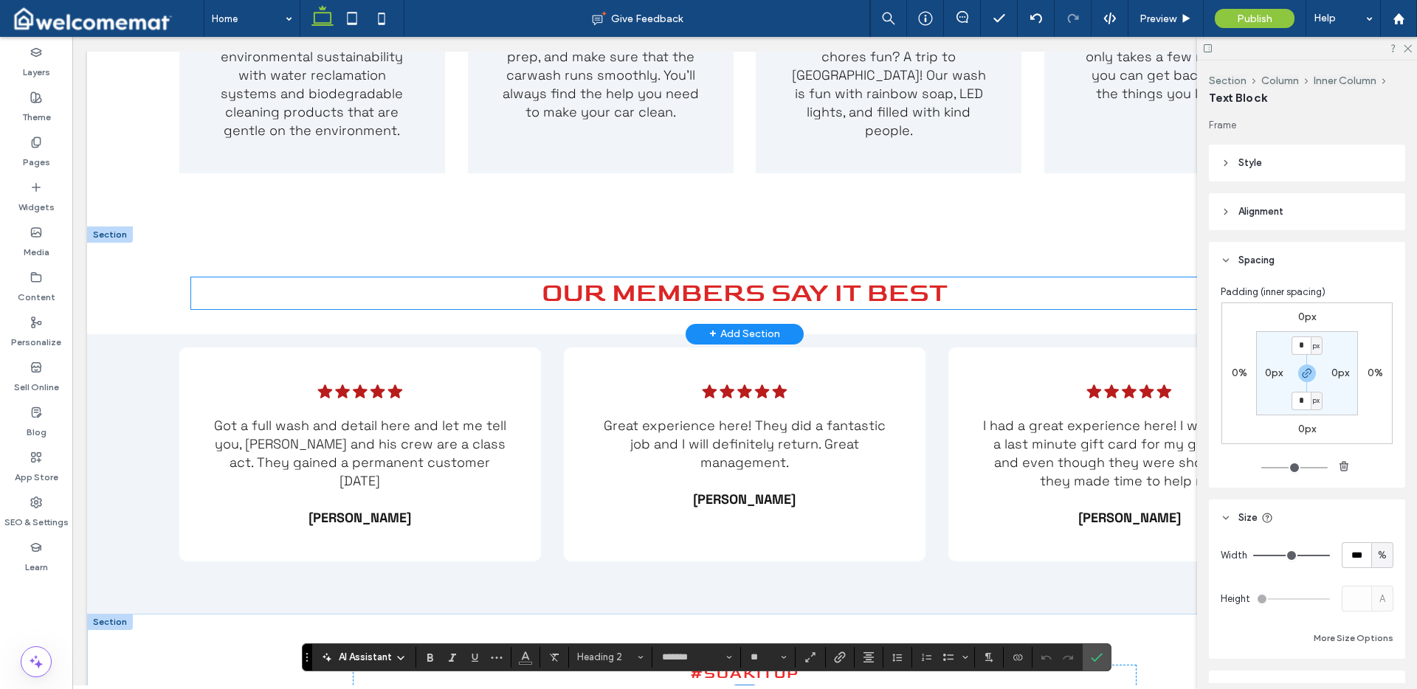
click at [695, 284] on span "Our Members Say It Best" at bounding box center [745, 294] width 406 height 32
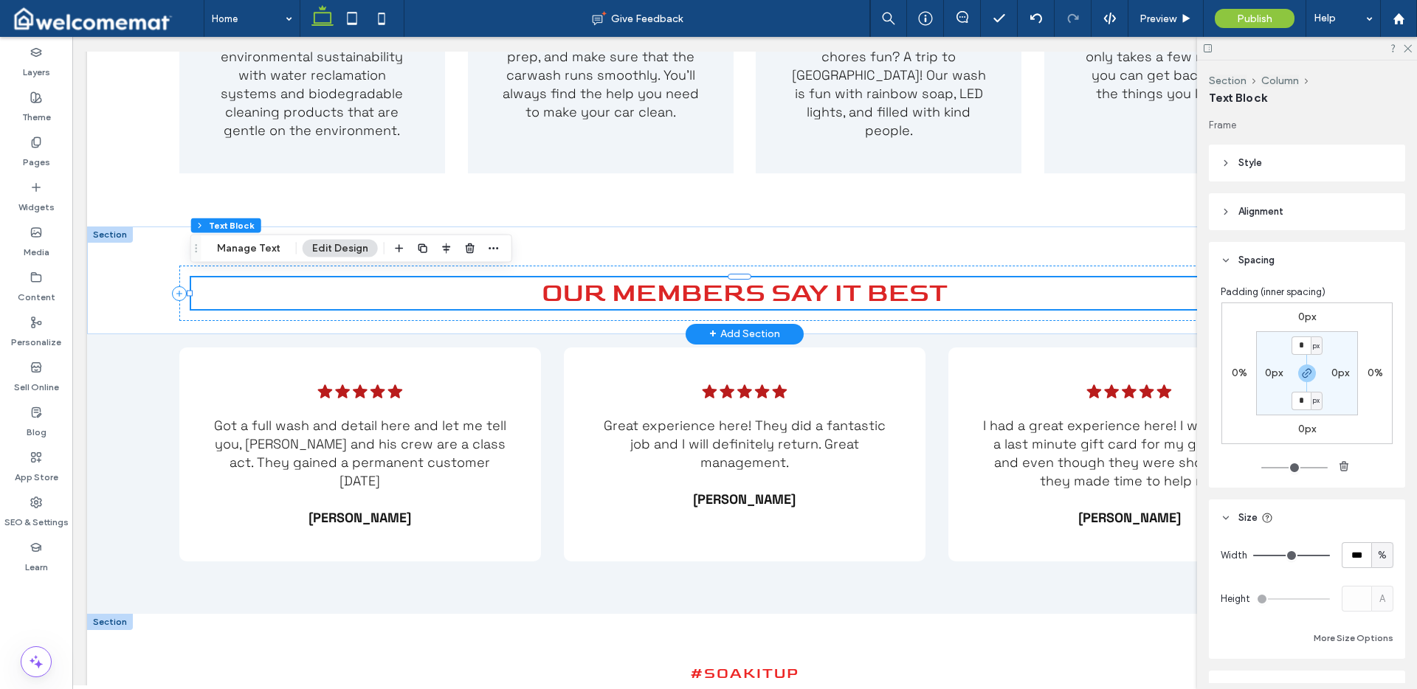
click at [695, 284] on span "Our Members Say It Best" at bounding box center [745, 294] width 406 height 32
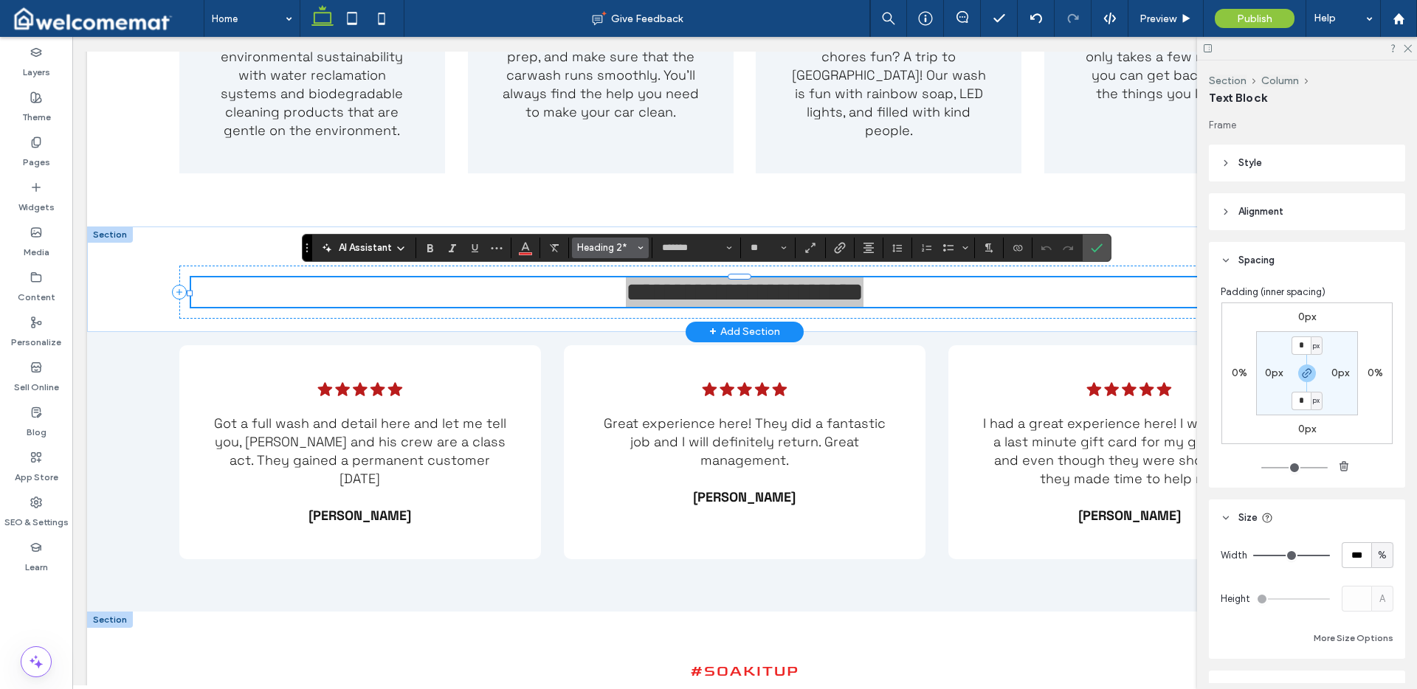
click at [636, 246] on button "Heading 2*" at bounding box center [610, 248] width 77 height 21
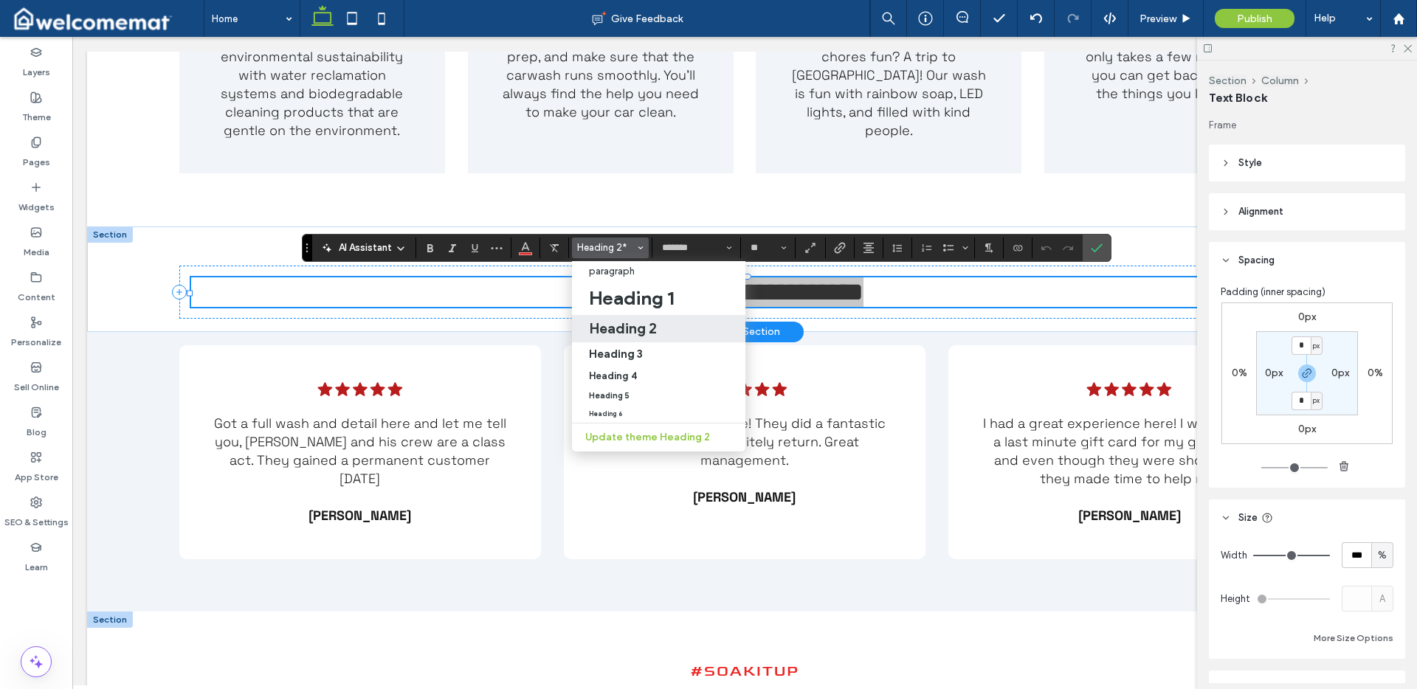
click at [650, 323] on h2 "Heading 2" at bounding box center [623, 329] width 68 height 18
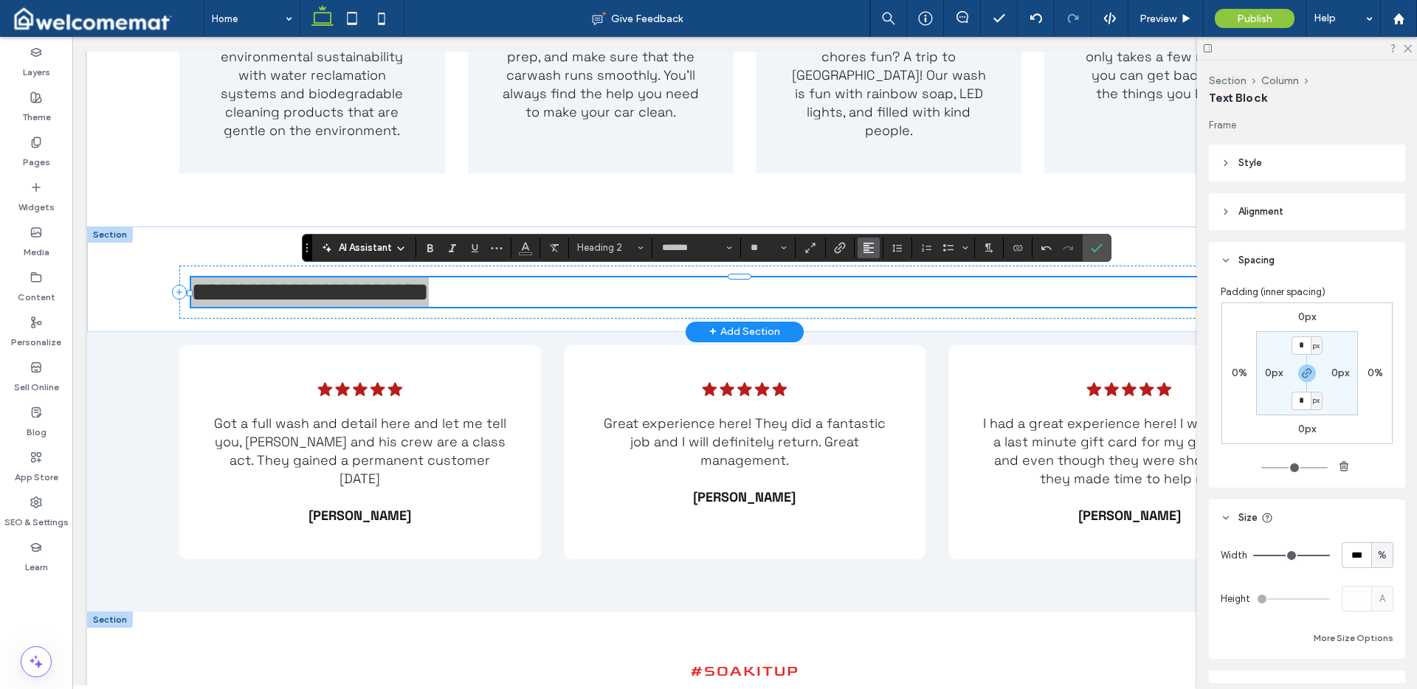
click at [867, 245] on use "Alignment" at bounding box center [869, 248] width 10 height 10
drag, startPoint x: 876, startPoint y: 284, endPoint x: 931, endPoint y: 227, distance: 79.4
click at [876, 284] on label "ui.textEditor.alignment.center" at bounding box center [884, 293] width 52 height 21
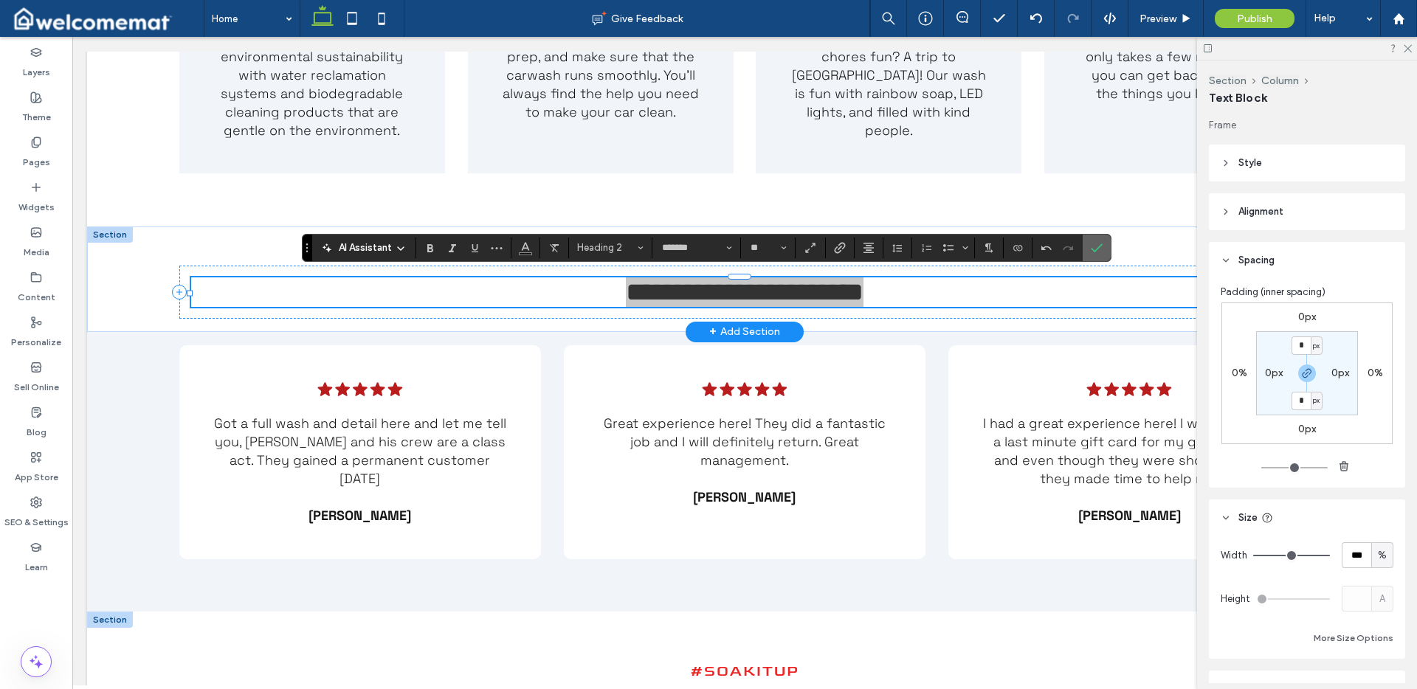
click at [1094, 248] on icon "Confirm" at bounding box center [1097, 248] width 12 height 12
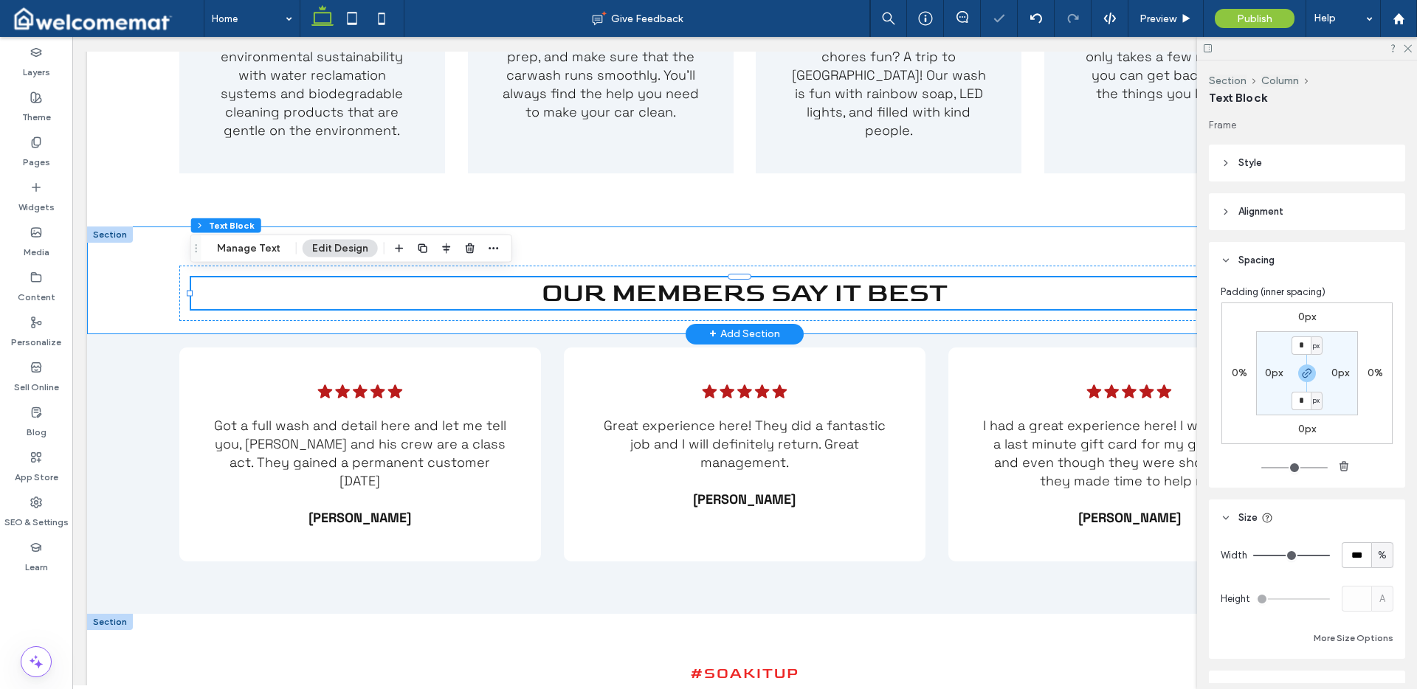
click at [957, 235] on div "Our Members Say It Best" at bounding box center [744, 281] width 1315 height 108
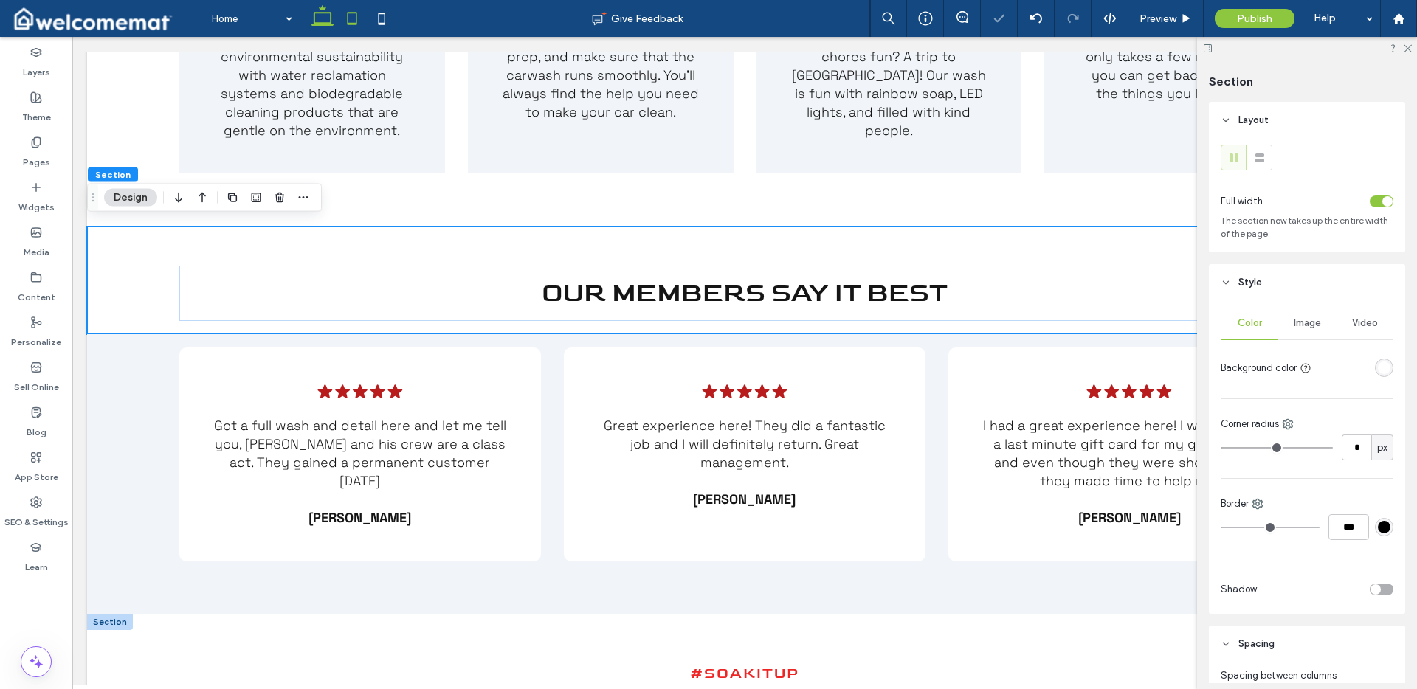
drag, startPoint x: 346, startPoint y: 18, endPoint x: 175, endPoint y: 190, distance: 242.7
click at [346, 18] on icon at bounding box center [352, 19] width 30 height 30
type input "*"
type input "**"
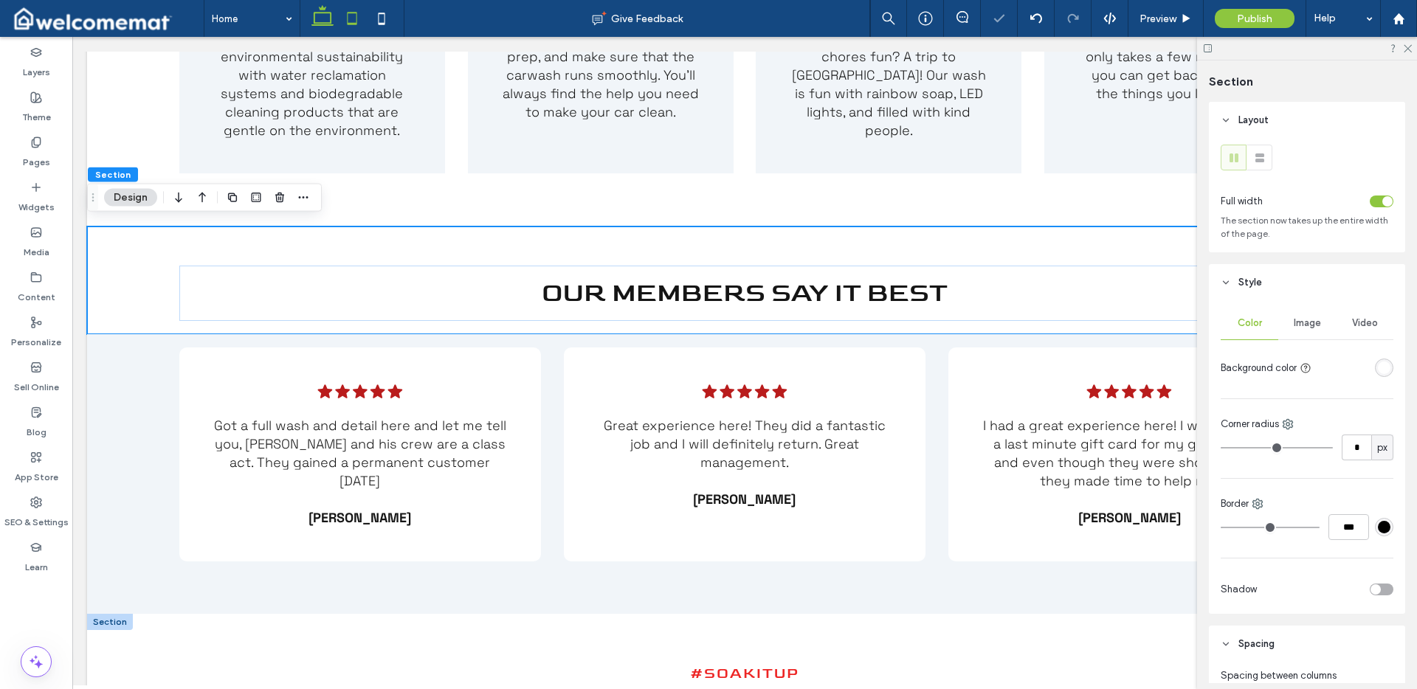
type input "**"
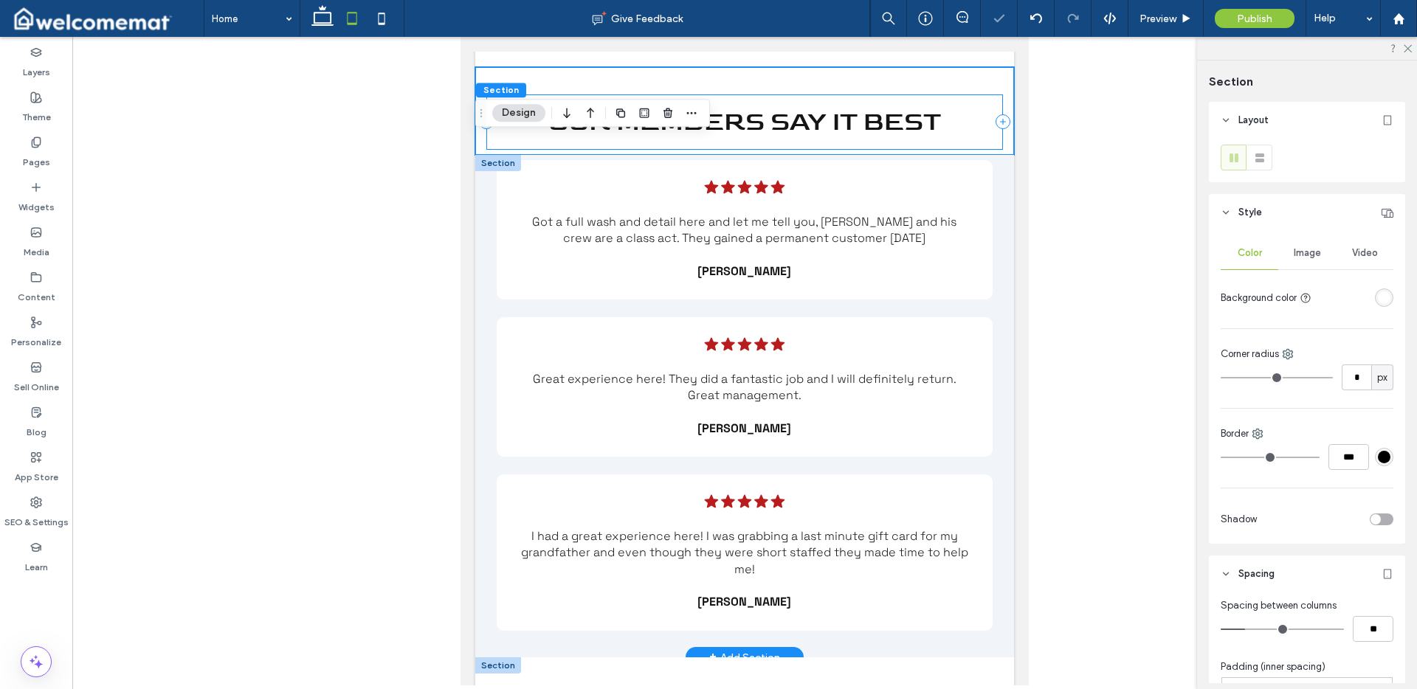
scroll to position [4145, 0]
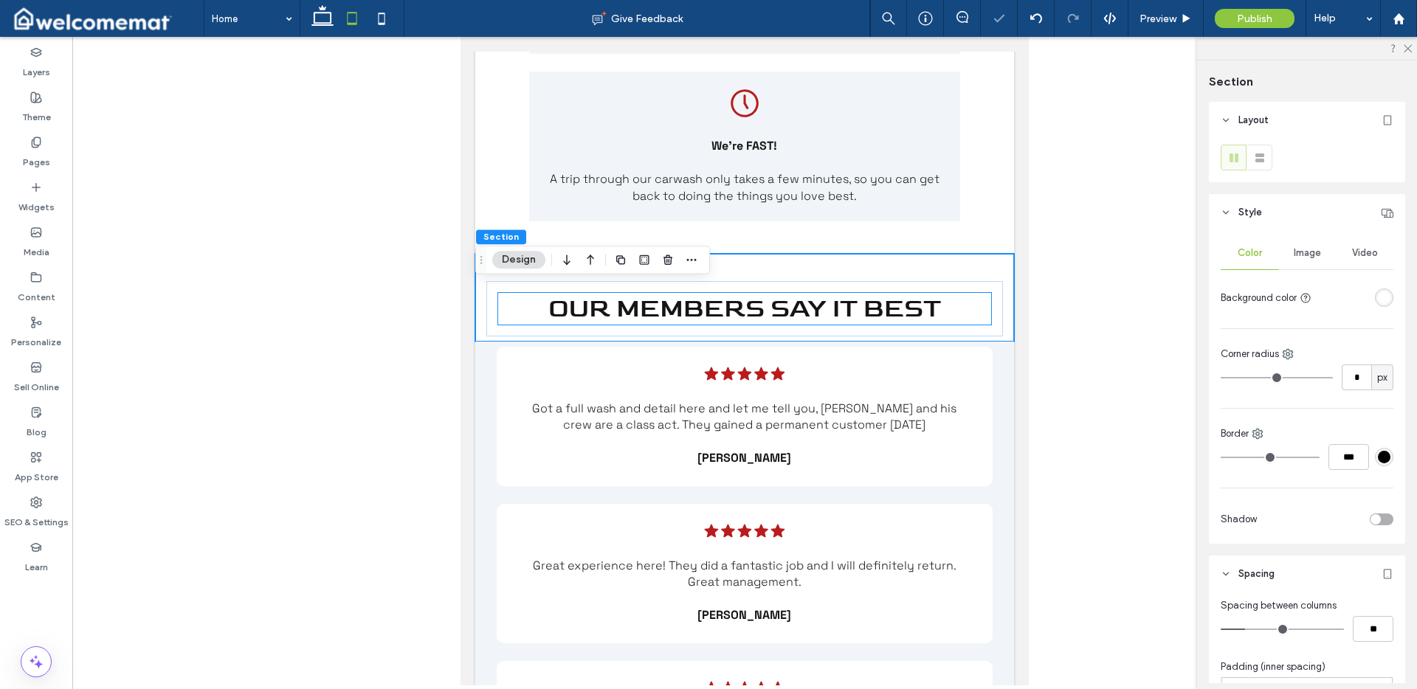
click at [866, 323] on span "Our Members Say It Best" at bounding box center [744, 309] width 393 height 32
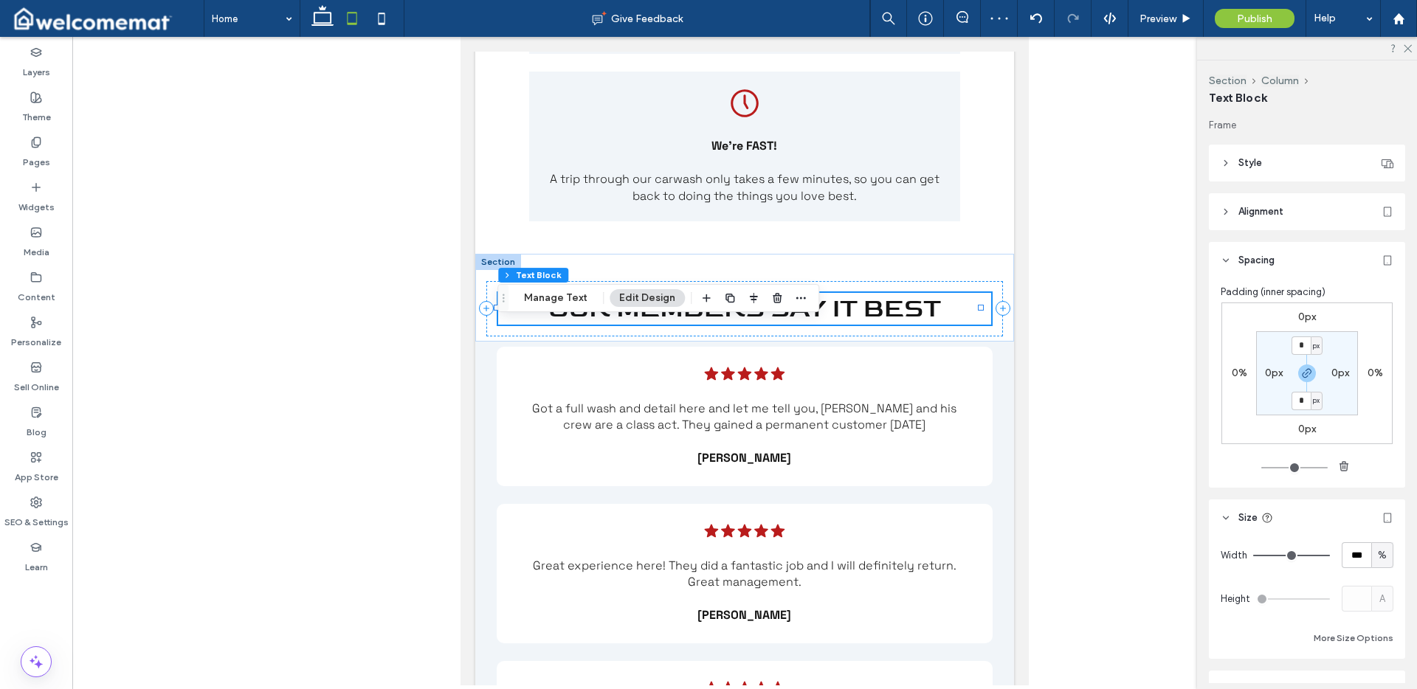
click at [867, 325] on span "Our Members Say It Best" at bounding box center [744, 309] width 393 height 32
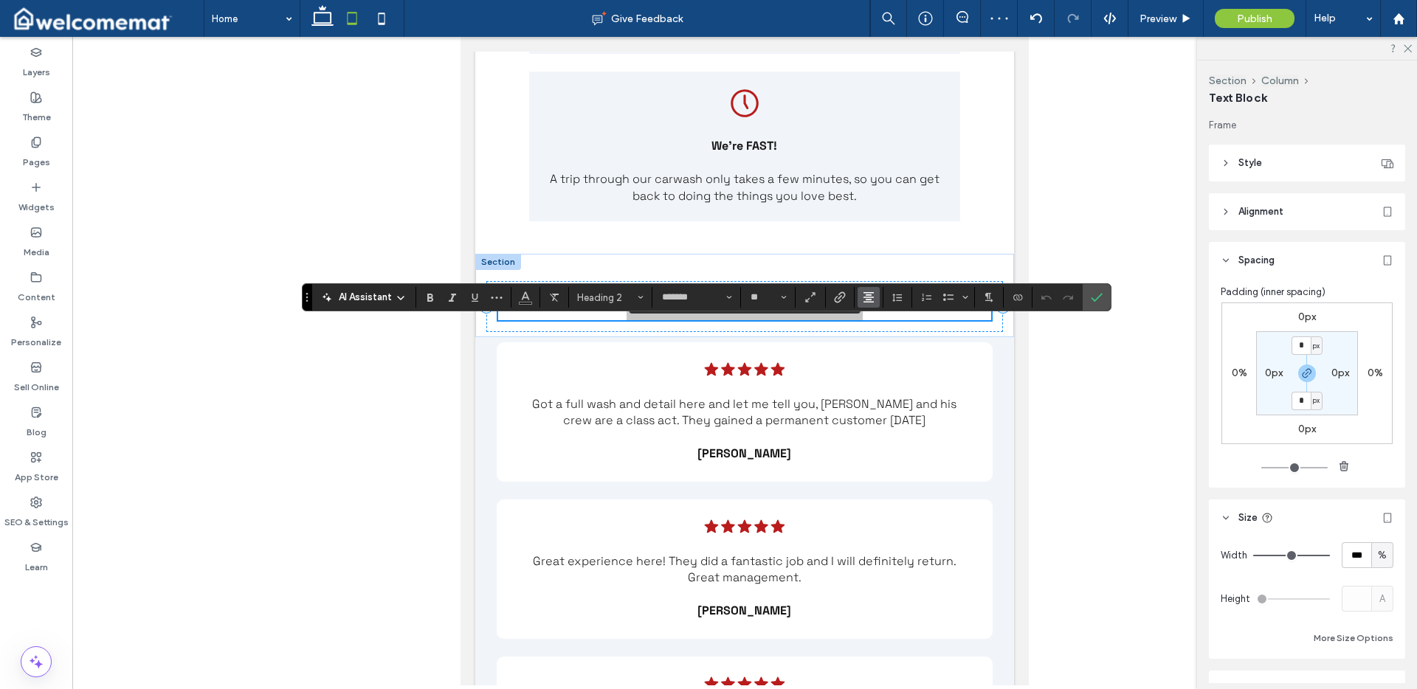
click at [870, 300] on icon "Alignment" at bounding box center [869, 298] width 12 height 12
click at [888, 341] on div "ui.textEditor.alignment.center" at bounding box center [883, 343] width 19 height 12
click at [1097, 295] on icon "Confirm" at bounding box center [1097, 298] width 12 height 12
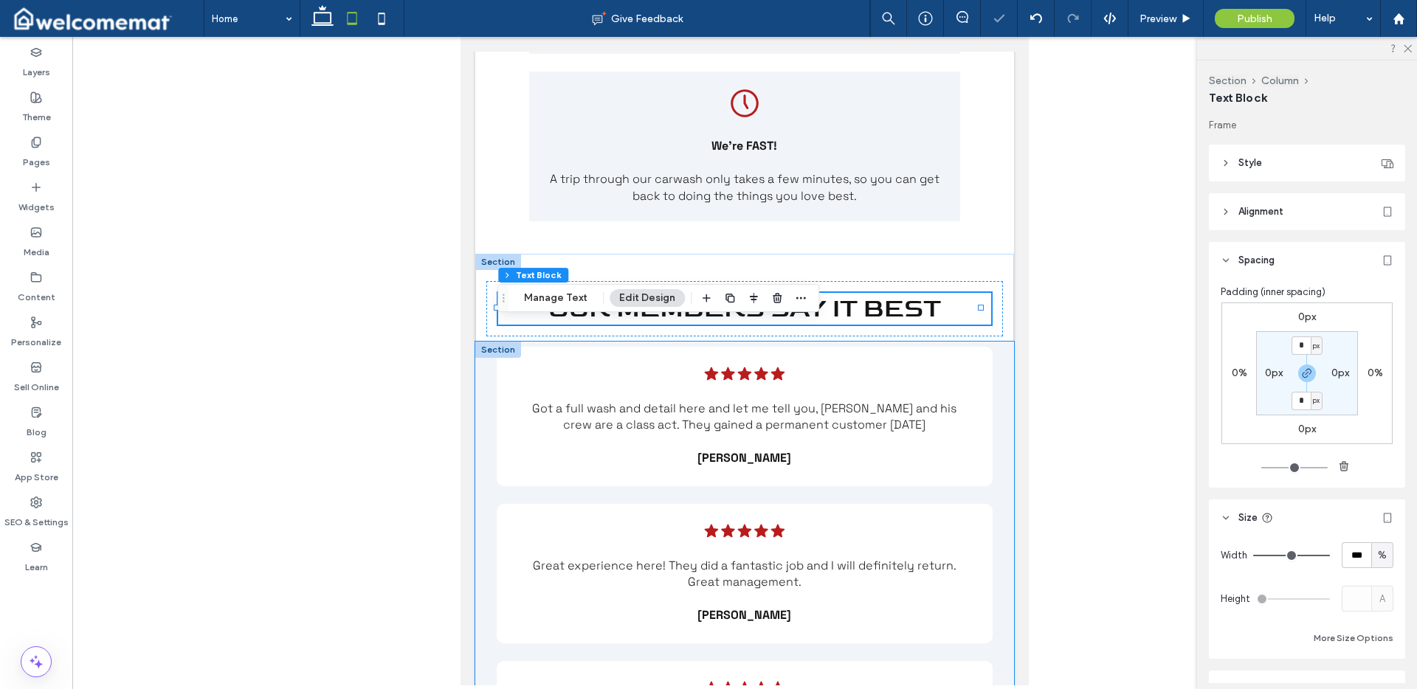
click at [985, 430] on div "Five black stars. .cls-1-1788903176-1788903176 { fill: #00000; stroke-width: 0p…" at bounding box center [744, 593] width 539 height 503
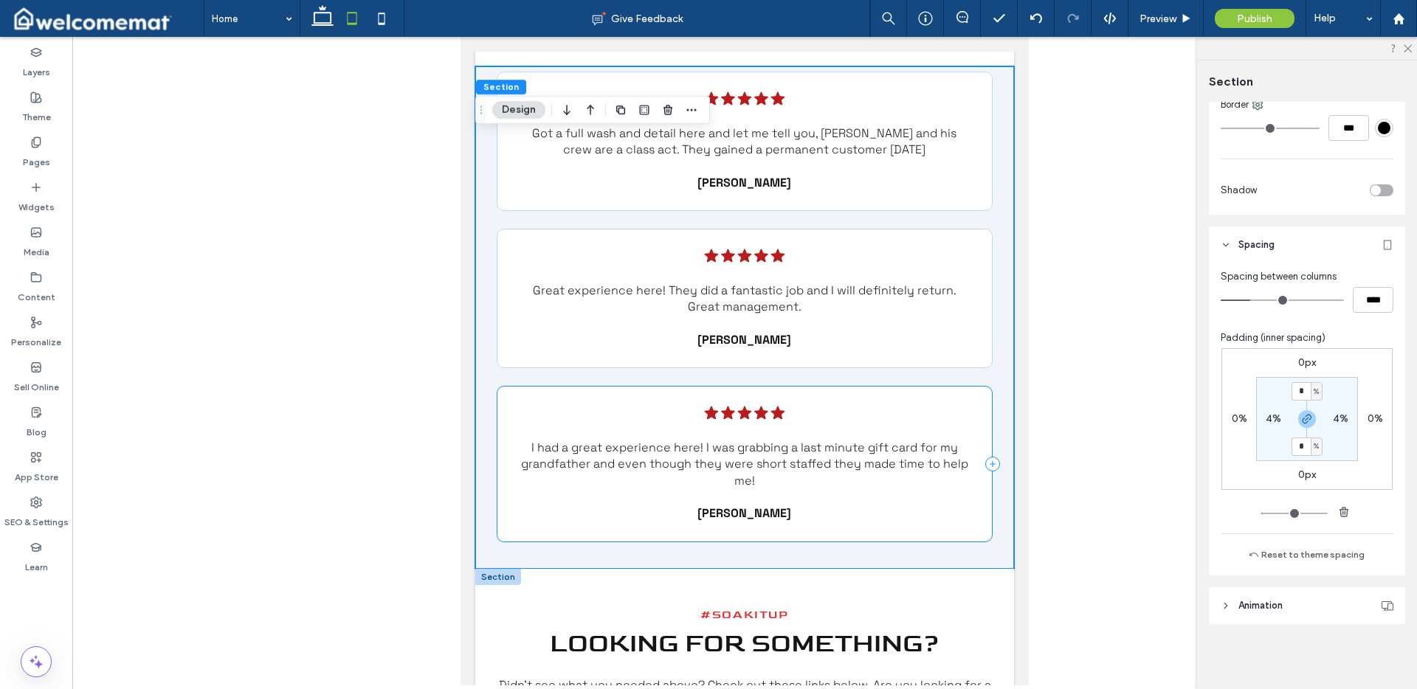
scroll to position [4199, 0]
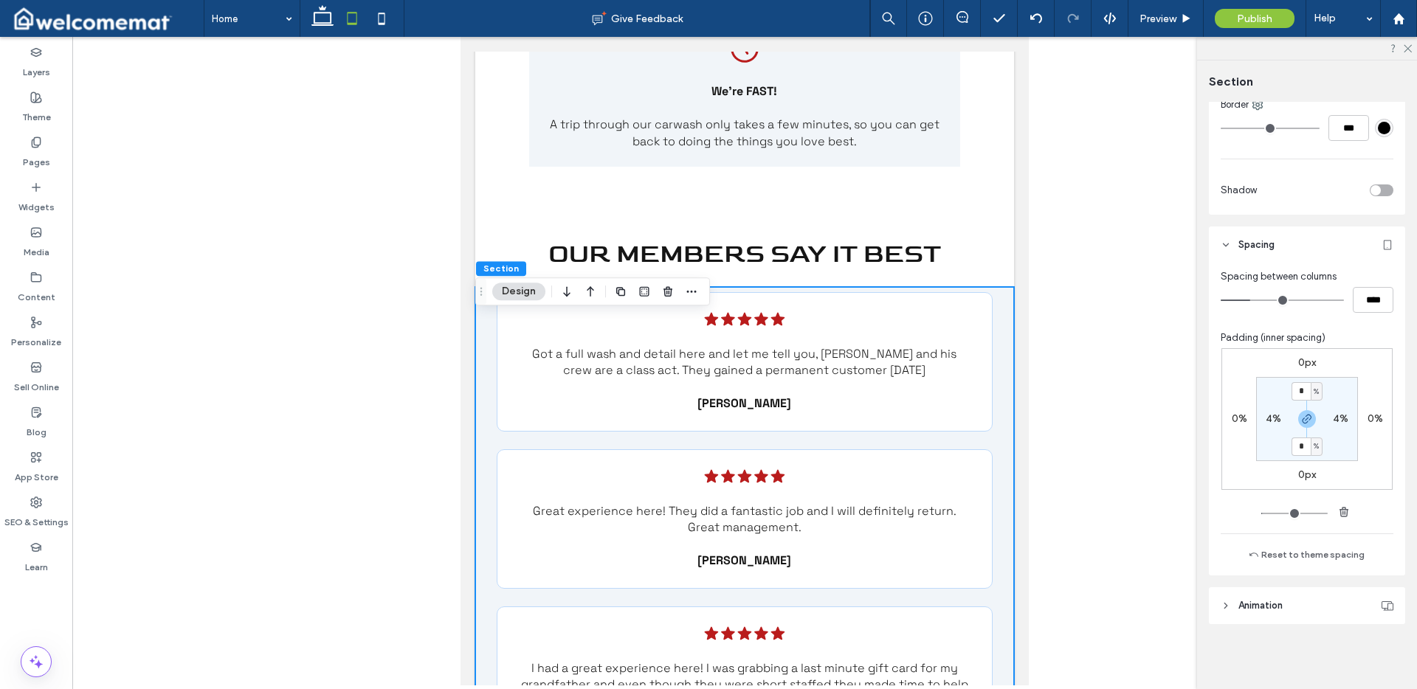
click at [993, 402] on div "Five black stars. .cls-1-1788903176-1788903176 { fill: #00000; stroke-width: 0p…" at bounding box center [744, 538] width 539 height 503
click at [1270, 419] on label "4%" at bounding box center [1274, 419] width 16 height 13
type input "*"
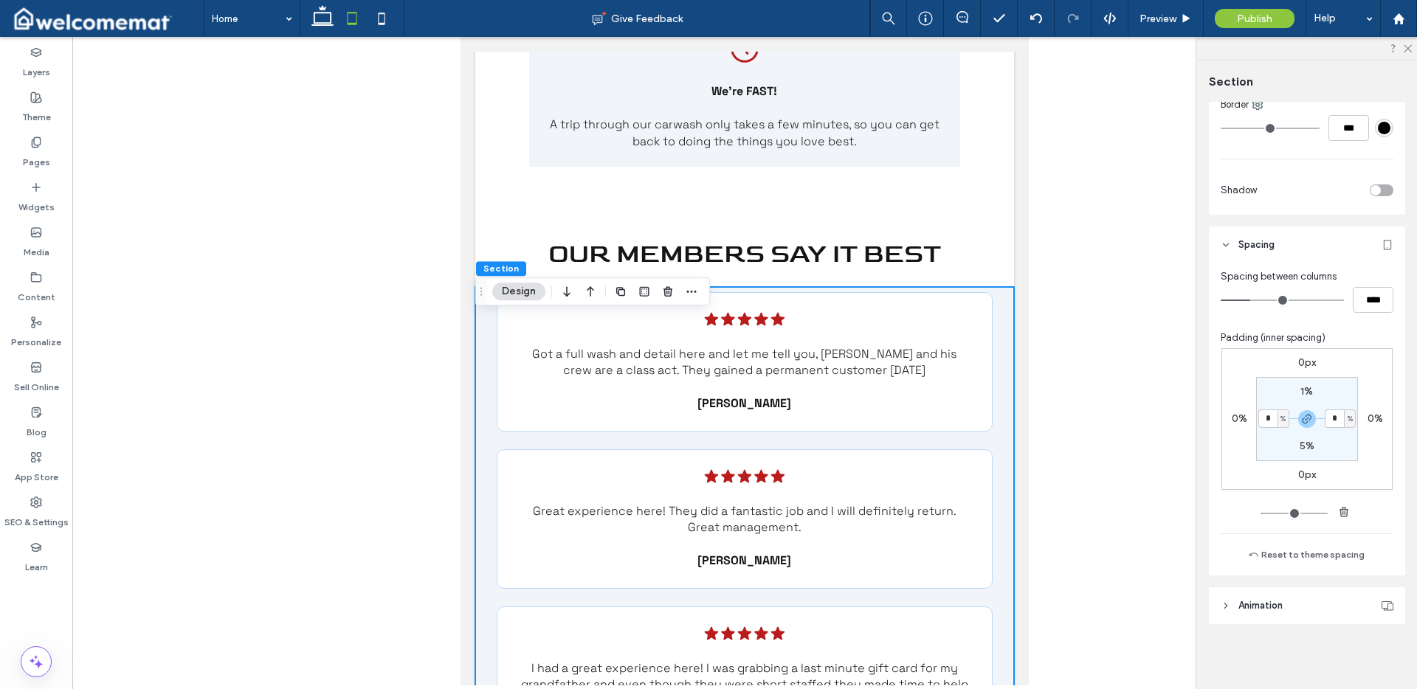
type input "*"
click at [1357, 384] on div "0px 0% 0px 0% 1% * % 5% * %" at bounding box center [1307, 419] width 171 height 142
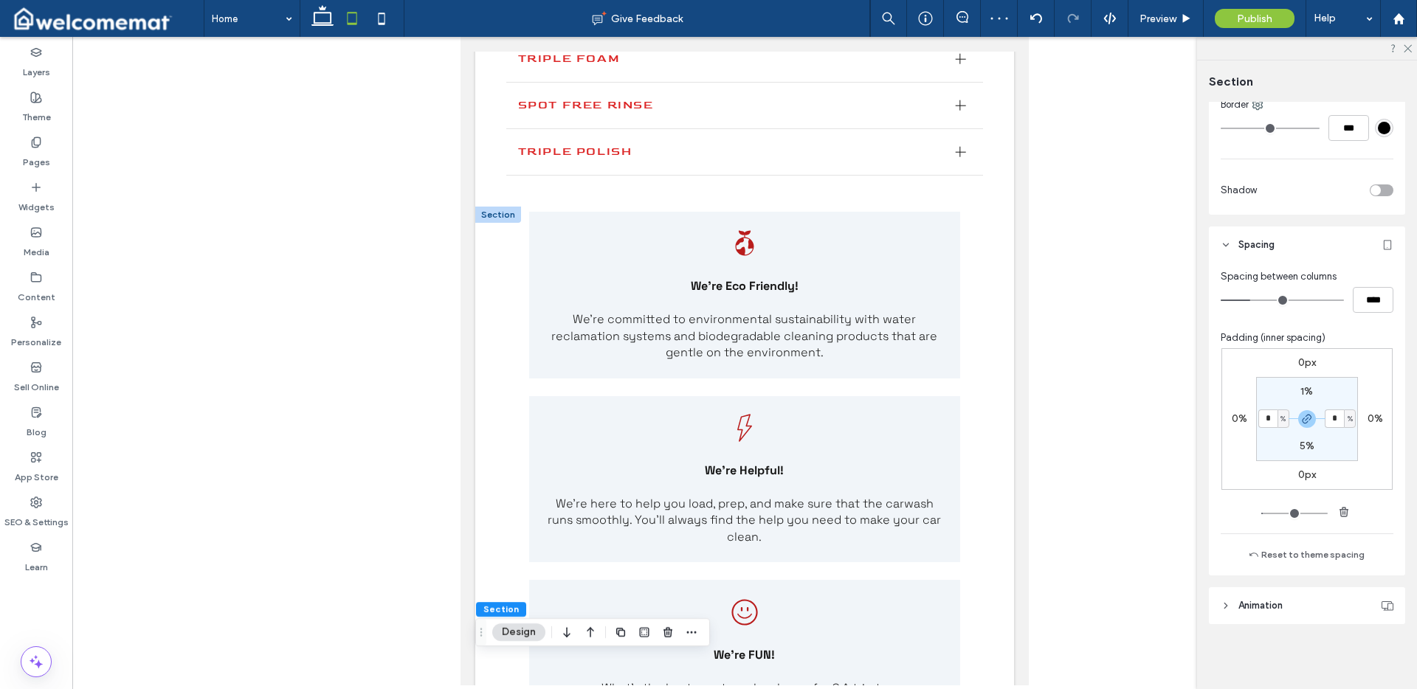
scroll to position [3449, 0]
click at [503, 283] on div "Globe with sprouting leaves. We're Eco Friendly! We're committed to environment…" at bounding box center [744, 579] width 539 height 740
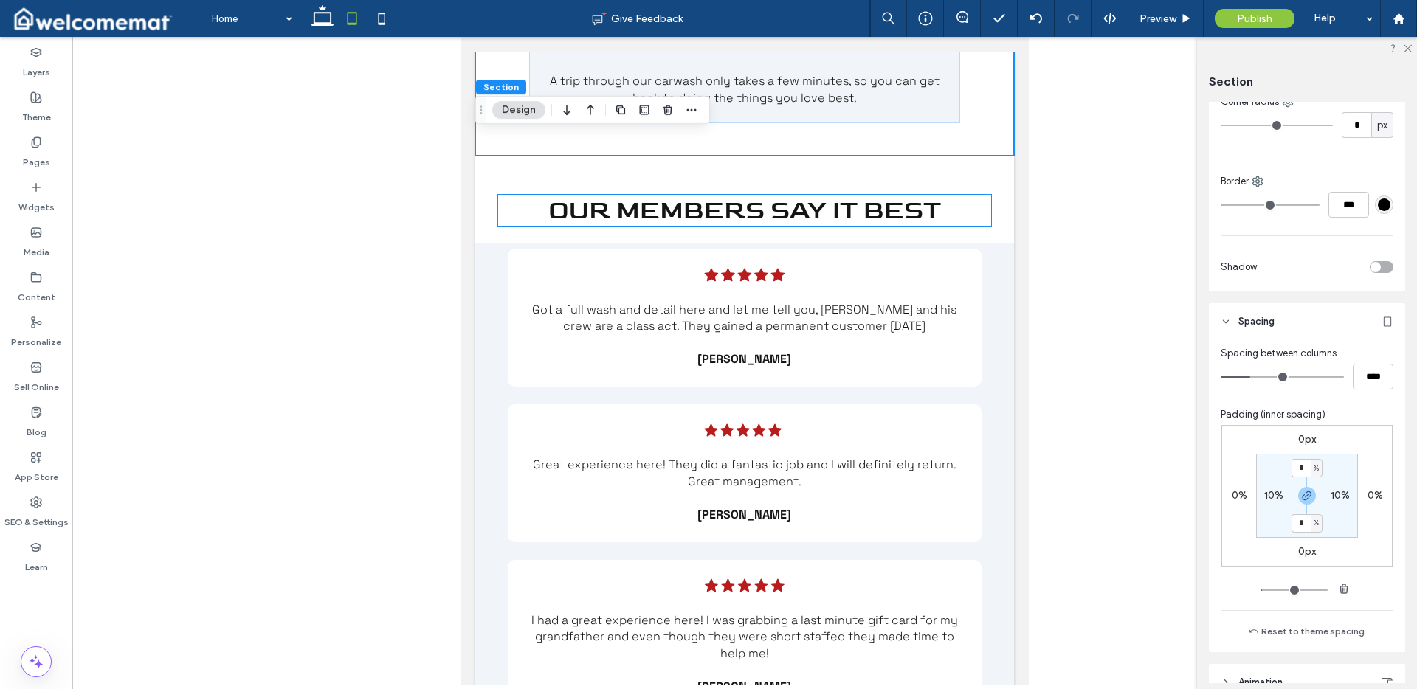
scroll to position [4467, 0]
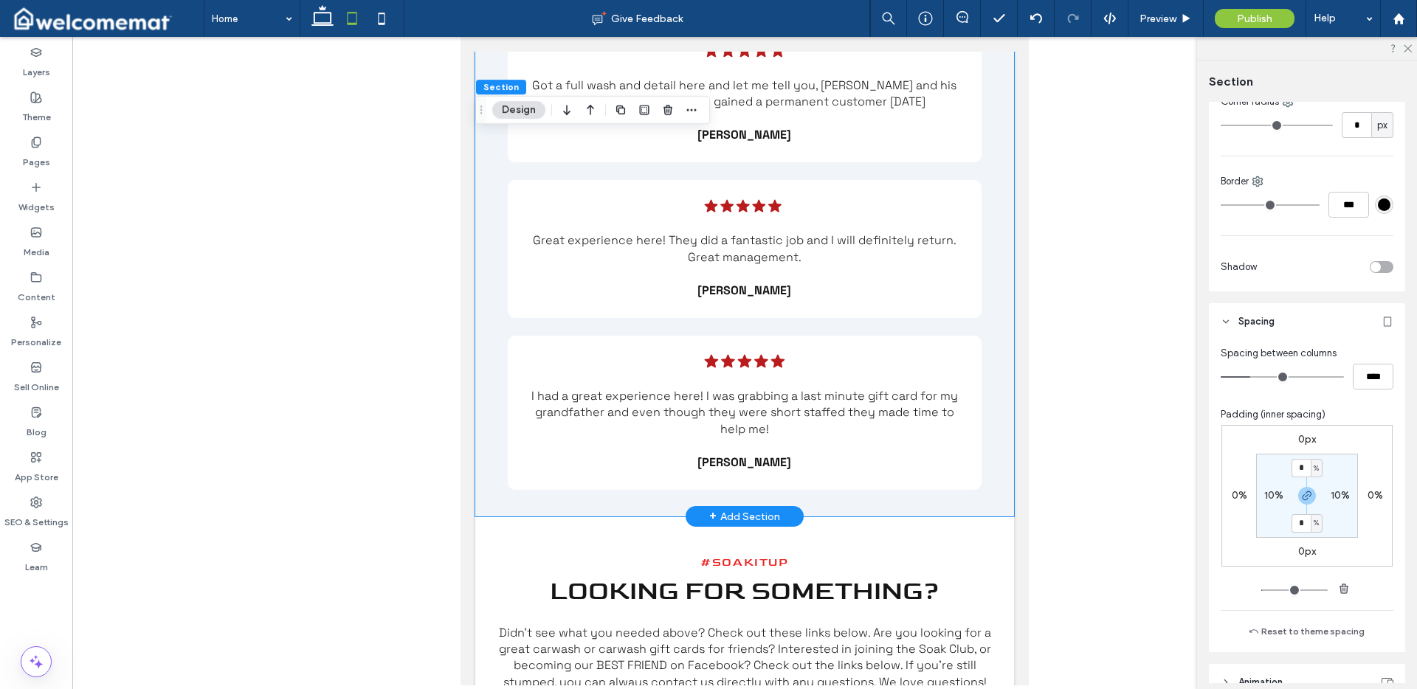
click at [993, 330] on div "Five black stars. .cls-1-1788903176-1788903176 { fill: #00000; stroke-width: 0p…" at bounding box center [744, 268] width 539 height 498
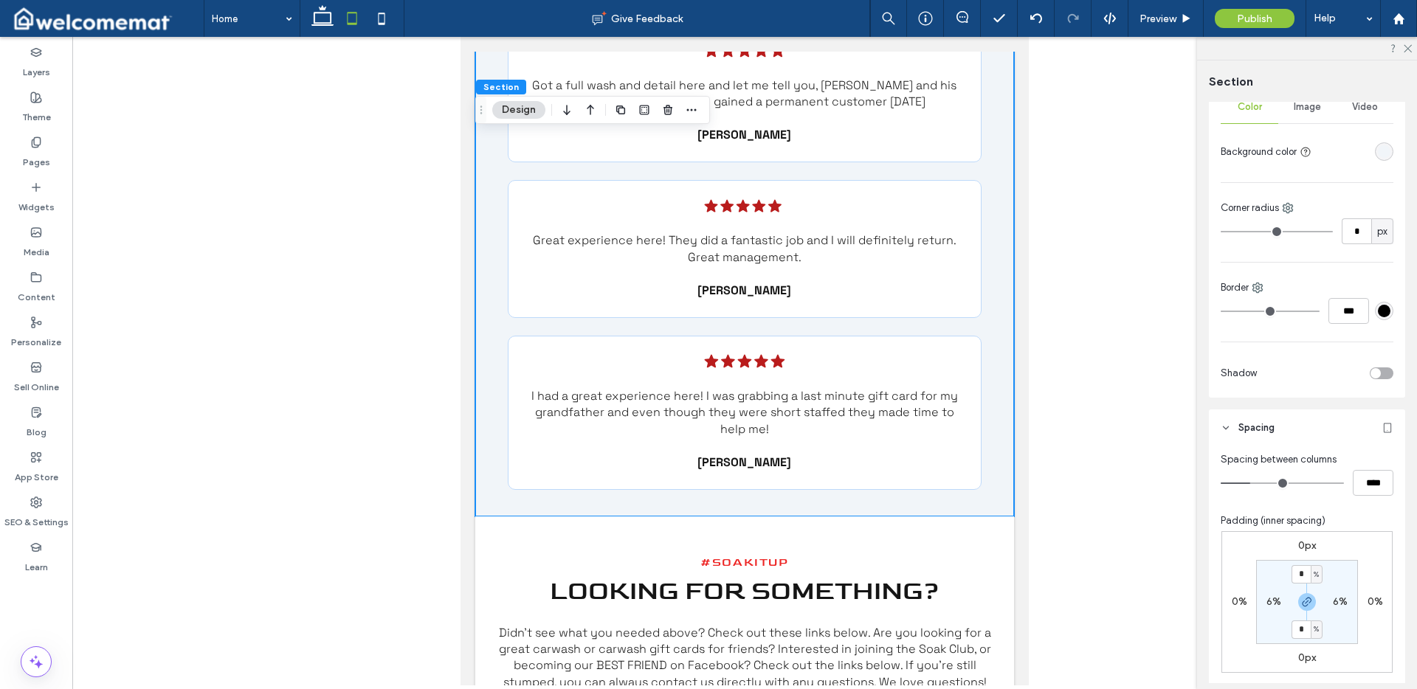
scroll to position [329, 0]
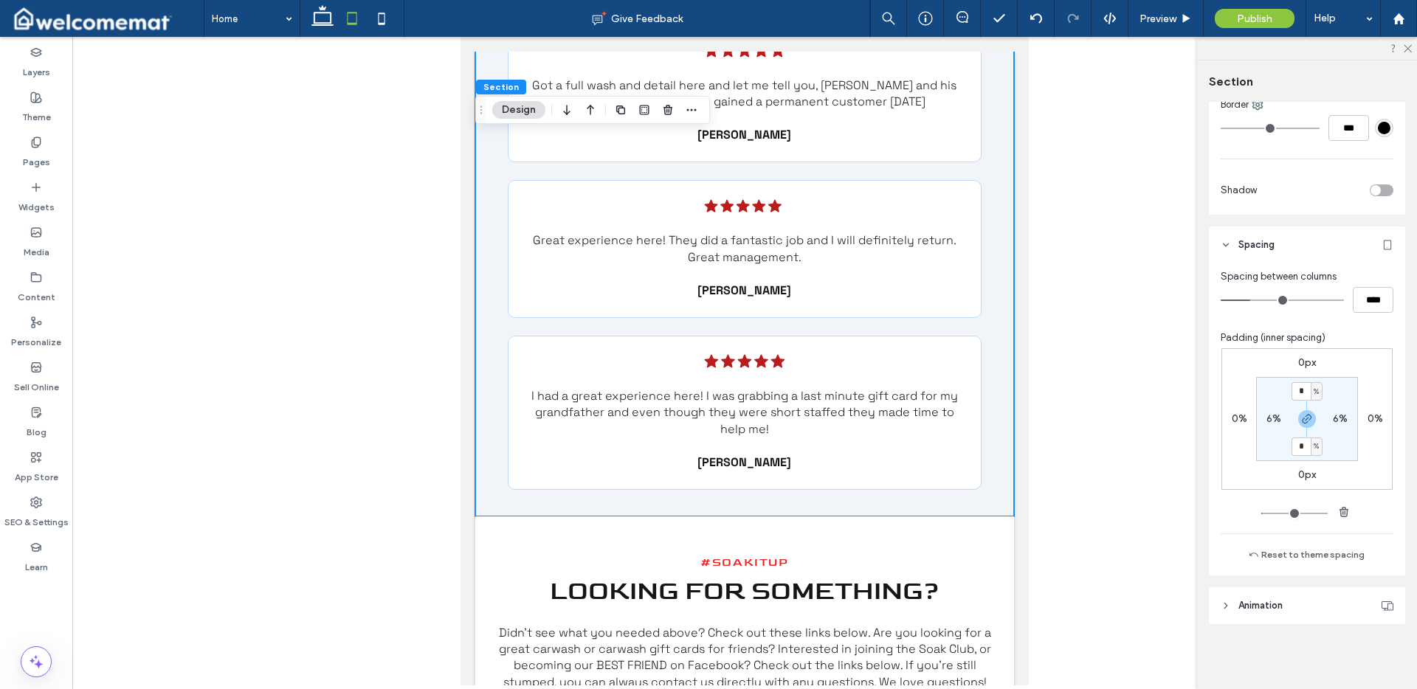
click at [1273, 421] on label "6%" at bounding box center [1274, 419] width 15 height 13
type input "*"
type input "**"
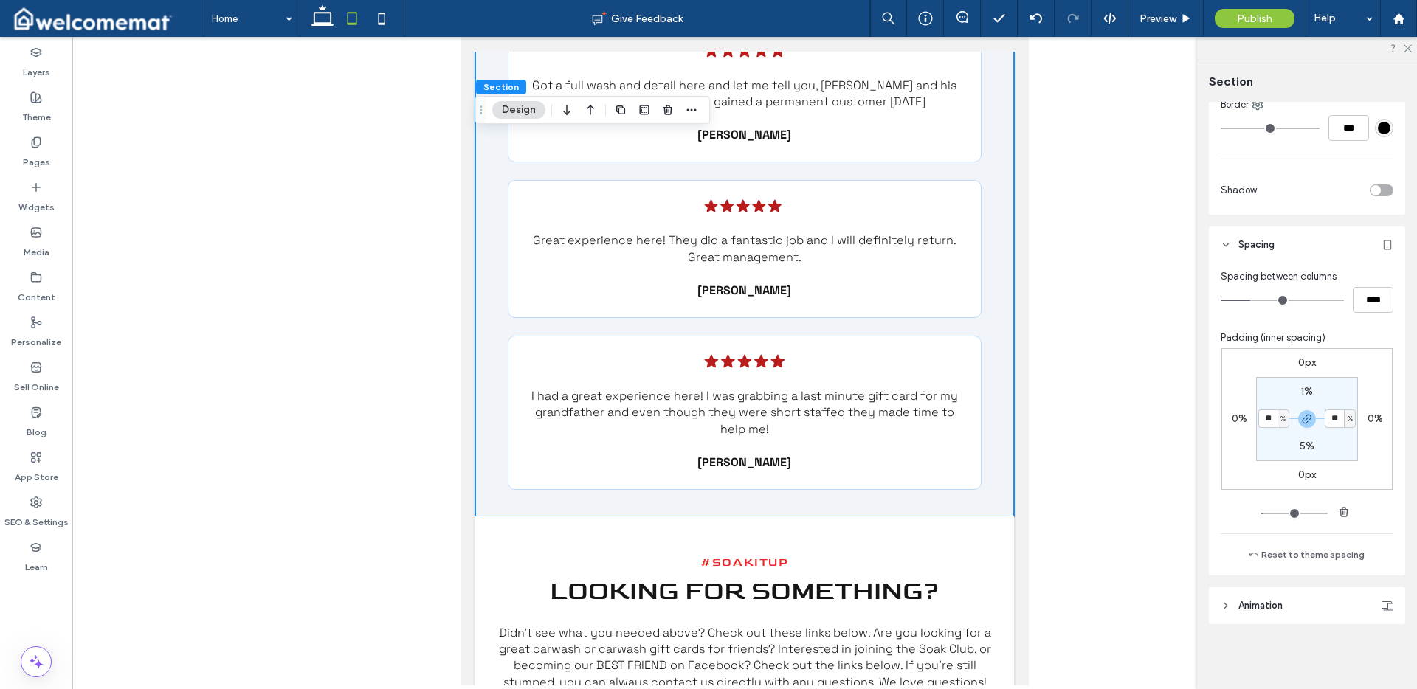
click at [1347, 373] on div "0px 0% 0px 0% 1% ** % 5% ** %" at bounding box center [1307, 419] width 171 height 142
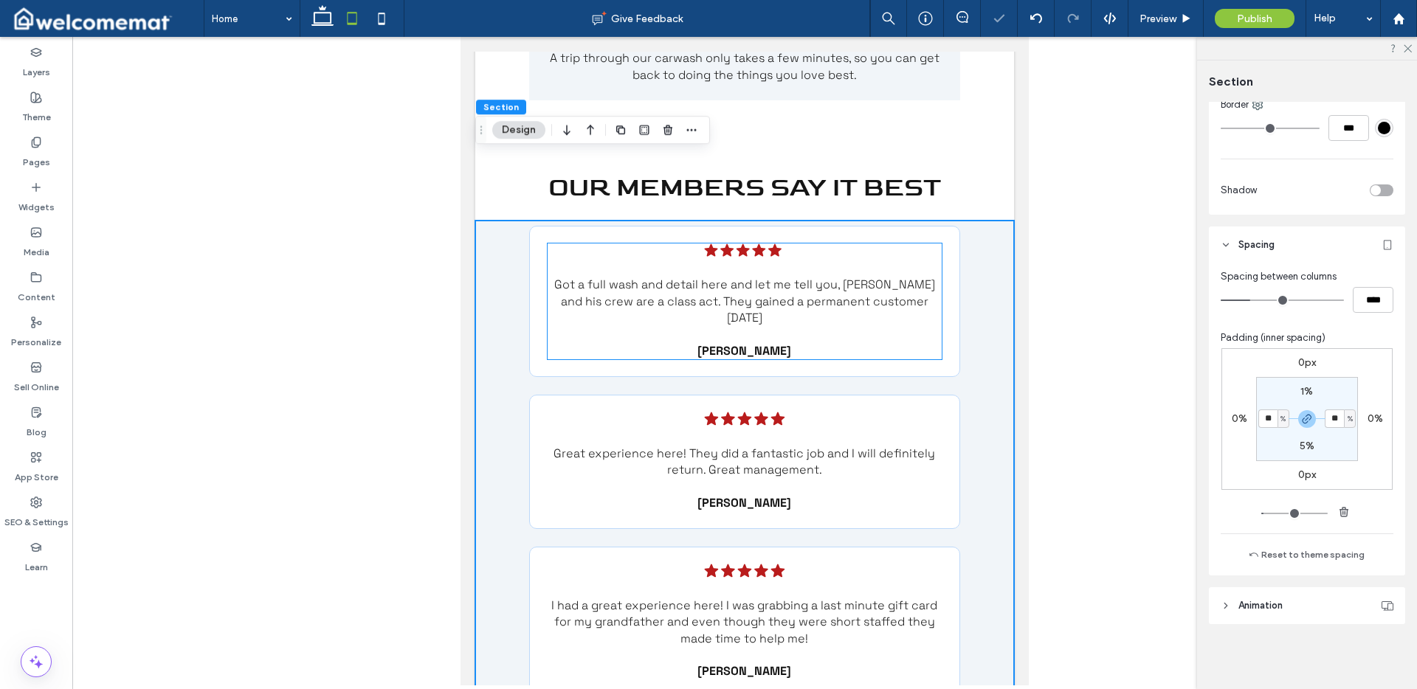
scroll to position [4247, 0]
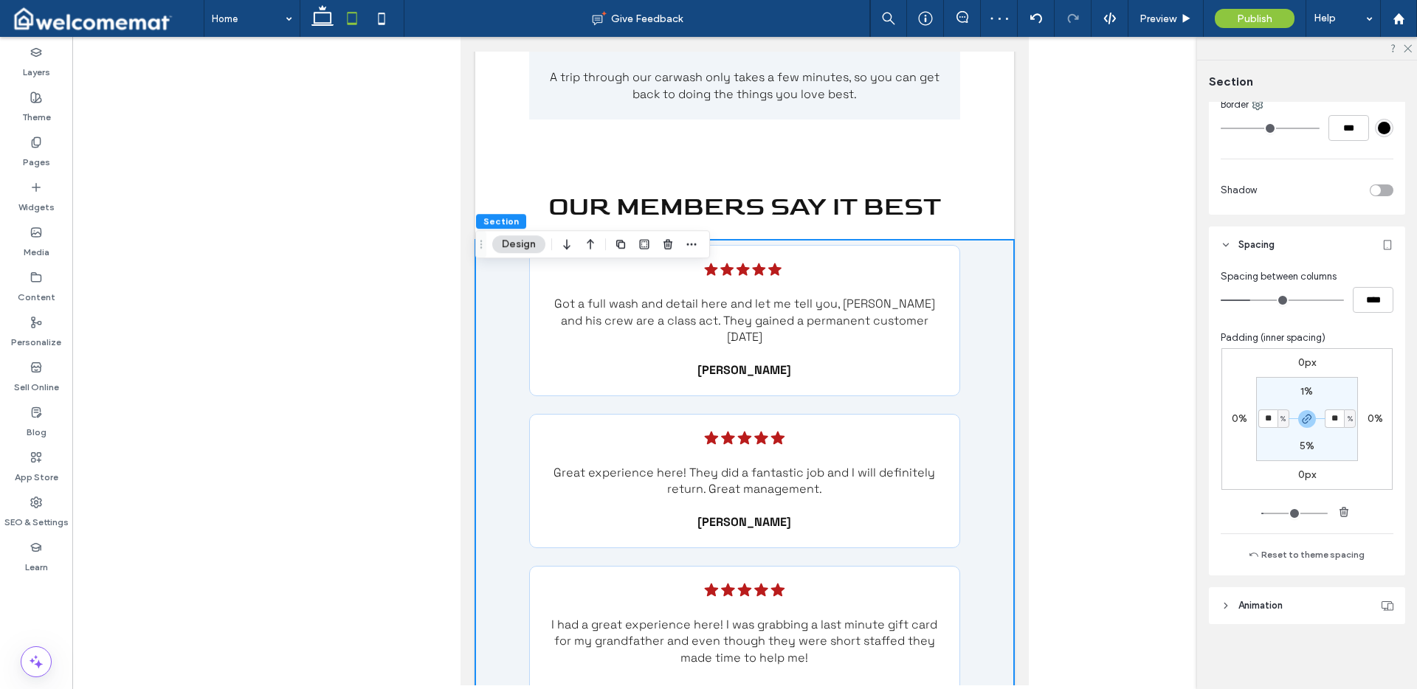
click at [963, 341] on div "Five black stars. .cls-1-1788903176-1788903176 { fill: #00000; stroke-width: 0p…" at bounding box center [744, 492] width 539 height 504
click at [996, 214] on span at bounding box center [1003, 206] width 15 height 15
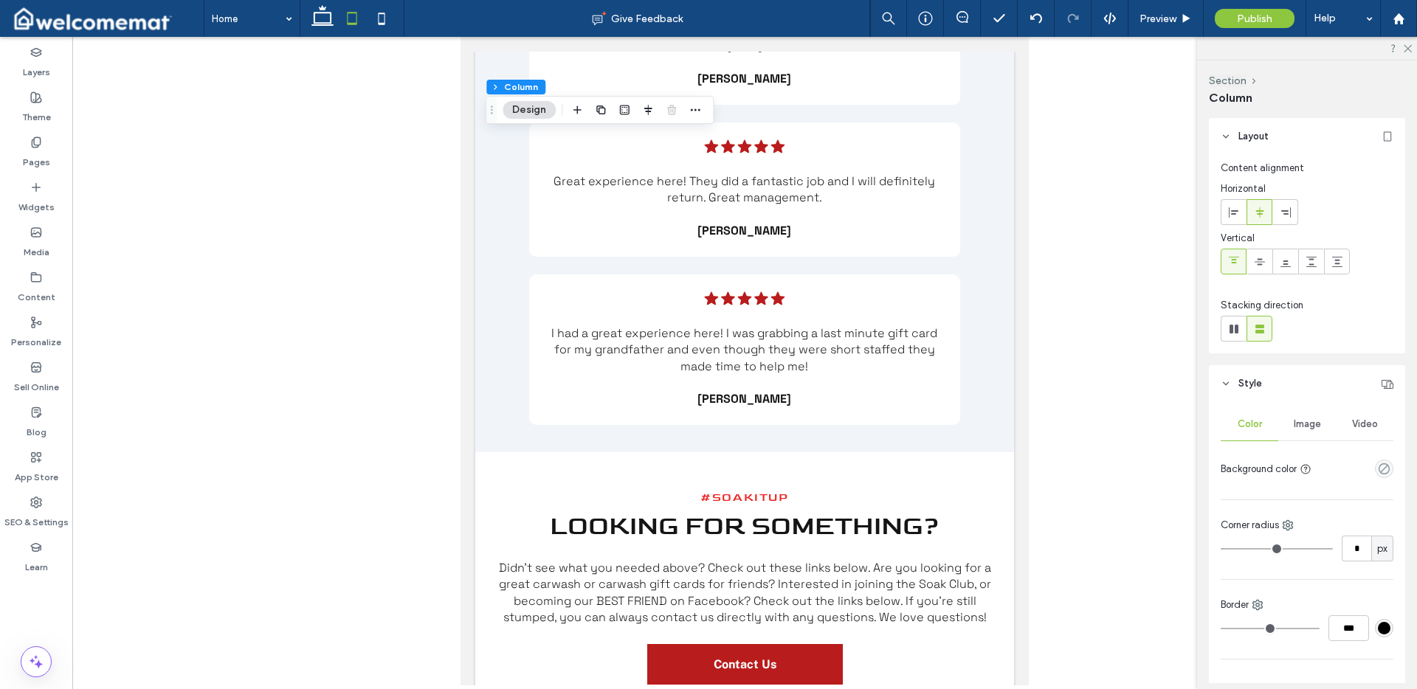
scroll to position [4548, 0]
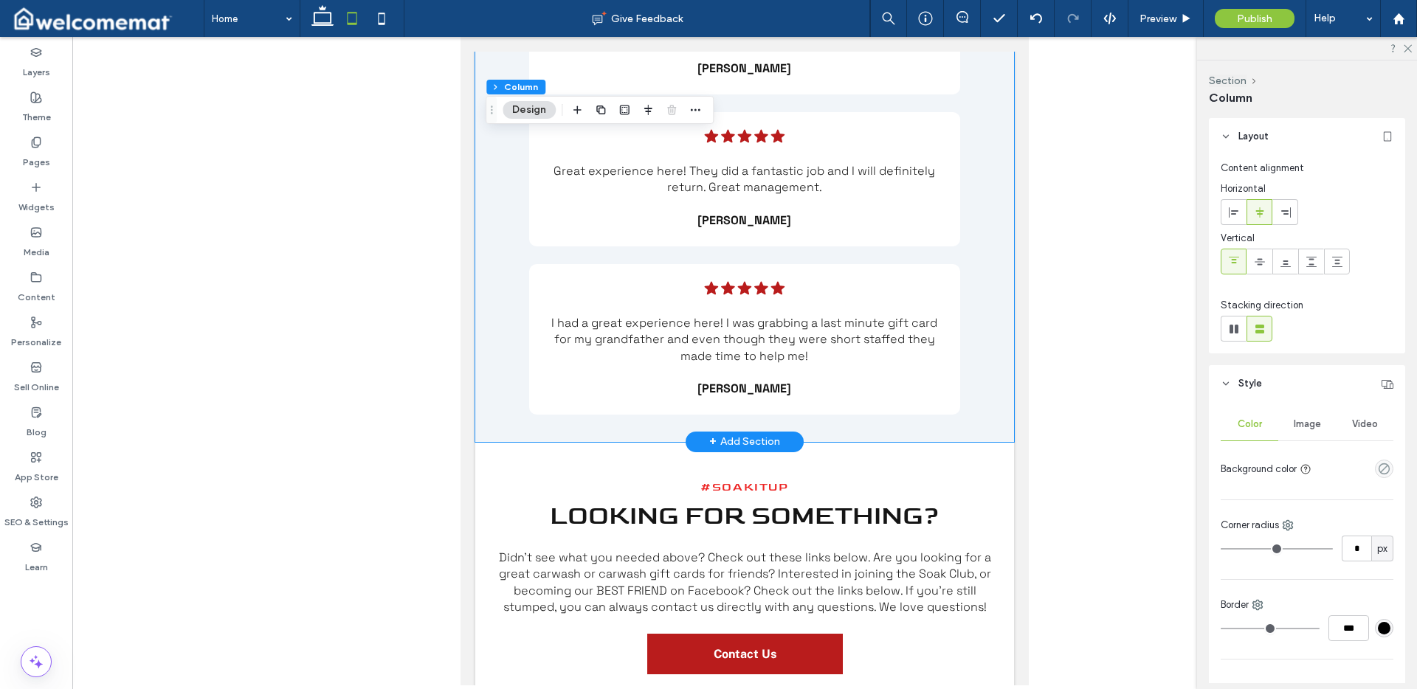
click at [969, 338] on div "Five black stars. .cls-1-1788903176-1788903176 { fill: #00000; stroke-width: 0p…" at bounding box center [744, 190] width 539 height 504
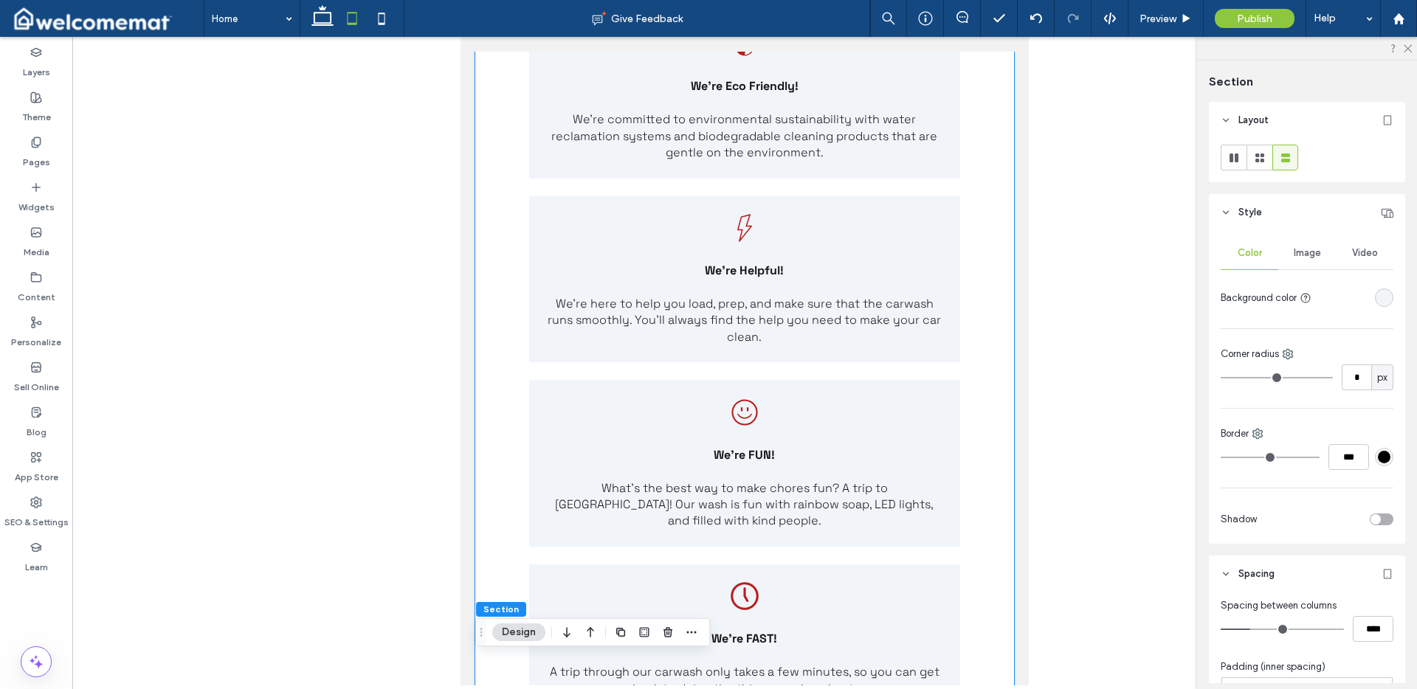
scroll to position [3660, 0]
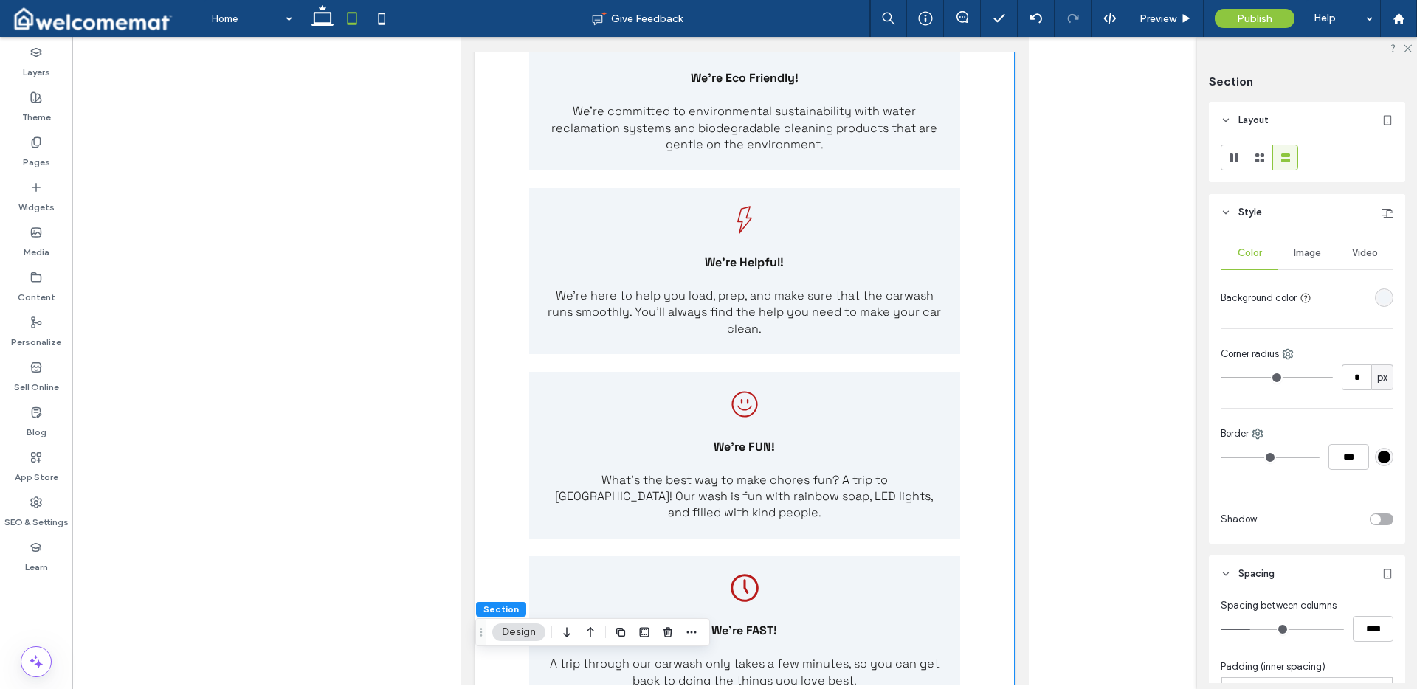
click at [973, 334] on div "Globe with sprouting leaves. We're Eco Friendly! We're committed to environment…" at bounding box center [744, 369] width 539 height 740
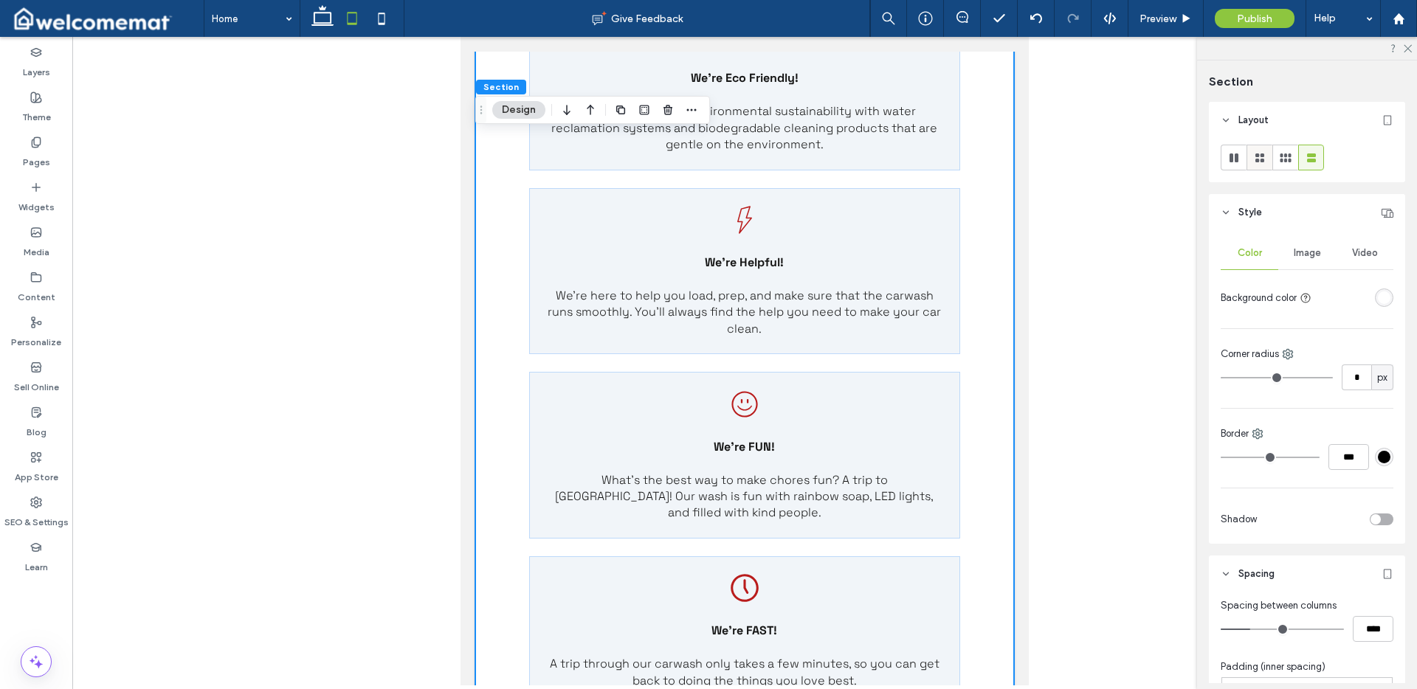
click at [1264, 156] on icon at bounding box center [1260, 158] width 15 height 15
type input "***"
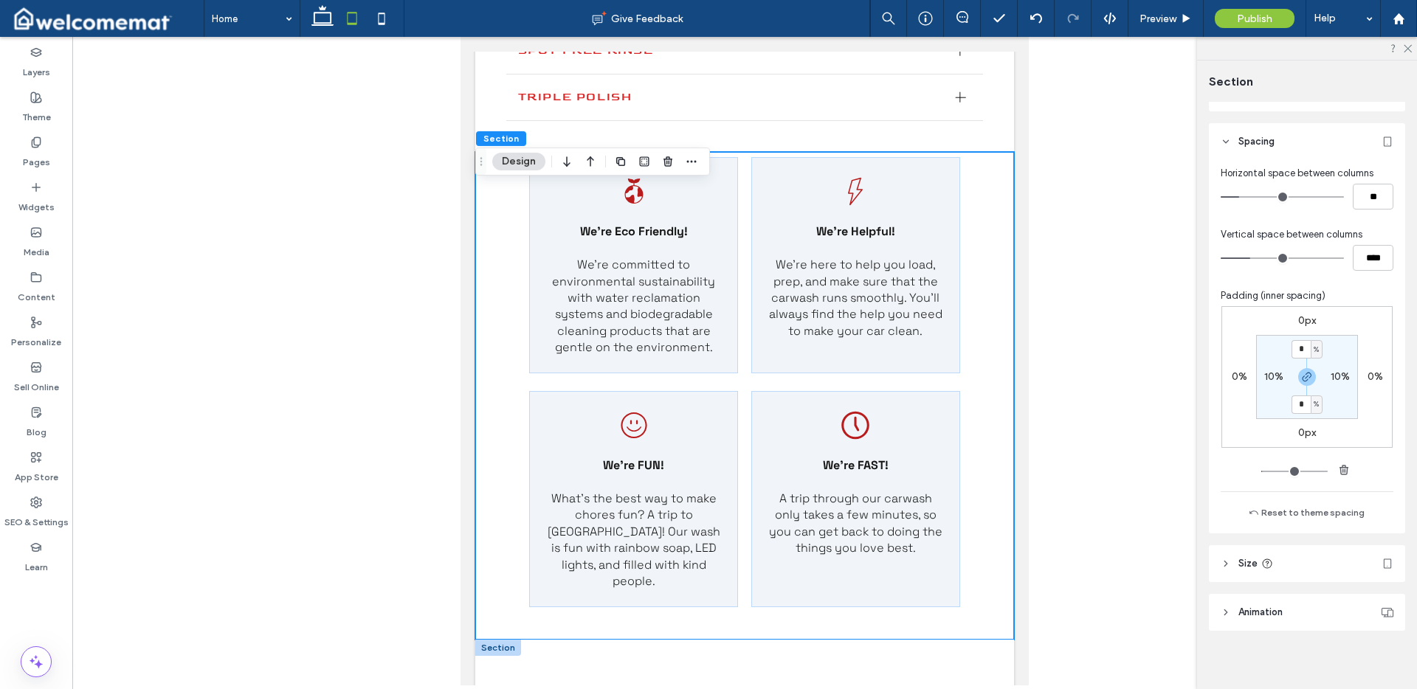
scroll to position [439, 0]
click at [1270, 371] on label "10%" at bounding box center [1273, 370] width 19 height 13
type input "**"
type input "*"
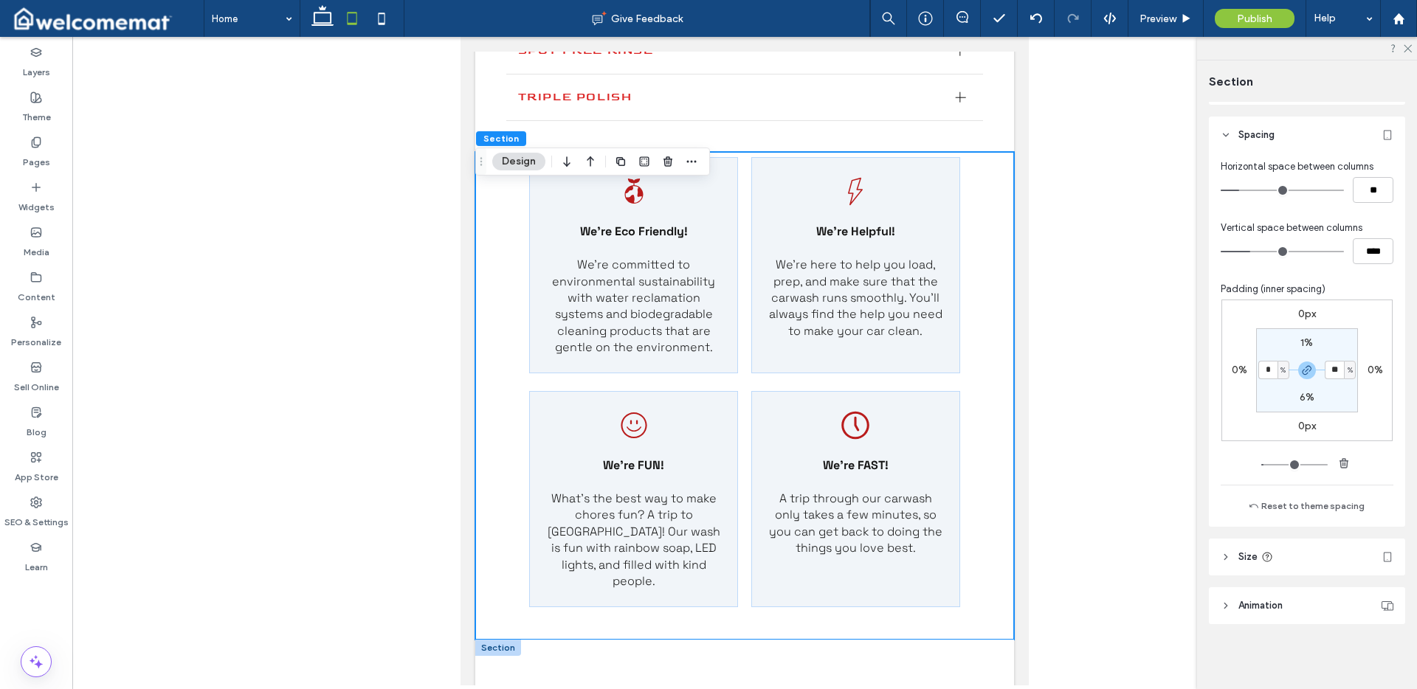
type input "*"
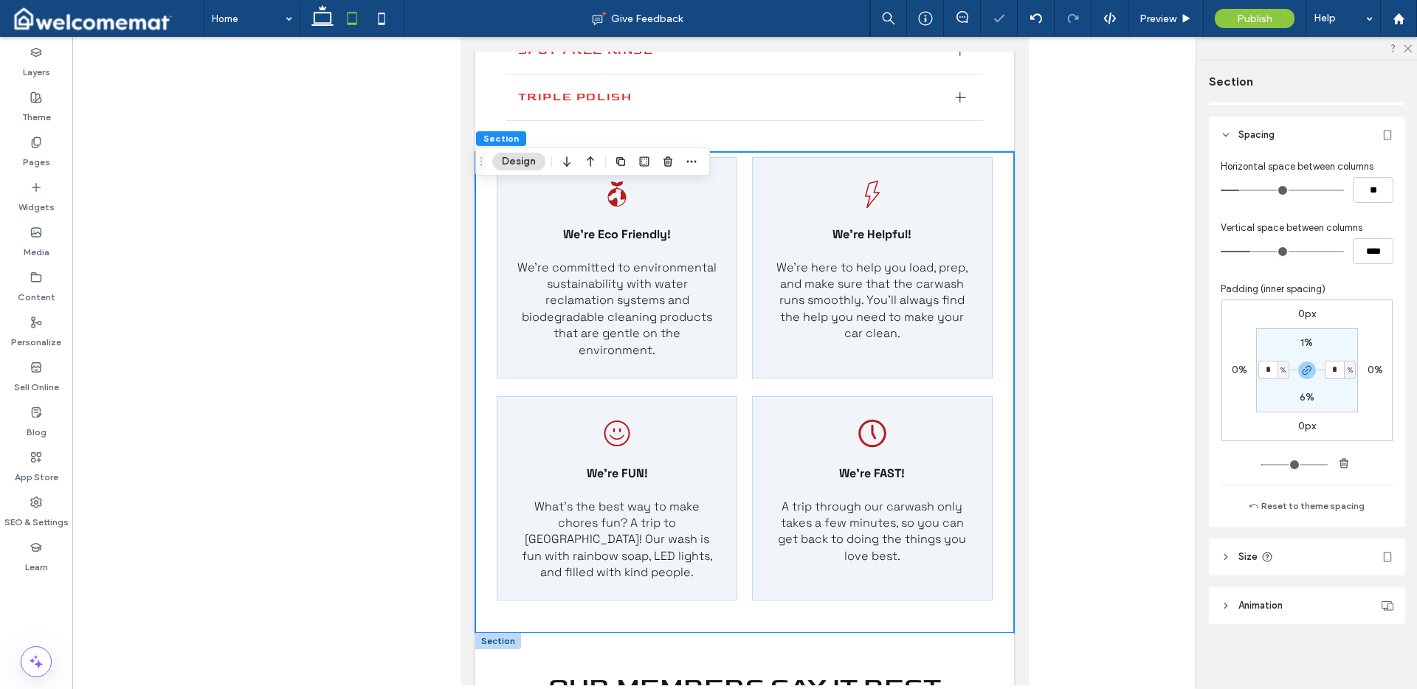
click at [1375, 316] on div "0px 0% 0px 0% 1% * % 6% * %" at bounding box center [1307, 371] width 171 height 142
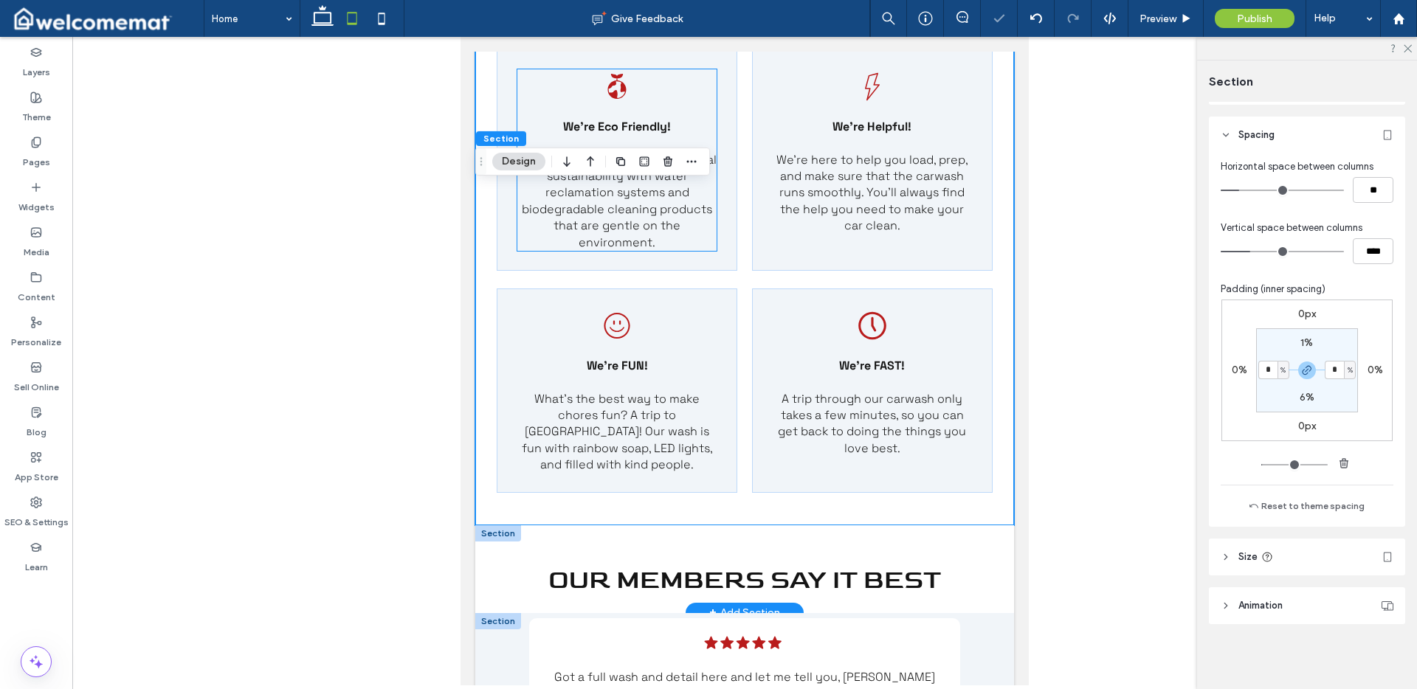
scroll to position [4016, 0]
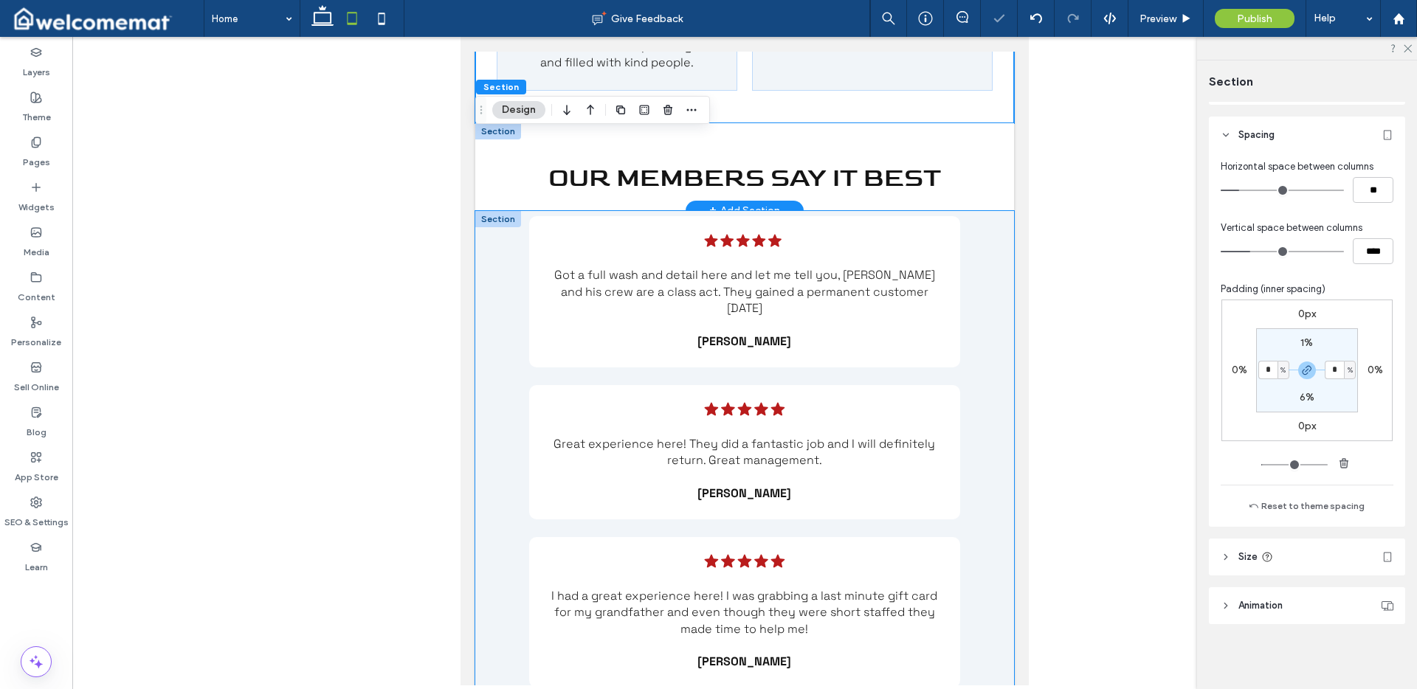
click at [506, 334] on div "Five black stars. .cls-1-1788903176-1788903176 { fill: #00000; stroke-width: 0p…" at bounding box center [744, 463] width 539 height 504
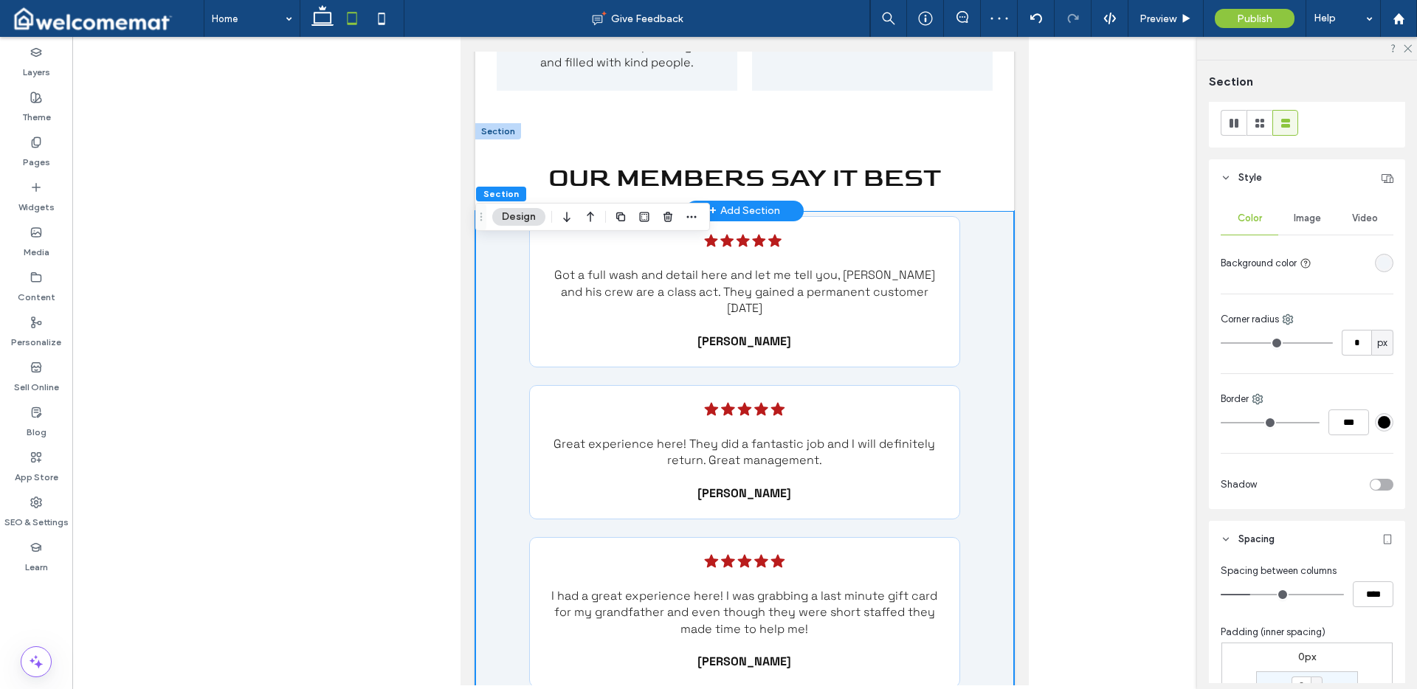
scroll to position [329, 0]
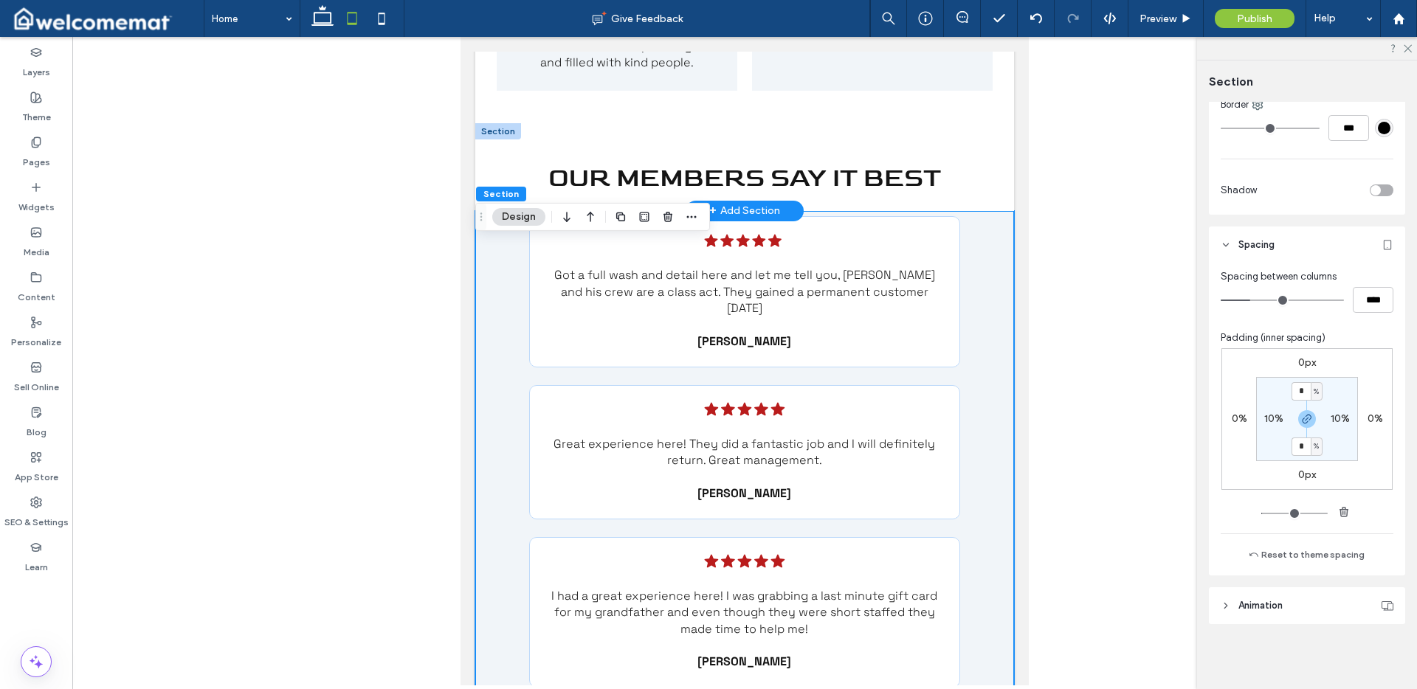
click at [1270, 421] on label "10%" at bounding box center [1273, 419] width 19 height 13
type input "**"
type input "*"
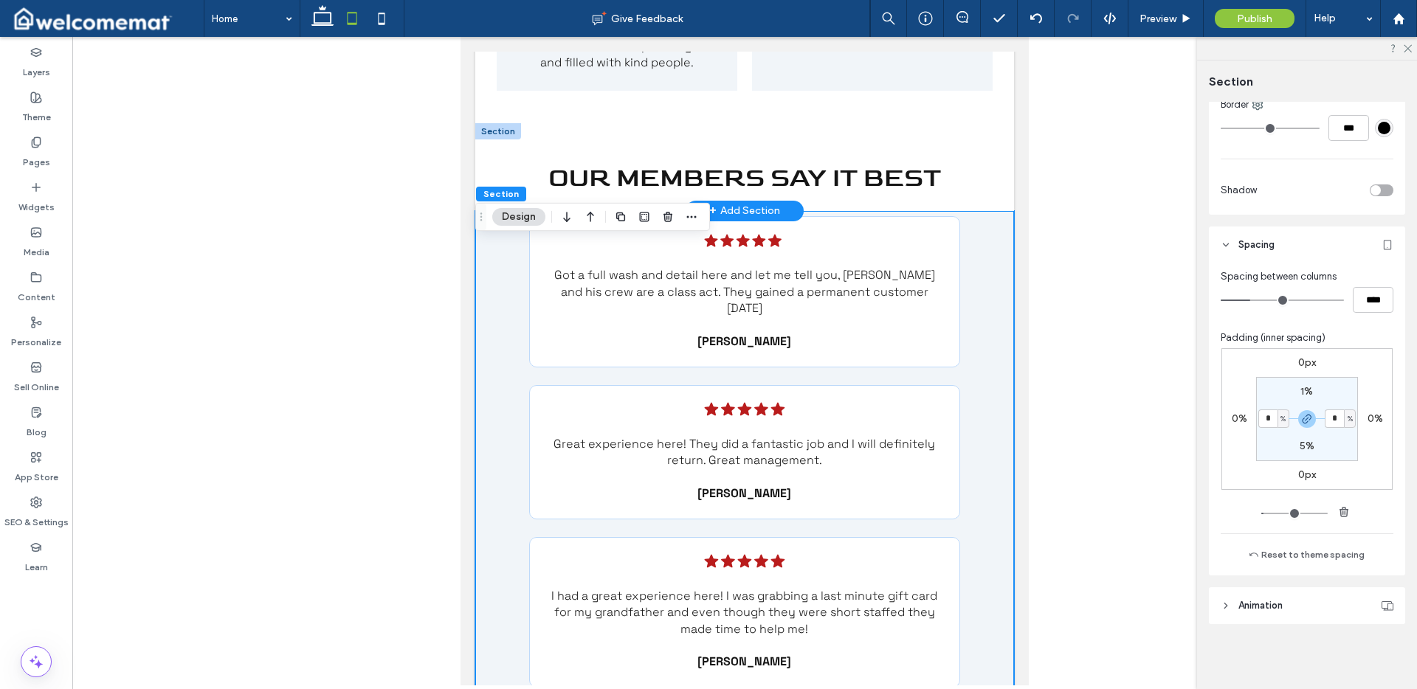
click at [1329, 389] on section "1% * % 5% * %" at bounding box center [1307, 419] width 102 height 84
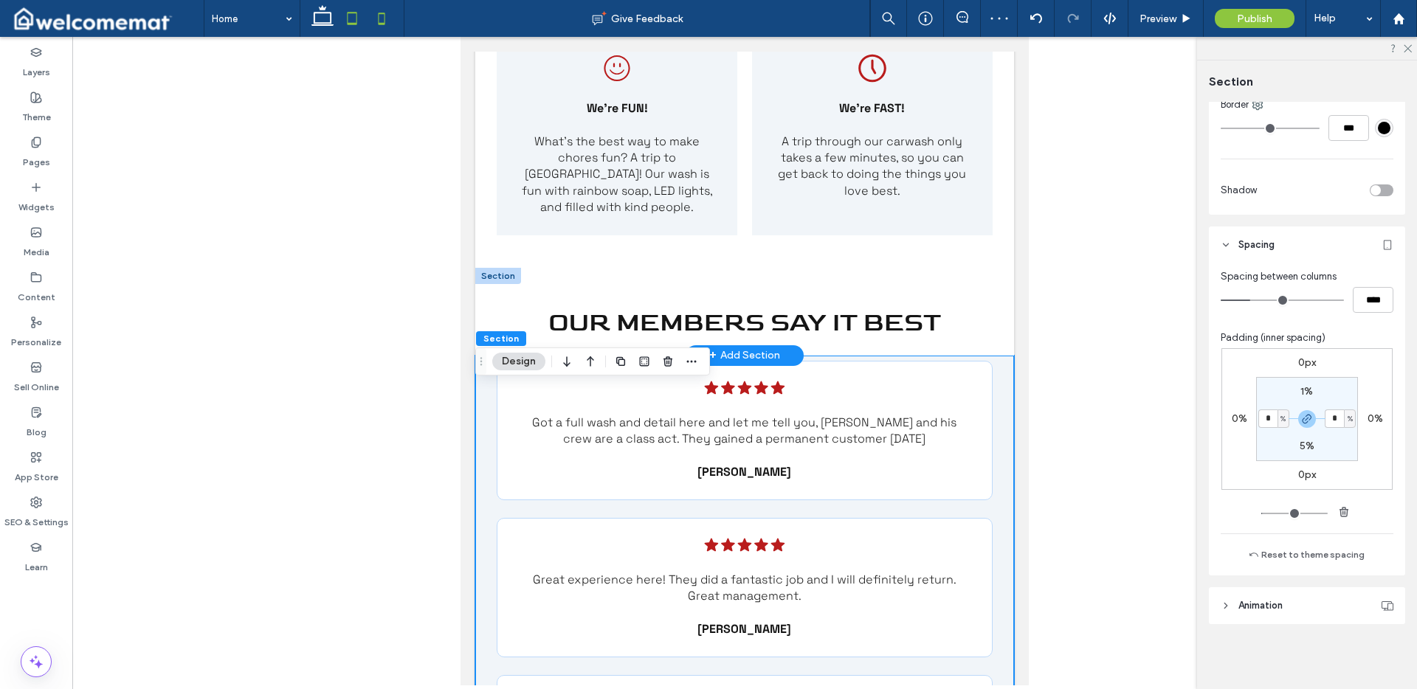
click at [390, 24] on icon at bounding box center [382, 19] width 30 height 30
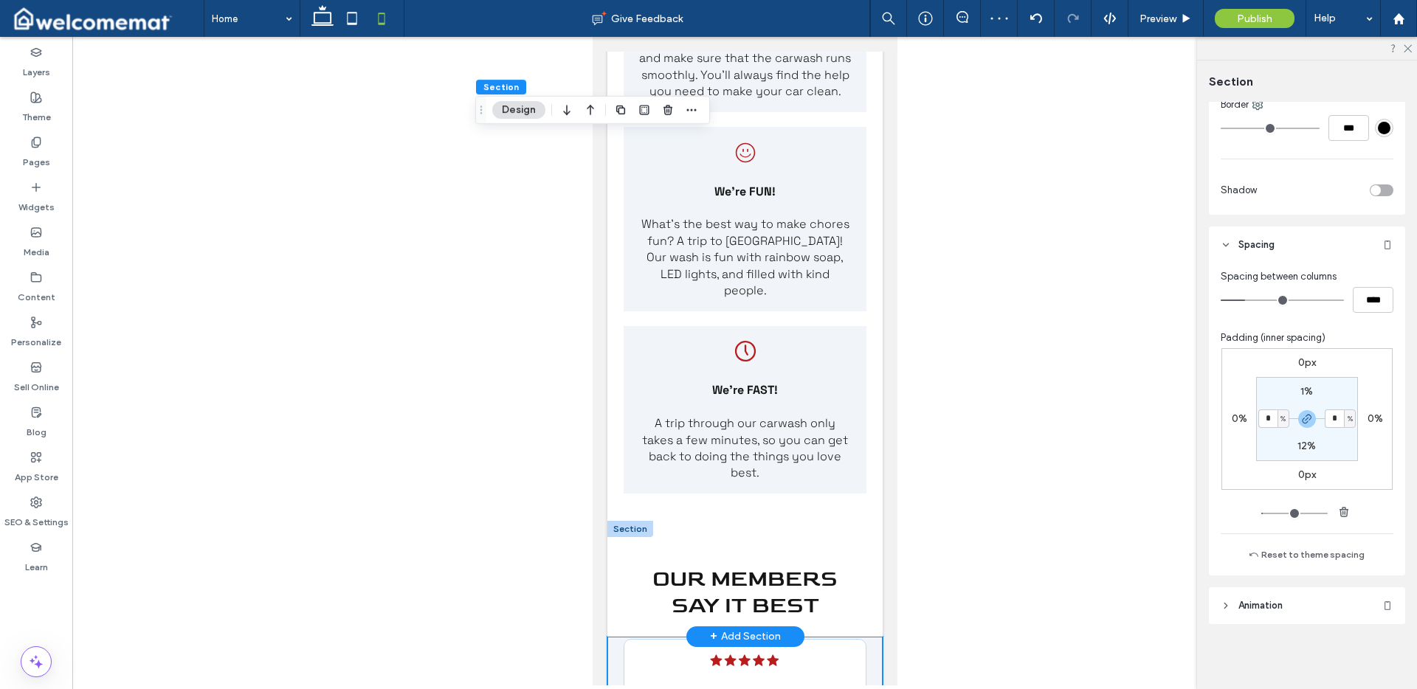
type input "**"
type input "****"
type input "*"
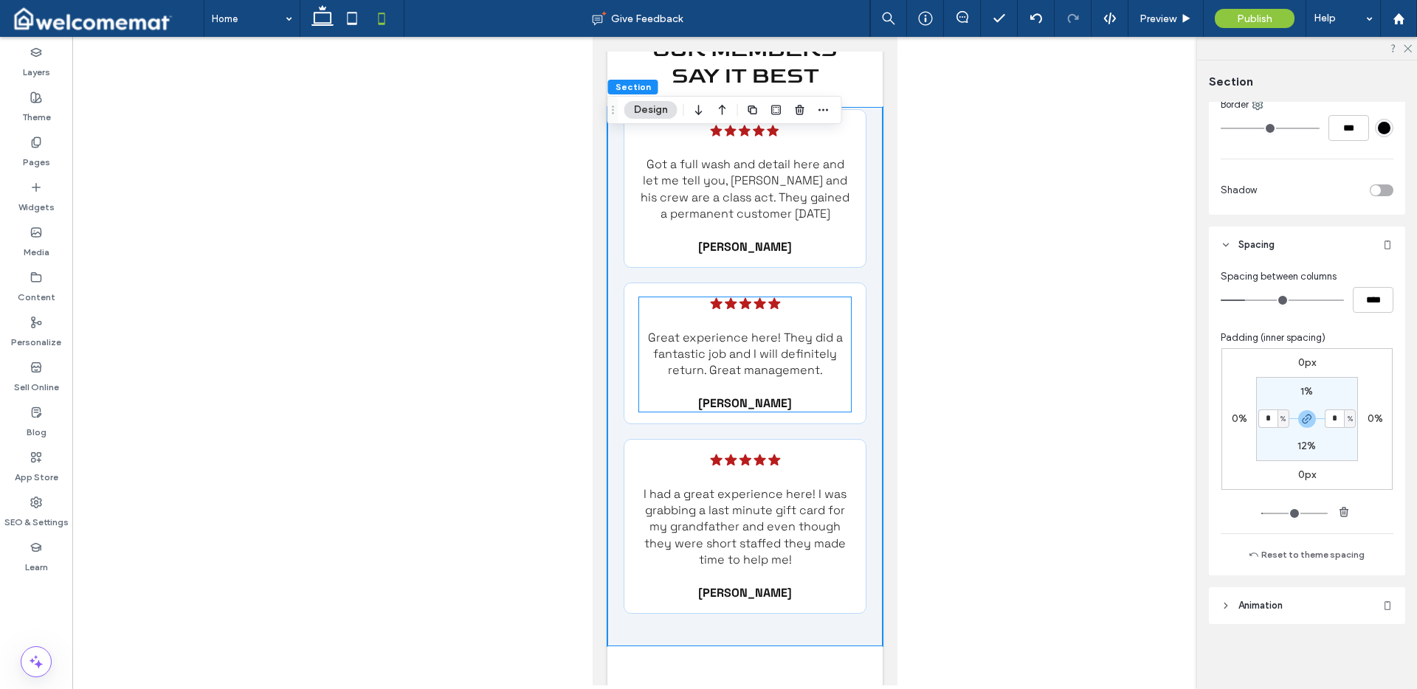
scroll to position [4878, 0]
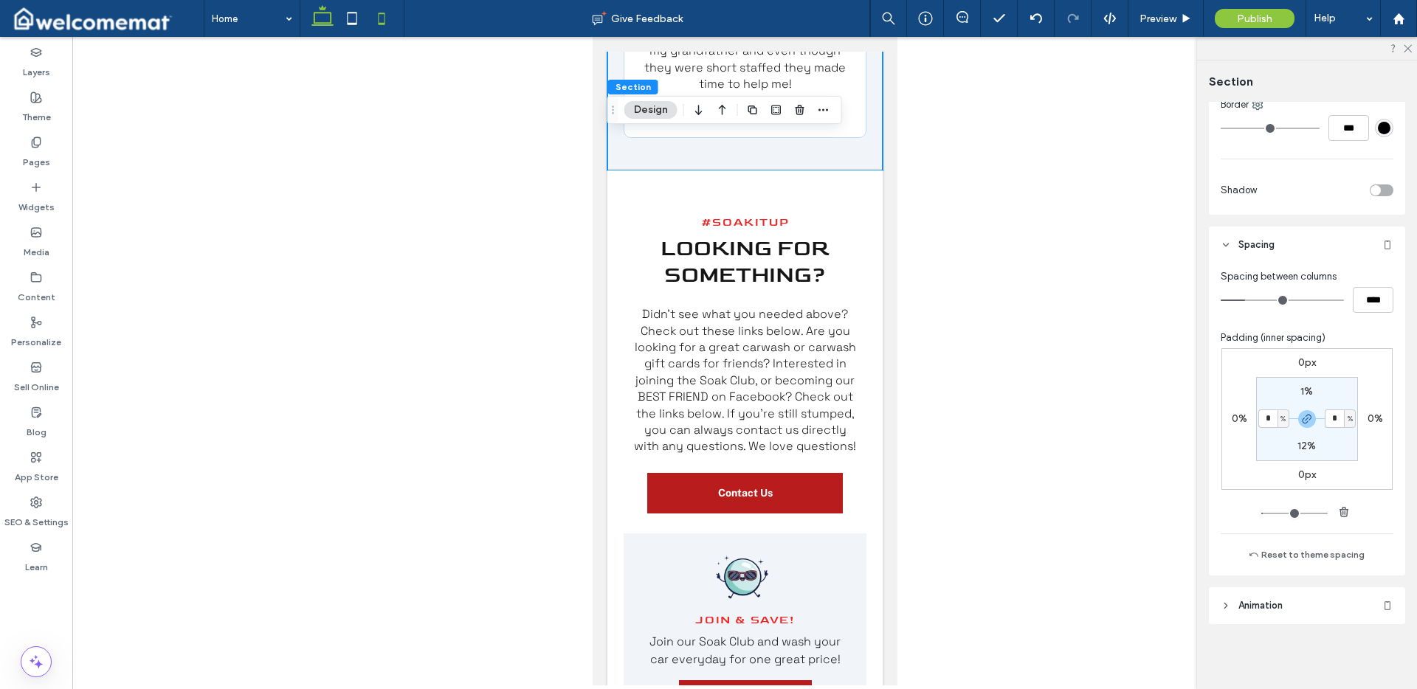
click at [334, 13] on icon at bounding box center [323, 19] width 30 height 30
type input "*"
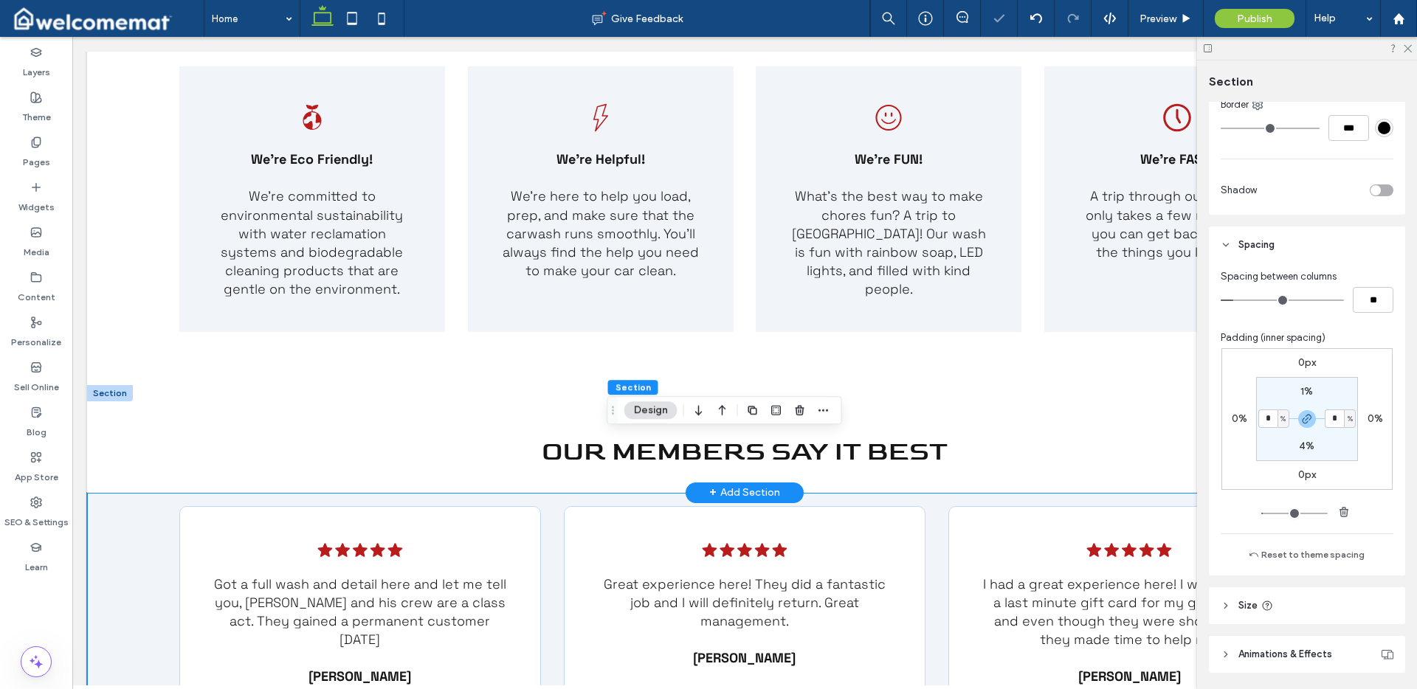
scroll to position [2443, 0]
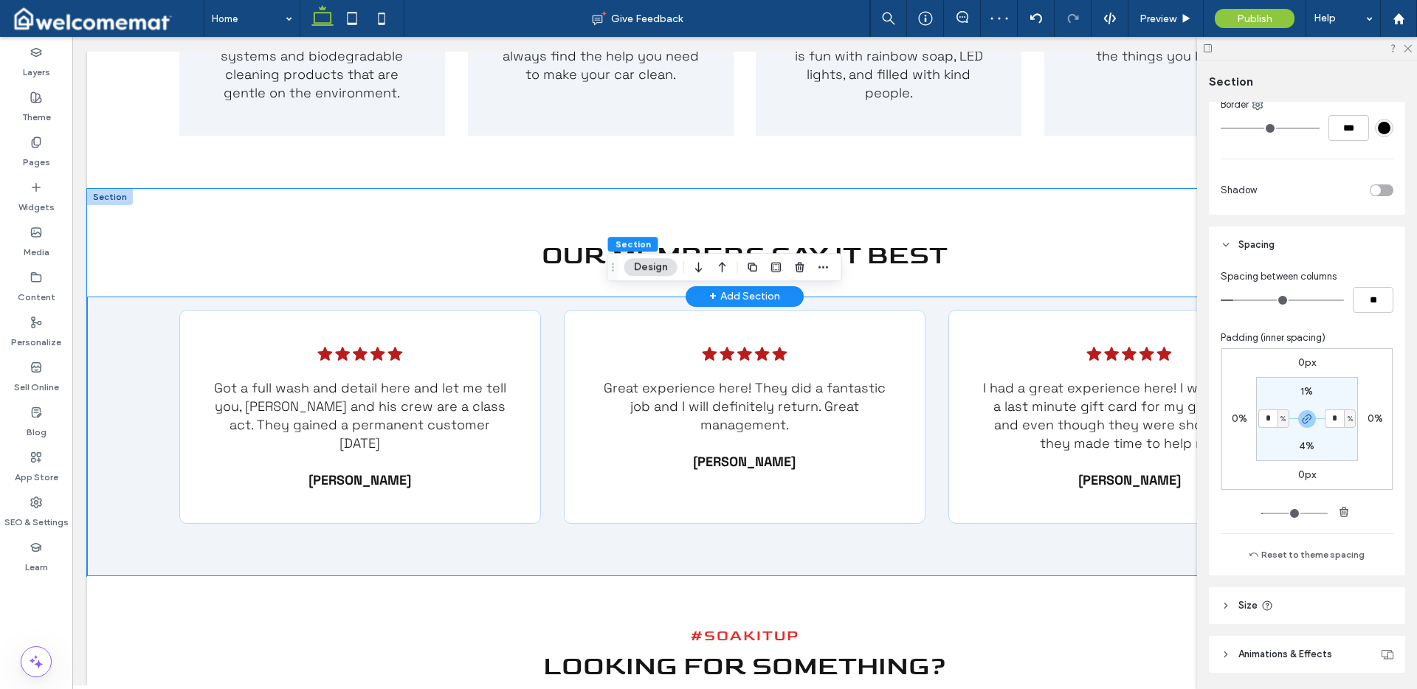
drag, startPoint x: 183, startPoint y: 210, endPoint x: 364, endPoint y: 241, distance: 183.5
click at [183, 210] on div "Our Members Say It Best" at bounding box center [744, 243] width 1315 height 108
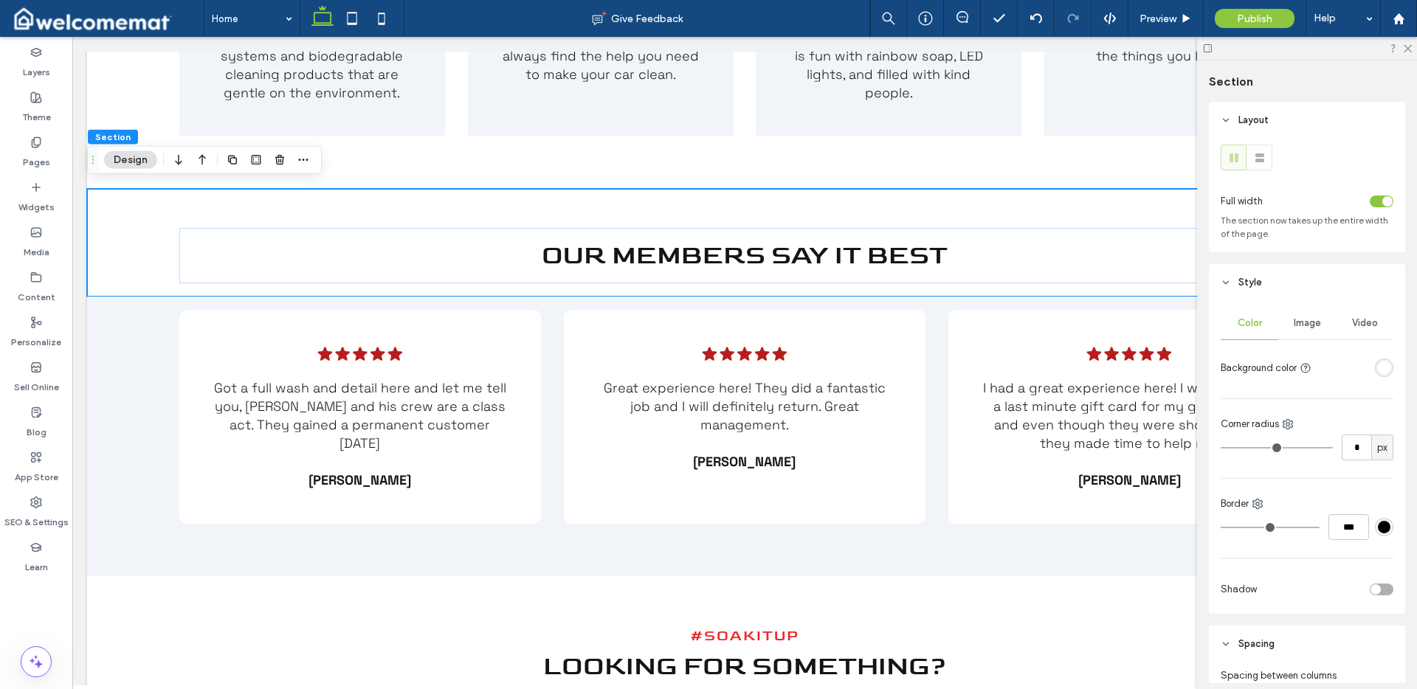
click at [1378, 370] on div "rgba(255, 255, 255, 1)" at bounding box center [1384, 368] width 13 height 13
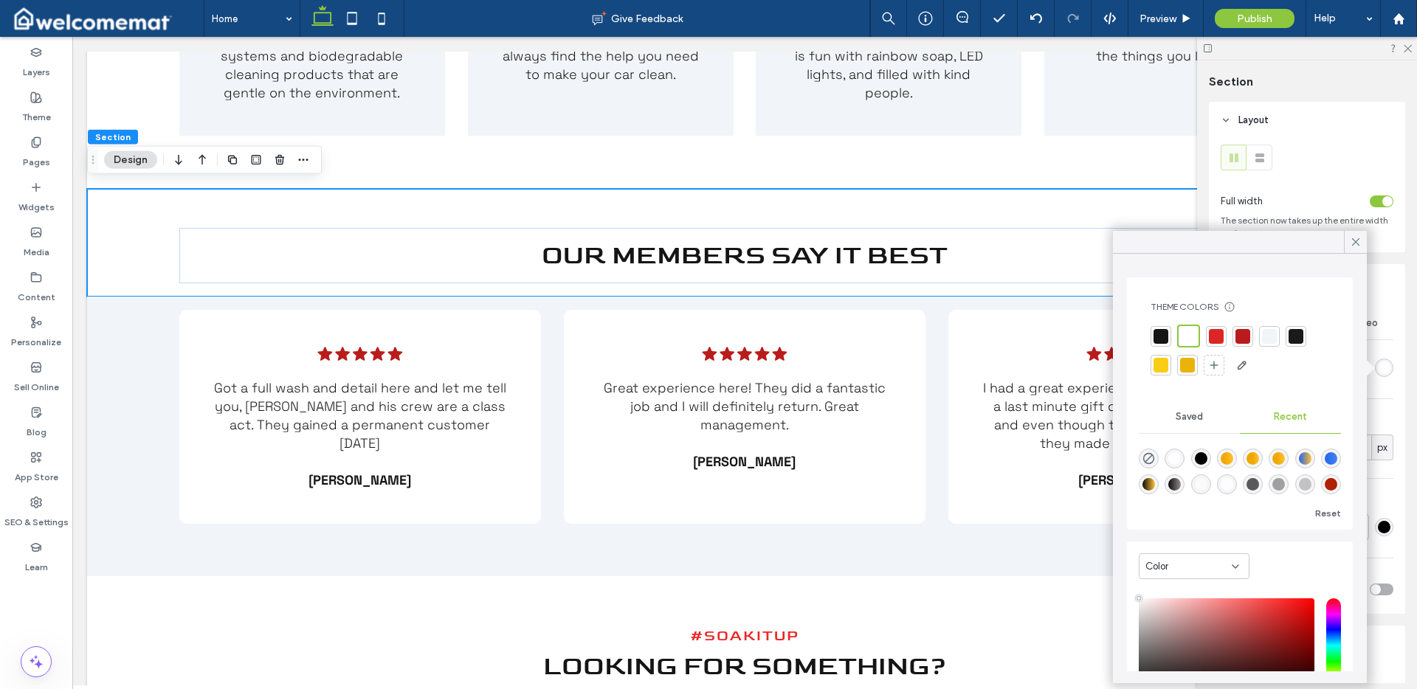
click at [1267, 342] on div at bounding box center [1269, 336] width 15 height 15
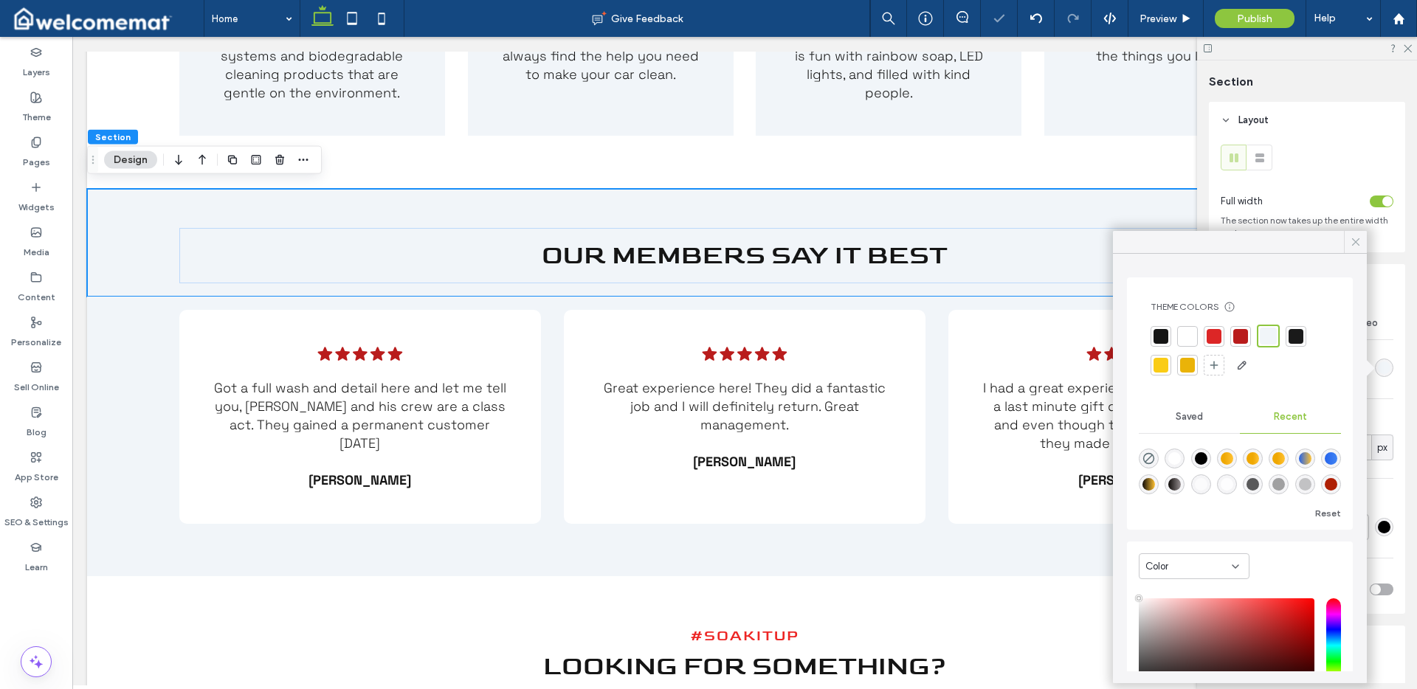
click at [1355, 240] on icon at bounding box center [1355, 241] width 13 height 13
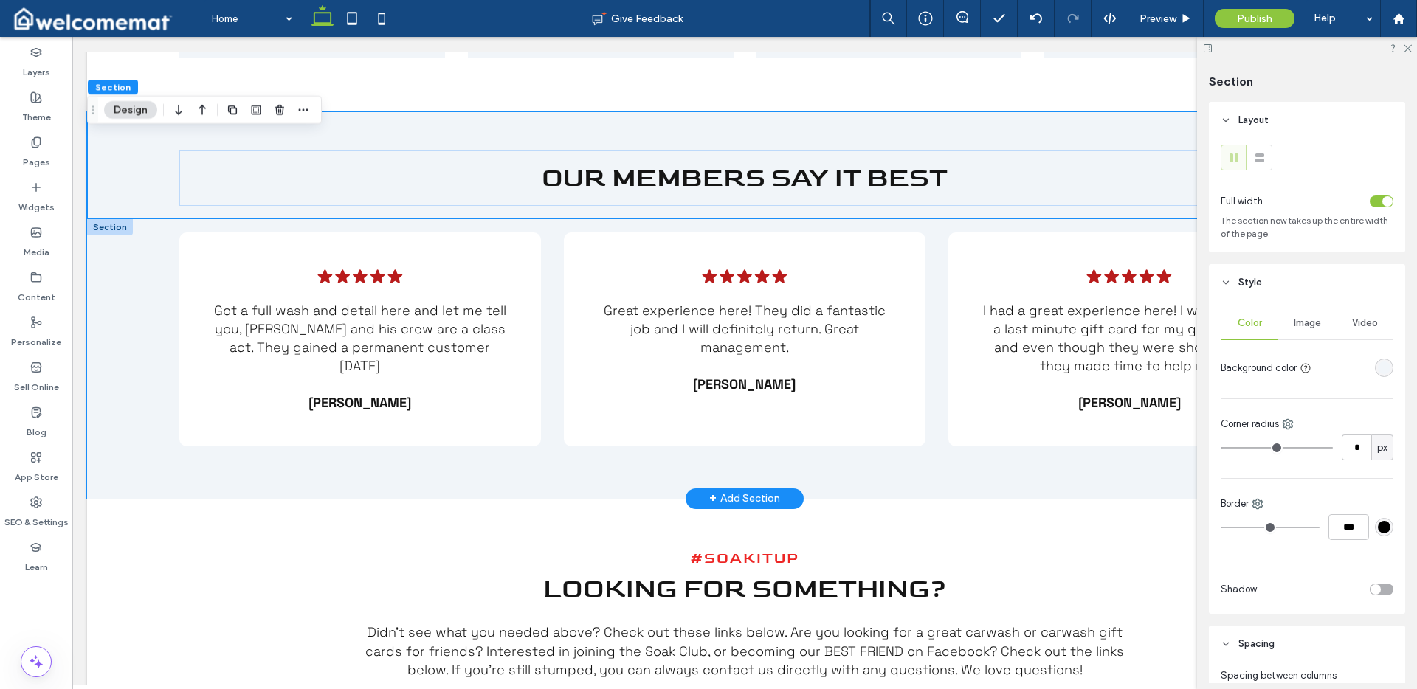
scroll to position [2507, 0]
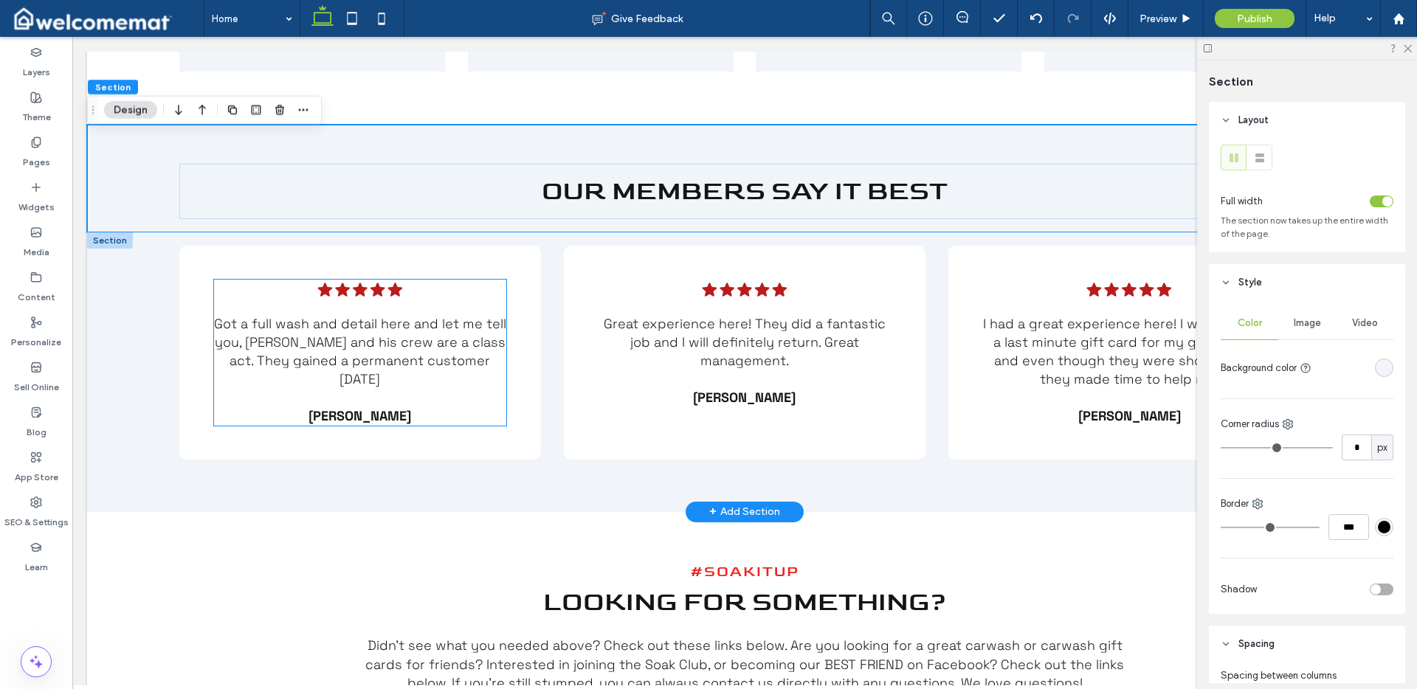
click at [394, 345] on p "Got a full wash and detail here and let me tell you, Mr. Tucker and his crew ar…" at bounding box center [360, 351] width 292 height 75
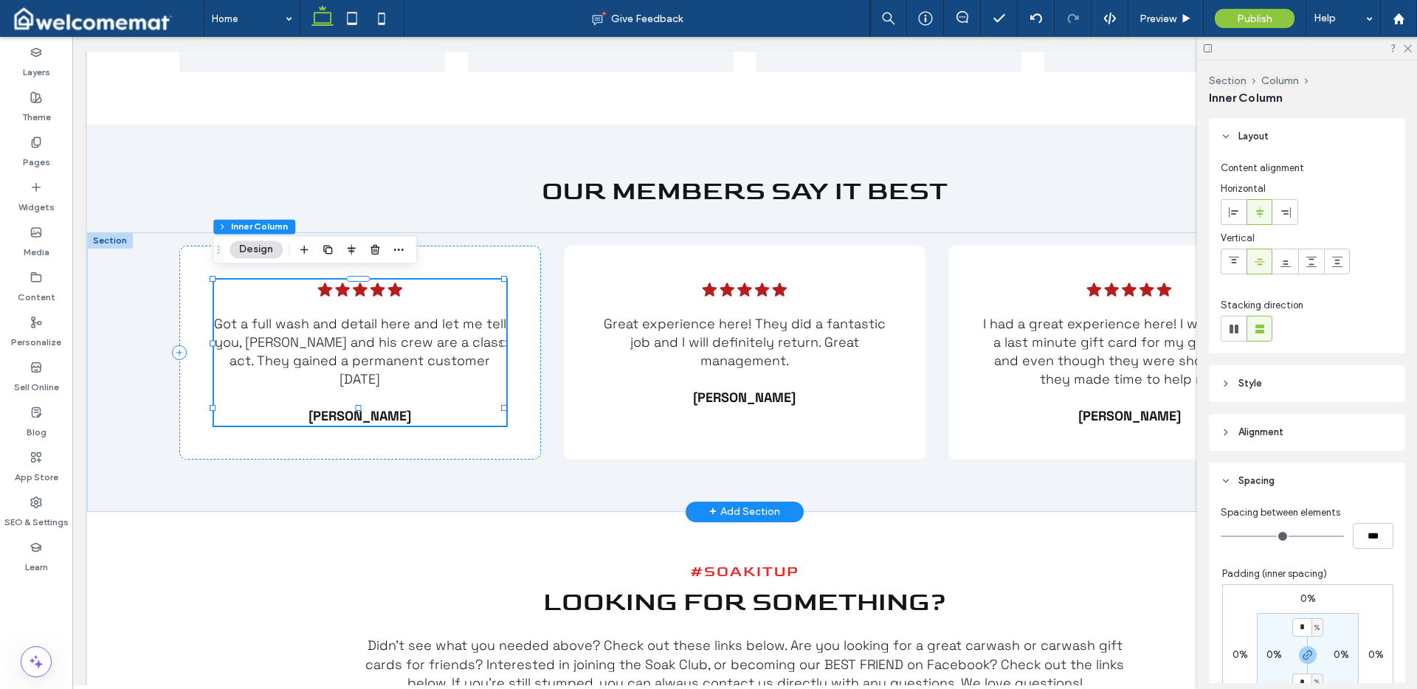
click at [394, 345] on p "Got a full wash and detail here and let me tell you, Mr. Tucker and his crew ar…" at bounding box center [360, 351] width 292 height 75
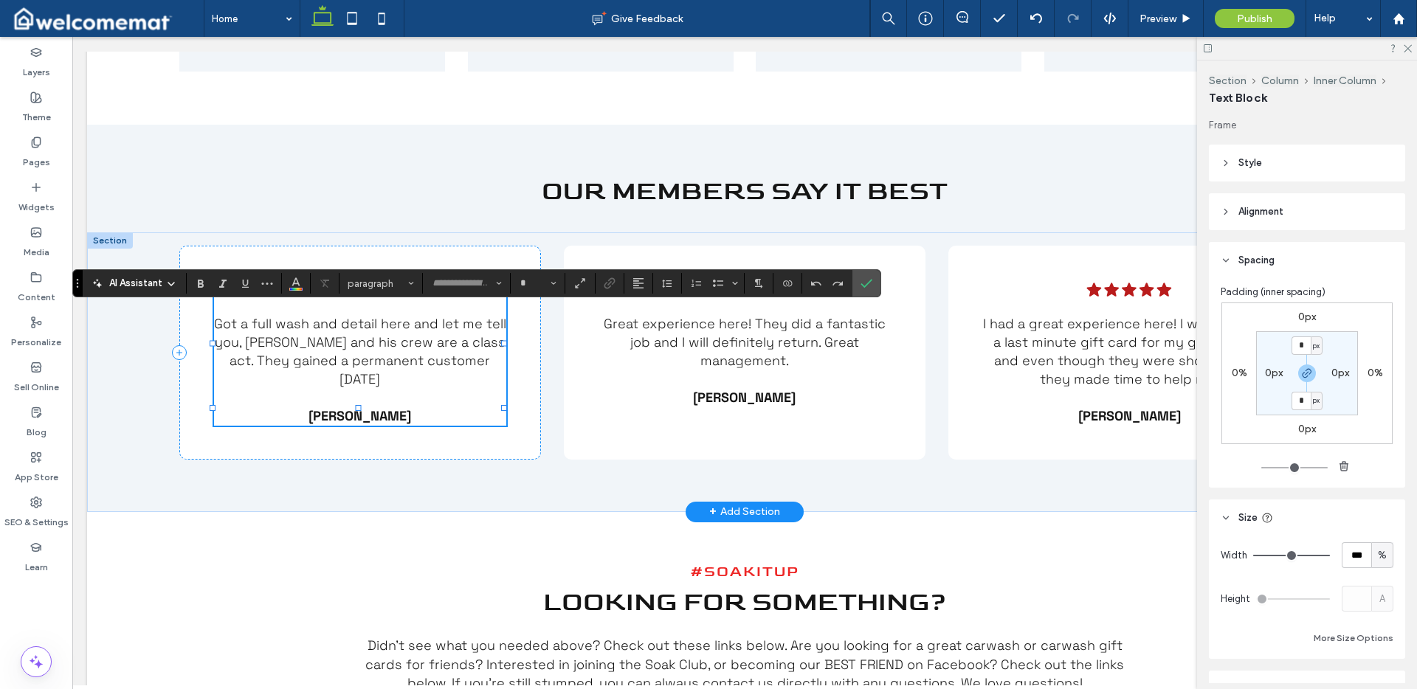
type input "**********"
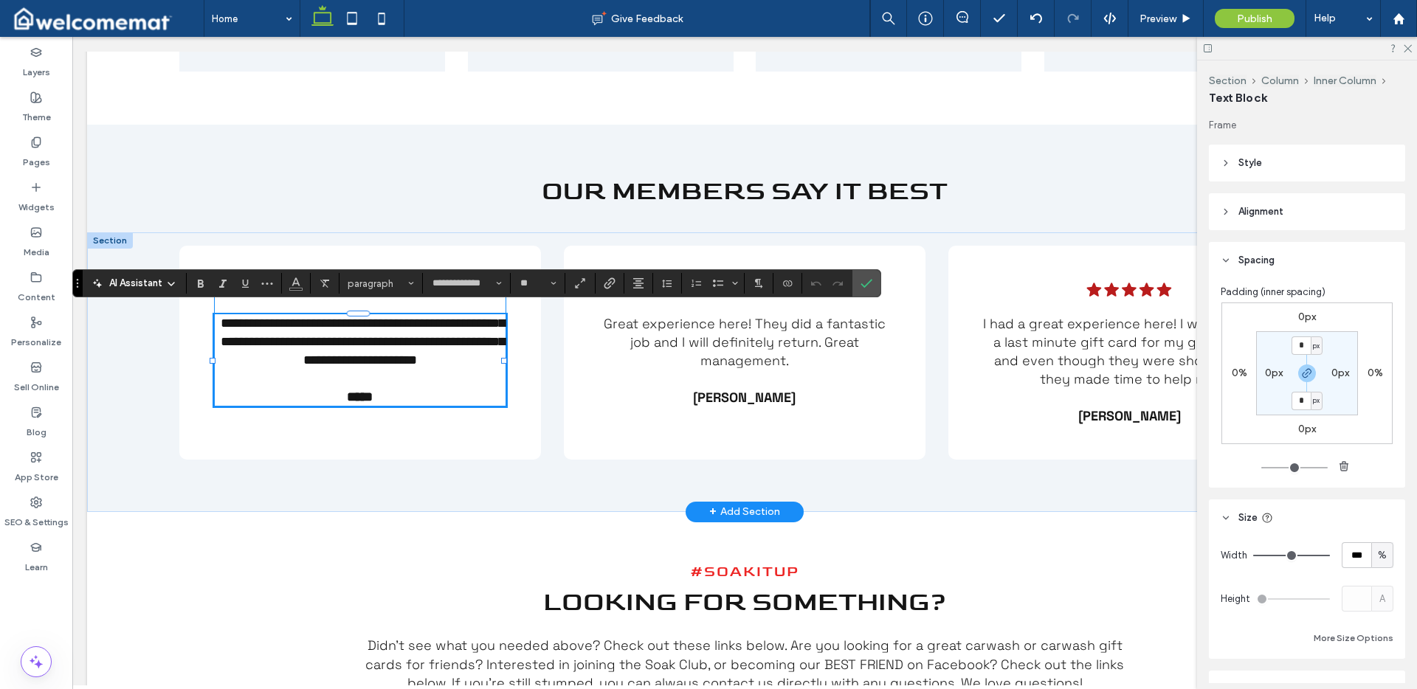
click at [466, 347] on span "**********" at bounding box center [363, 342] width 284 height 50
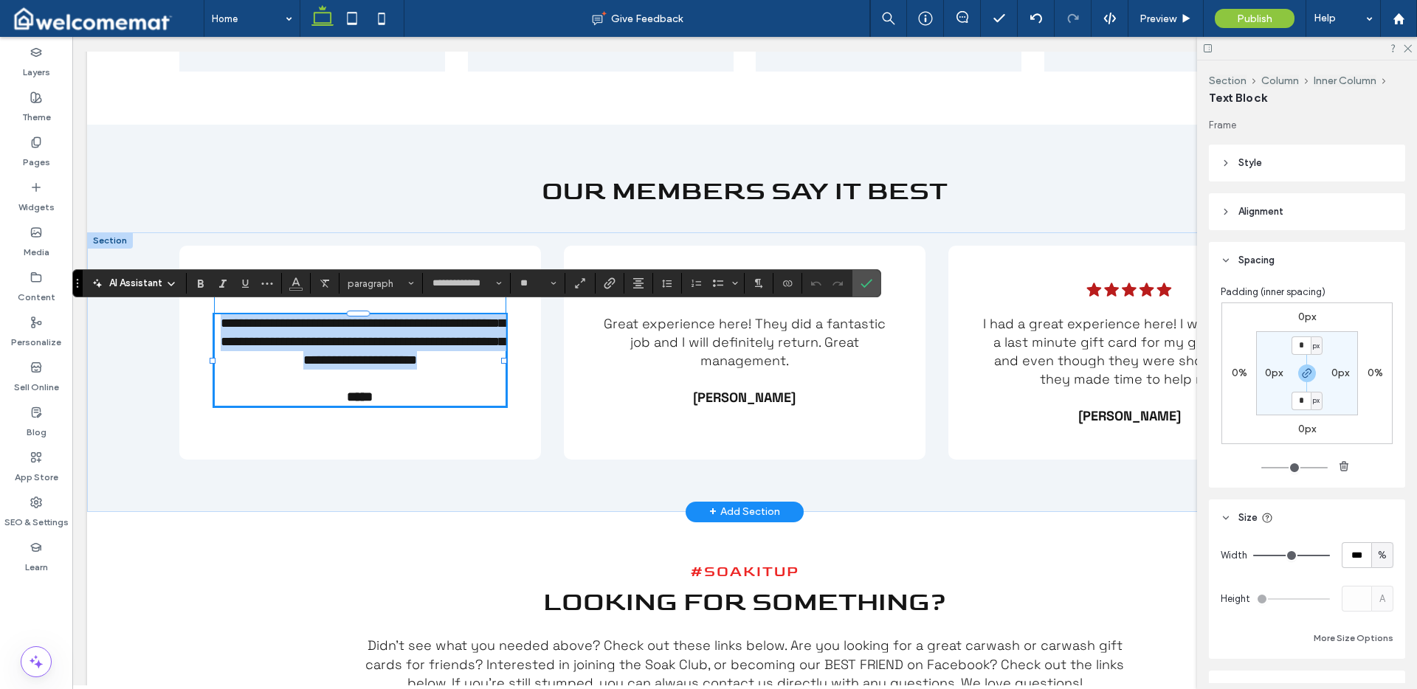
drag, startPoint x: 492, startPoint y: 357, endPoint x: 218, endPoint y: 323, distance: 276.7
click at [221, 323] on span "**********" at bounding box center [363, 342] width 284 height 50
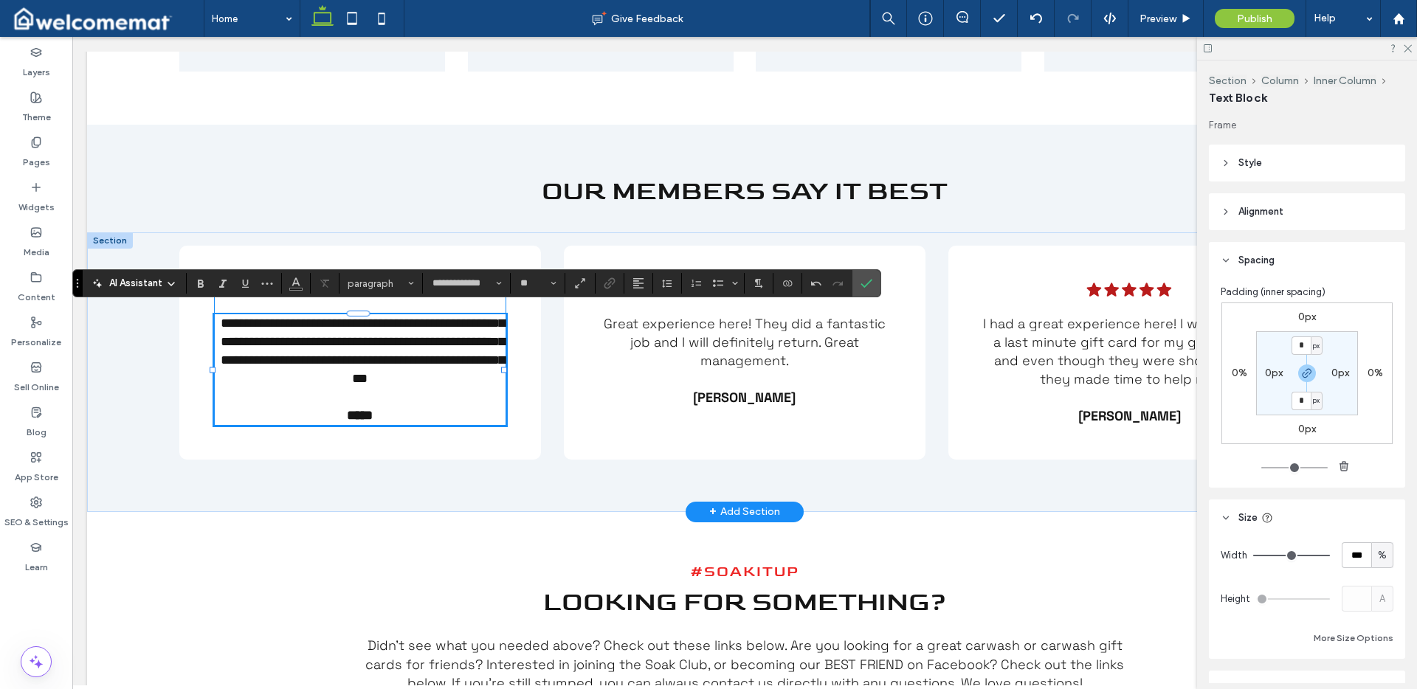
type input "**"
click at [380, 407] on p "*****" at bounding box center [360, 416] width 292 height 18
click at [872, 281] on label "Confirm" at bounding box center [867, 283] width 22 height 27
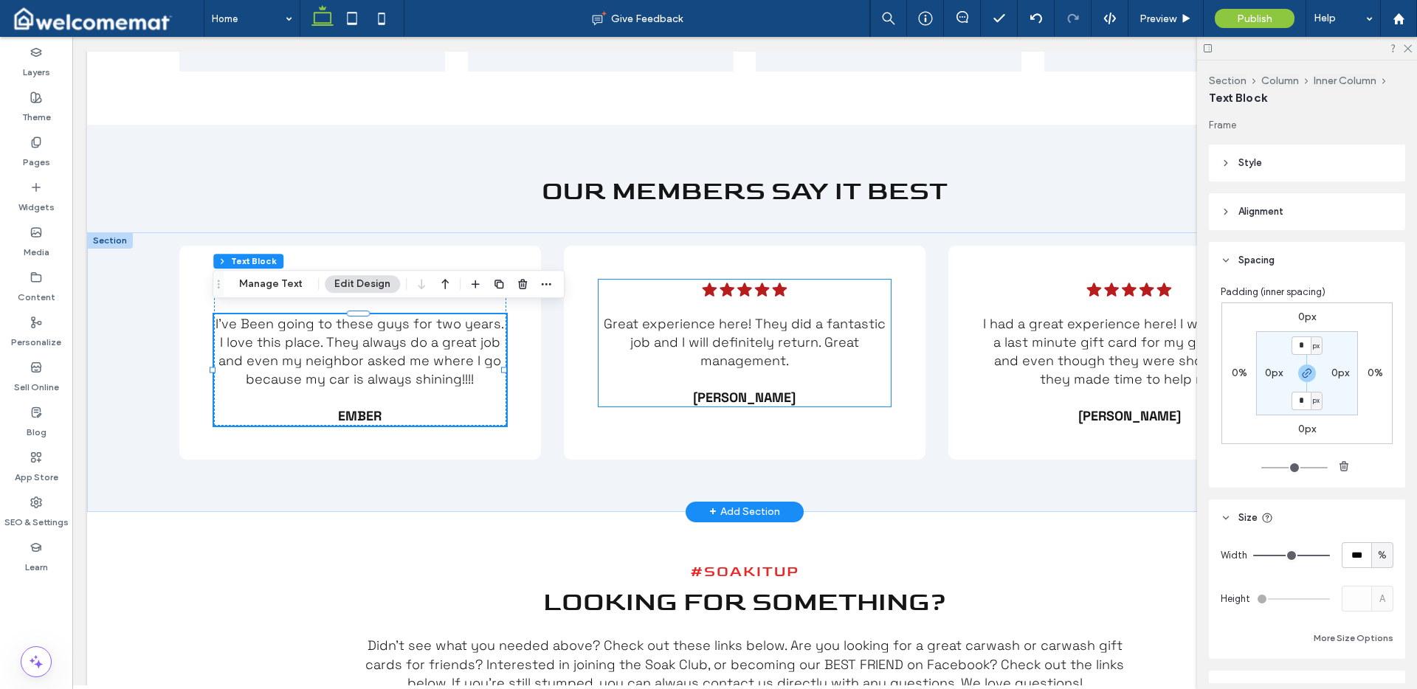
click at [723, 318] on span "Great experience here! They did a fantastic job and I will definitely return. G…" at bounding box center [745, 342] width 282 height 54
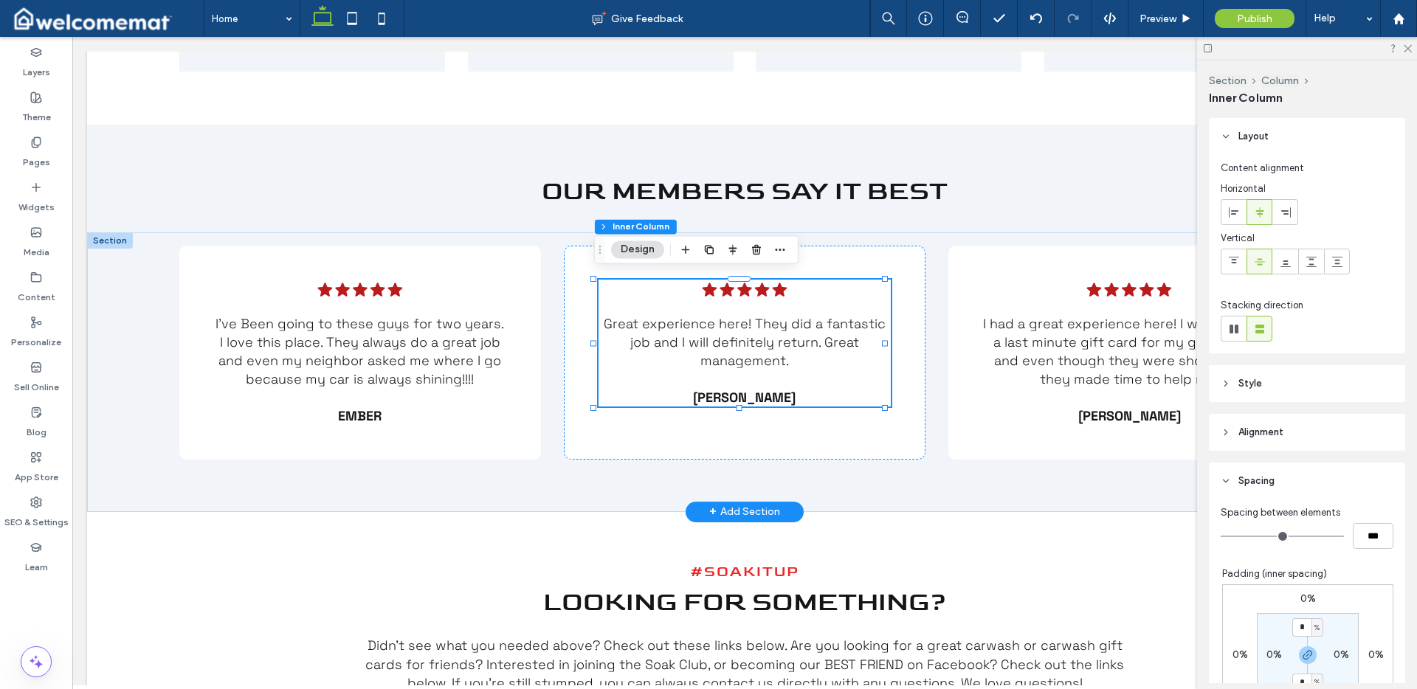
click at [723, 318] on span "Great experience here! They did a fantastic job and I will definitely return. G…" at bounding box center [745, 342] width 282 height 54
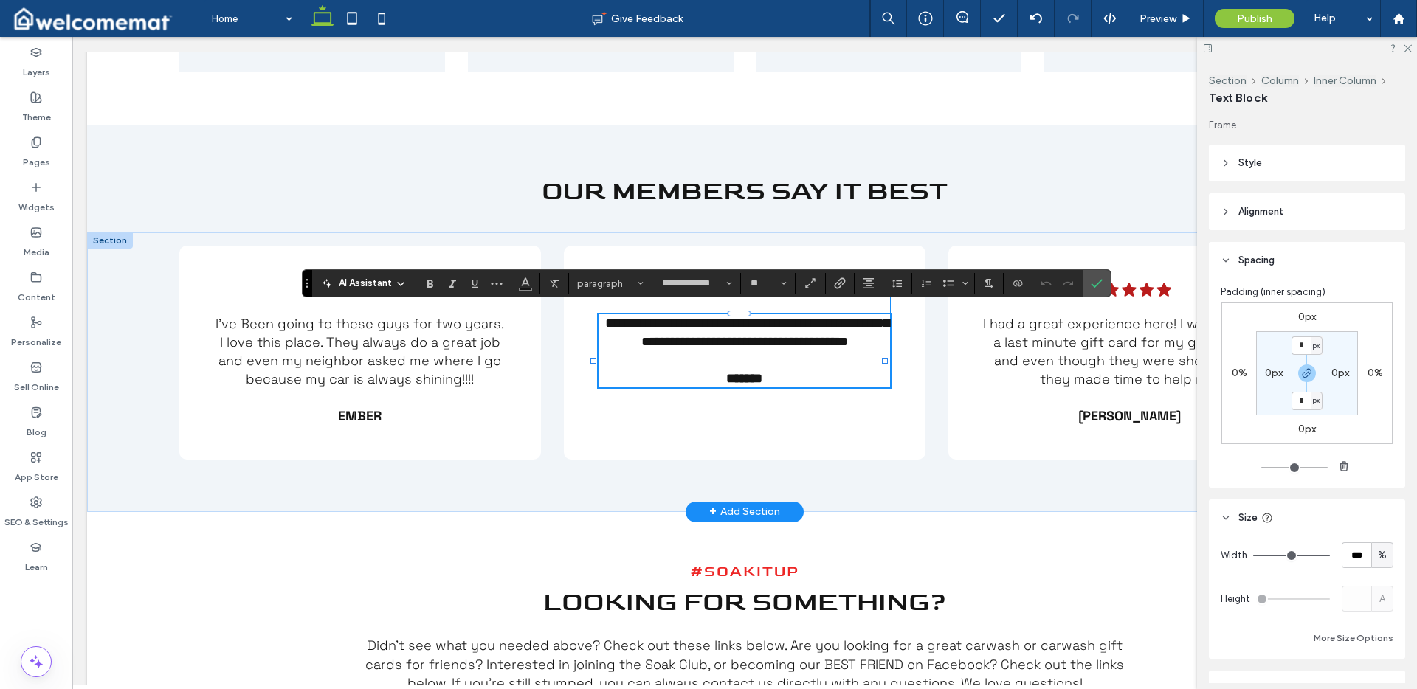
click at [754, 324] on span "**********" at bounding box center [747, 333] width 284 height 32
click at [787, 351] on p "**********" at bounding box center [745, 332] width 292 height 37
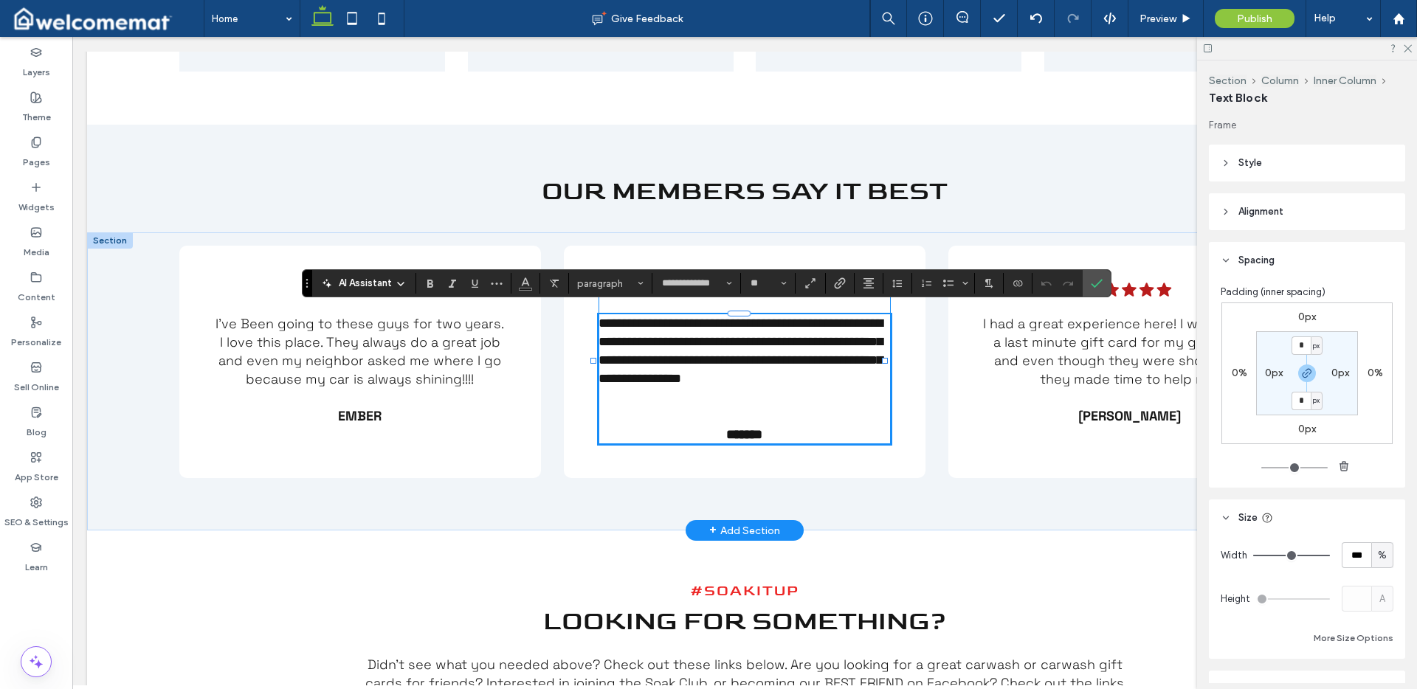
scroll to position [0, 0]
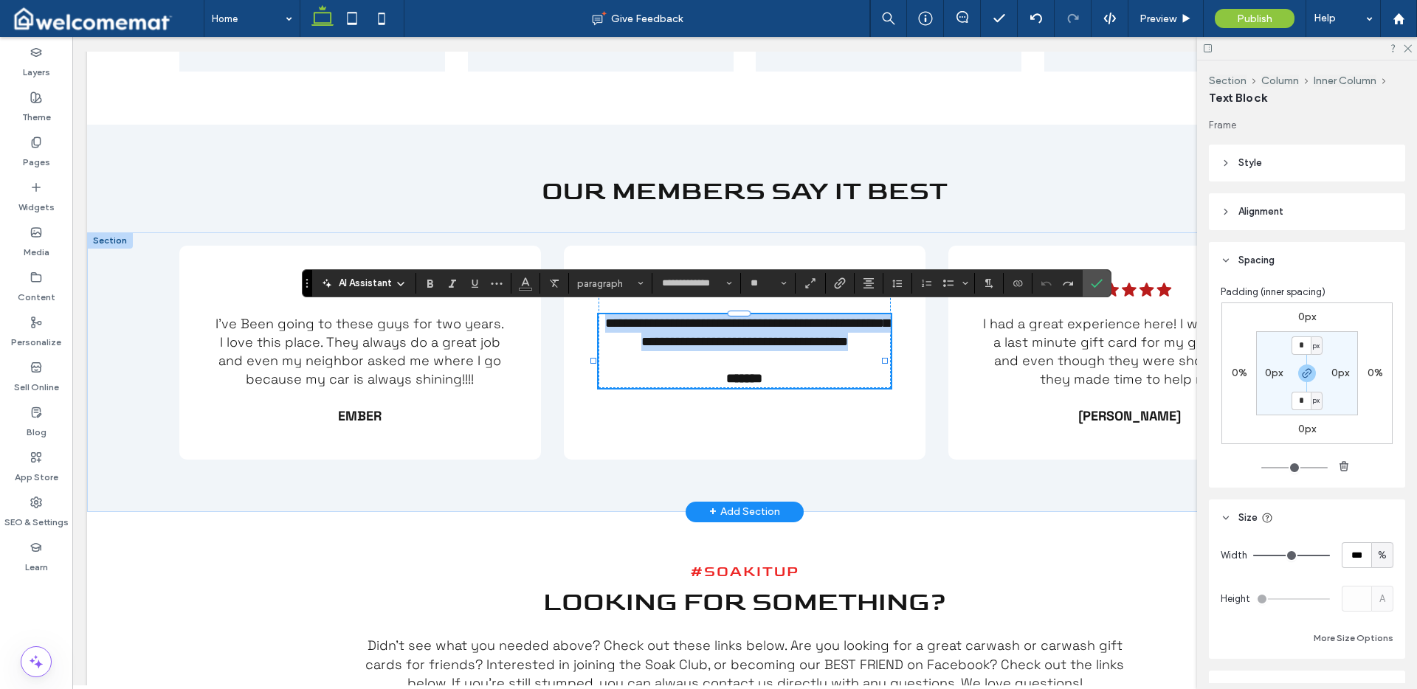
drag, startPoint x: 786, startPoint y: 359, endPoint x: 605, endPoint y: 320, distance: 185.8
click at [605, 320] on p "**********" at bounding box center [745, 332] width 292 height 37
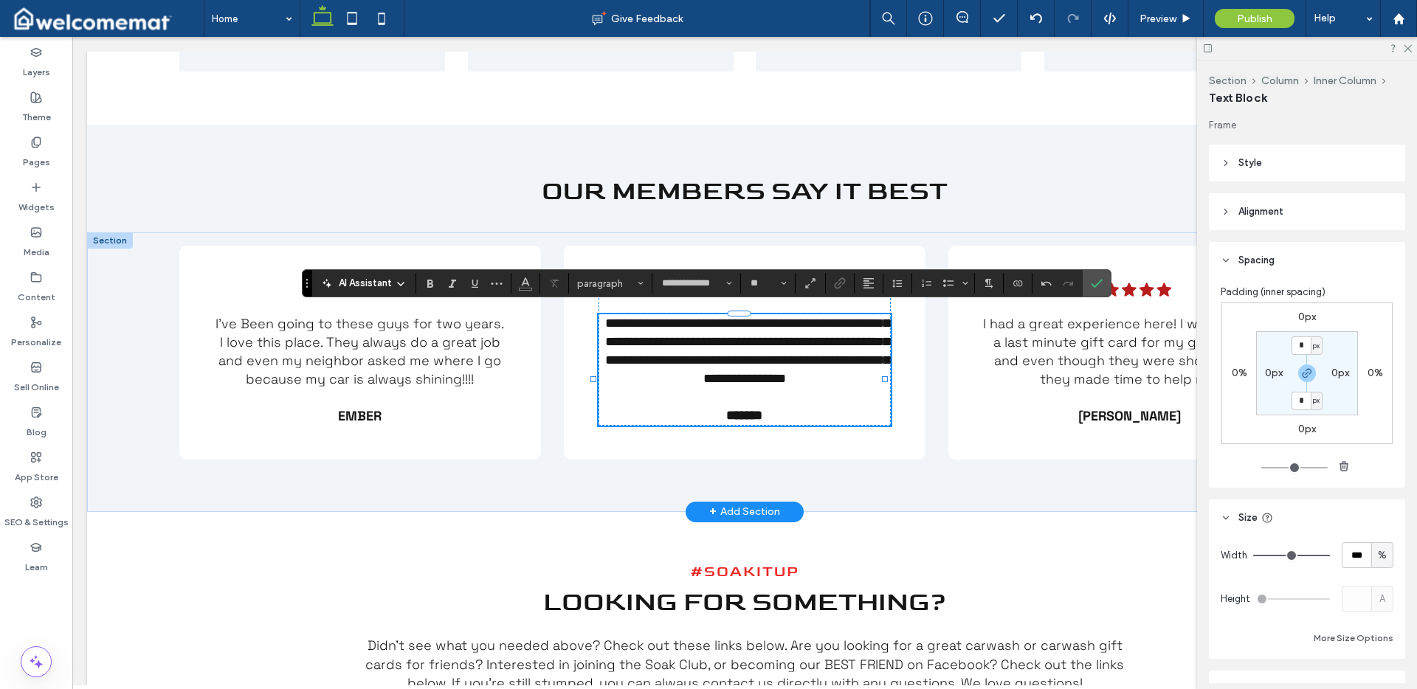
type input "**"
click at [754, 422] on strong "*******" at bounding box center [744, 415] width 36 height 13
click at [726, 422] on strong "*******" at bounding box center [744, 415] width 36 height 13
click at [1096, 280] on icon "Confirm" at bounding box center [1097, 284] width 12 height 12
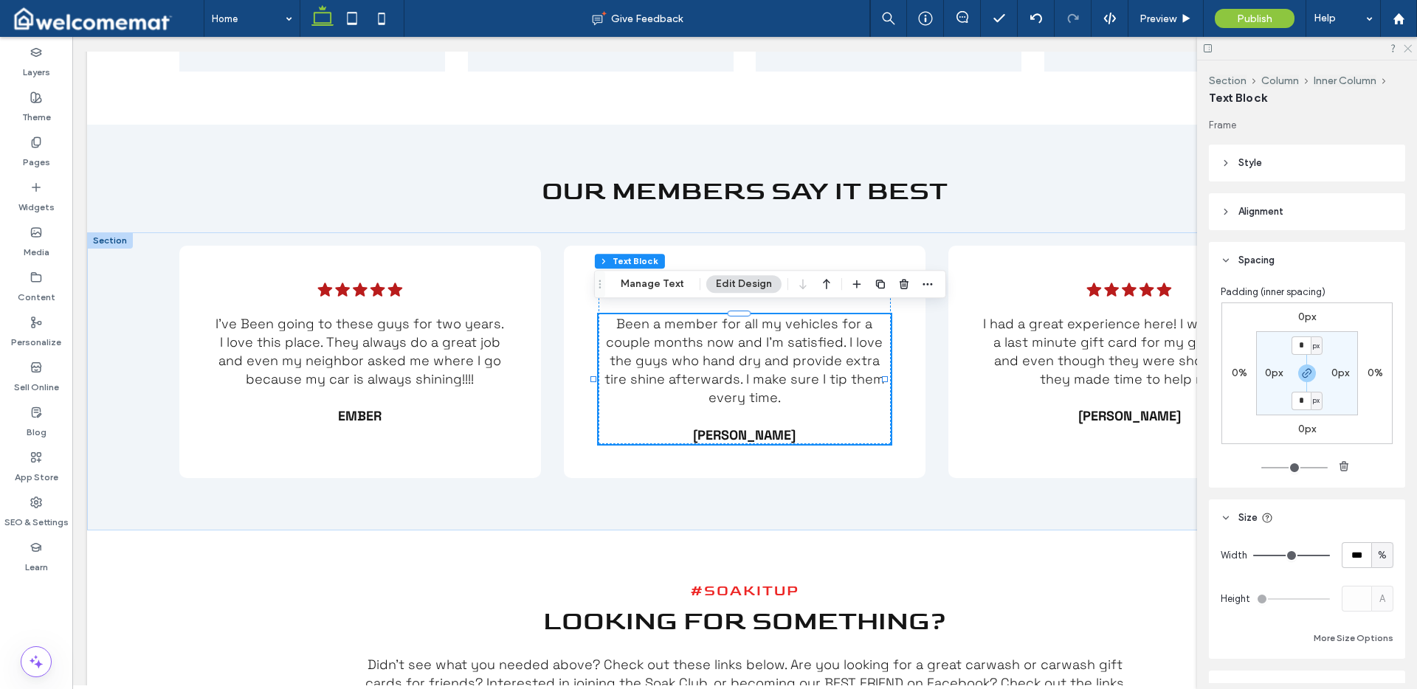
click at [1406, 47] on use at bounding box center [1408, 49] width 8 height 8
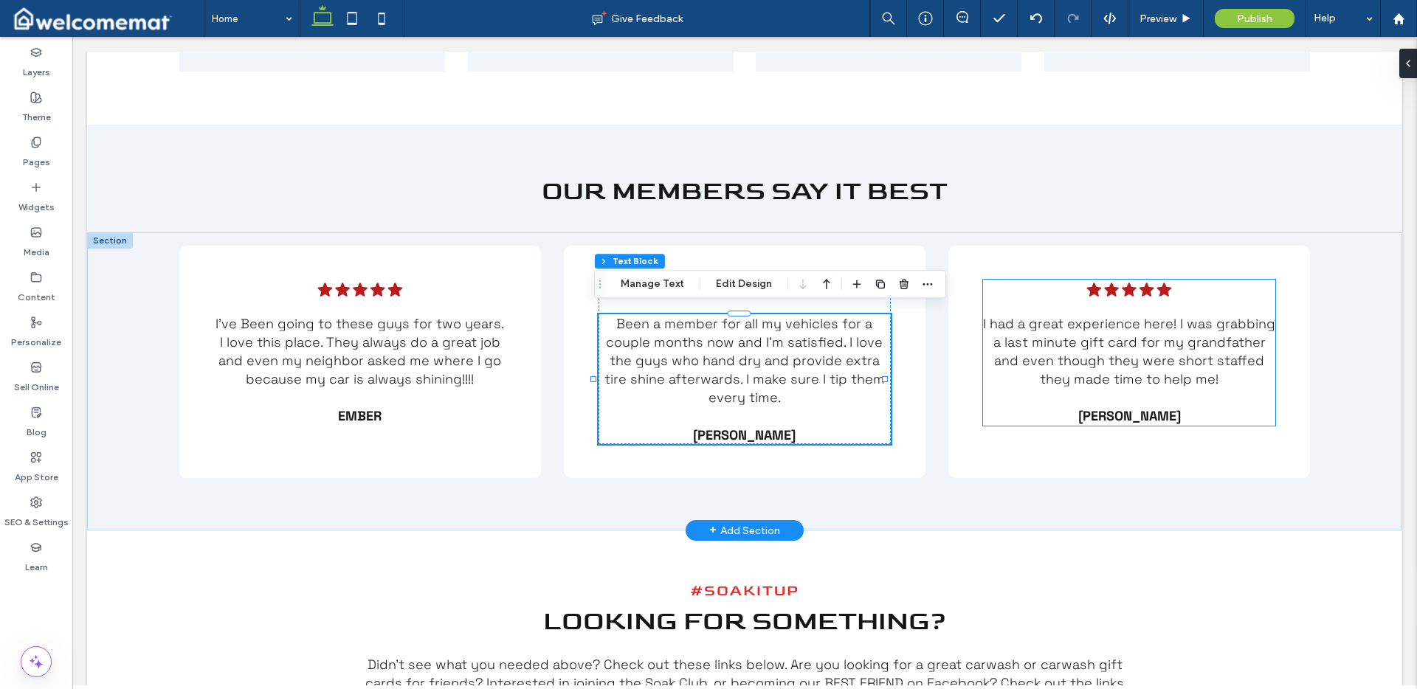
click at [1205, 337] on span "I had a great experience here! I was grabbing a last minute gift card for my gr…" at bounding box center [1129, 351] width 292 height 73
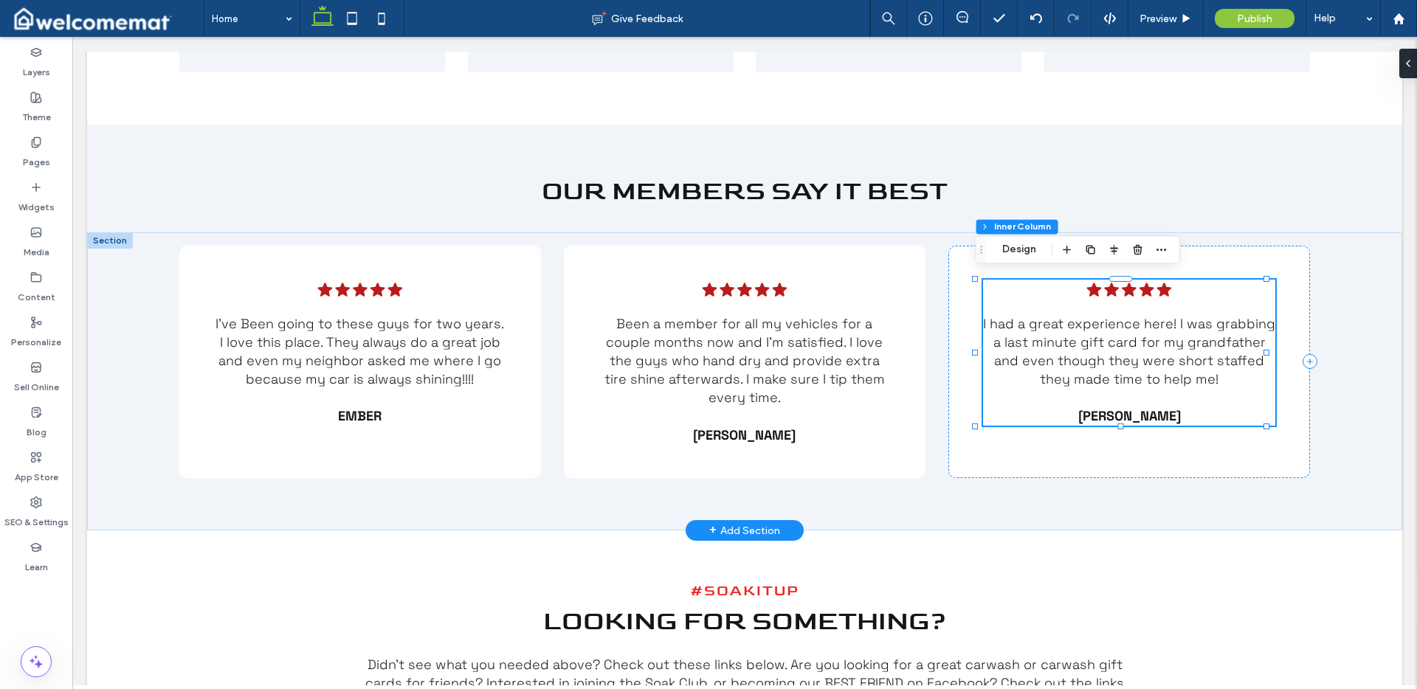
click at [1205, 337] on span "I had a great experience here! I was grabbing a last minute gift card for my gr…" at bounding box center [1129, 351] width 292 height 73
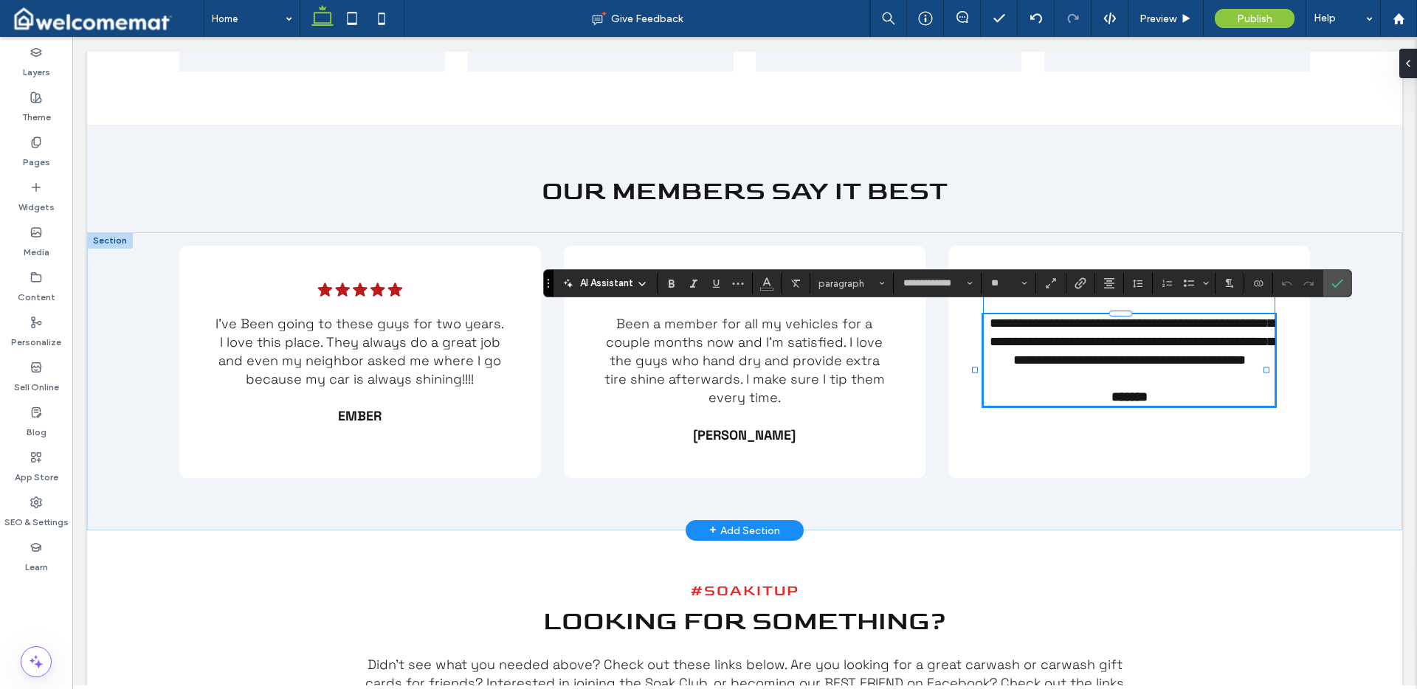
click at [1214, 382] on p at bounding box center [1129, 379] width 292 height 18
click at [1208, 371] on p "**********" at bounding box center [1129, 342] width 292 height 56
click at [1211, 371] on p "**********" at bounding box center [1129, 342] width 292 height 56
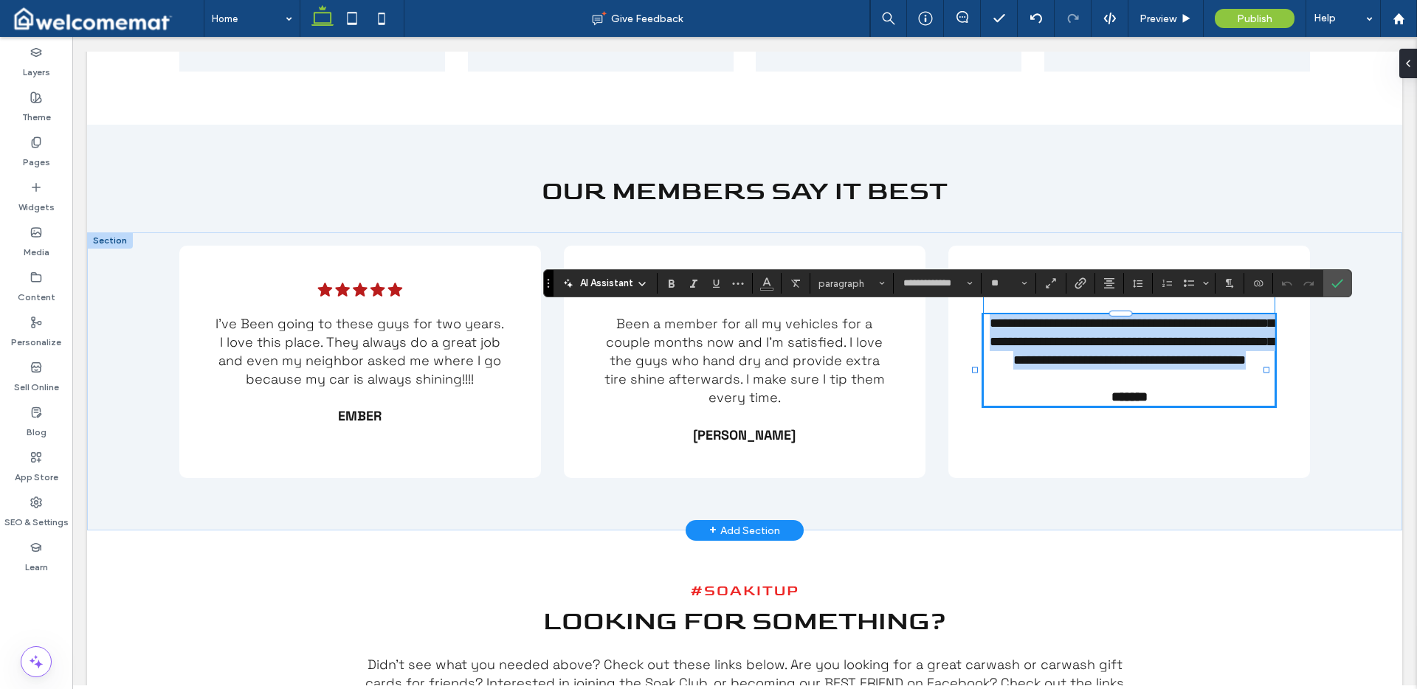
drag, startPoint x: 1211, startPoint y: 377, endPoint x: 978, endPoint y: 323, distance: 238.7
click at [983, 323] on p "**********" at bounding box center [1129, 342] width 292 height 56
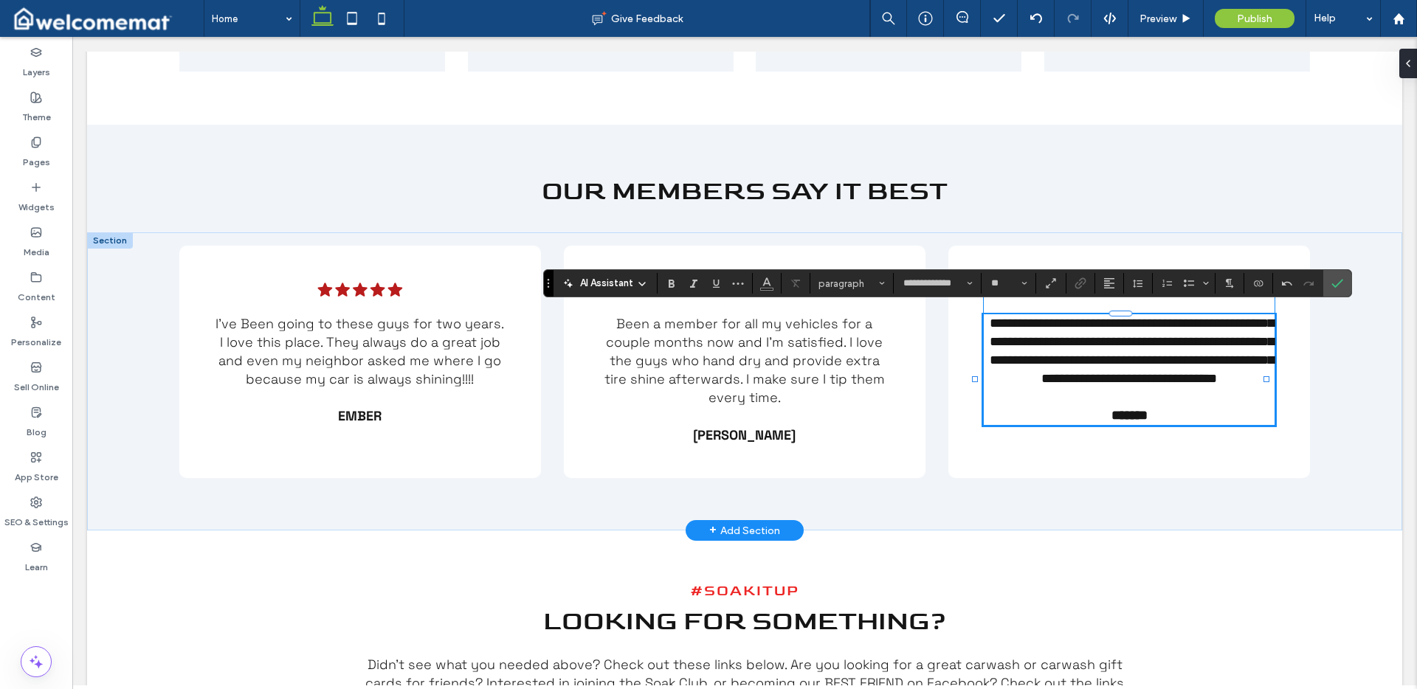
type input "**"
click at [1112, 422] on strong "*******" at bounding box center [1130, 415] width 36 height 13
click at [1343, 279] on label "Confirm" at bounding box center [1337, 283] width 22 height 27
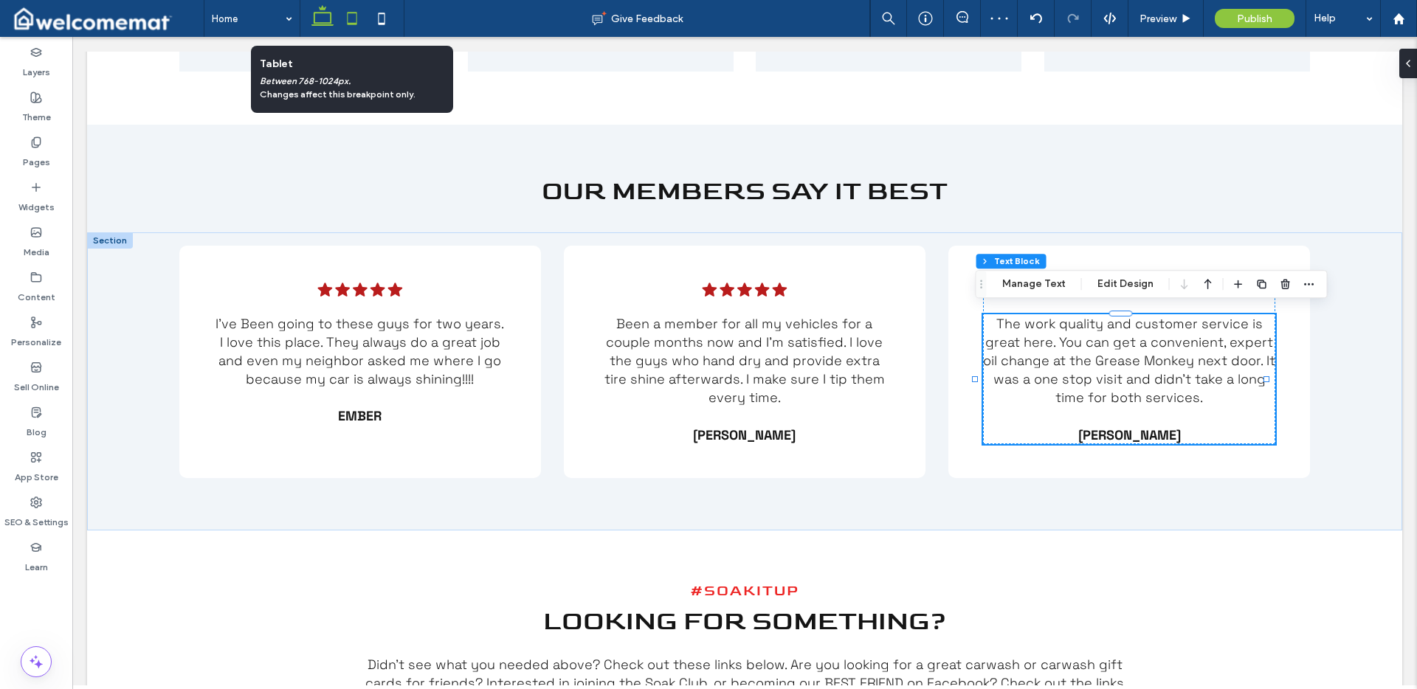
click at [349, 12] on use at bounding box center [353, 18] width 10 height 13
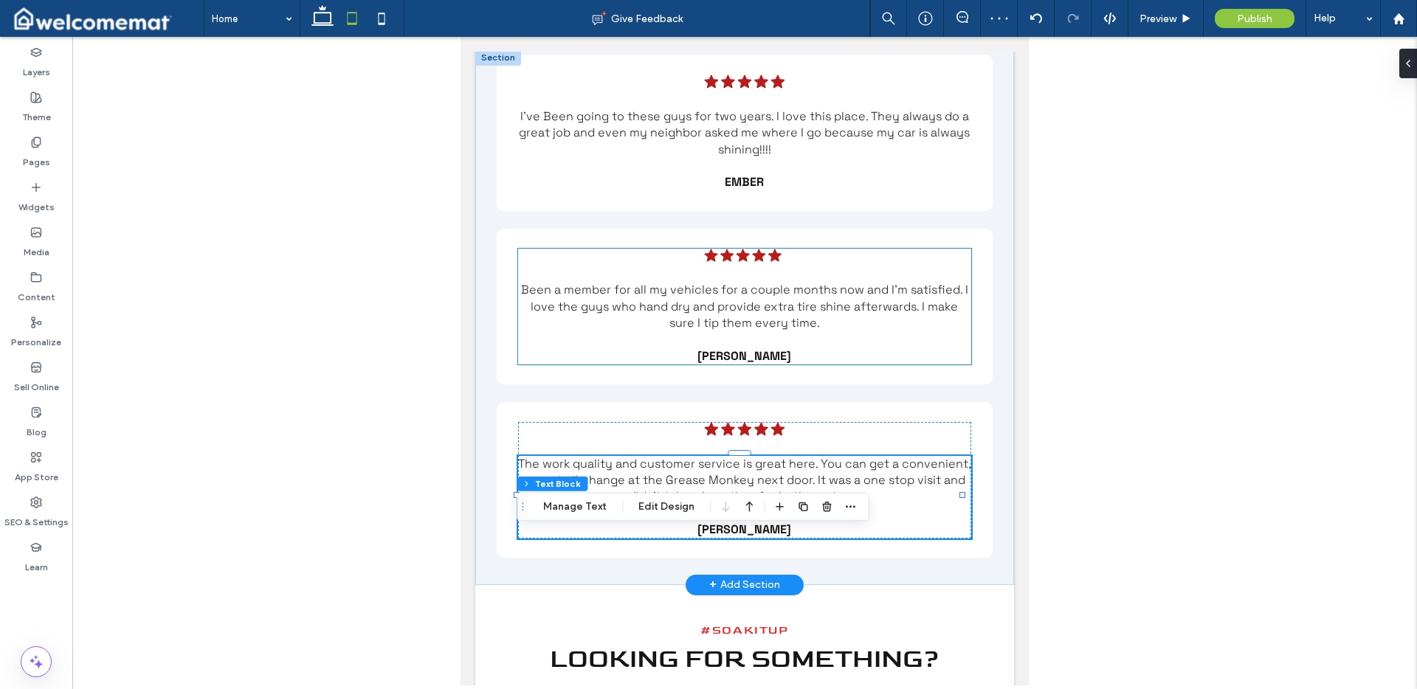
scroll to position [4347, 0]
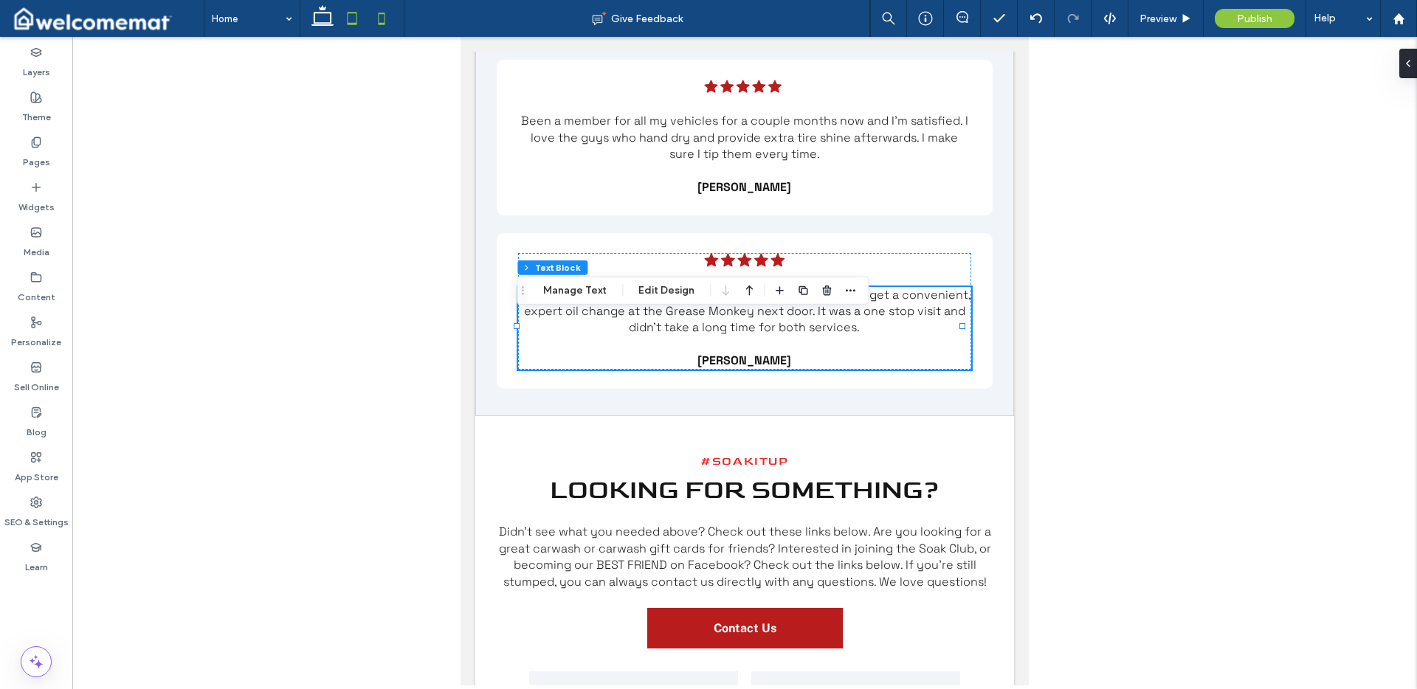
click at [381, 23] on use at bounding box center [382, 19] width 7 height 12
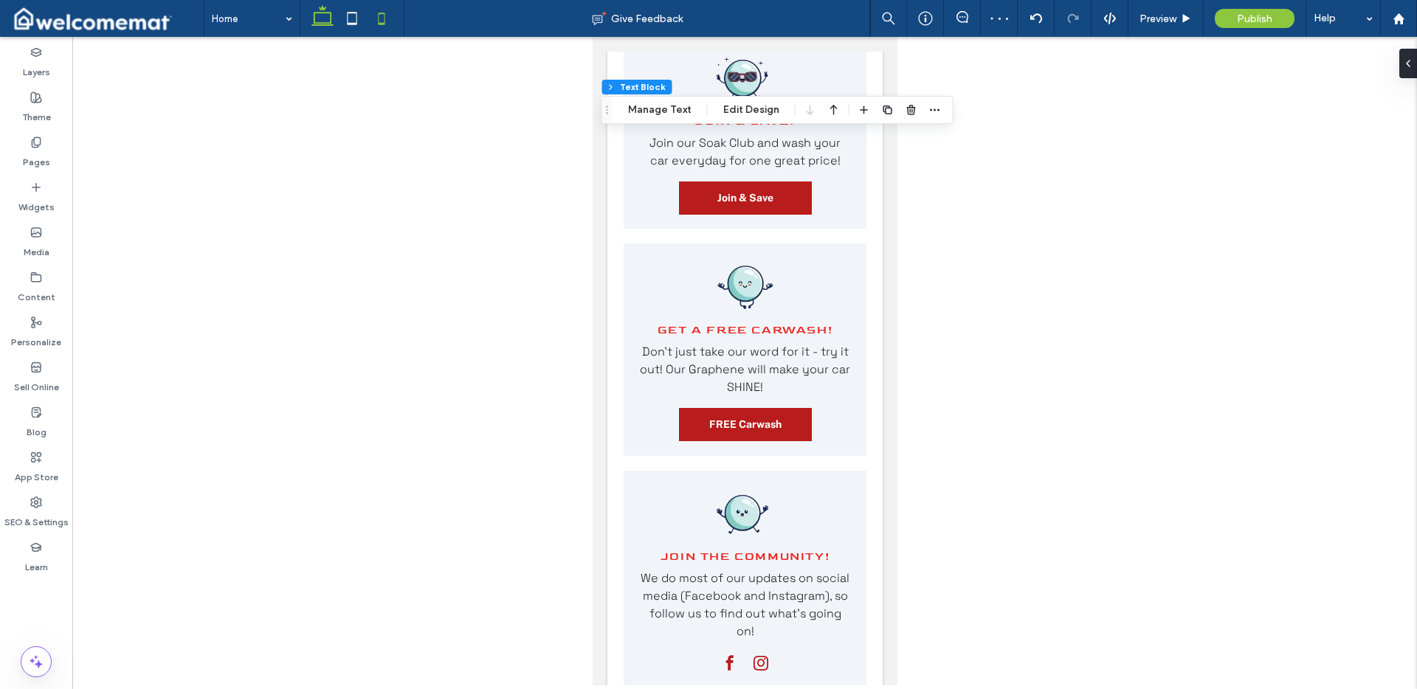
click at [328, 18] on icon at bounding box center [323, 19] width 30 height 30
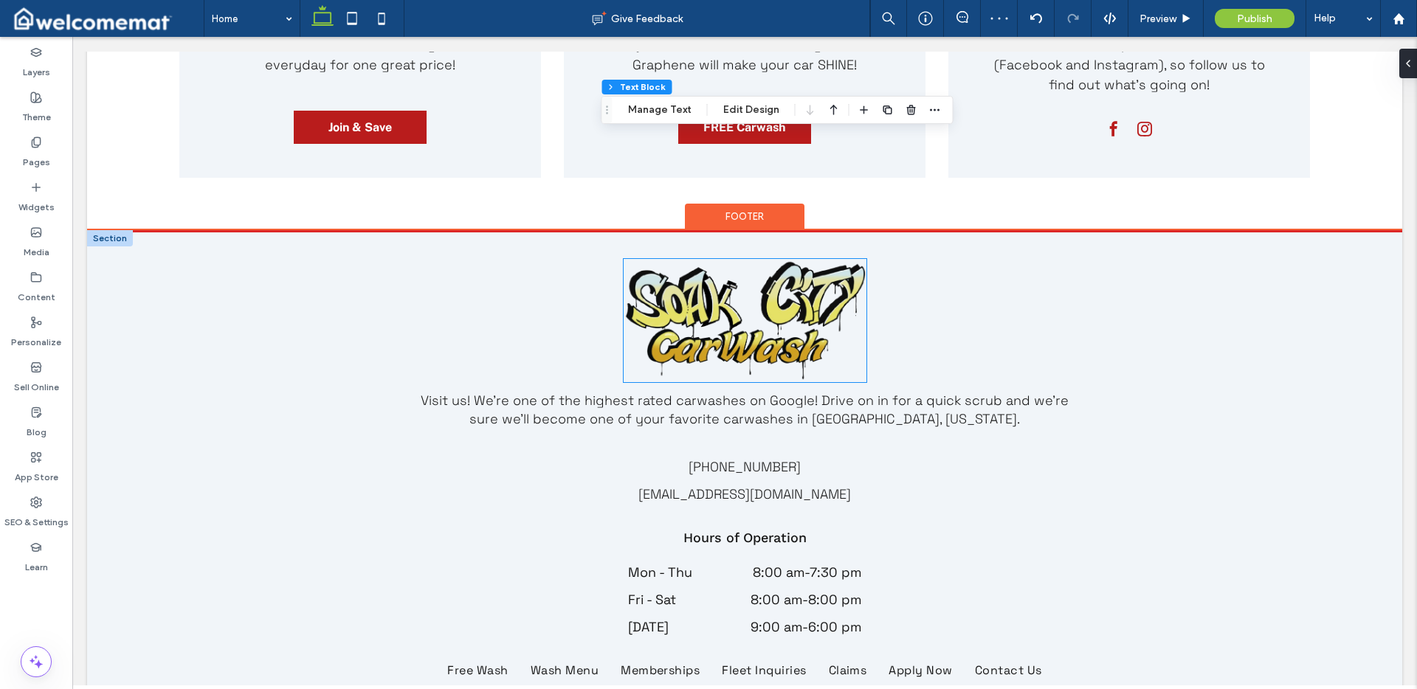
scroll to position [3481, 0]
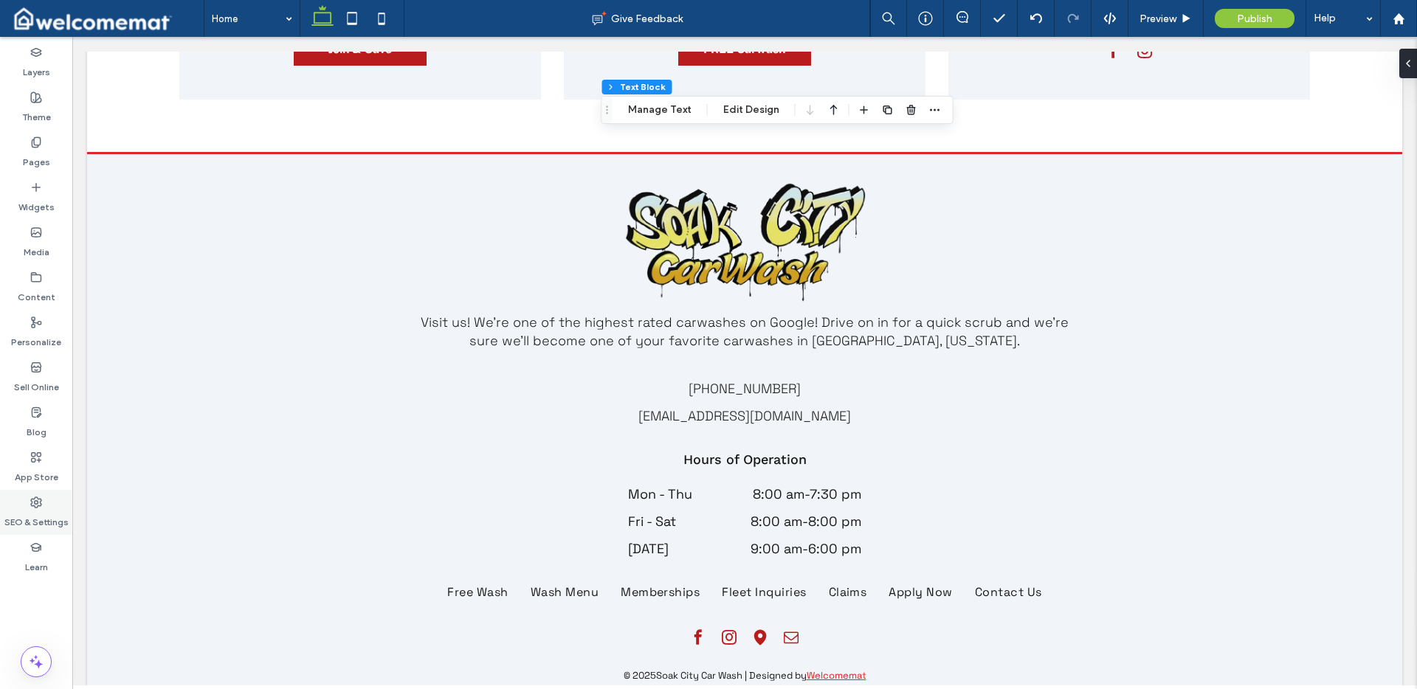
click at [42, 506] on div "SEO & Settings" at bounding box center [36, 512] width 72 height 45
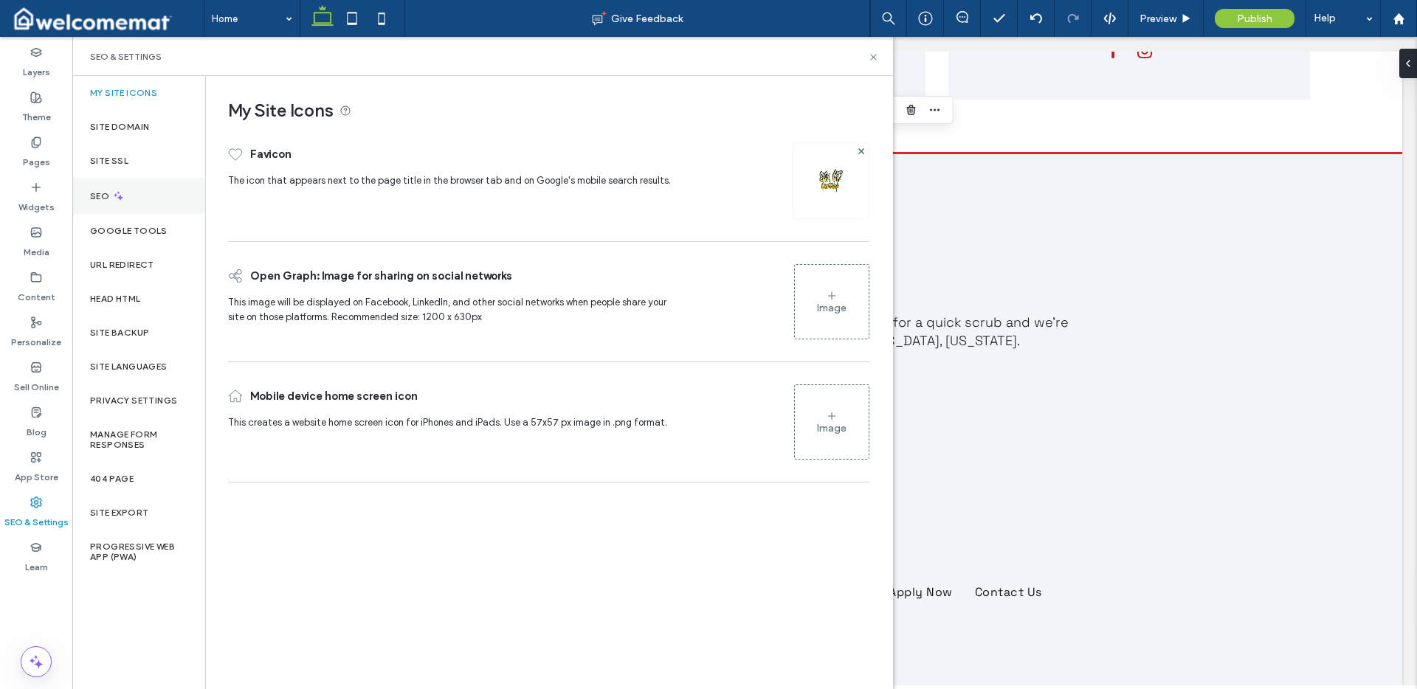
click at [136, 187] on div "SEO" at bounding box center [138, 196] width 133 height 36
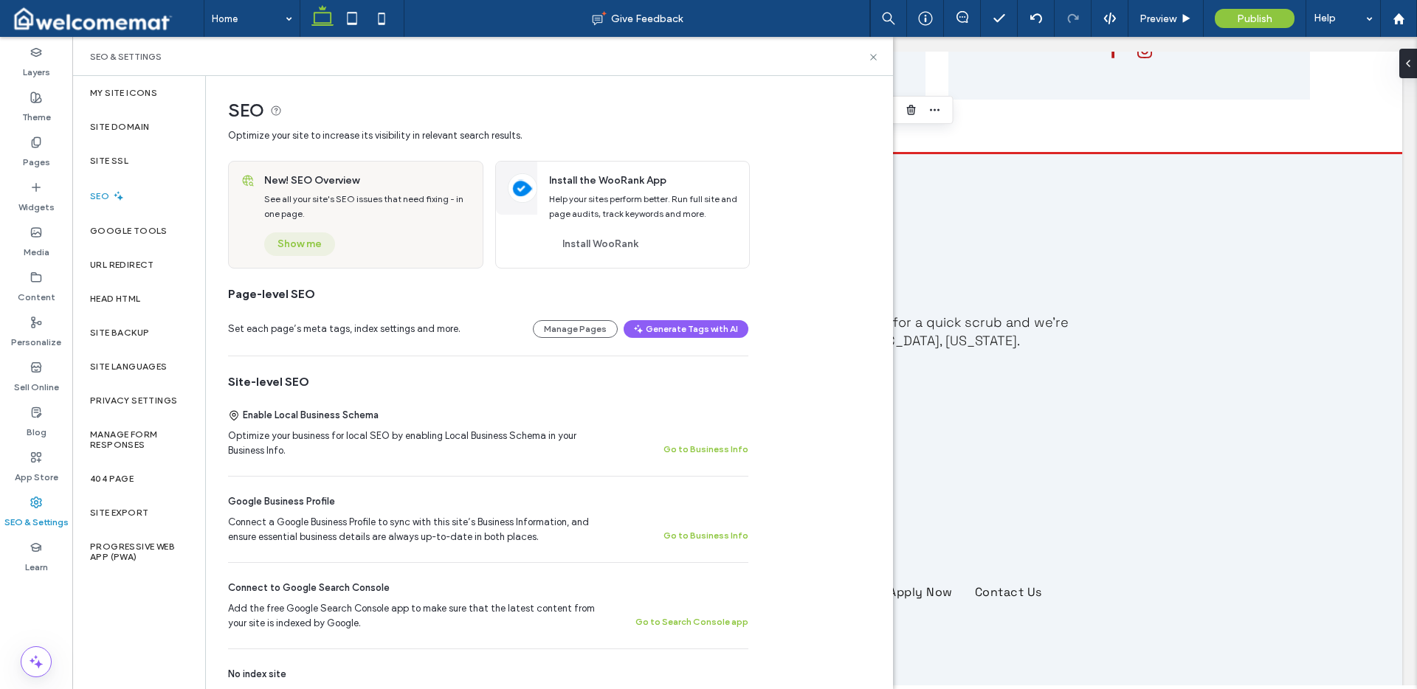
click at [317, 246] on button "Show me" at bounding box center [299, 245] width 71 height 24
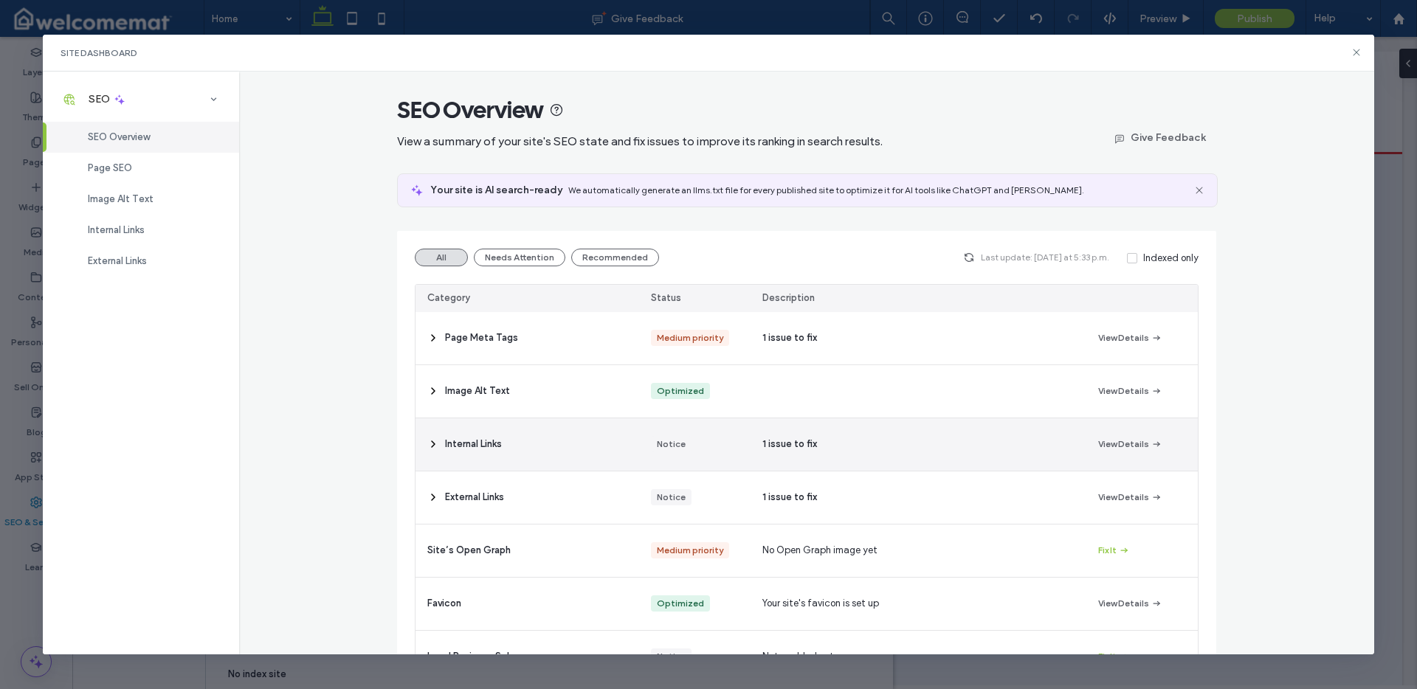
click at [1090, 436] on div "View Details" at bounding box center [1142, 445] width 111 height 52
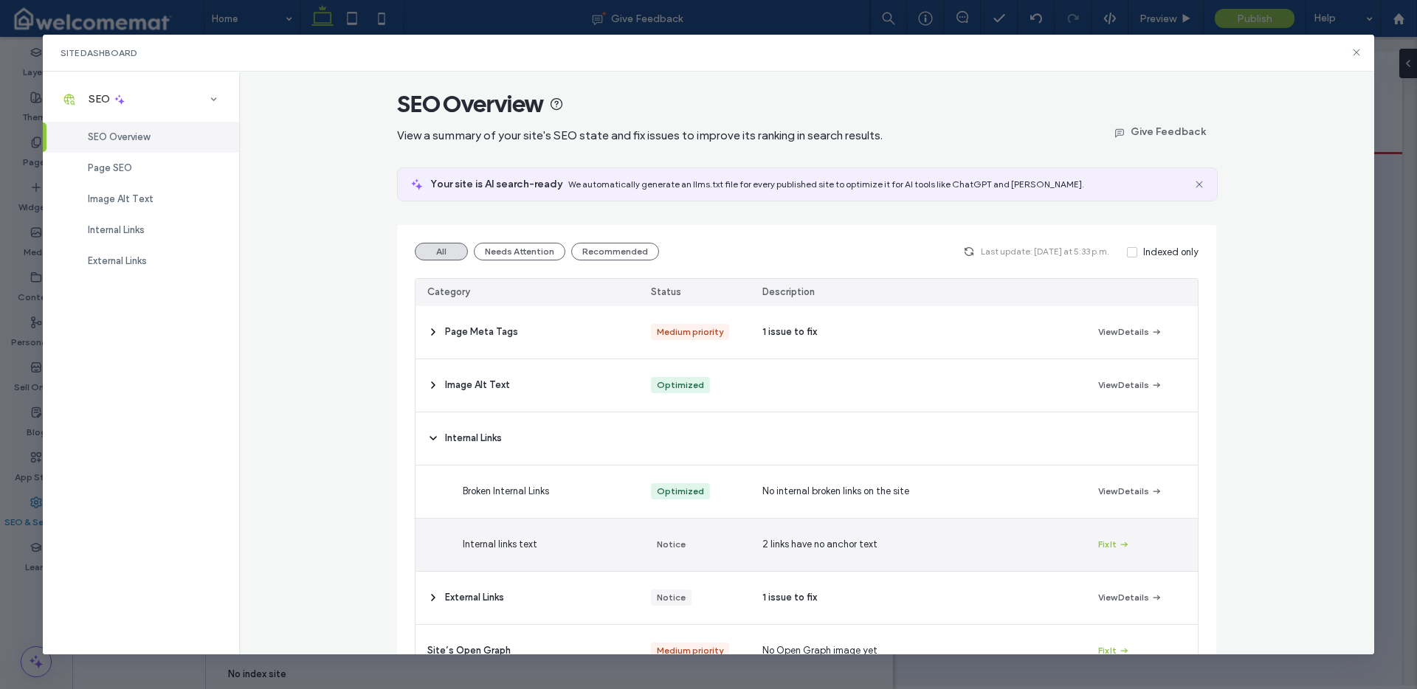
scroll to position [10, 0]
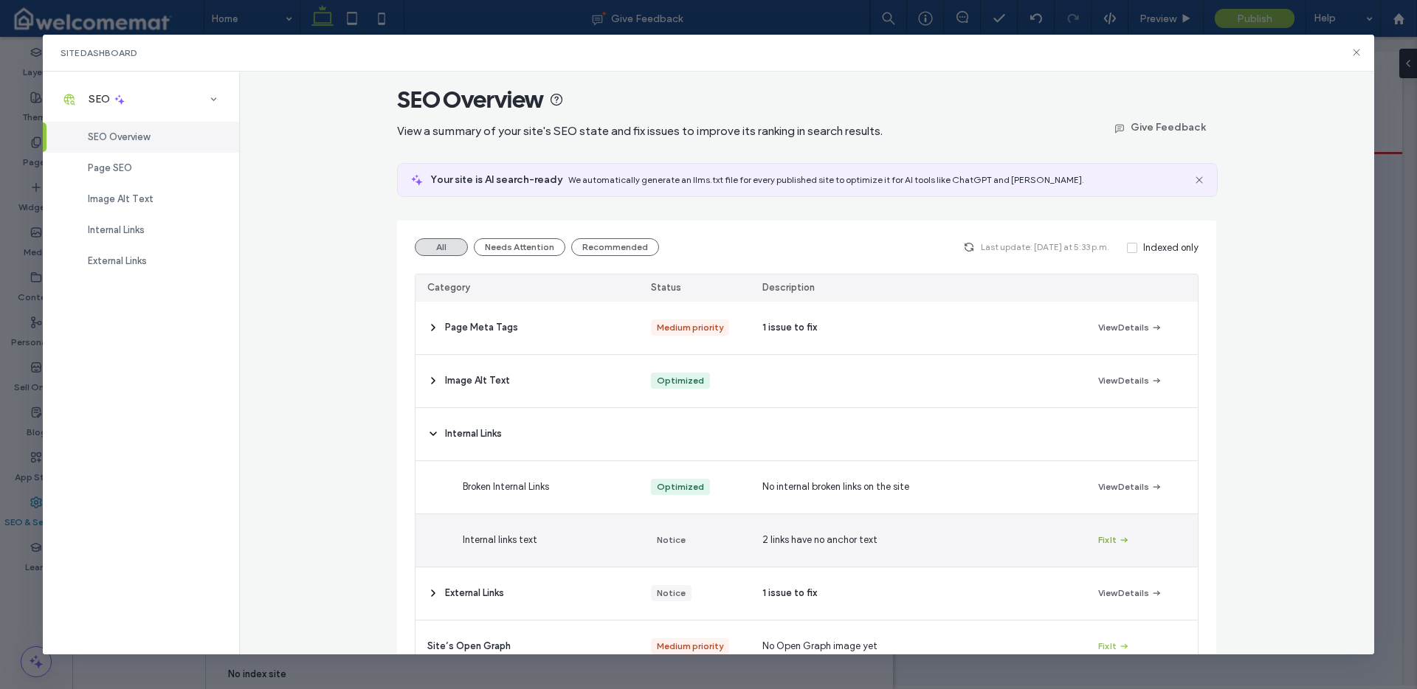
click at [1103, 534] on button "Fix It" at bounding box center [1114, 540] width 32 height 18
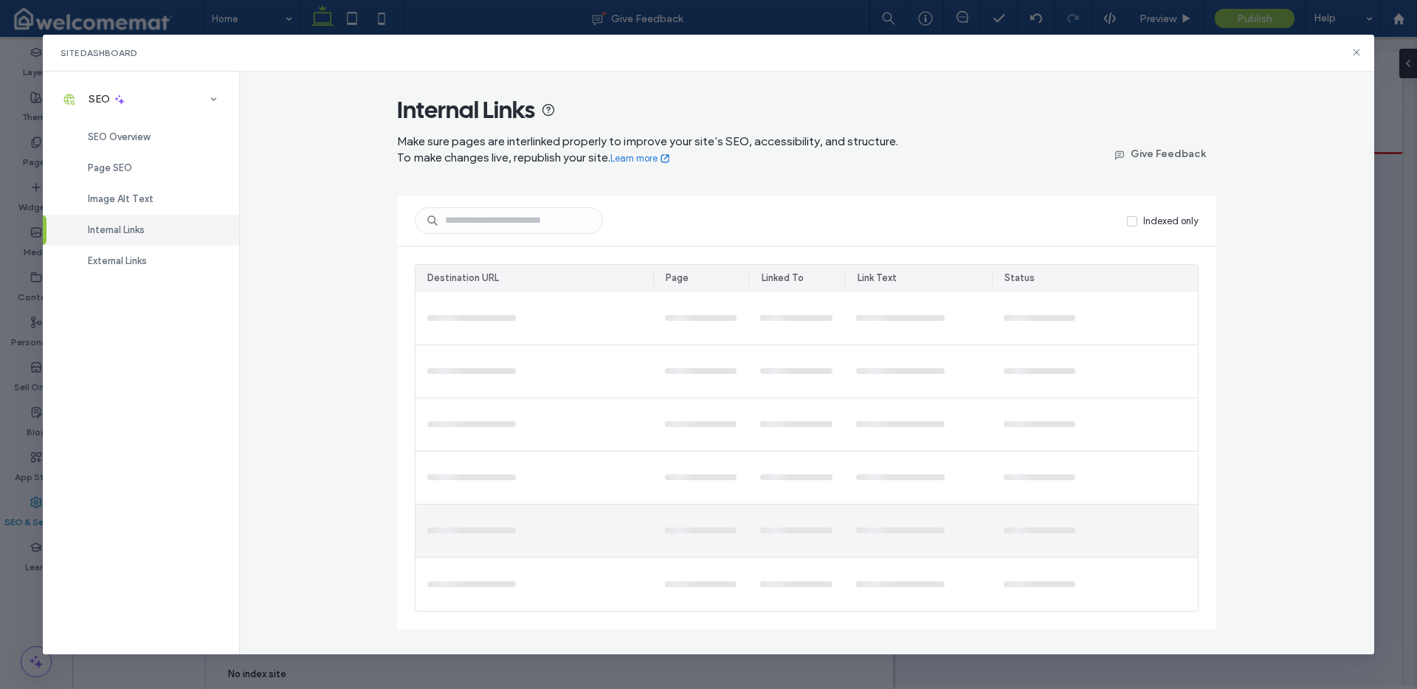
scroll to position [0, 0]
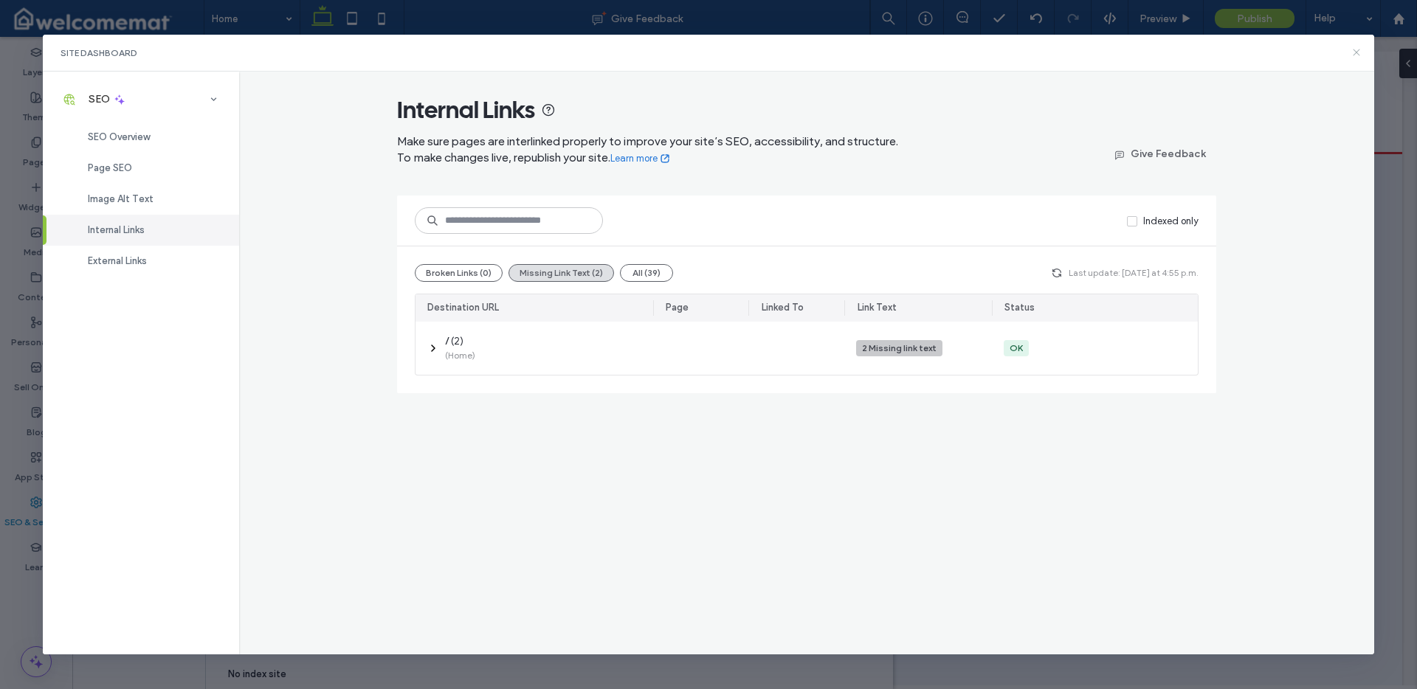
click at [1362, 49] on icon at bounding box center [1357, 53] width 12 height 12
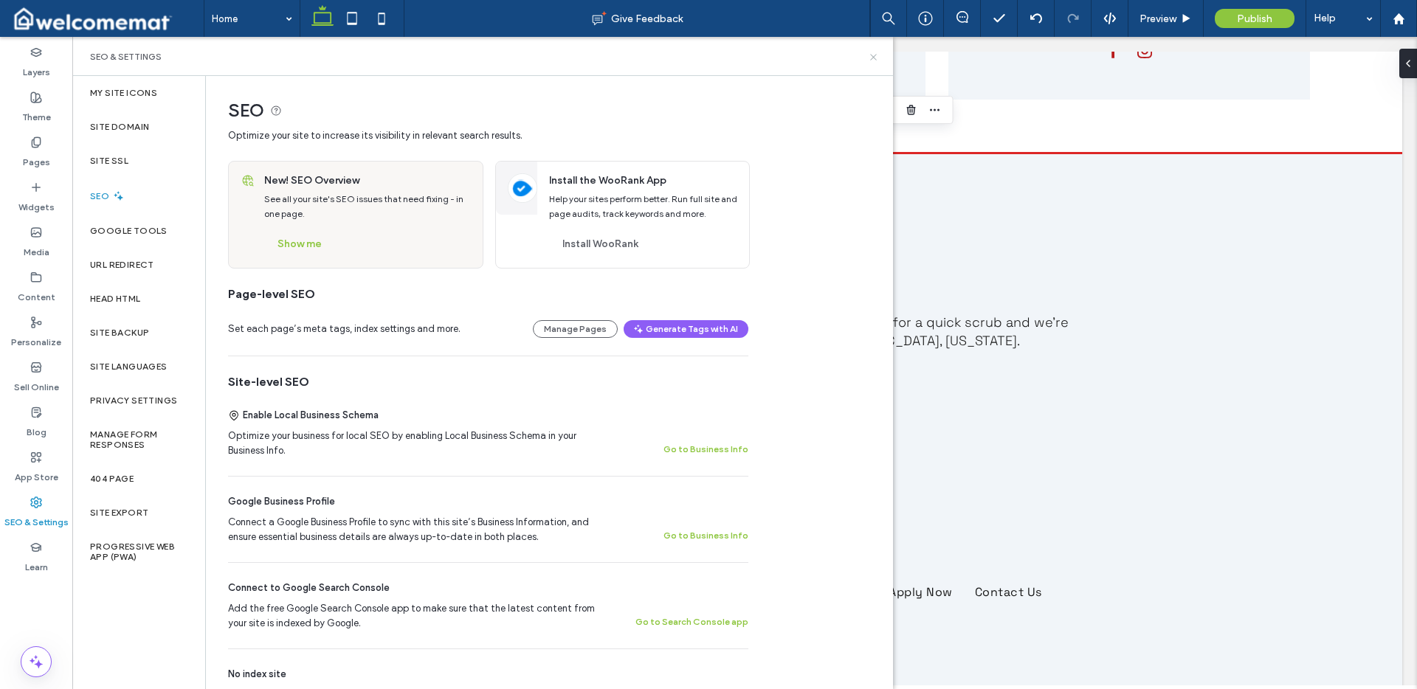
click at [875, 54] on icon at bounding box center [873, 57] width 11 height 11
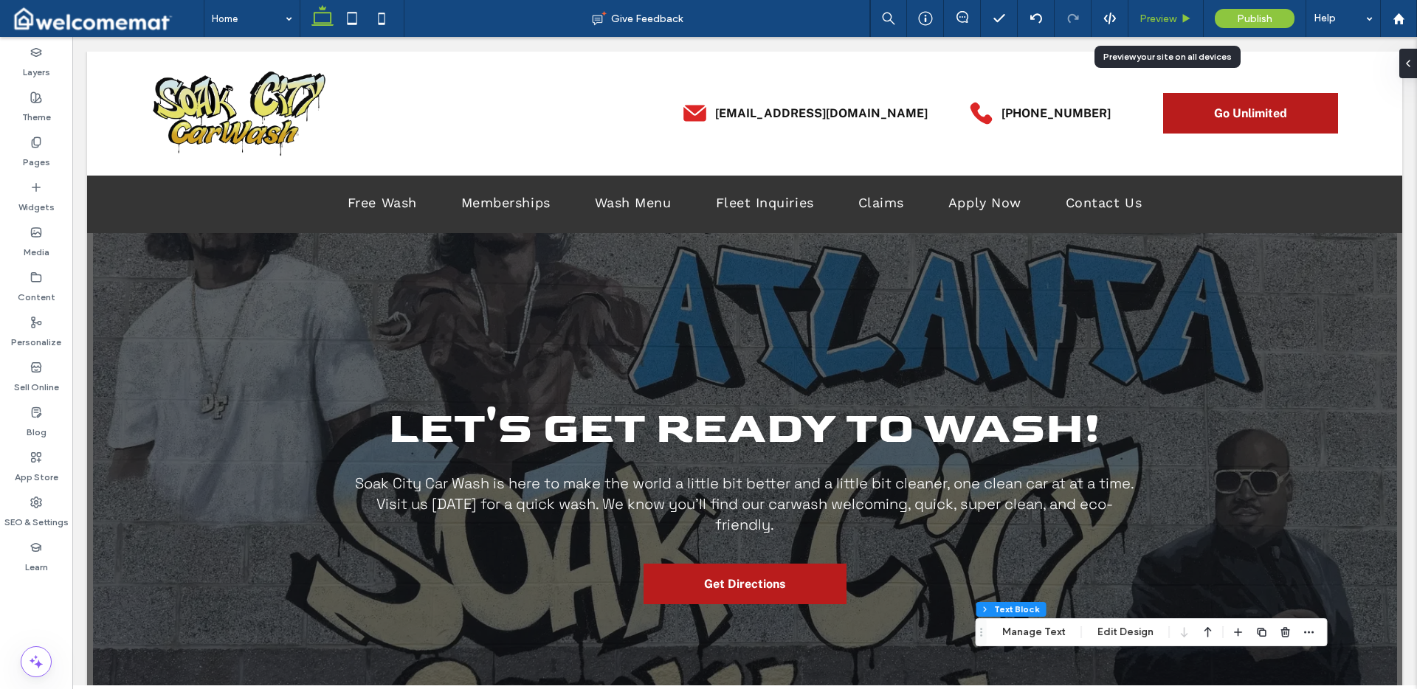
click at [1166, 13] on span "Preview" at bounding box center [1158, 19] width 37 height 13
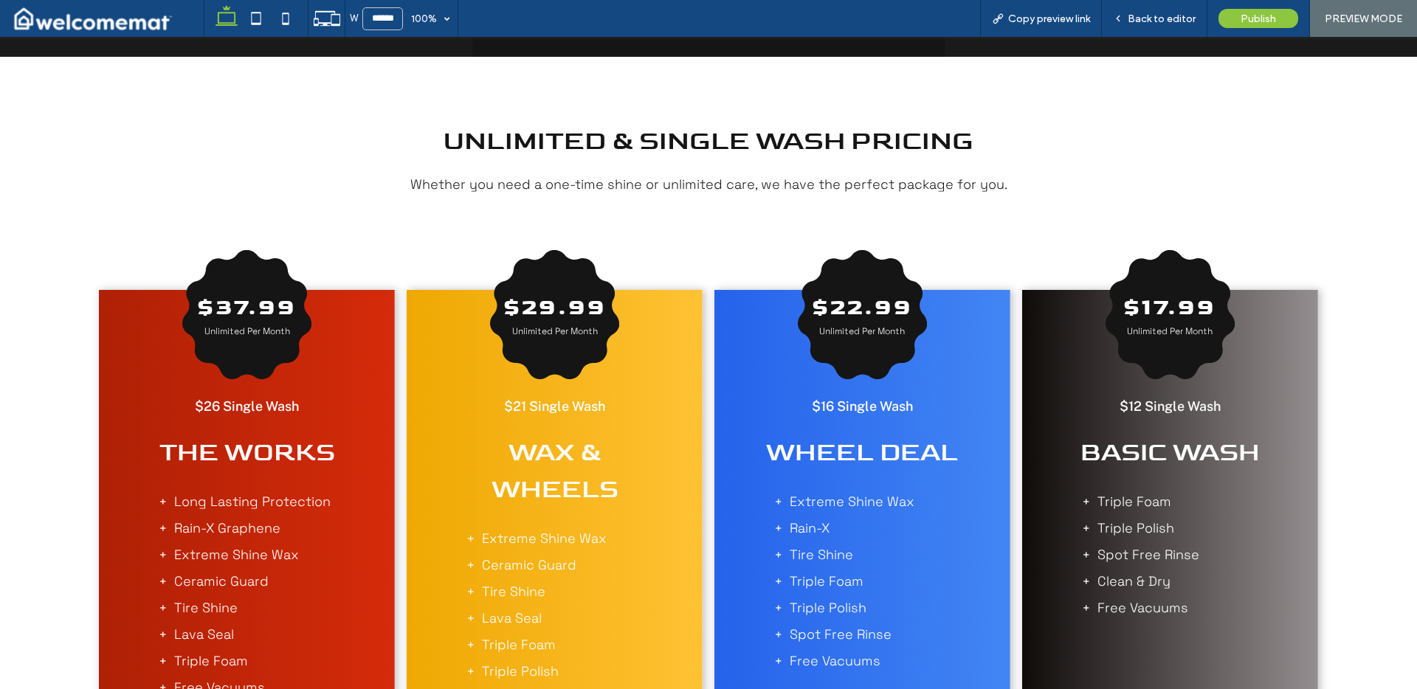
scroll to position [382, 0]
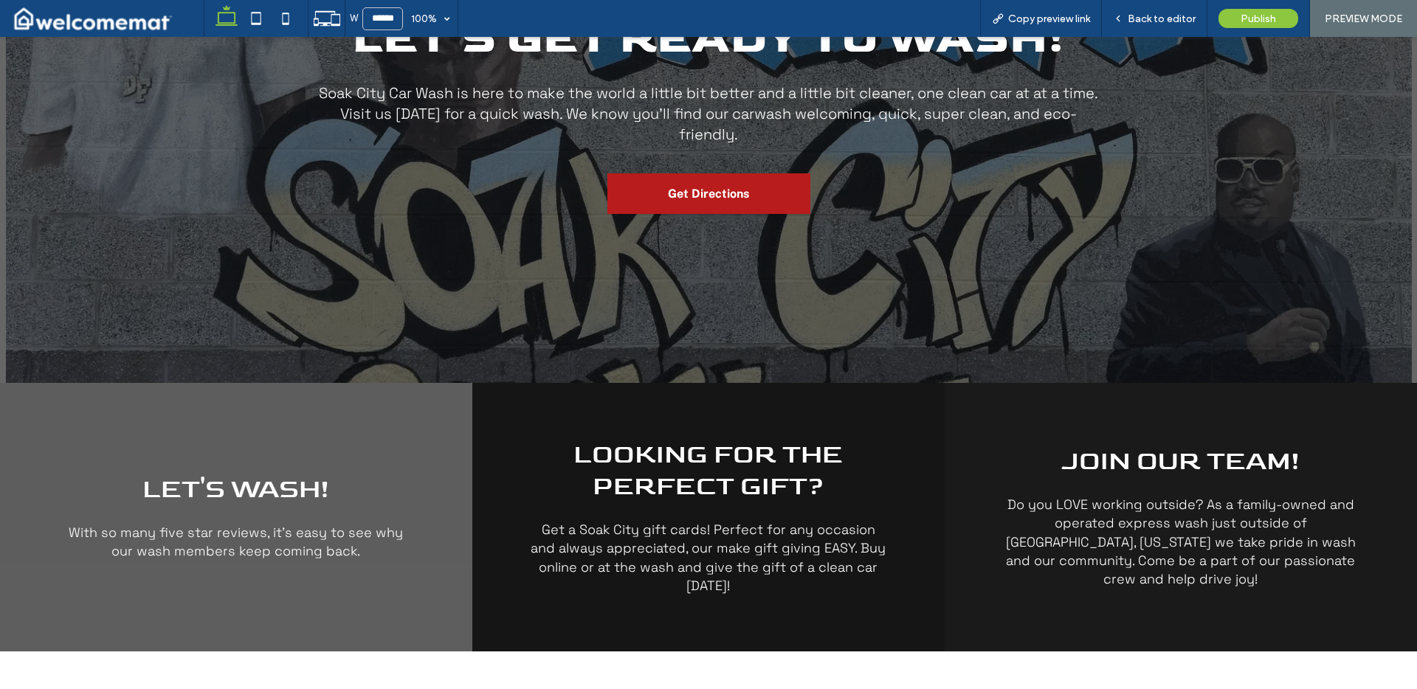
click at [318, 418] on div "Let's Wash! With so many five star reviews, it's easy to see why our wash membe…" at bounding box center [236, 517] width 472 height 269
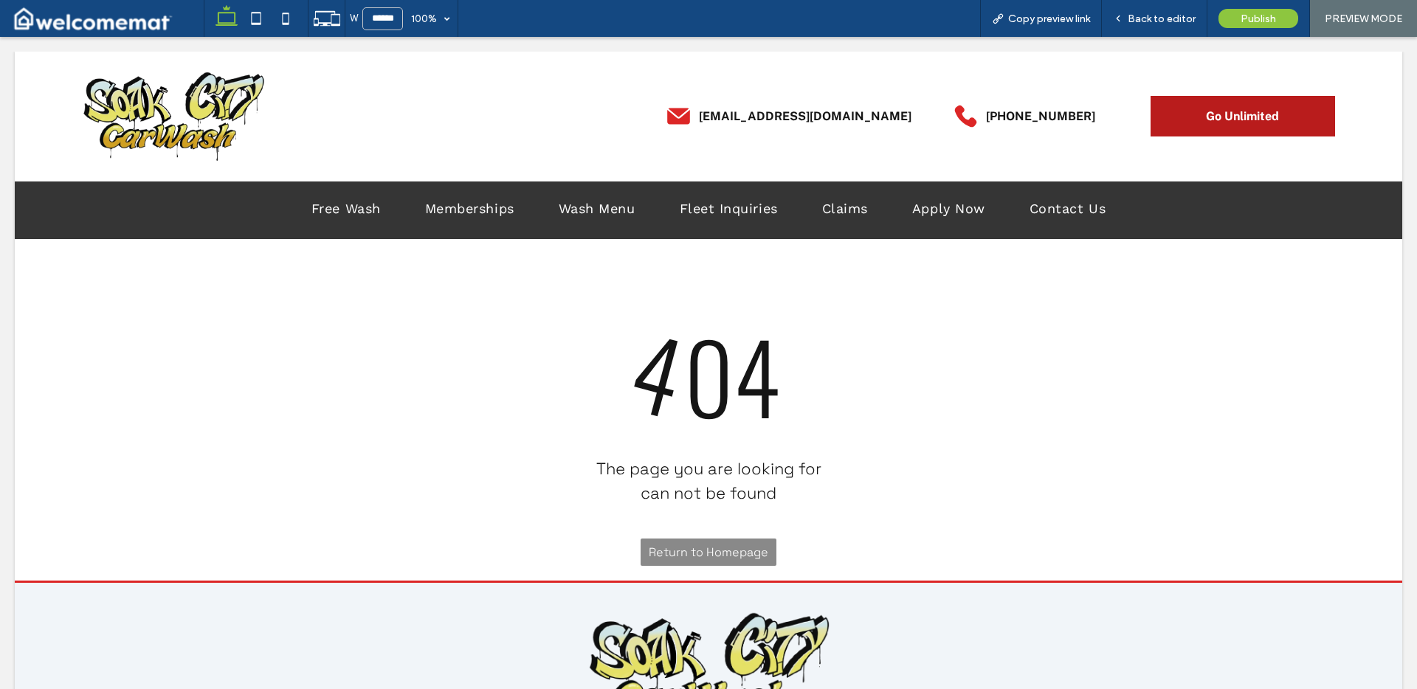
scroll to position [0, 0]
click at [359, 209] on div at bounding box center [708, 344] width 1417 height 689
click at [195, 108] on div at bounding box center [708, 344] width 1417 height 689
click at [158, 114] on div at bounding box center [708, 344] width 1417 height 689
click at [161, 99] on div at bounding box center [708, 344] width 1417 height 689
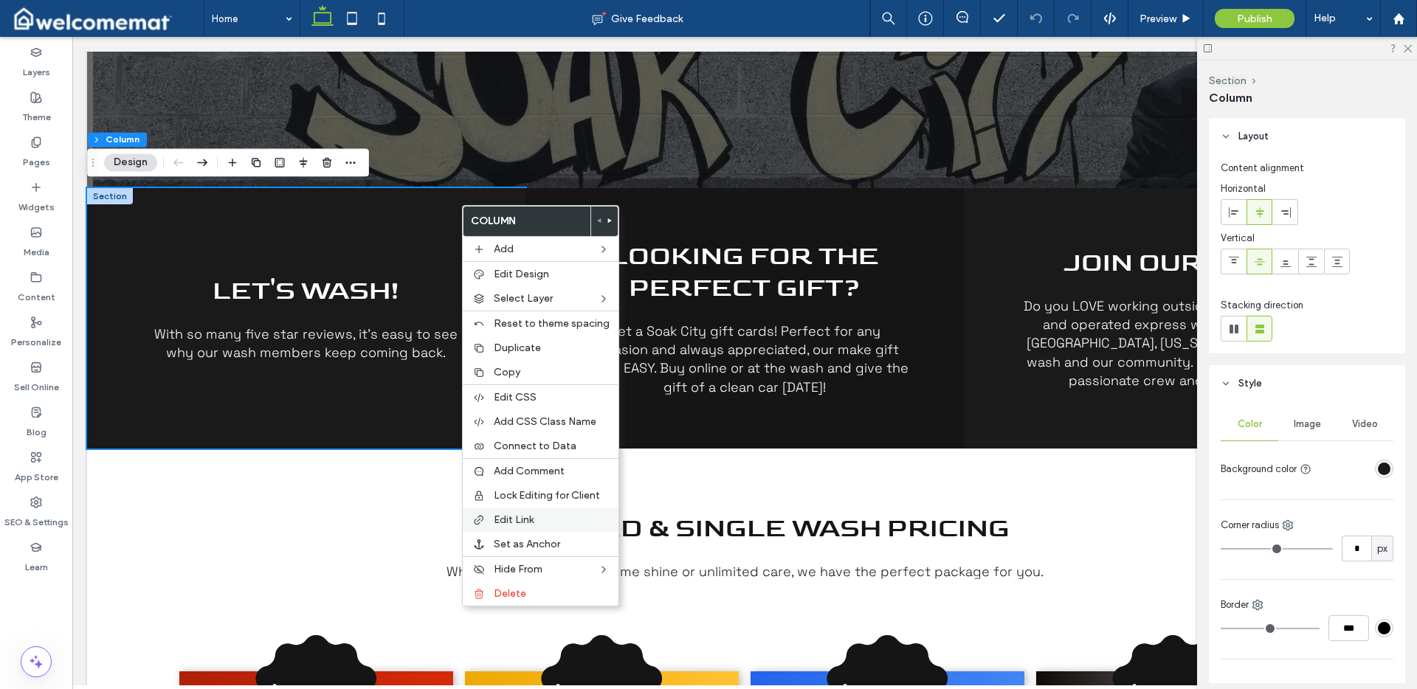
click at [554, 517] on label "Edit Link" at bounding box center [552, 520] width 116 height 13
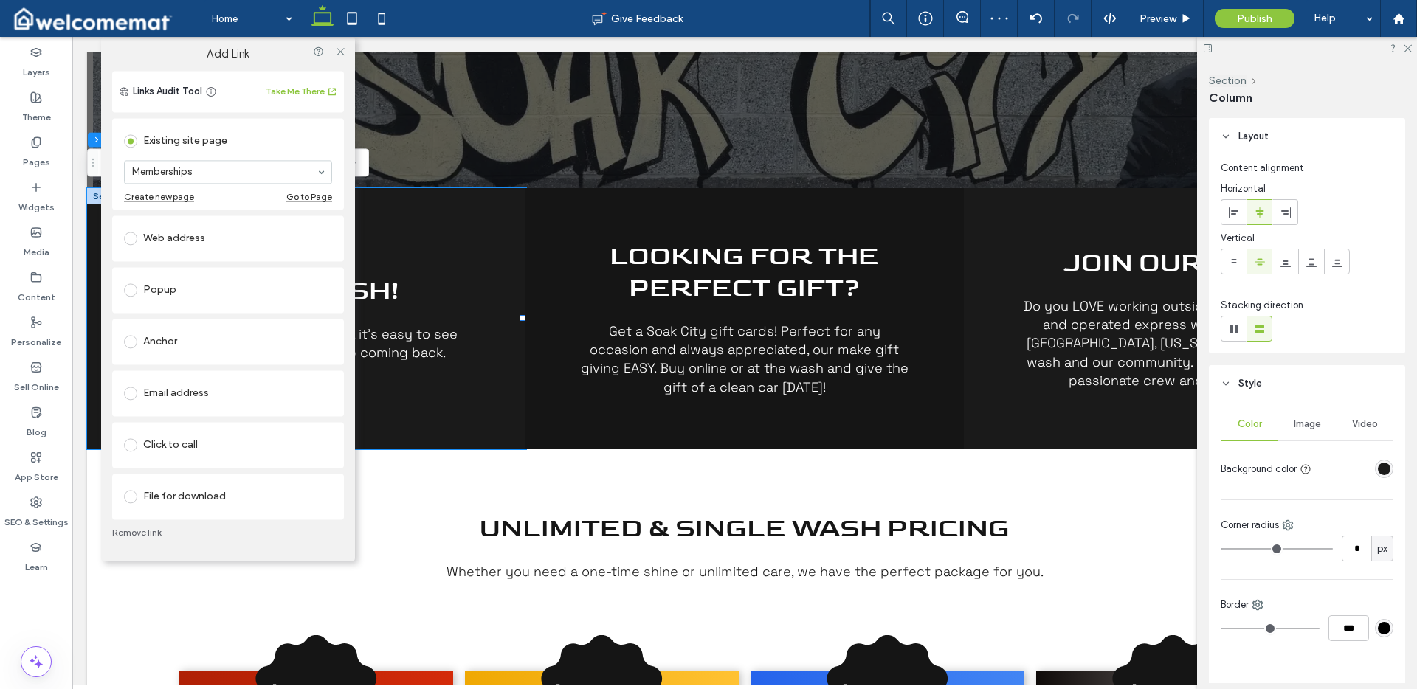
click at [160, 244] on div "Web address" at bounding box center [228, 239] width 208 height 24
click at [165, 244] on div "Open in a new window" at bounding box center [188, 245] width 96 height 15
click at [200, 143] on div "Existing site page" at bounding box center [228, 141] width 208 height 24
click at [213, 169] on input at bounding box center [224, 172] width 185 height 10
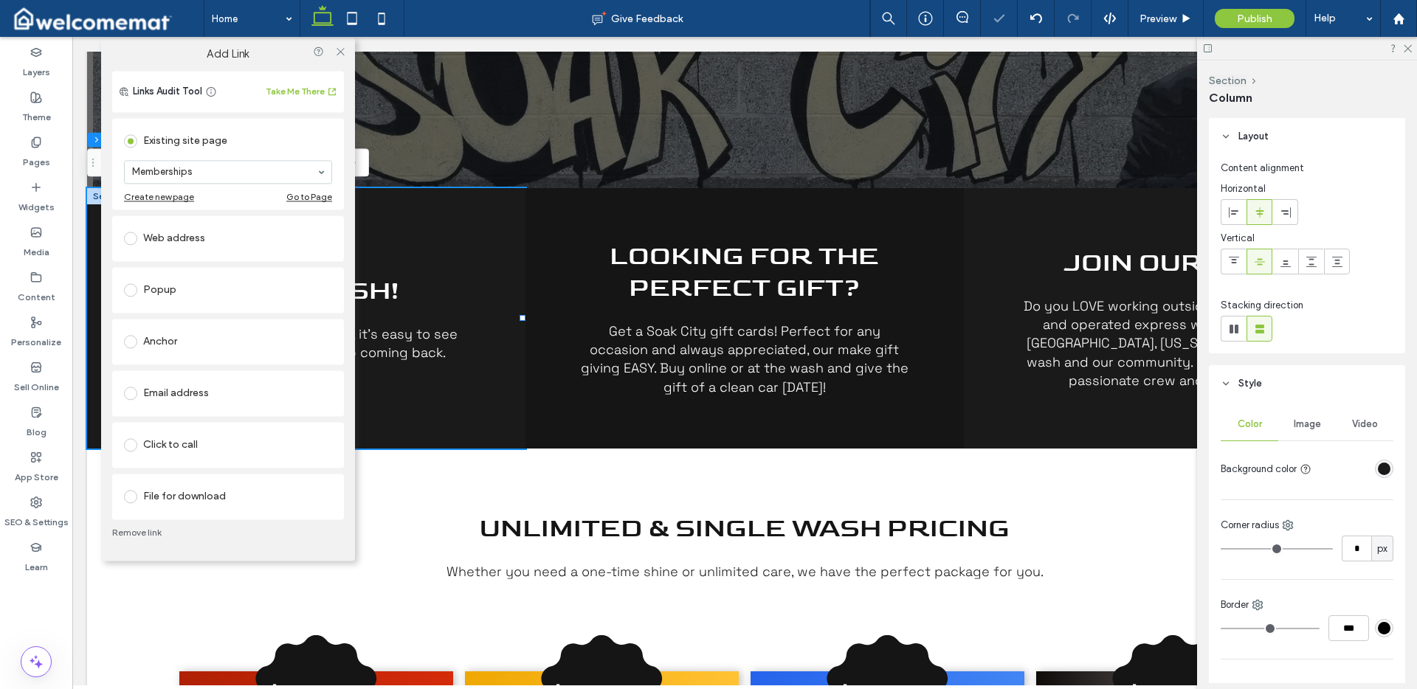
drag, startPoint x: 187, startPoint y: 206, endPoint x: 197, endPoint y: 196, distance: 13.6
click at [341, 52] on use at bounding box center [340, 51] width 7 height 7
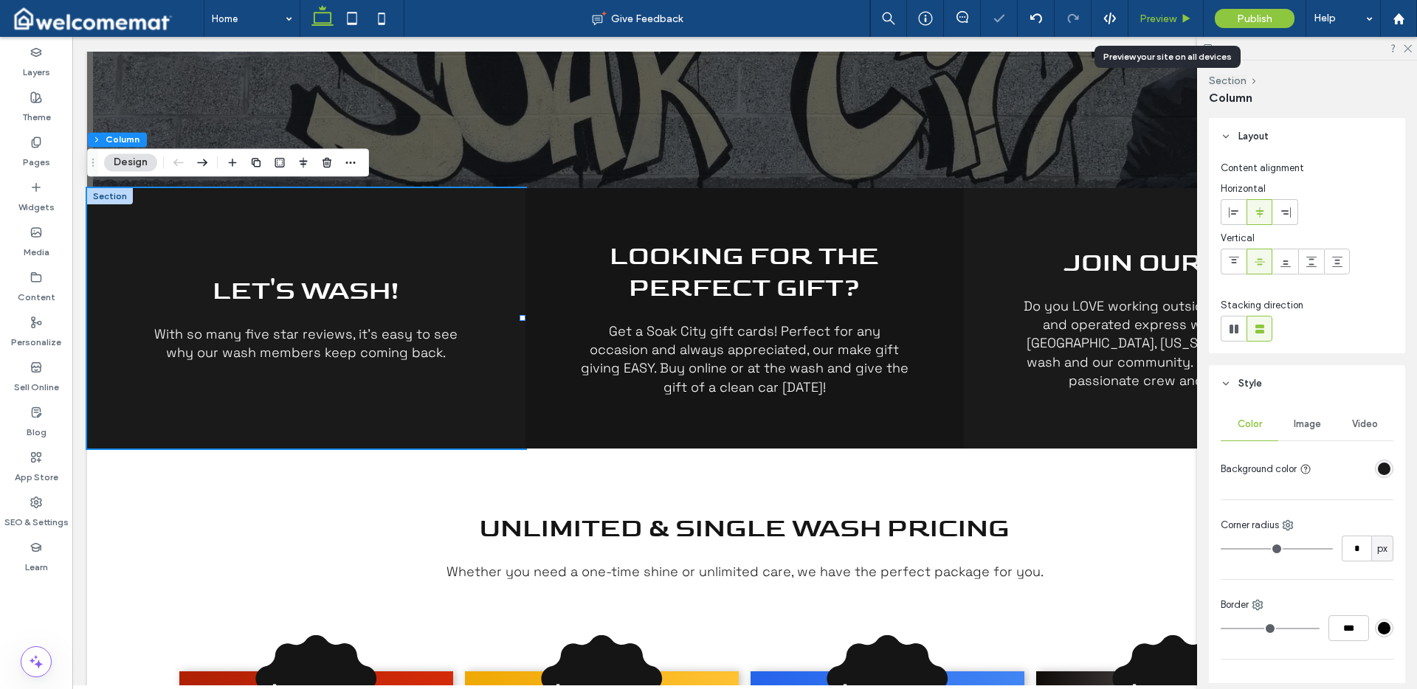
click at [1171, 18] on span "Preview" at bounding box center [1158, 19] width 37 height 13
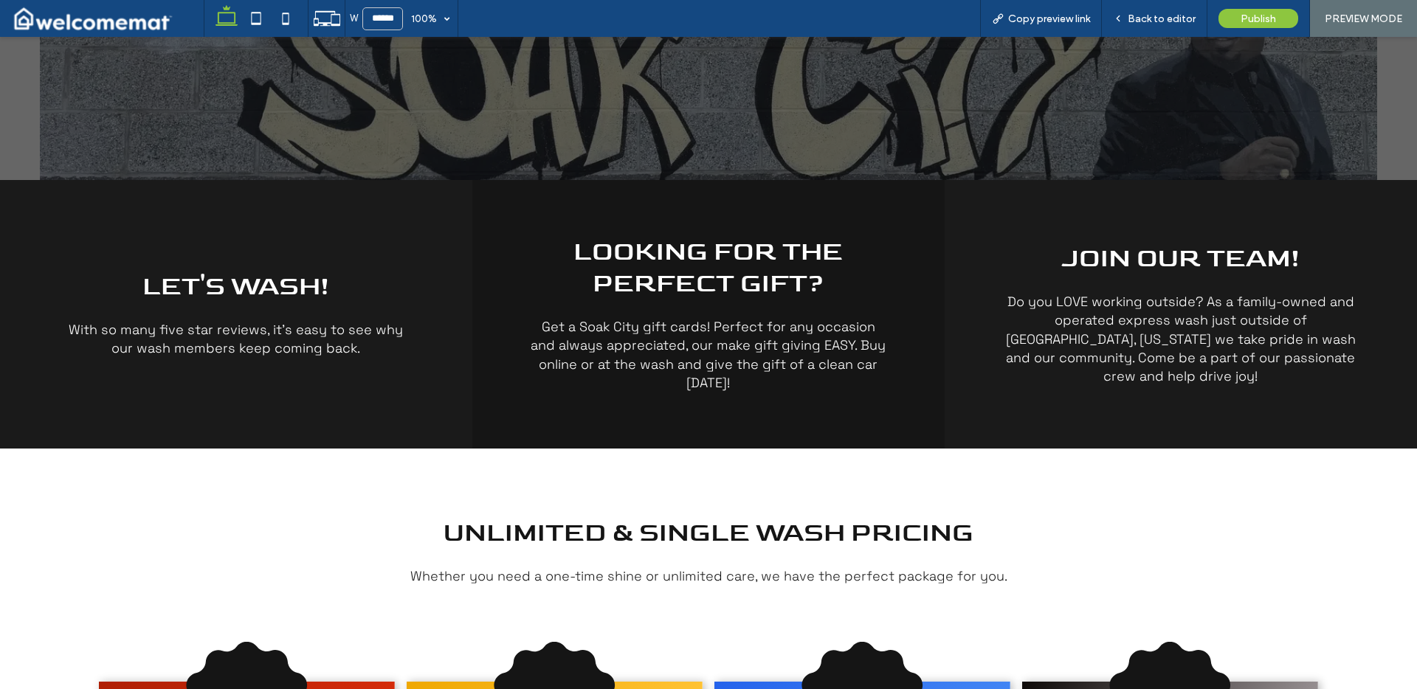
scroll to position [578, 0]
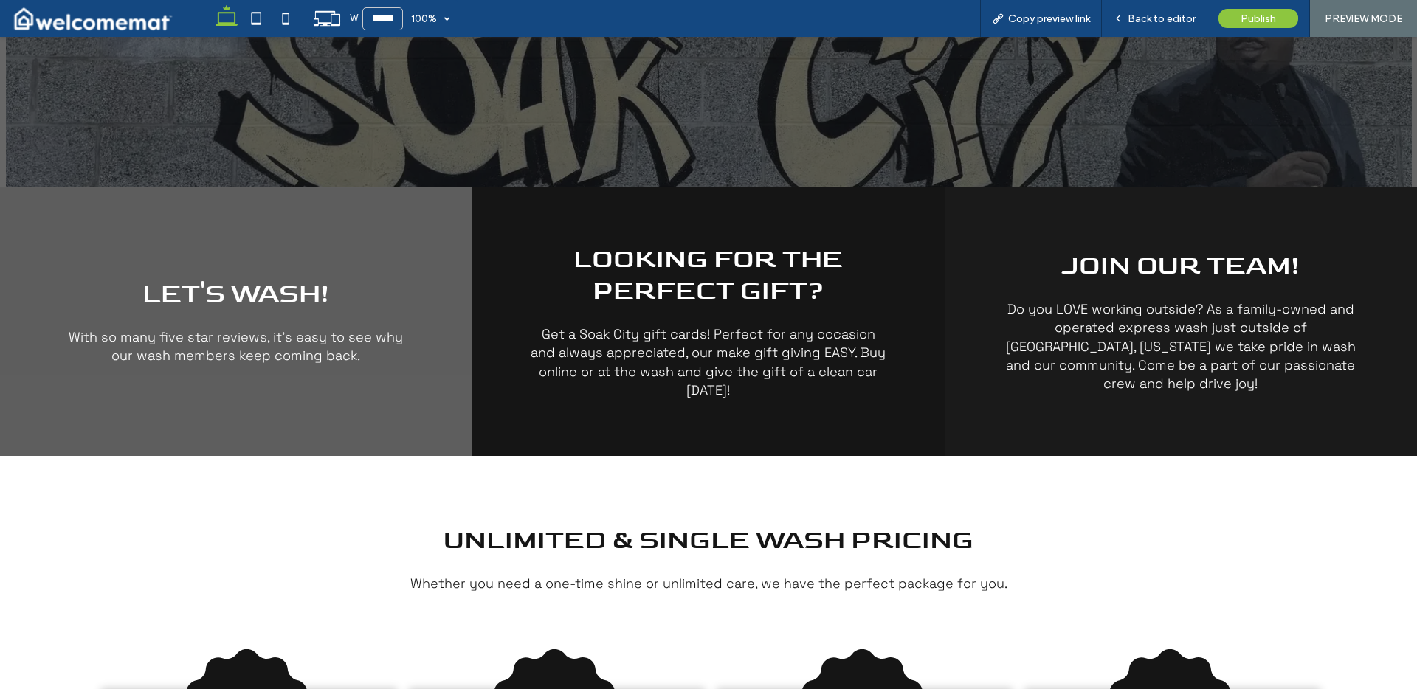
click at [381, 237] on div "Let's Wash! With so many five star reviews, it's easy to see why our wash membe…" at bounding box center [236, 321] width 472 height 269
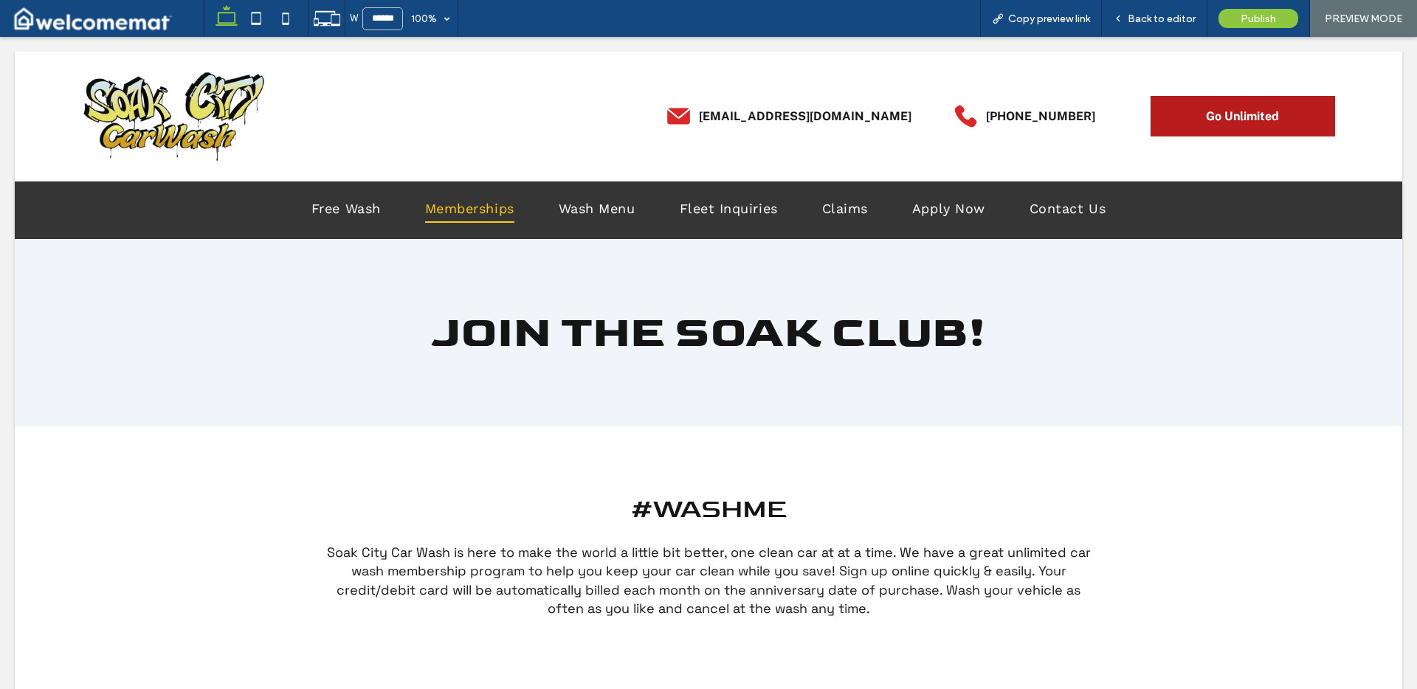
scroll to position [0, 0]
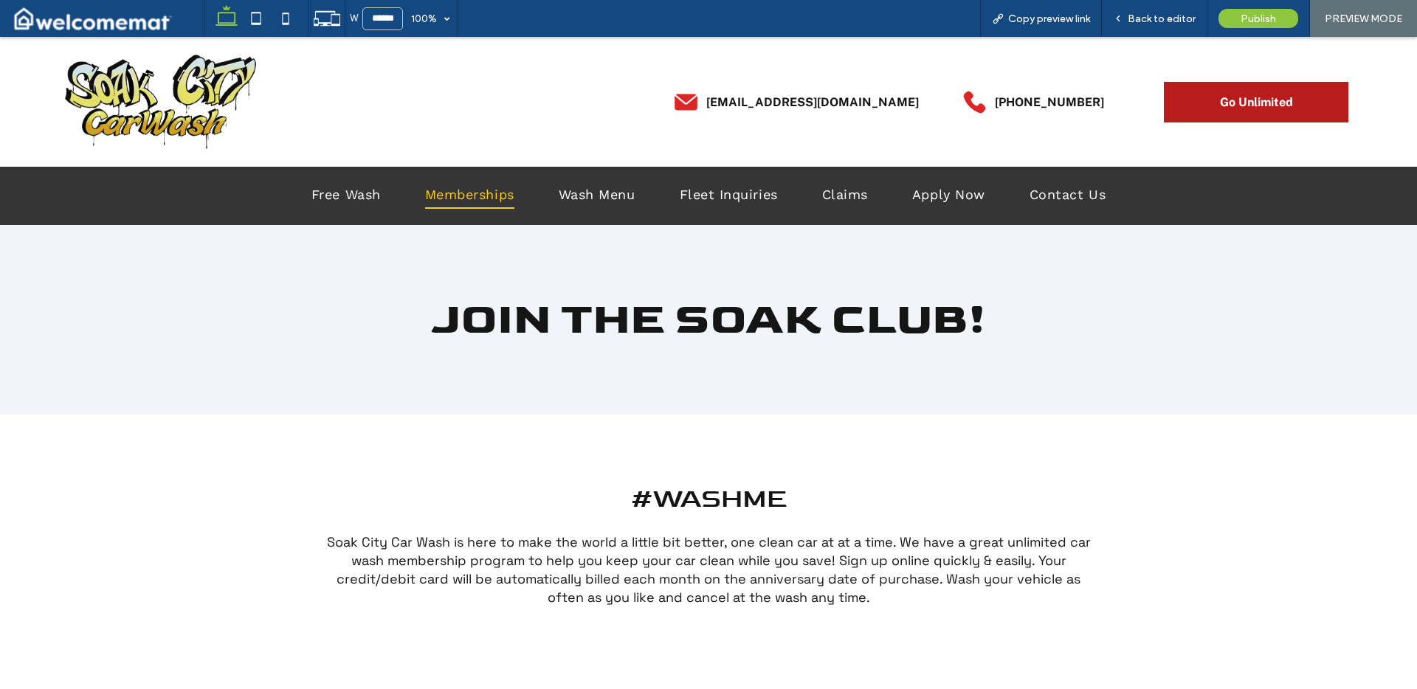
click at [138, 100] on img at bounding box center [160, 101] width 194 height 98
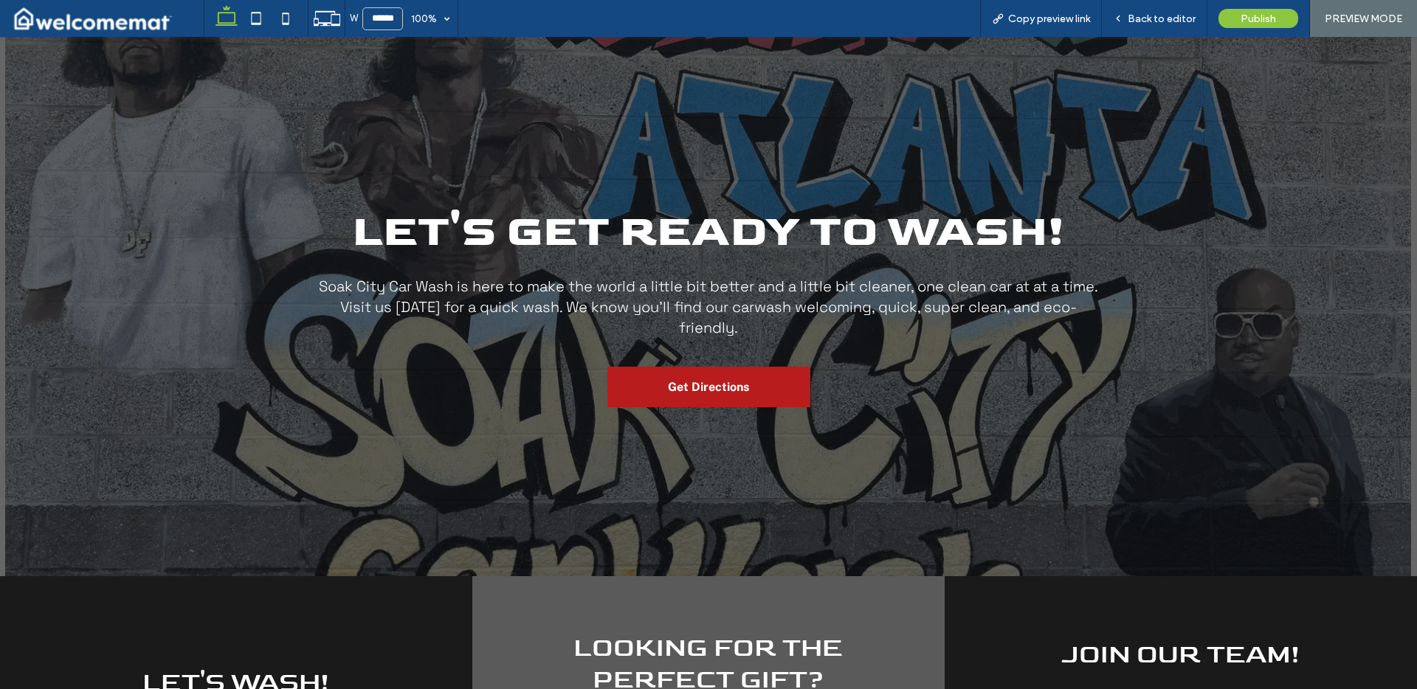
scroll to position [466, 0]
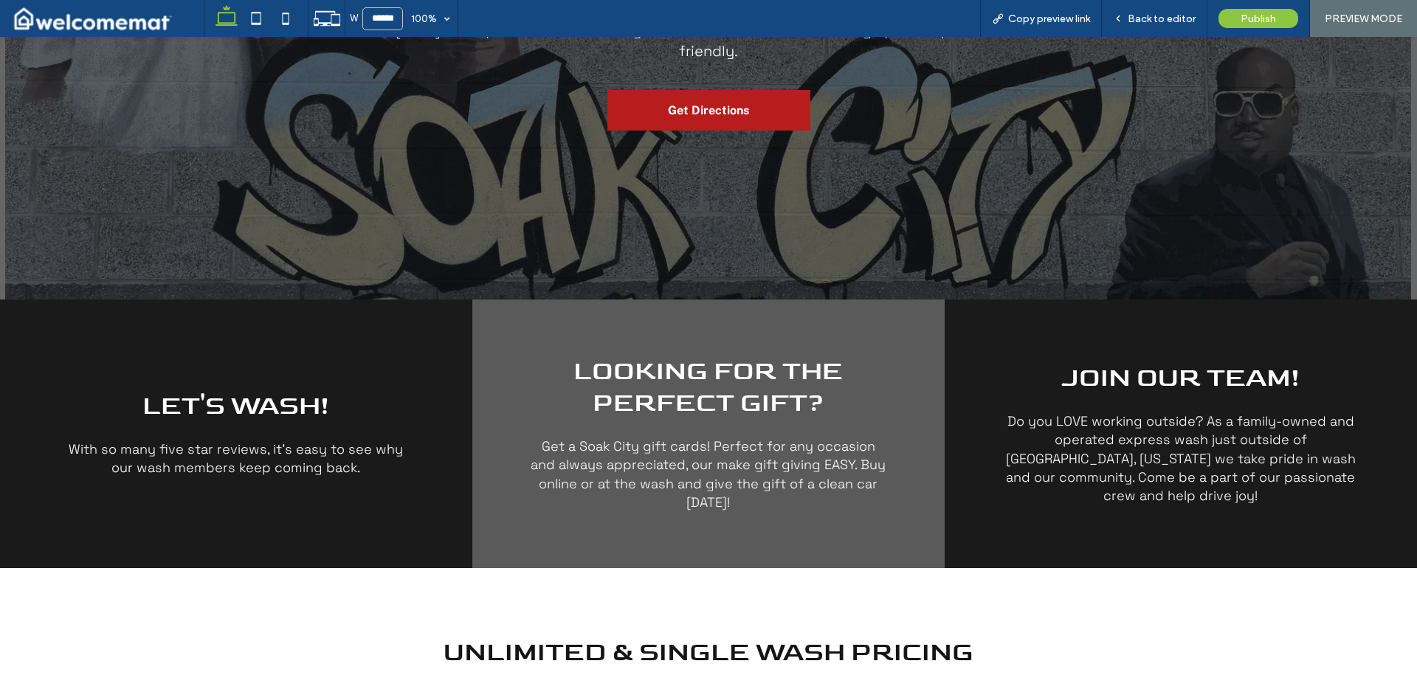
click at [700, 339] on div "Looking for the PERFECT gift? Get a Soak City gift cards! Perfect for any occas…" at bounding box center [708, 434] width 472 height 269
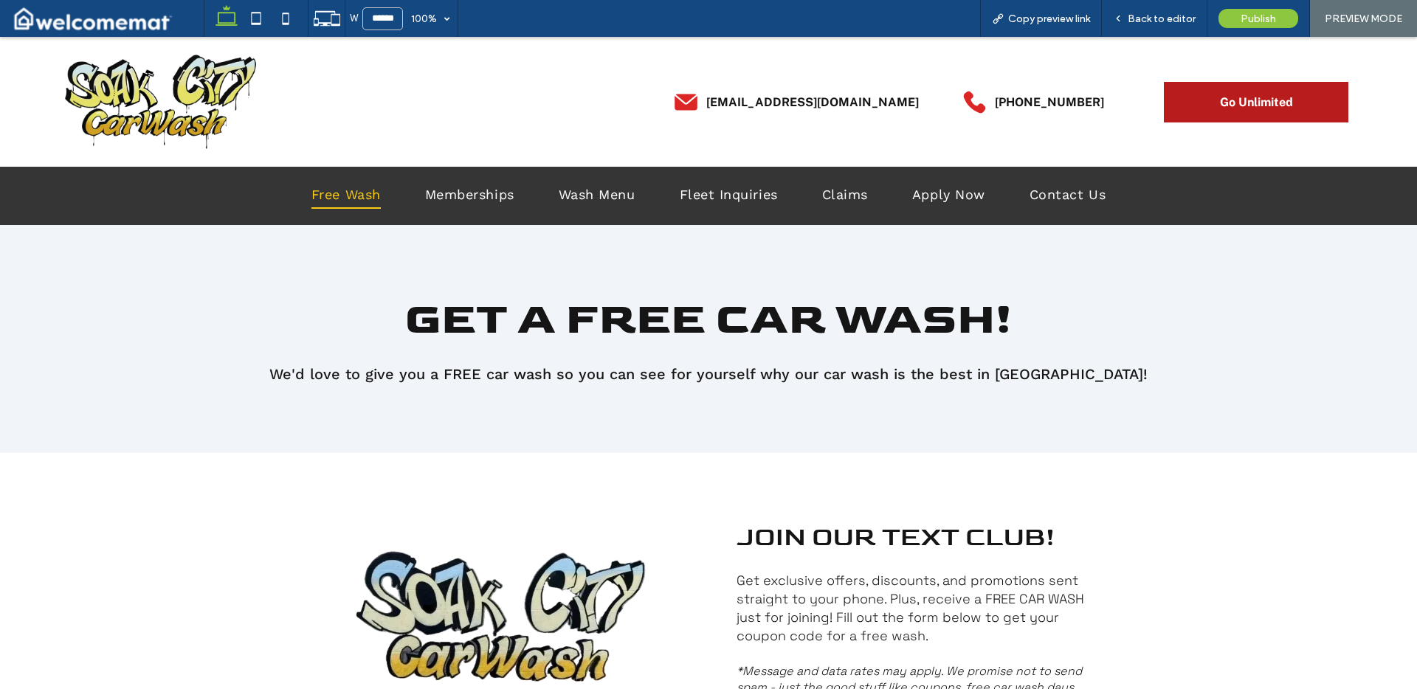
click at [182, 105] on img at bounding box center [160, 101] width 194 height 98
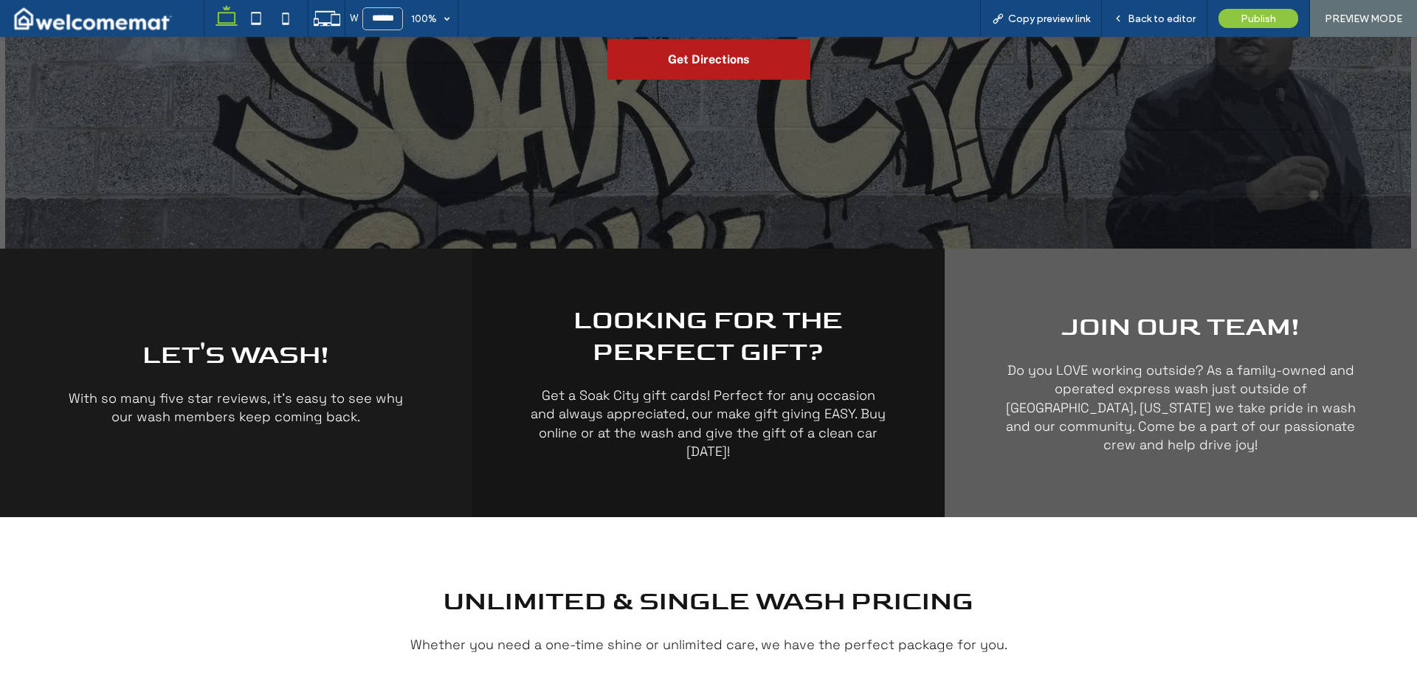
scroll to position [525, 0]
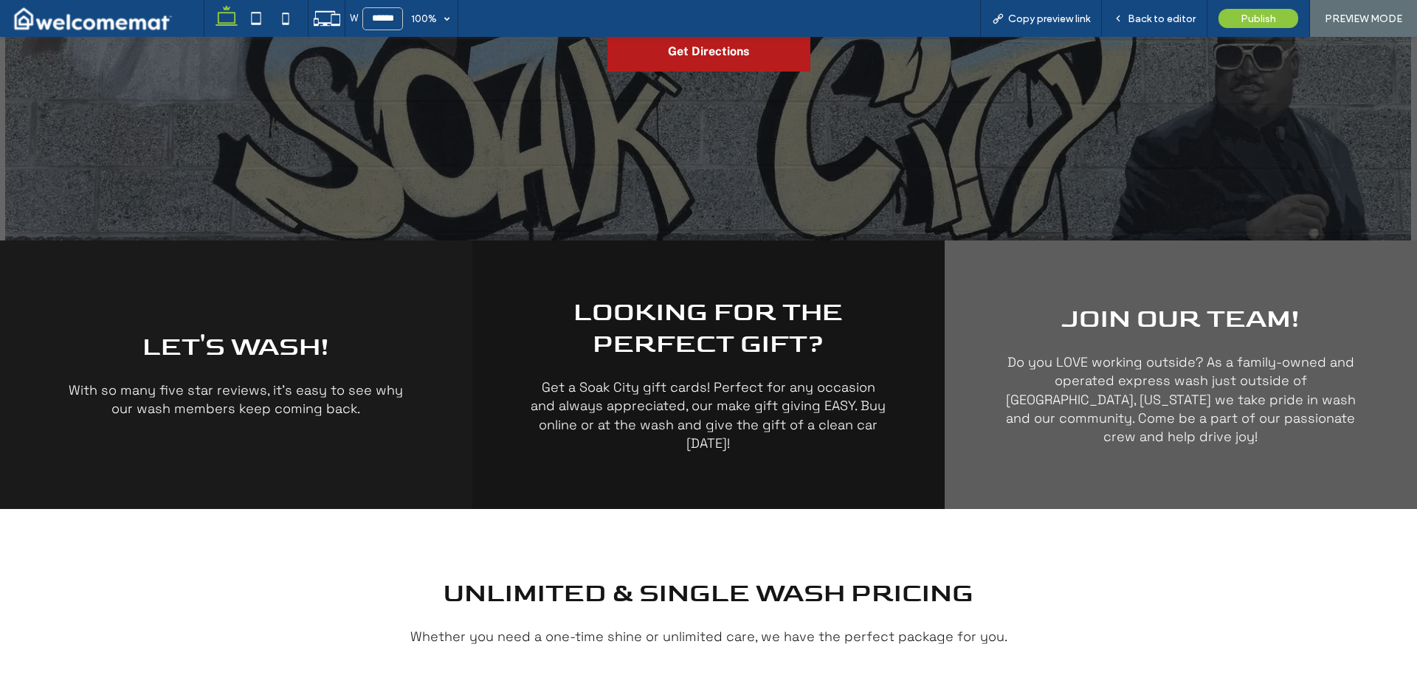
click at [1061, 325] on span "Join Our Team!" at bounding box center [1180, 319] width 238 height 32
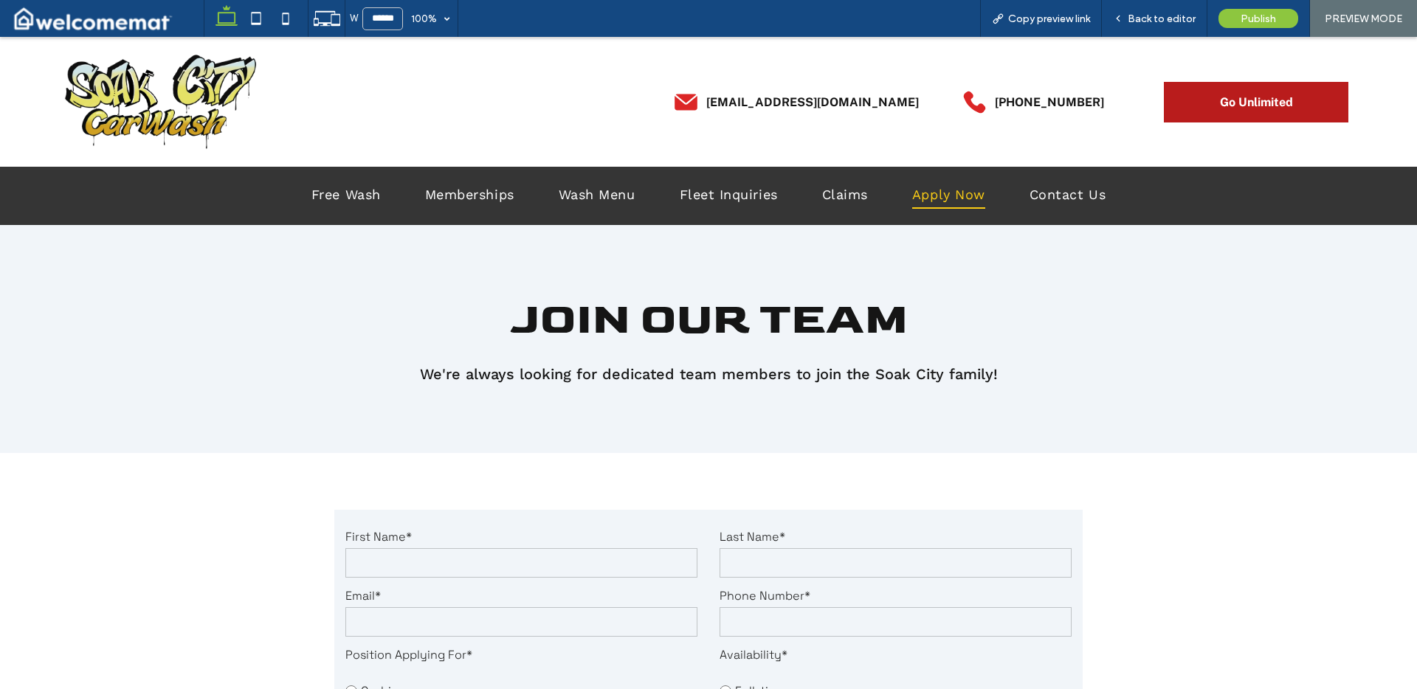
click at [174, 104] on img at bounding box center [160, 101] width 194 height 98
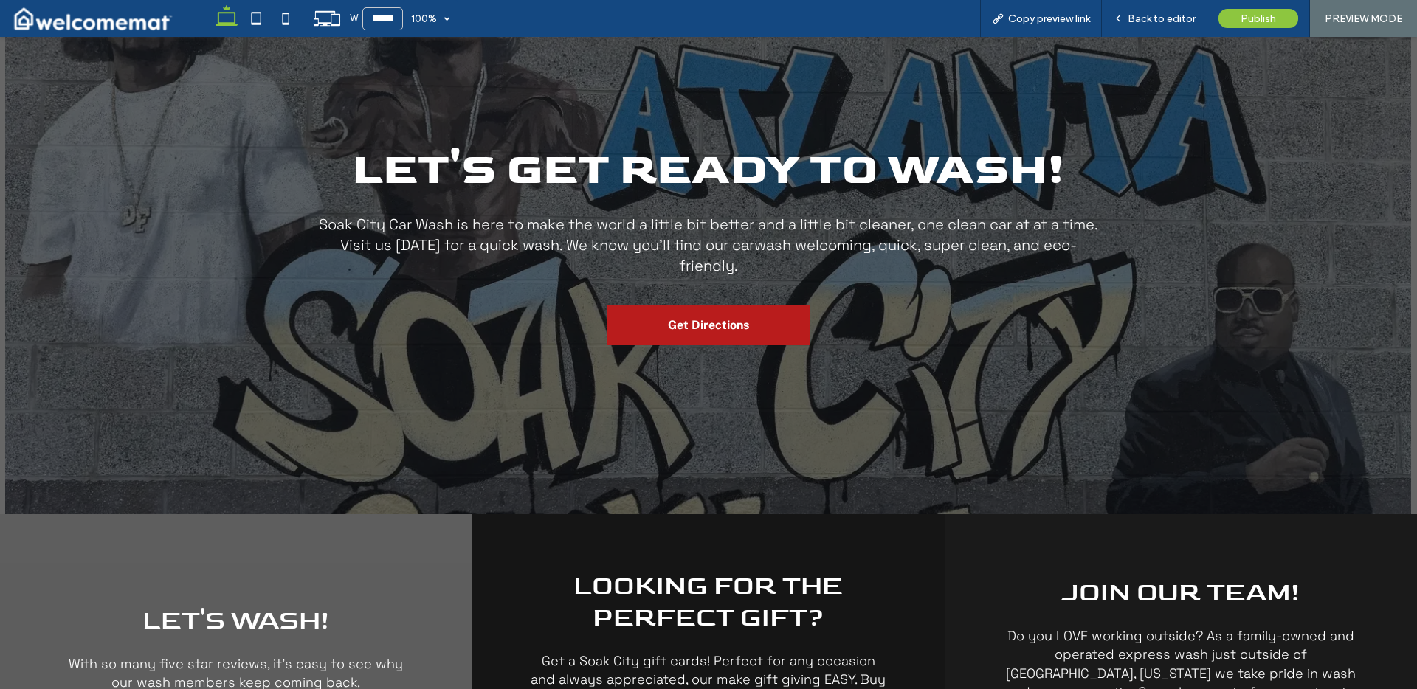
scroll to position [469, 0]
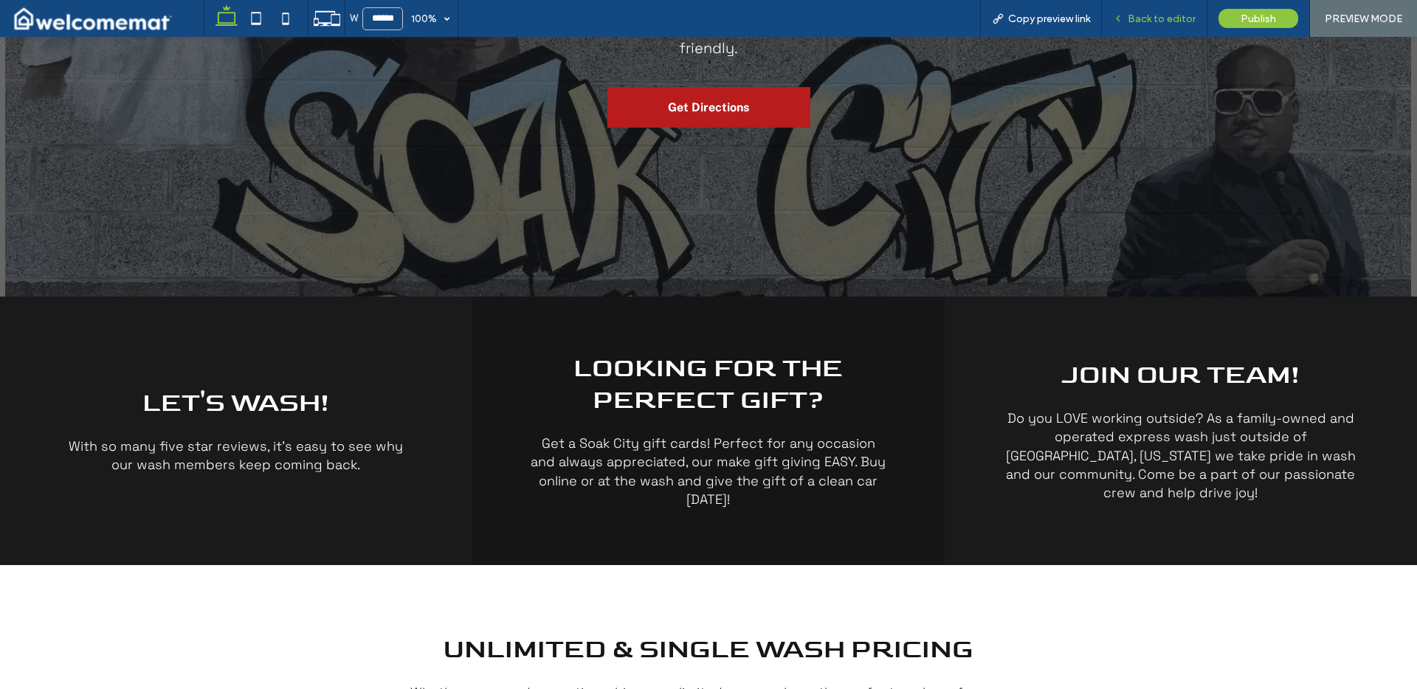
click at [1145, 24] on span "Back to editor" at bounding box center [1162, 19] width 68 height 13
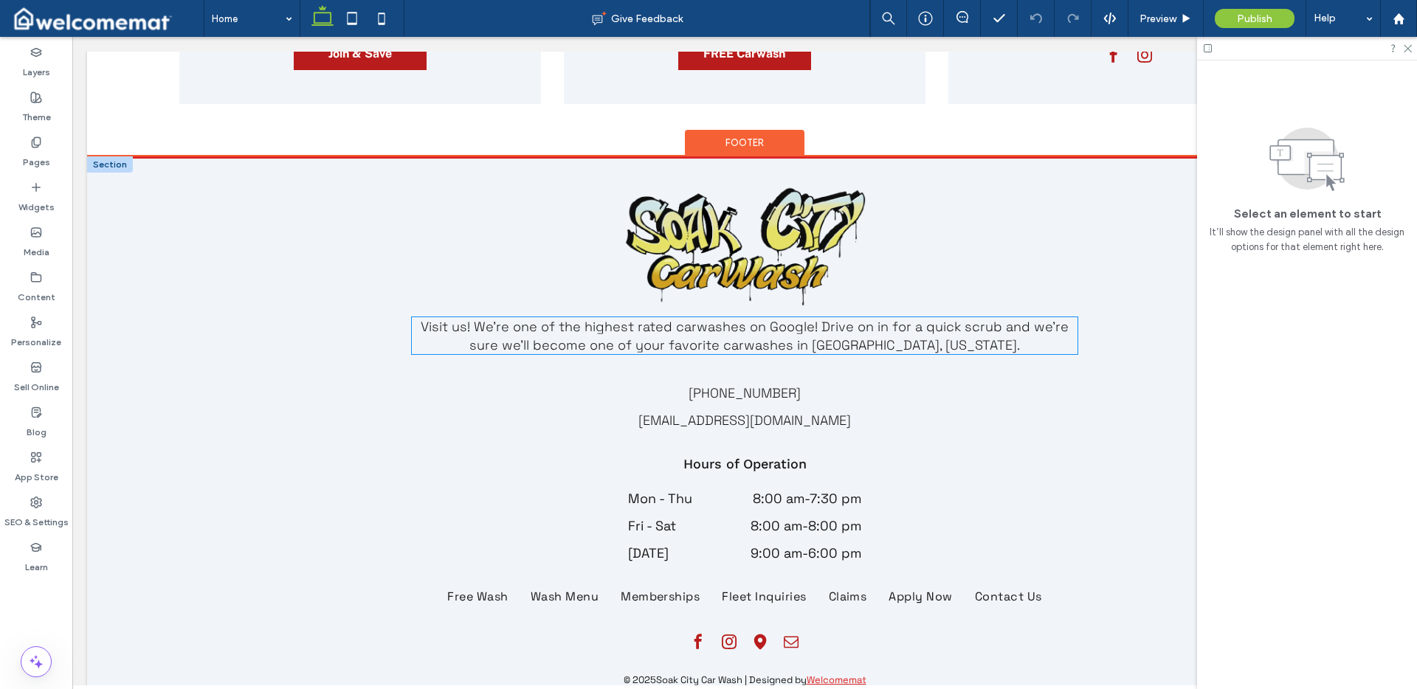
scroll to position [3492, 0]
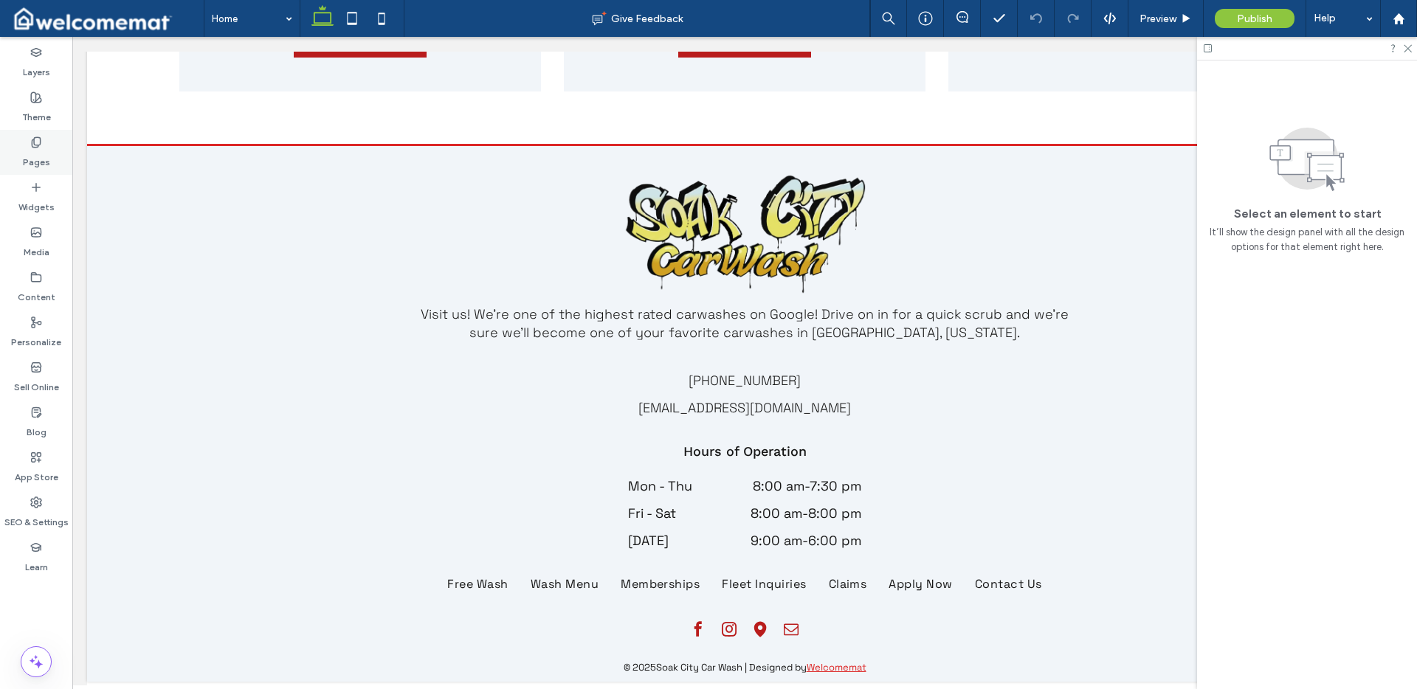
click at [18, 153] on div "Pages" at bounding box center [36, 152] width 72 height 45
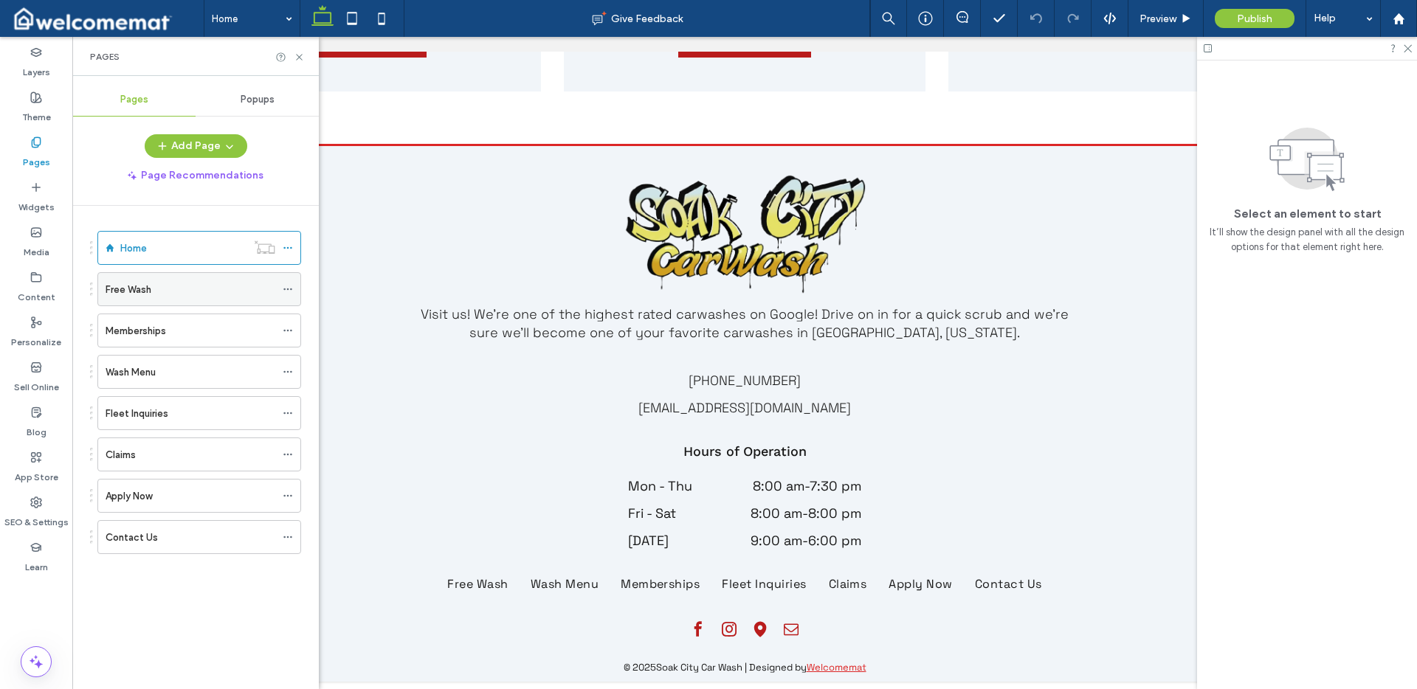
click at [157, 290] on div "Free Wash" at bounding box center [191, 290] width 170 height 16
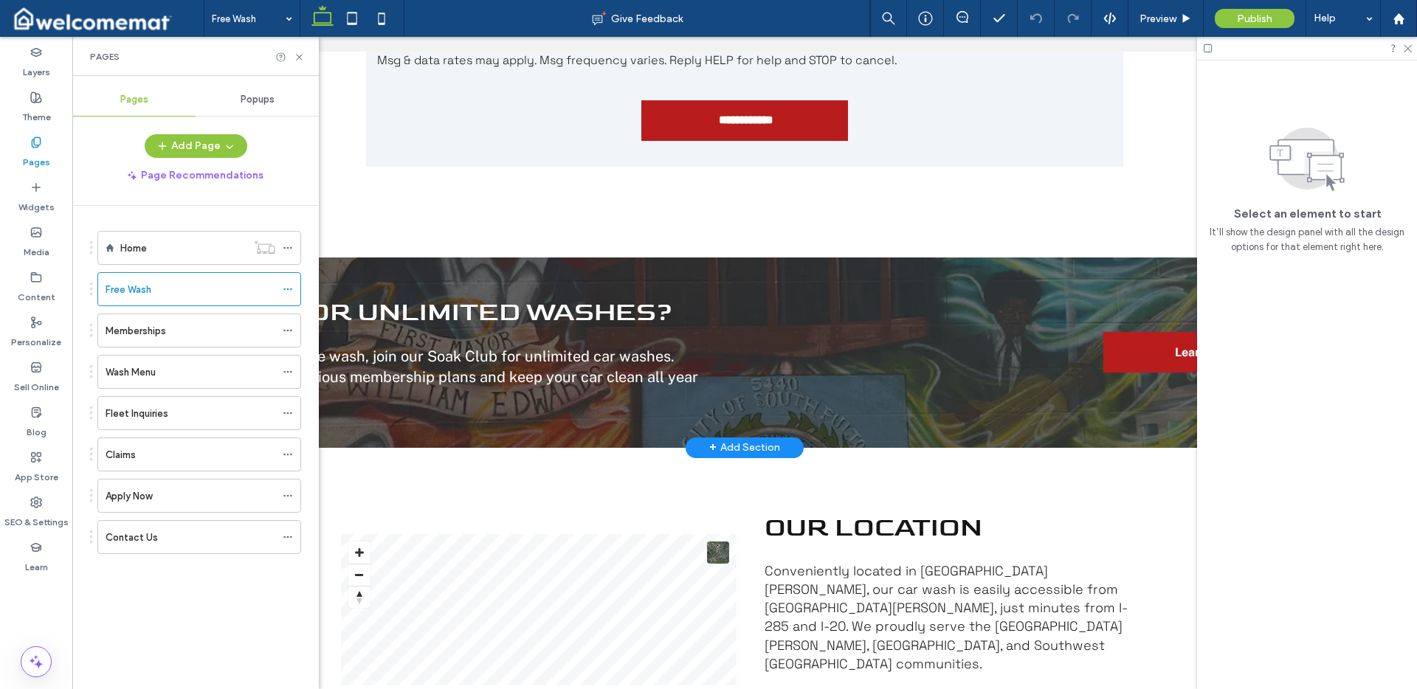
scroll to position [973, 0]
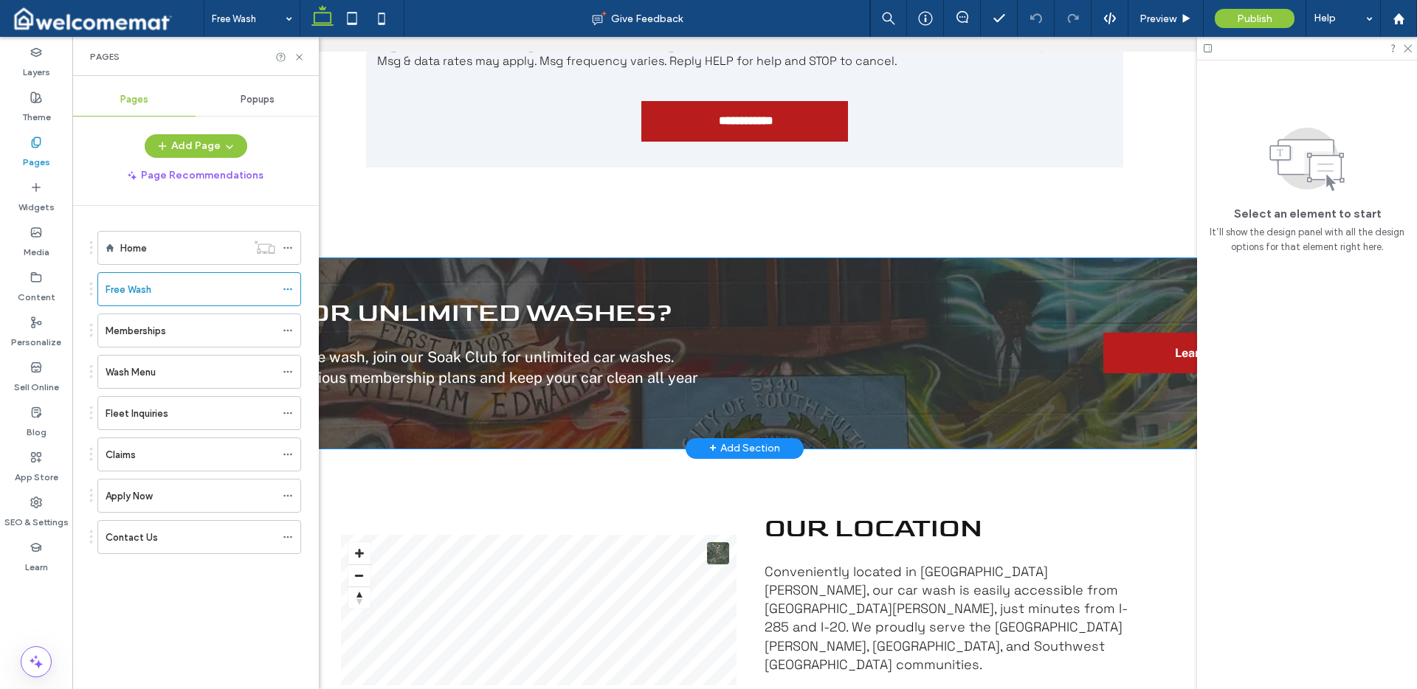
click at [441, 266] on div "Ready for Unlimited Washes? After trying your free wash, join our Soak Club for…" at bounding box center [744, 353] width 1315 height 190
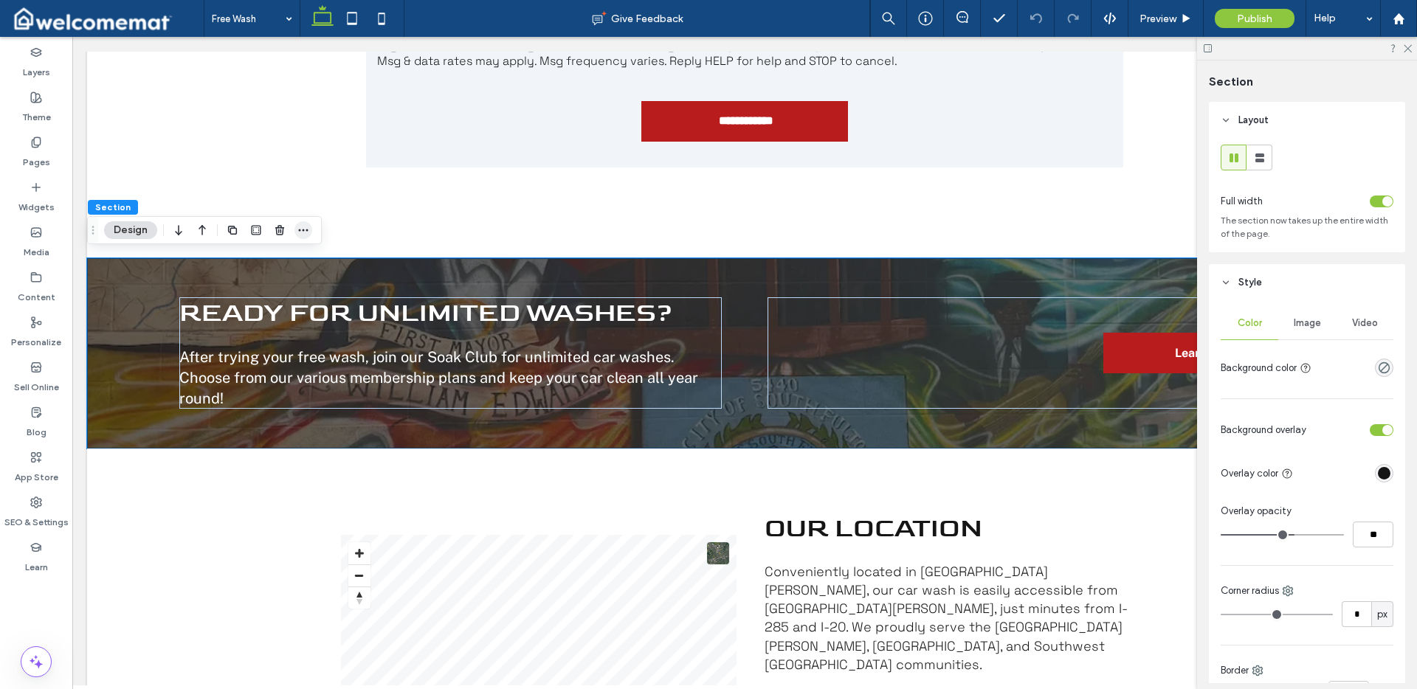
click at [303, 236] on span "button" at bounding box center [304, 230] width 18 height 18
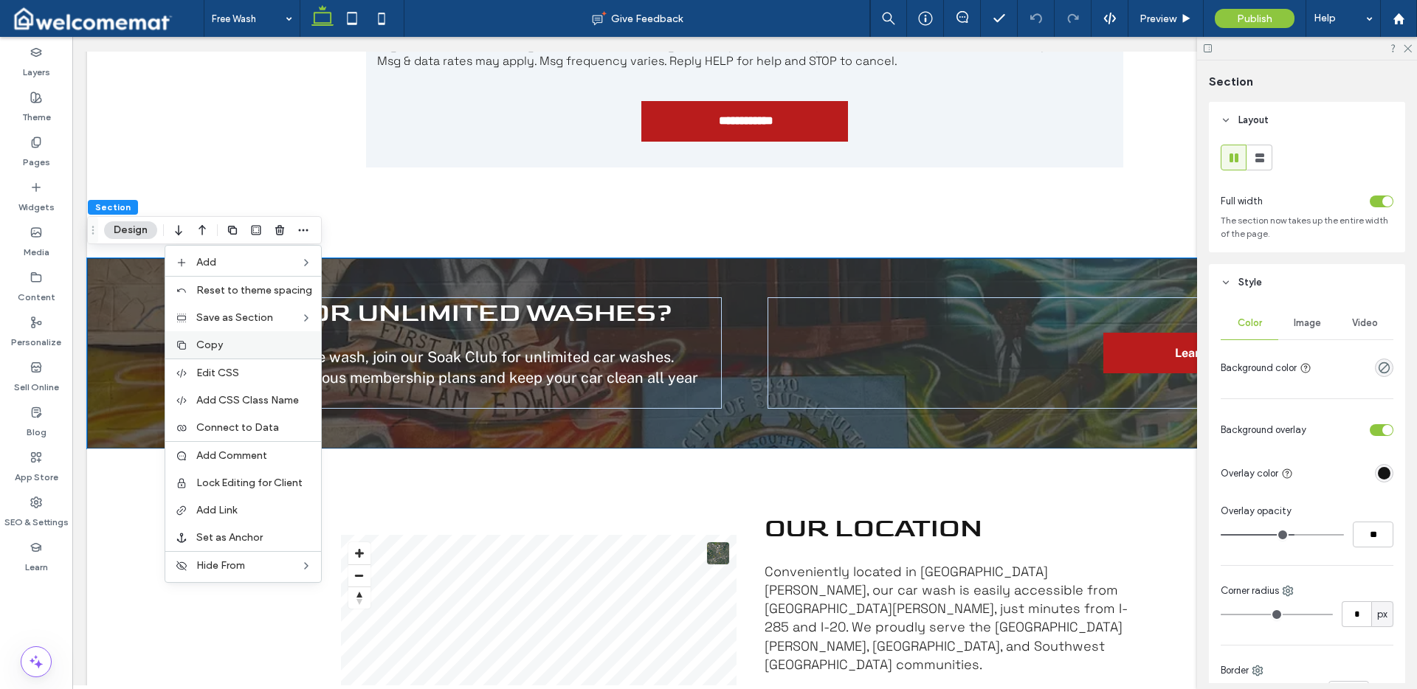
click at [249, 346] on label "Copy" at bounding box center [254, 345] width 116 height 13
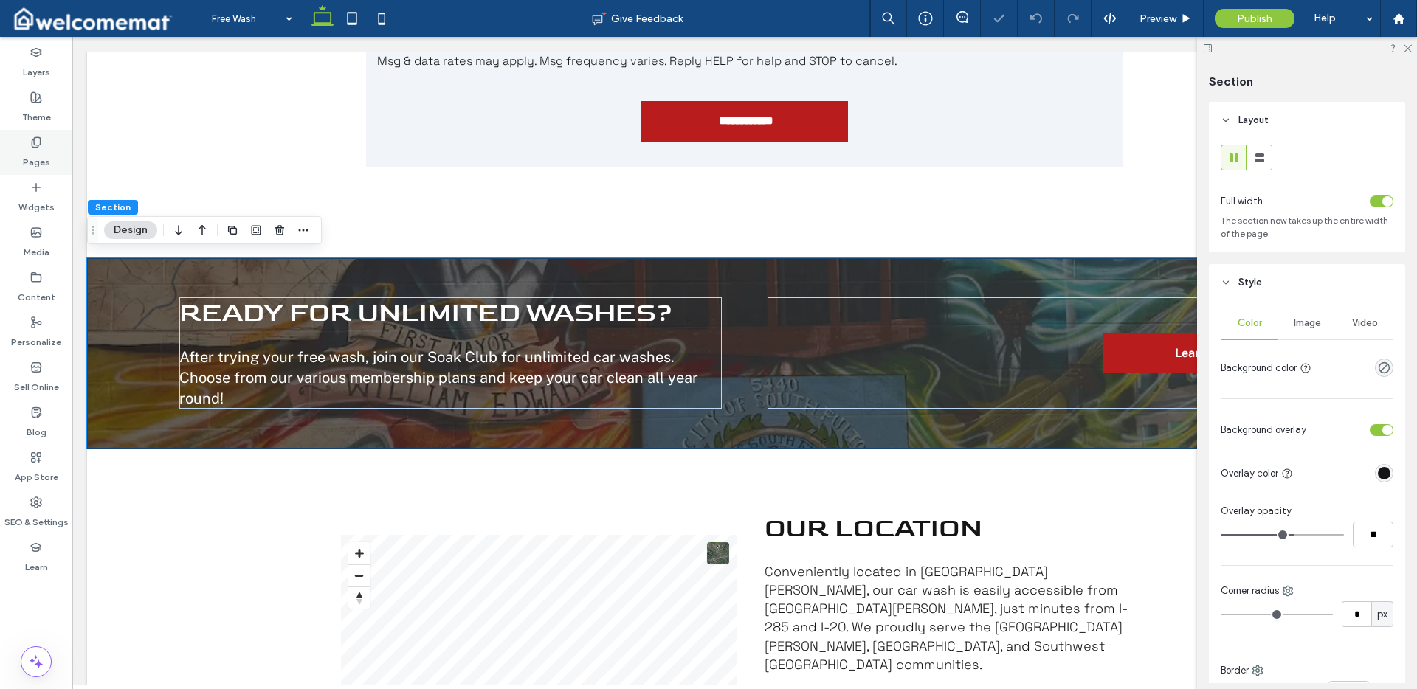
click at [32, 151] on label "Pages" at bounding box center [36, 158] width 27 height 21
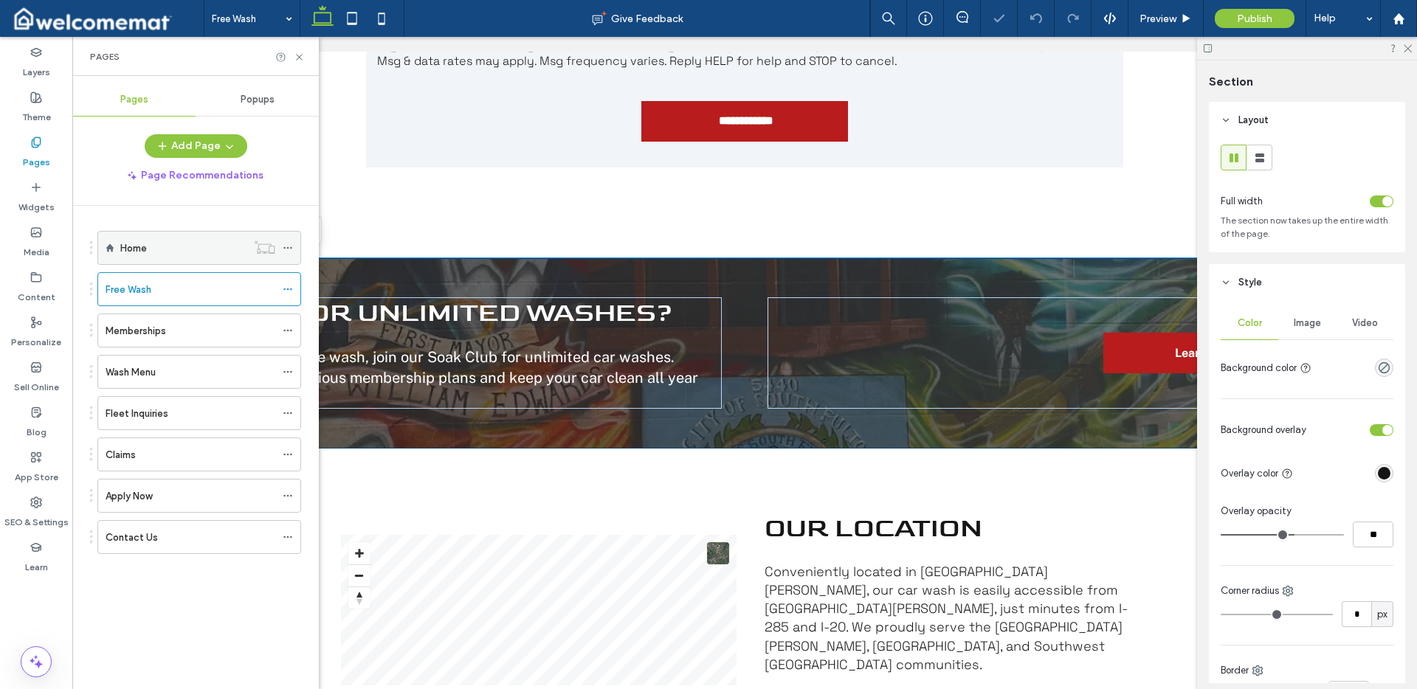
click at [131, 244] on label "Home" at bounding box center [133, 248] width 27 height 26
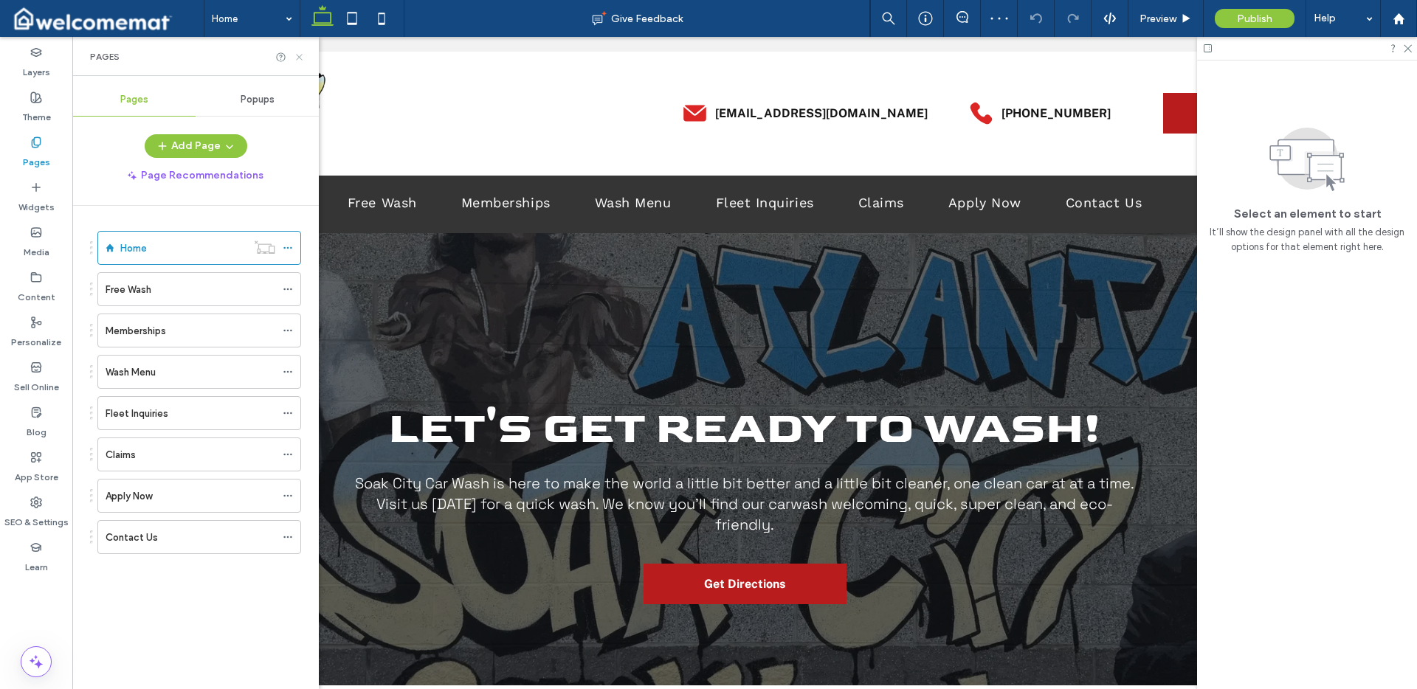
scroll to position [0, 0]
click at [297, 55] on use at bounding box center [299, 57] width 6 height 6
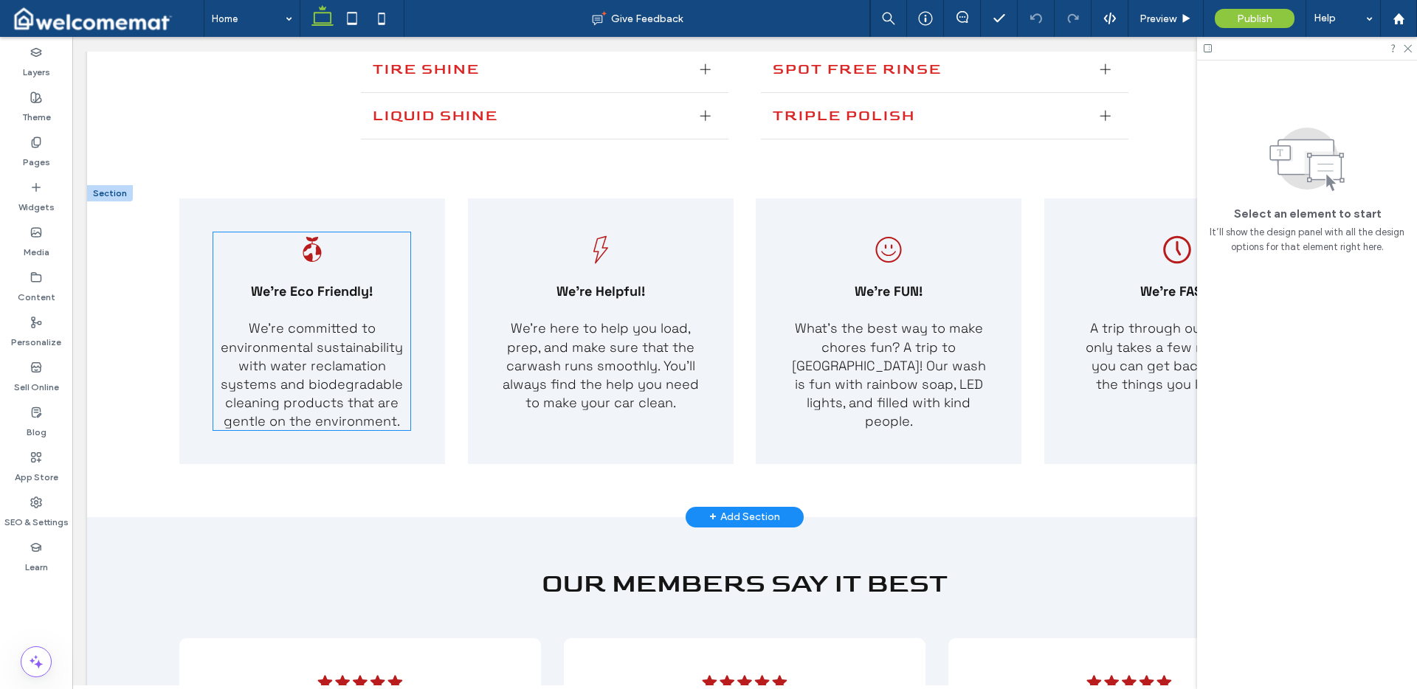
scroll to position [2291, 0]
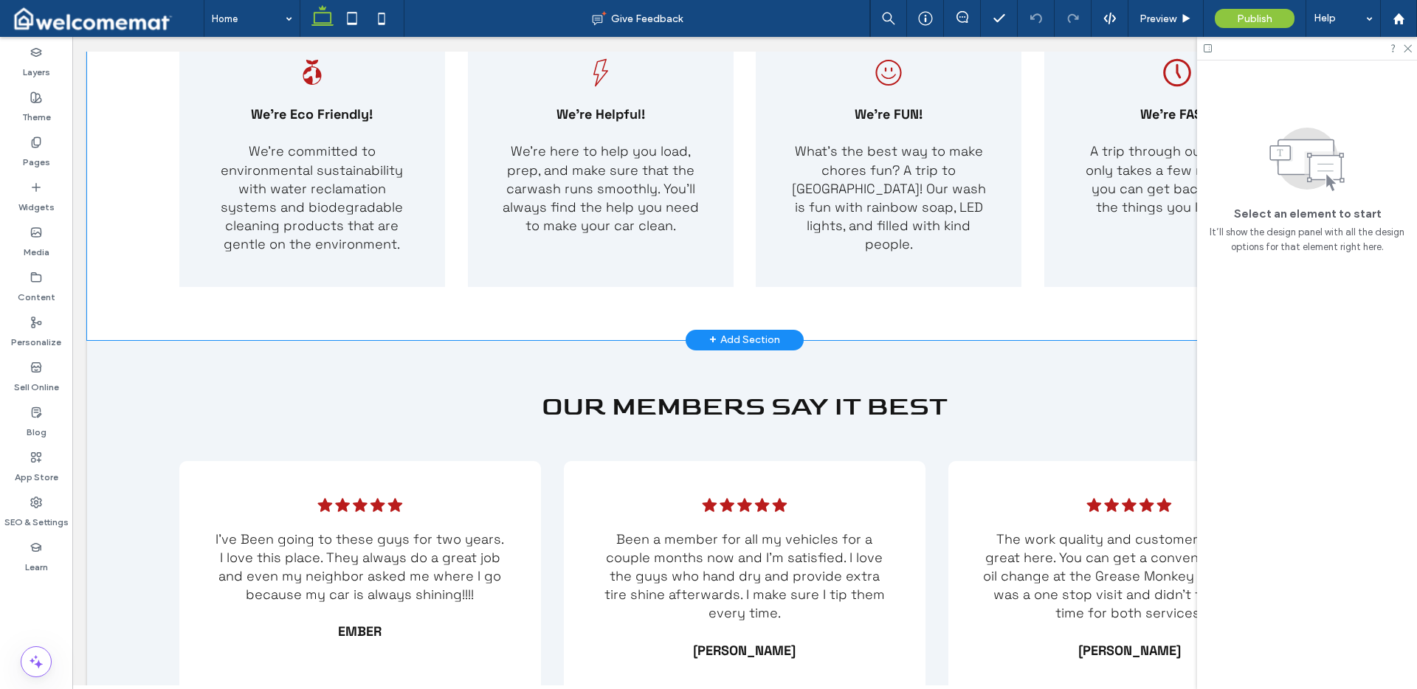
click at [148, 312] on div "Globe with sprouting leaves. We're Eco Friendly! We're committed to environment…" at bounding box center [744, 174] width 1315 height 332
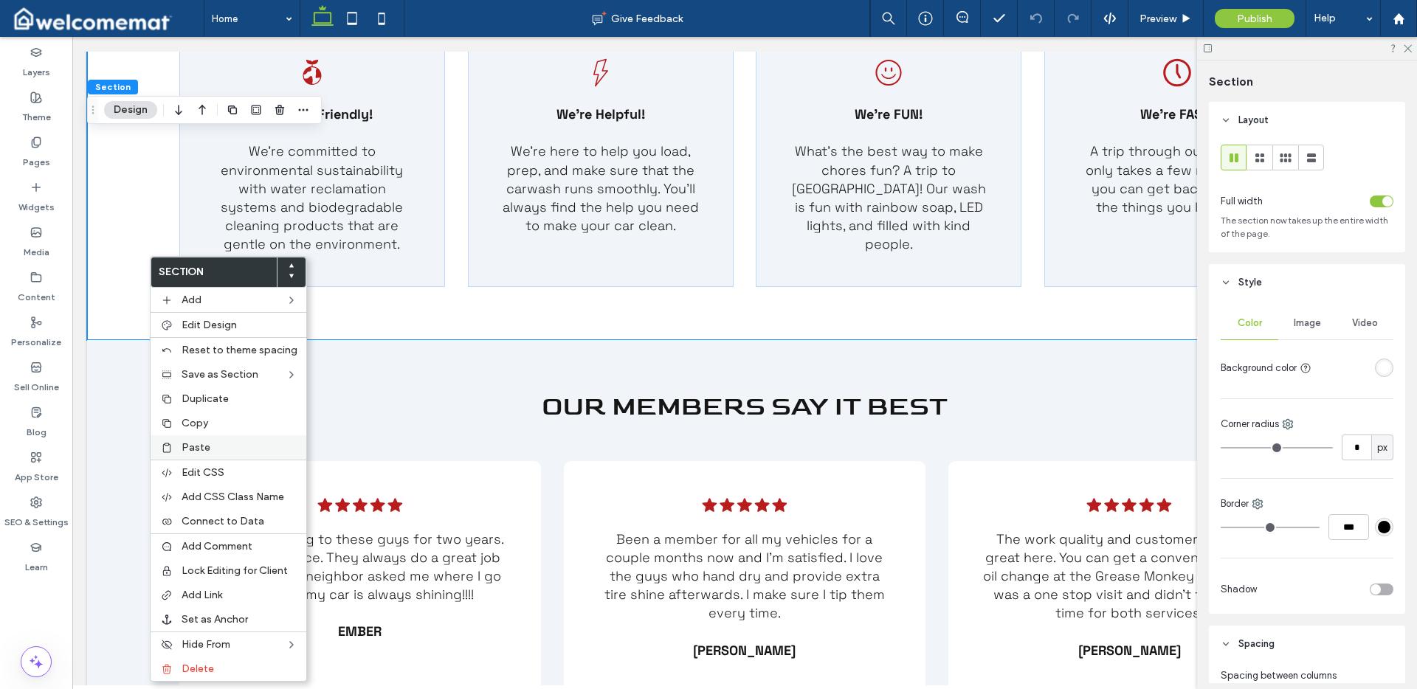
click at [230, 441] on label "Paste" at bounding box center [240, 447] width 116 height 13
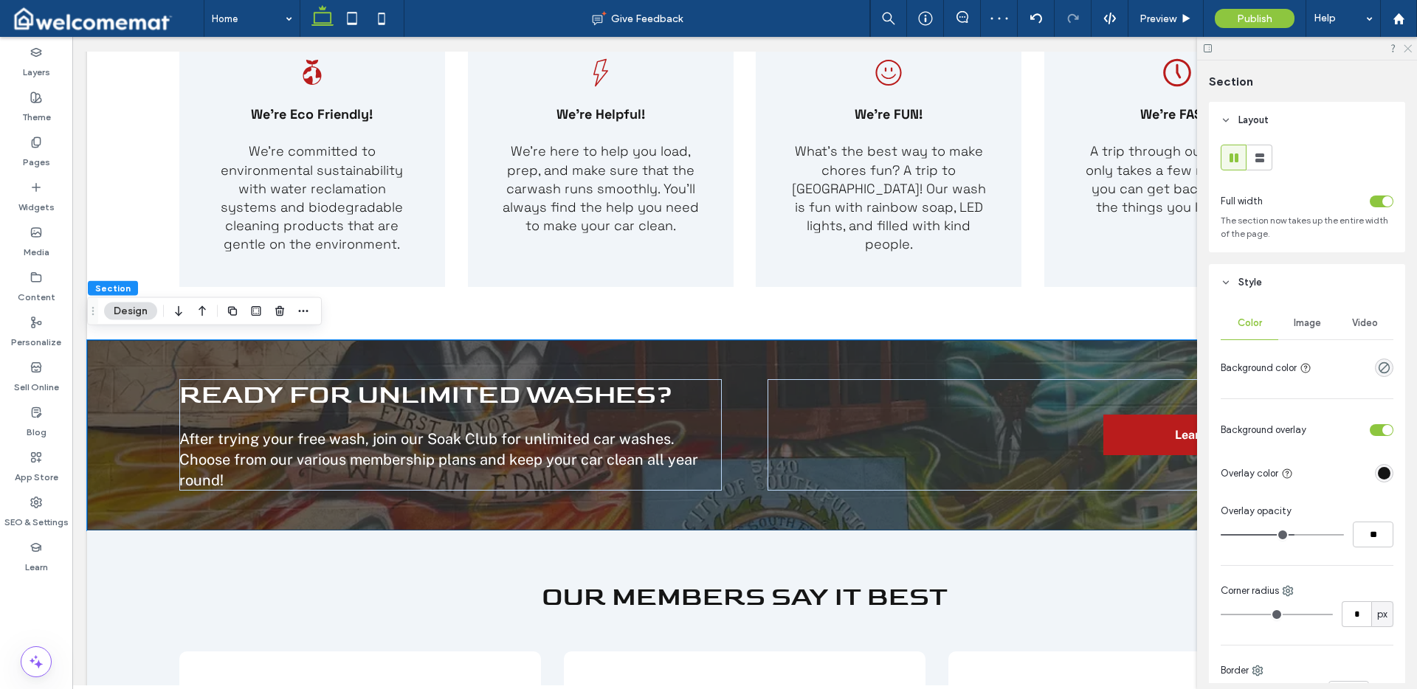
click at [1405, 47] on icon at bounding box center [1407, 48] width 10 height 10
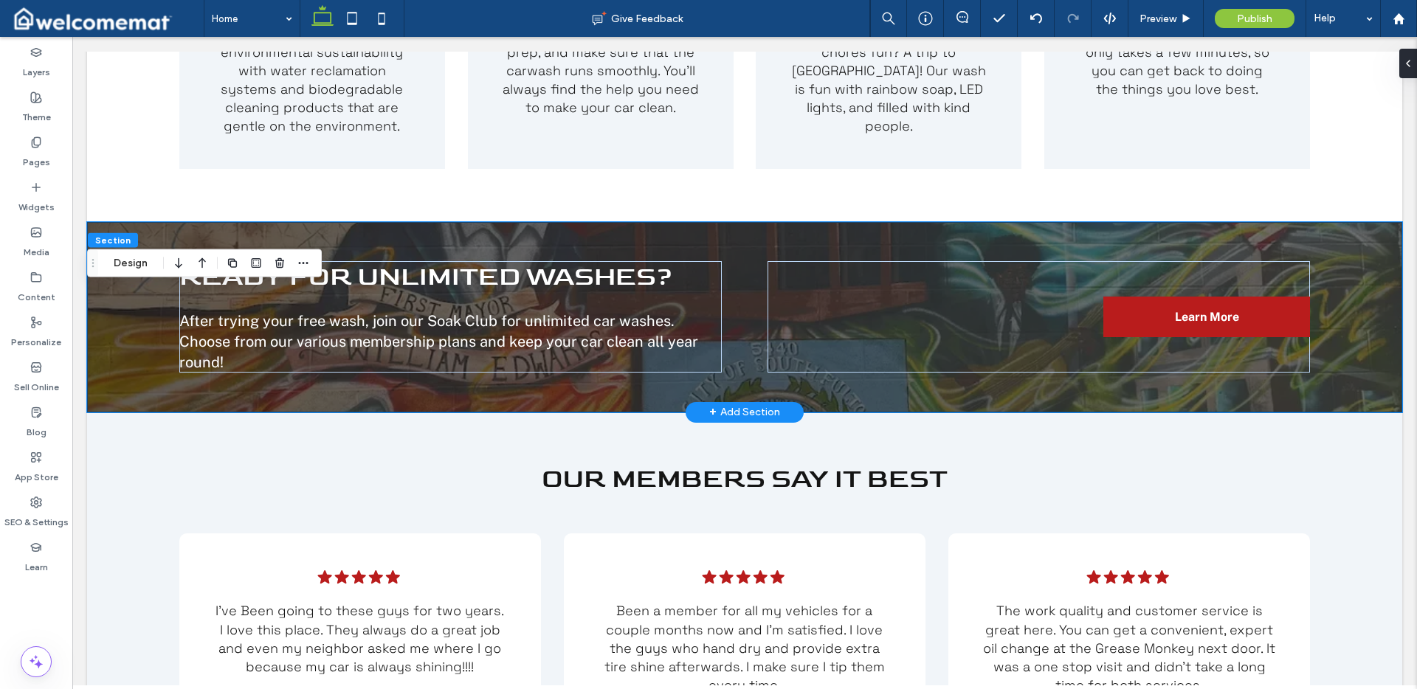
scroll to position [2502, 0]
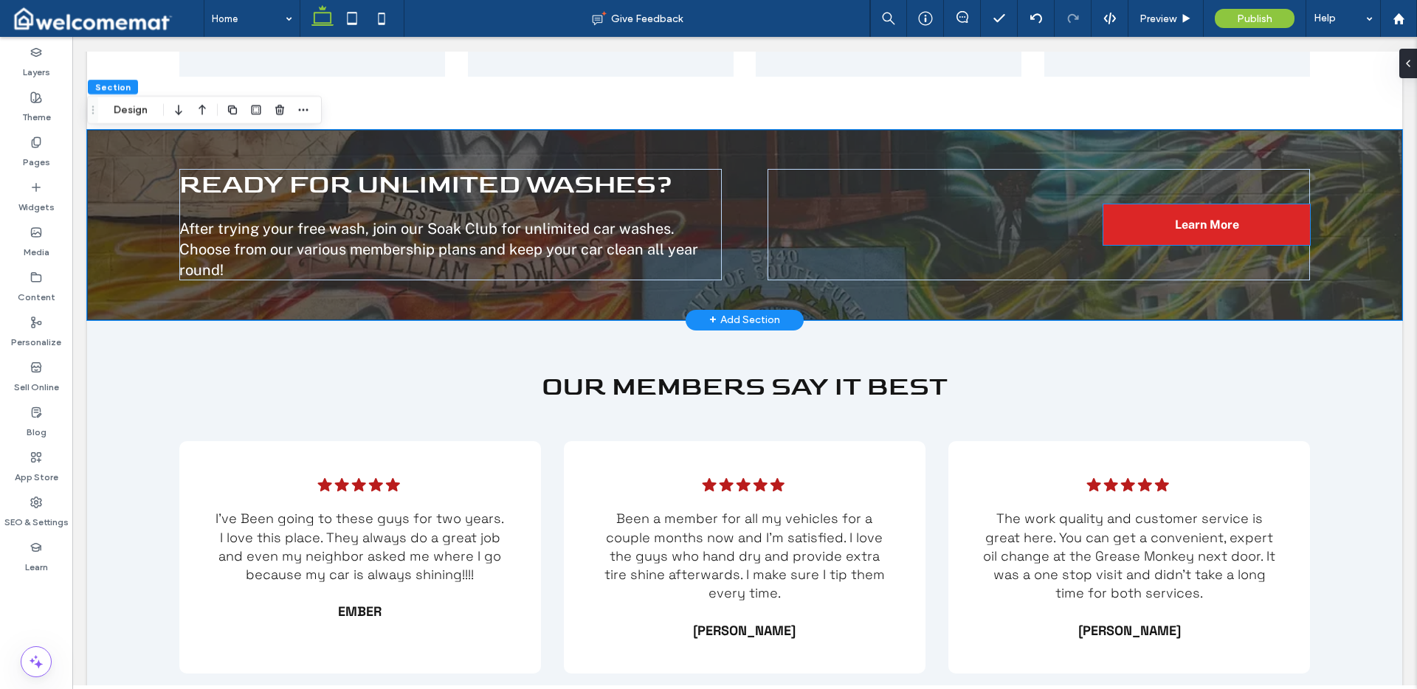
click at [1153, 224] on link "Learn More" at bounding box center [1207, 224] width 207 height 41
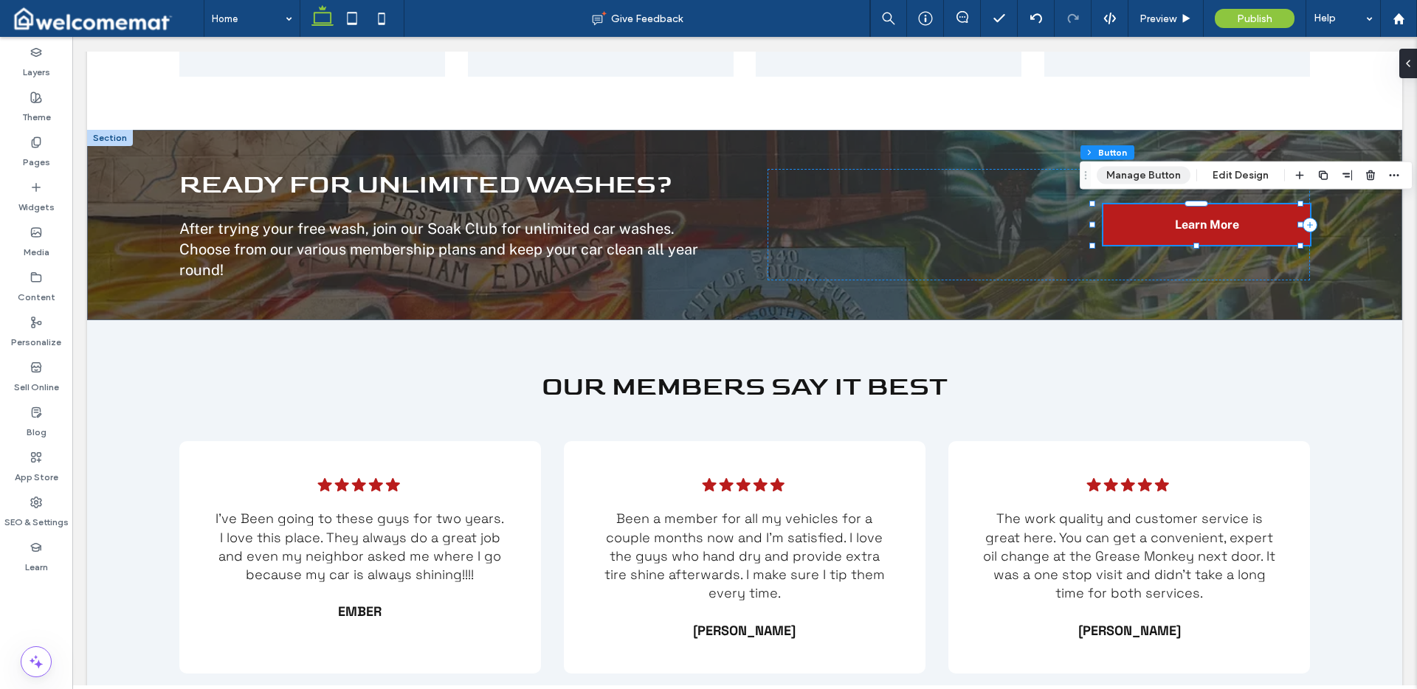
click at [1160, 176] on button "Manage Button" at bounding box center [1144, 176] width 94 height 18
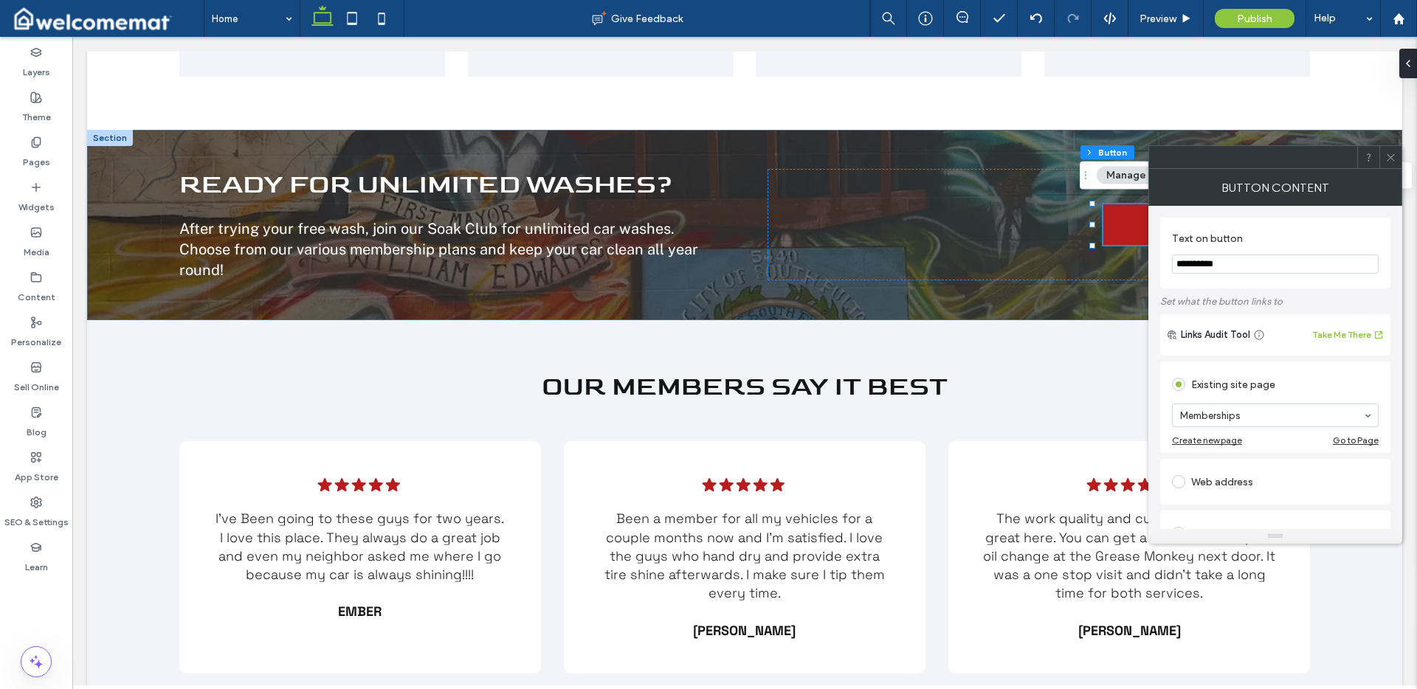
click at [1388, 152] on icon at bounding box center [1391, 157] width 11 height 11
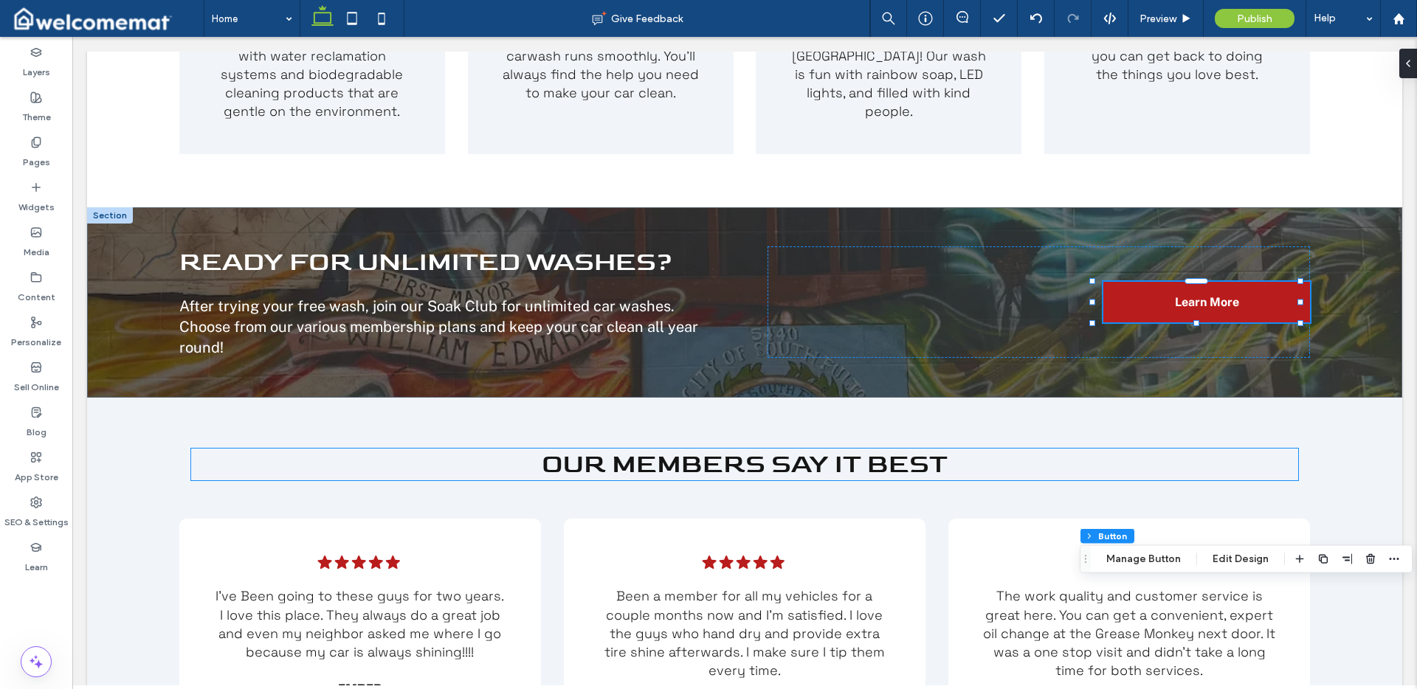
scroll to position [2014, 0]
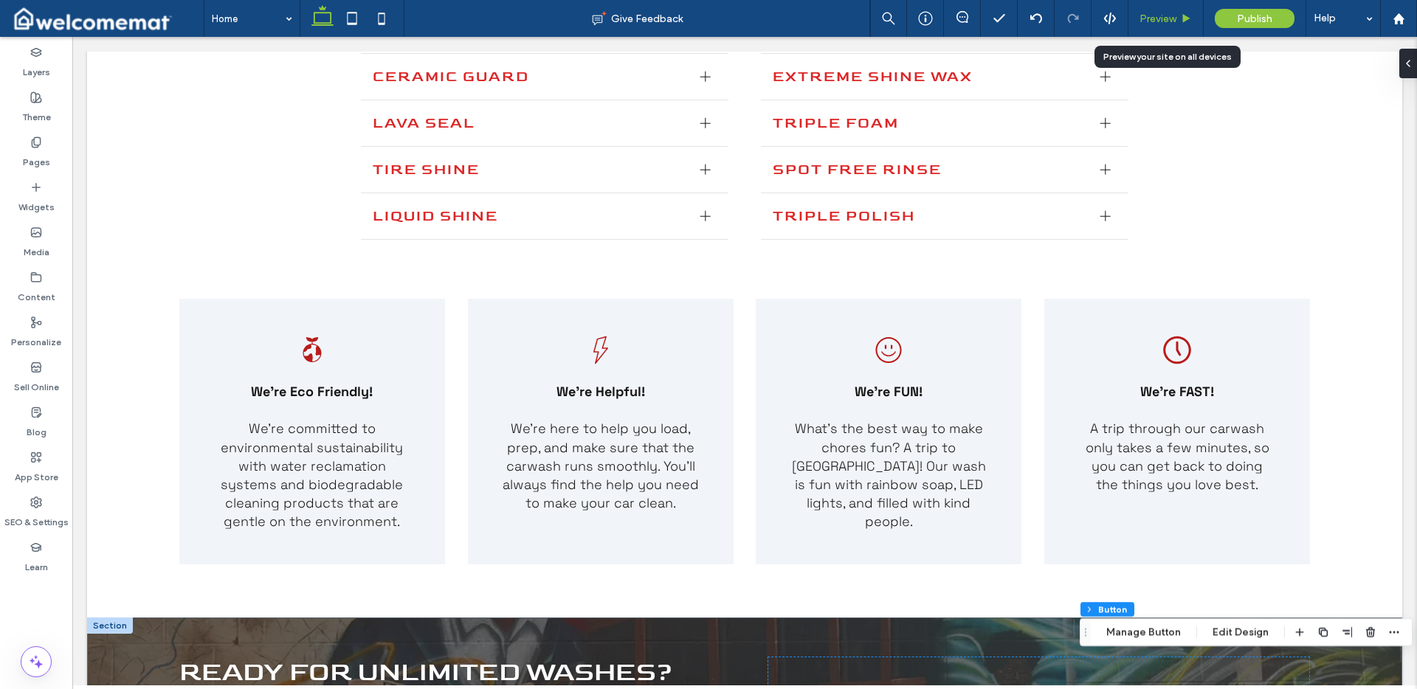
click at [1172, 19] on span "Preview" at bounding box center [1158, 19] width 37 height 13
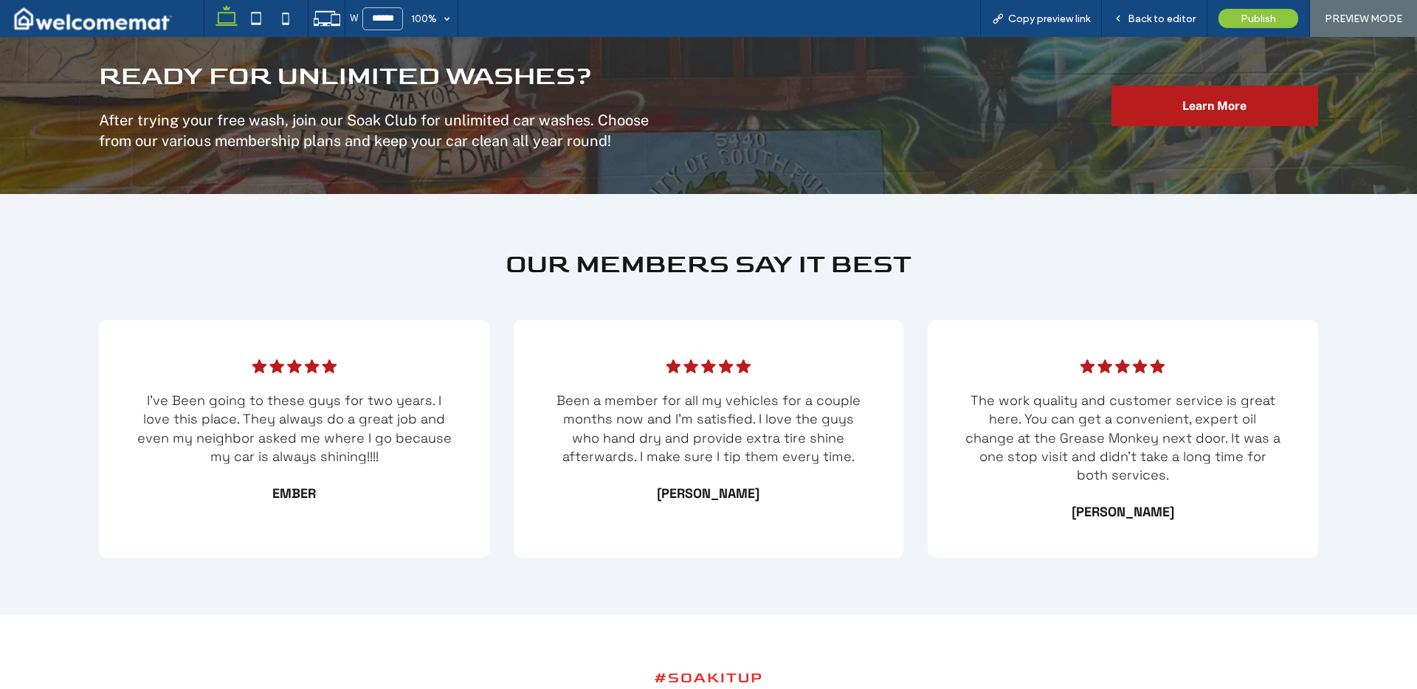
scroll to position [2894, 0]
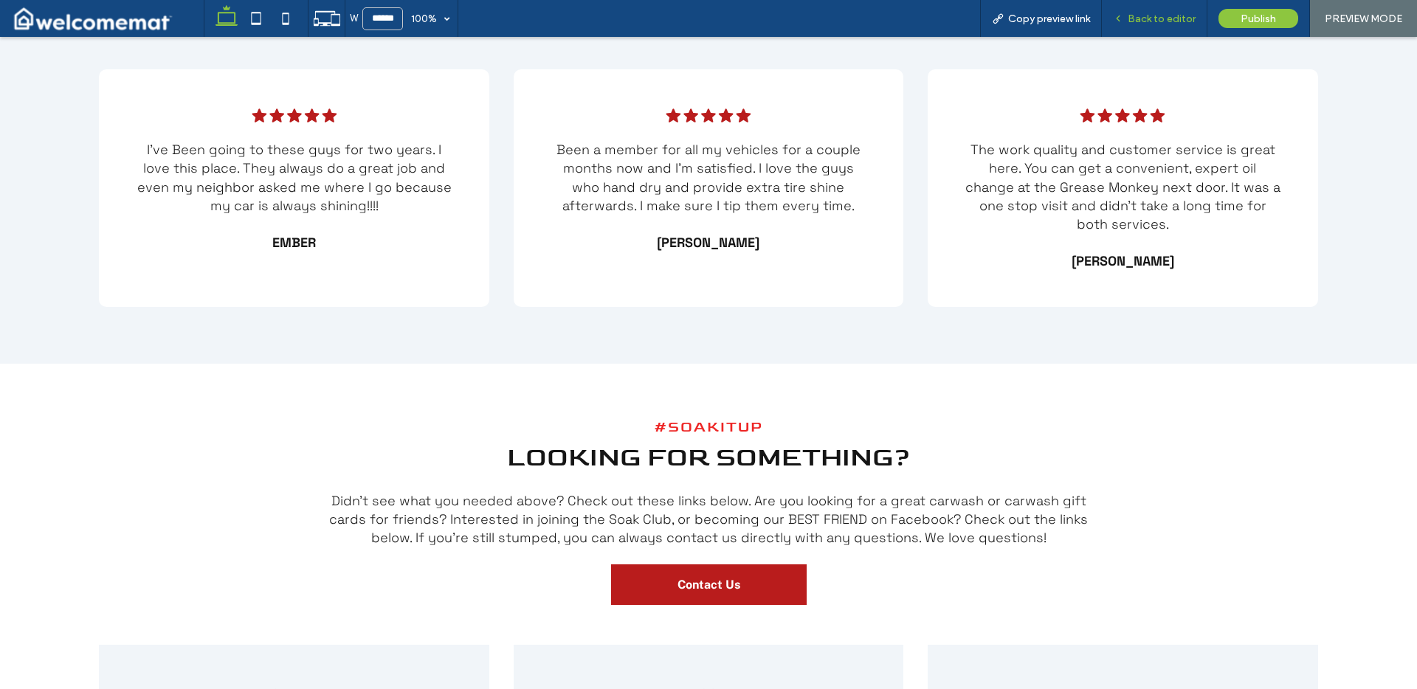
click at [1171, 13] on span "Back to editor" at bounding box center [1162, 19] width 68 height 13
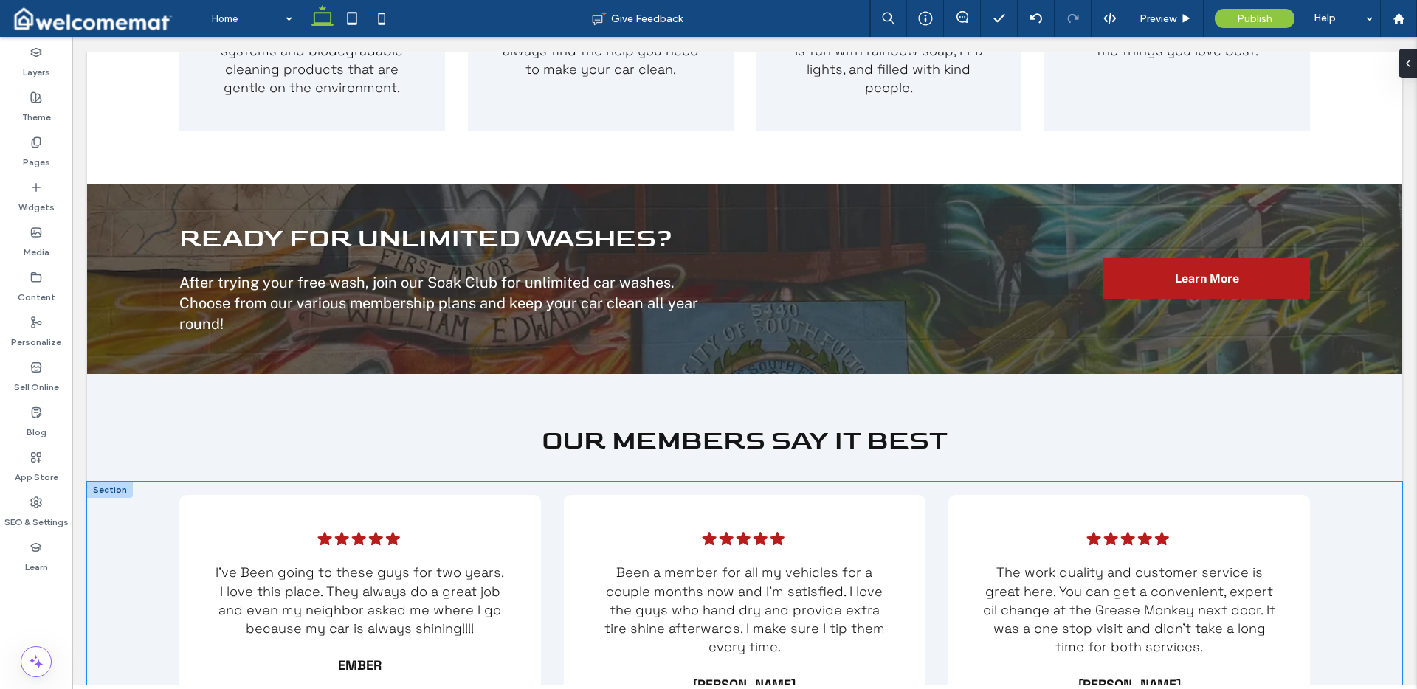
scroll to position [2603, 0]
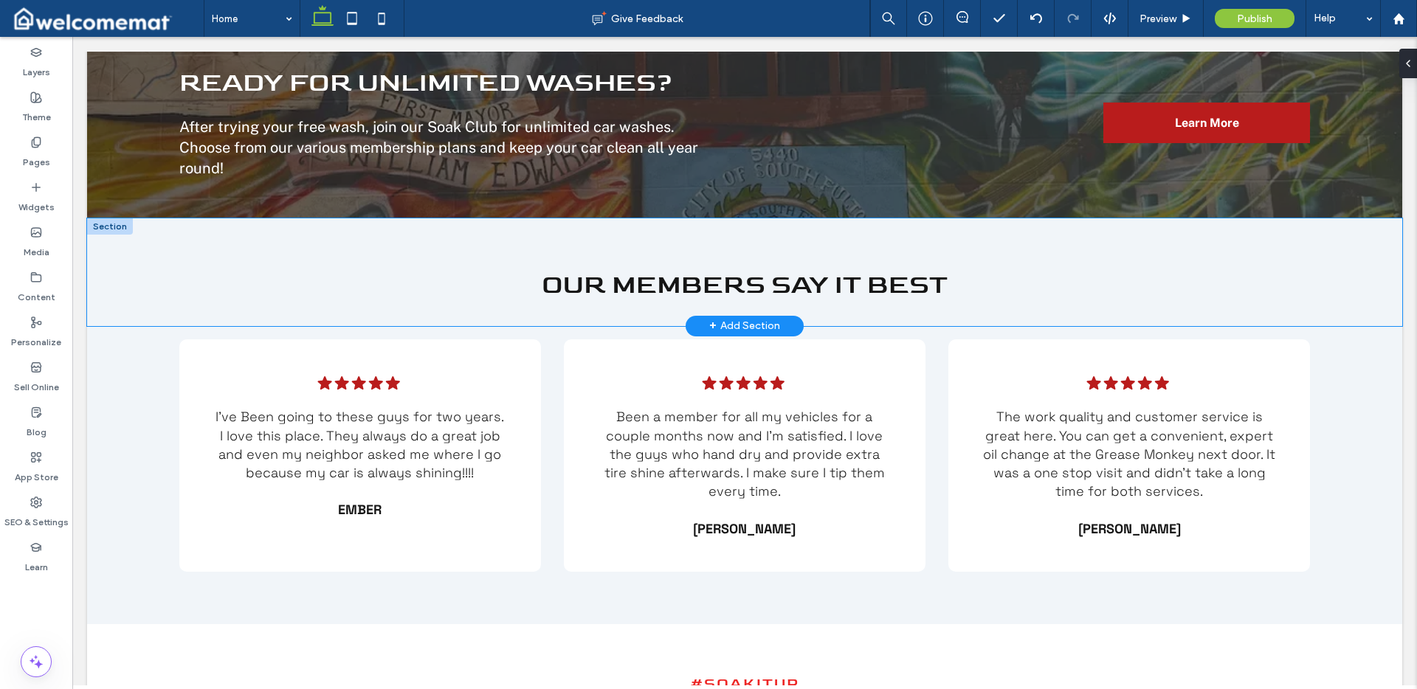
click at [196, 229] on div "Our Members Say It Best" at bounding box center [744, 272] width 1315 height 108
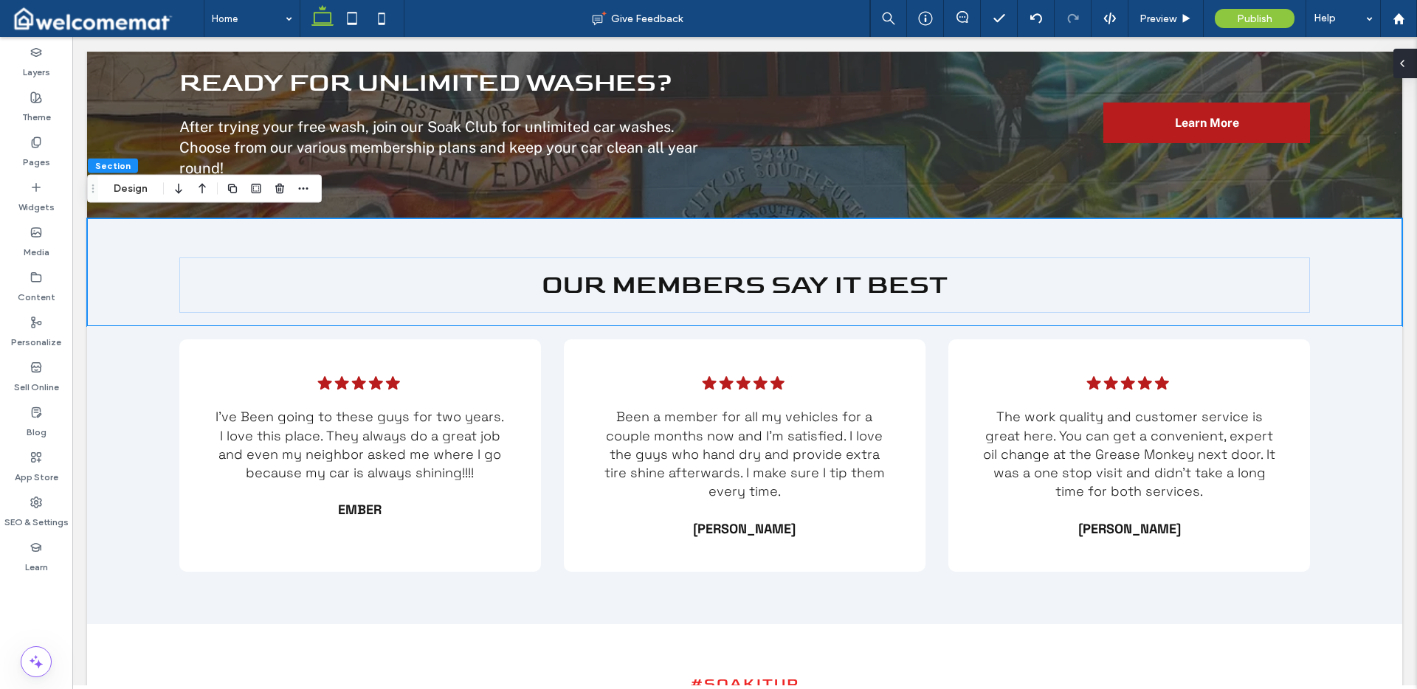
click at [1403, 62] on icon at bounding box center [1403, 64] width 12 height 12
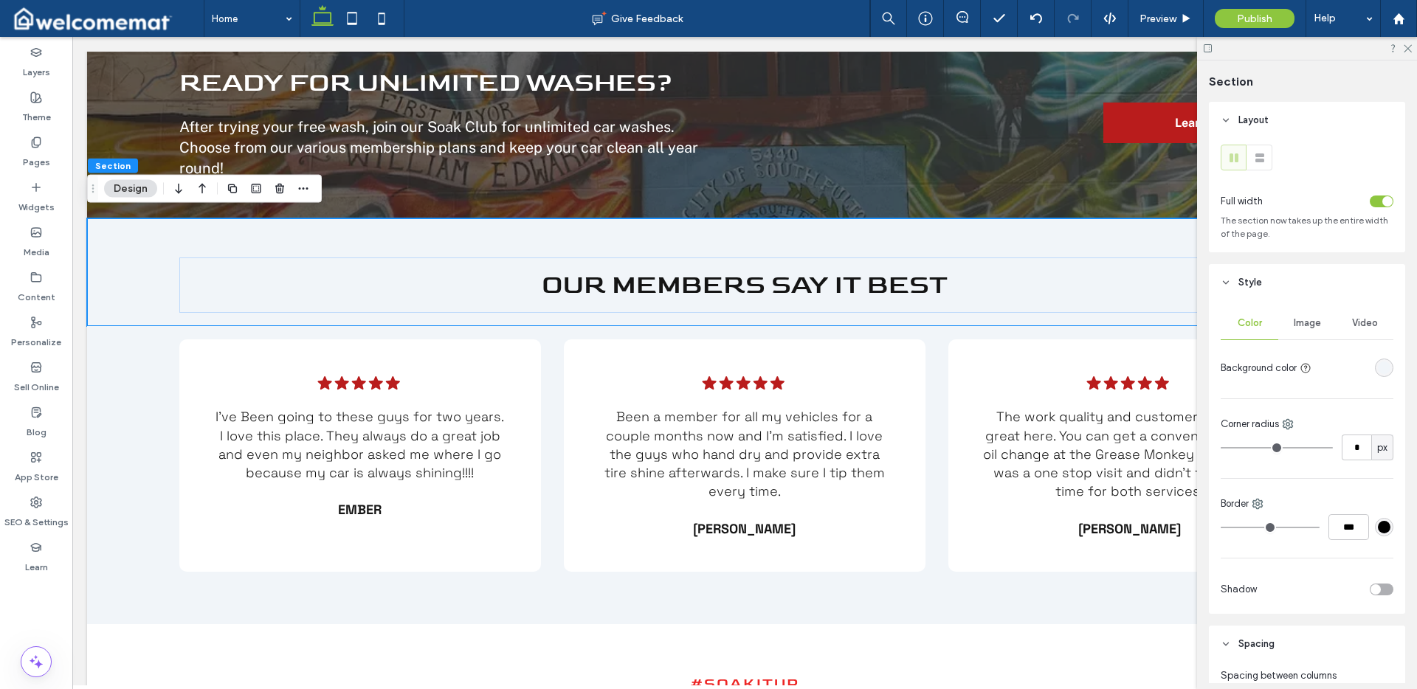
click at [1378, 371] on div "rgba(241, 245, 249, 1)" at bounding box center [1384, 368] width 13 height 13
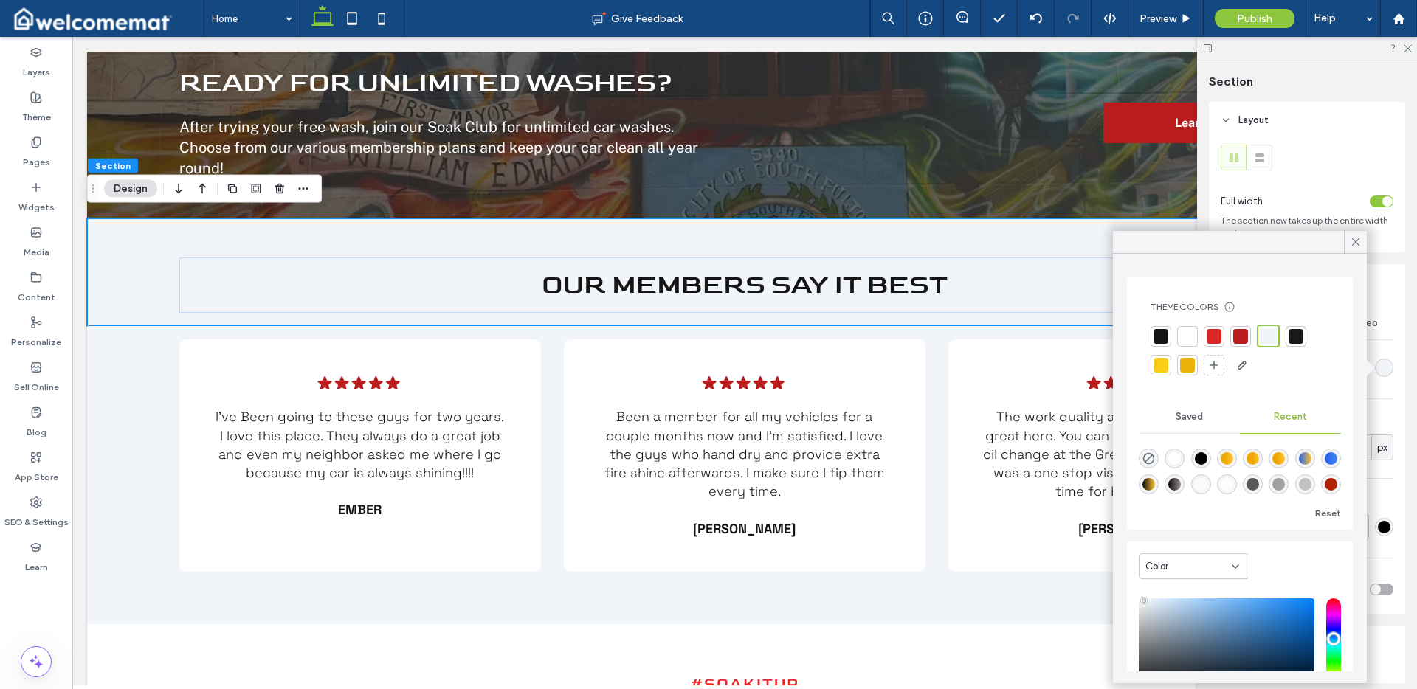
click at [1185, 333] on div at bounding box center [1187, 336] width 15 height 15
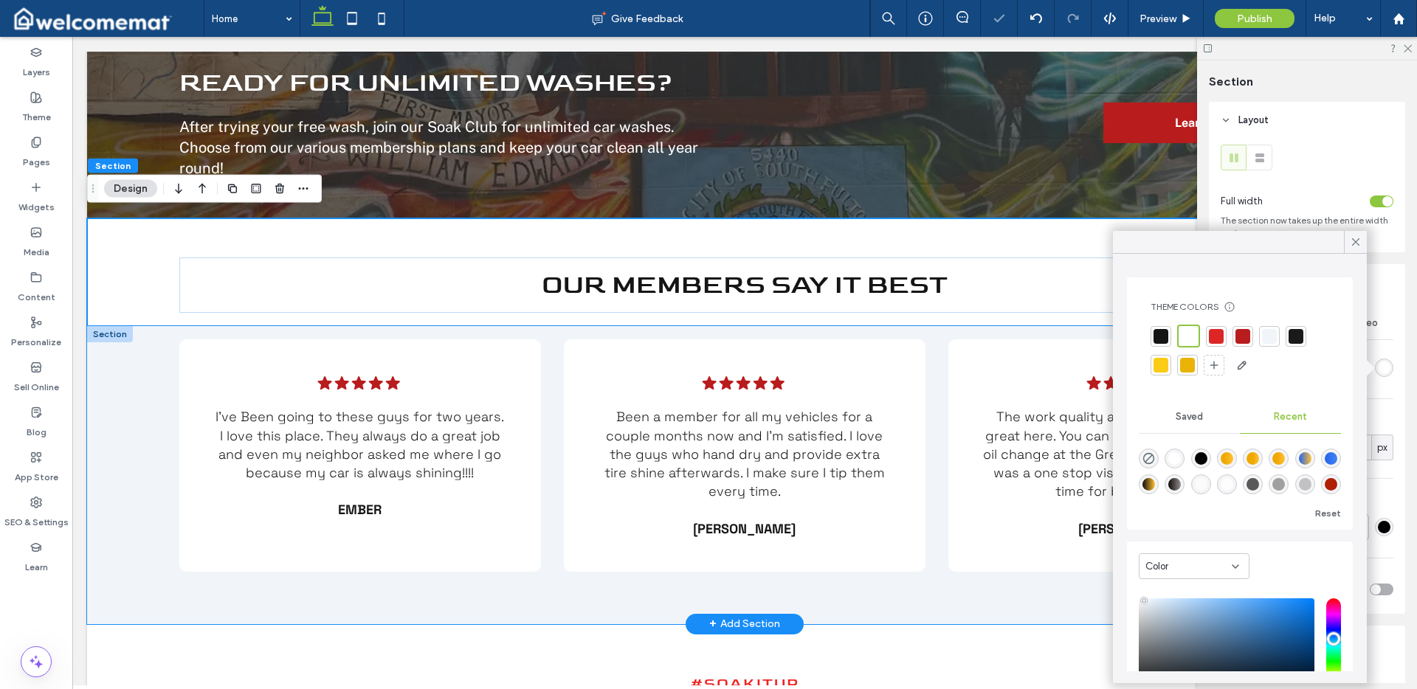
click at [159, 374] on div "Five black stars. .cls-1-1788903176-1788903176 { fill: #00000; stroke-width: 0p…" at bounding box center [744, 475] width 1315 height 298
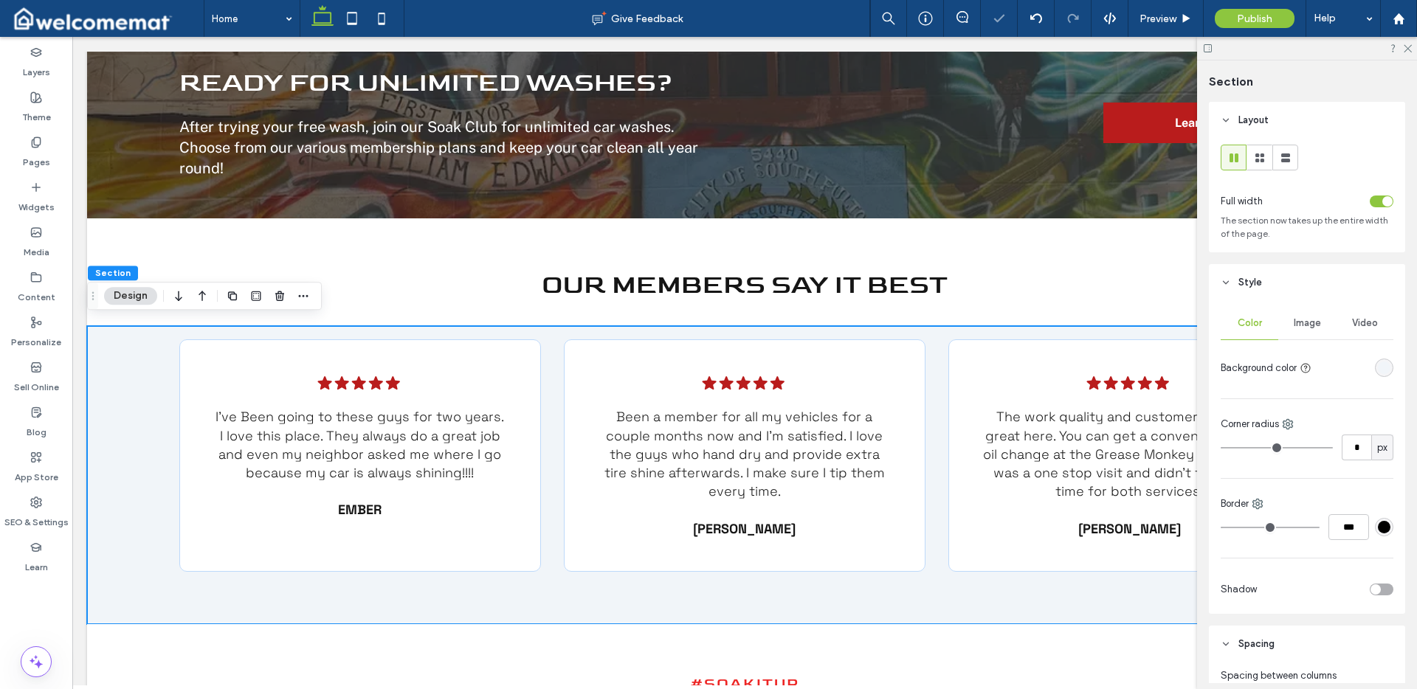
click at [1382, 366] on div "rgba(241, 245, 249, 1)" at bounding box center [1384, 368] width 13 height 13
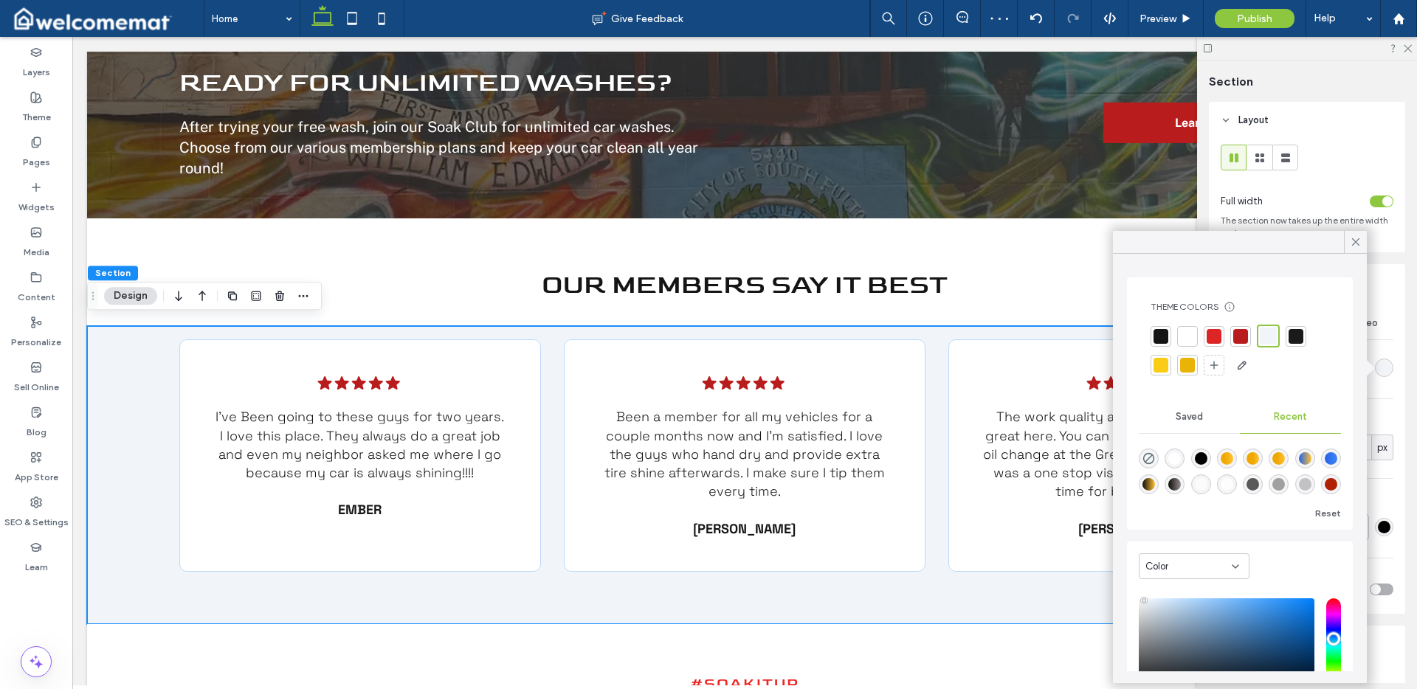
click at [1191, 333] on div at bounding box center [1187, 336] width 15 height 15
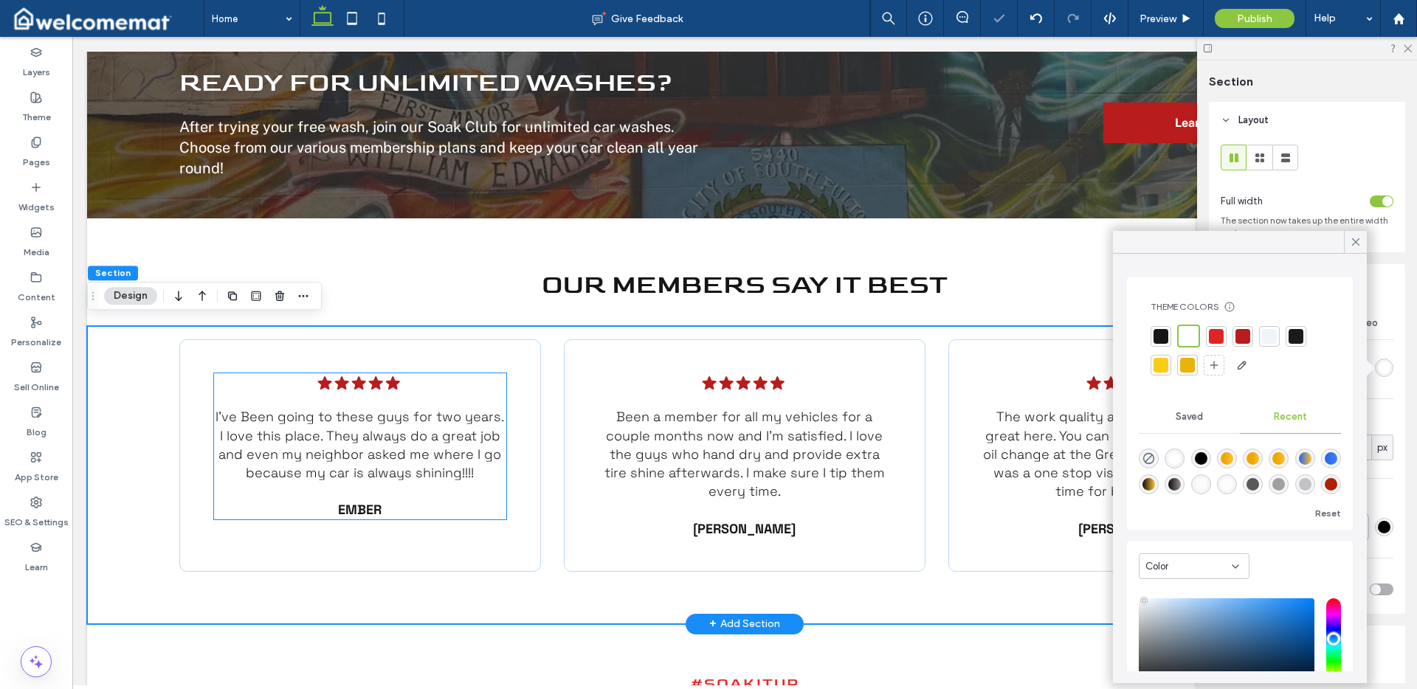
click at [500, 377] on div "Five black stars. .cls-1-1788903176-1788903176 { fill: #00000; stroke-width: 0p…" at bounding box center [360, 447] width 292 height 146
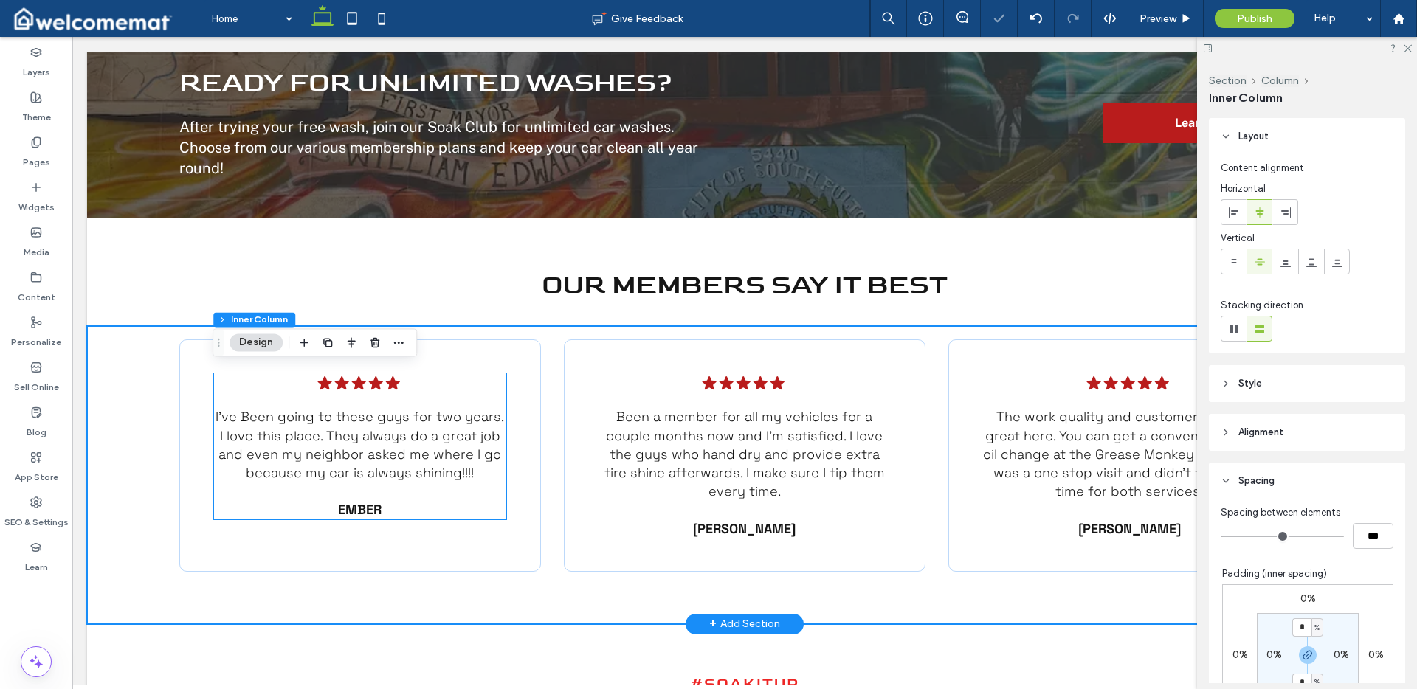
type input "**"
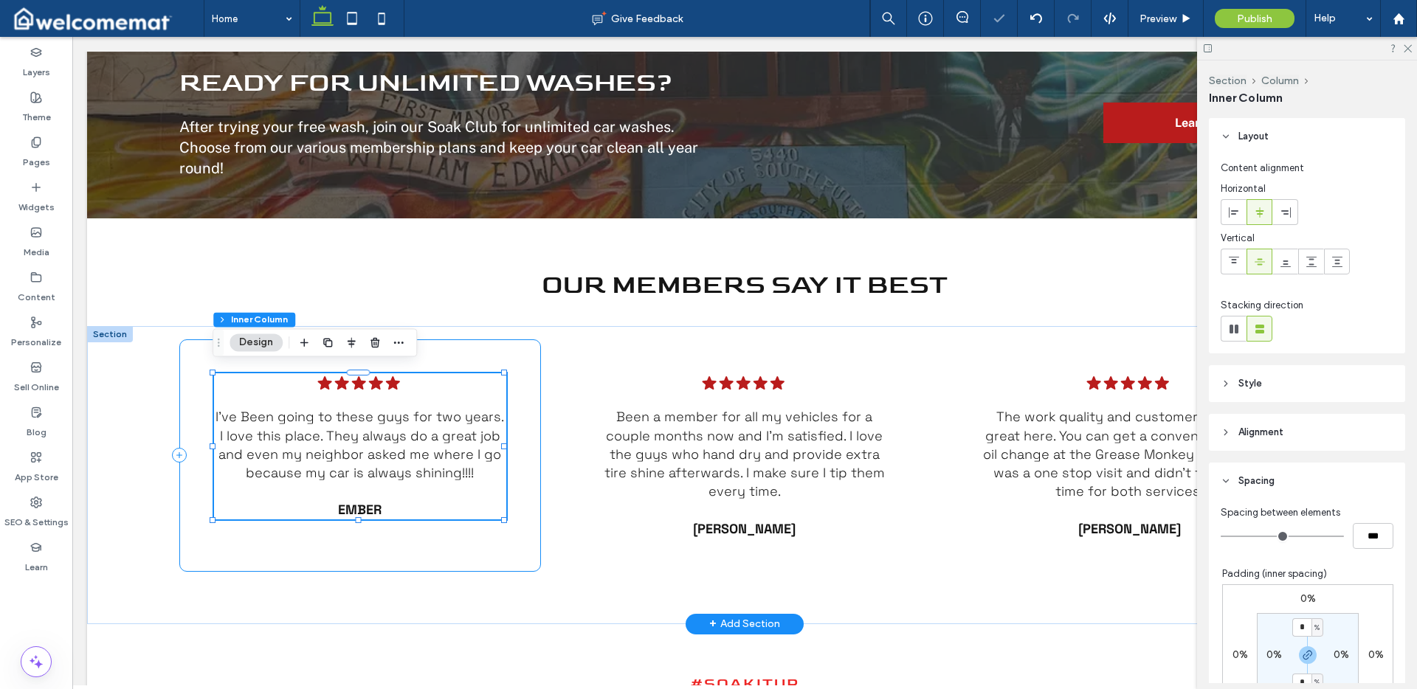
click at [517, 356] on div "Five black stars. .cls-1-1788903176-1788903176 { fill: #00000; stroke-width: 0p…" at bounding box center [360, 456] width 362 height 233
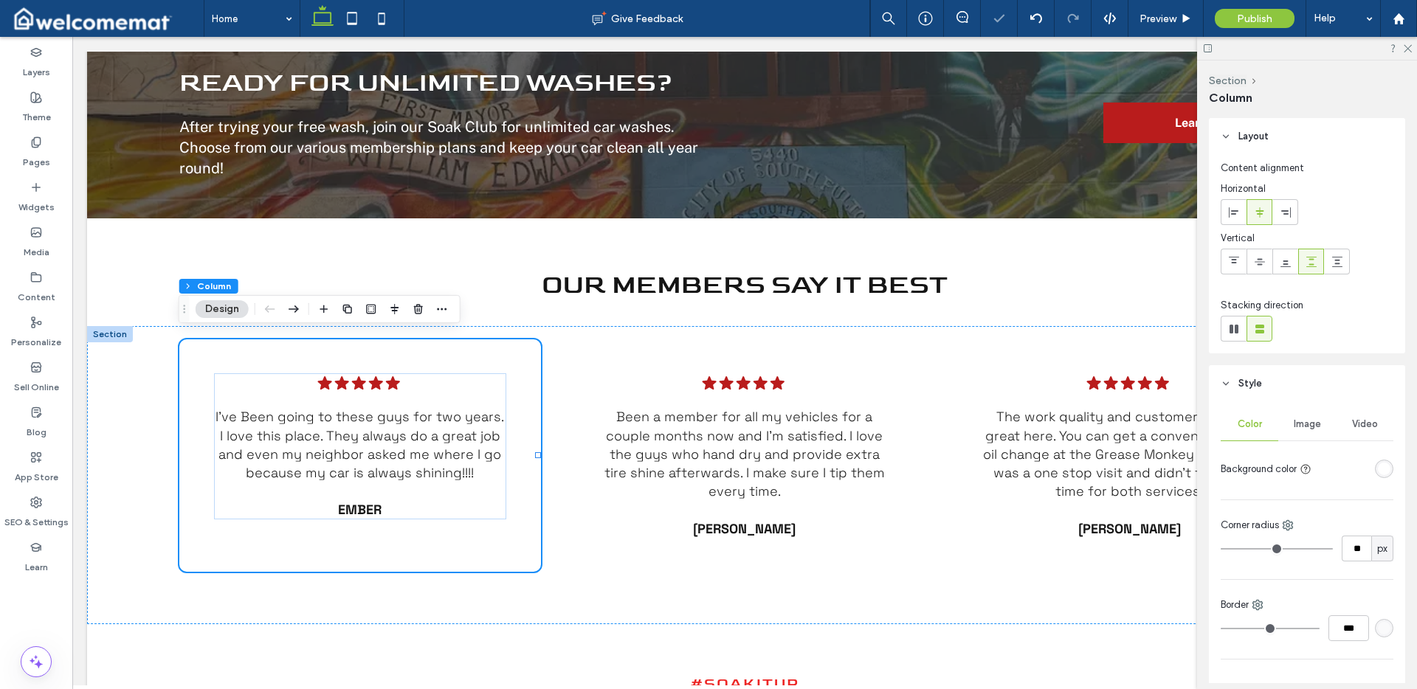
click at [1378, 467] on div "rgba(255, 255, 255, 1)" at bounding box center [1384, 469] width 13 height 13
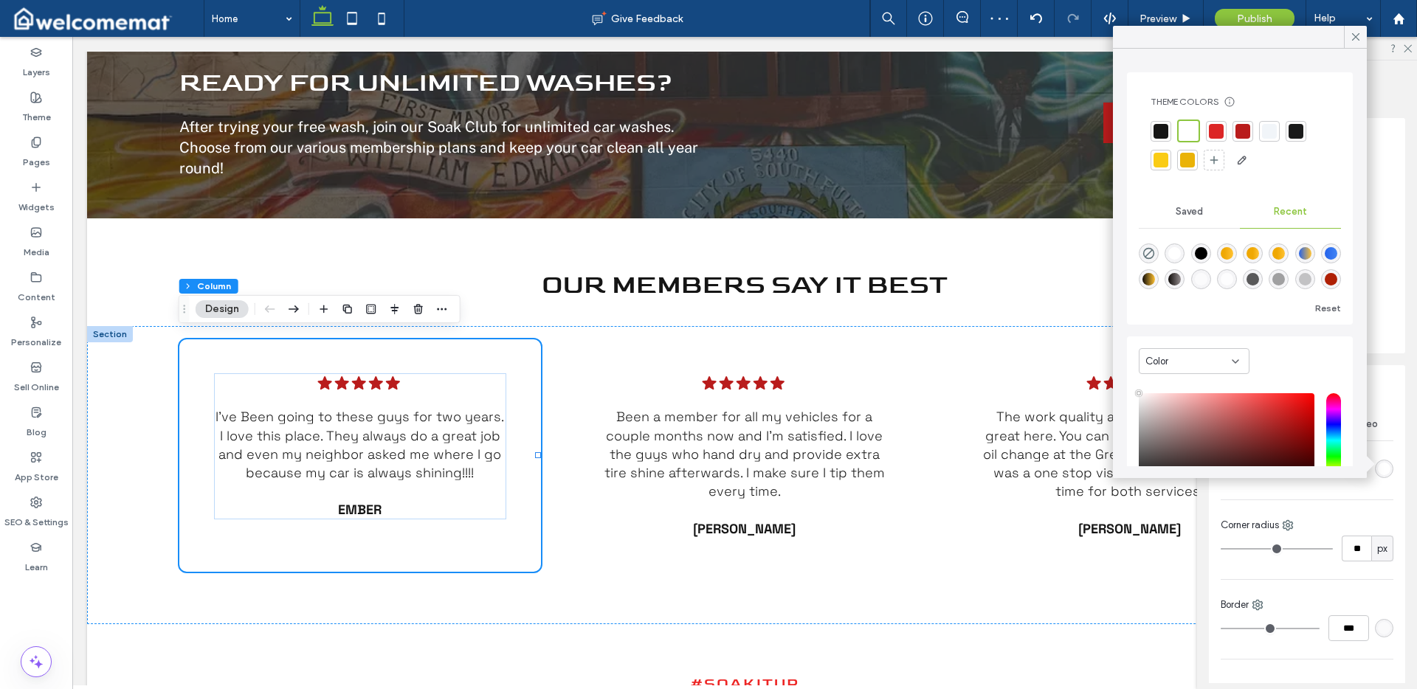
click at [1273, 134] on div at bounding box center [1269, 131] width 15 height 15
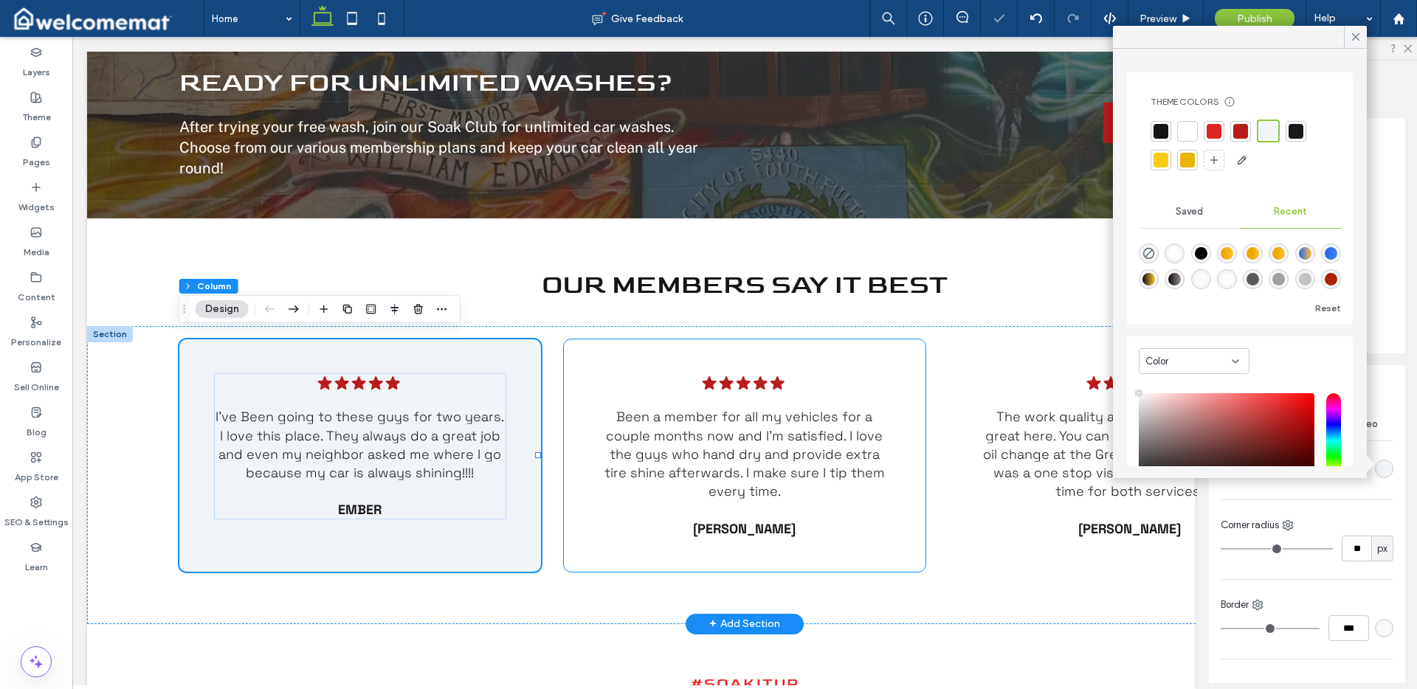
click at [898, 355] on div "Five black stars. .cls-1-1788903176-1788903176 { fill: #00000; stroke-width: 0p…" at bounding box center [745, 456] width 362 height 233
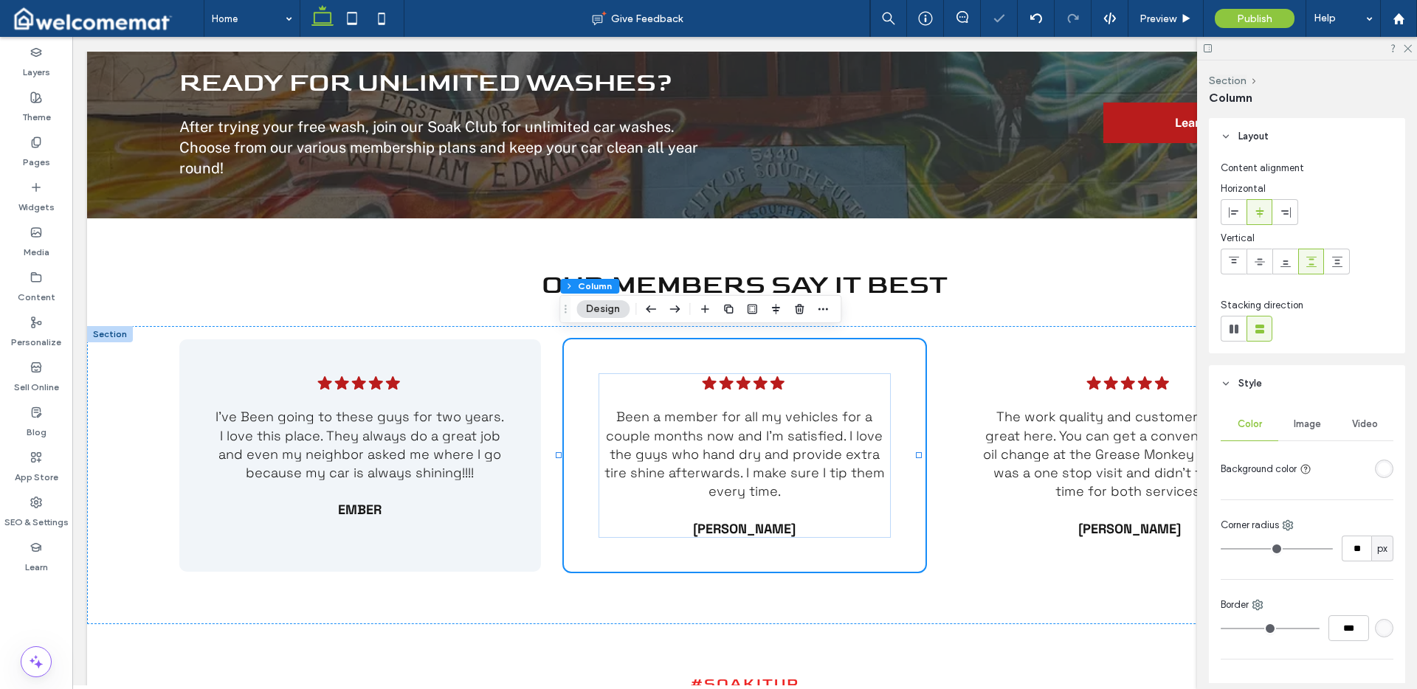
click at [1381, 465] on div "rgba(255, 255, 255, 1)" at bounding box center [1384, 469] width 13 height 13
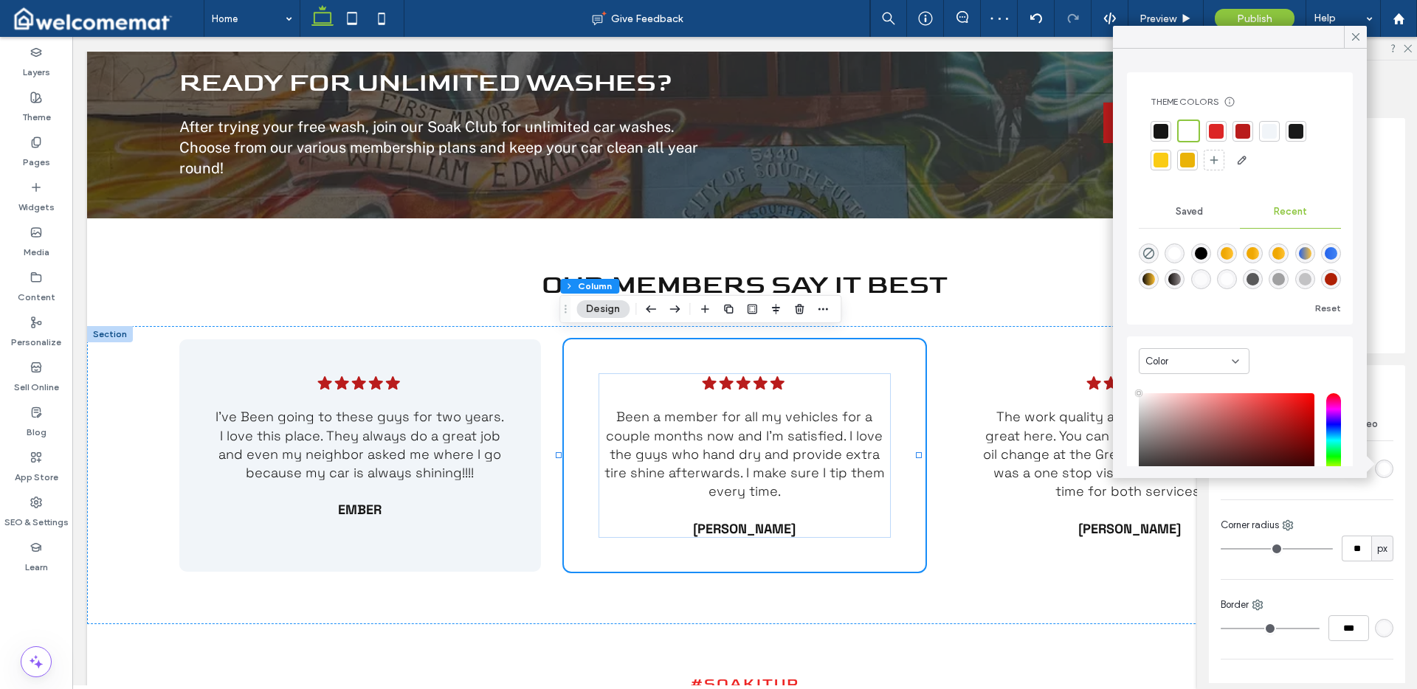
click at [1270, 133] on div at bounding box center [1269, 131] width 15 height 15
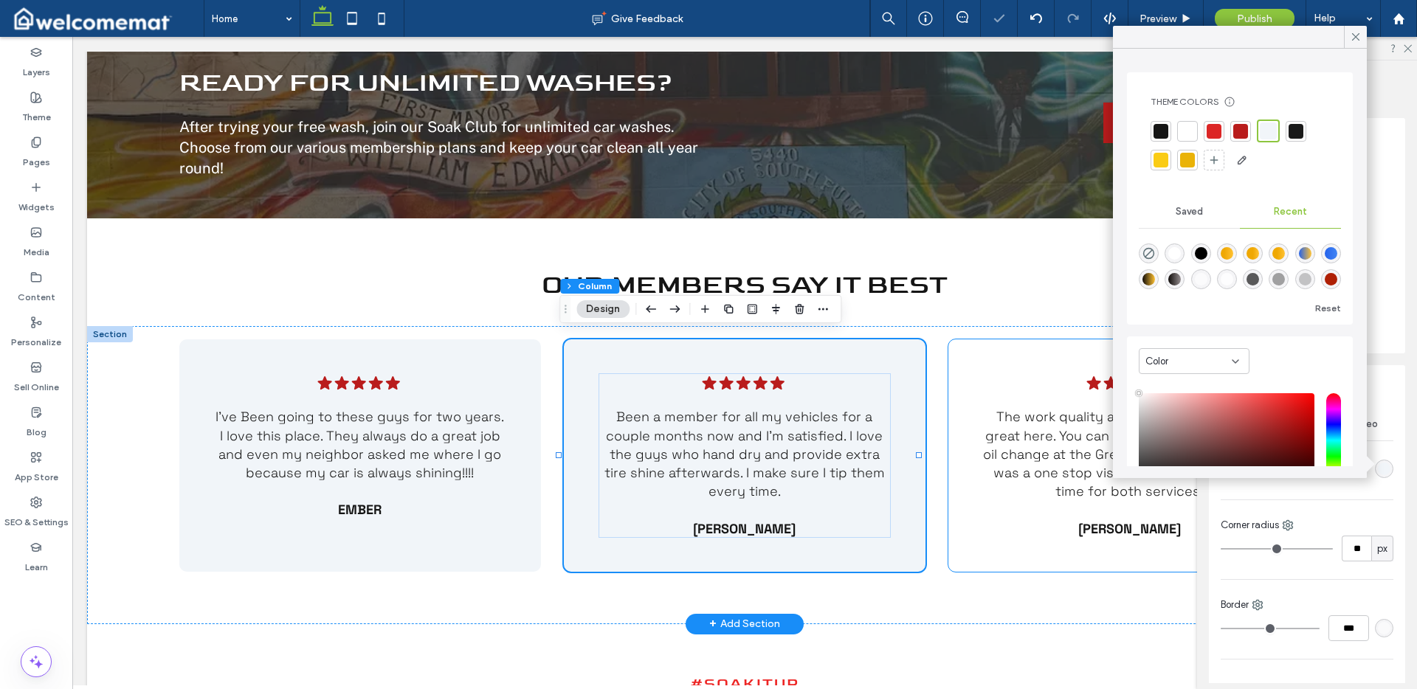
click at [1022, 361] on div "Five black stars. .cls-1-1788903176-1788903176 { fill: #00000; stroke-width: 0p…" at bounding box center [1130, 456] width 362 height 233
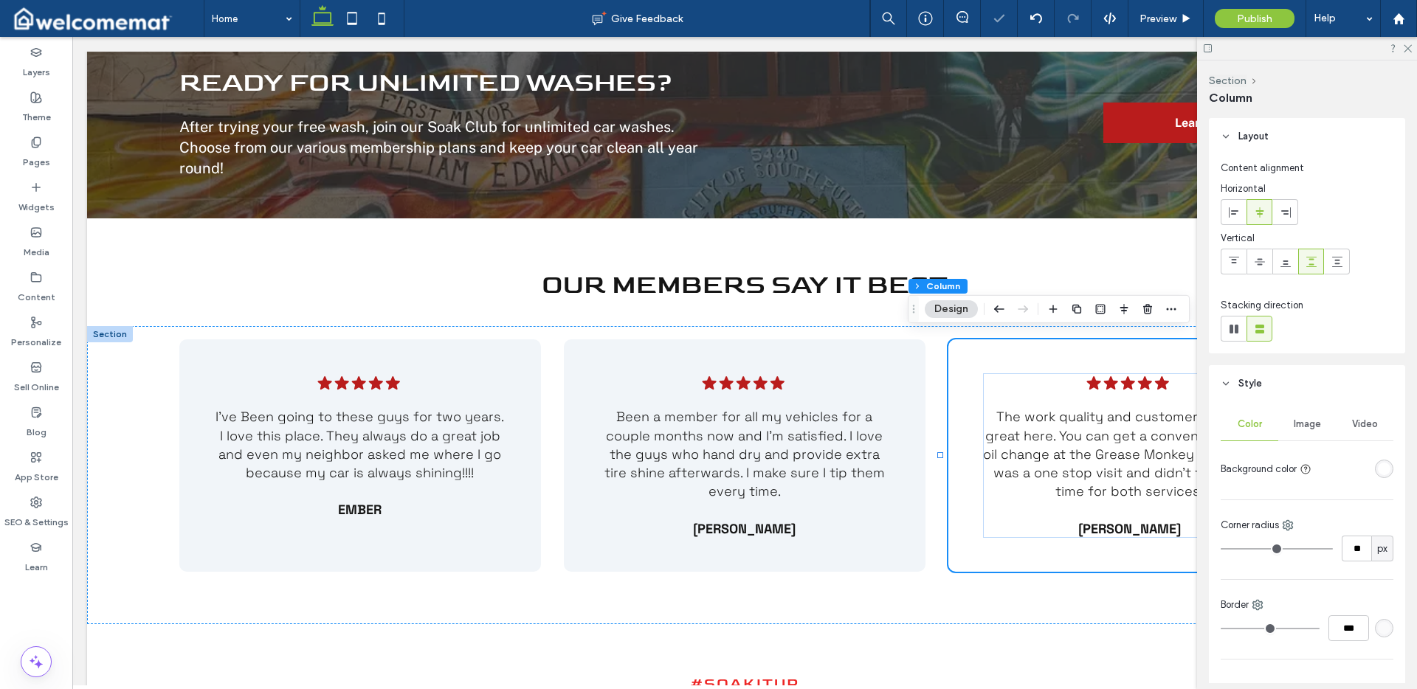
click at [1378, 469] on div "rgba(255, 255, 255, 1)" at bounding box center [1384, 469] width 13 height 13
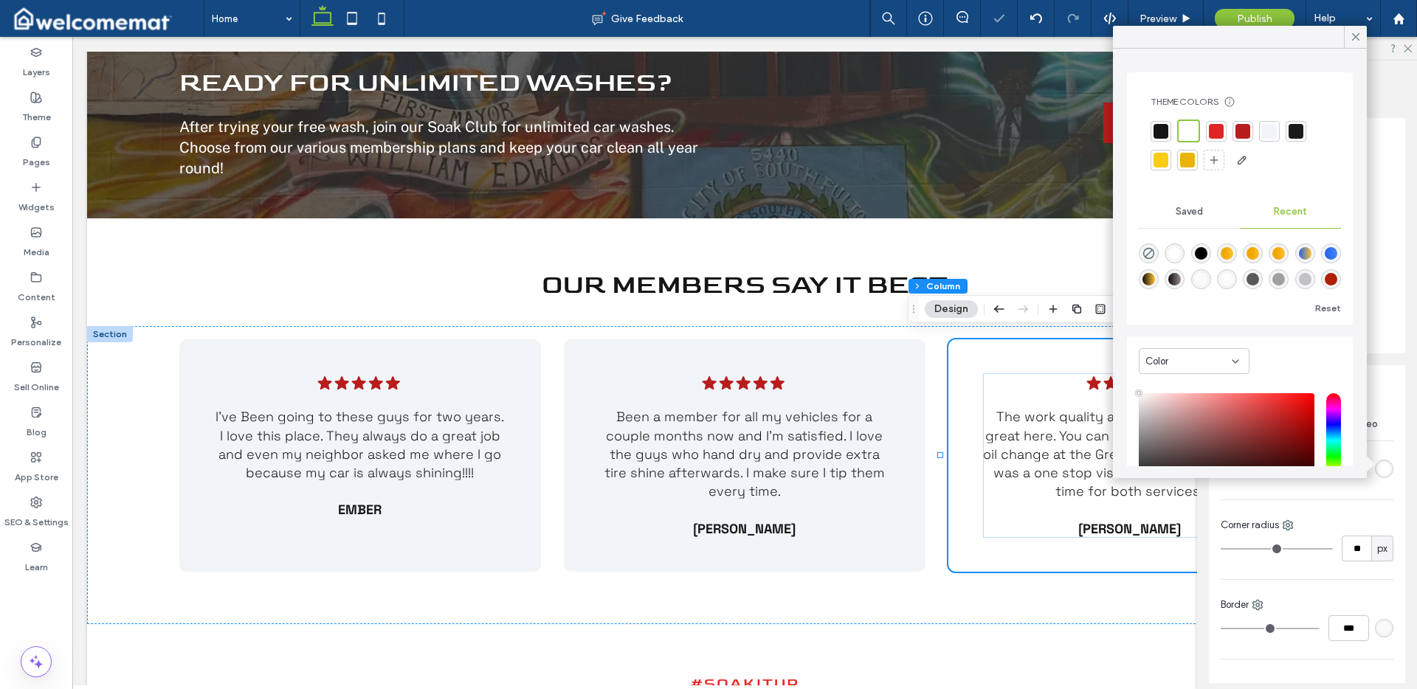
click at [1267, 135] on div at bounding box center [1269, 131] width 15 height 15
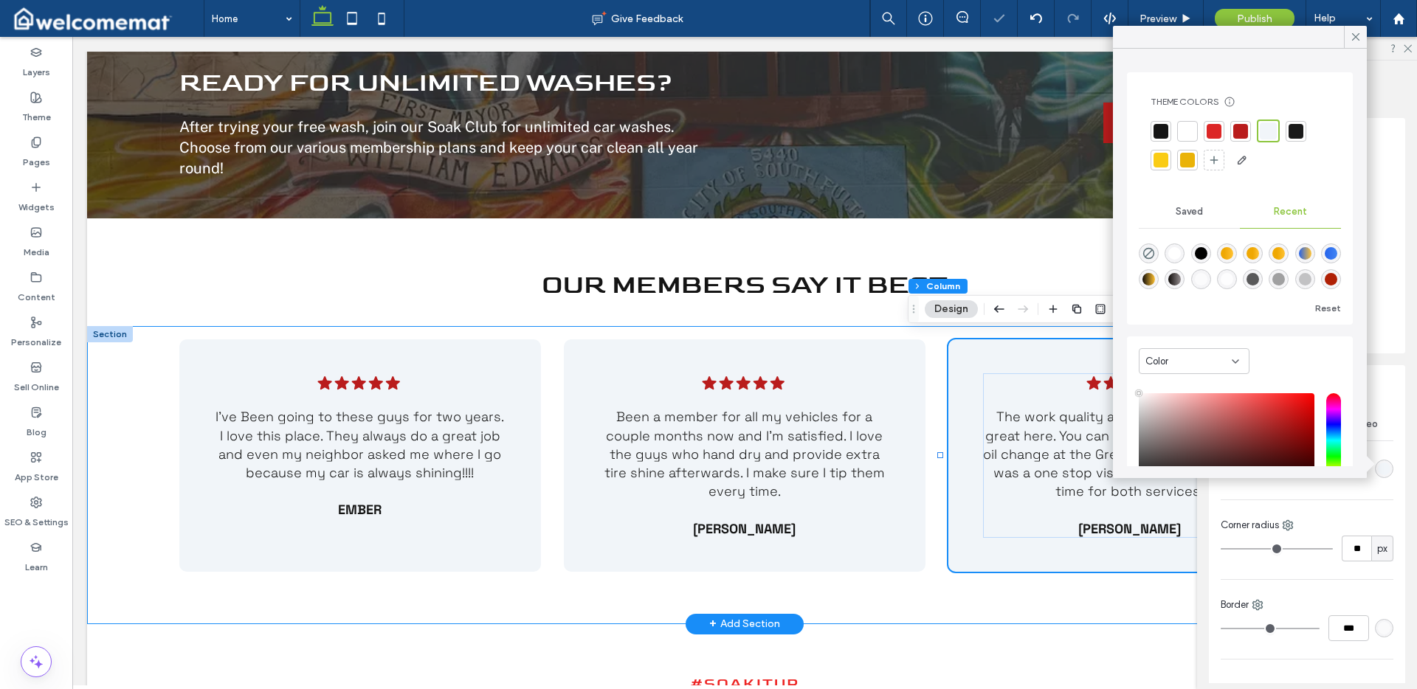
click at [926, 584] on div "Five black stars. .cls-1-1788903176-1788903176 { fill: #00000; stroke-width: 0p…" at bounding box center [744, 475] width 1315 height 298
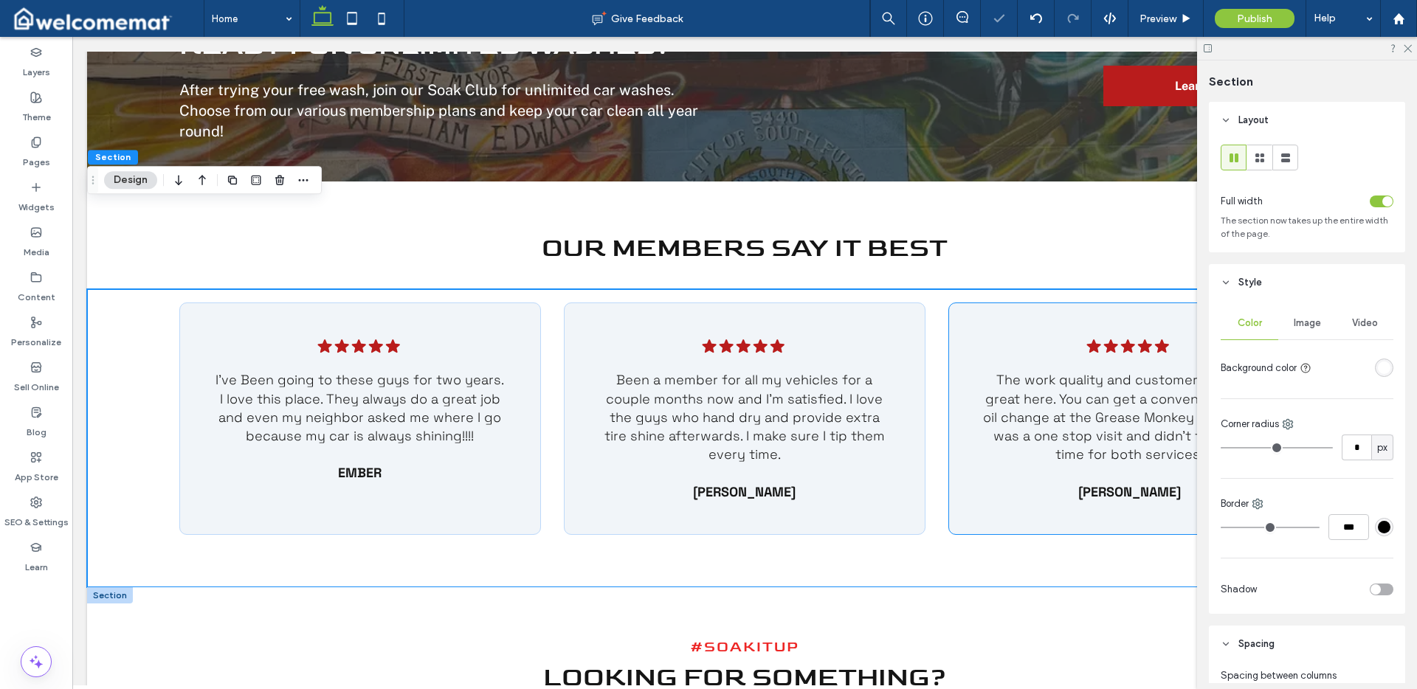
scroll to position [2829, 0]
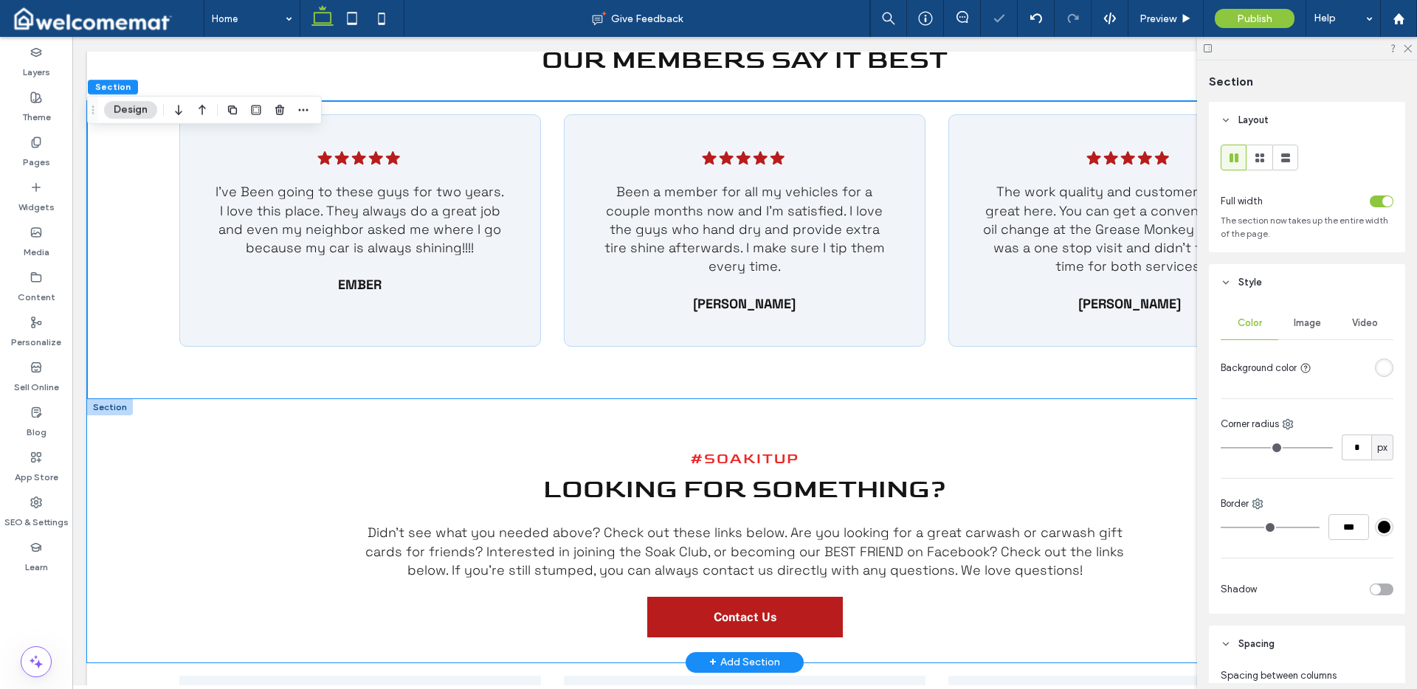
click at [327, 410] on div "#SoakItUp Looking for Something? Didn't see what you needed above? Check out th…" at bounding box center [745, 531] width 886 height 264
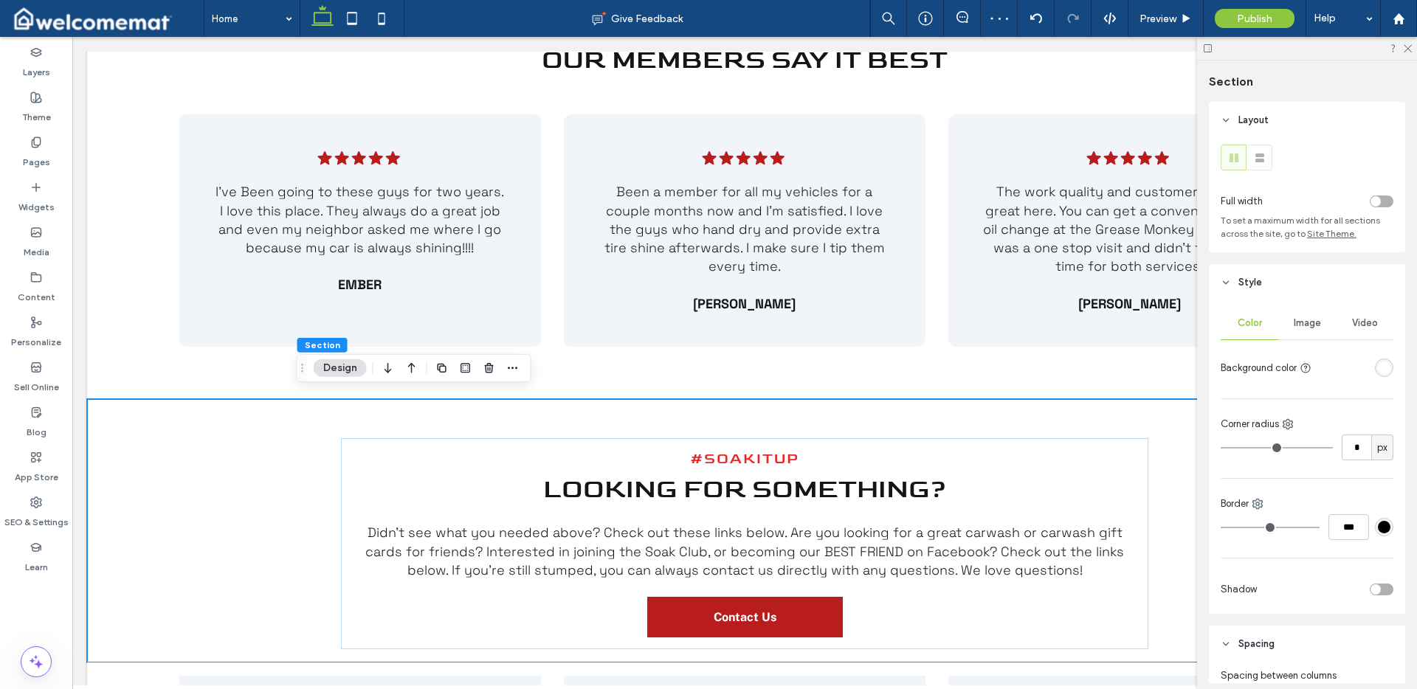
click at [1378, 364] on div "rgba(255, 255, 255, 1)" at bounding box center [1384, 368] width 13 height 13
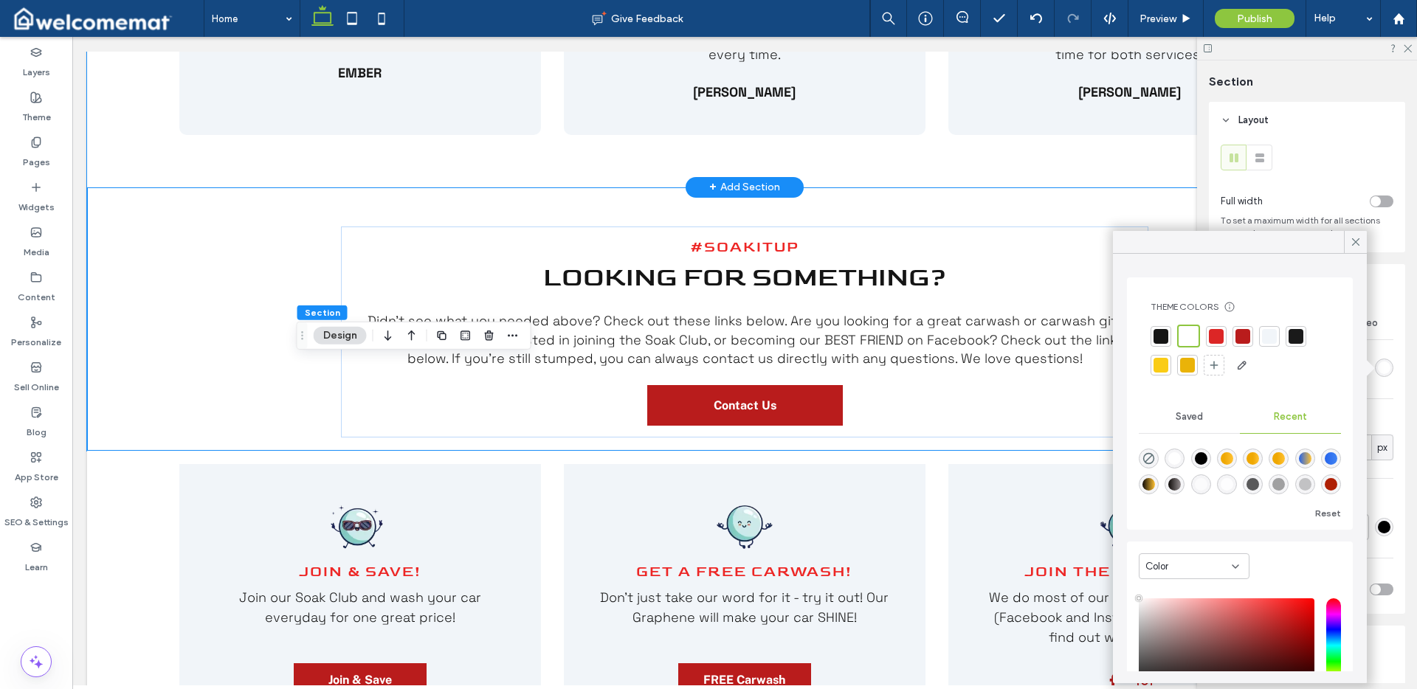
scroll to position [3046, 0]
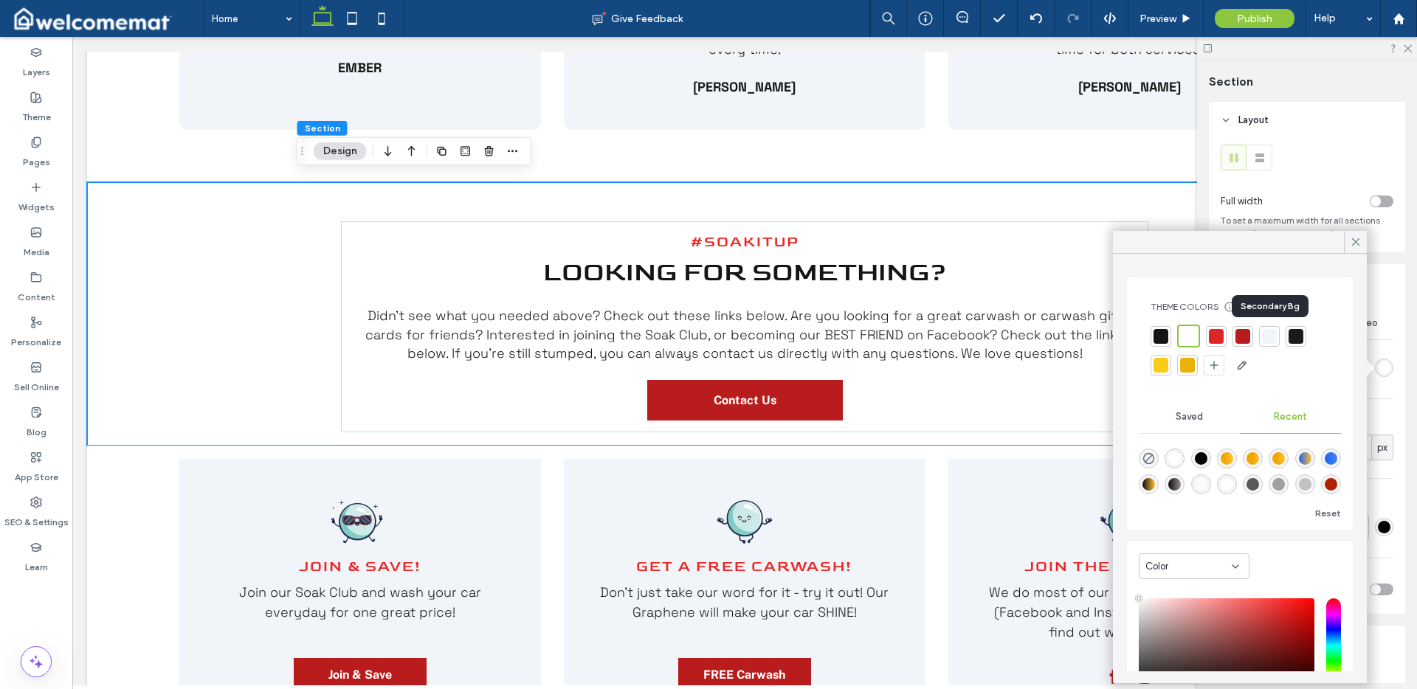
click at [1272, 334] on div at bounding box center [1269, 336] width 15 height 15
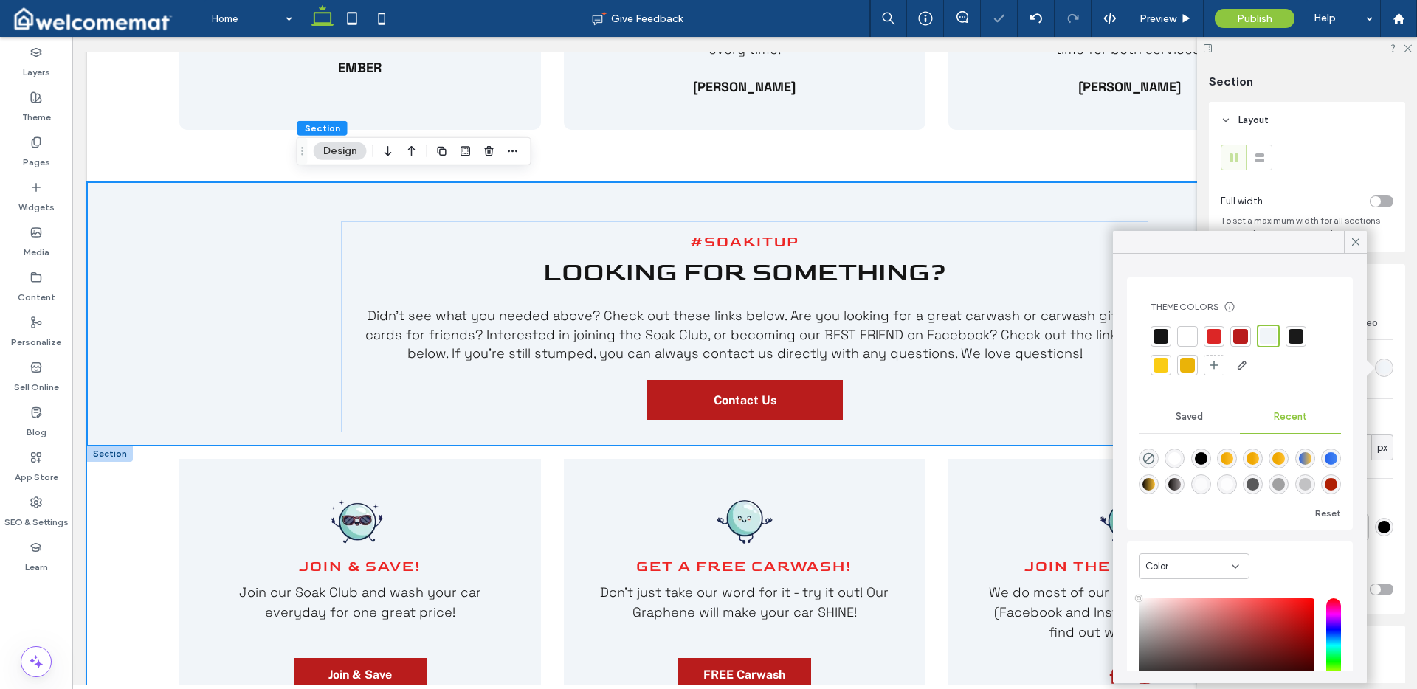
click at [146, 500] on div "Join & SAVE! ﻿ Join our Soak Club and wash your car everyday for one great pric…" at bounding box center [744, 612] width 1315 height 332
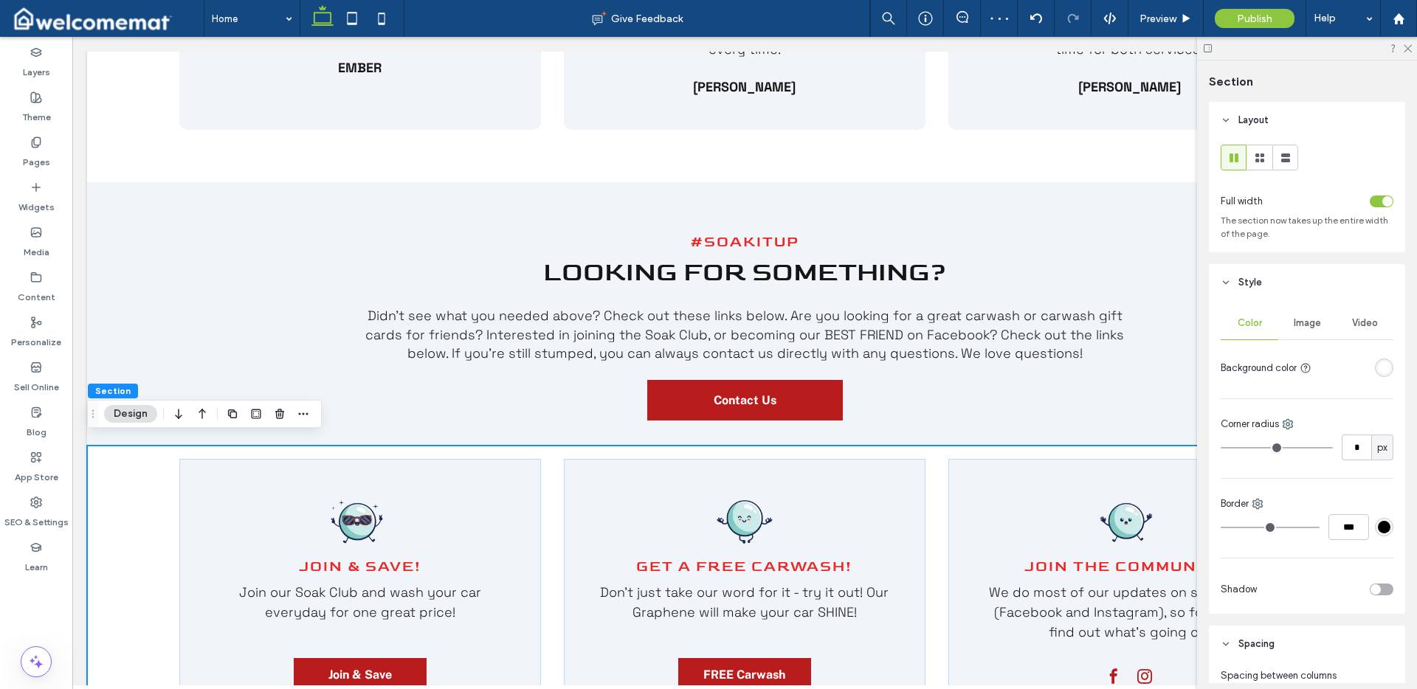
click at [1386, 366] on div "Color Image Video Background color Corner radius * px Border *** Shadow" at bounding box center [1307, 457] width 196 height 313
click at [1379, 365] on div "rgba(255, 255, 255, 1)" at bounding box center [1384, 368] width 13 height 13
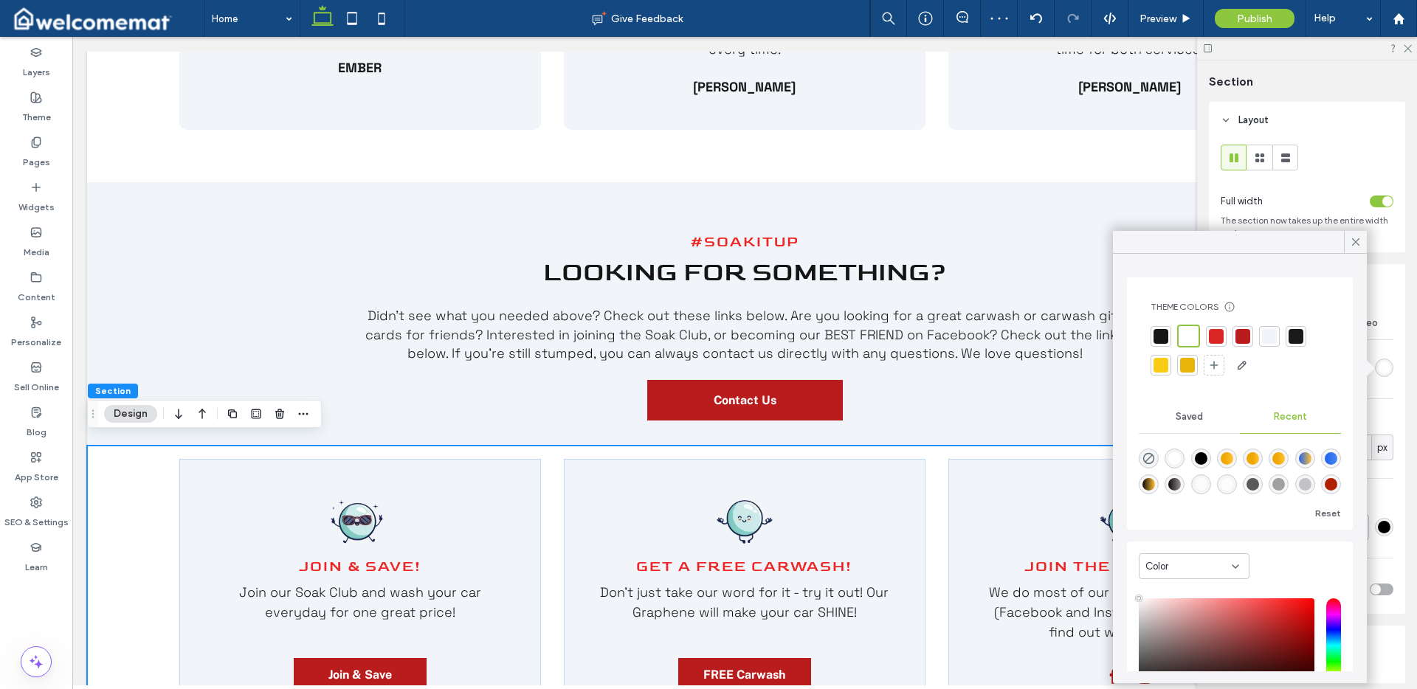
click at [1272, 297] on div "Theme Colors Save time with Theme Colors Create a color palette to instantly ad…" at bounding box center [1240, 339] width 202 height 100
click at [1271, 327] on div at bounding box center [1269, 336] width 21 height 21
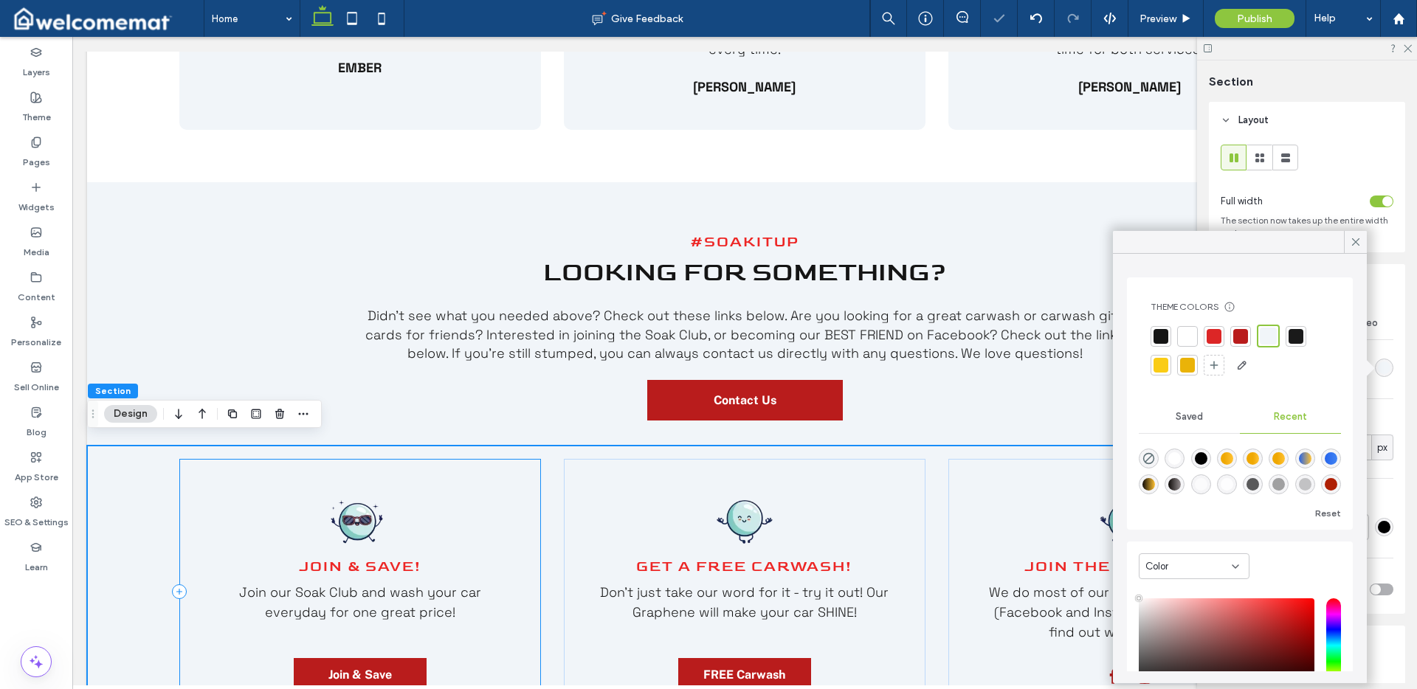
click at [492, 475] on div "Join & SAVE! ﻿ Join our Soak Club and wash your car everyday for one great pric…" at bounding box center [360, 592] width 362 height 266
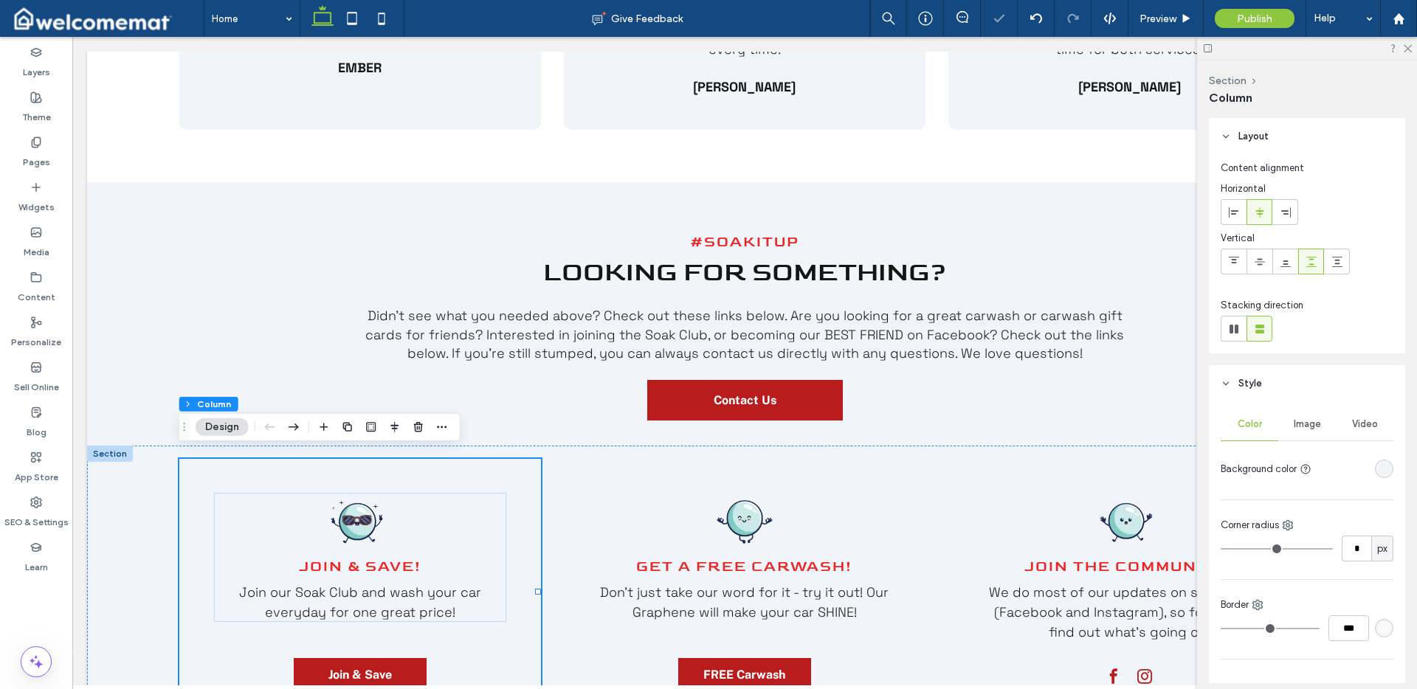
click at [1378, 466] on div "rgba(241, 245, 249, 1)" at bounding box center [1384, 469] width 13 height 13
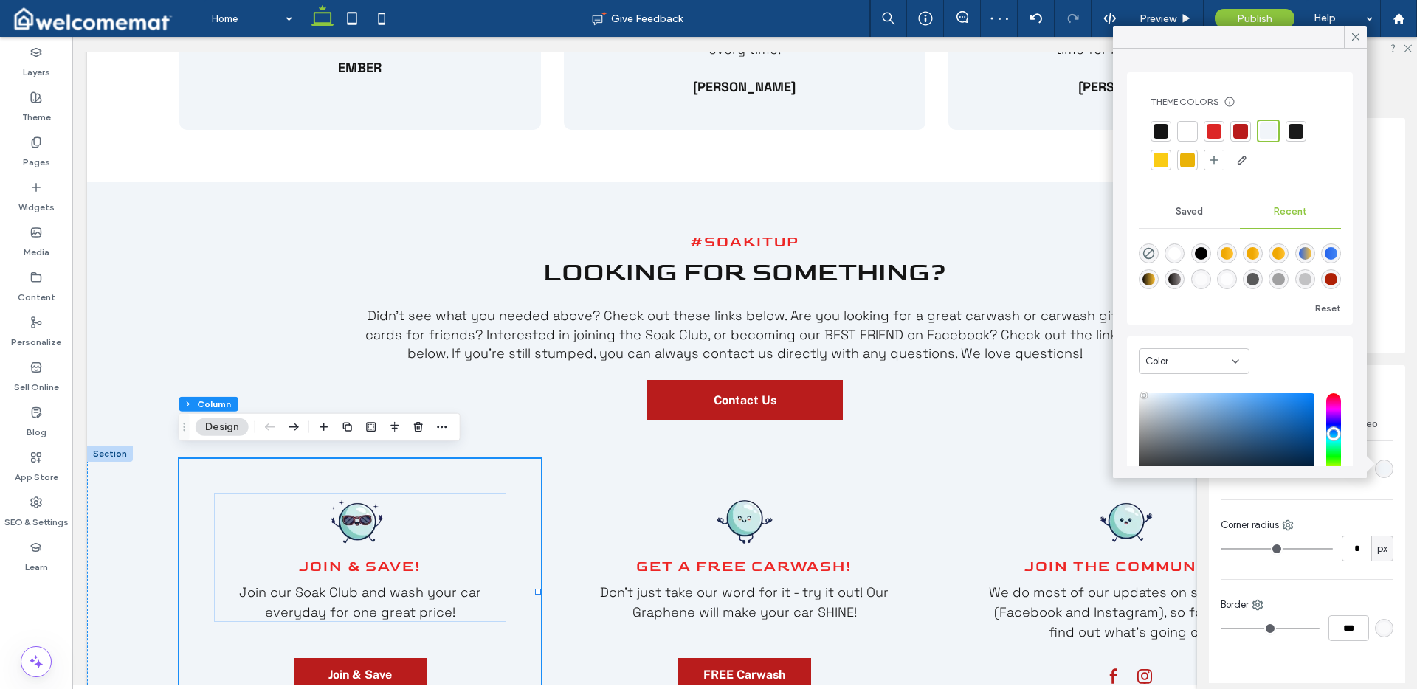
click at [1192, 130] on div at bounding box center [1187, 131] width 15 height 15
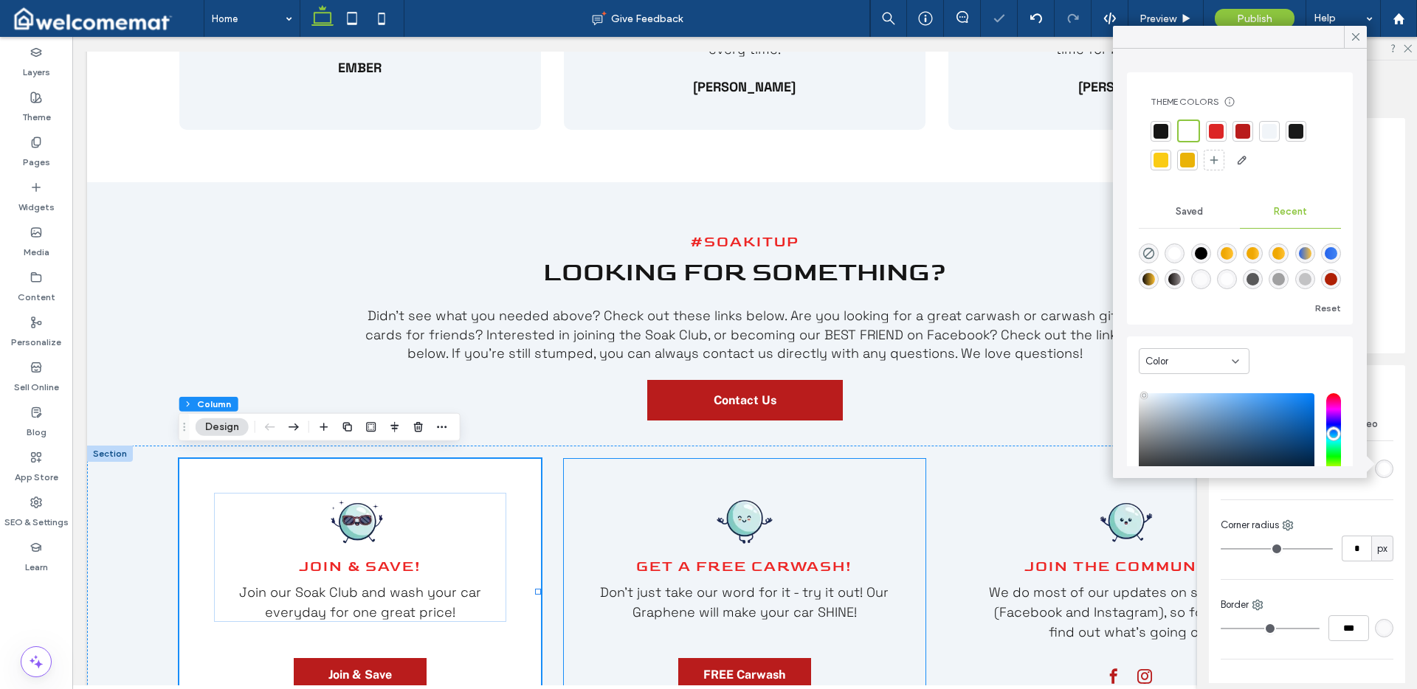
click at [904, 471] on div "Get a FREE Carwash! ﻿ Don't just take our word for it - try it out! Our Graphen…" at bounding box center [745, 592] width 362 height 266
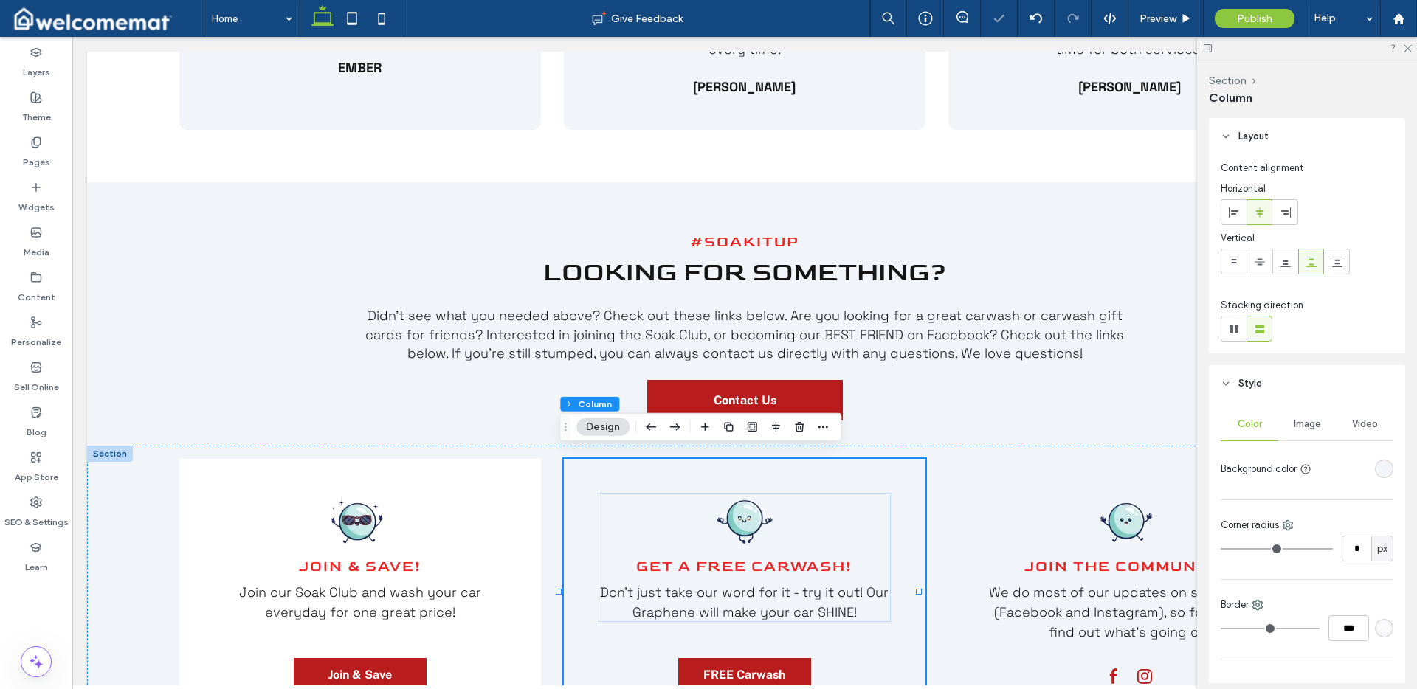
click at [1379, 469] on div "rgba(241, 245, 249, 1)" at bounding box center [1384, 469] width 13 height 13
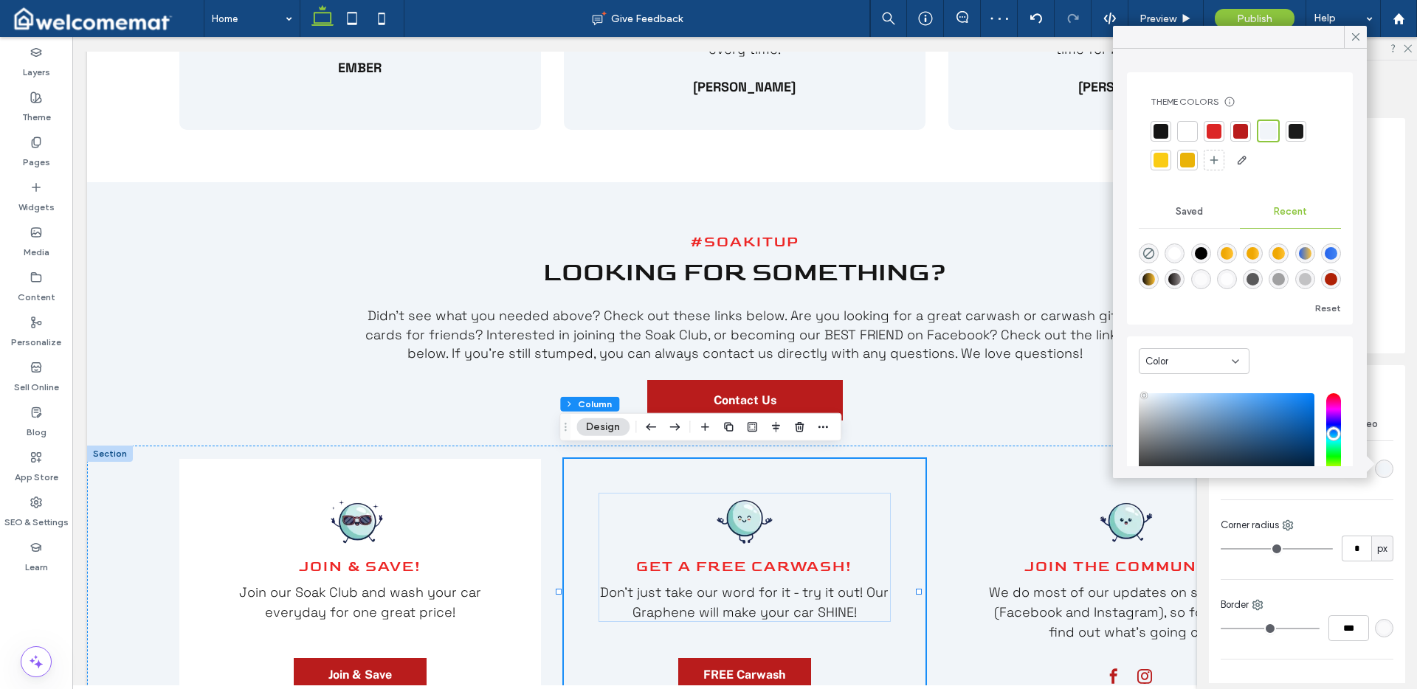
click at [1192, 135] on div at bounding box center [1187, 131] width 15 height 15
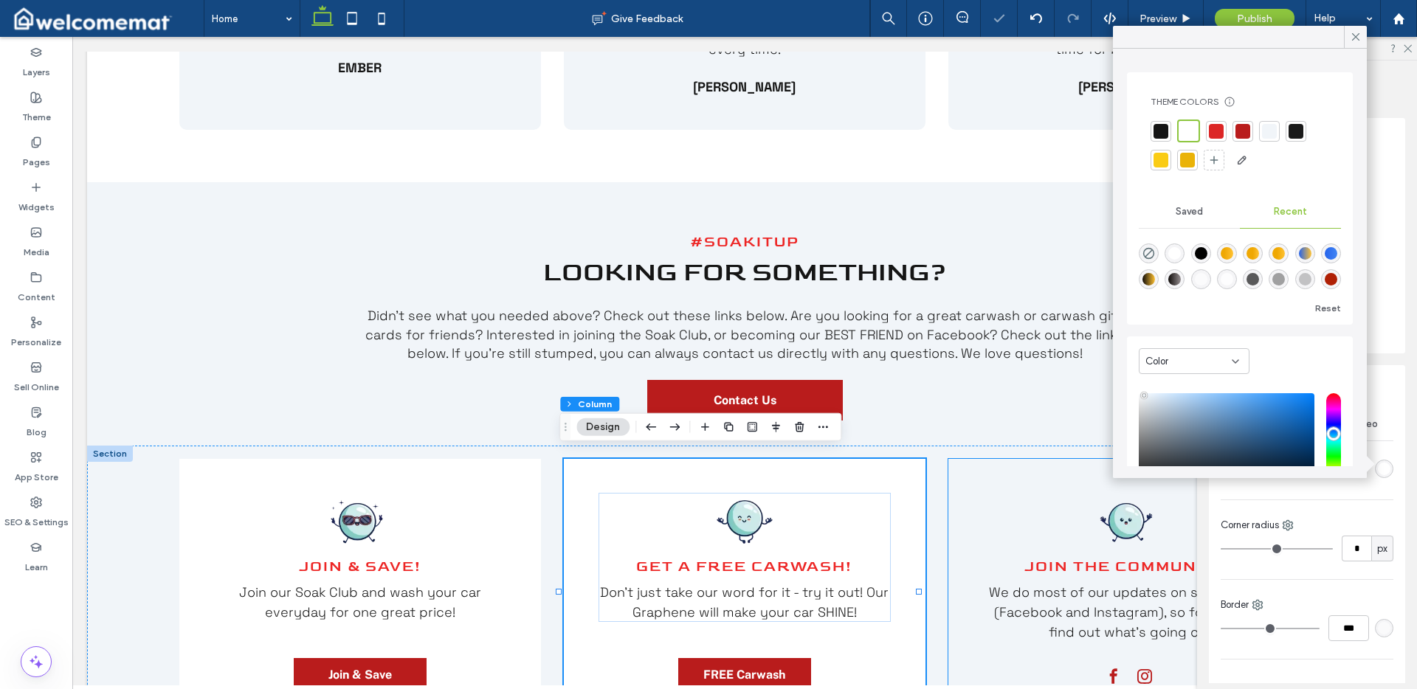
click at [967, 488] on div "Join the Community! ﻿ We do most of our updates on social media (Facebook and I…" at bounding box center [1130, 592] width 362 height 266
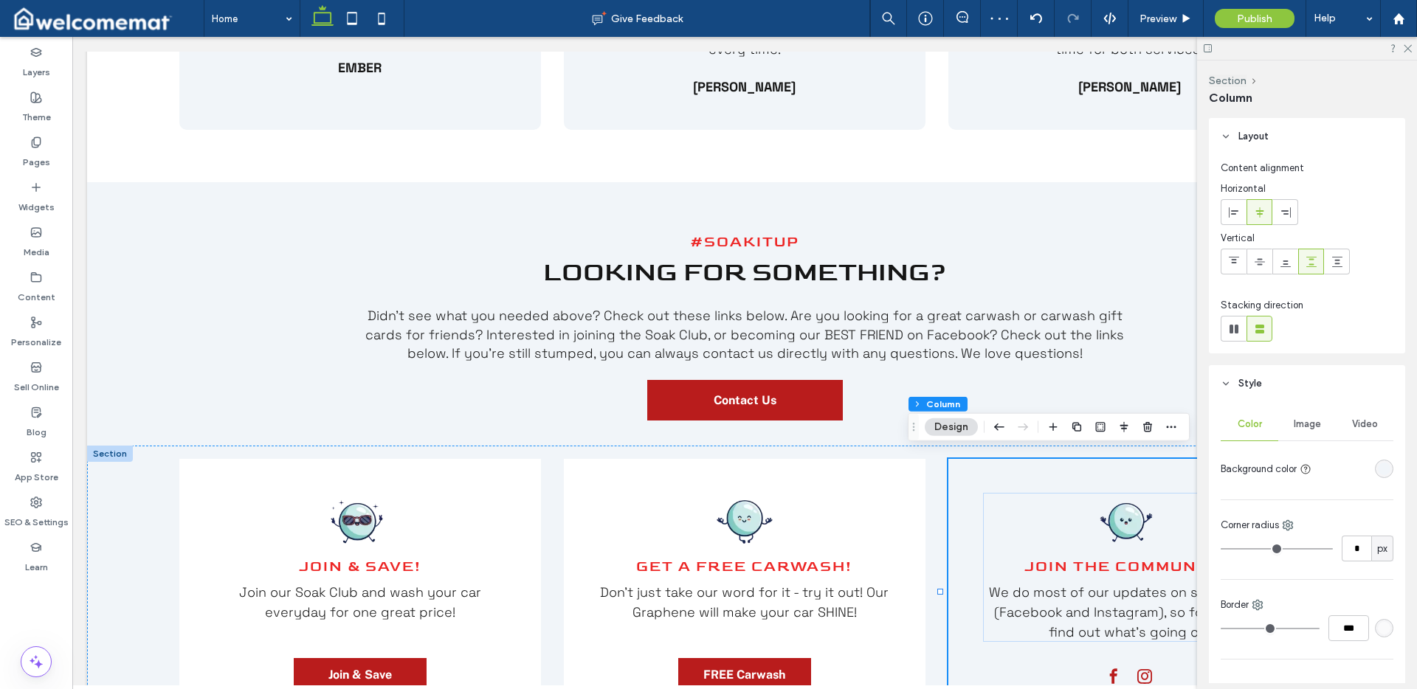
click at [1381, 470] on div "rgba(241, 245, 249, 1)" at bounding box center [1384, 469] width 13 height 13
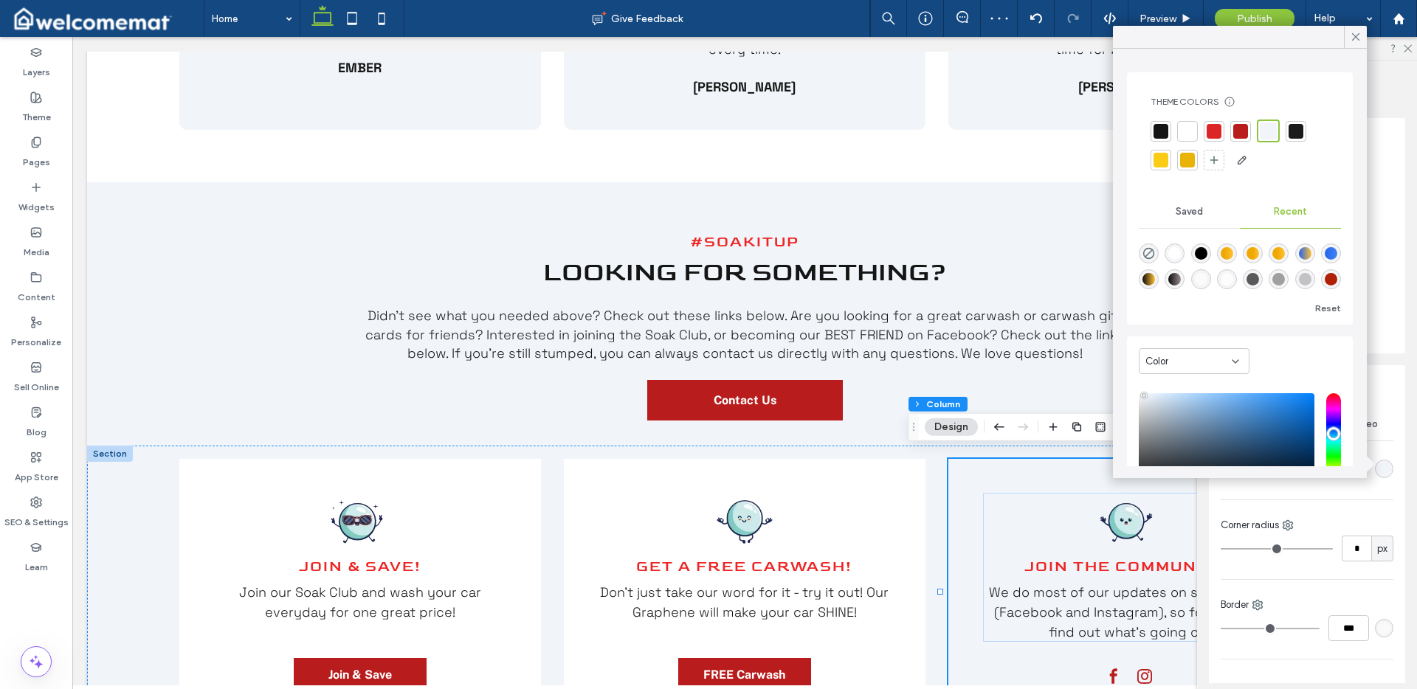
drag, startPoint x: 1192, startPoint y: 128, endPoint x: 1179, endPoint y: 138, distance: 16.8
click at [1192, 128] on div at bounding box center [1187, 131] width 15 height 15
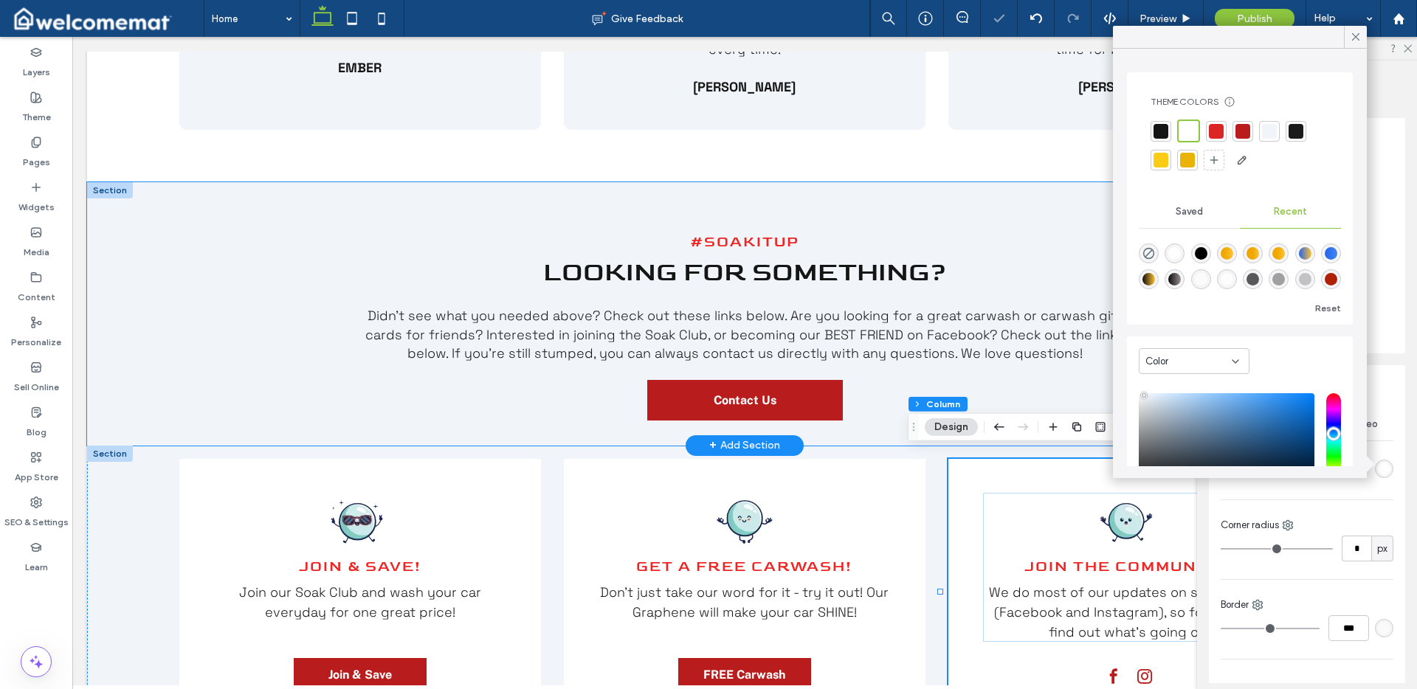
click at [256, 372] on div "#SoakItUp Looking for Something? Didn't see what you needed above? Check out th…" at bounding box center [744, 314] width 1315 height 264
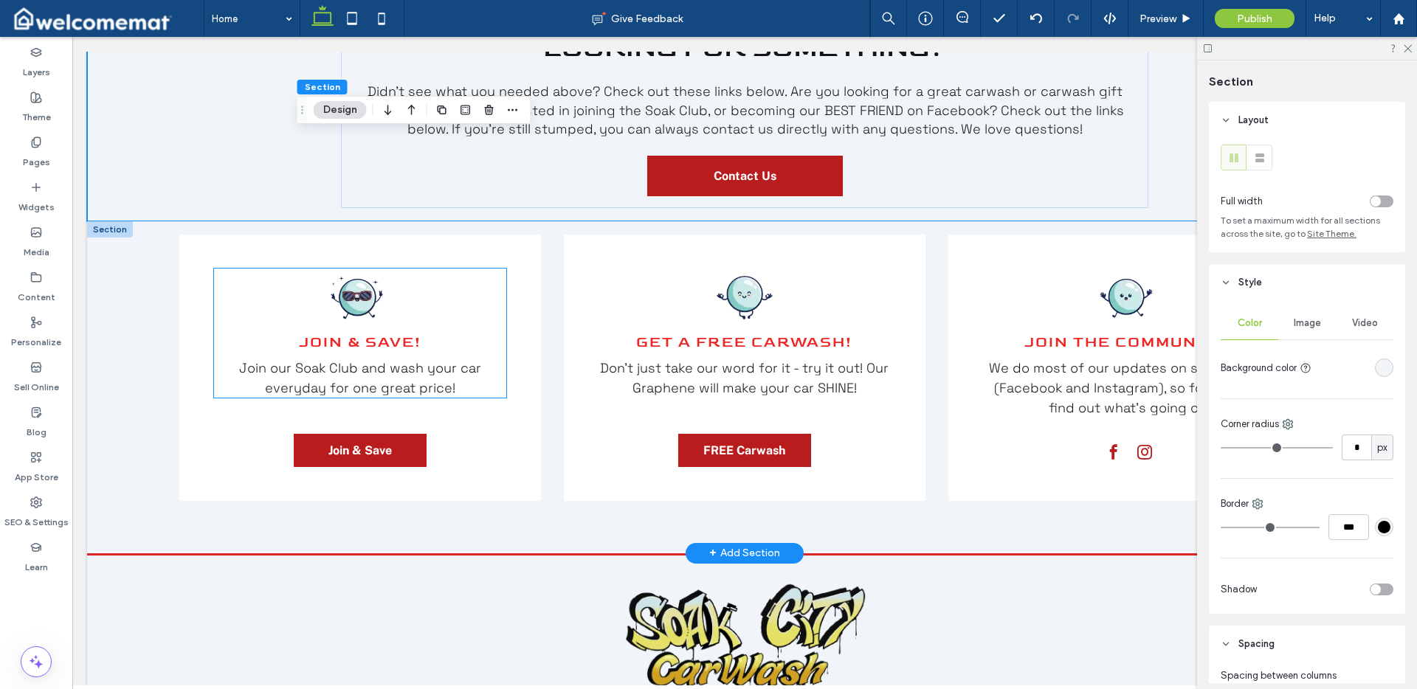
scroll to position [3269, 0]
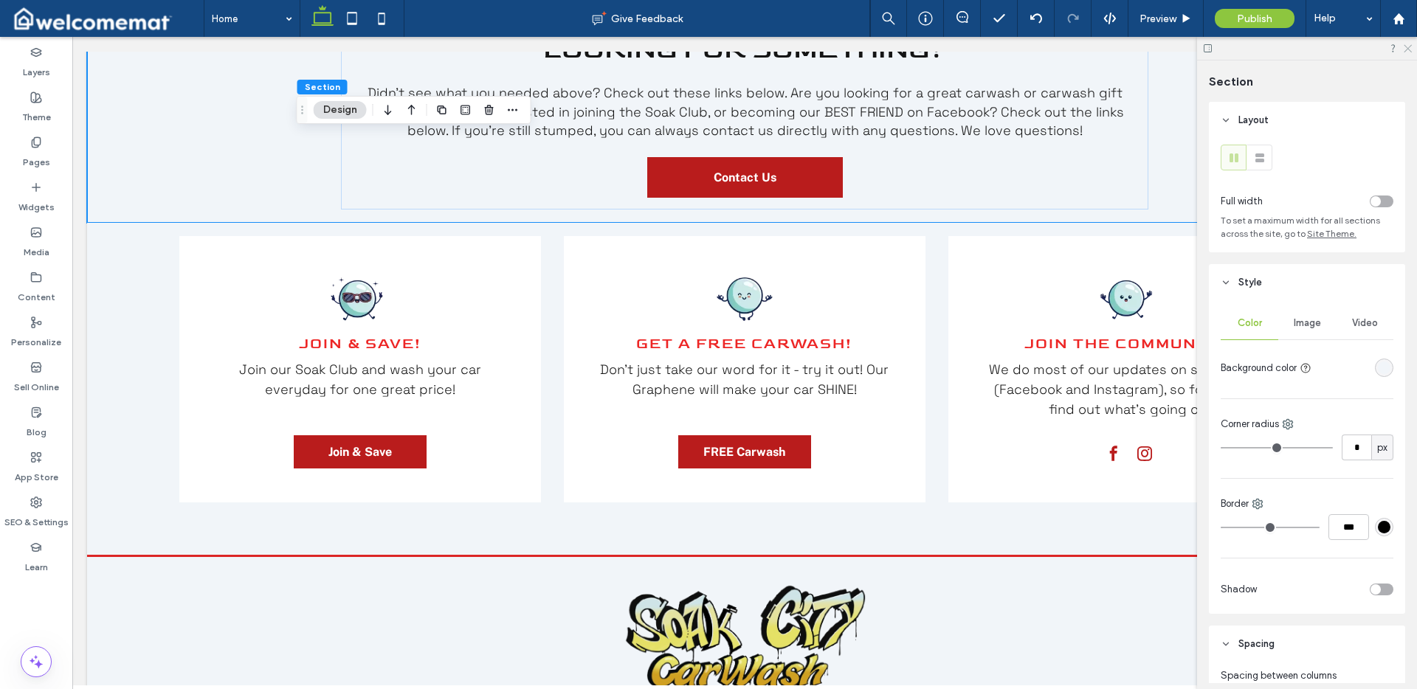
click at [1408, 48] on icon at bounding box center [1407, 48] width 10 height 10
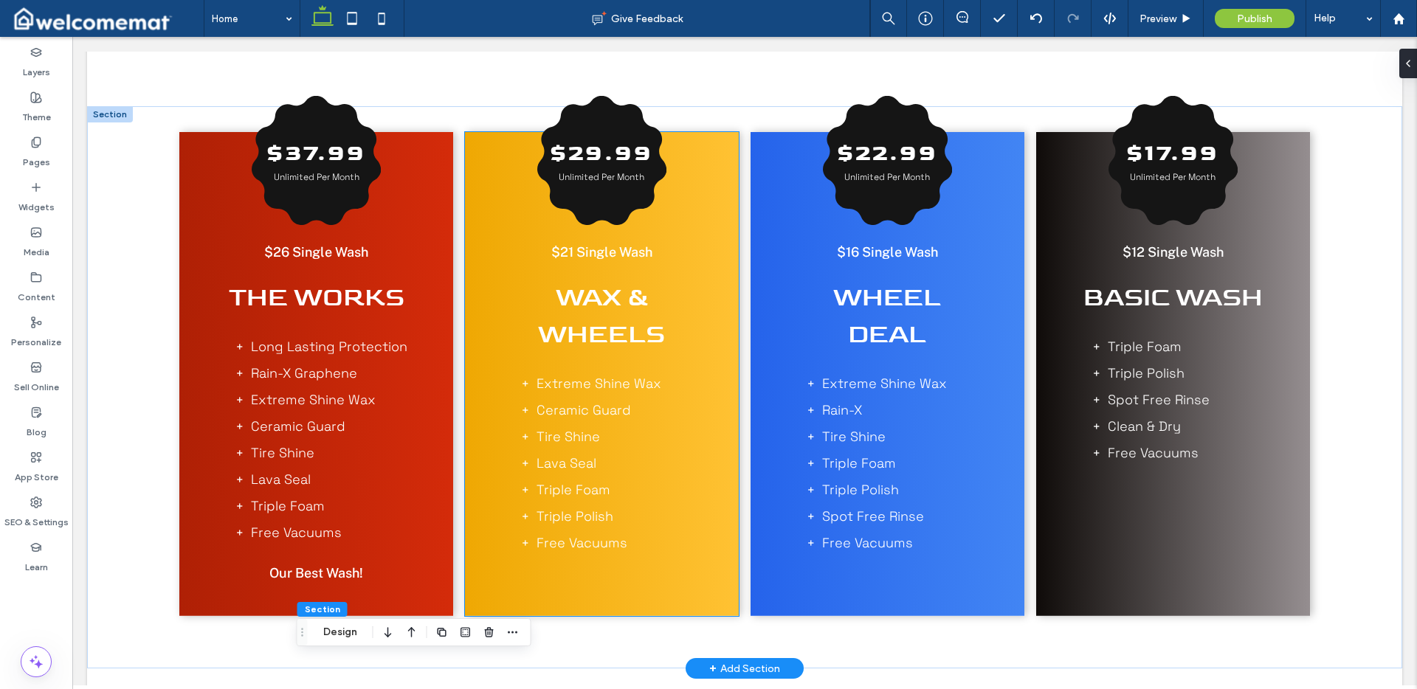
scroll to position [1120, 0]
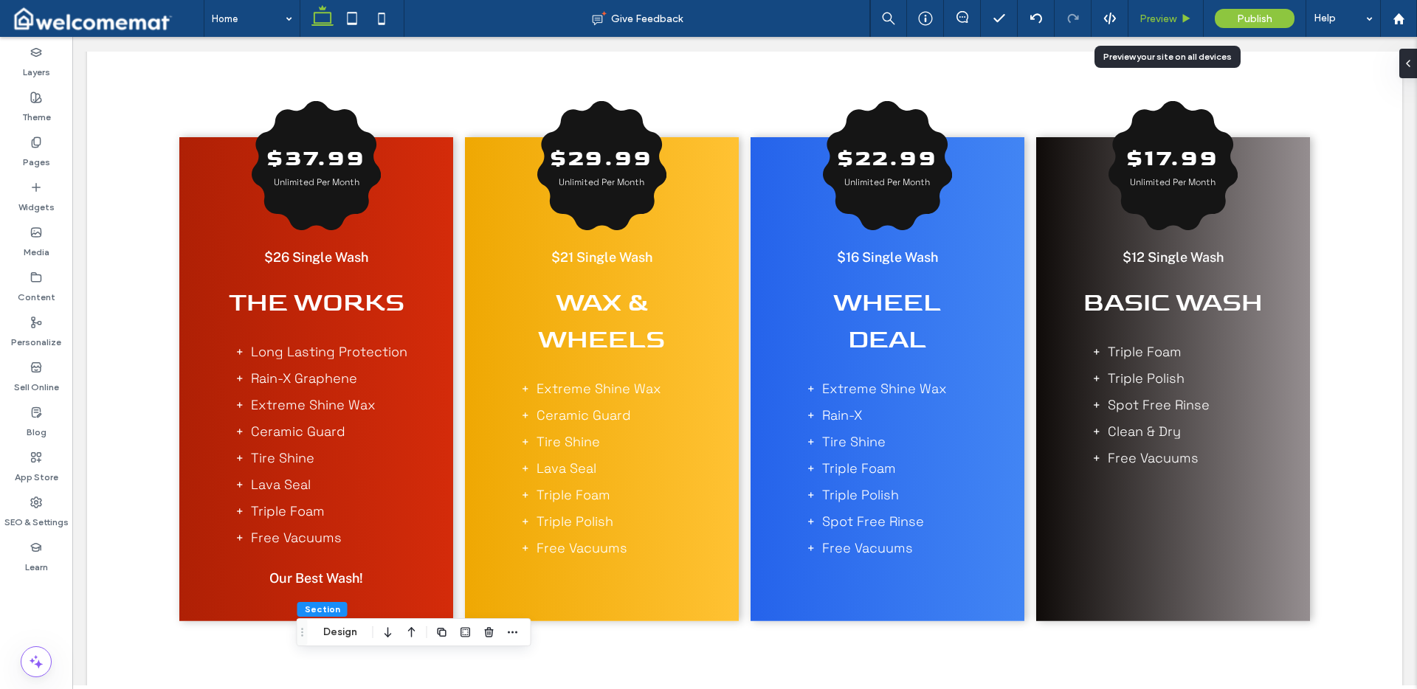
click at [1155, 28] on div "Preview" at bounding box center [1166, 18] width 75 height 37
click at [1163, 15] on span "Preview" at bounding box center [1158, 19] width 37 height 13
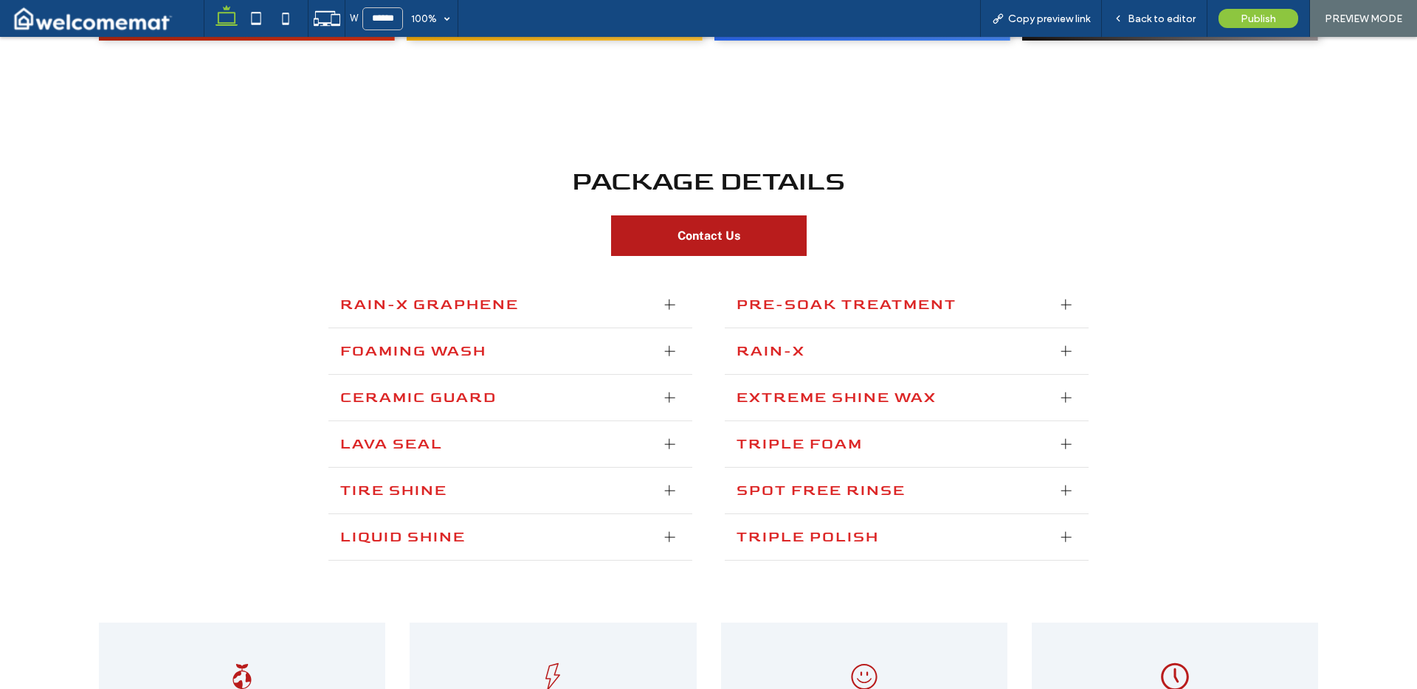
scroll to position [1754, 0]
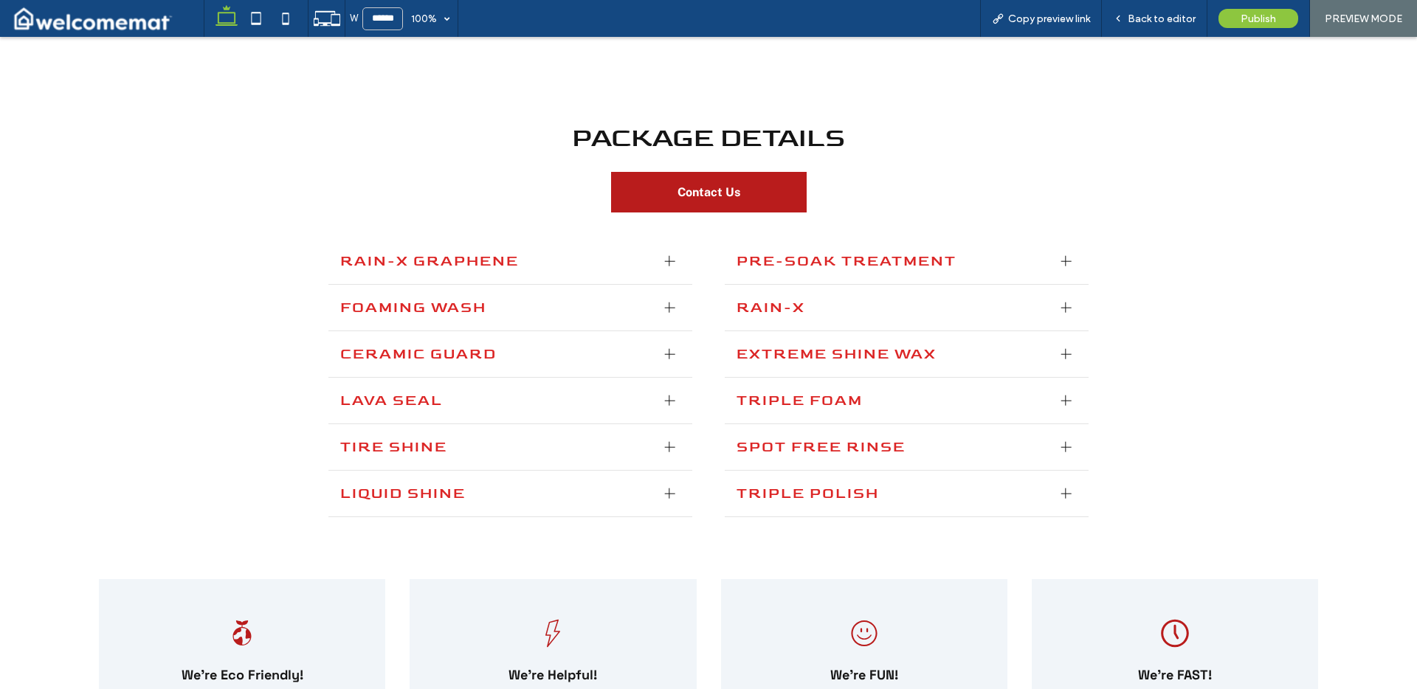
click at [636, 260] on span "Rain-X Graphene" at bounding box center [496, 261] width 313 height 22
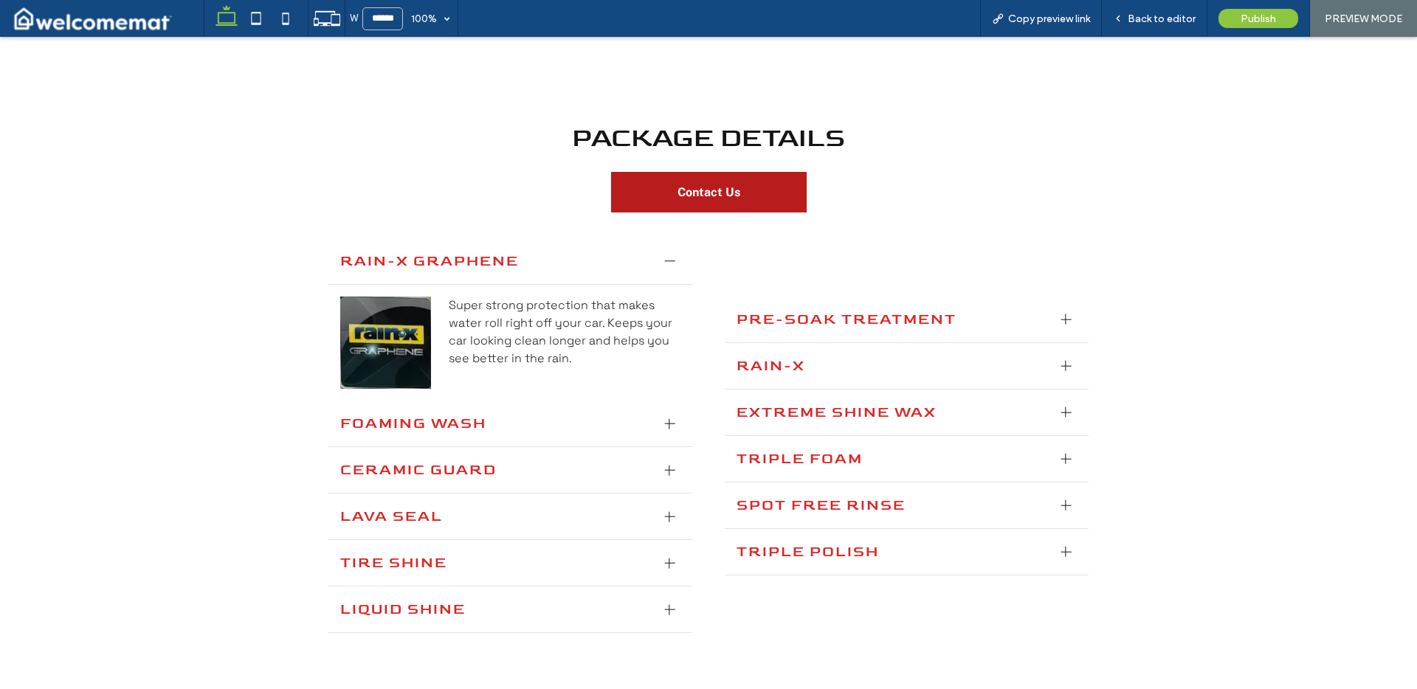
click at [644, 268] on span "Rain-X Graphene" at bounding box center [496, 261] width 313 height 22
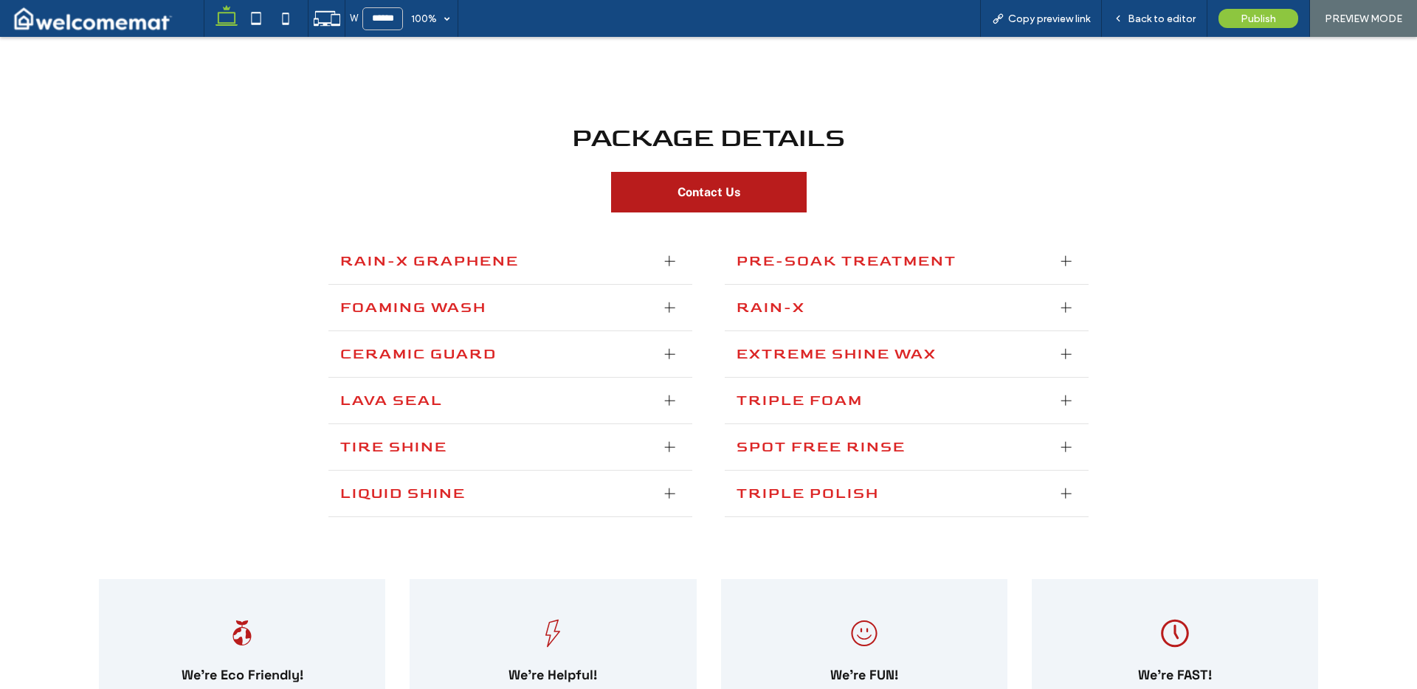
click at [646, 311] on span "Foaming Wash" at bounding box center [496, 308] width 313 height 22
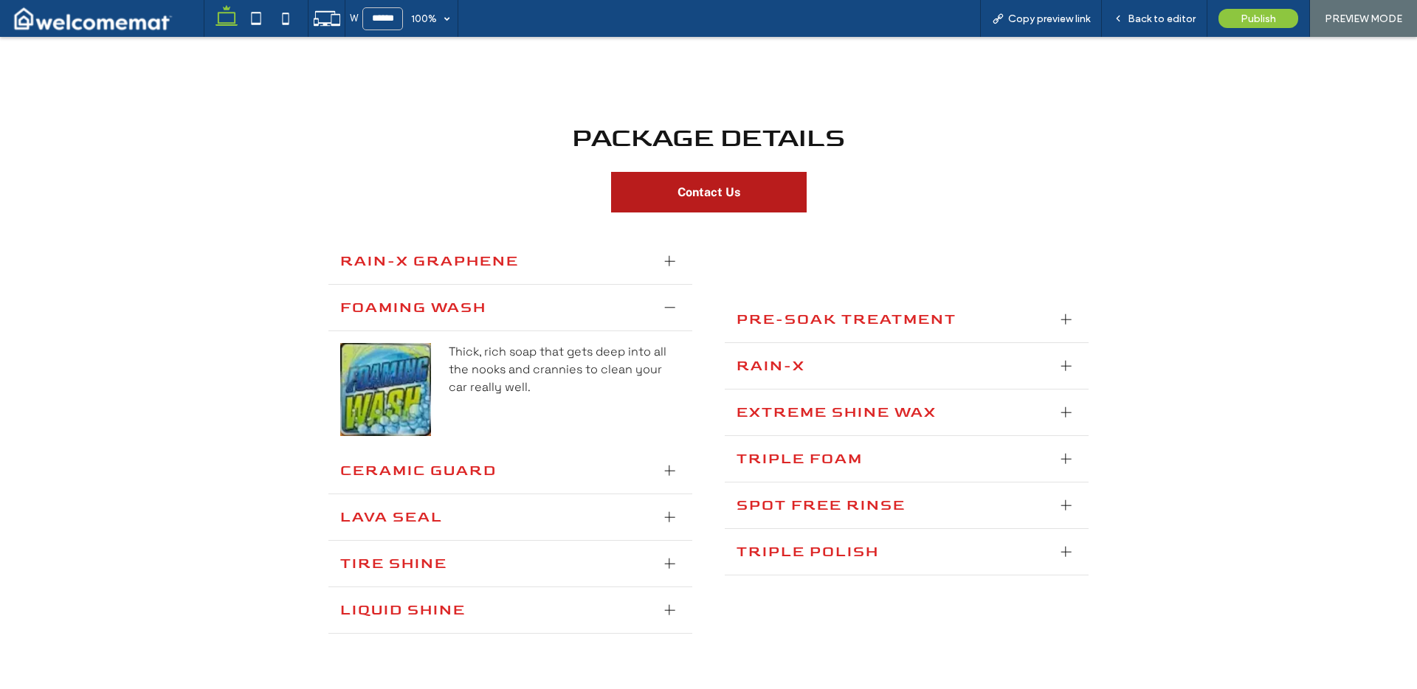
click at [647, 306] on div "Foaming Wash" at bounding box center [510, 308] width 365 height 47
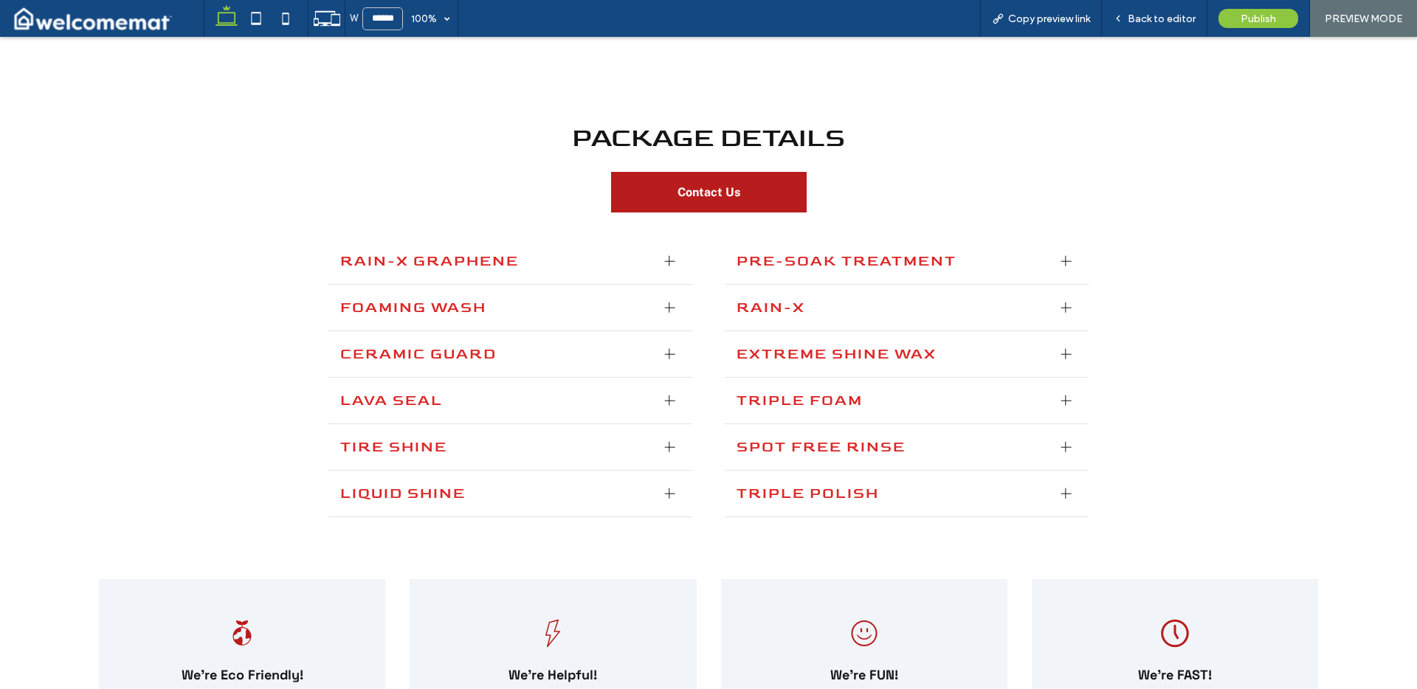
click at [870, 275] on div "Pre-Soak Treatment" at bounding box center [907, 261] width 365 height 47
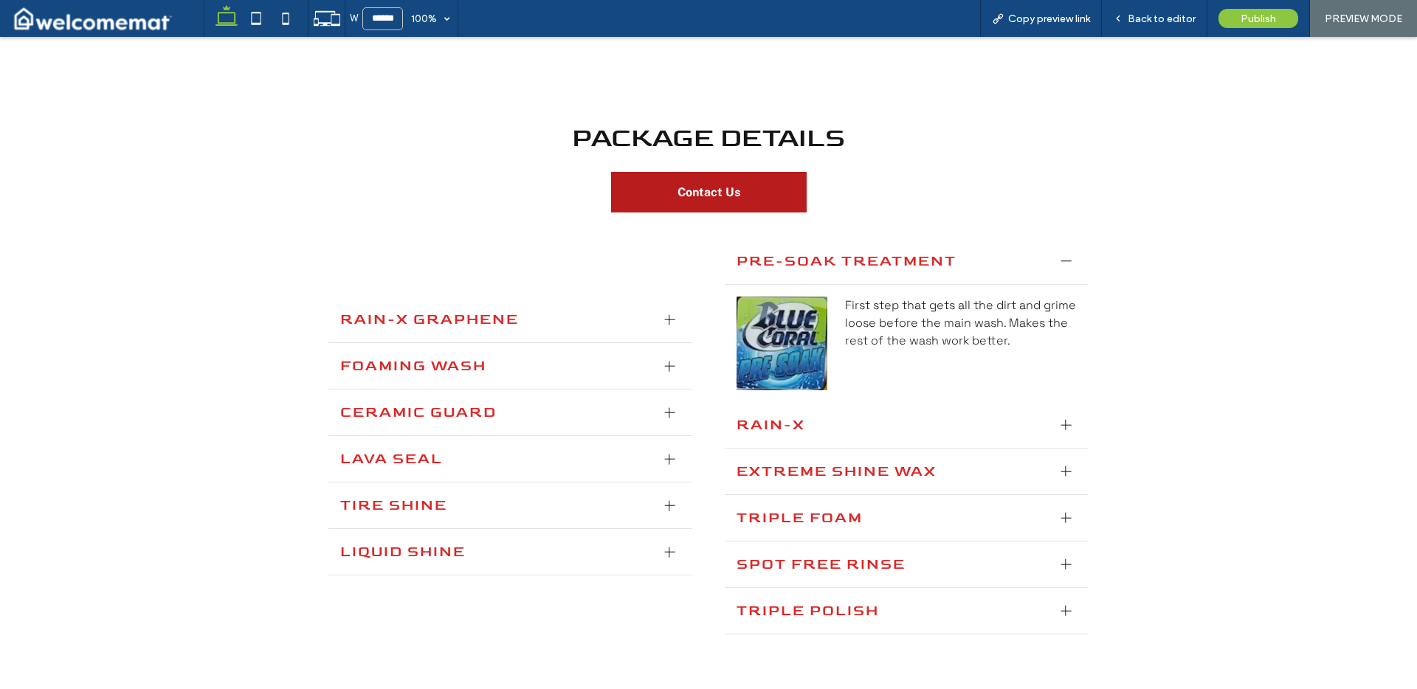
click at [870, 269] on span "Pre-Soak Treatment" at bounding box center [893, 261] width 313 height 22
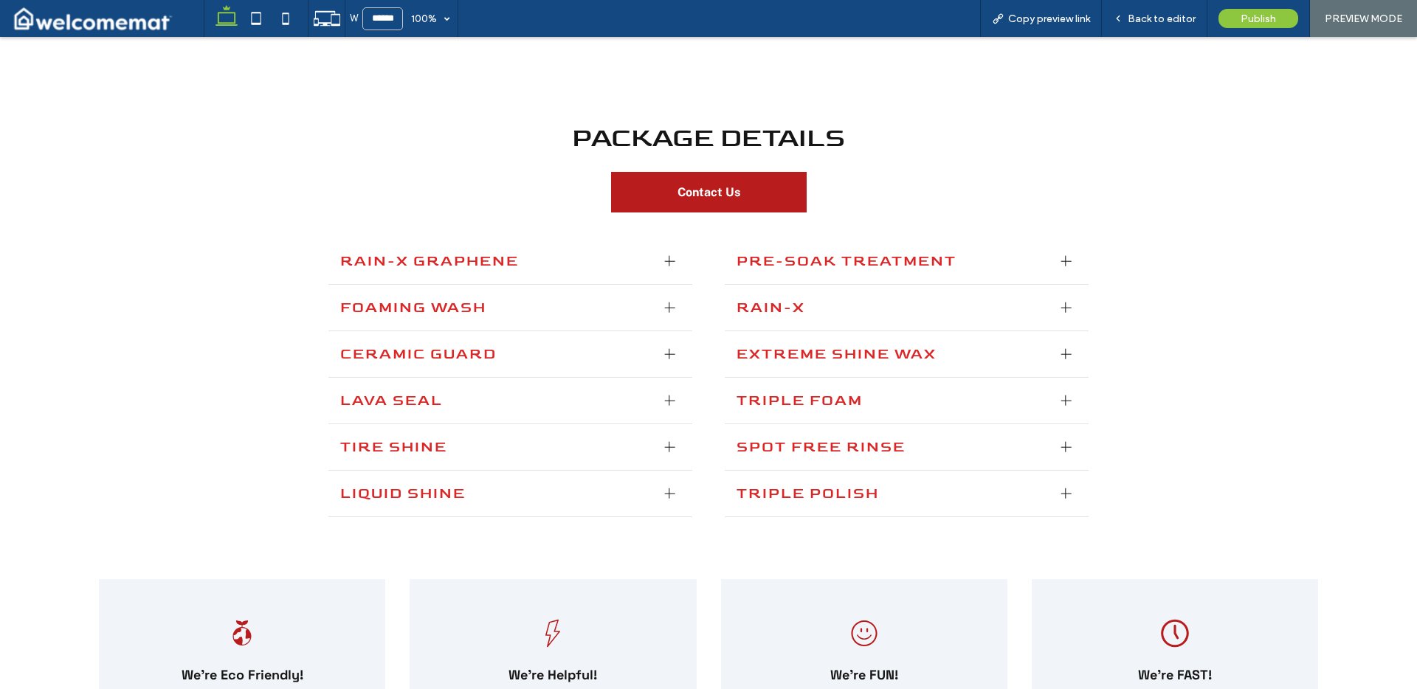
click at [665, 351] on div at bounding box center [669, 354] width 10 height 10
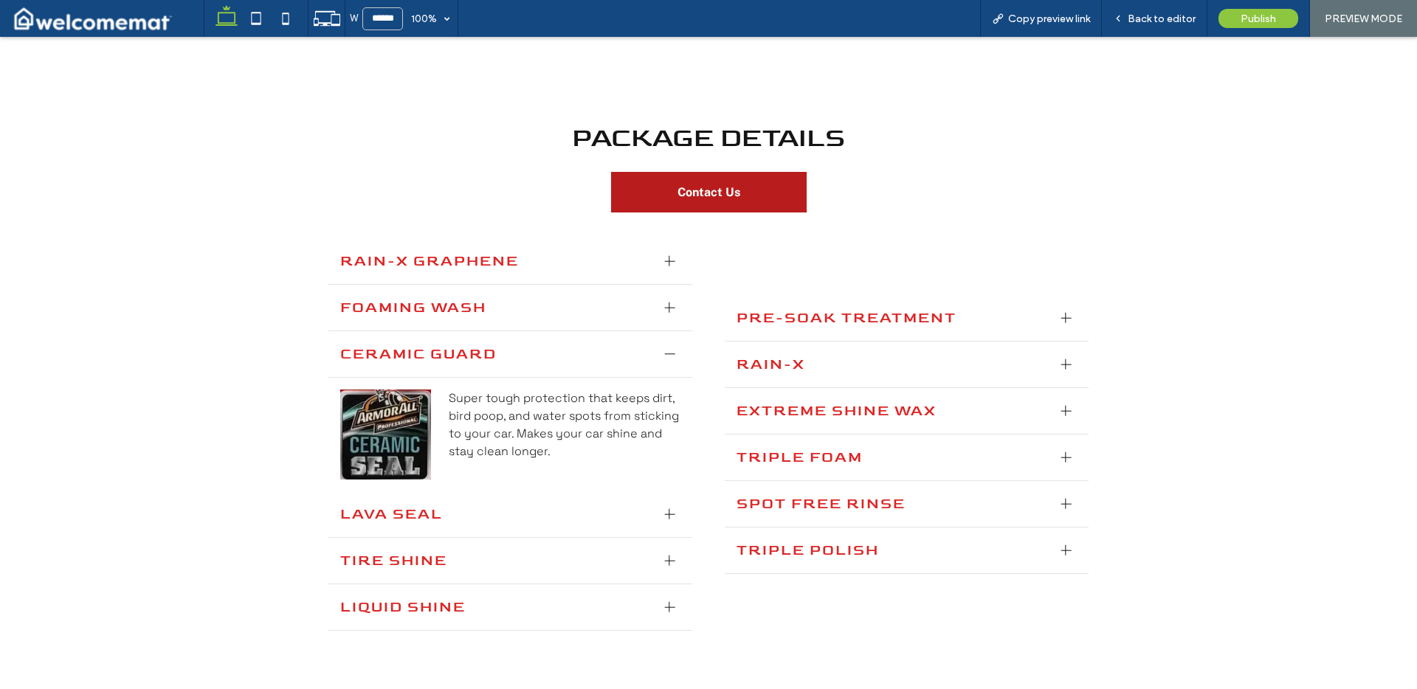
click at [670, 349] on div at bounding box center [670, 354] width 1 height 10
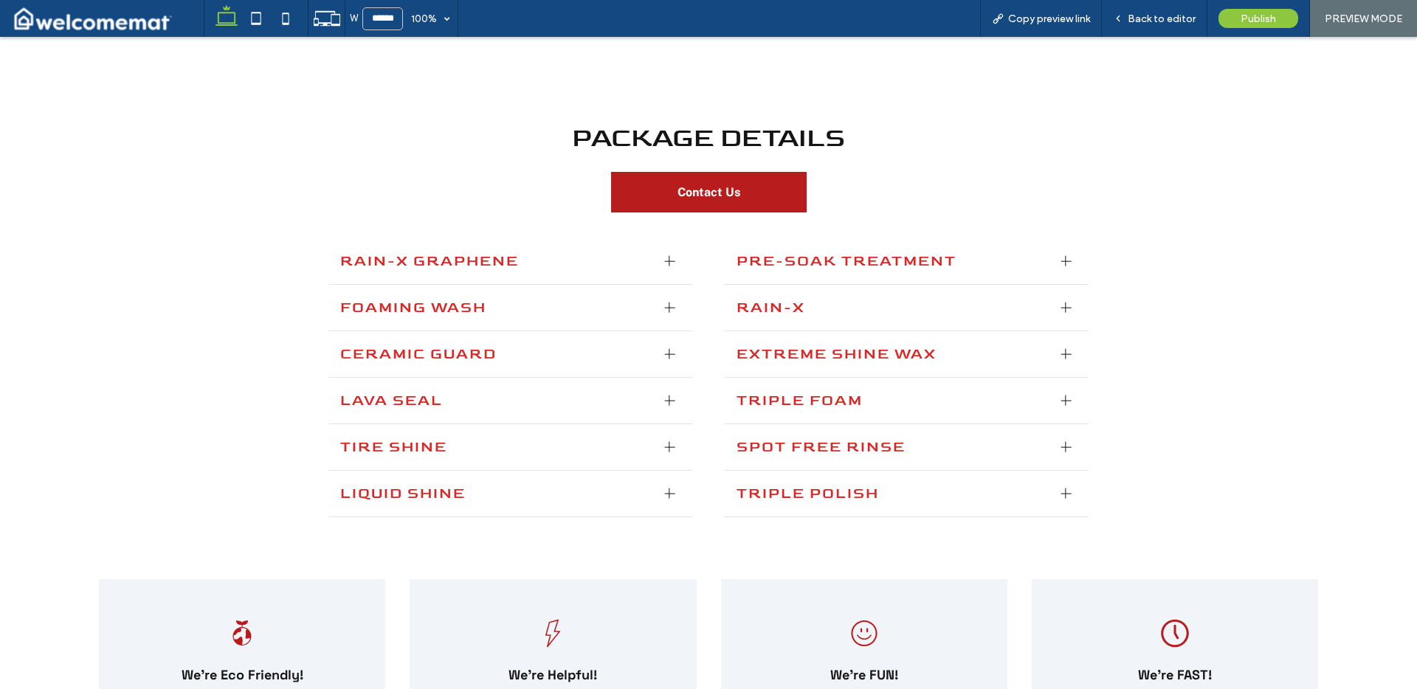
click at [653, 419] on div "Lava Seal" at bounding box center [510, 401] width 365 height 47
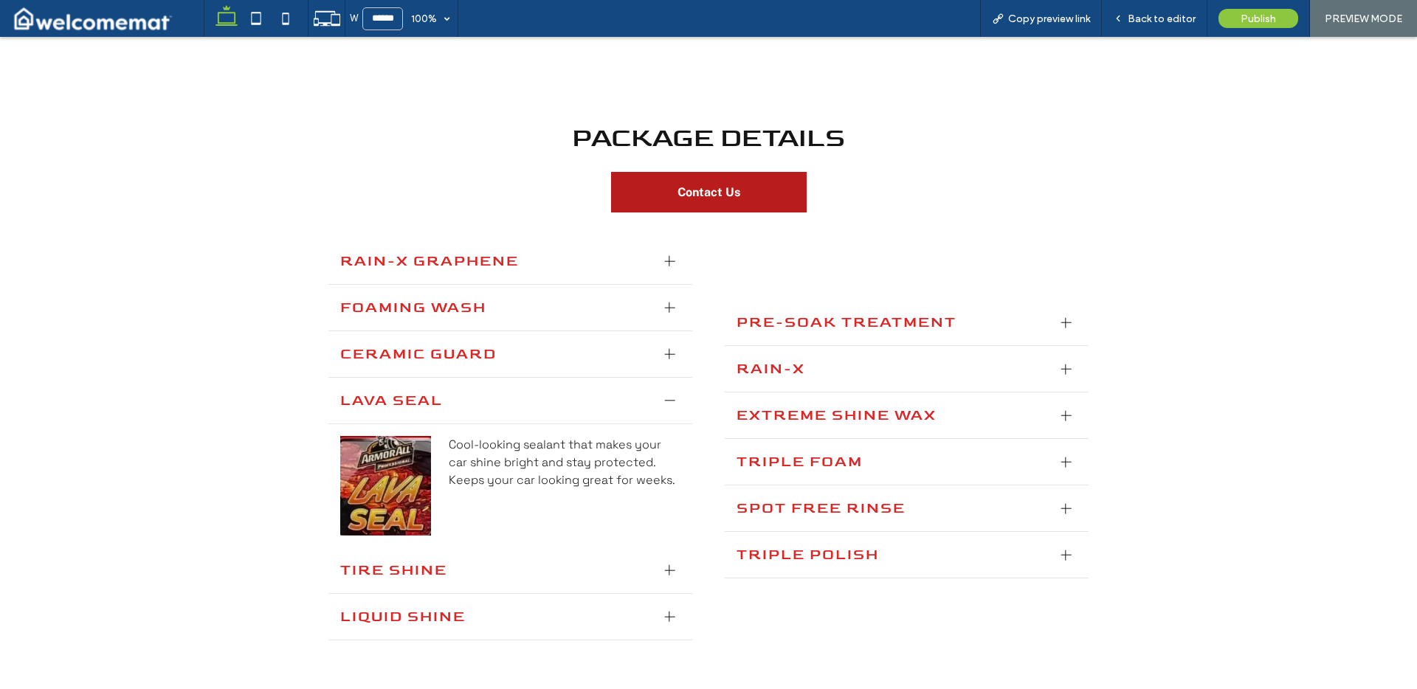
click at [658, 407] on div at bounding box center [669, 401] width 22 height 22
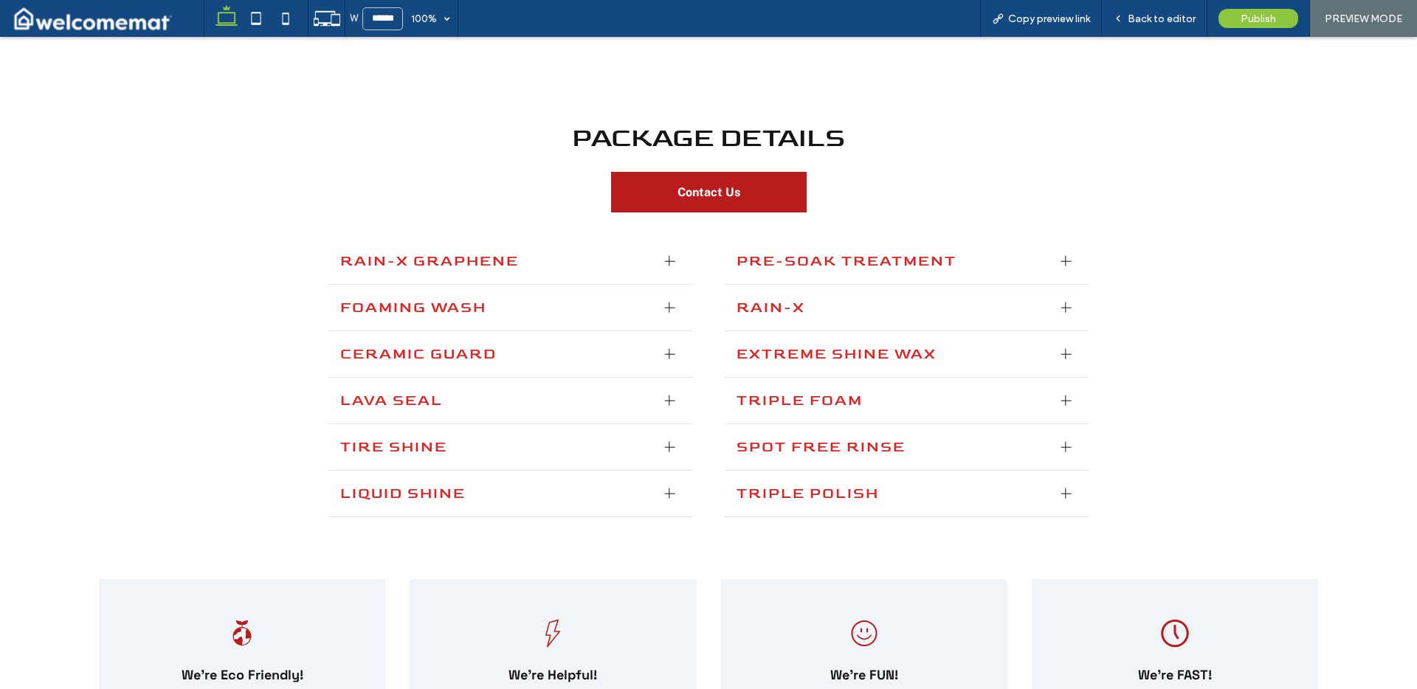
click at [651, 454] on div "Tire Shine" at bounding box center [510, 447] width 365 height 47
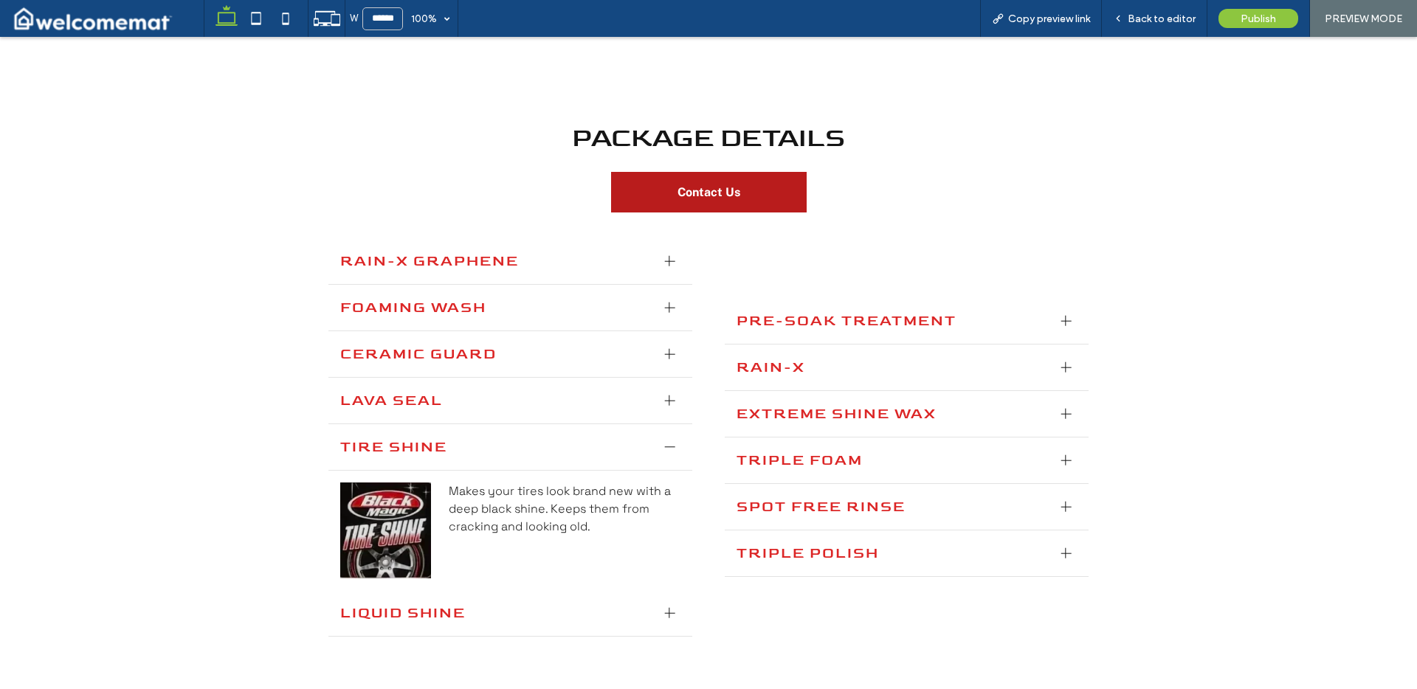
click at [658, 450] on div at bounding box center [669, 447] width 22 height 22
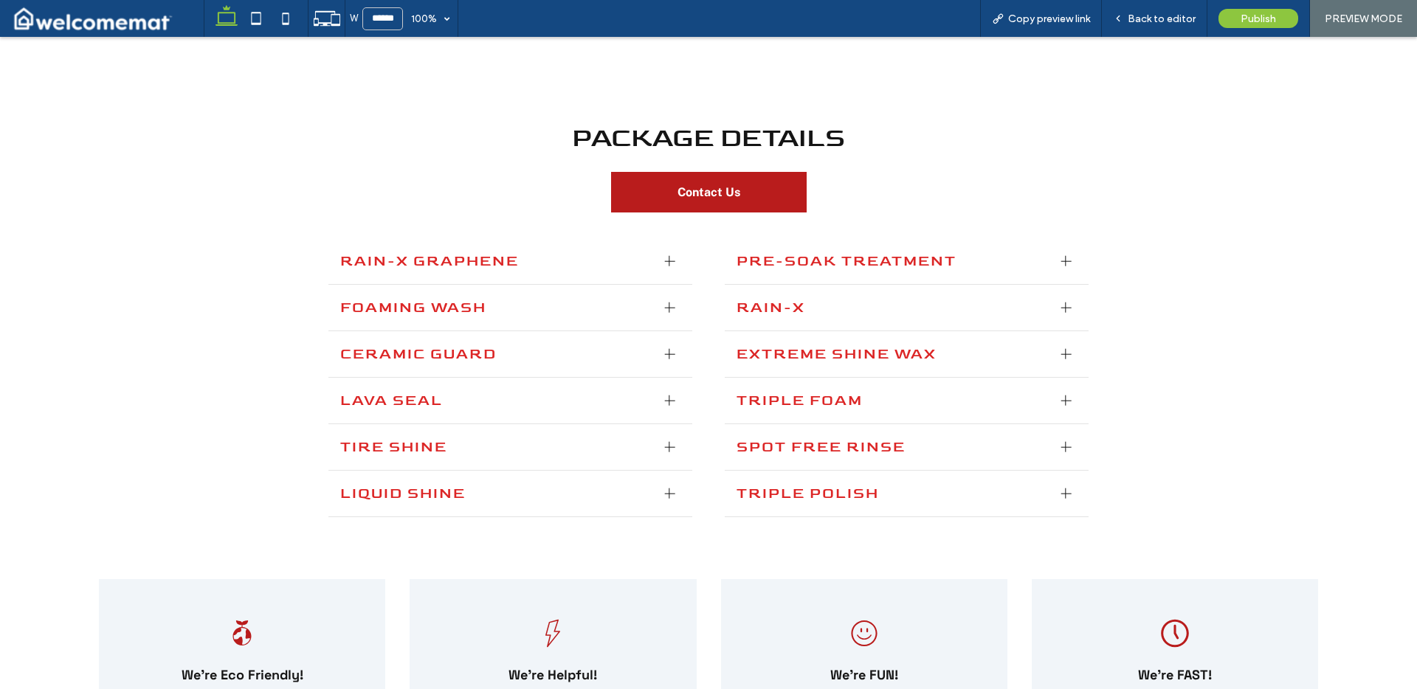
click at [658, 493] on div at bounding box center [669, 494] width 22 height 22
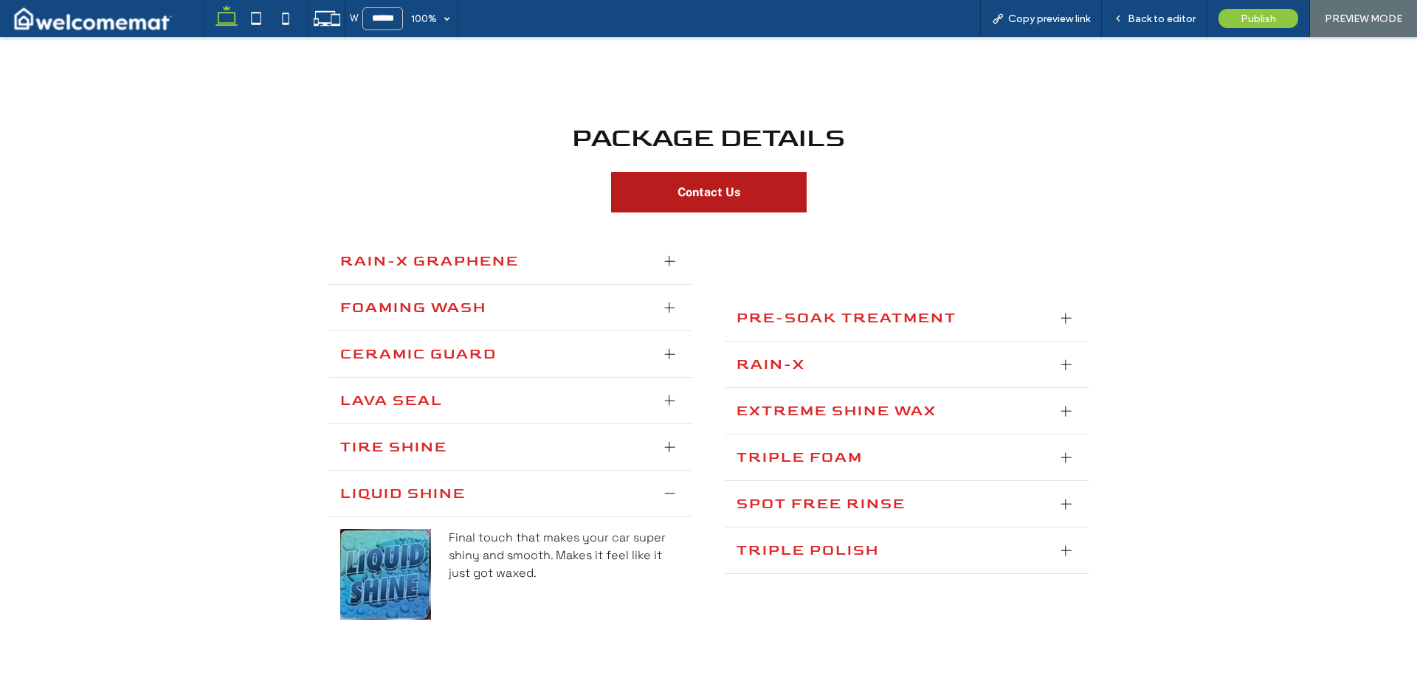
click at [658, 493] on div at bounding box center [669, 494] width 22 height 22
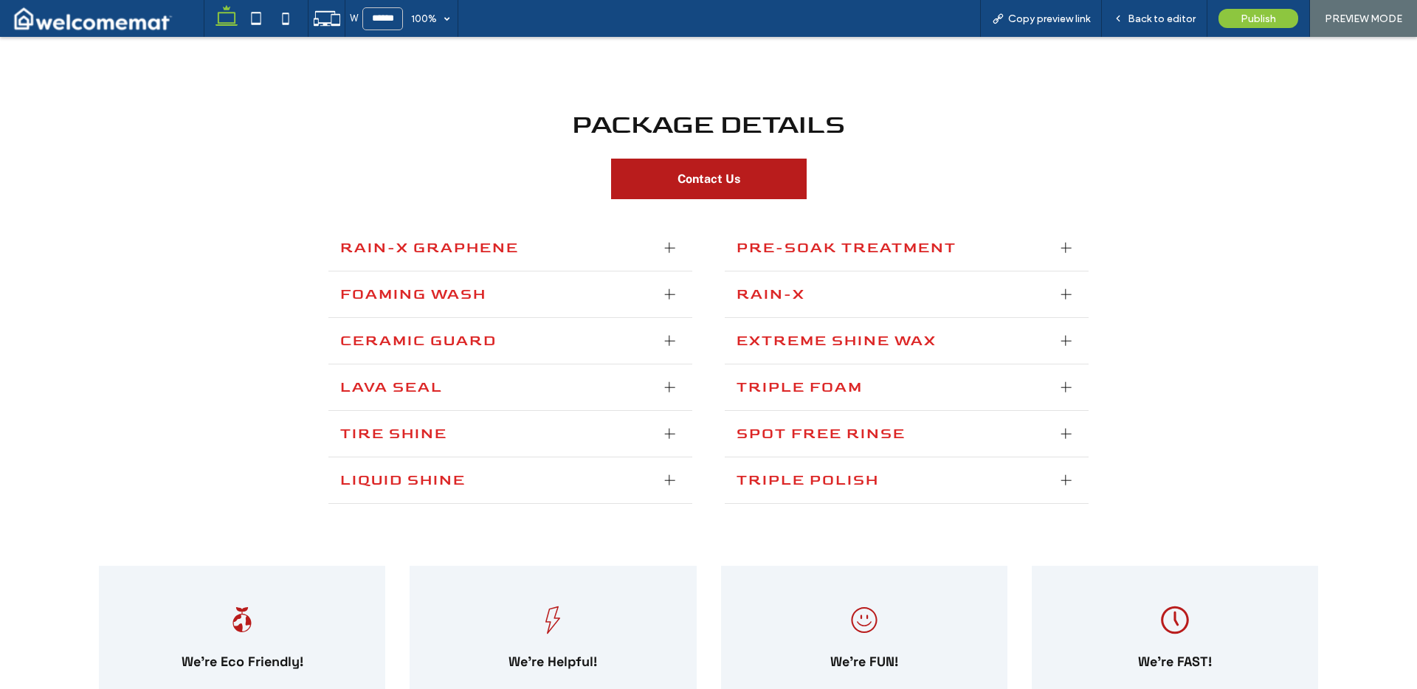
scroll to position [1771, 0]
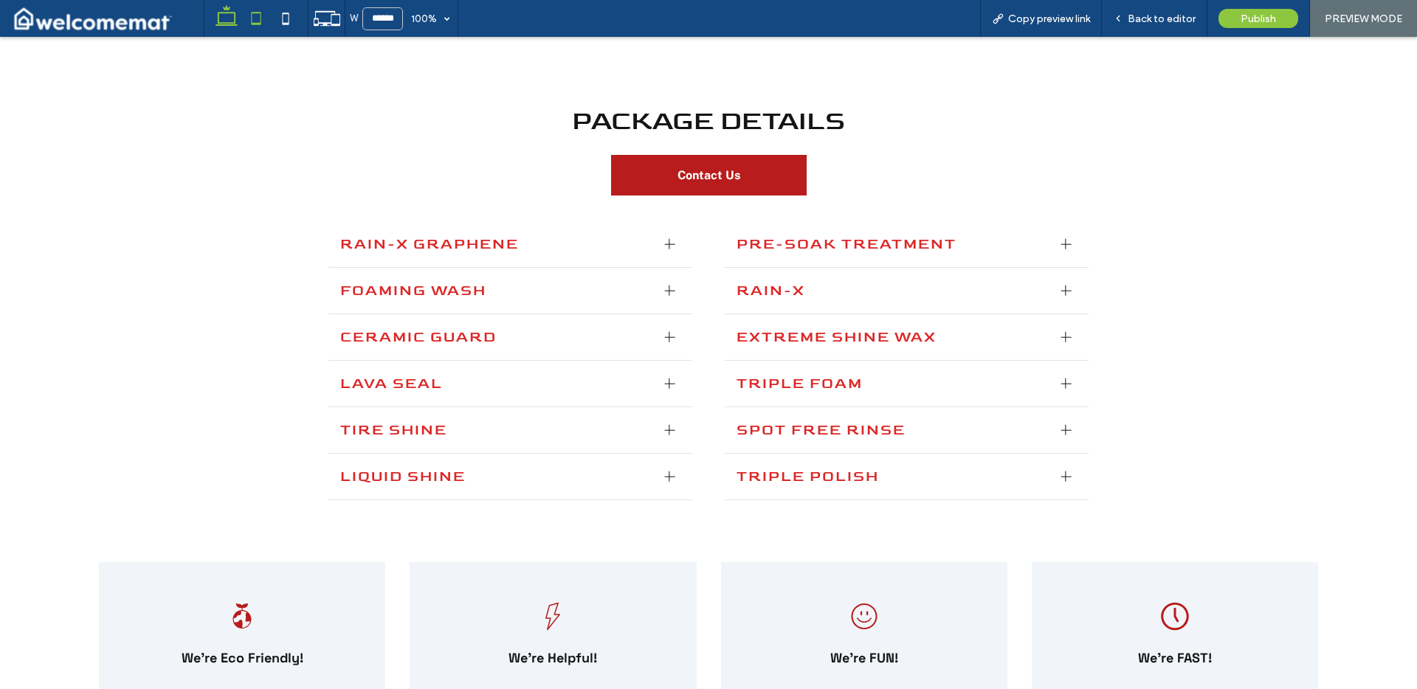
click at [252, 20] on icon at bounding box center [256, 19] width 30 height 30
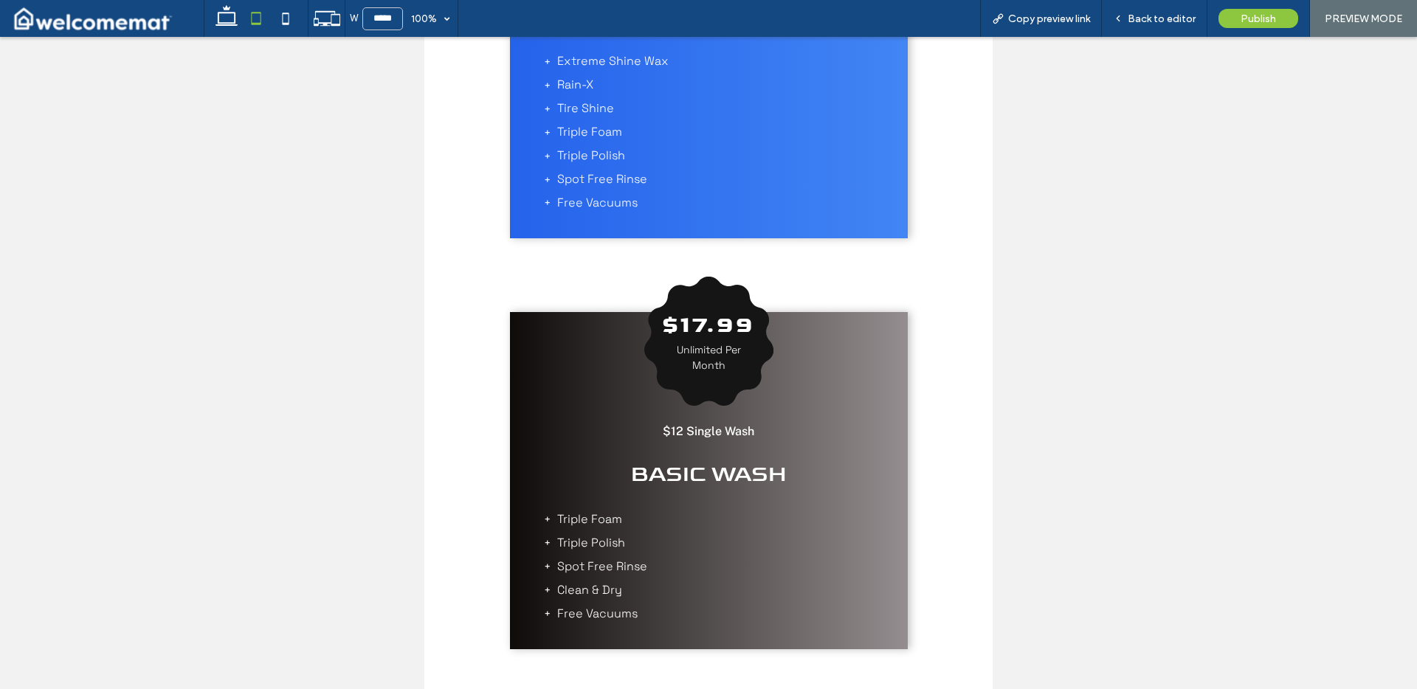
scroll to position [2217, 0]
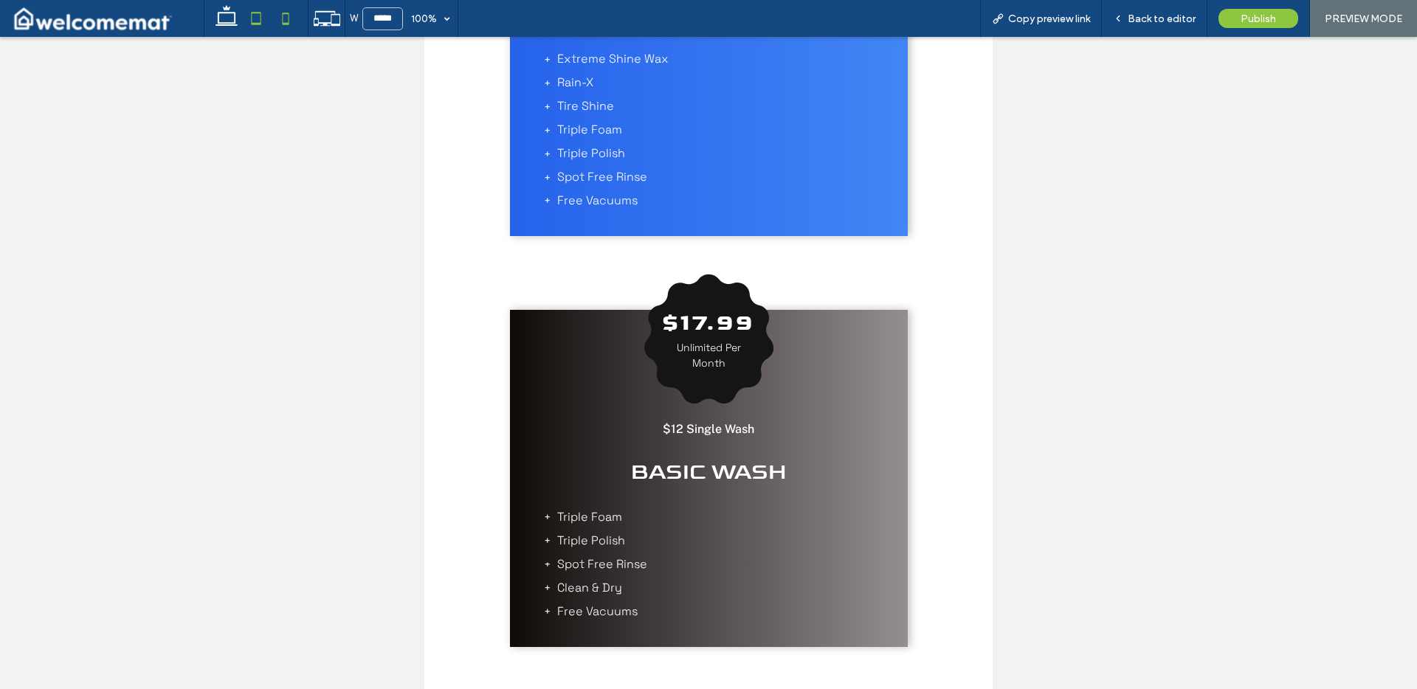
click at [288, 27] on icon at bounding box center [286, 19] width 30 height 30
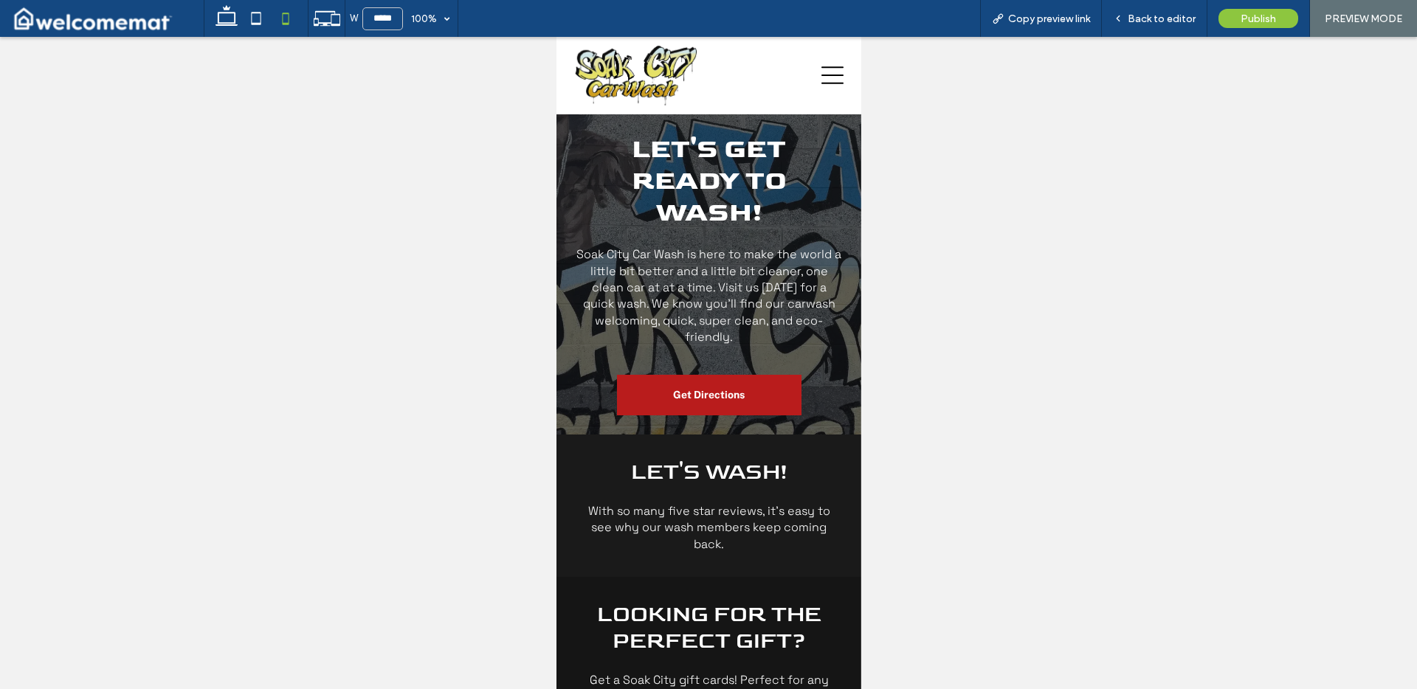
scroll to position [227, 0]
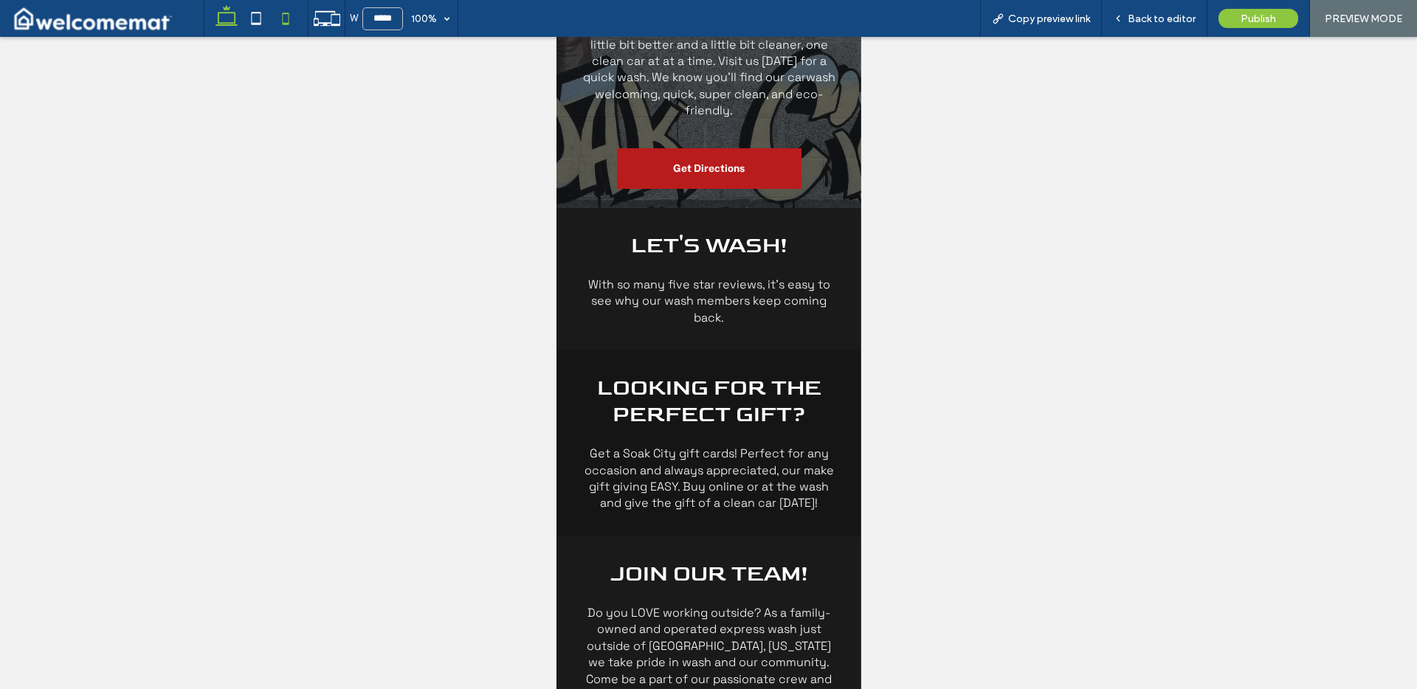
click at [235, 16] on use at bounding box center [227, 15] width 22 height 21
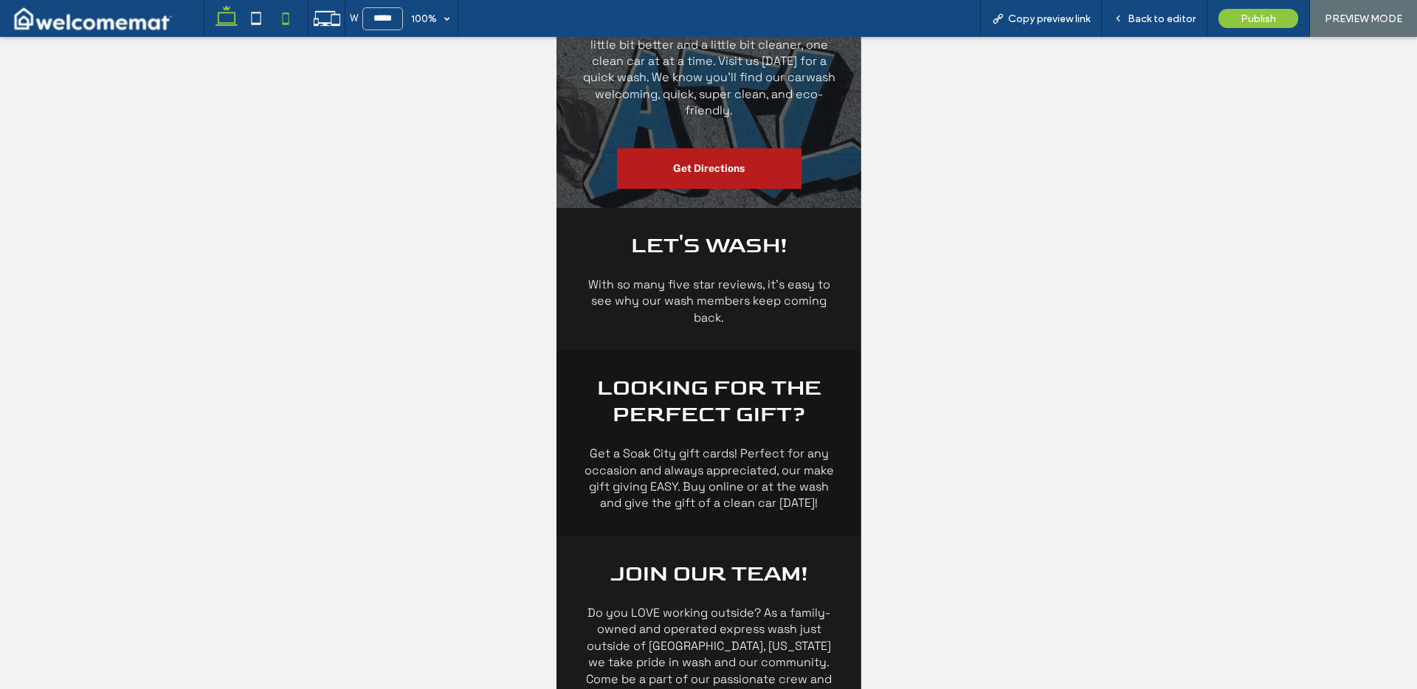
type input "******"
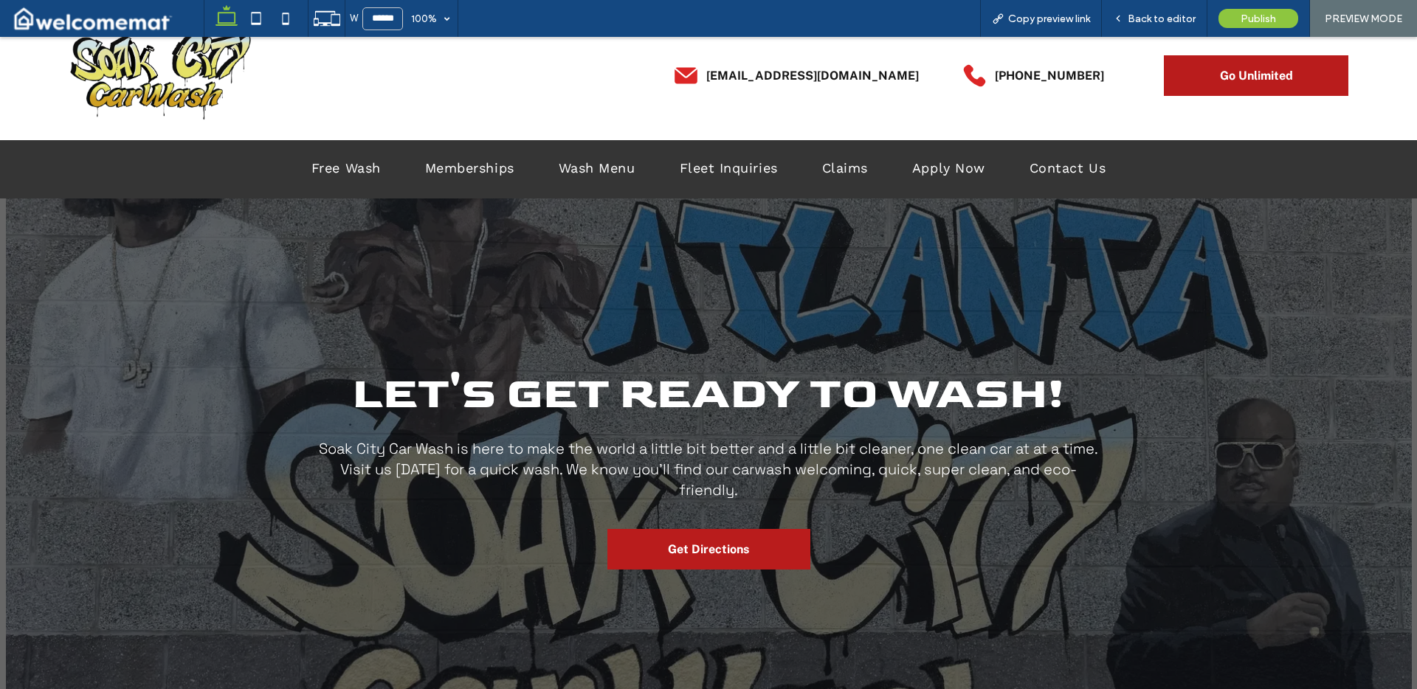
scroll to position [602, 0]
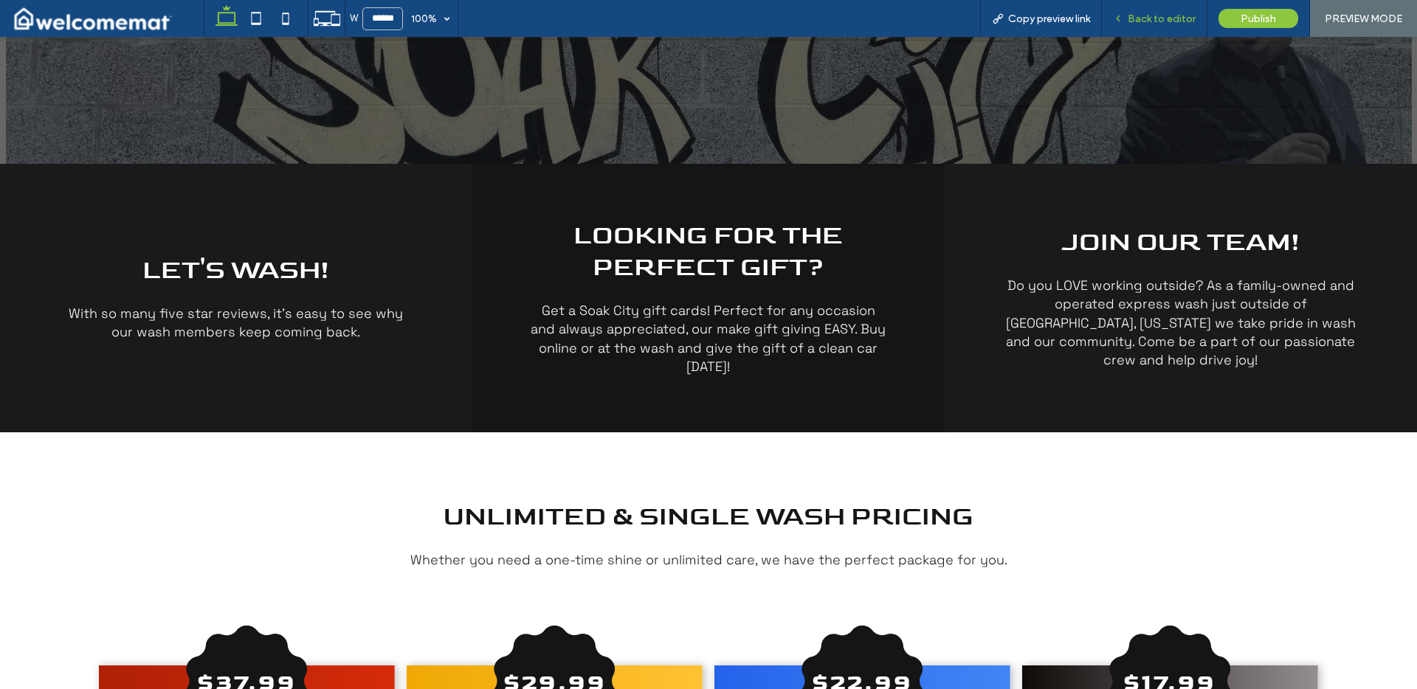
click at [1137, 17] on span "Back to editor" at bounding box center [1162, 19] width 68 height 13
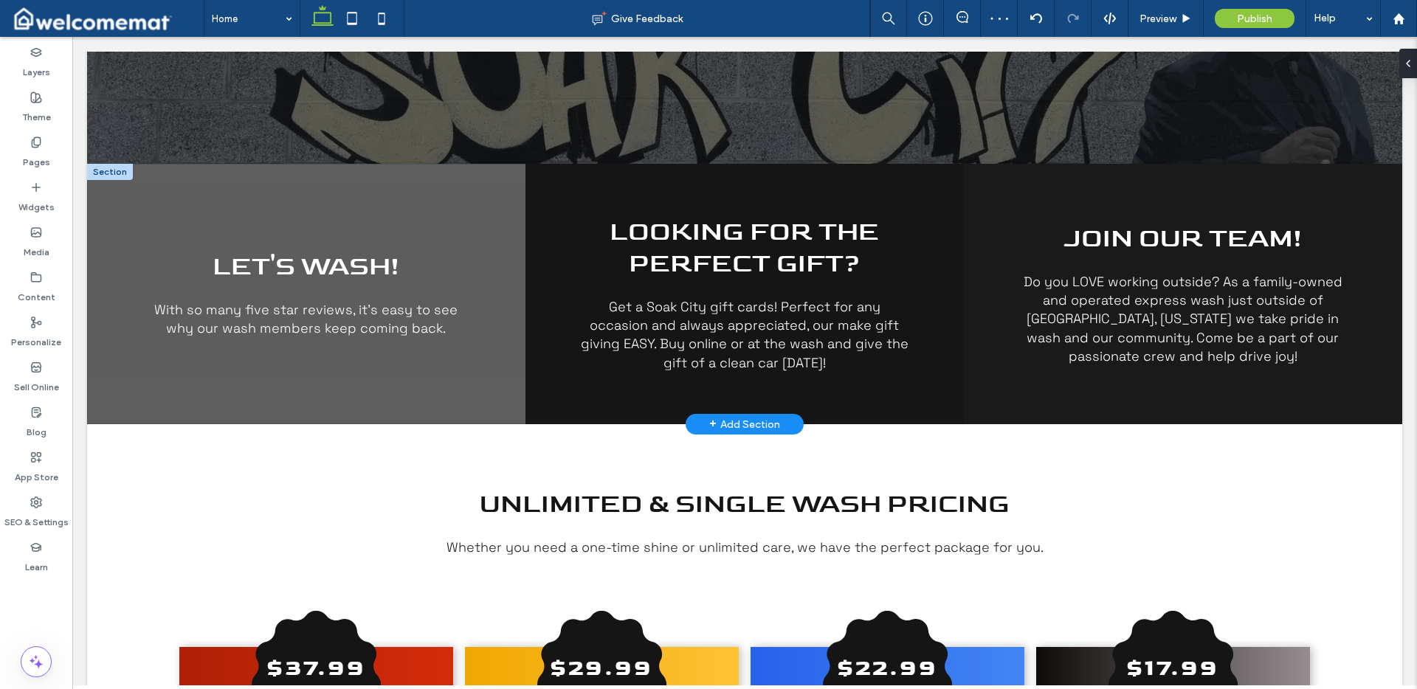
scroll to position [609, 0]
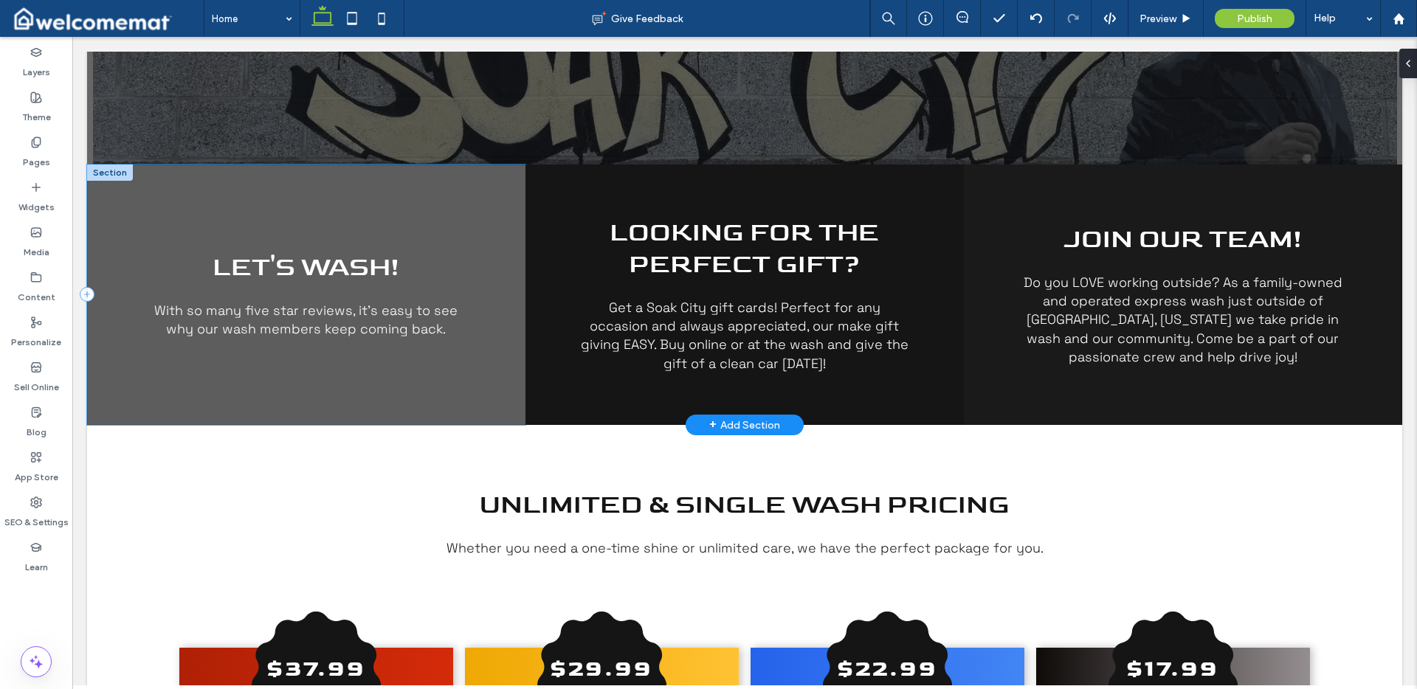
click at [461, 190] on div "Let's Wash! With so many five star reviews, it's easy to see why our wash membe…" at bounding box center [306, 295] width 438 height 261
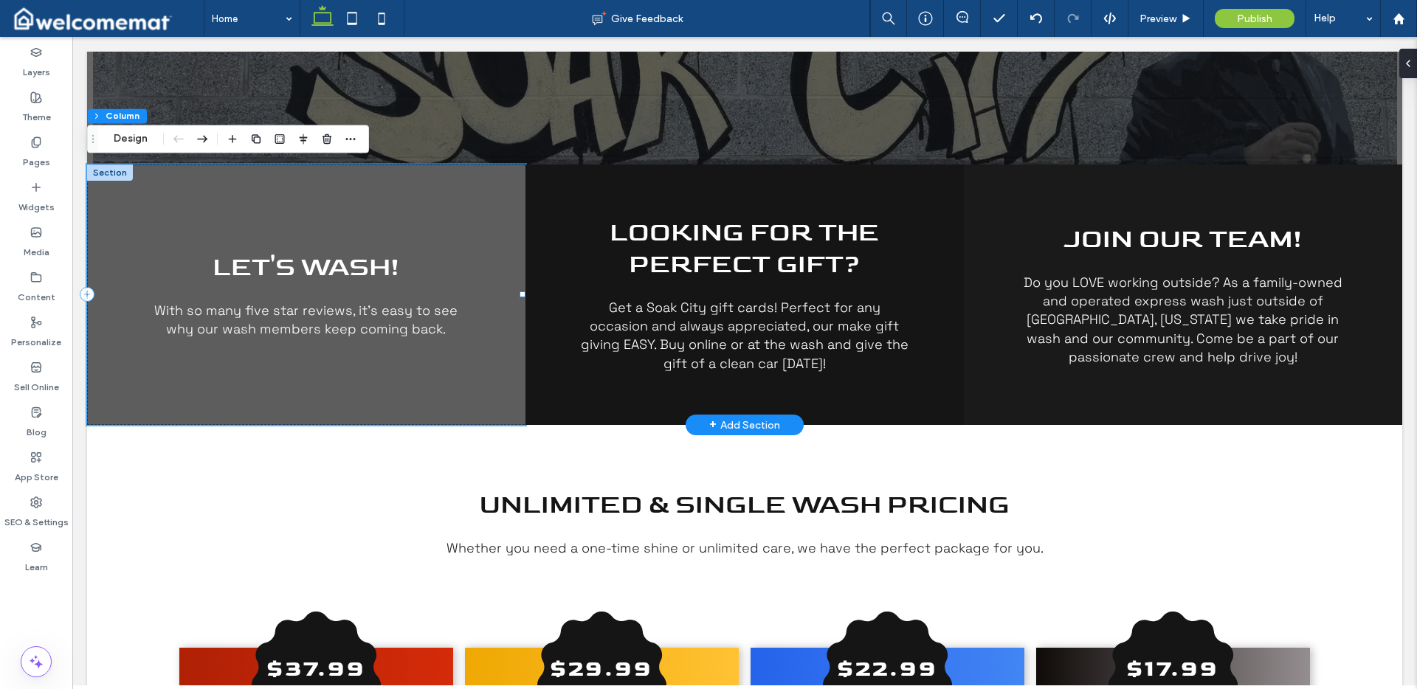
click at [474, 200] on div "Let's Wash! With so many five star reviews, it's easy to see why our wash membe…" at bounding box center [306, 295] width 438 height 261
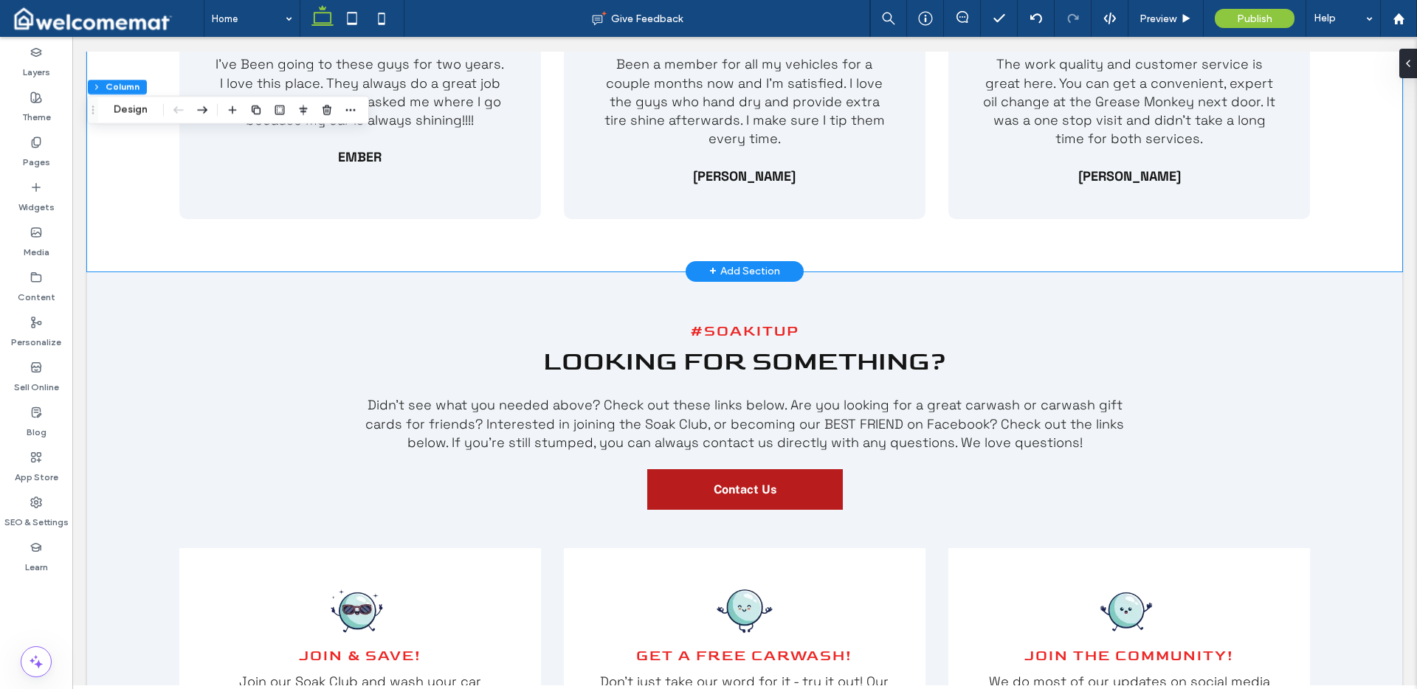
scroll to position [3671, 0]
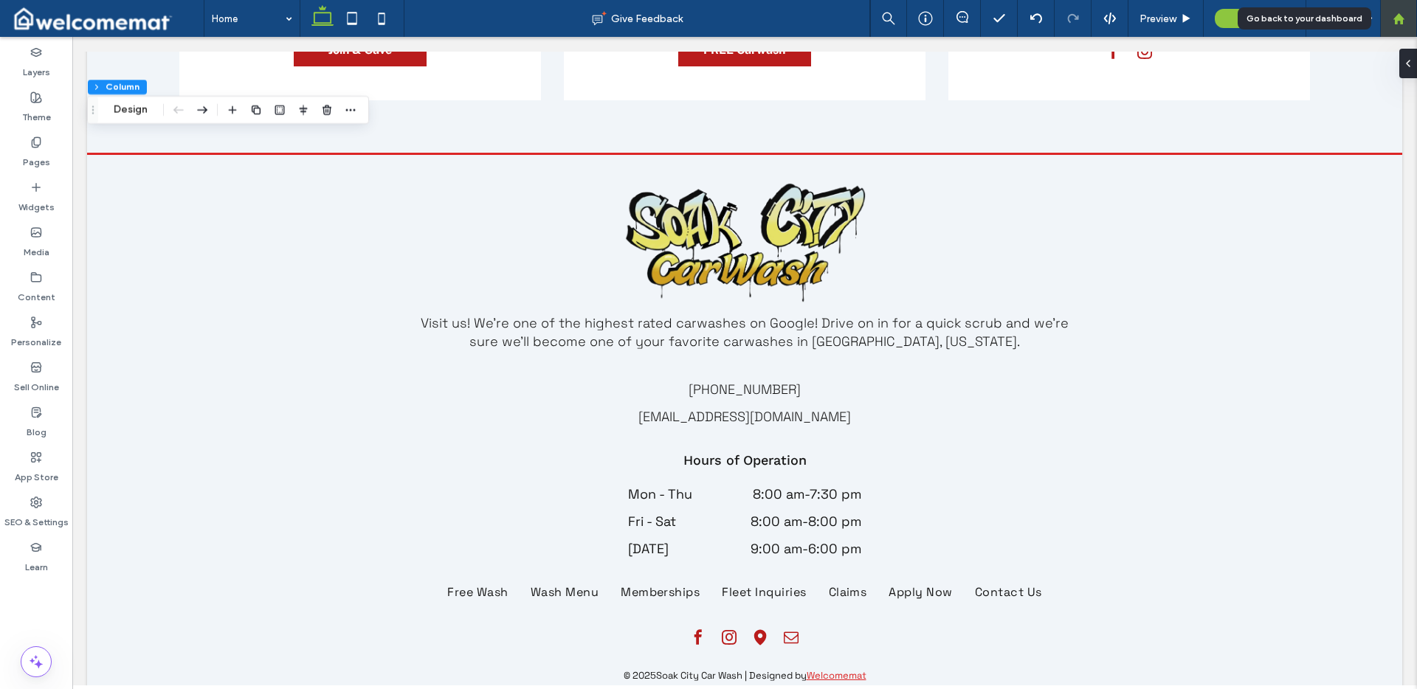
click at [1397, 18] on use at bounding box center [1398, 18] width 11 height 11
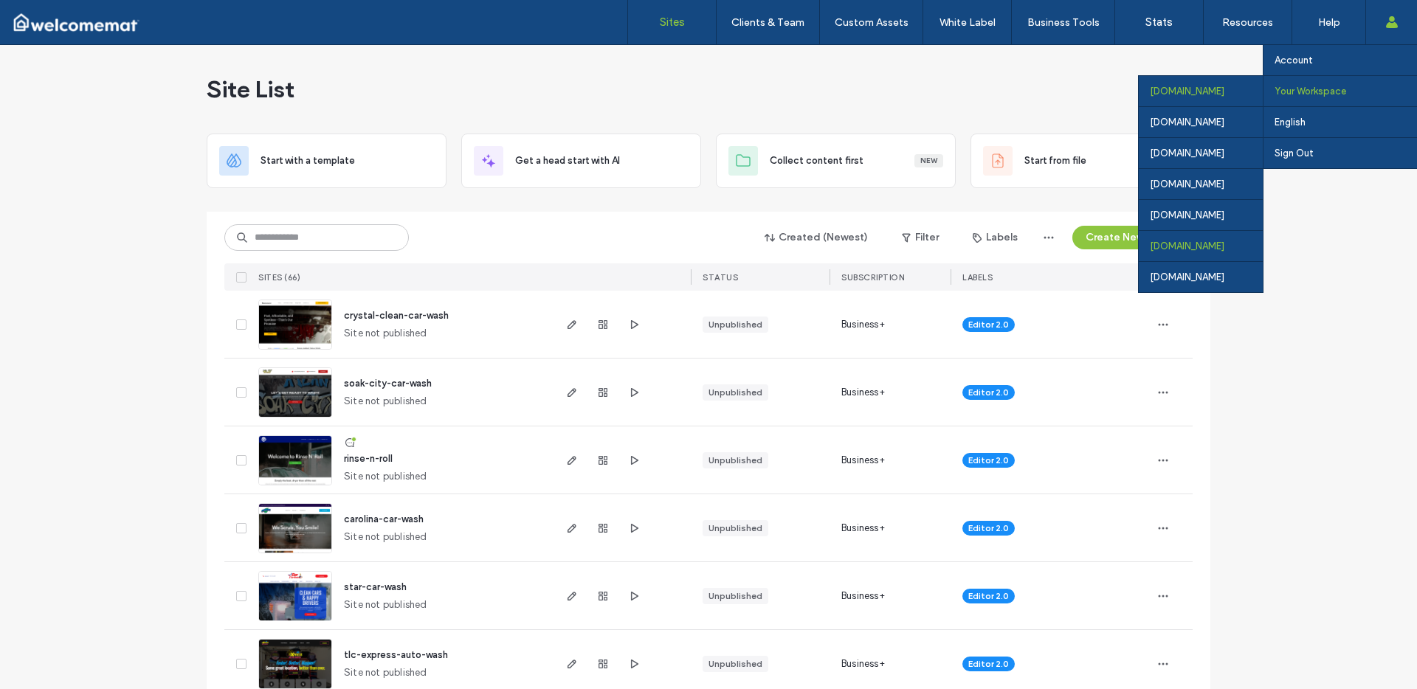
click at [1181, 247] on div "[DOMAIN_NAME]" at bounding box center [1201, 245] width 124 height 31
